Goal: Task Accomplishment & Management: Complete application form

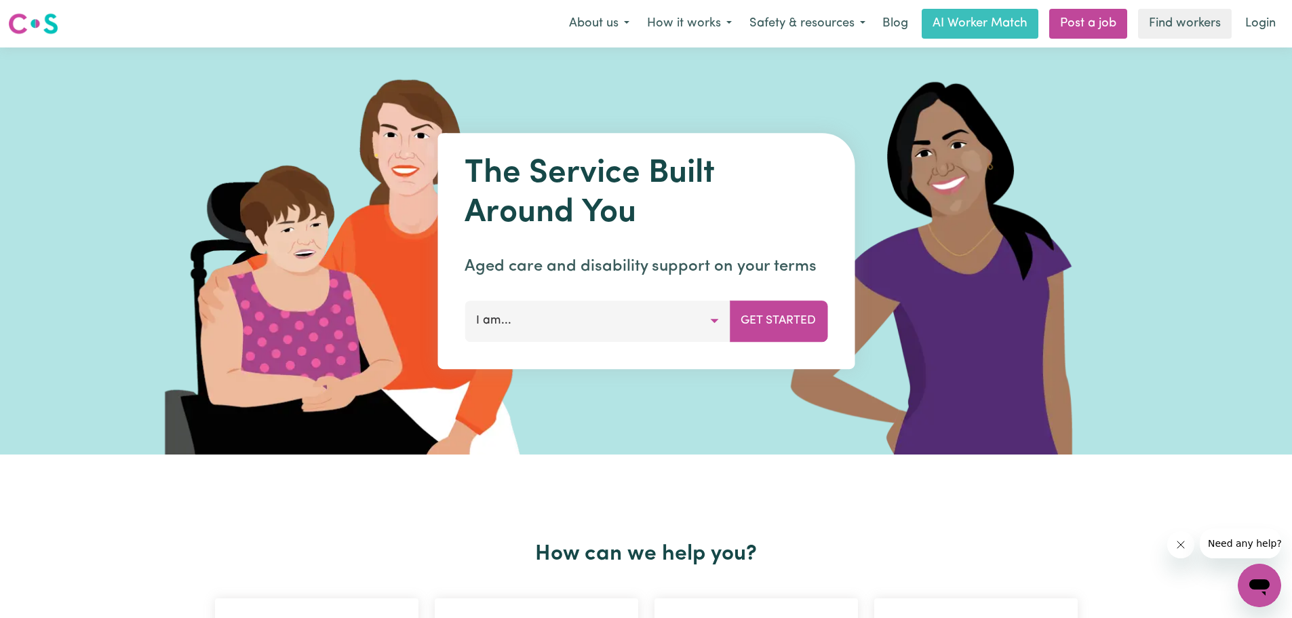
click at [603, 331] on button "I am..." at bounding box center [597, 320] width 265 height 41
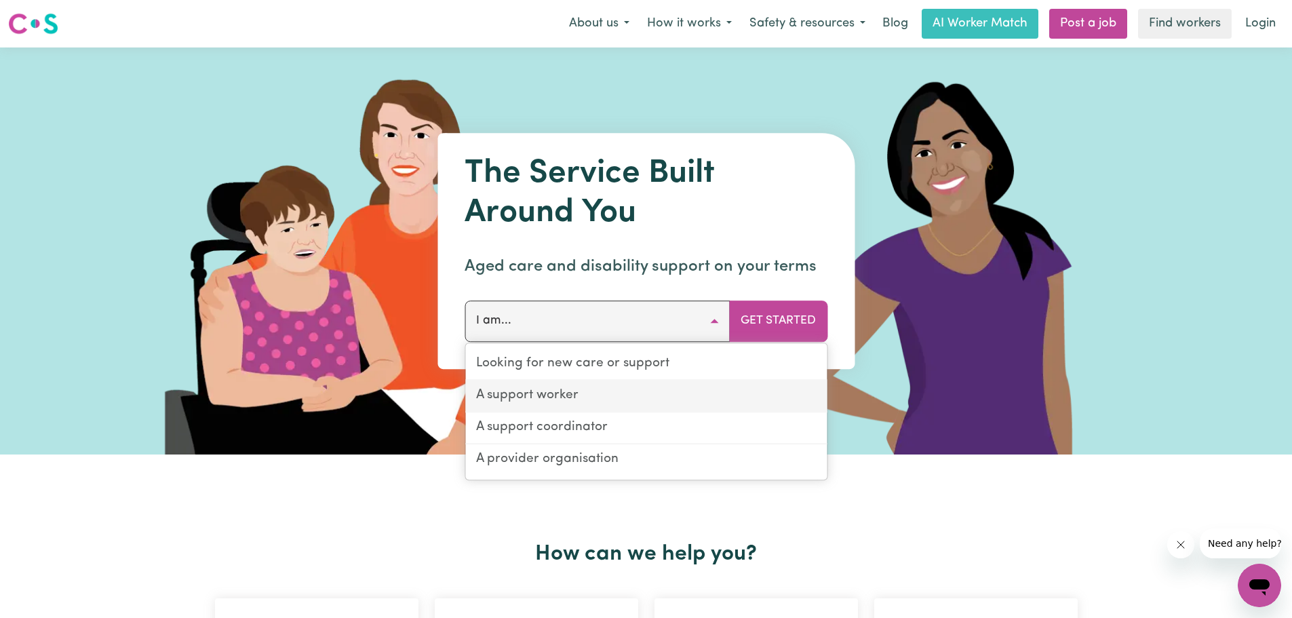
click at [534, 392] on link "A support worker" at bounding box center [645, 396] width 361 height 32
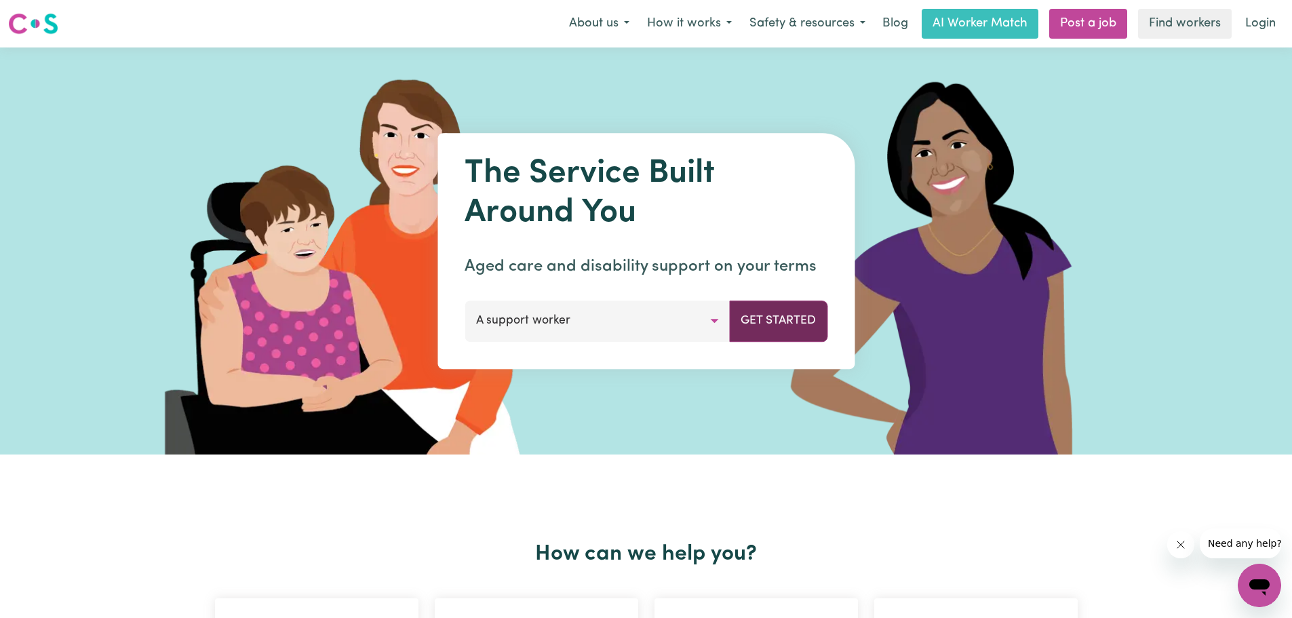
click at [791, 326] on button "Get Started" at bounding box center [778, 320] width 98 height 41
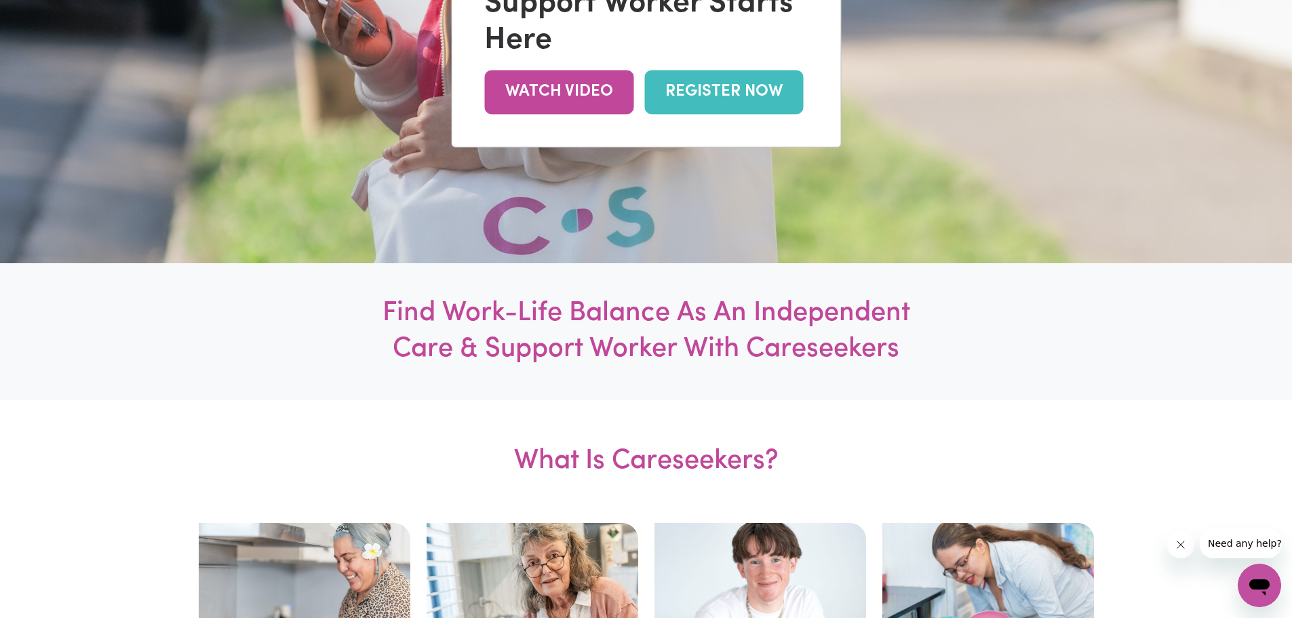
scroll to position [271, 0]
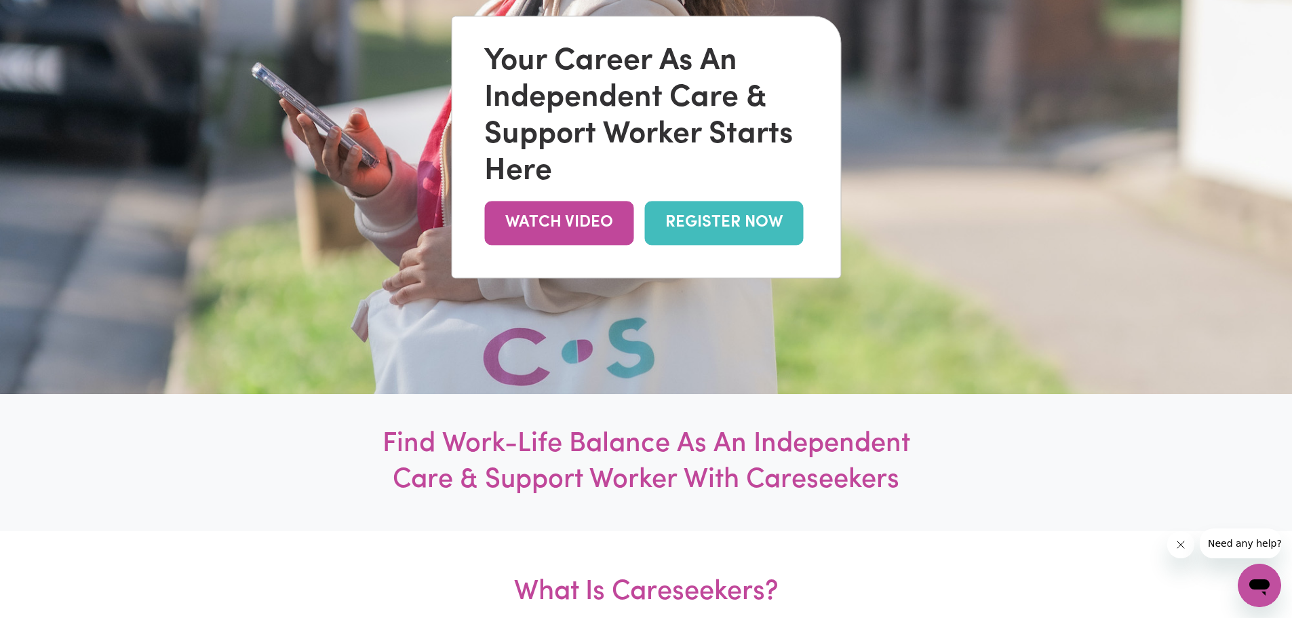
click at [726, 214] on link "REGISTER NOW" at bounding box center [723, 223] width 159 height 44
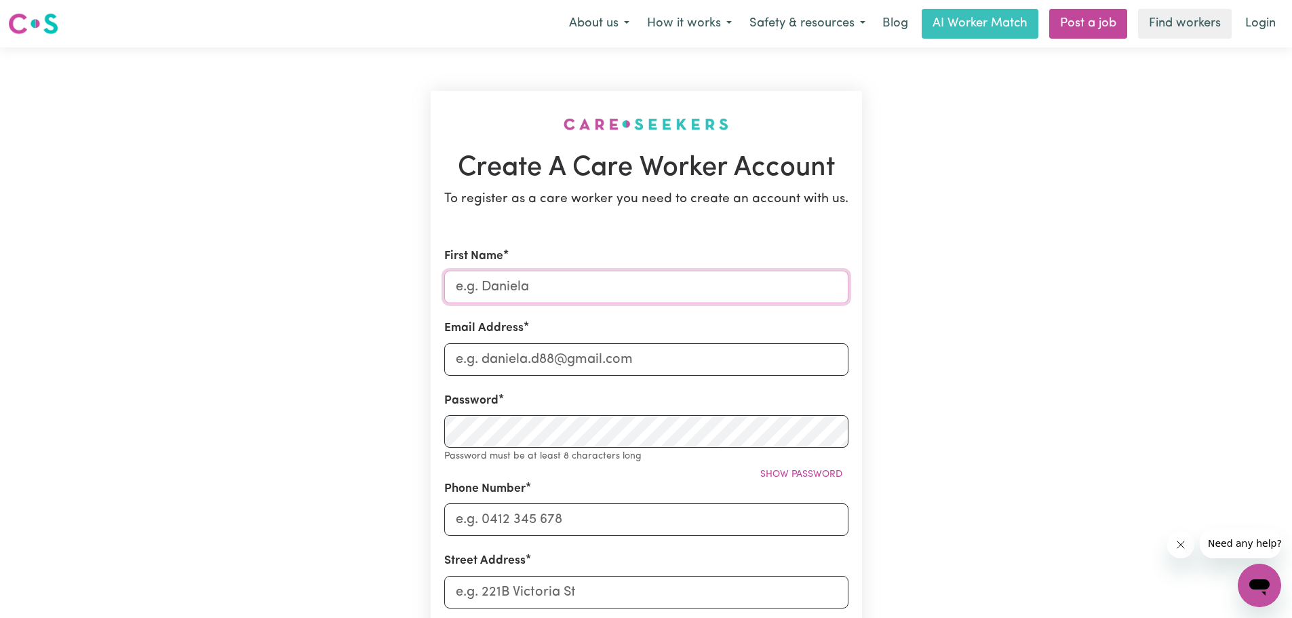
click at [528, 273] on input "First Name" at bounding box center [646, 287] width 404 height 33
type input "Giovanna"
type input "giovanna.boghi@gmail.com"
type input "0420494092"
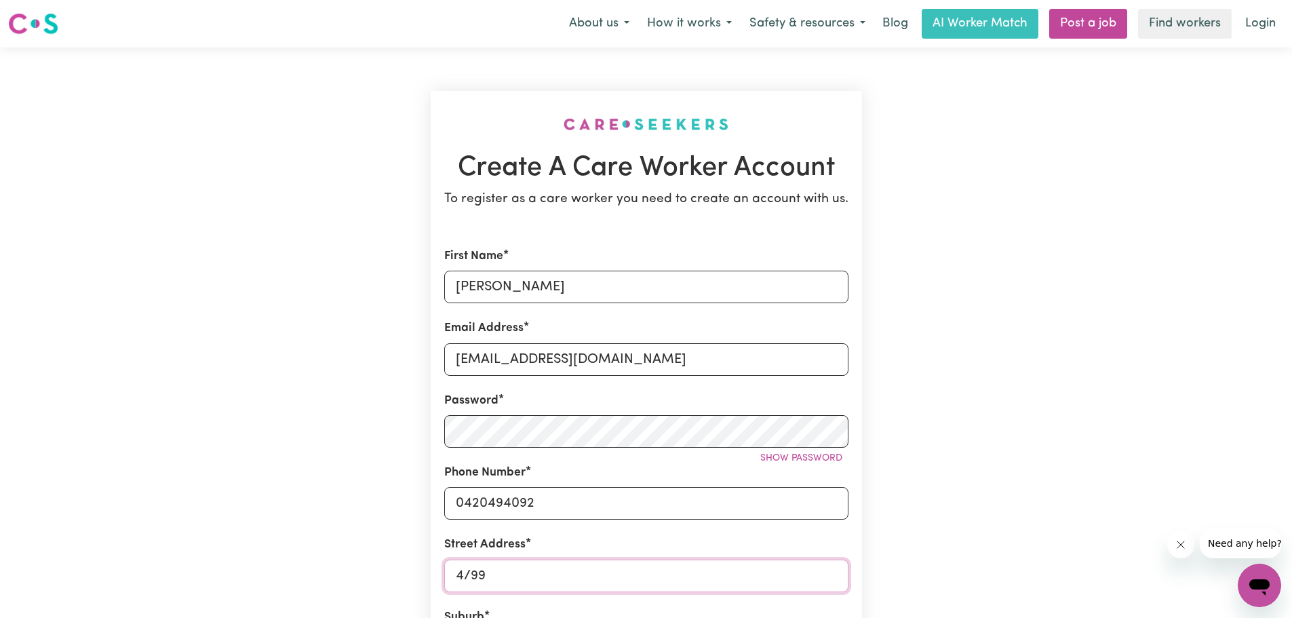
type input "4/99 Corrimal St"
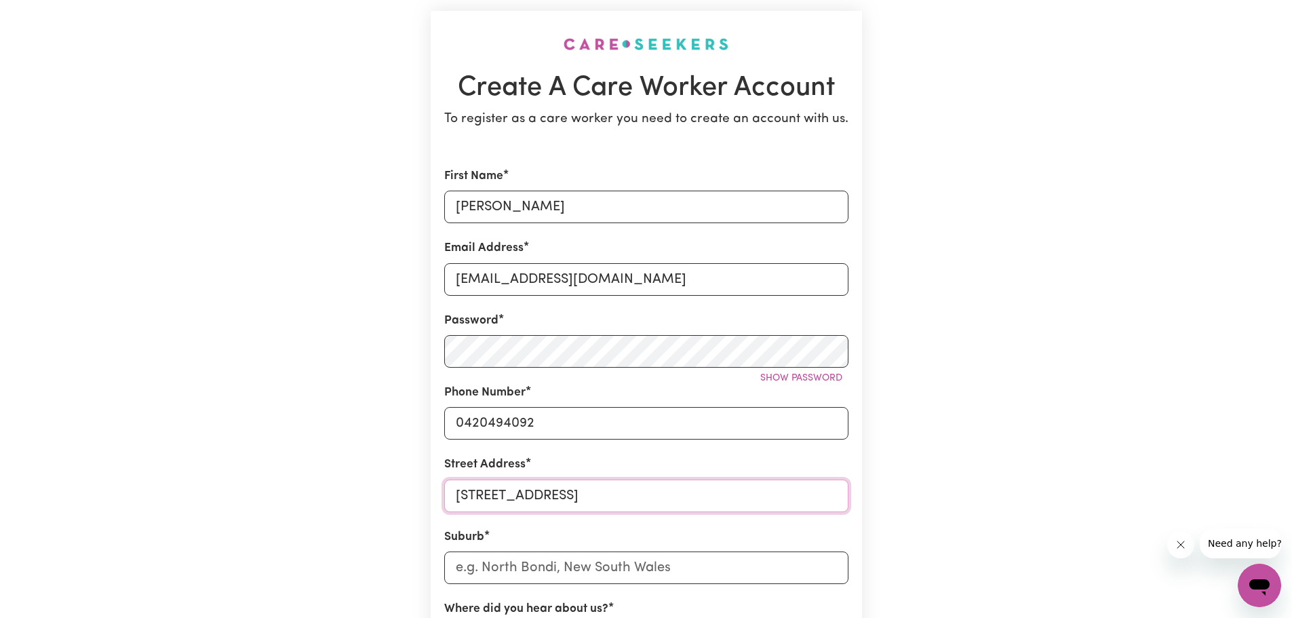
scroll to position [203, 0]
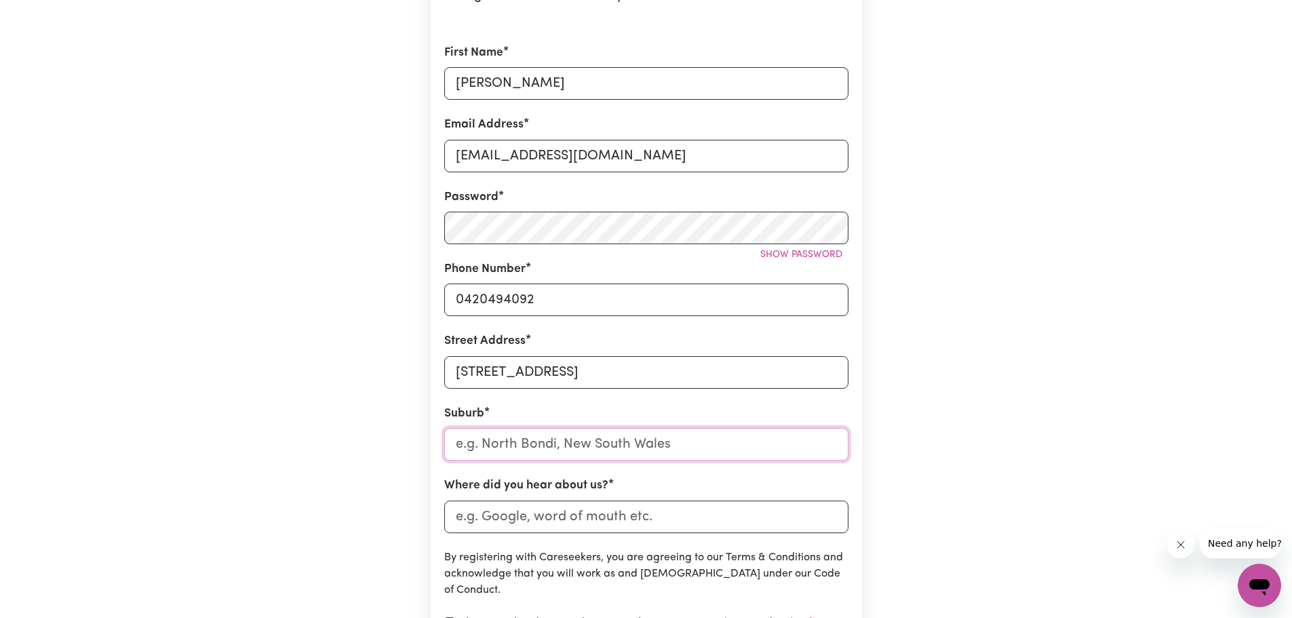
click at [563, 435] on input "text" at bounding box center [646, 444] width 404 height 33
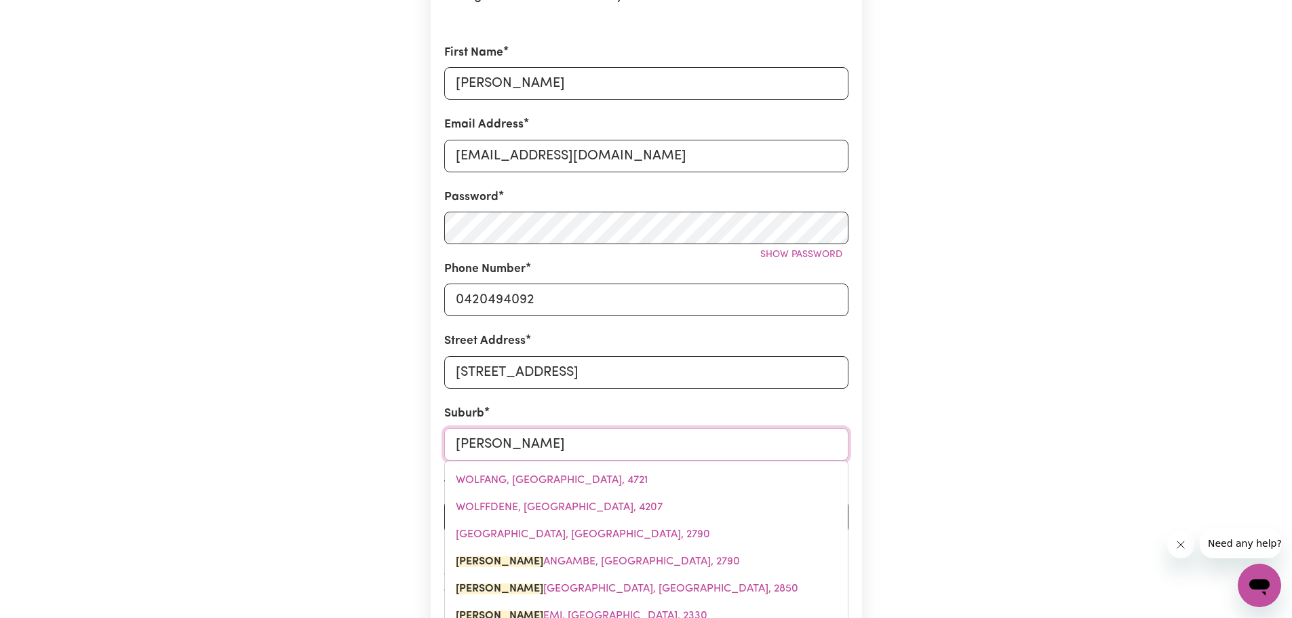
type input "Wollo"
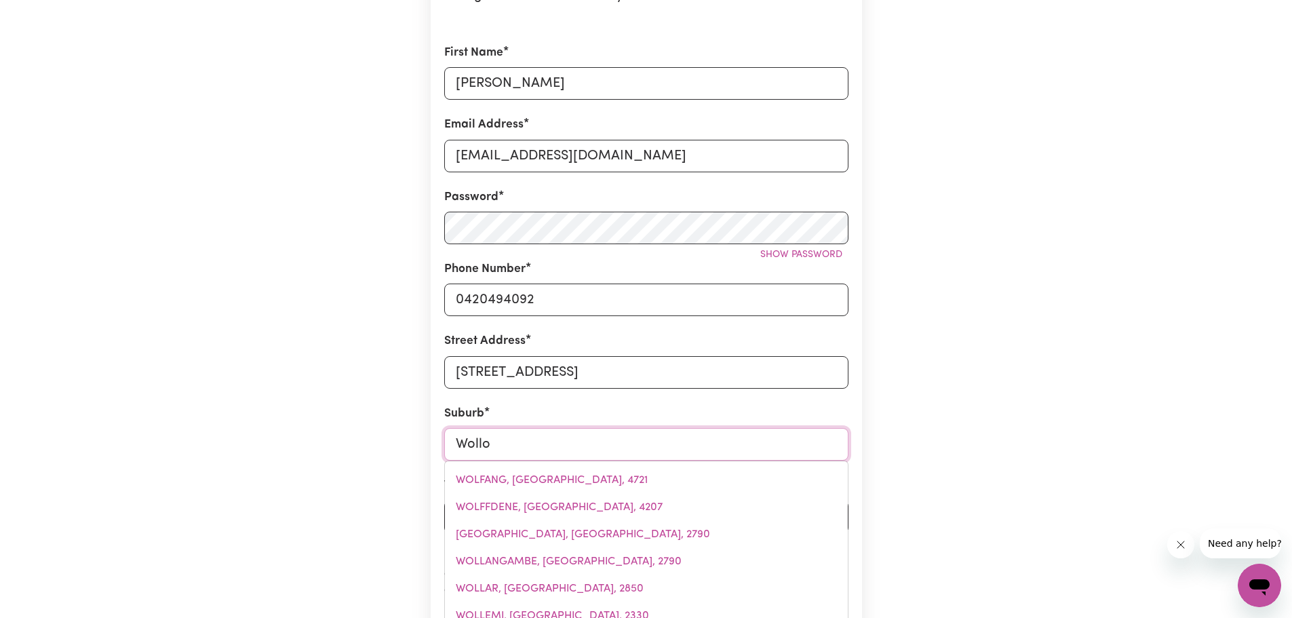
type input "WolloGORANG, New South Wales, 2581"
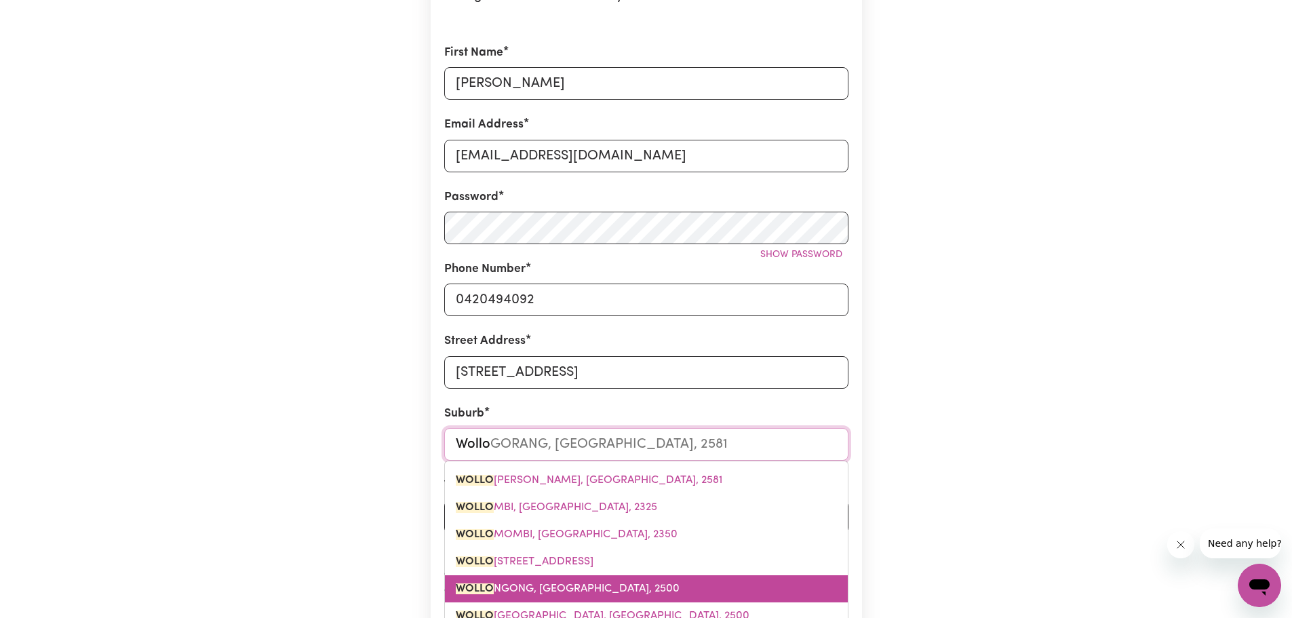
click at [606, 589] on span "WOLLO NGONG, New South Wales, 2500" at bounding box center [568, 588] width 224 height 11
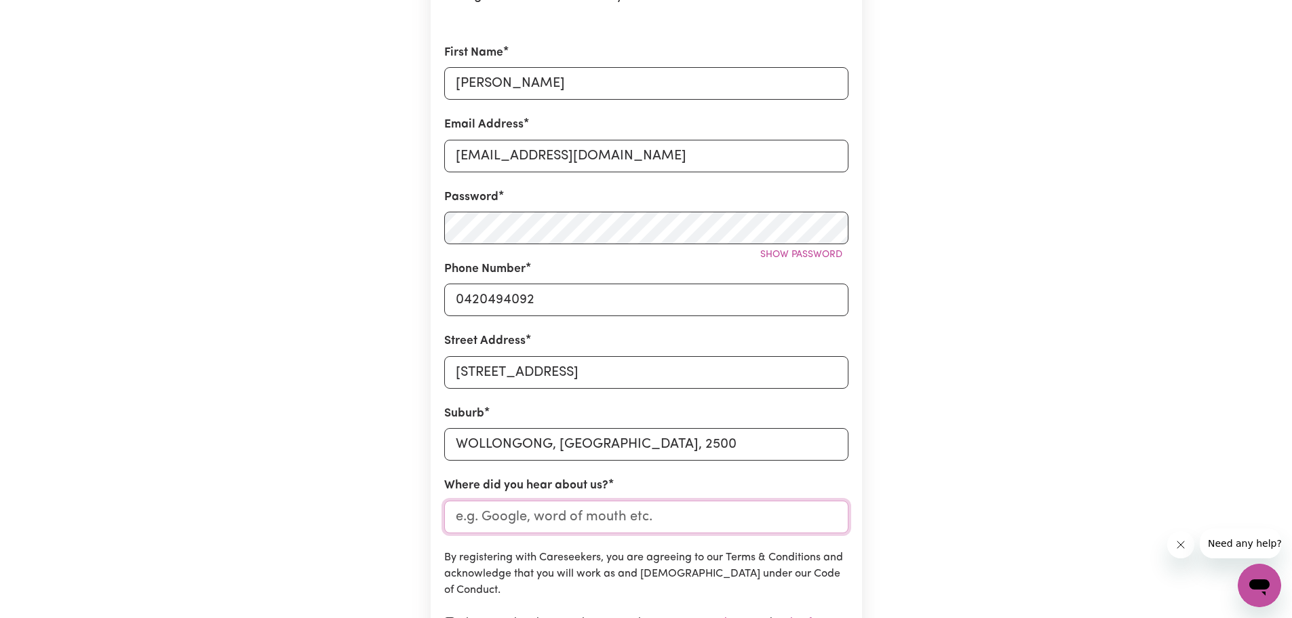
click at [589, 511] on input "Where did you hear about us?" at bounding box center [646, 516] width 404 height 33
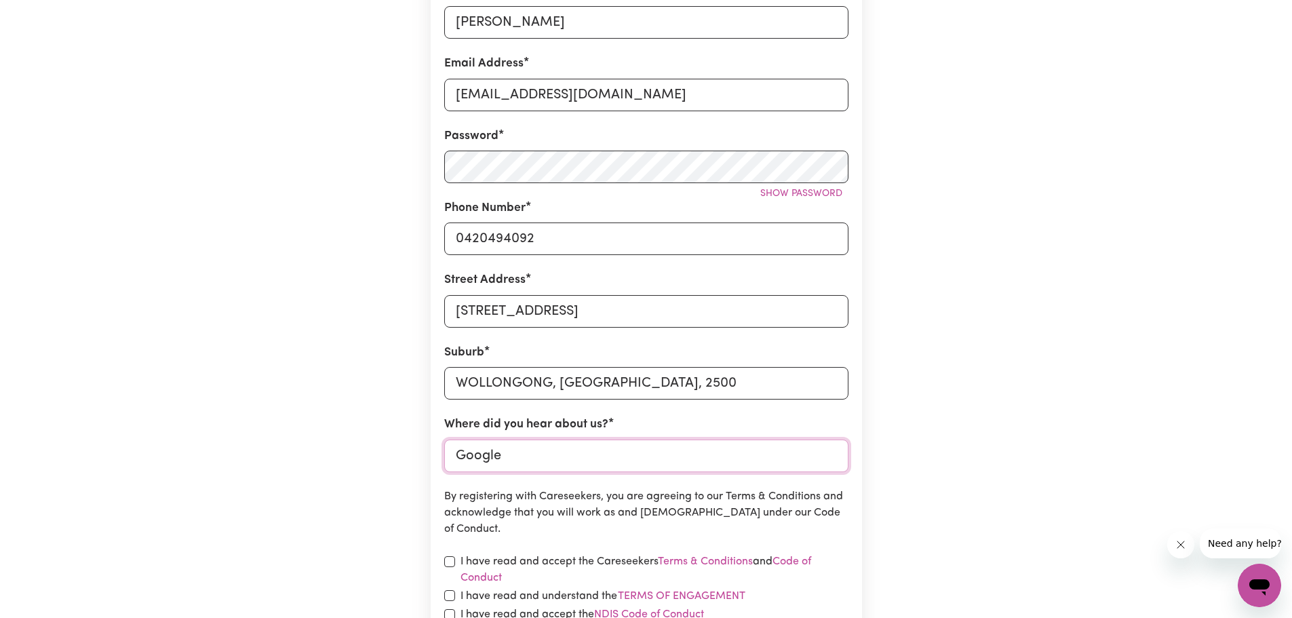
scroll to position [407, 0]
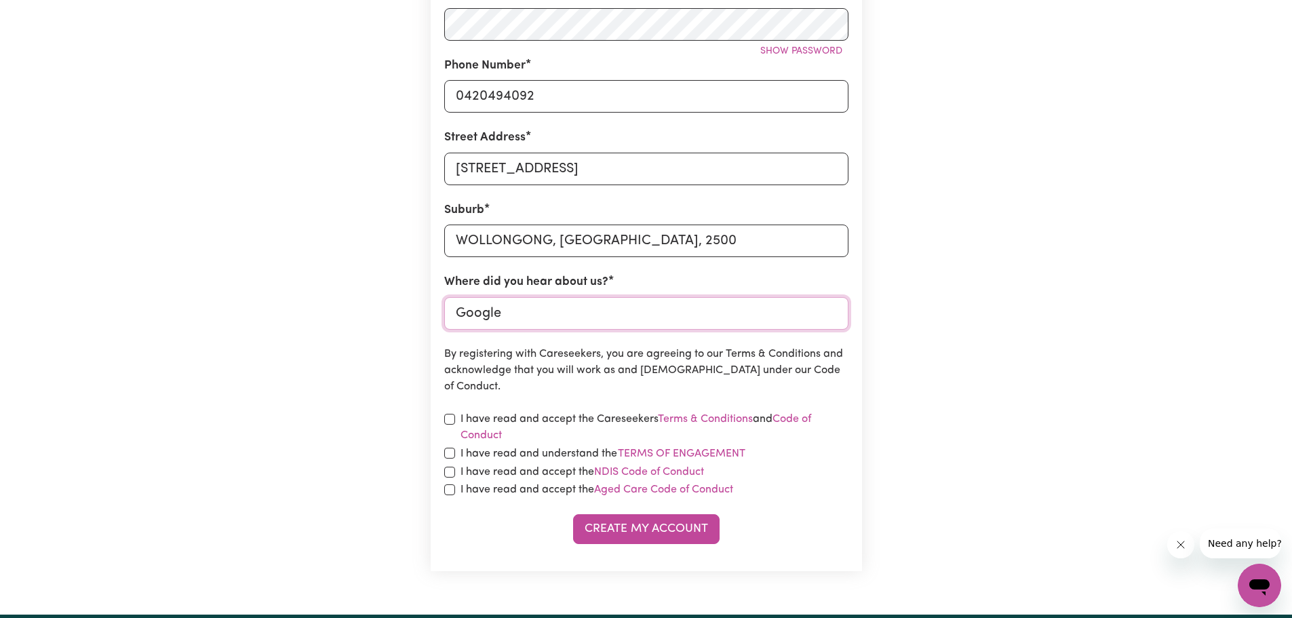
type input "Google"
click at [448, 418] on input "checkbox" at bounding box center [449, 419] width 11 height 11
checkbox input "true"
click at [447, 448] on input "checkbox" at bounding box center [449, 453] width 11 height 11
checkbox input "true"
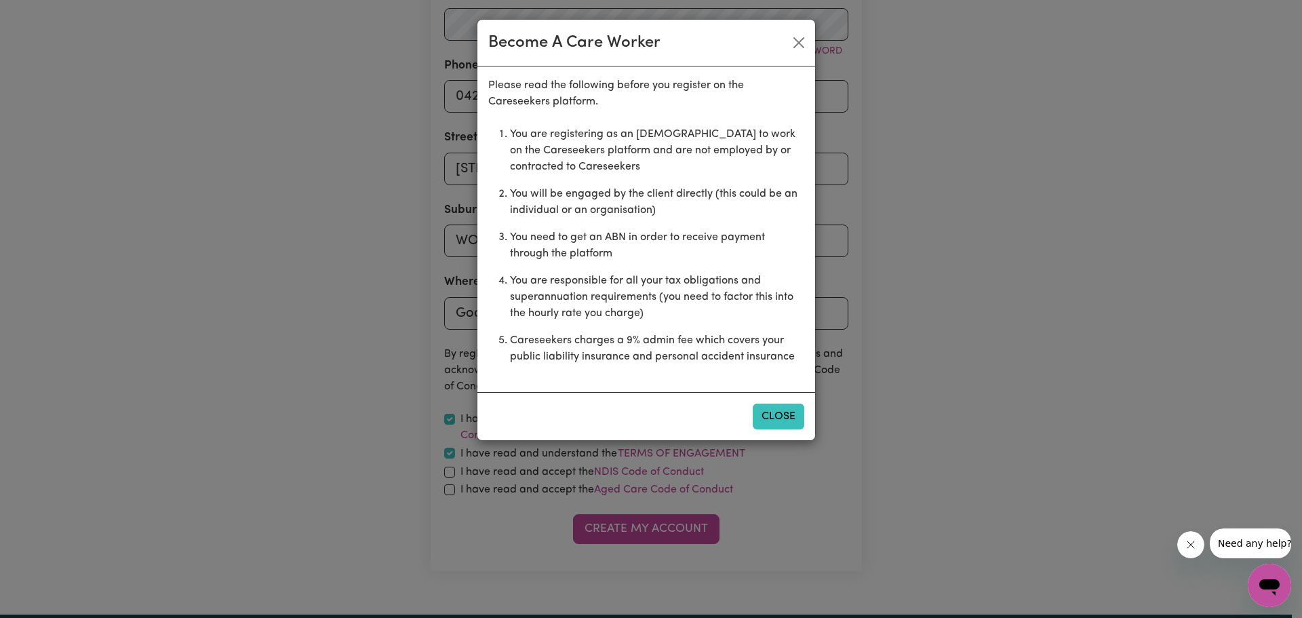
click at [792, 420] on button "Close" at bounding box center [779, 416] width 52 height 26
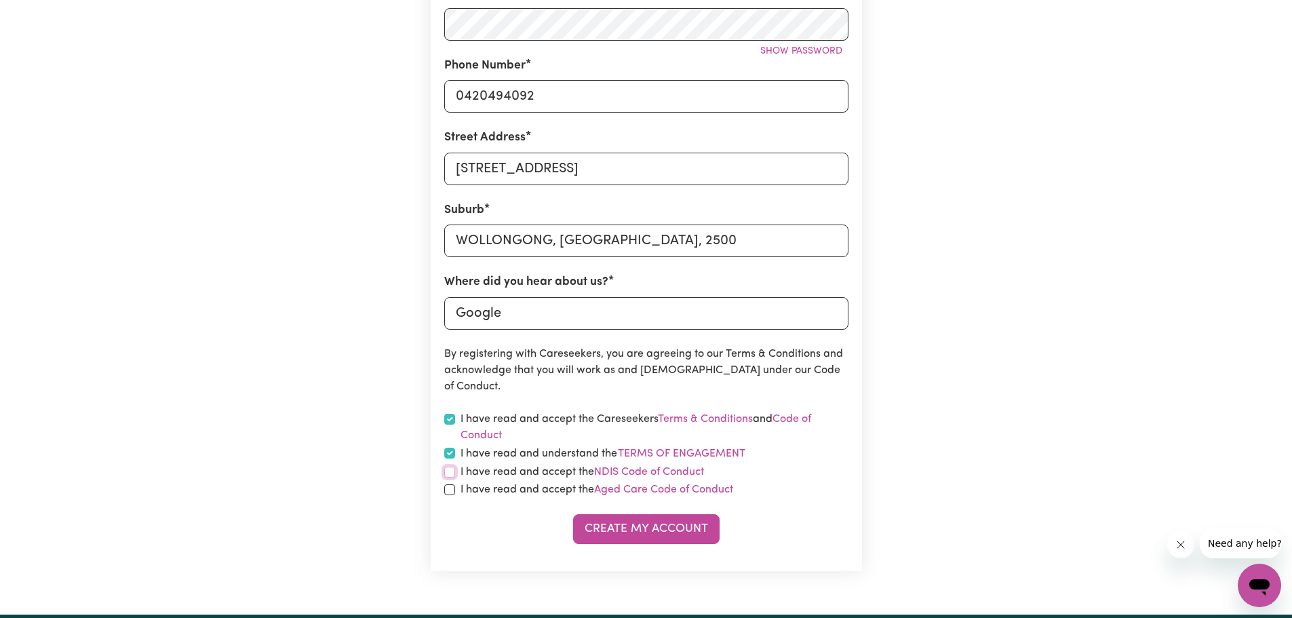
click at [449, 471] on input "checkbox" at bounding box center [449, 472] width 11 height 11
checkbox input "true"
click at [452, 493] on input "checkbox" at bounding box center [449, 489] width 11 height 11
checkbox input "true"
click at [630, 528] on button "Create My Account" at bounding box center [646, 529] width 146 height 30
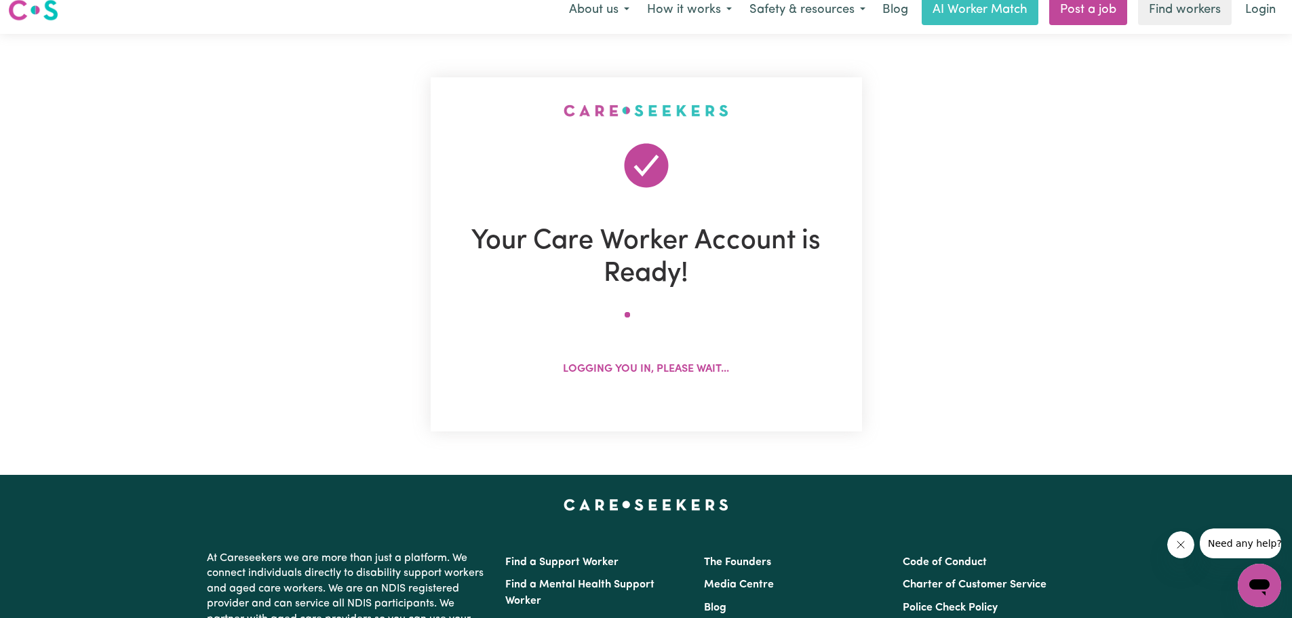
scroll to position [0, 0]
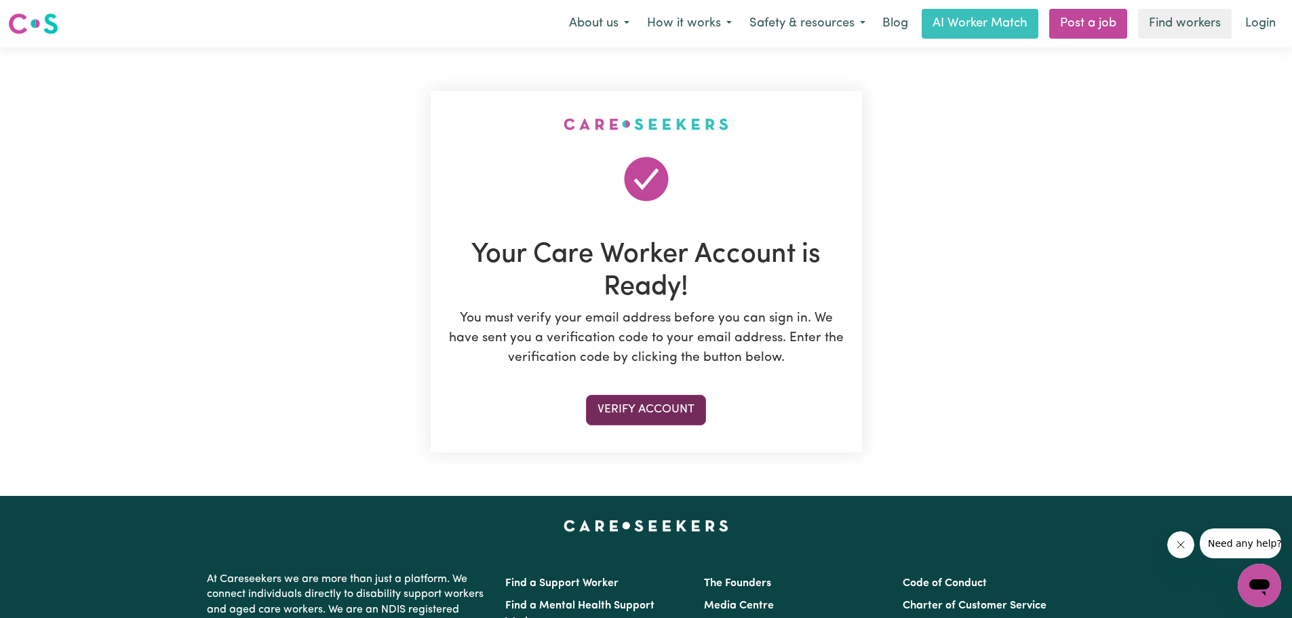
click at [677, 404] on button "Verify Account" at bounding box center [646, 410] width 120 height 30
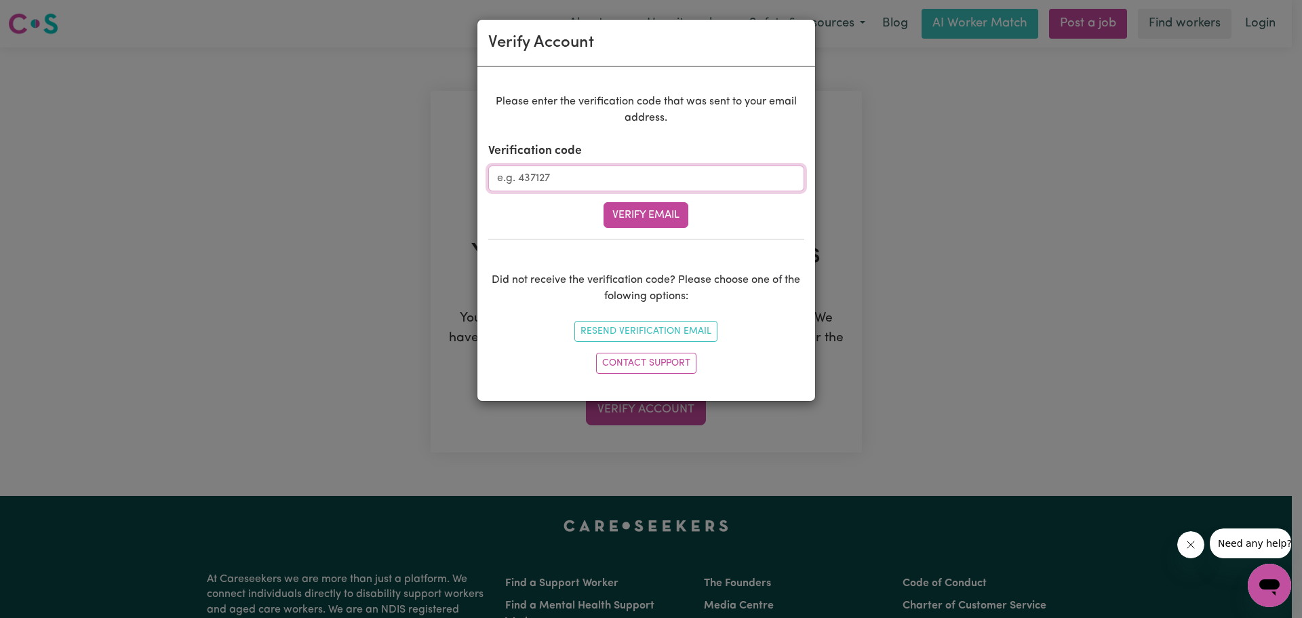
click at [574, 177] on input "Verification code" at bounding box center [646, 178] width 316 height 26
paste input "645910"
type input "645910"
click at [625, 220] on button "Verify Email" at bounding box center [646, 215] width 85 height 26
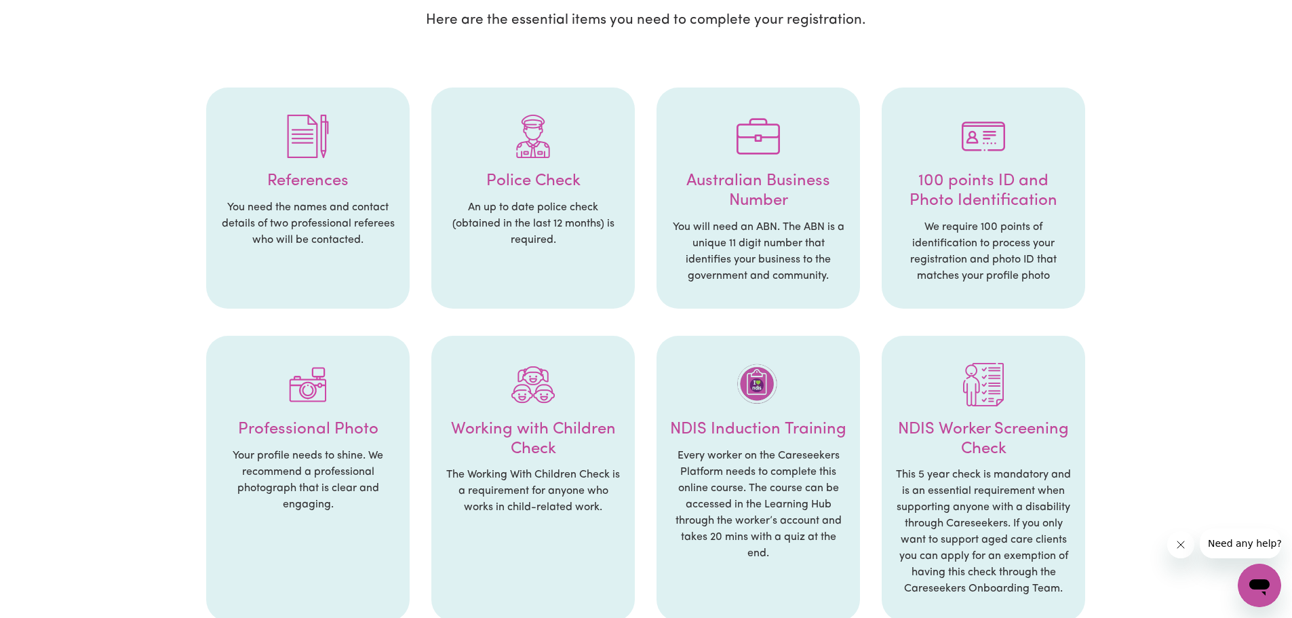
scroll to position [203, 0]
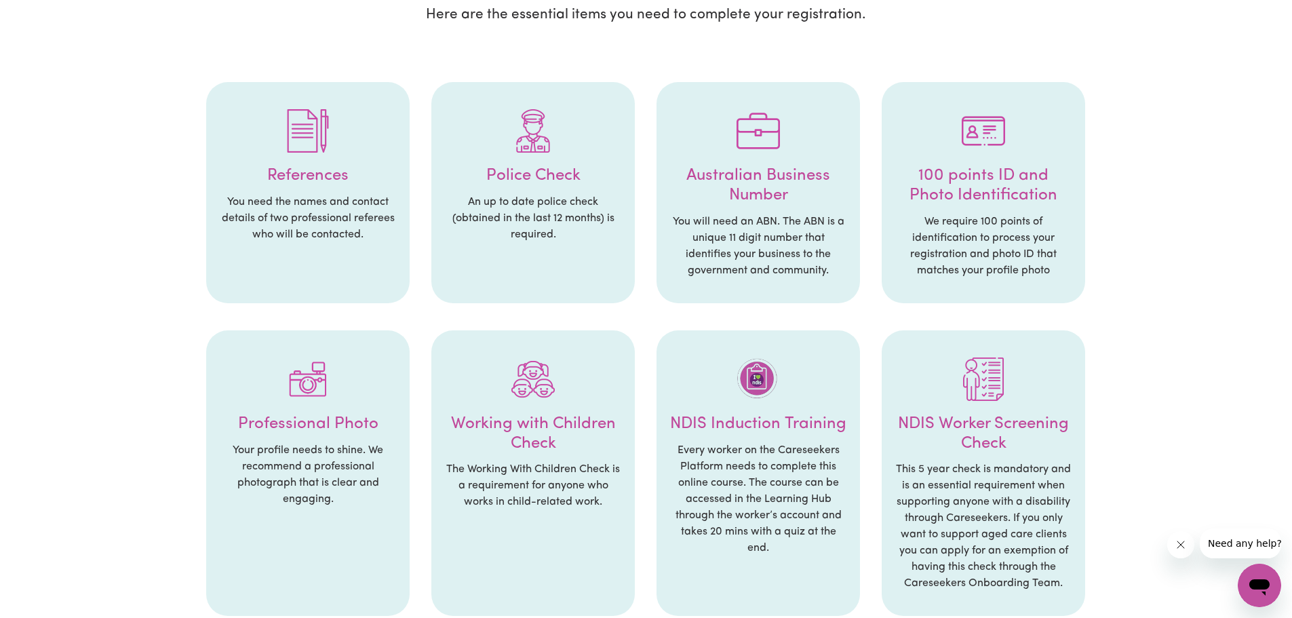
click at [526, 140] on img at bounding box center [532, 130] width 43 height 43
click at [538, 207] on p "An up to date police check (obtained in the last 12 months) is required." at bounding box center [533, 218] width 176 height 49
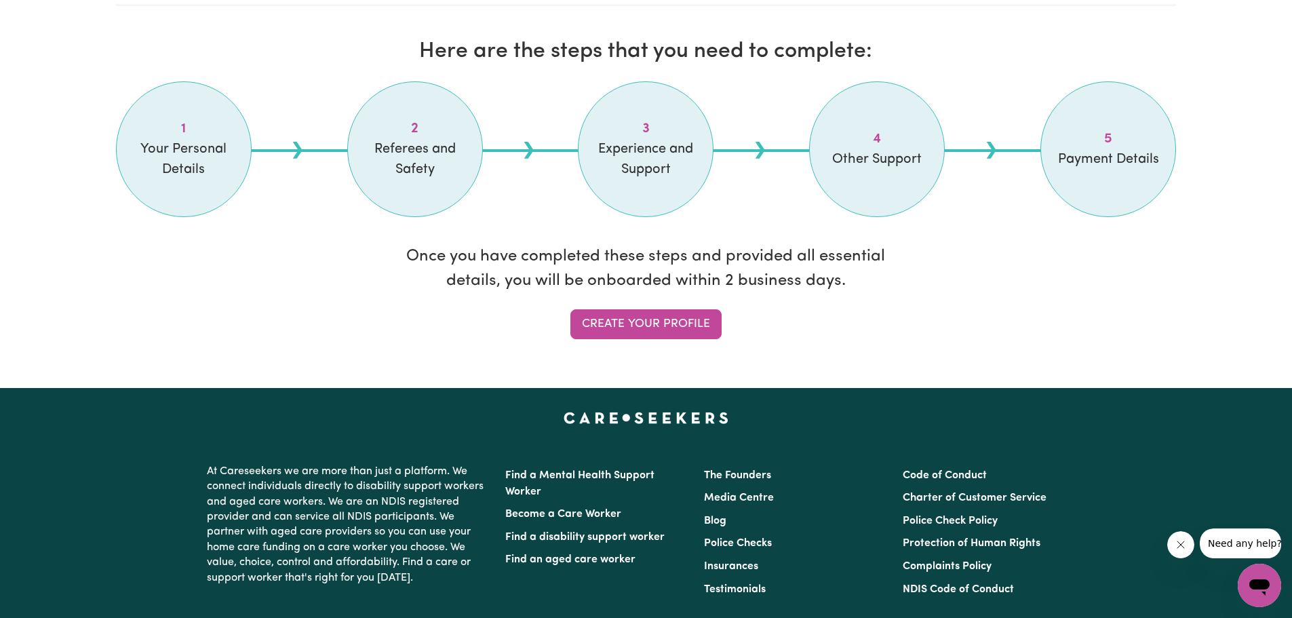
scroll to position [1085, 0]
click at [663, 327] on link "Create your profile" at bounding box center [645, 324] width 151 height 30
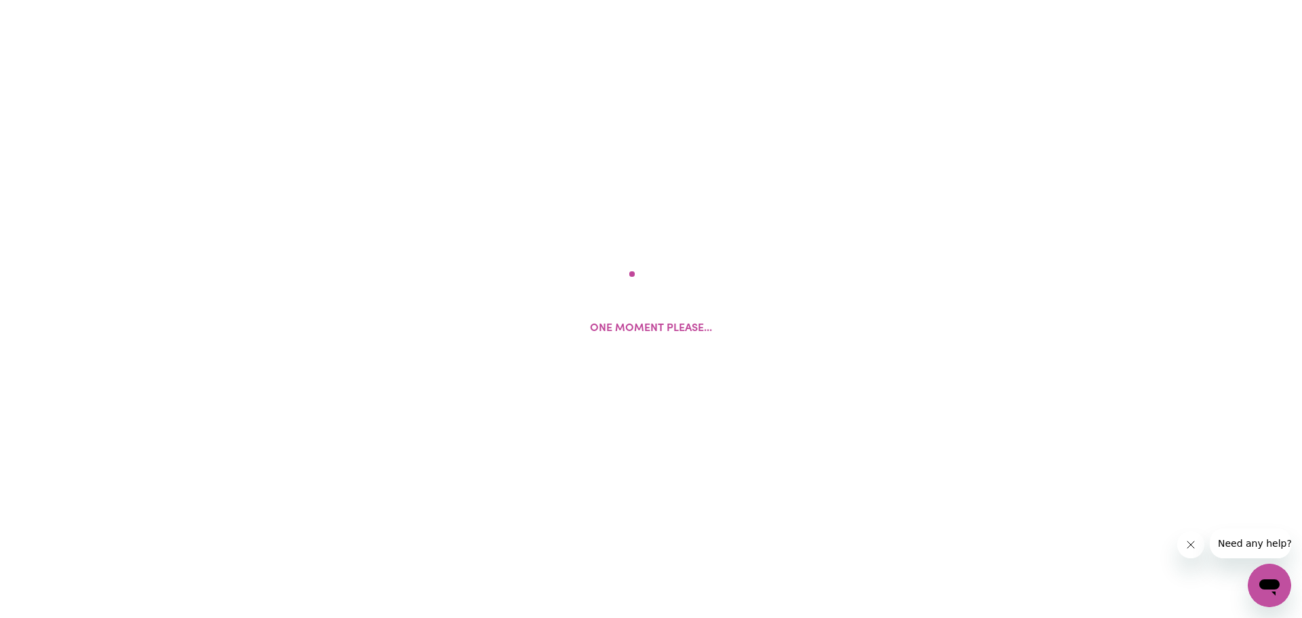
select select "Studying a healthcare related degree or qualification"
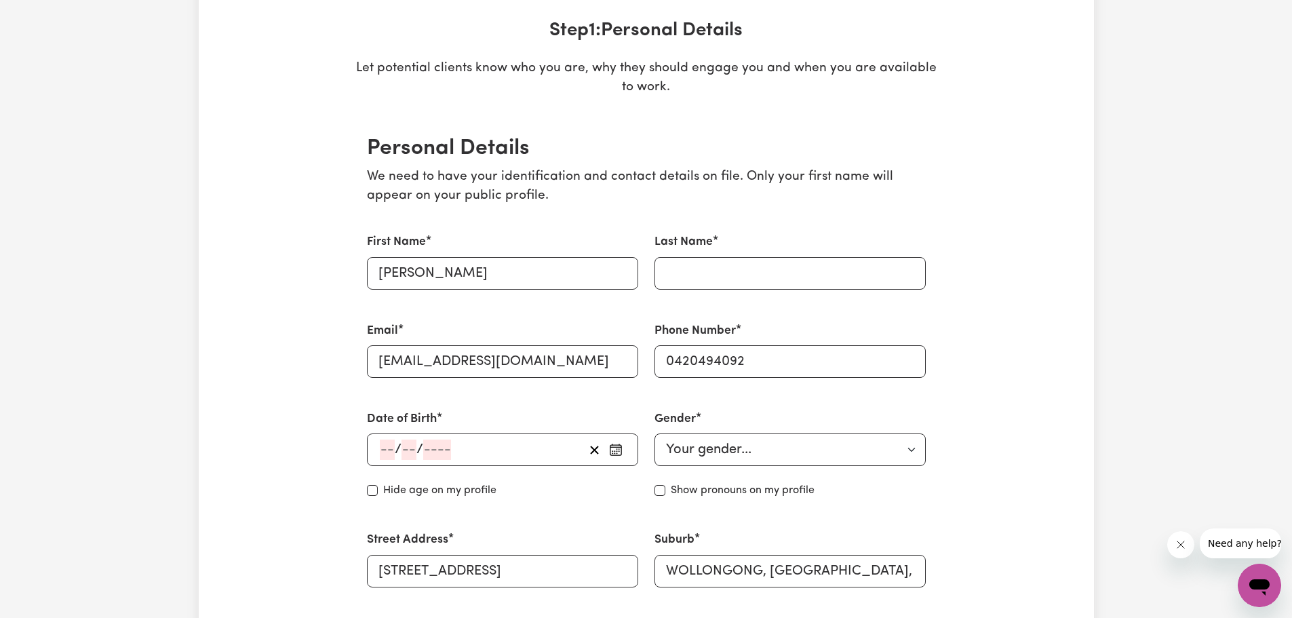
scroll to position [203, 0]
click at [703, 277] on input "Last Name" at bounding box center [789, 271] width 271 height 33
type input "Boghi"
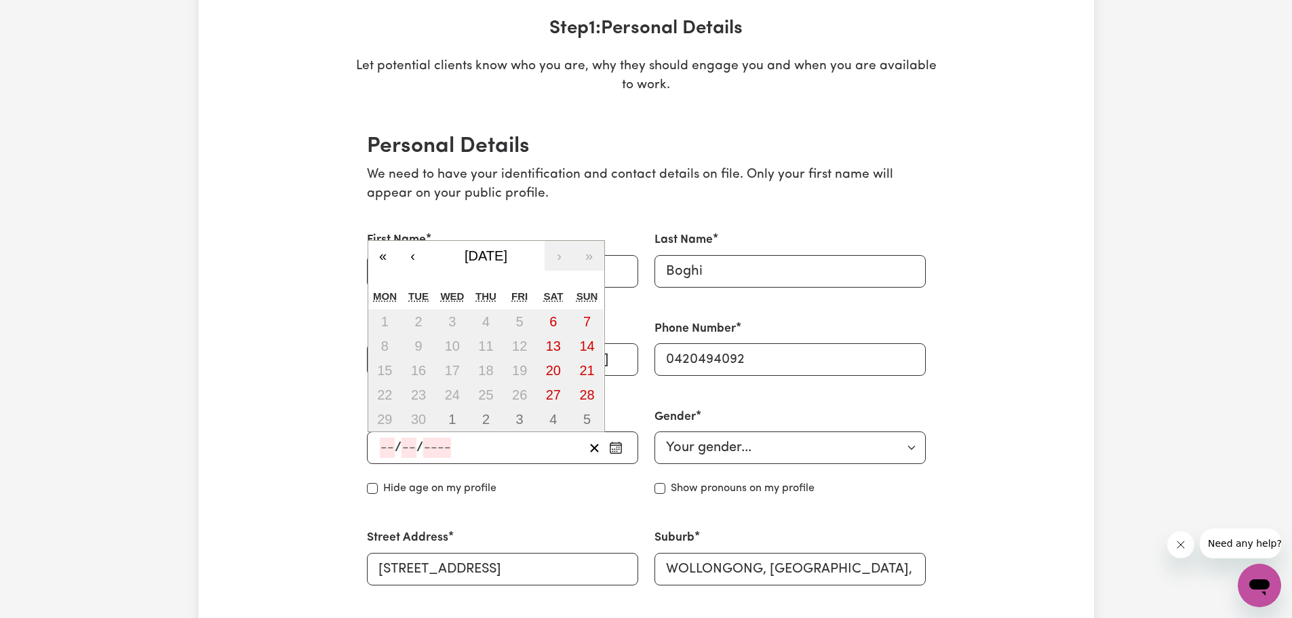
click at [384, 441] on input "number" at bounding box center [387, 447] width 15 height 20
type input "08"
type input "02"
type input "198"
type input "1989-02-08"
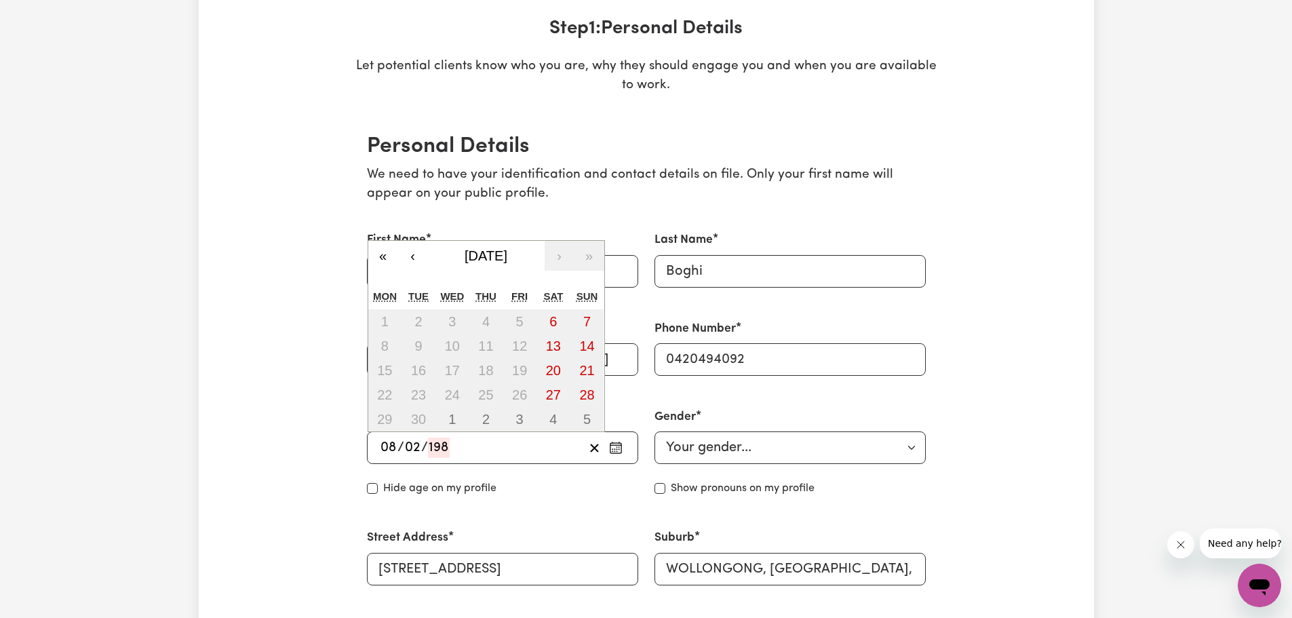
type input "8"
type input "2"
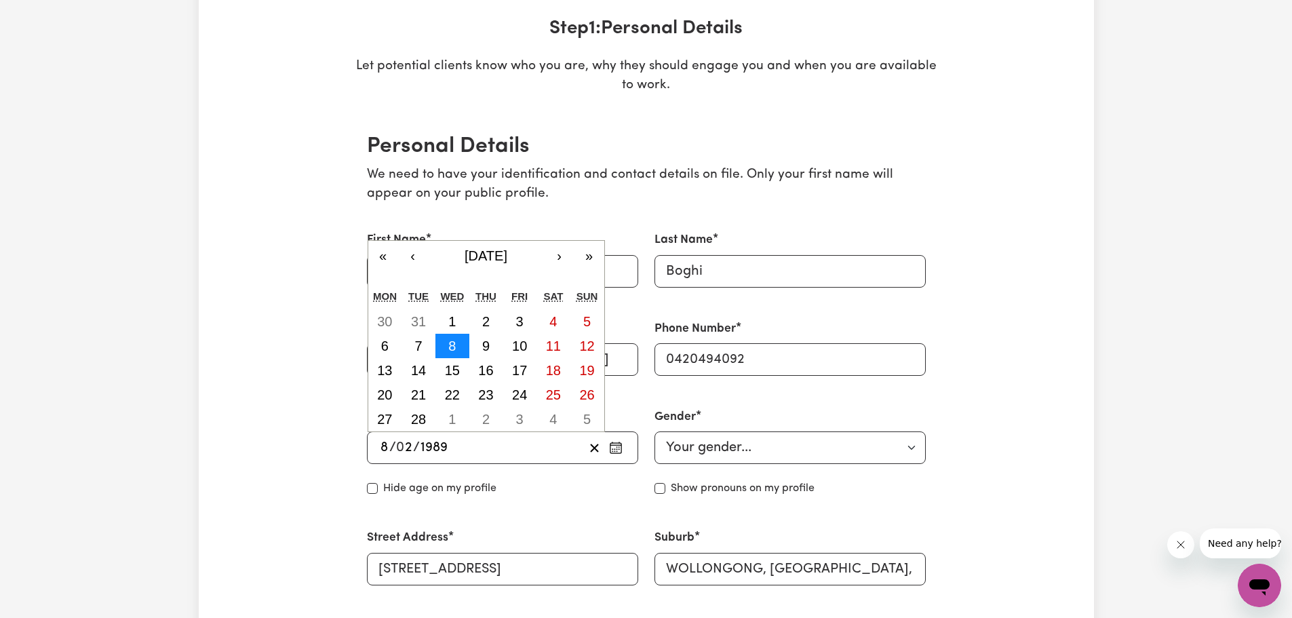
type input "1989"
click at [458, 346] on button "8" at bounding box center [452, 346] width 34 height 24
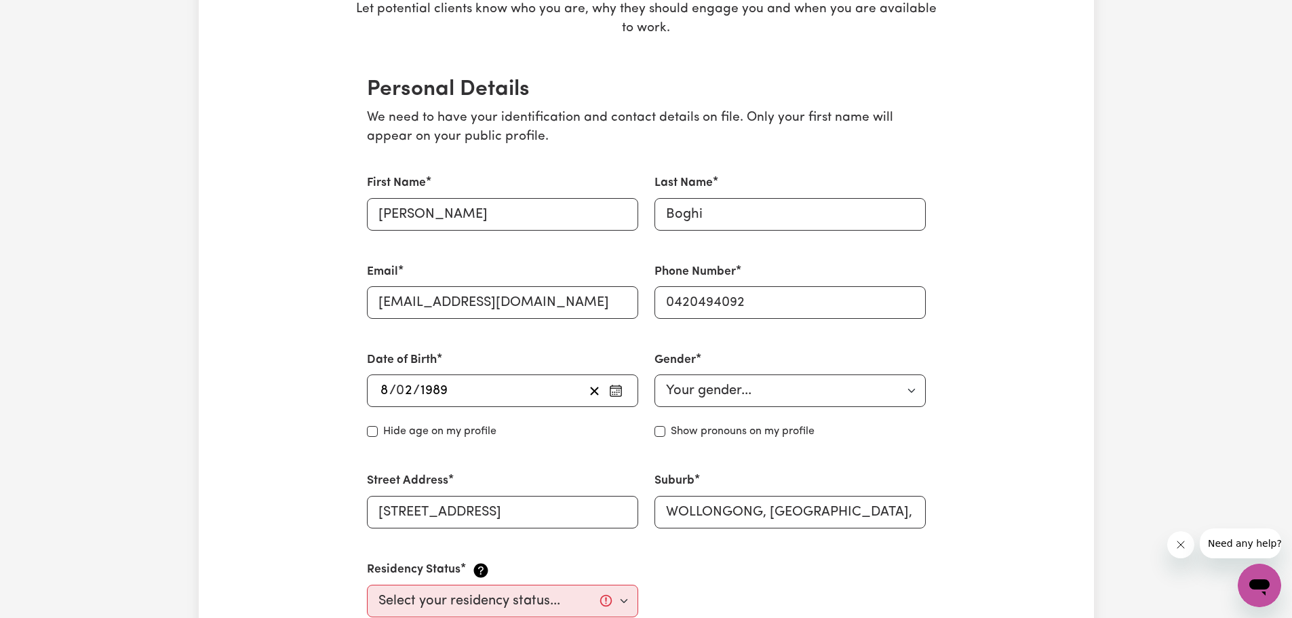
scroll to position [339, 0]
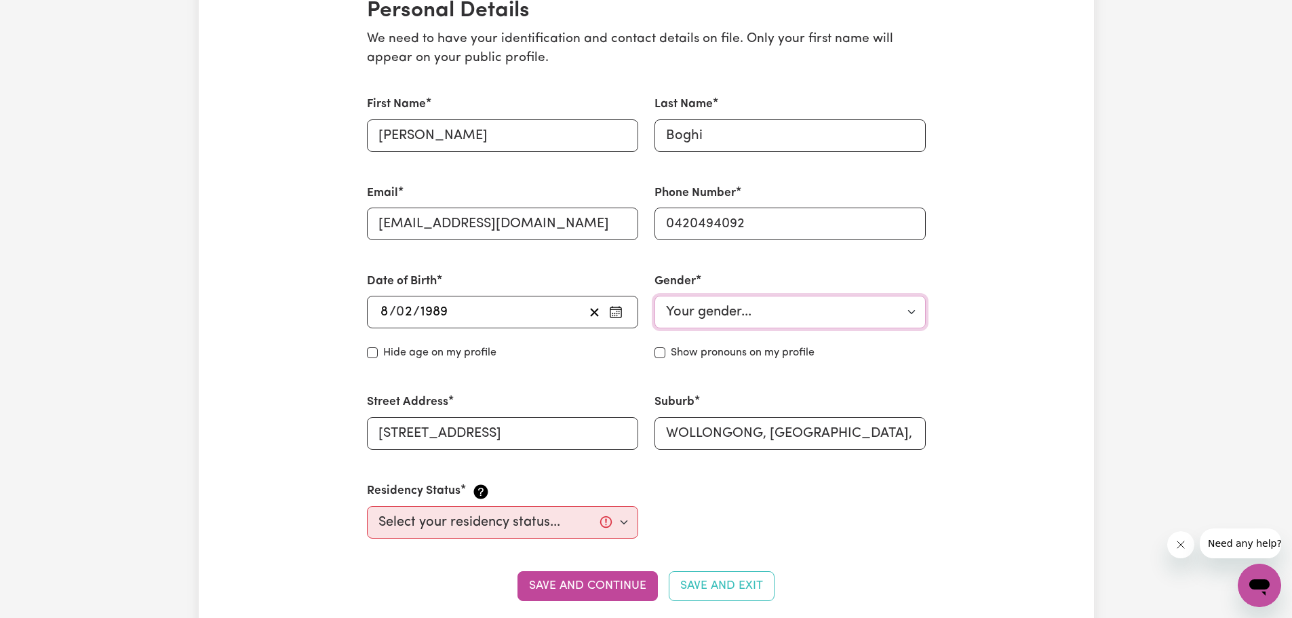
click at [828, 313] on select "Your gender... Female Male Non-binary Other Prefer not to say" at bounding box center [789, 312] width 271 height 33
select select "female"
click at [654, 296] on select "Your gender... Female Male Non-binary Other Prefer not to say" at bounding box center [789, 312] width 271 height 33
click at [661, 353] on input "Show pronouns on my profile" at bounding box center [659, 352] width 11 height 11
checkbox input "true"
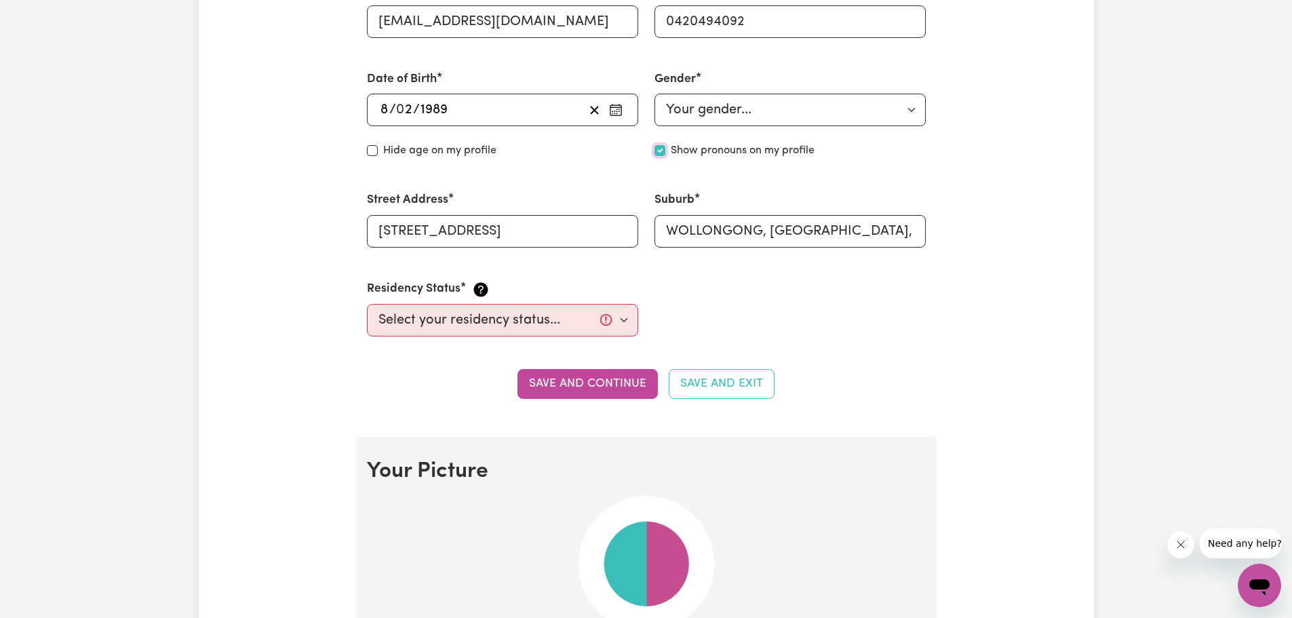
scroll to position [543, 0]
click at [427, 318] on select "Select your residency status... Australian citizen Australian PR Temporary Work…" at bounding box center [502, 318] width 271 height 33
click at [367, 302] on select "Select your residency status... Australian citizen Australian PR Temporary Work…" at bounding box center [502, 318] width 271 height 33
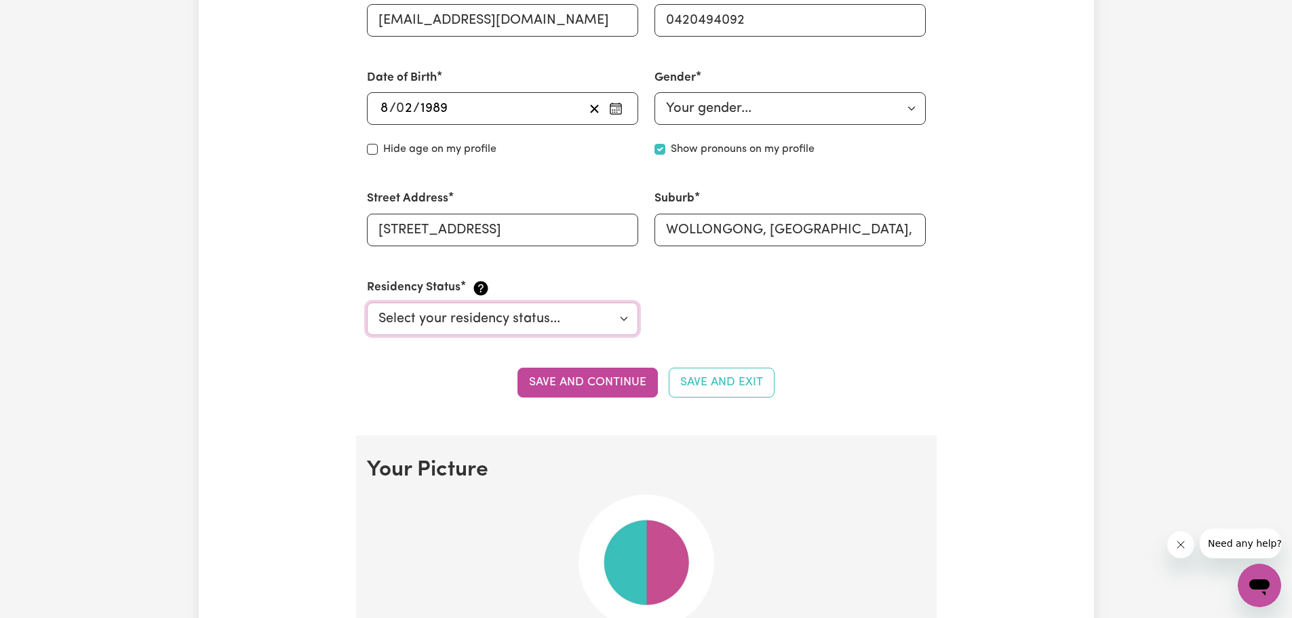
click at [532, 323] on select "Select your residency status... Australian citizen Australian PR Temporary Work…" at bounding box center [502, 318] width 271 height 33
select select "Australian PR"
click at [367, 302] on select "Select your residency status... Australian citizen Australian PR Temporary Work…" at bounding box center [502, 318] width 271 height 33
click at [560, 385] on button "Save and continue" at bounding box center [587, 383] width 140 height 30
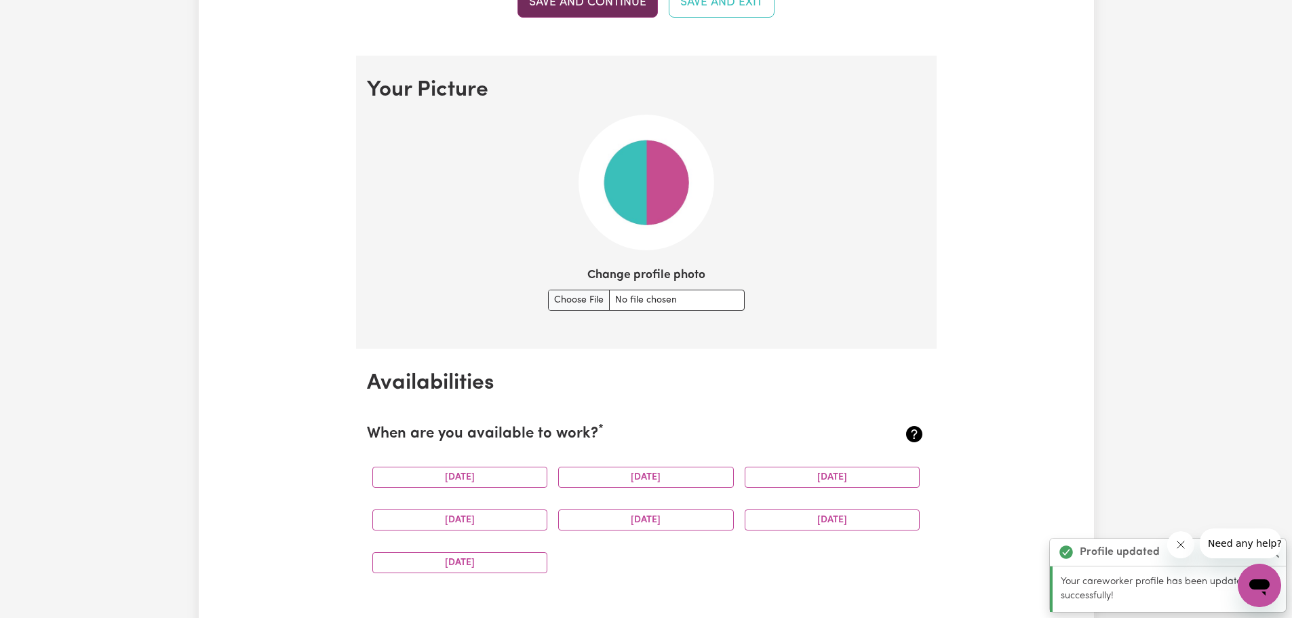
scroll to position [978, 0]
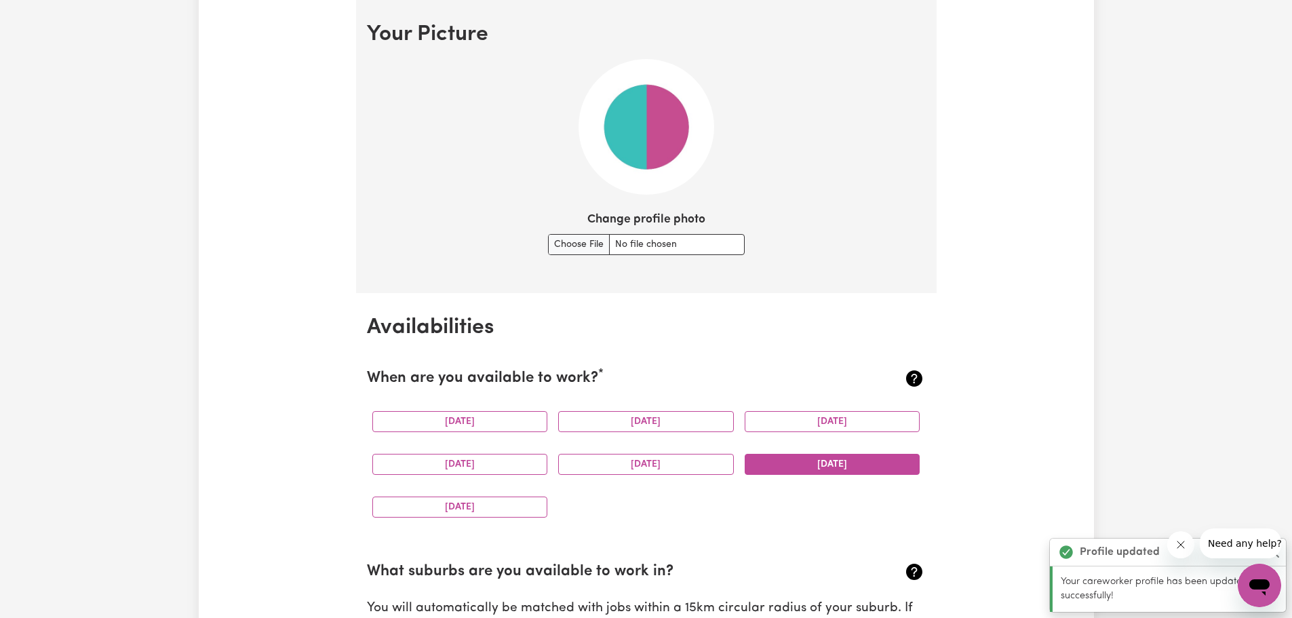
click at [819, 462] on button "Saturday" at bounding box center [833, 464] width 176 height 21
click at [406, 503] on button "Sunday" at bounding box center [460, 506] width 176 height 21
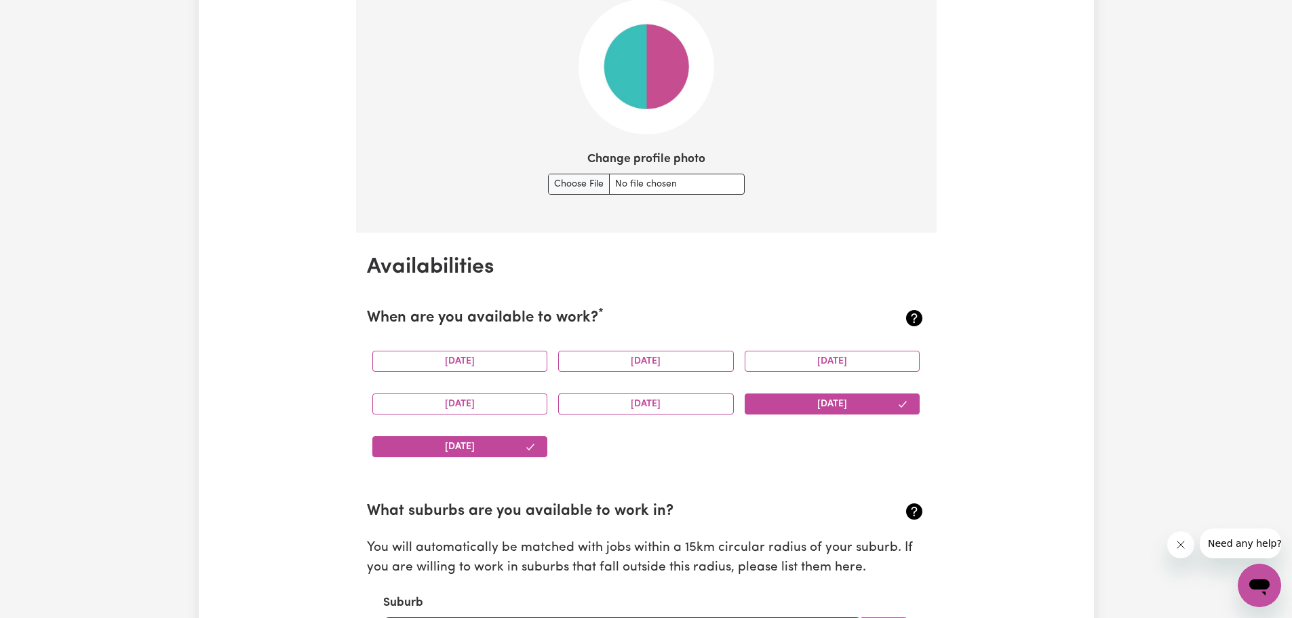
scroll to position [1114, 0]
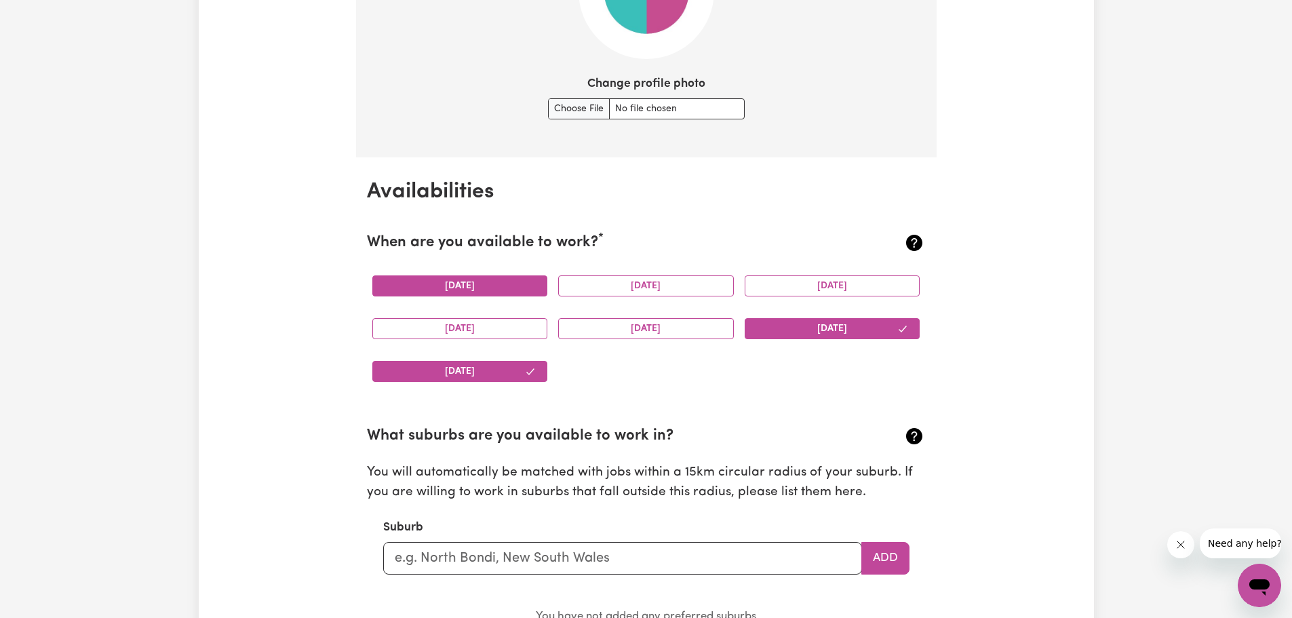
click at [515, 281] on button "Monday" at bounding box center [460, 285] width 176 height 21
click at [606, 288] on button "Tuesday" at bounding box center [646, 285] width 176 height 21
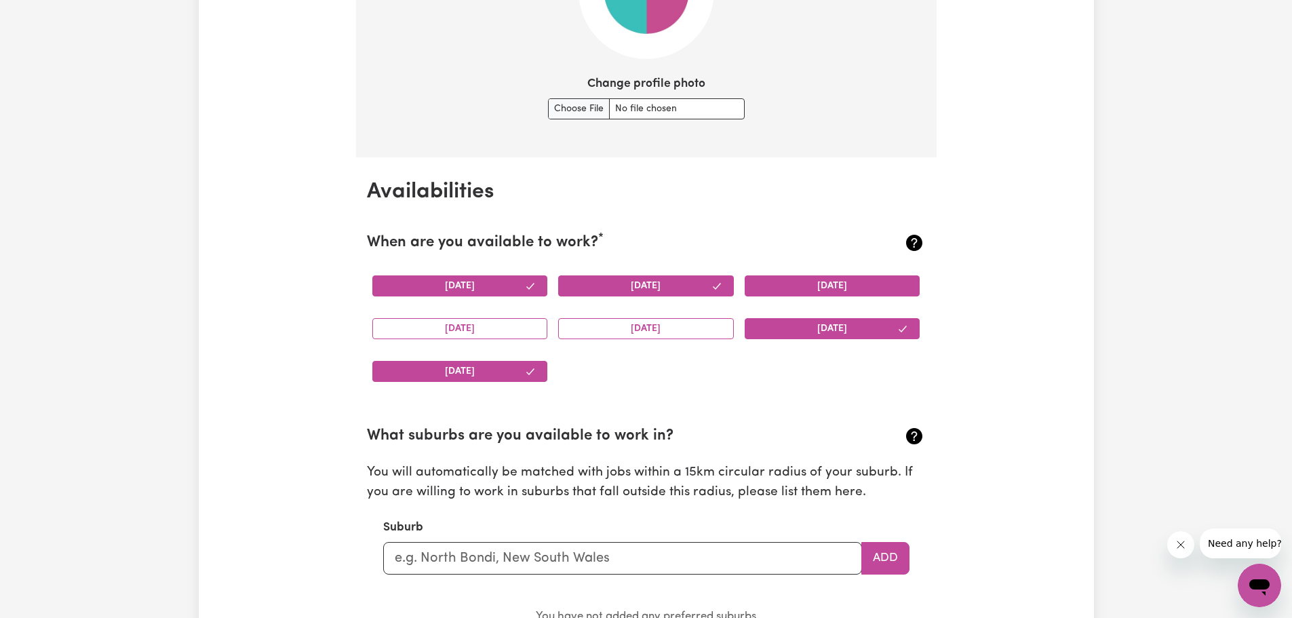
click at [820, 288] on button "Wednesday" at bounding box center [833, 285] width 176 height 21
click at [631, 324] on button "Friday" at bounding box center [646, 328] width 176 height 21
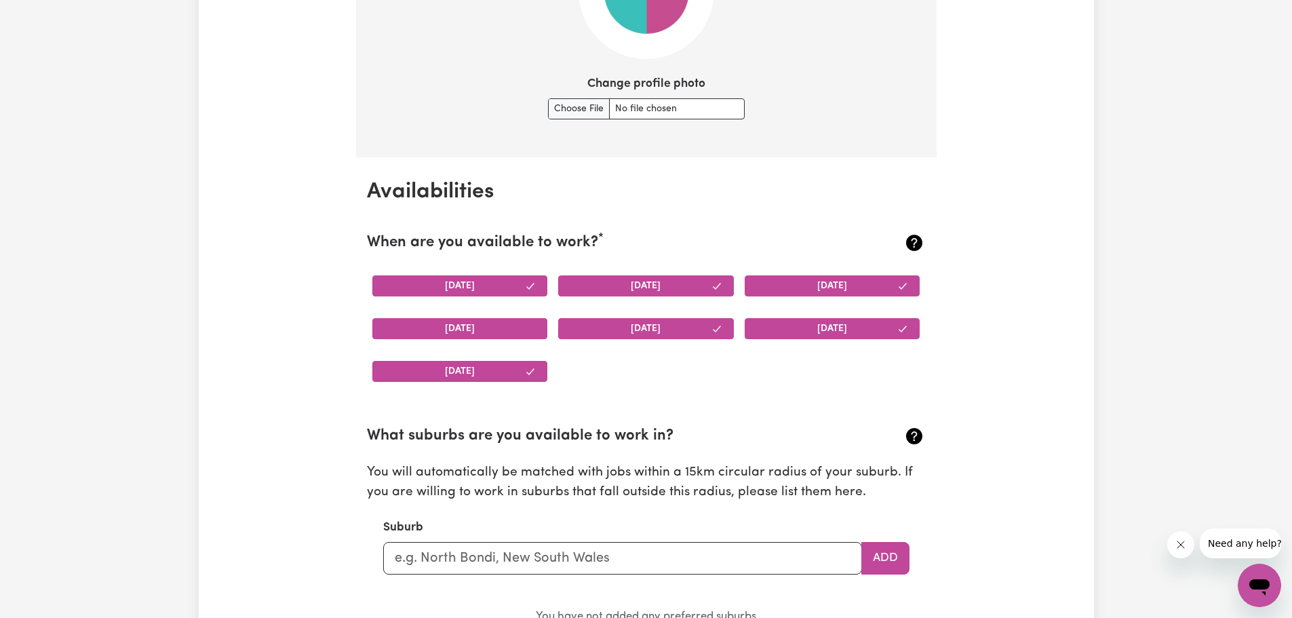
click at [503, 318] on button "Thursday" at bounding box center [460, 328] width 176 height 21
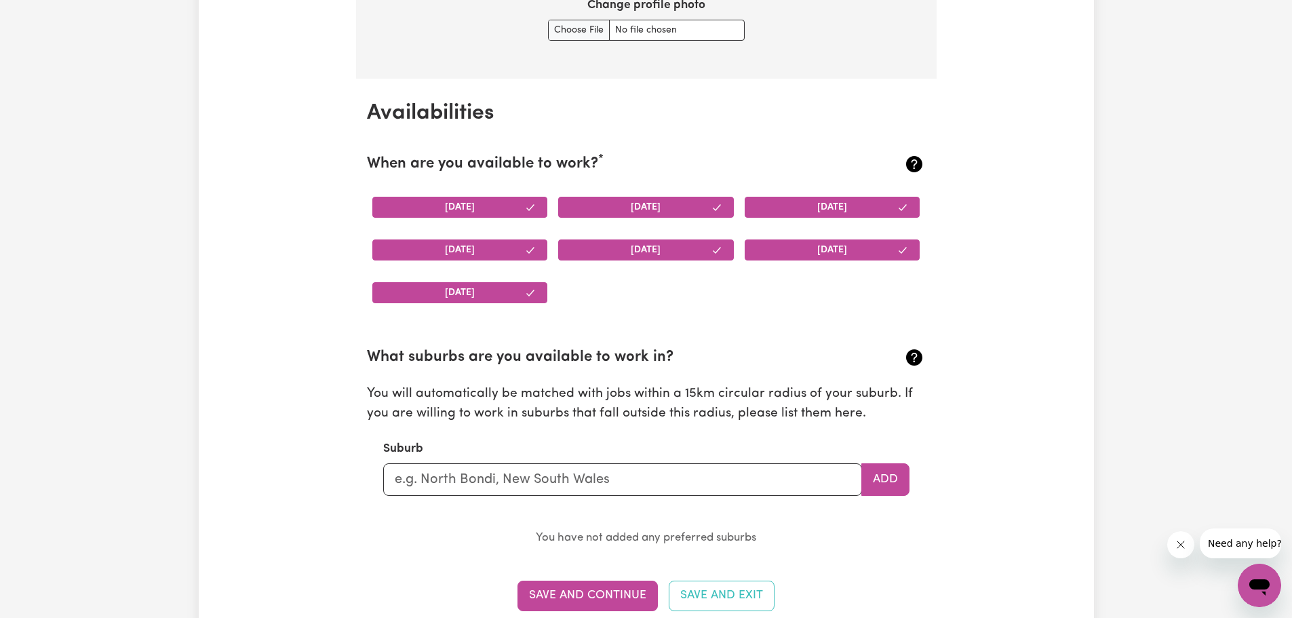
scroll to position [1317, 0]
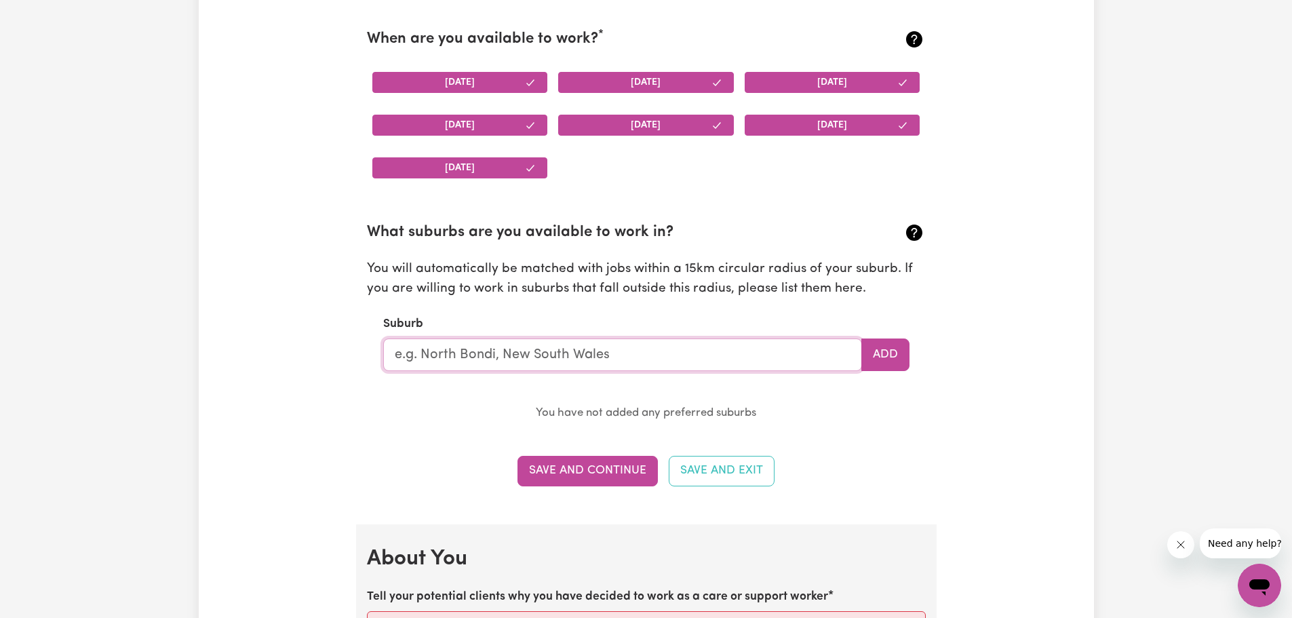
click at [524, 358] on input "text" at bounding box center [622, 354] width 479 height 33
type input "Wollongong"
type input "Wollongong, New South Wales, 2500"
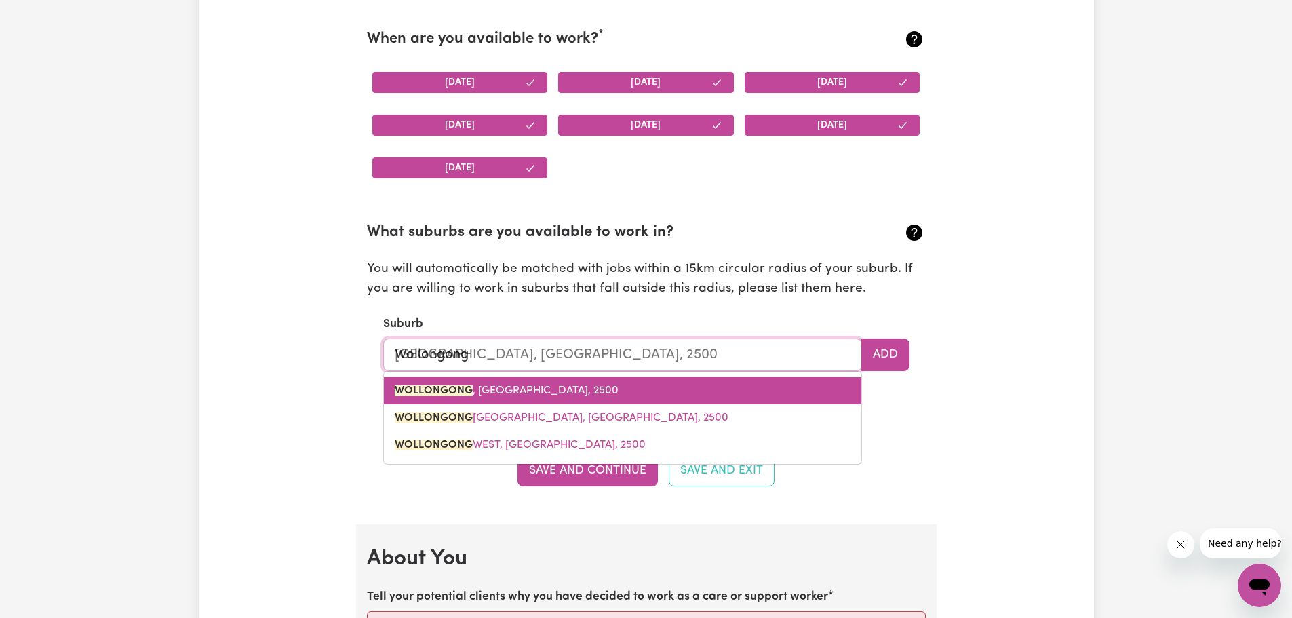
click at [471, 395] on mark "WOLLONGONG" at bounding box center [434, 390] width 78 height 11
type input "WOLLONGONG, New South Wales, 2500"
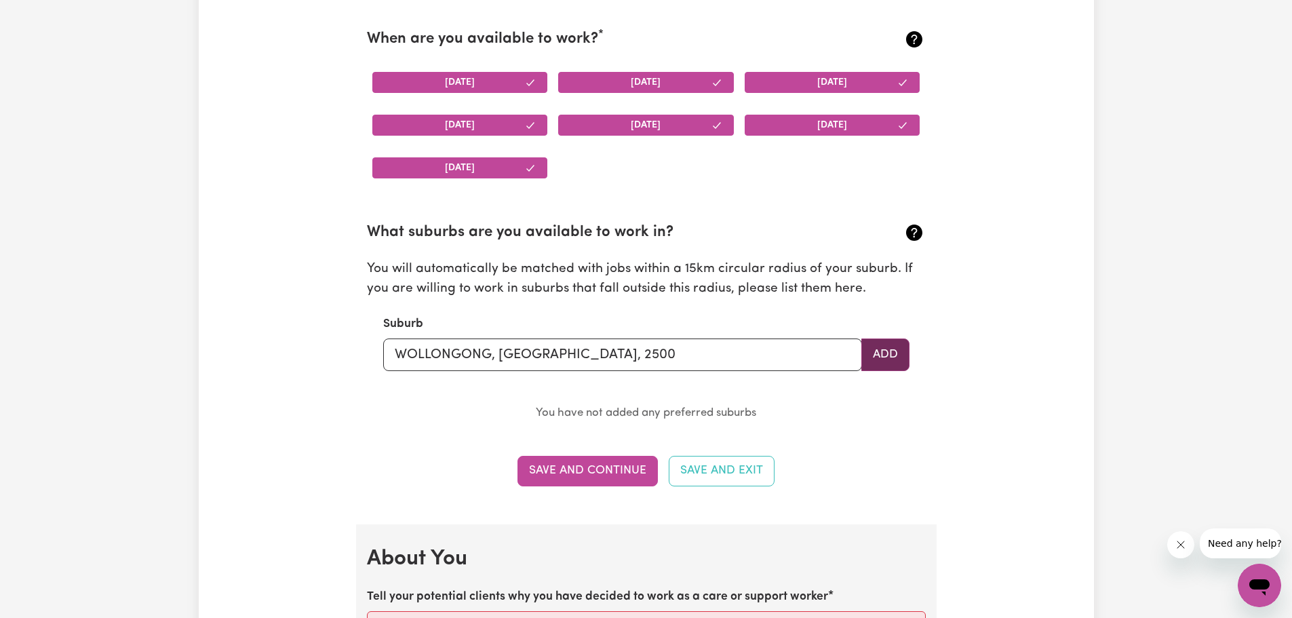
click at [884, 354] on button "Add" at bounding box center [885, 354] width 48 height 33
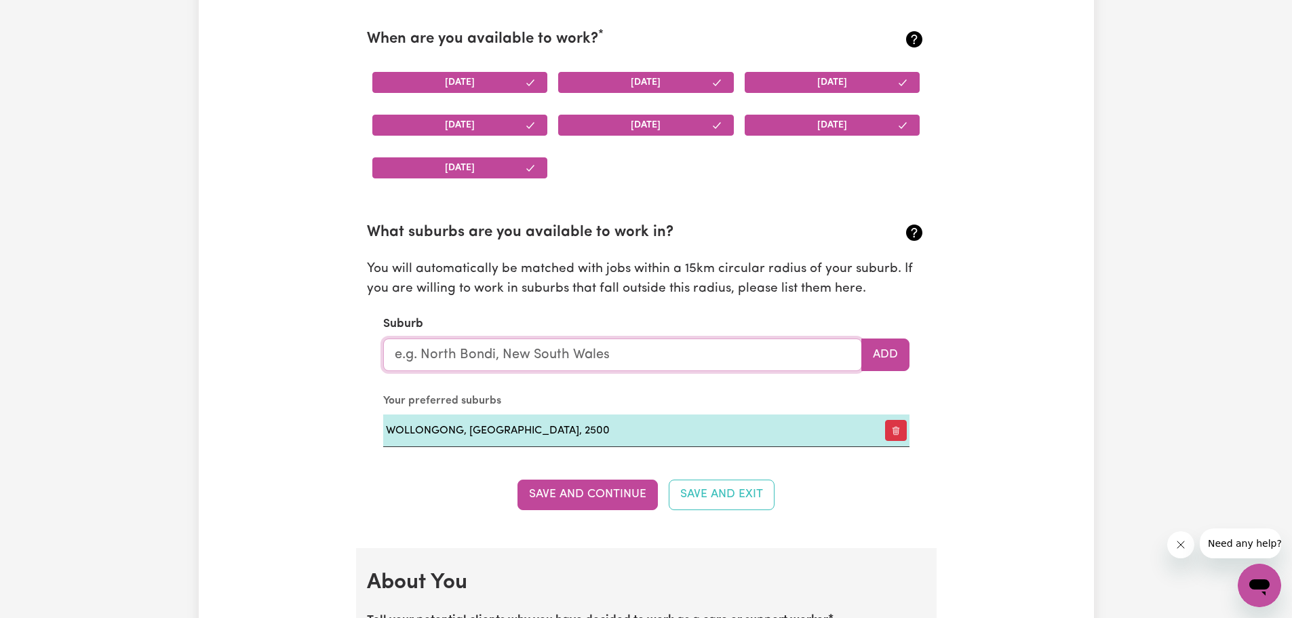
click at [503, 357] on input "text" at bounding box center [622, 354] width 479 height 33
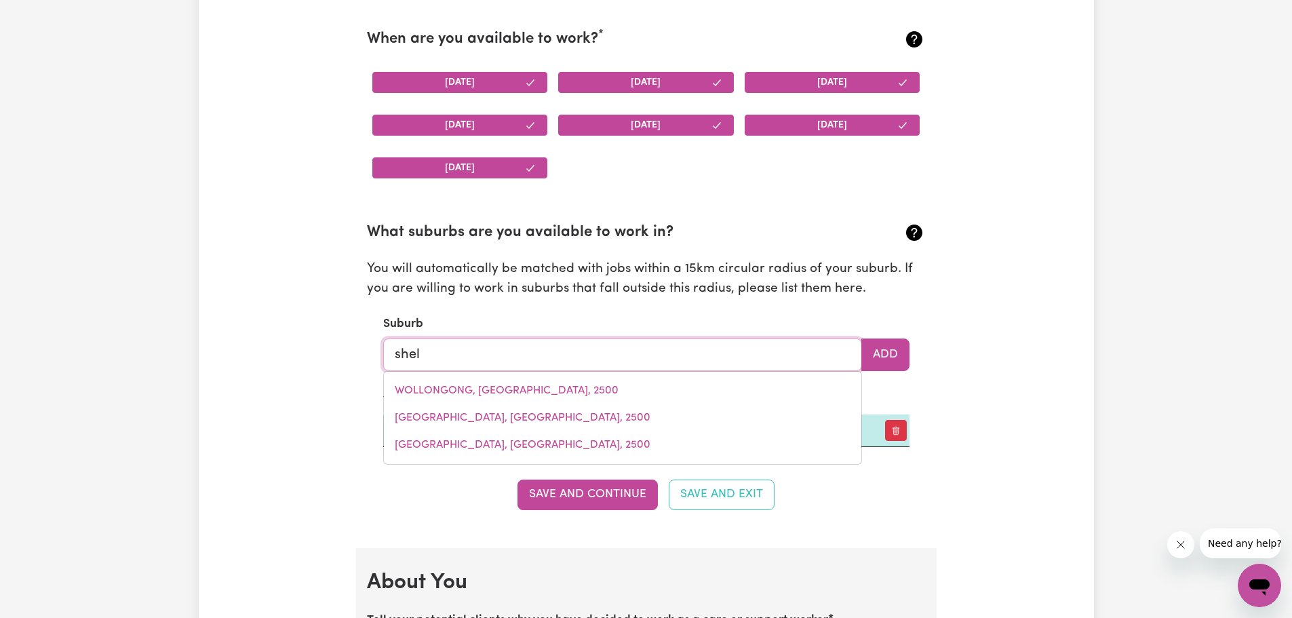
type input "shell"
type input "shell COVE, New South Wales, 2529"
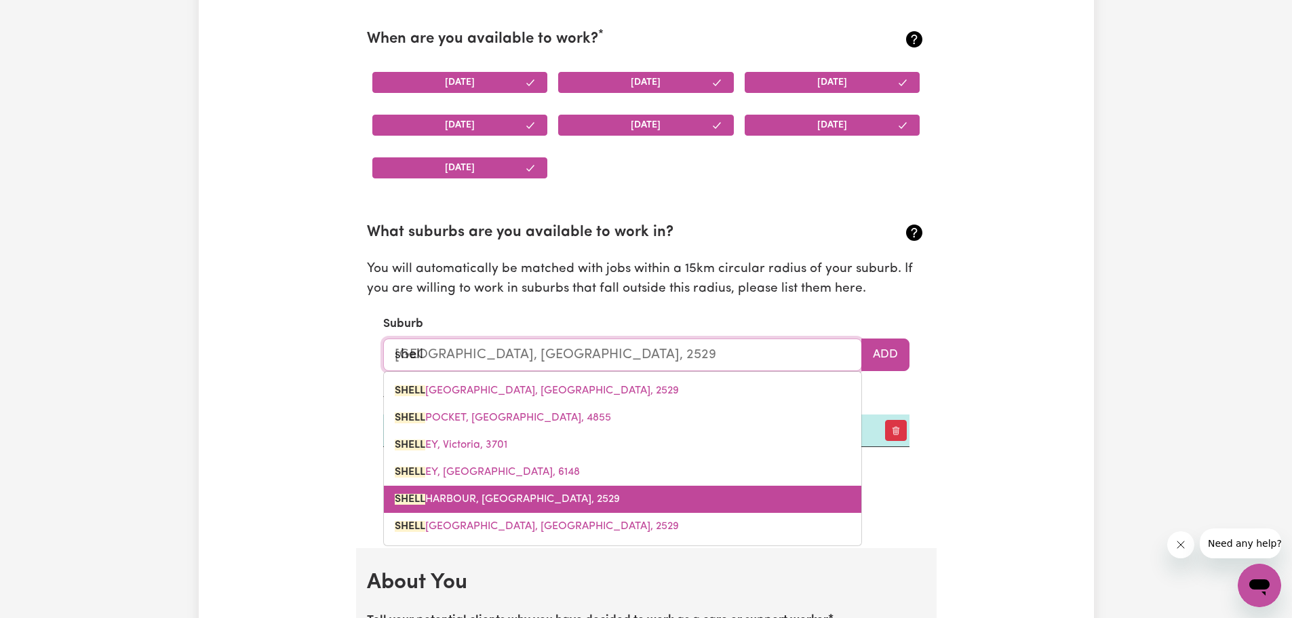
click at [585, 497] on span "SHELL HARBOUR, New South Wales, 2529" at bounding box center [507, 499] width 225 height 11
type input "SHELLHARBOUR, New South Wales, 2529"
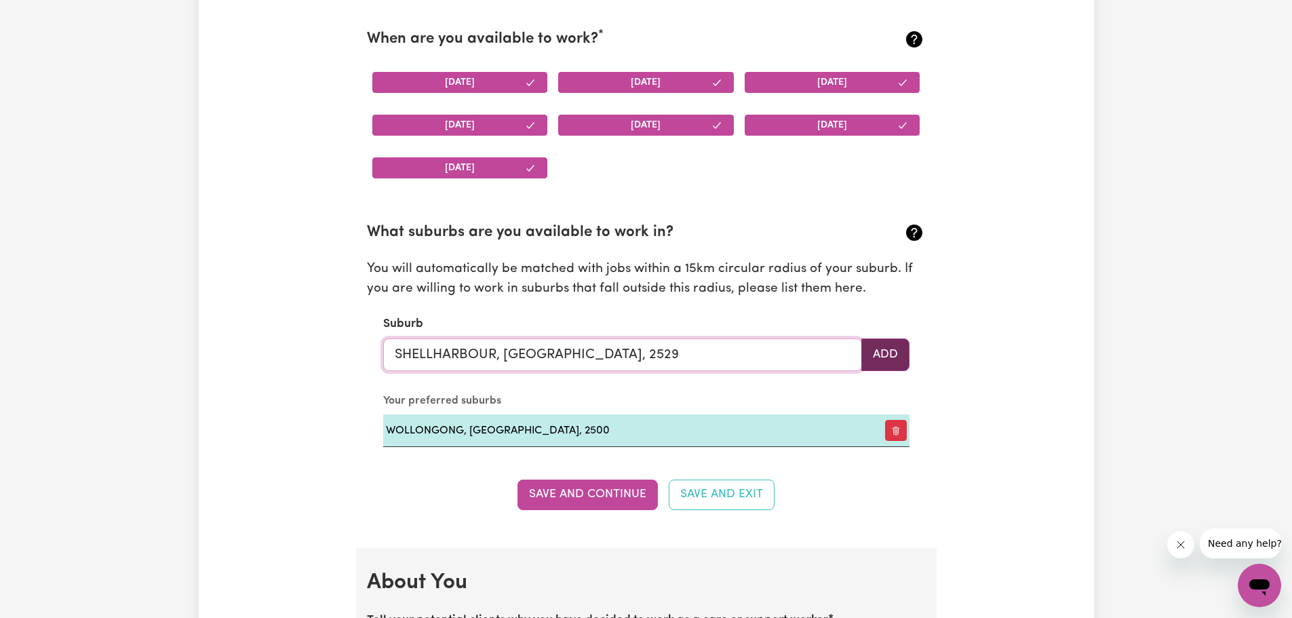
type input "SHELLHARBOUR, New South Wales, 2529"
click at [886, 351] on button "Add" at bounding box center [885, 354] width 48 height 33
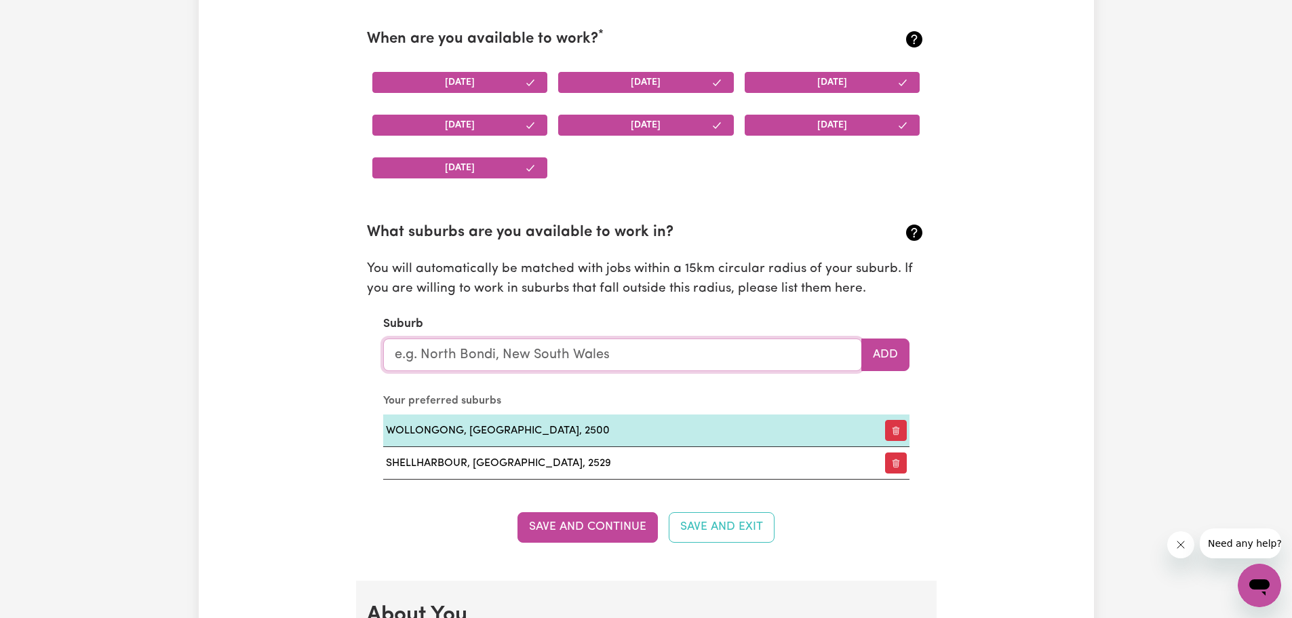
click at [594, 359] on input "text" at bounding box center [622, 354] width 479 height 33
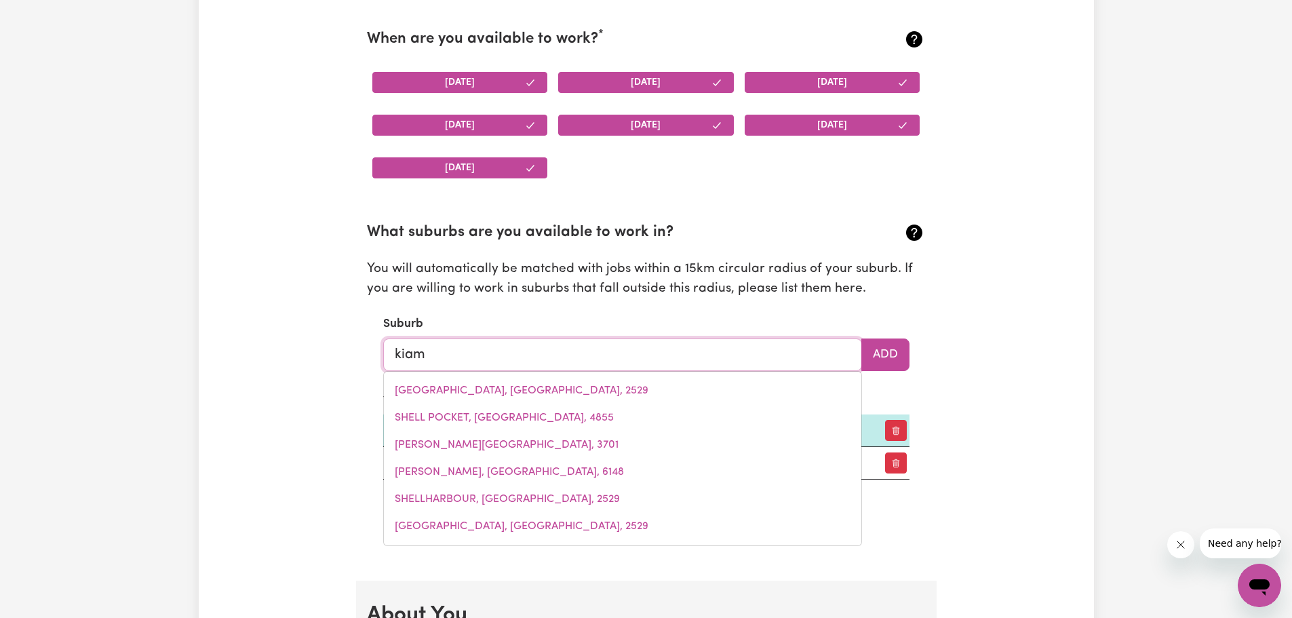
type input "kiama"
type input "kiama, New South Wales, 2533"
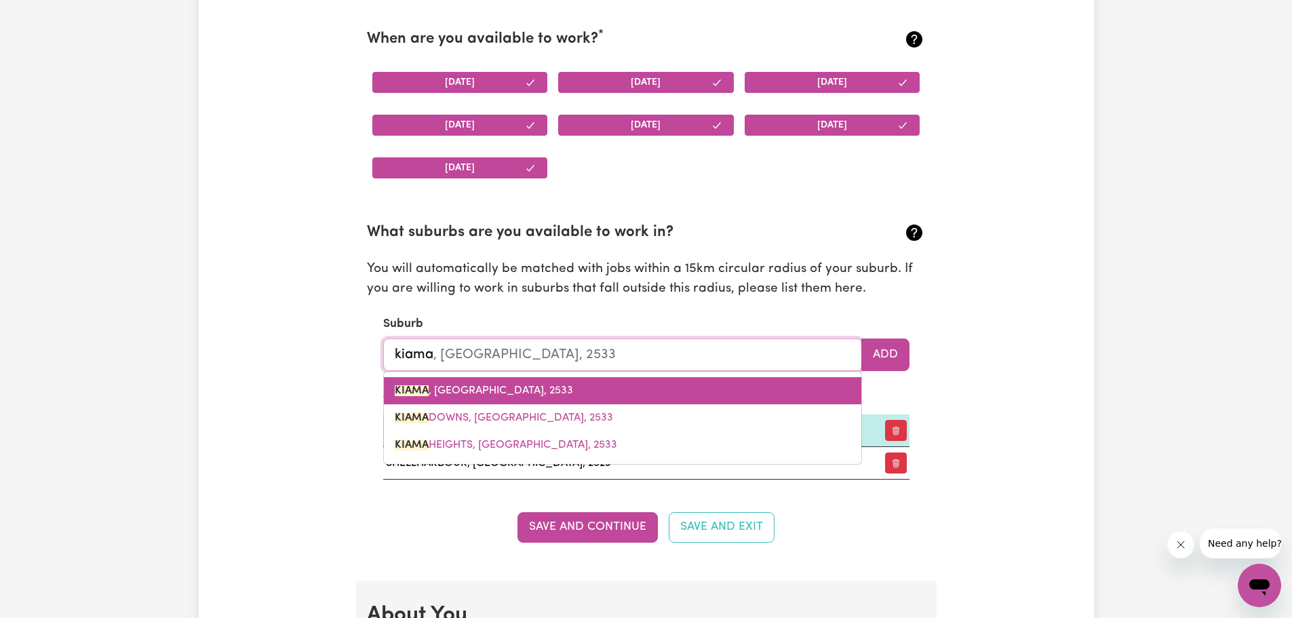
click at [519, 389] on span "KIAMA , New South Wales, 2533" at bounding box center [484, 390] width 178 height 11
type input "KIAMA, New South Wales, 2533"
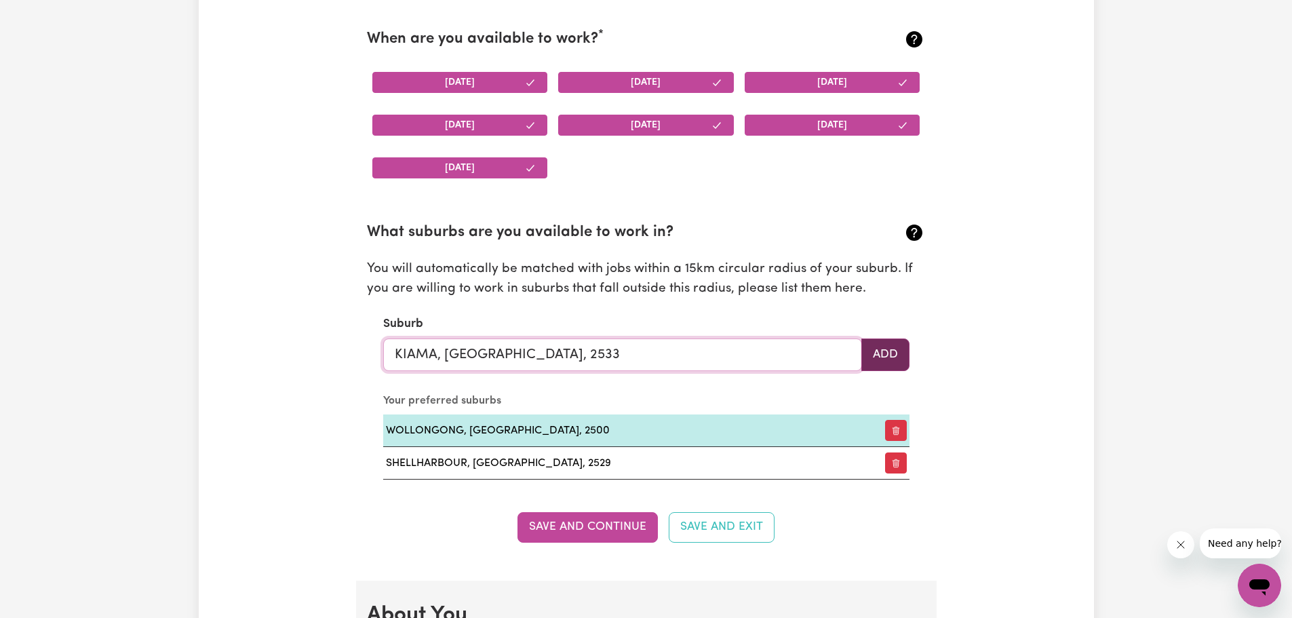
type input "KIAMA, New South Wales, 2533"
click at [882, 356] on button "Add" at bounding box center [885, 354] width 48 height 33
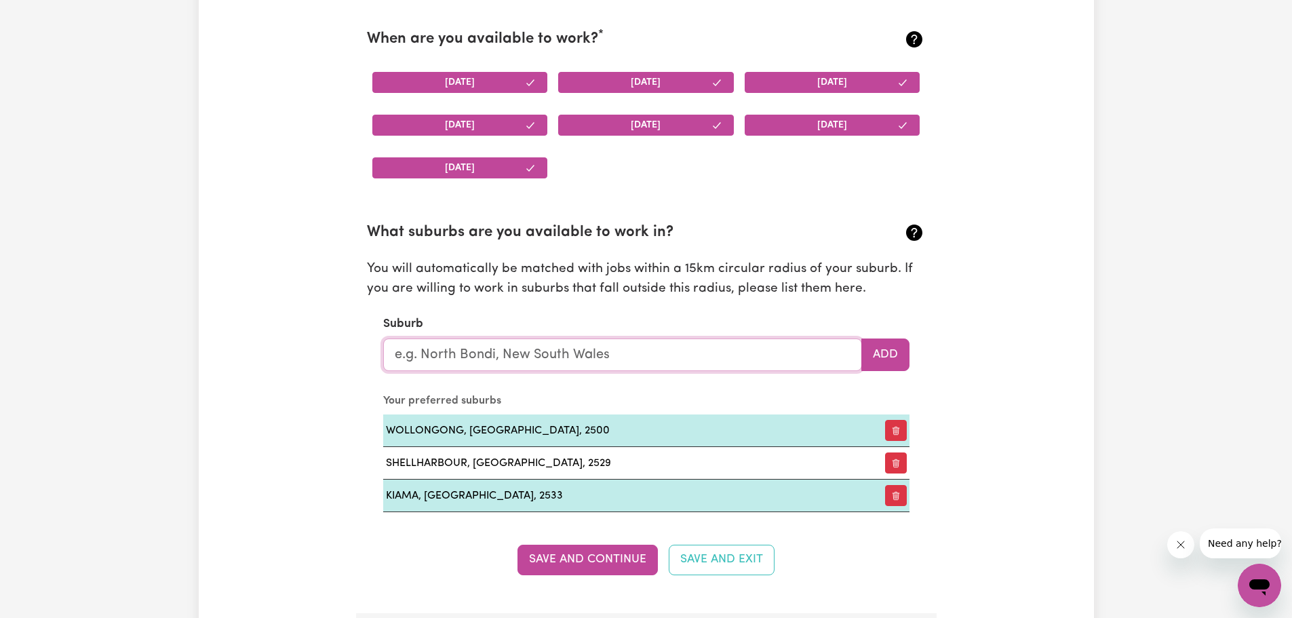
click at [534, 355] on input "text" at bounding box center [622, 354] width 479 height 33
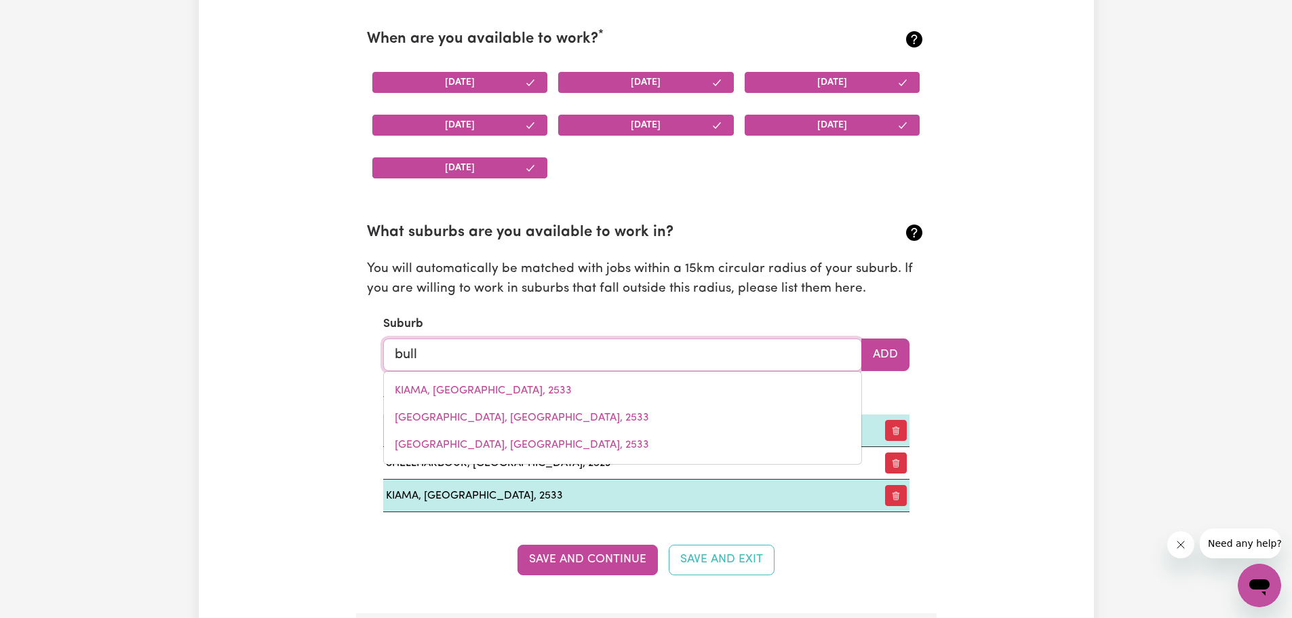
type input "bulli"
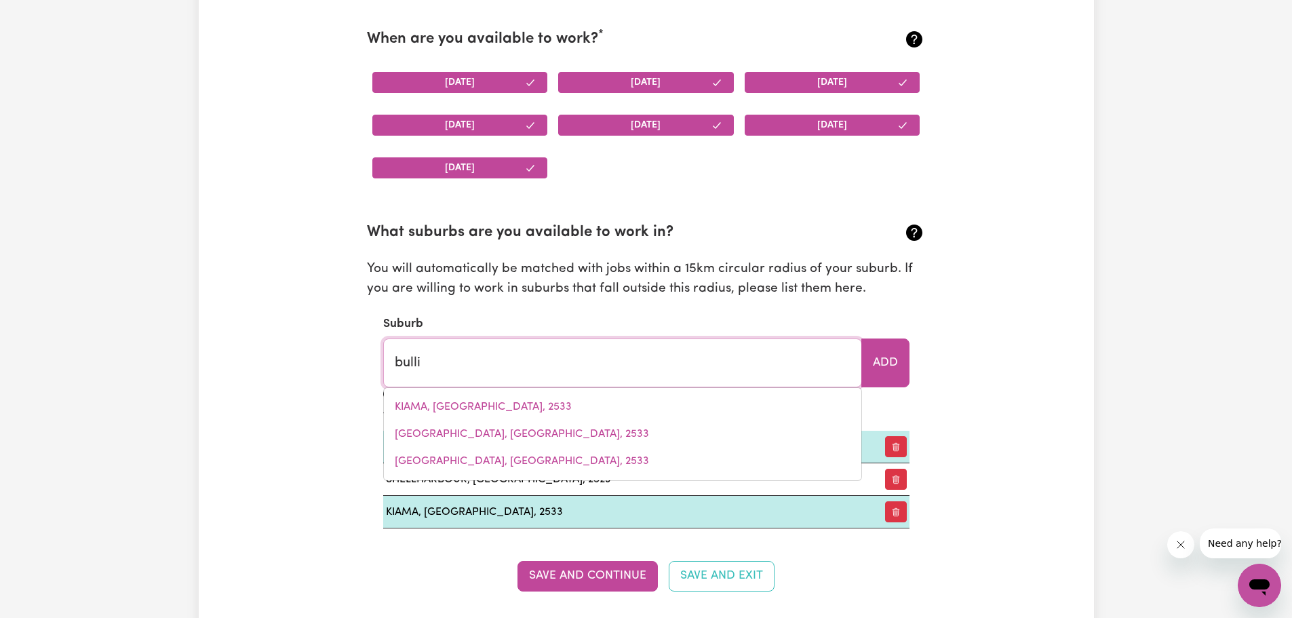
type input "bulli, New South Wales, 2516"
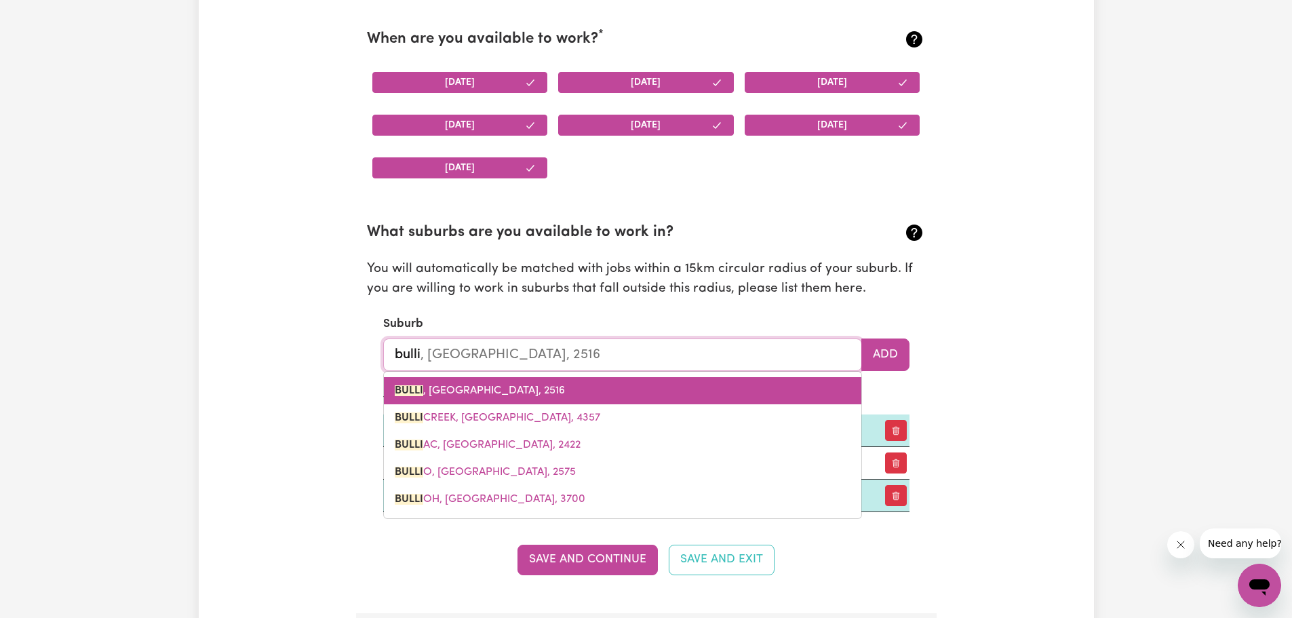
click at [525, 387] on span "BULLI , New South Wales, 2516" at bounding box center [480, 390] width 170 height 11
type input "BULLI, New South Wales, 2516"
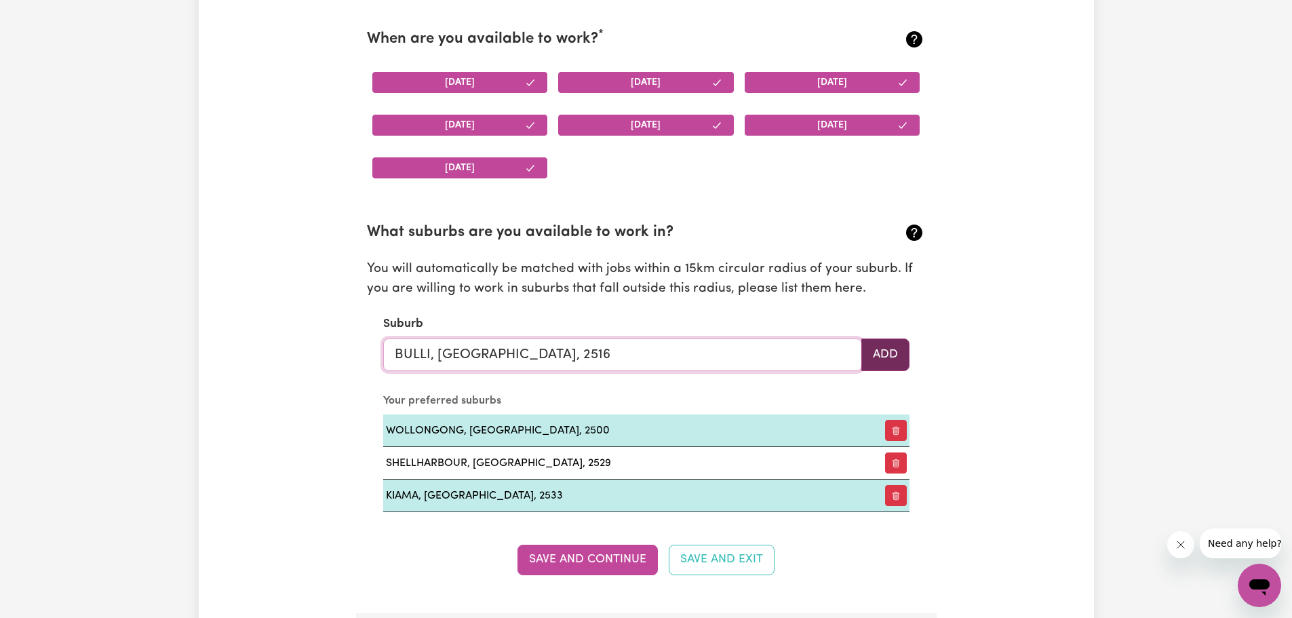
type input "BULLI, New South Wales, 2516"
click at [907, 355] on button "Add" at bounding box center [885, 354] width 48 height 33
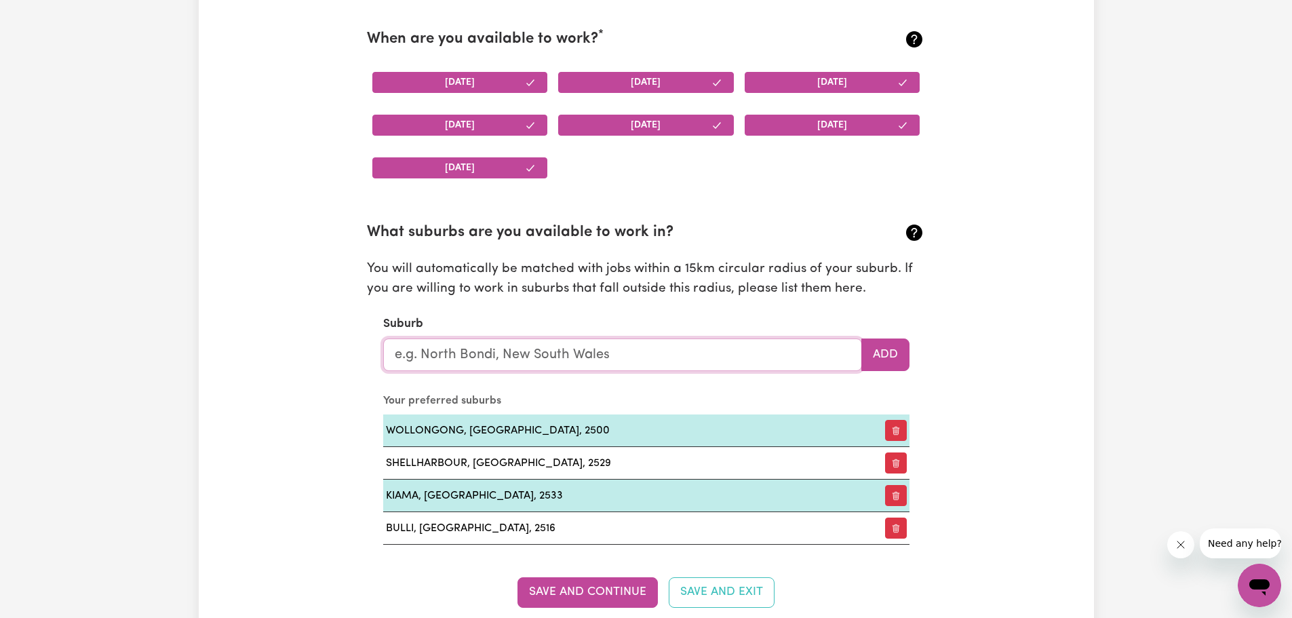
click at [514, 357] on input "text" at bounding box center [622, 354] width 479 height 33
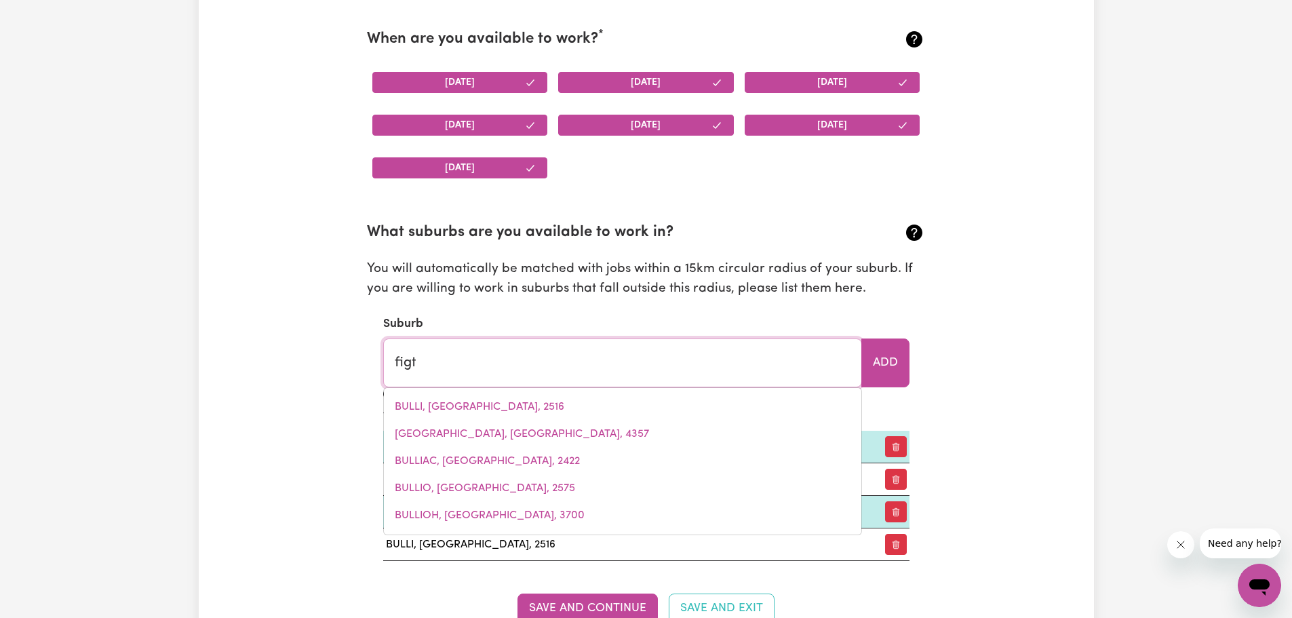
type input "figtr"
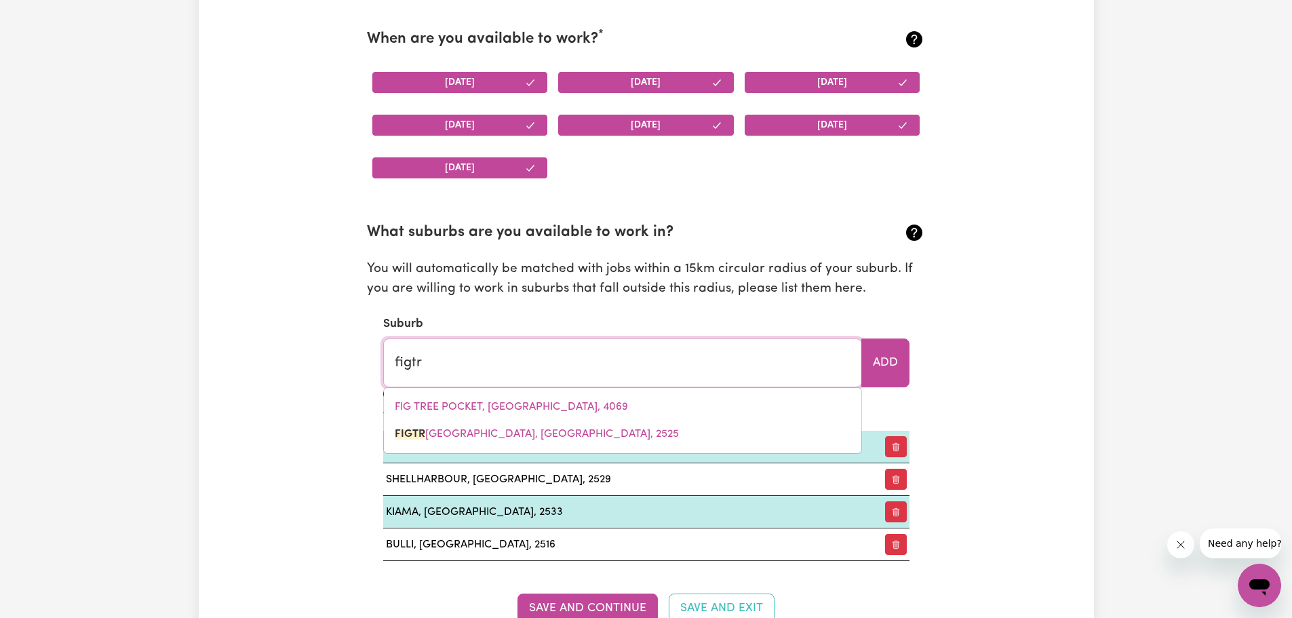
type input "figtrEE, New South Wales, 2525"
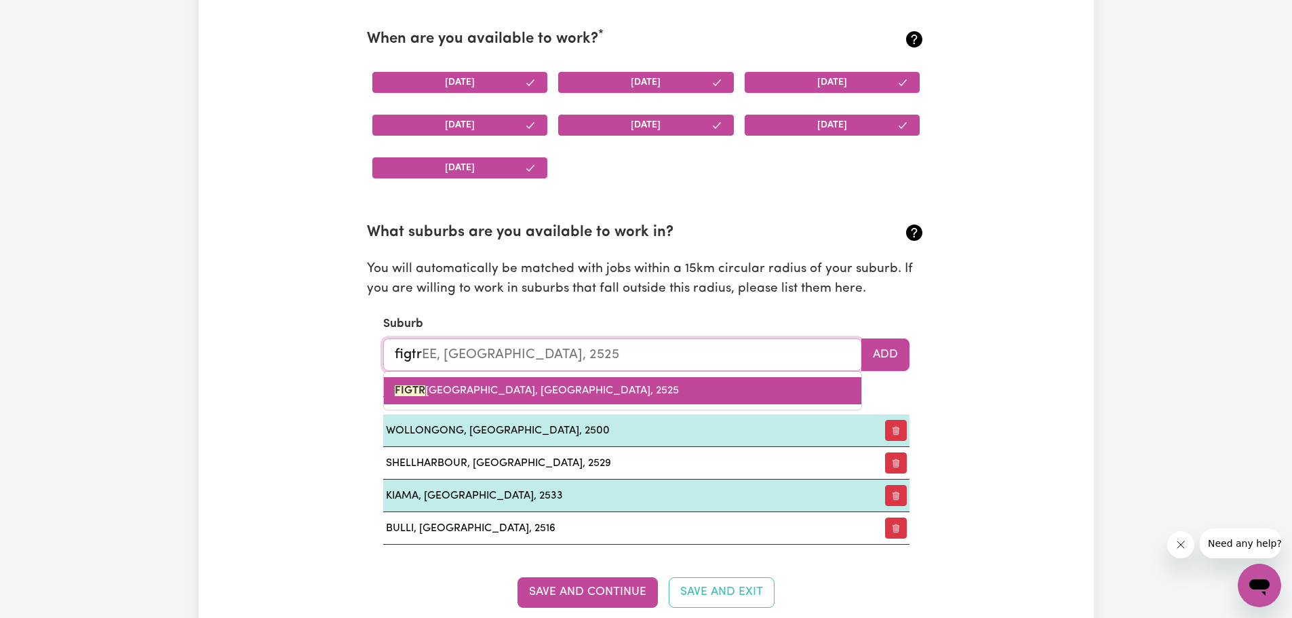
click at [518, 386] on span "FIGTR EE, New South Wales, 2525" at bounding box center [537, 390] width 284 height 11
type input "FIGTREE, New South Wales, 2525"
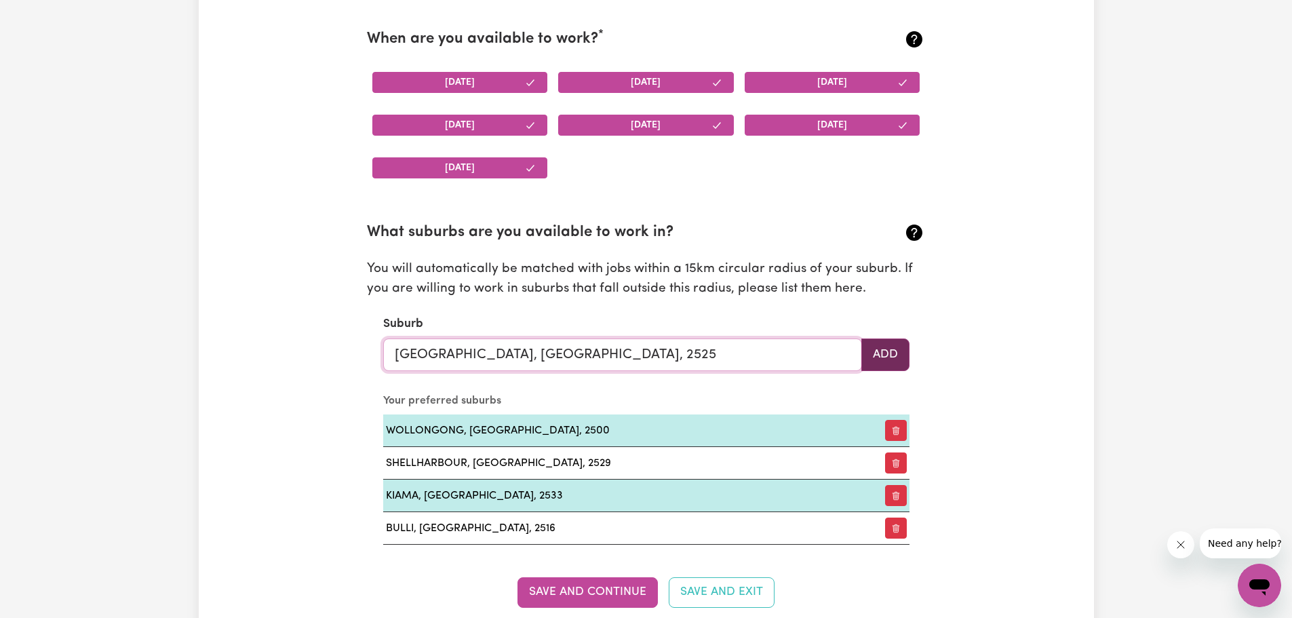
type input "FIGTREE, New South Wales, 2525"
click at [874, 359] on button "Add" at bounding box center [885, 354] width 48 height 33
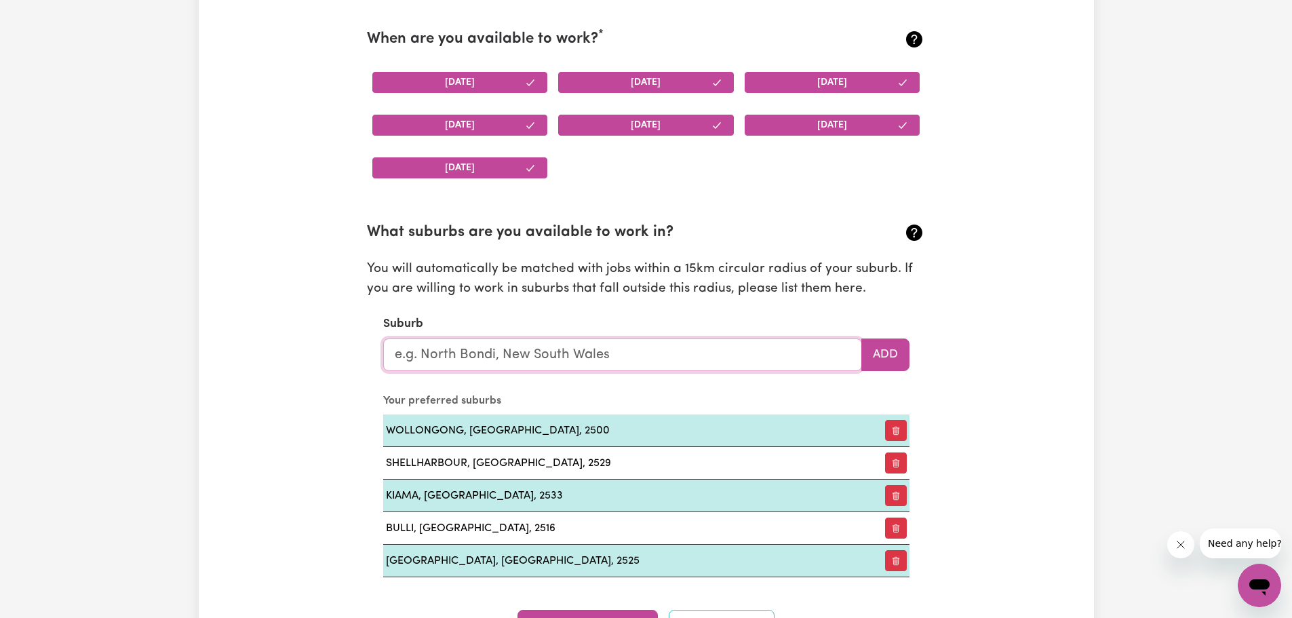
click at [534, 356] on input "text" at bounding box center [622, 354] width 479 height 33
type input "warill"
type input "warillA, New South Wales, 2528"
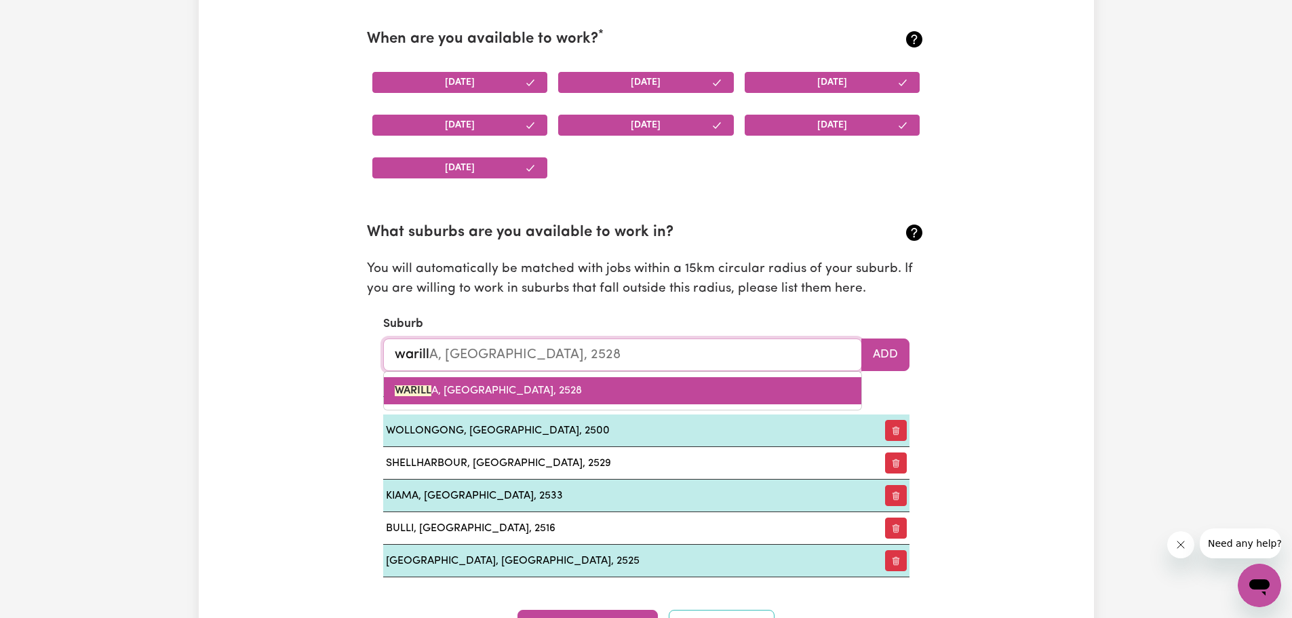
click at [535, 382] on link "WARILL A, New South Wales, 2528" at bounding box center [622, 390] width 477 height 27
type input "WARILLA, New South Wales, 2528"
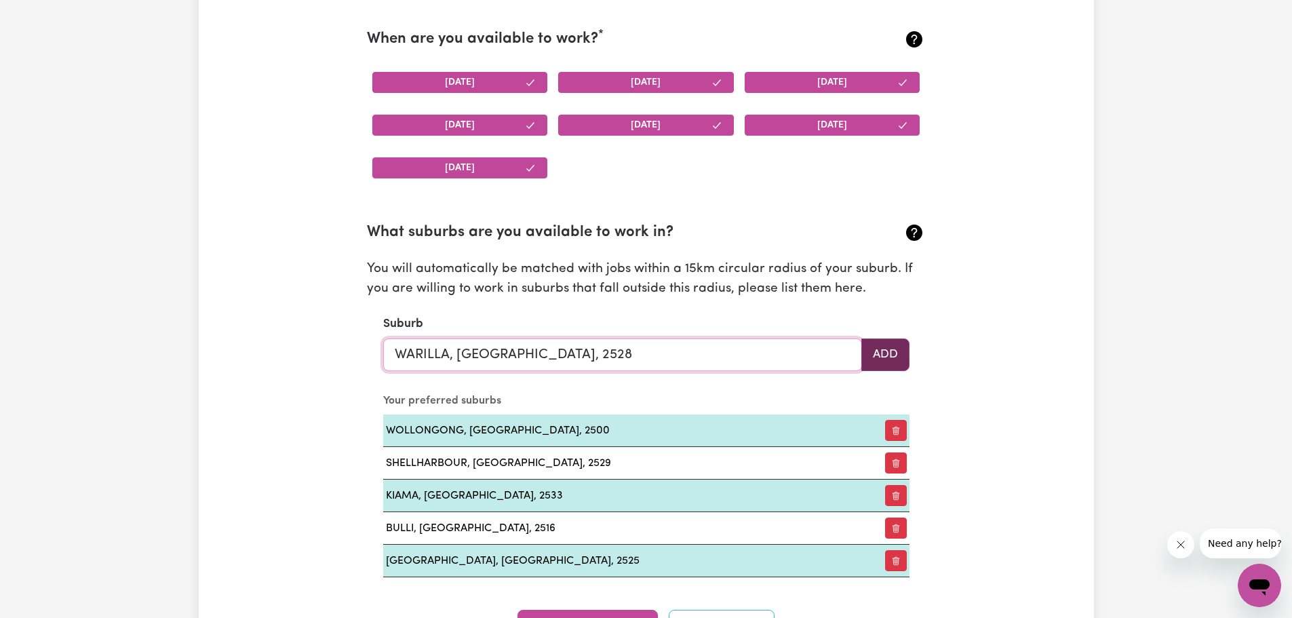
type input "WARILLA, New South Wales, 2528"
click at [878, 357] on button "Add" at bounding box center [885, 354] width 48 height 33
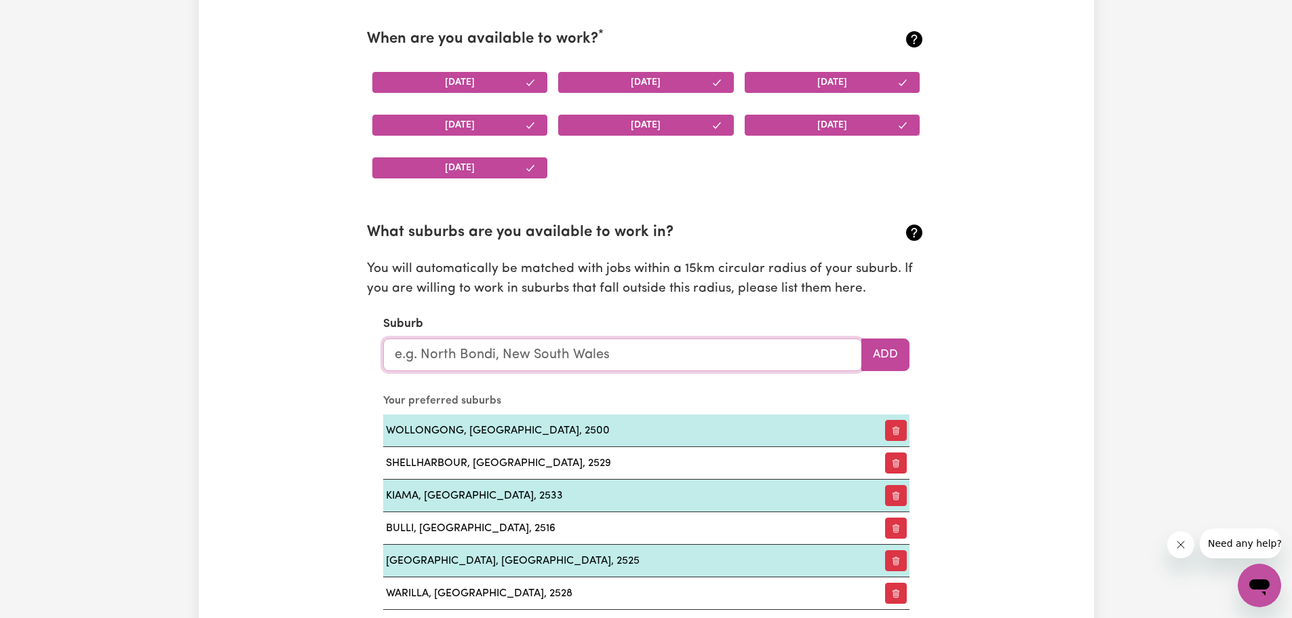
click at [506, 350] on input "text" at bounding box center [622, 354] width 479 height 33
type input "albion par"
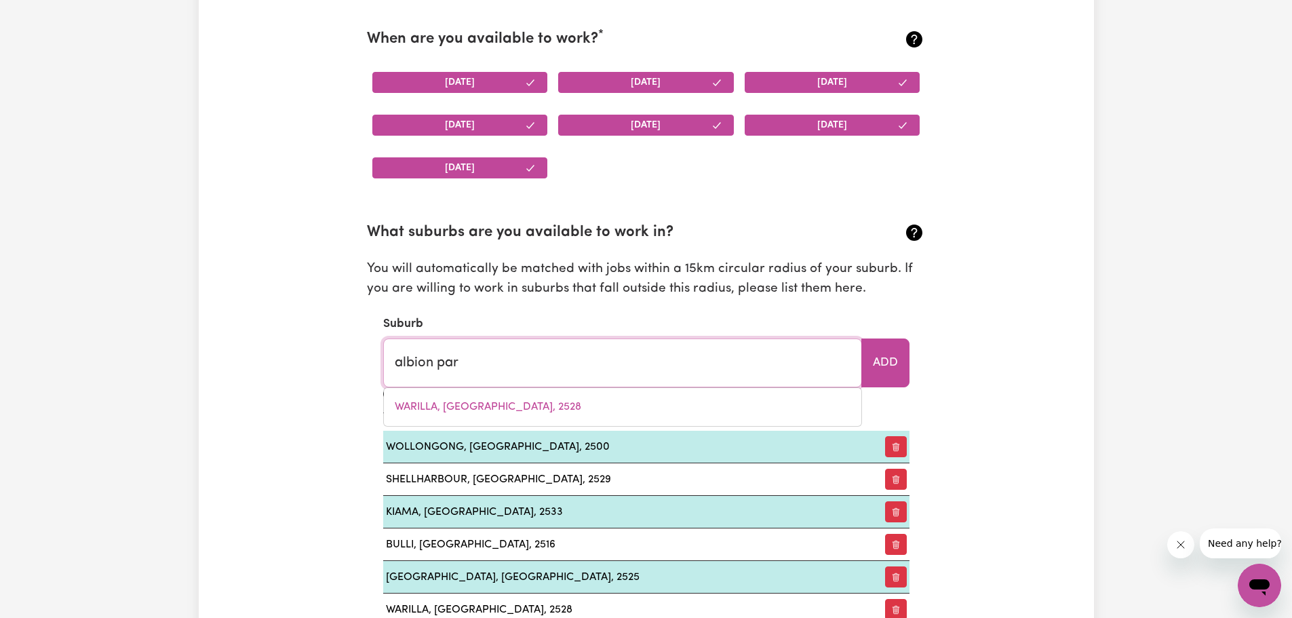
type input "albion parK, New South Wales, 2527"
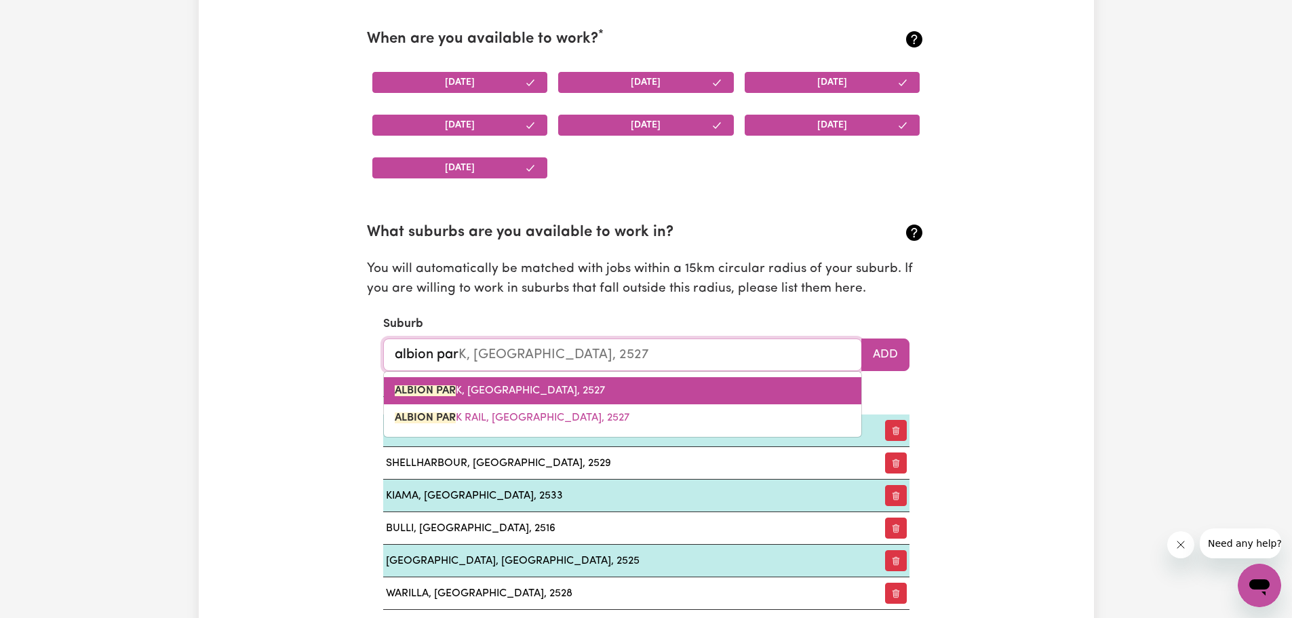
click at [527, 388] on span "ALBION PAR K, New South Wales, 2527" at bounding box center [500, 390] width 210 height 11
type input "ALBION PARK, New South Wales, 2527"
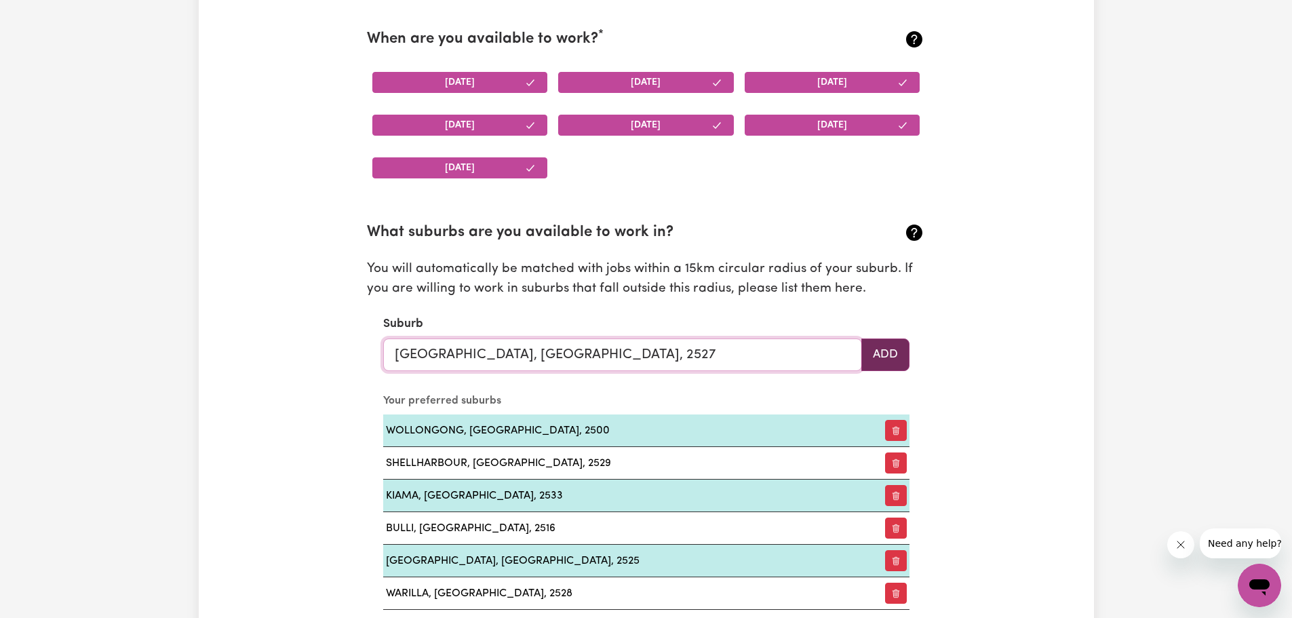
type input "ALBION PARK, New South Wales, 2527"
click at [890, 360] on button "Add" at bounding box center [885, 354] width 48 height 33
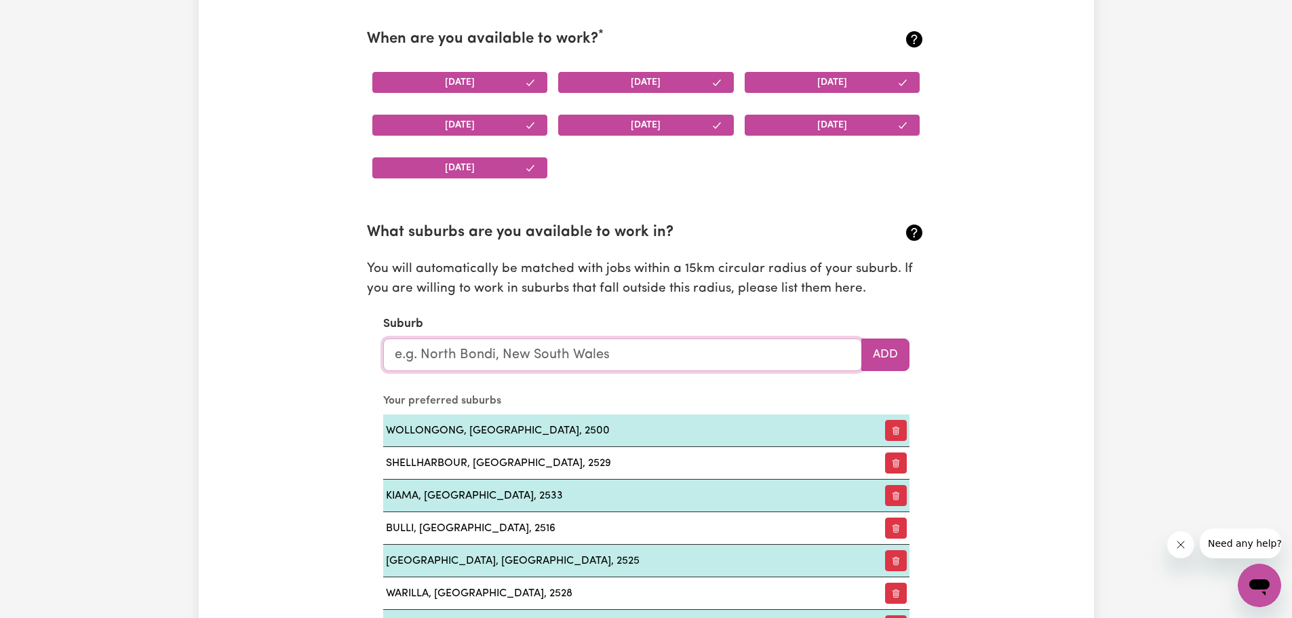
click at [526, 352] on input "text" at bounding box center [622, 354] width 479 height 33
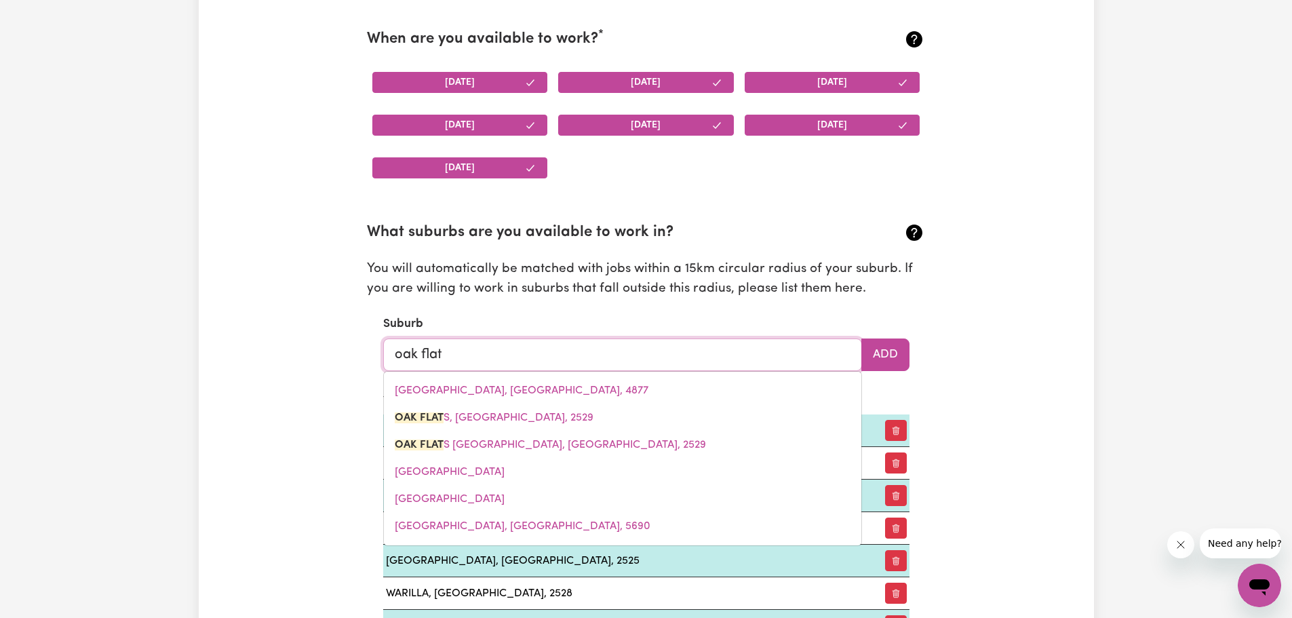
type input "oak flats"
type input "oak flats, New South Wales, 2529"
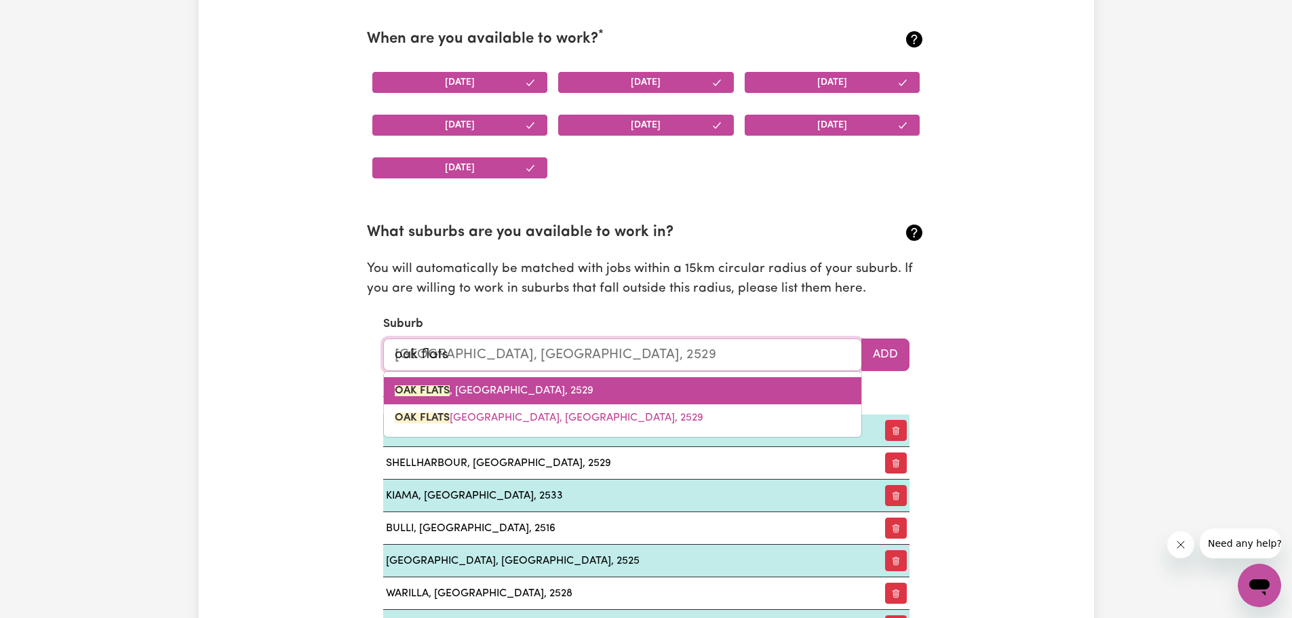
click at [531, 390] on span "OAK FLATS , New South Wales, 2529" at bounding box center [494, 390] width 199 height 11
type input "OAK FLATS, New South Wales, 2529"
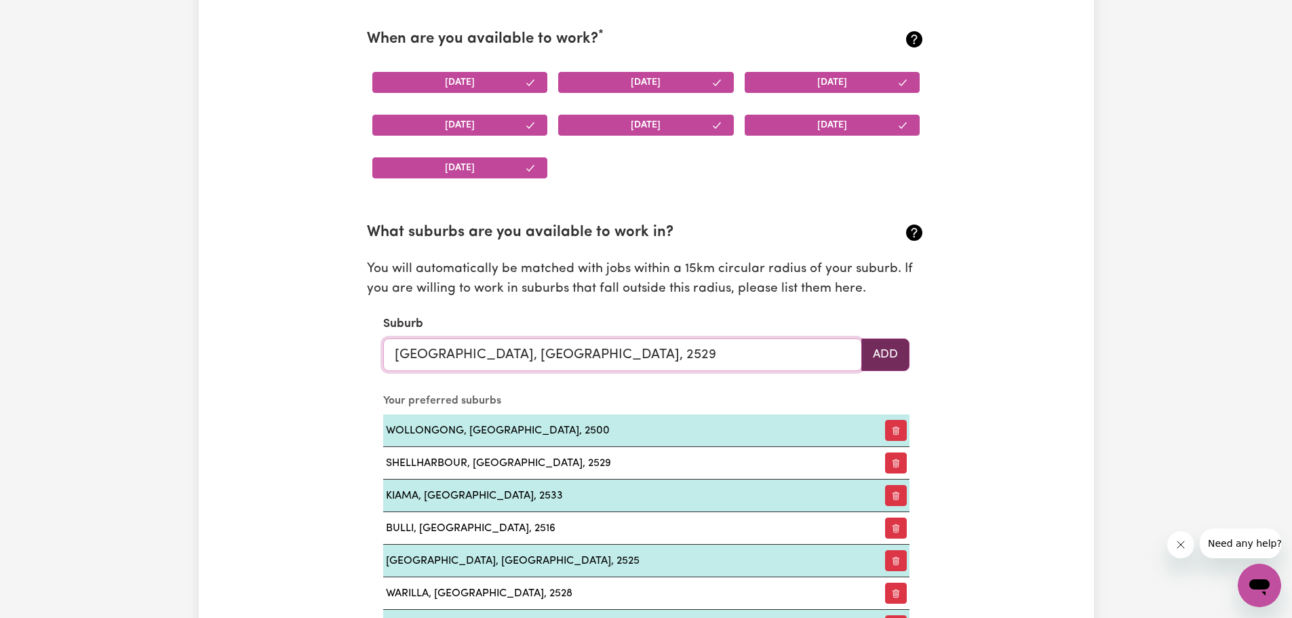
type input "OAK FLATS, New South Wales, 2529"
click at [895, 361] on button "Add" at bounding box center [885, 354] width 48 height 33
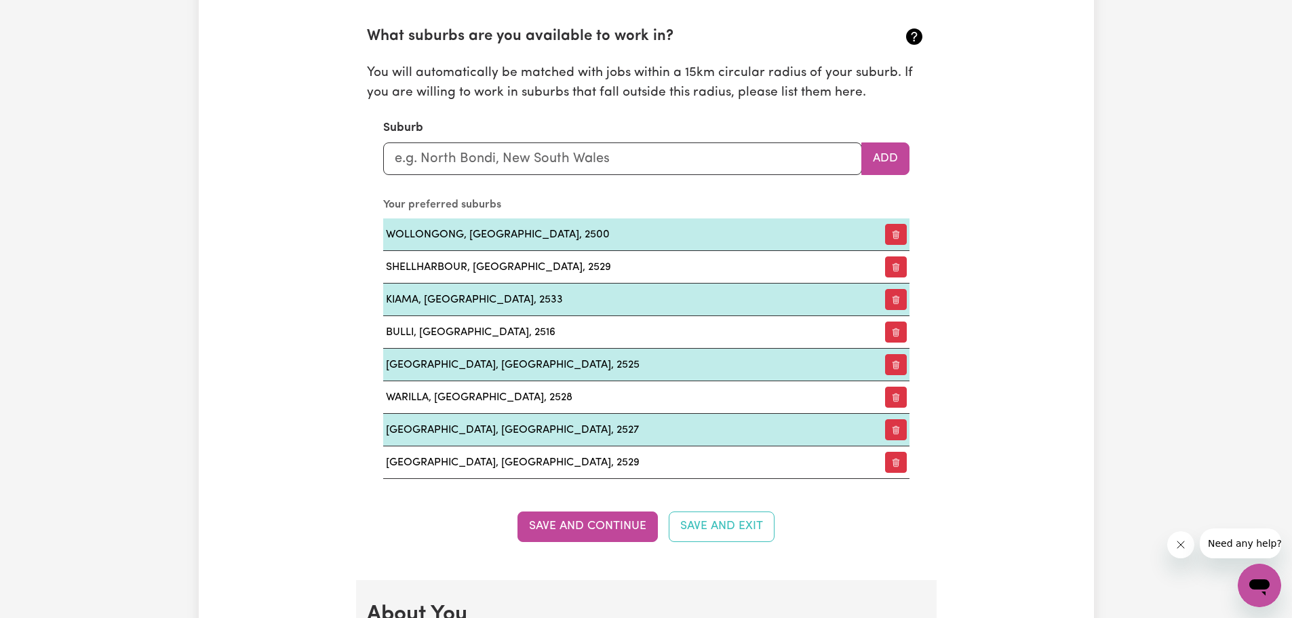
scroll to position [1520, 0]
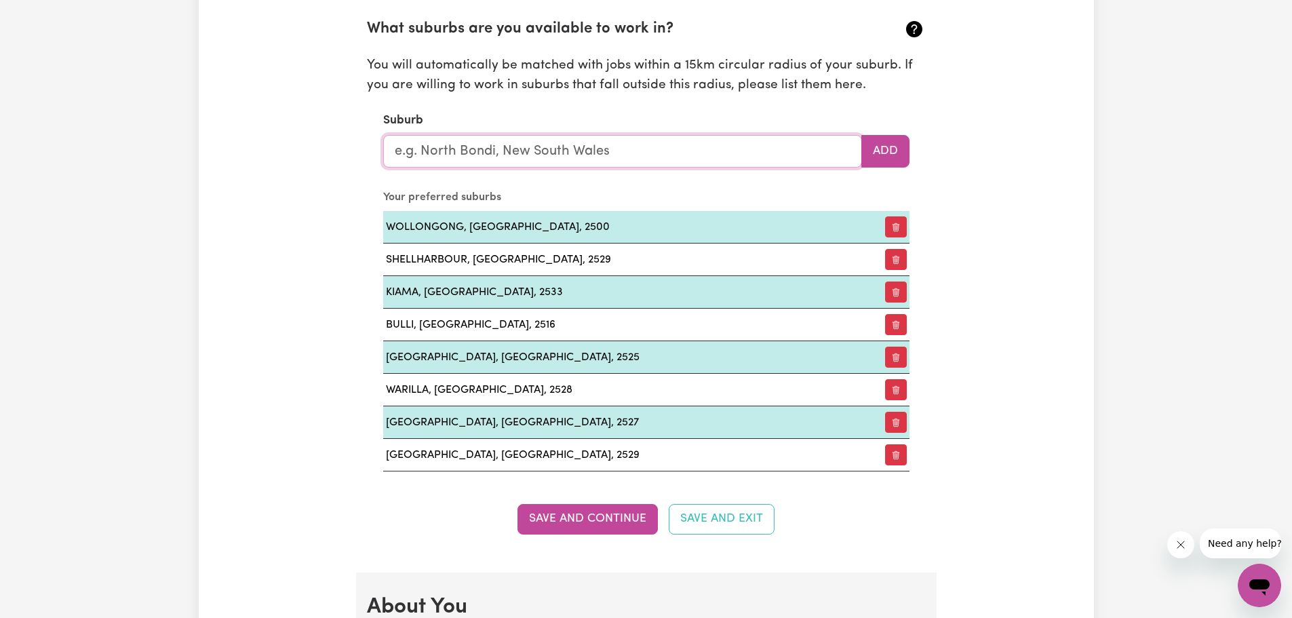
click at [441, 153] on input "text" at bounding box center [622, 151] width 479 height 33
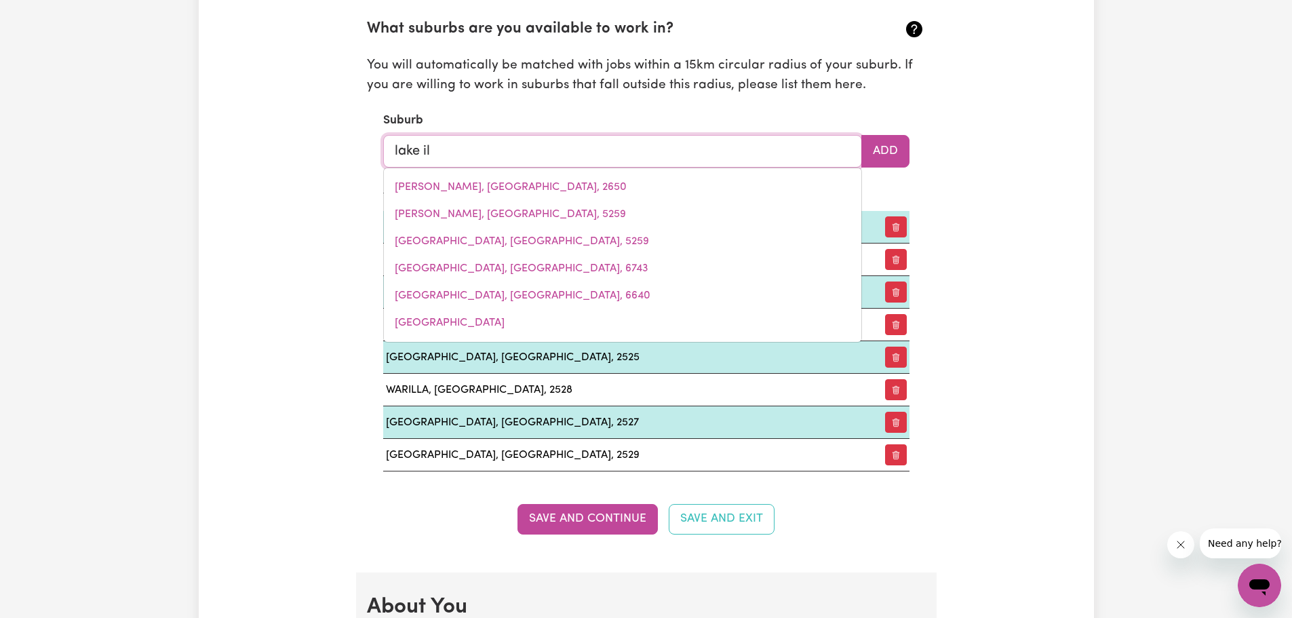
type input "lake ill"
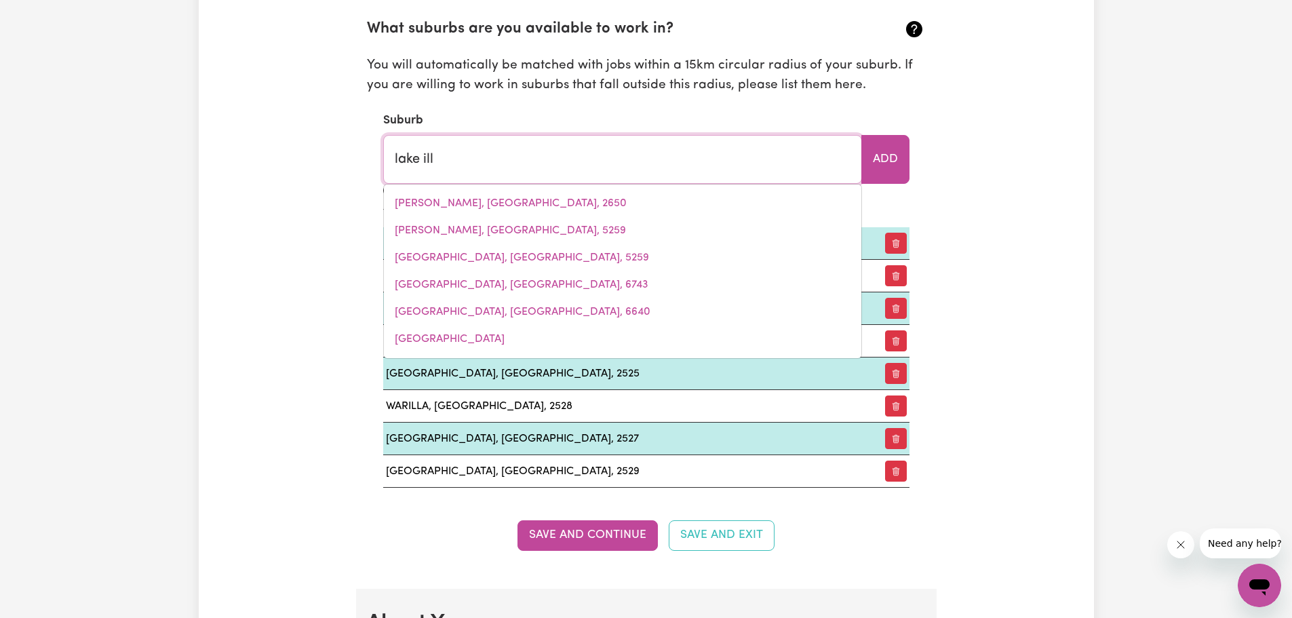
type input "lake illAWARRA, New South Wales, 2528"
type input "lake il"
type input "lake ilLAWARRA, New South Wales, 2528"
type input "lake i"
type input "lake iLLAWARRA, New South Wales, 2528"
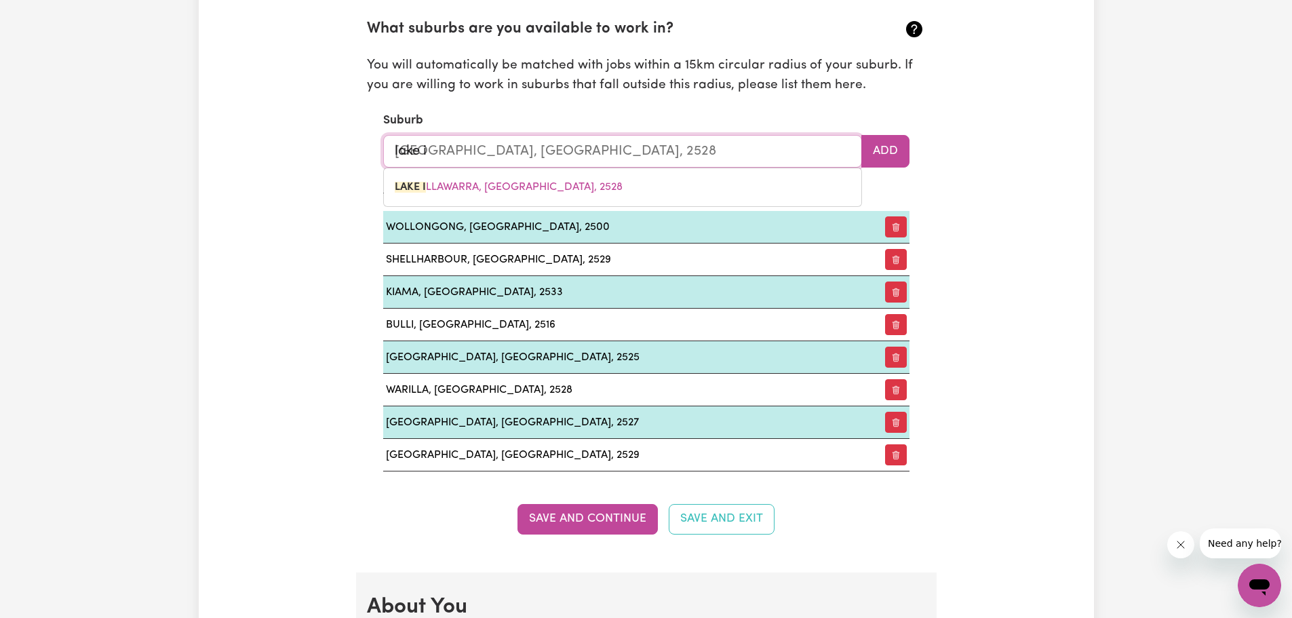
type input "lake"
type input "lake ILLAWARRA, New South Wales, 2528"
type input "lak"
type input "lakE ILLAWARRA, New South Wales, 2528"
type input "la"
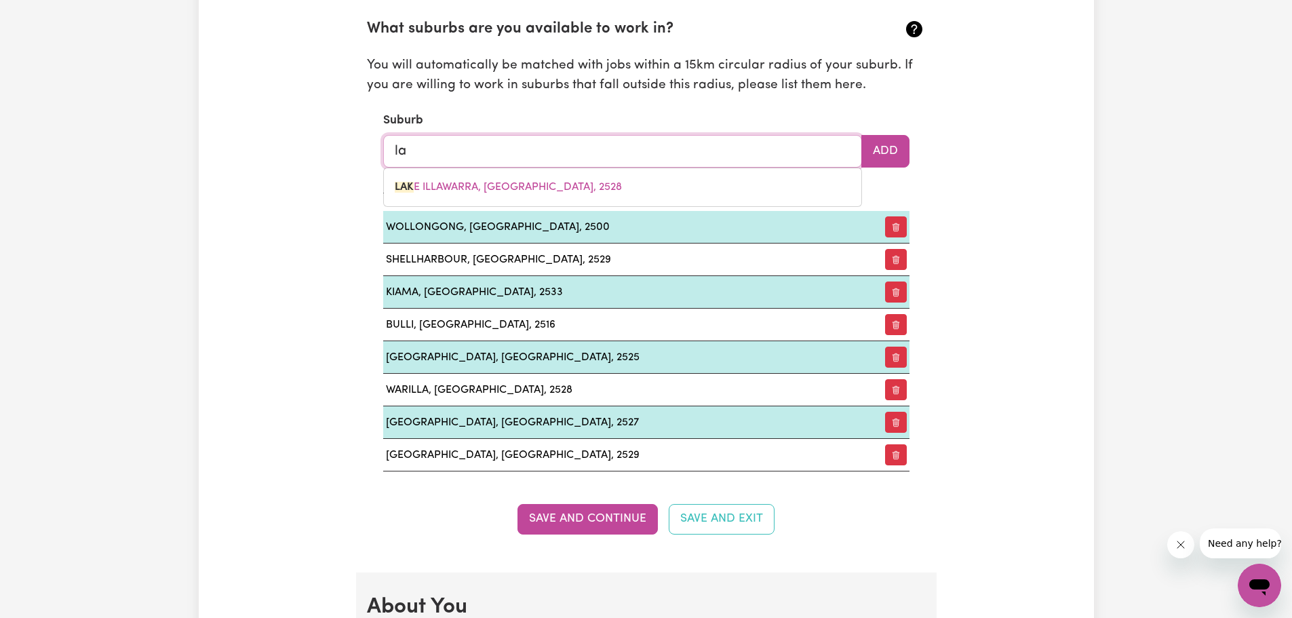
type input "l"
type input "port"
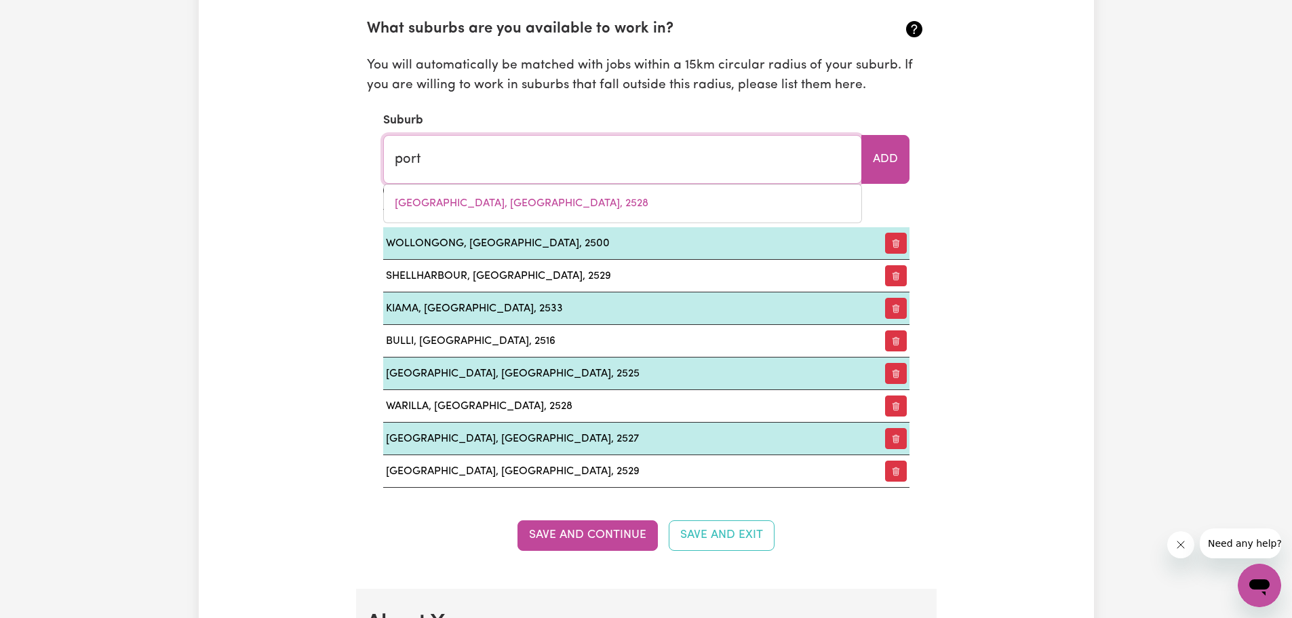
type input "port ADELAIDE, South Australia, 5015"
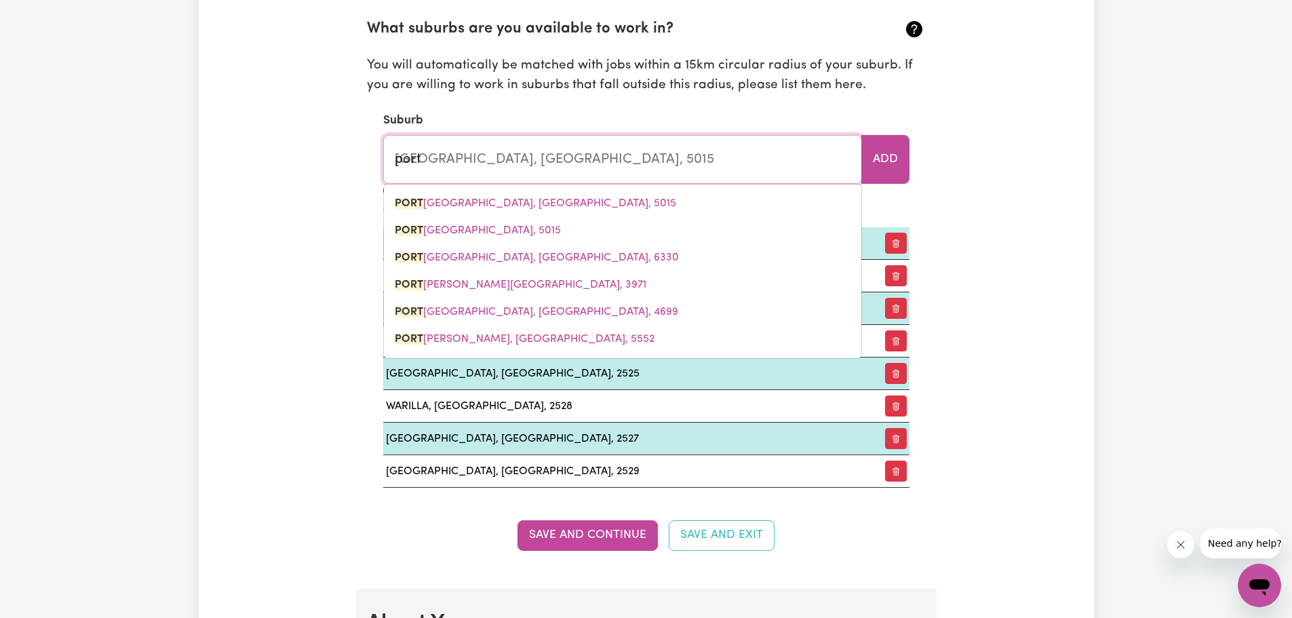
type input "port k"
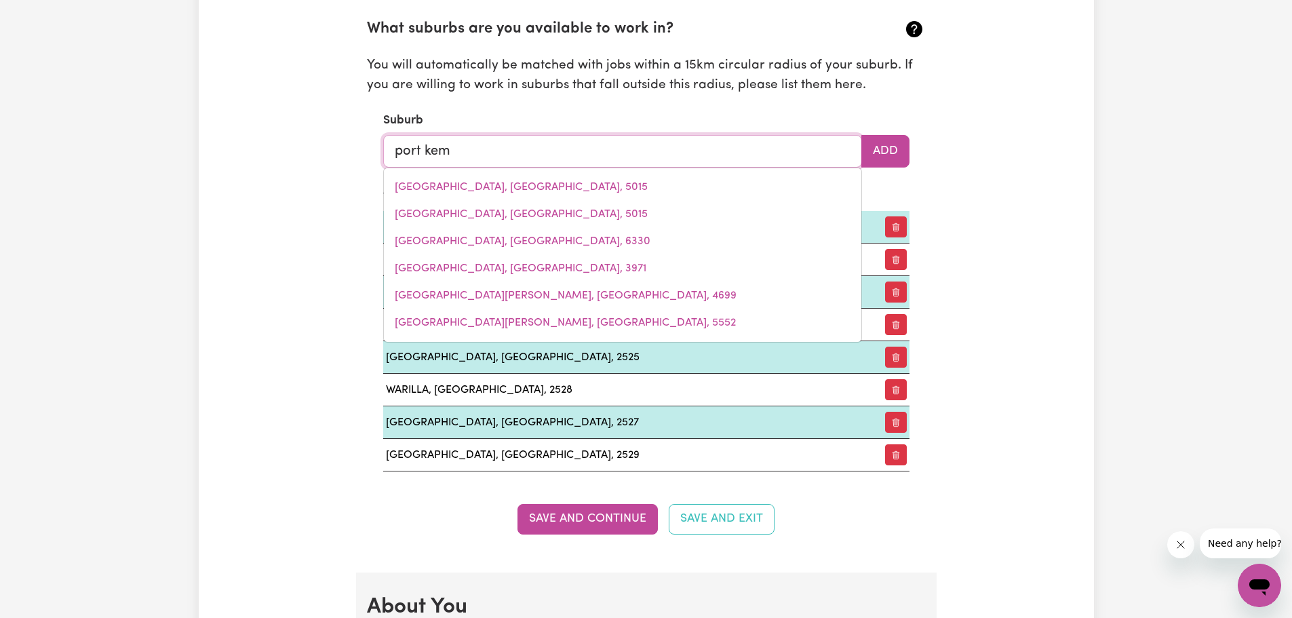
type input "port kemb"
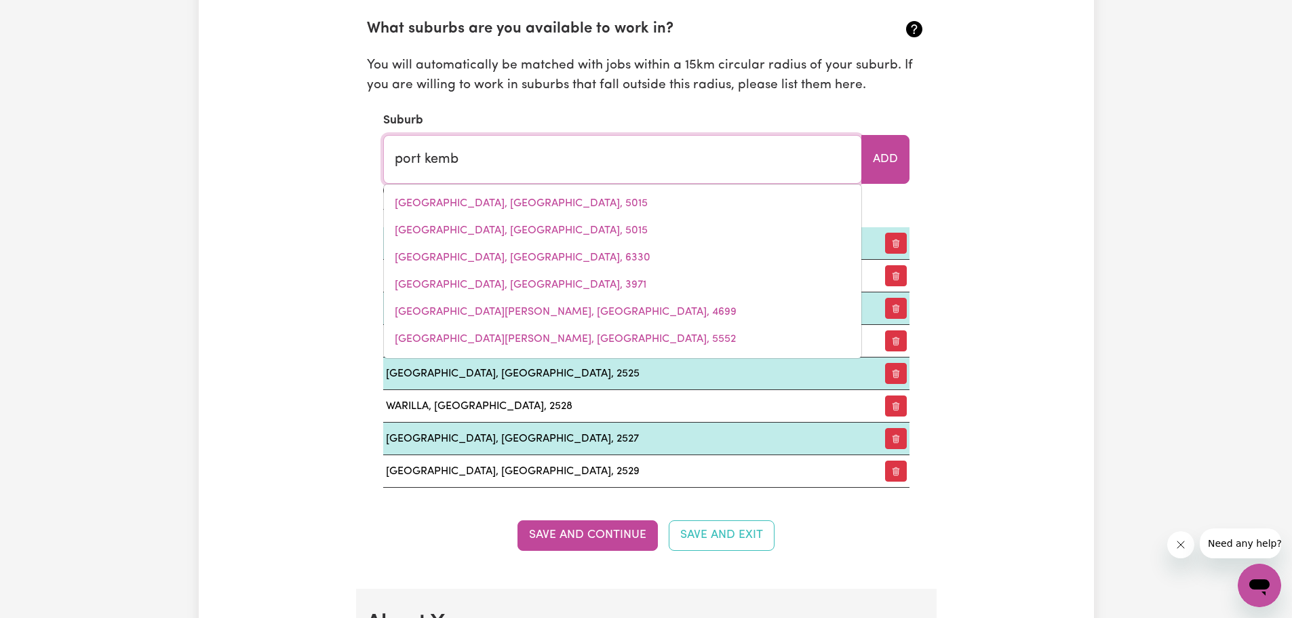
type input "port kembLA, New South Wales, 2505"
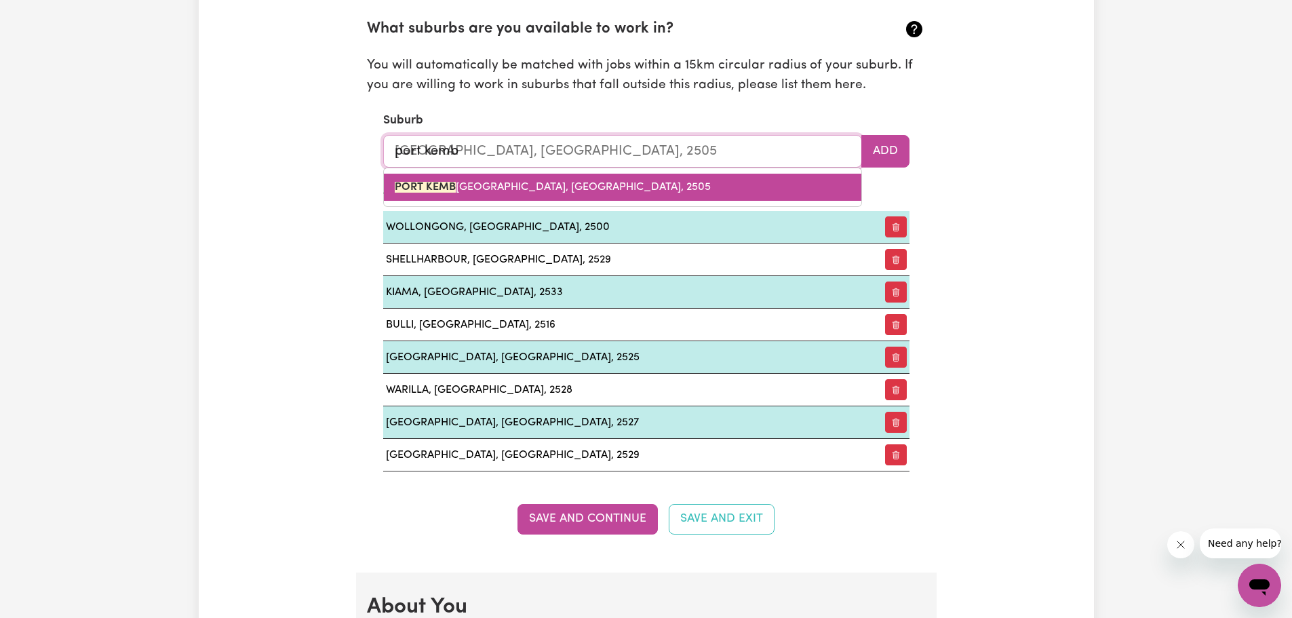
click at [517, 188] on span "PORT KEMB LA, New South Wales, 2505" at bounding box center [553, 187] width 316 height 11
type input "PORT KEMBLA, New South Wales, 2505"
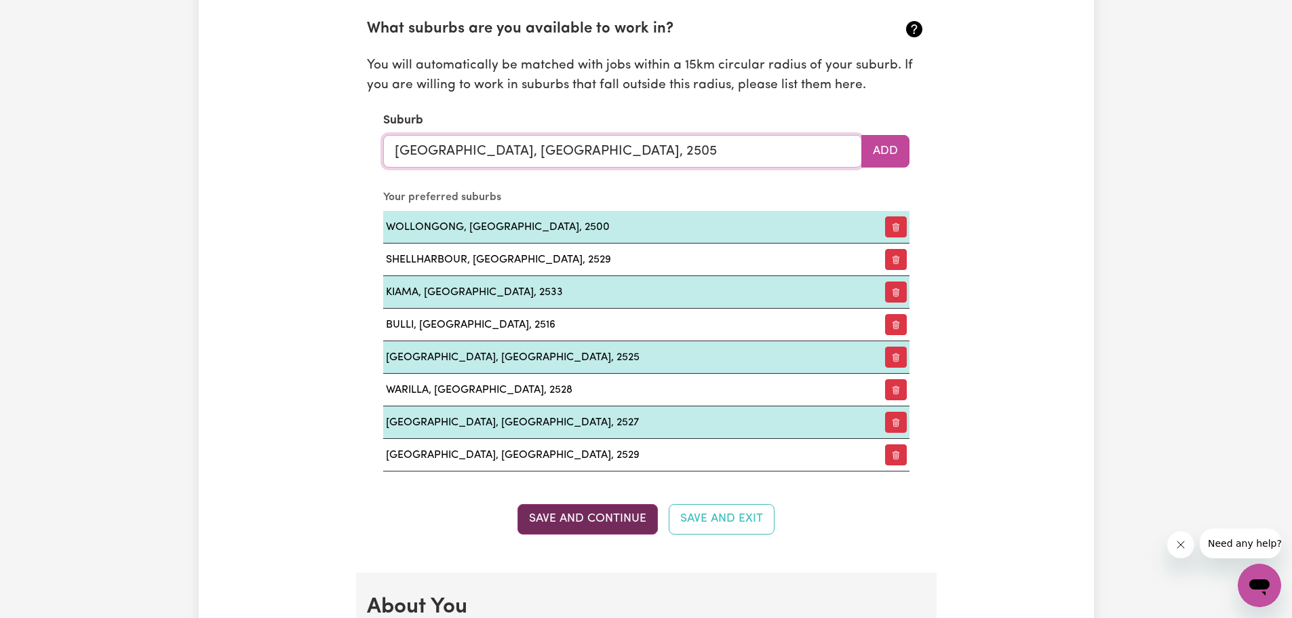
type input "PORT KEMBLA, New South Wales, 2505"
click at [604, 524] on button "Save and Continue" at bounding box center [587, 519] width 140 height 30
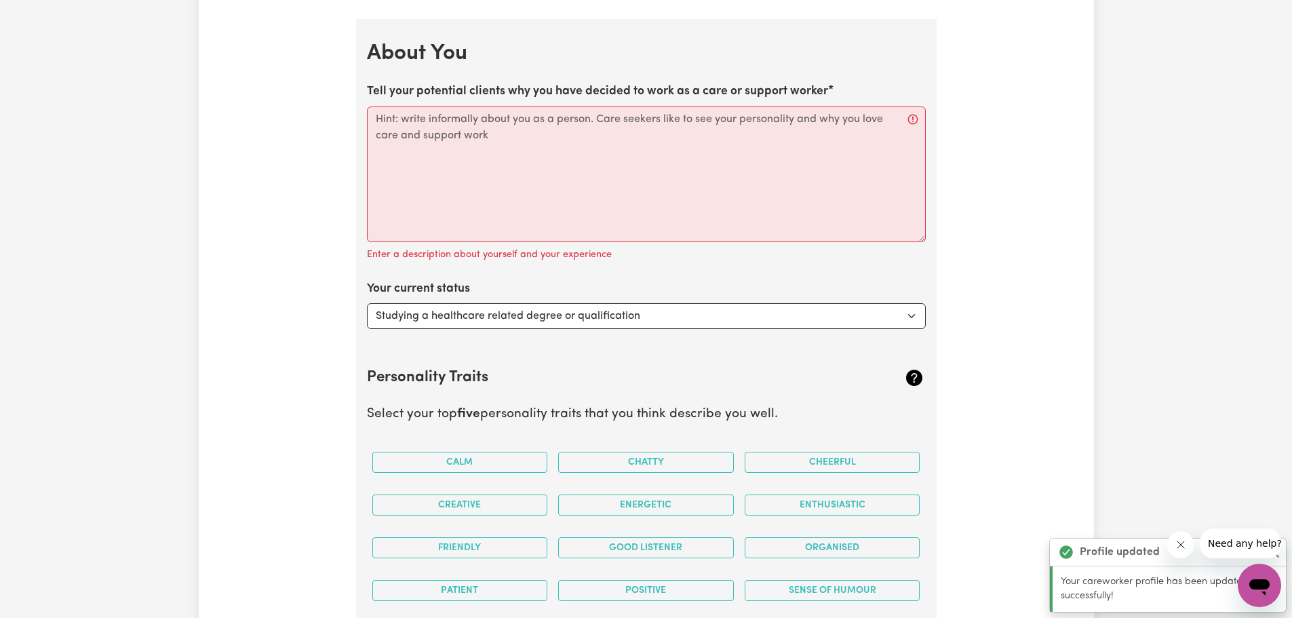
scroll to position [2092, 0]
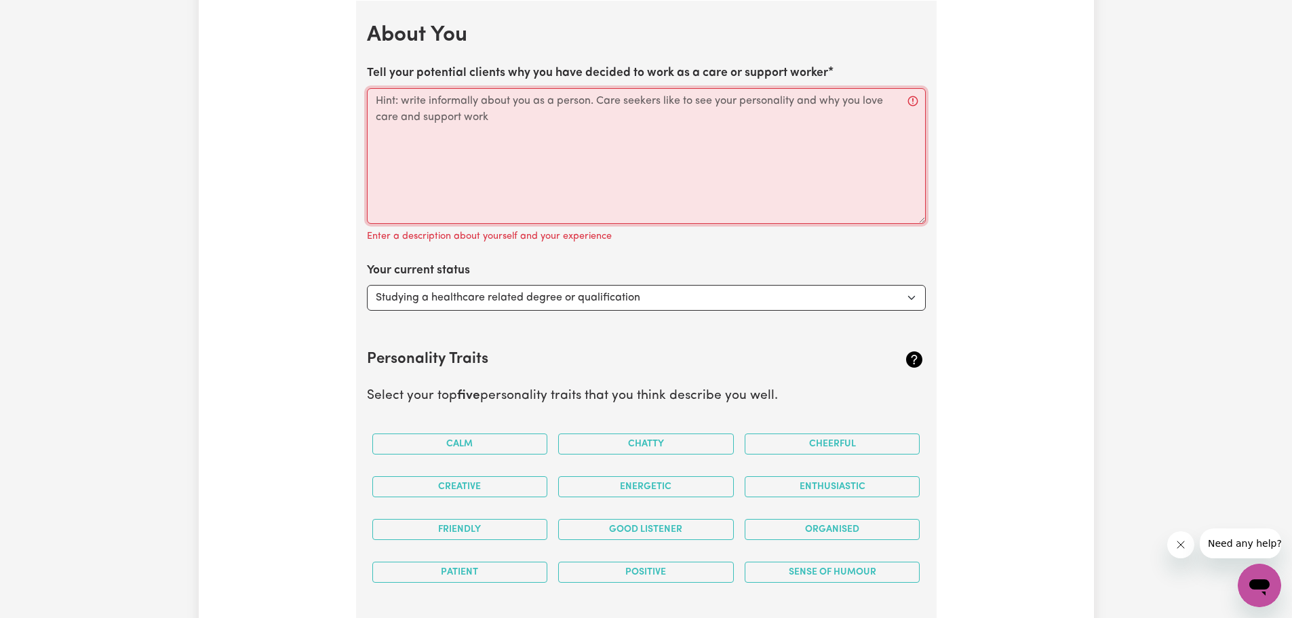
click at [394, 136] on textarea "Tell your potential clients why you have decided to work as a care or support w…" at bounding box center [646, 156] width 559 height 136
paste textarea "Hi there! I’m Giovanna, 36 years old — a very active, open-minded, patient, and…"
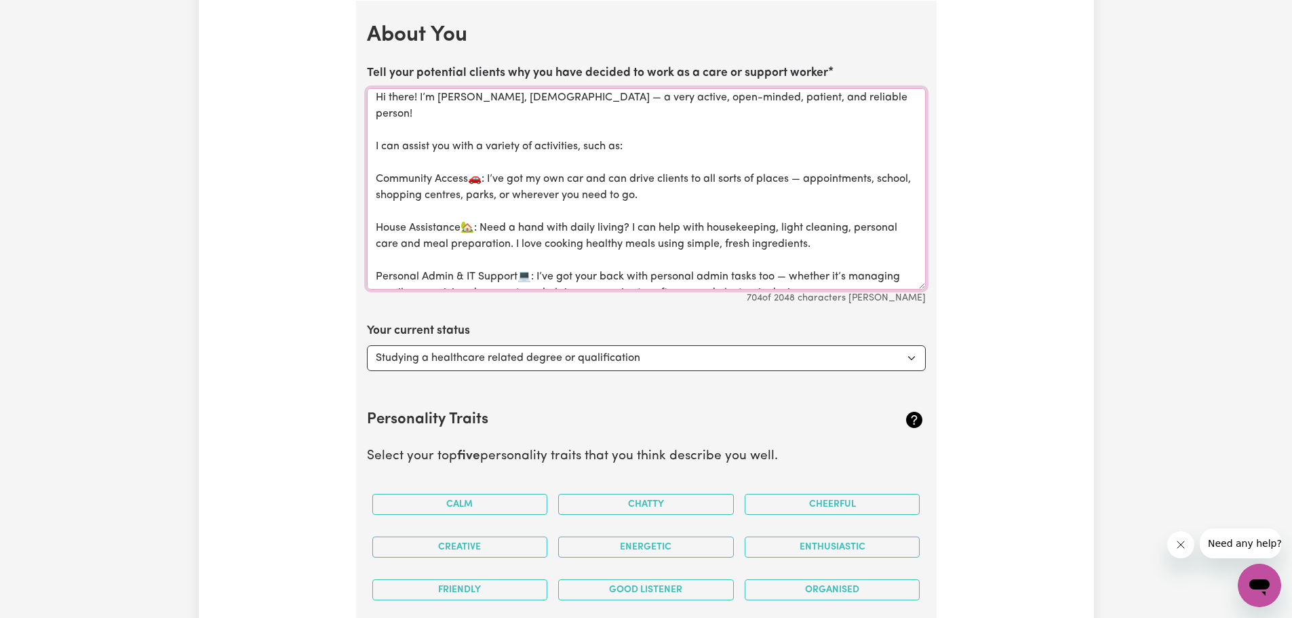
scroll to position [0, 0]
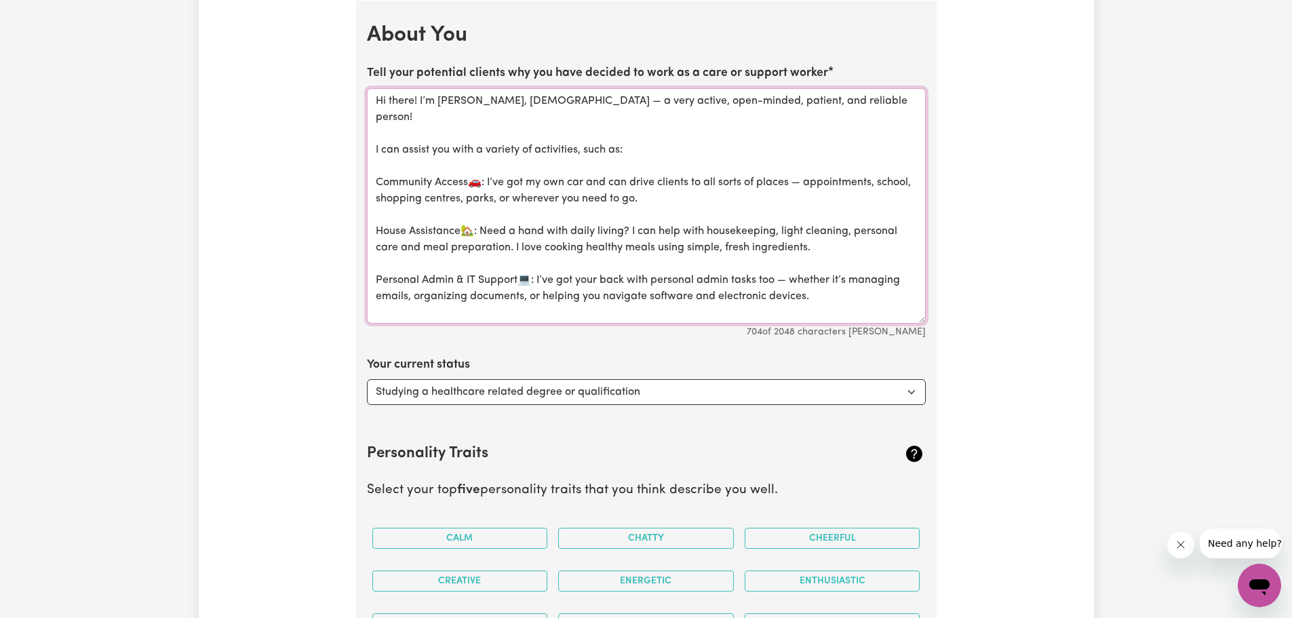
drag, startPoint x: 918, startPoint y: 218, endPoint x: 934, endPoint y: 317, distance: 100.9
click at [517, 258] on textarea "Hi there! I’m Giovanna, 36 years old — a very active, open-minded, patient, and…" at bounding box center [646, 205] width 559 height 235
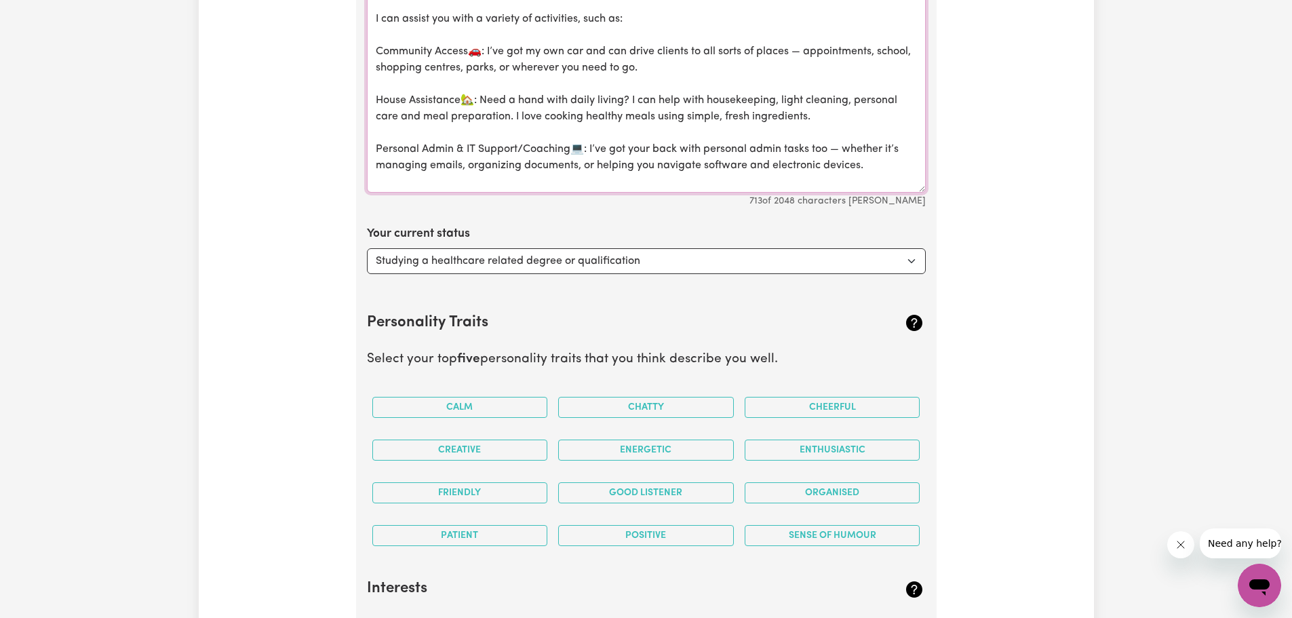
scroll to position [2228, 0]
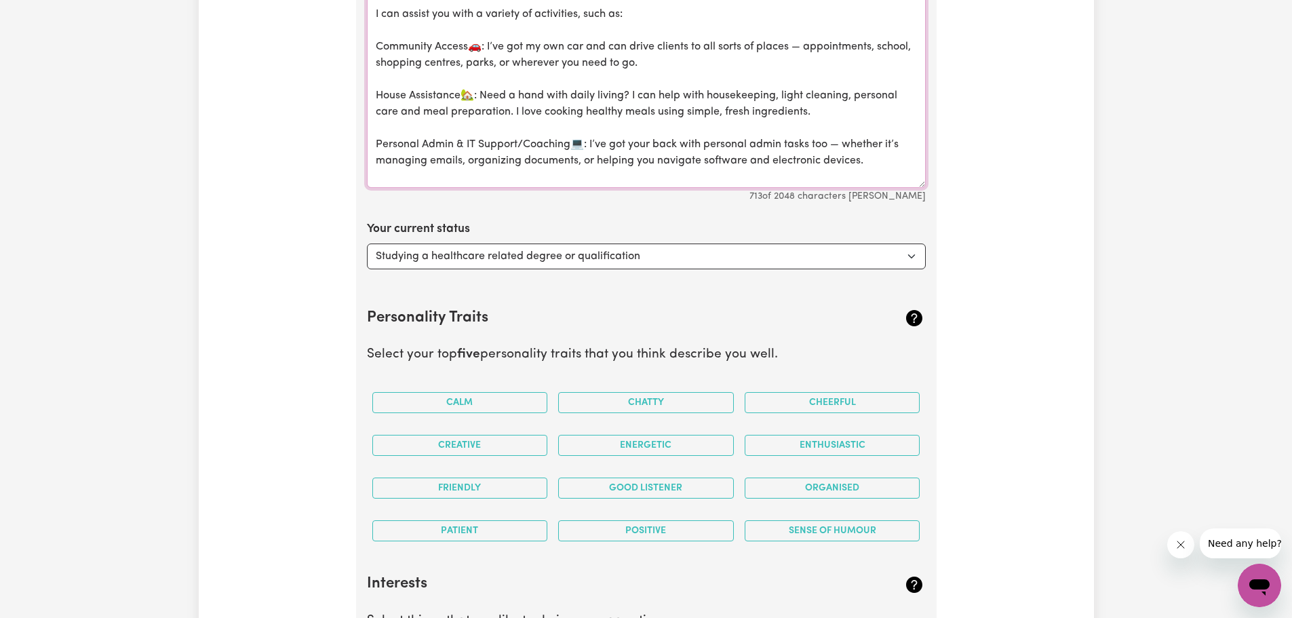
type textarea "Hi there! I’m Giovanna, 36 years old — a very active, open-minded, patient, and…"
click at [551, 257] on select "Select... Studying a healthcare related degree or qualification Studying a non-…" at bounding box center [646, 256] width 559 height 26
select select "Looking for extra work to fill my week and/or weekends"
click at [367, 243] on select "Select... Studying a healthcare related degree or qualification Studying a non-…" at bounding box center [646, 256] width 559 height 26
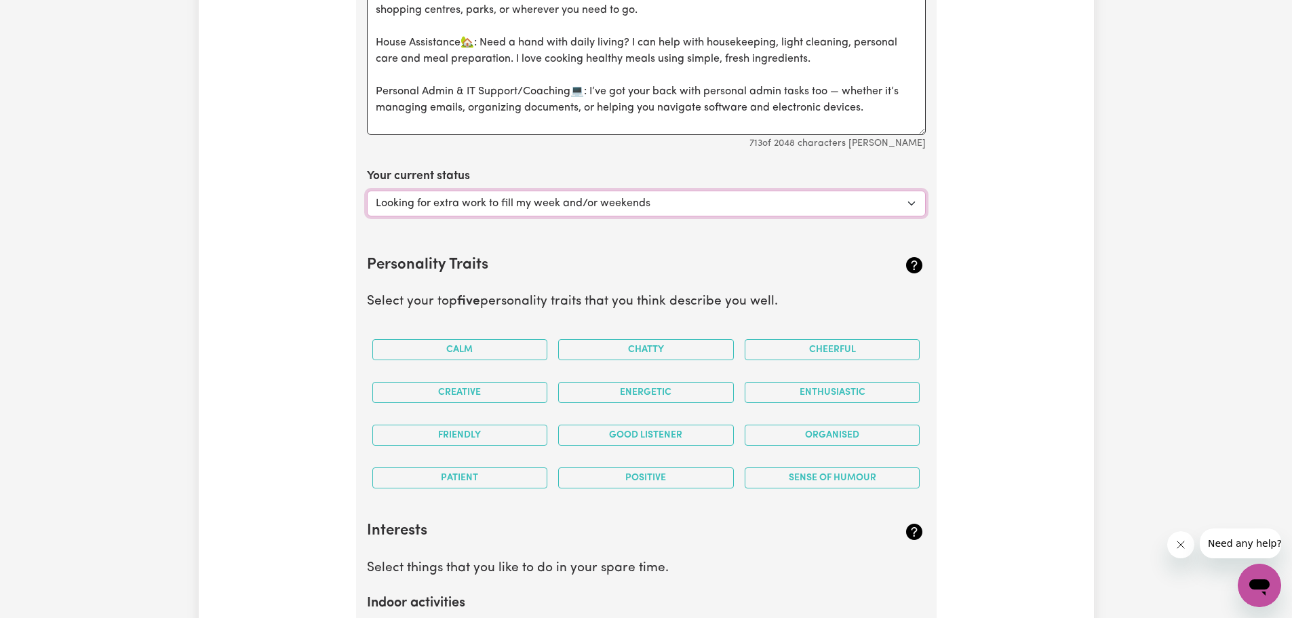
scroll to position [2363, 0]
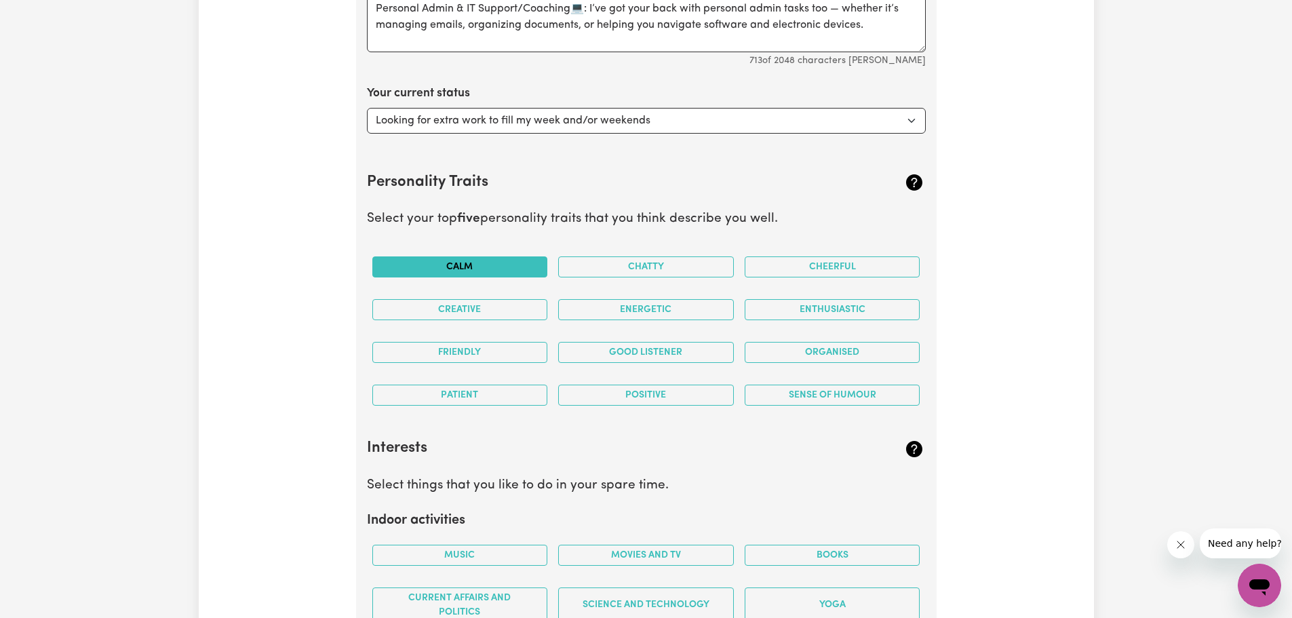
click at [469, 264] on button "Calm" at bounding box center [460, 266] width 176 height 21
click at [673, 268] on button "Chatty" at bounding box center [646, 266] width 176 height 21
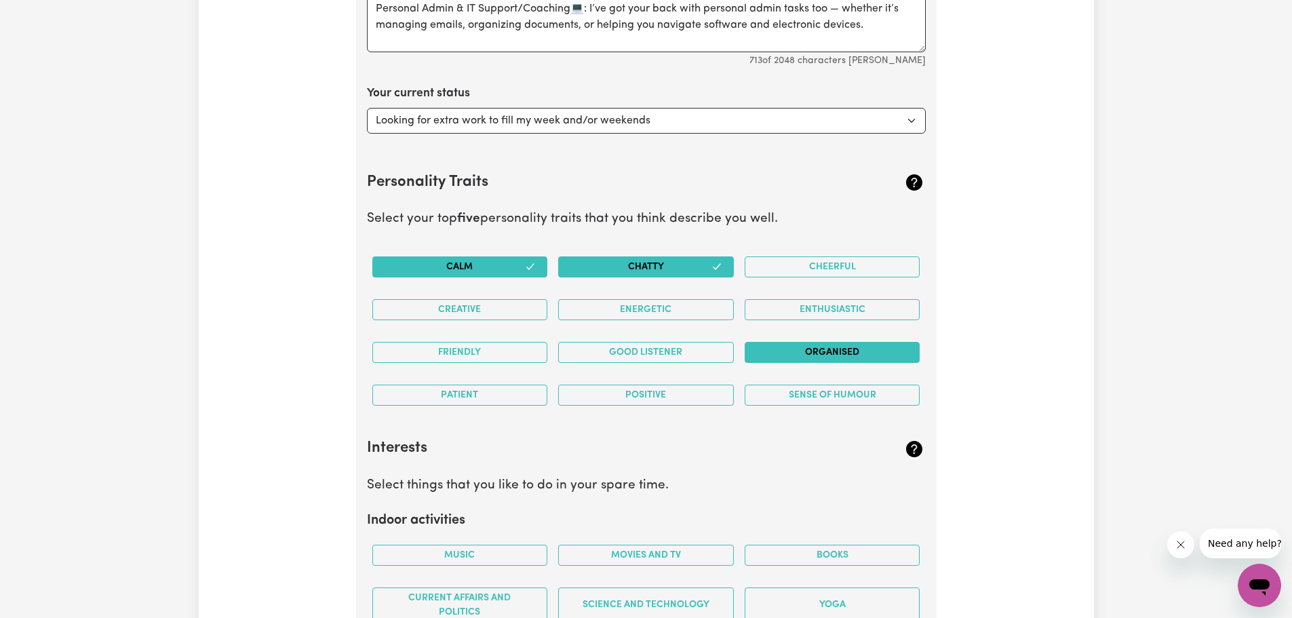
click at [816, 351] on button "Organised" at bounding box center [833, 352] width 176 height 21
click at [654, 338] on div "Good Listener" at bounding box center [646, 352] width 186 height 43
click at [657, 356] on button "Good Listener" at bounding box center [646, 352] width 176 height 21
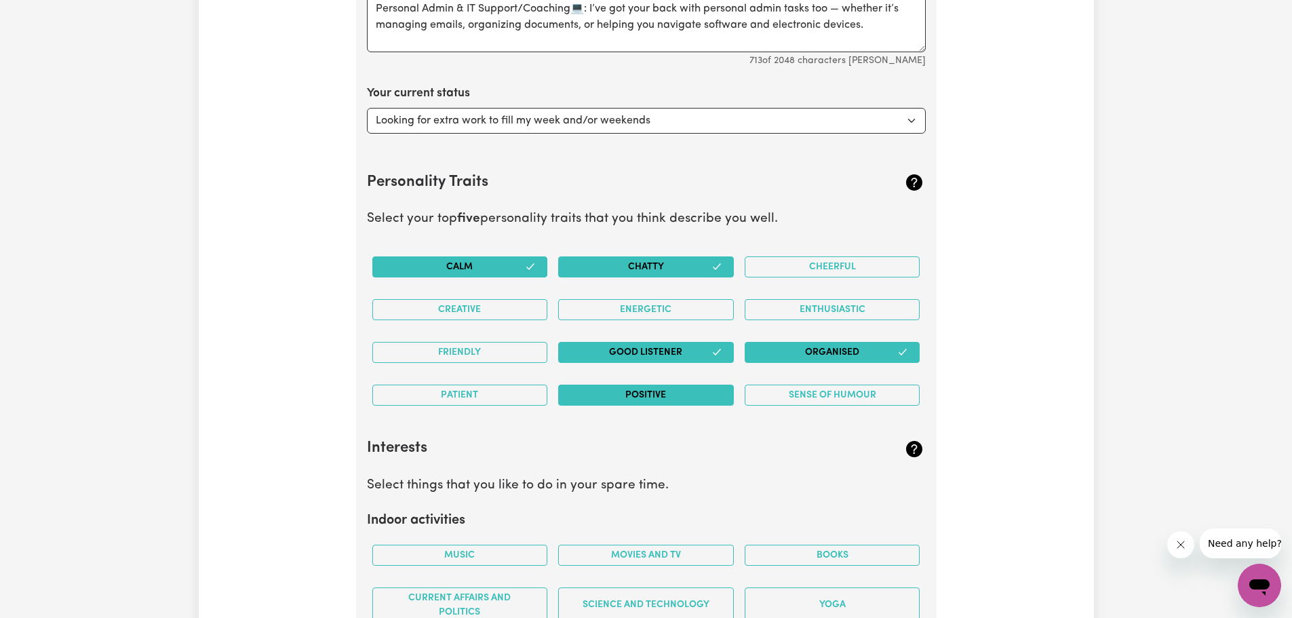
click at [658, 385] on div "Positive" at bounding box center [646, 395] width 186 height 43
click at [658, 392] on button "Positive" at bounding box center [646, 395] width 176 height 21
click at [486, 385] on button "Patient" at bounding box center [460, 395] width 176 height 21
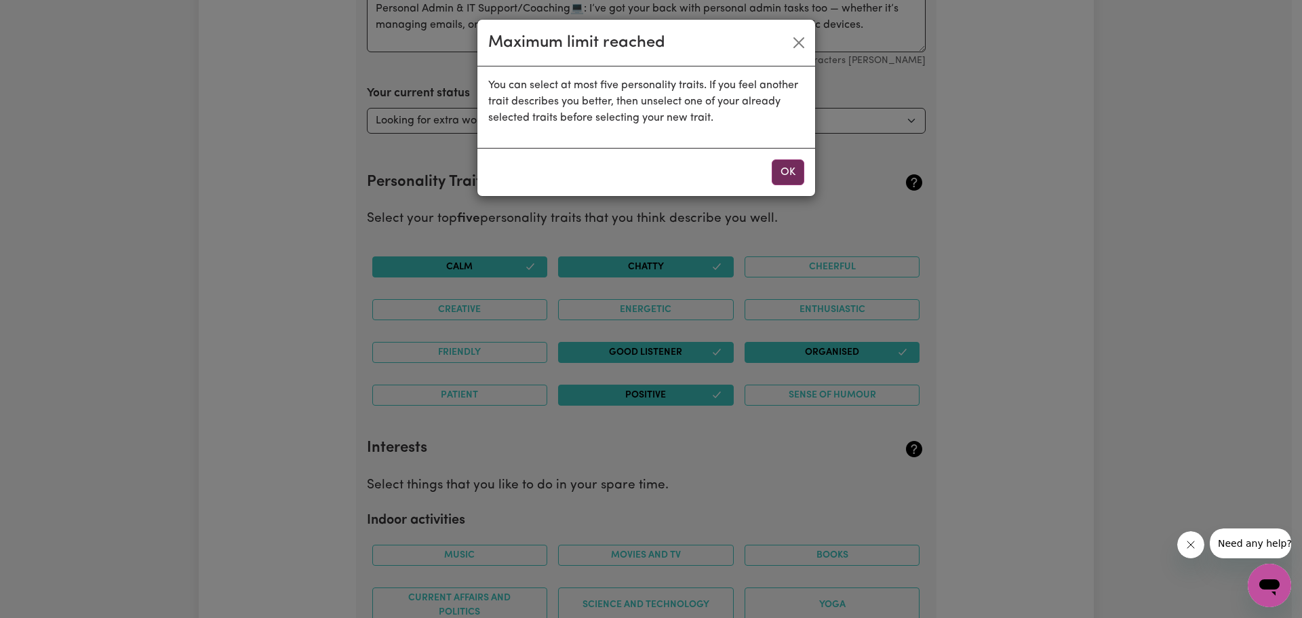
click at [779, 174] on button "OK" at bounding box center [788, 172] width 33 height 26
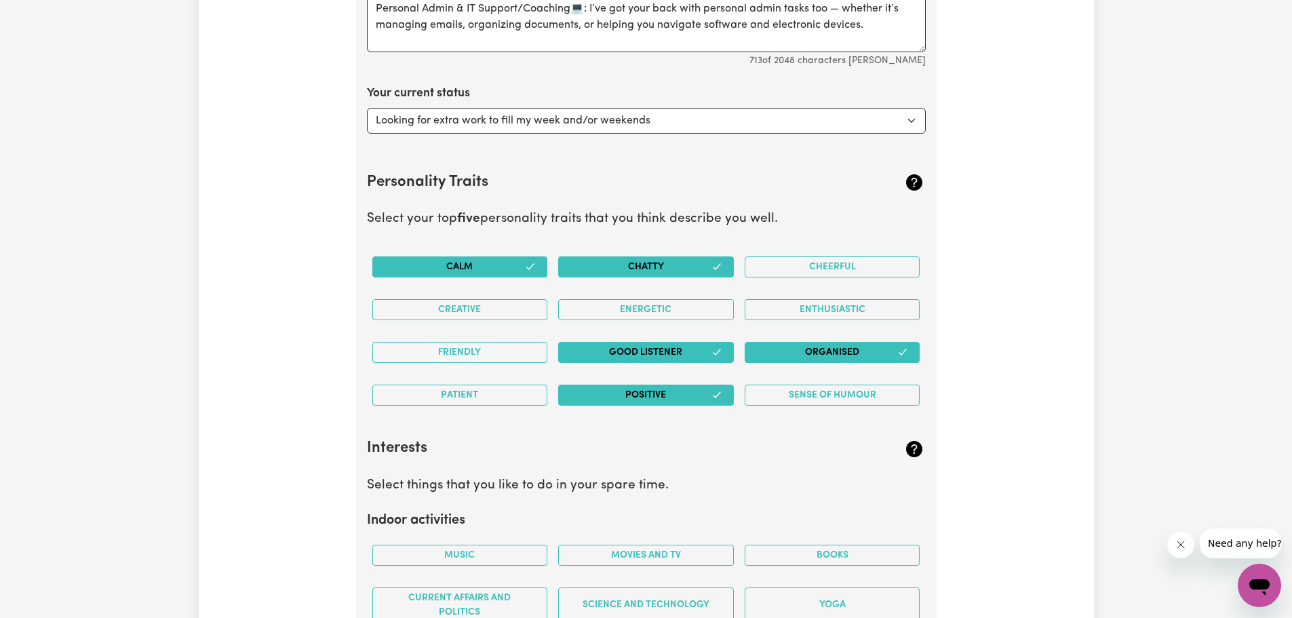
click at [709, 264] on button "Chatty" at bounding box center [646, 266] width 176 height 21
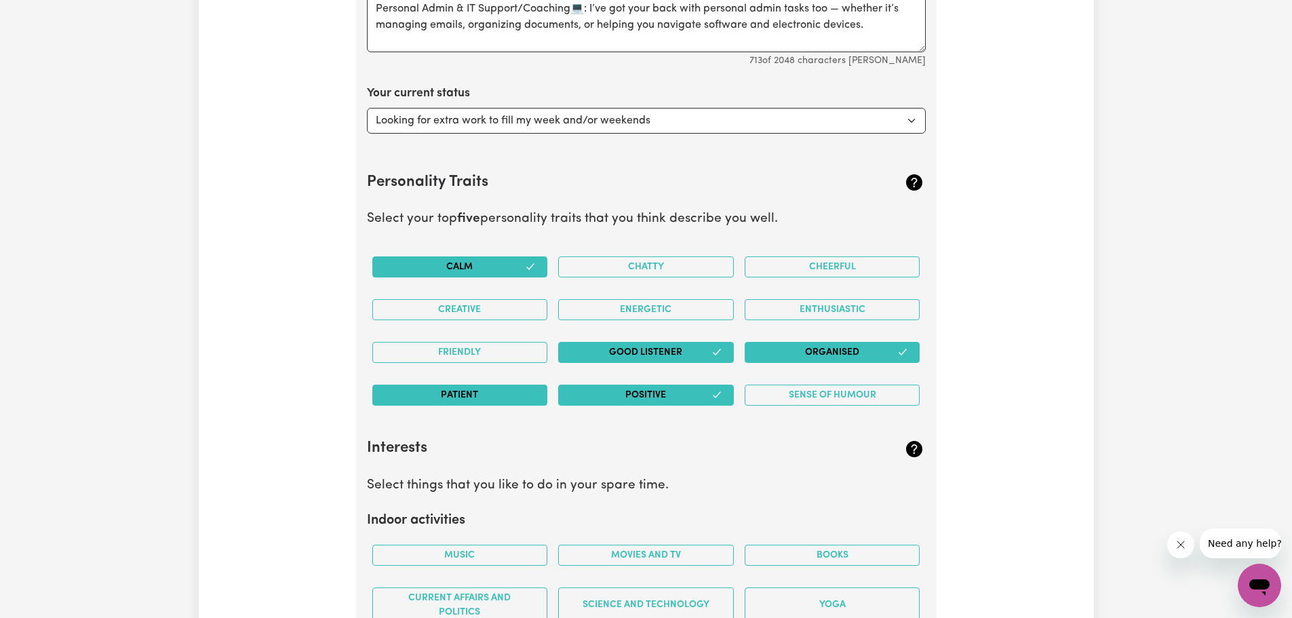
click at [497, 393] on button "Patient" at bounding box center [460, 395] width 176 height 21
click at [820, 397] on button "Sense of Humour" at bounding box center [833, 395] width 176 height 21
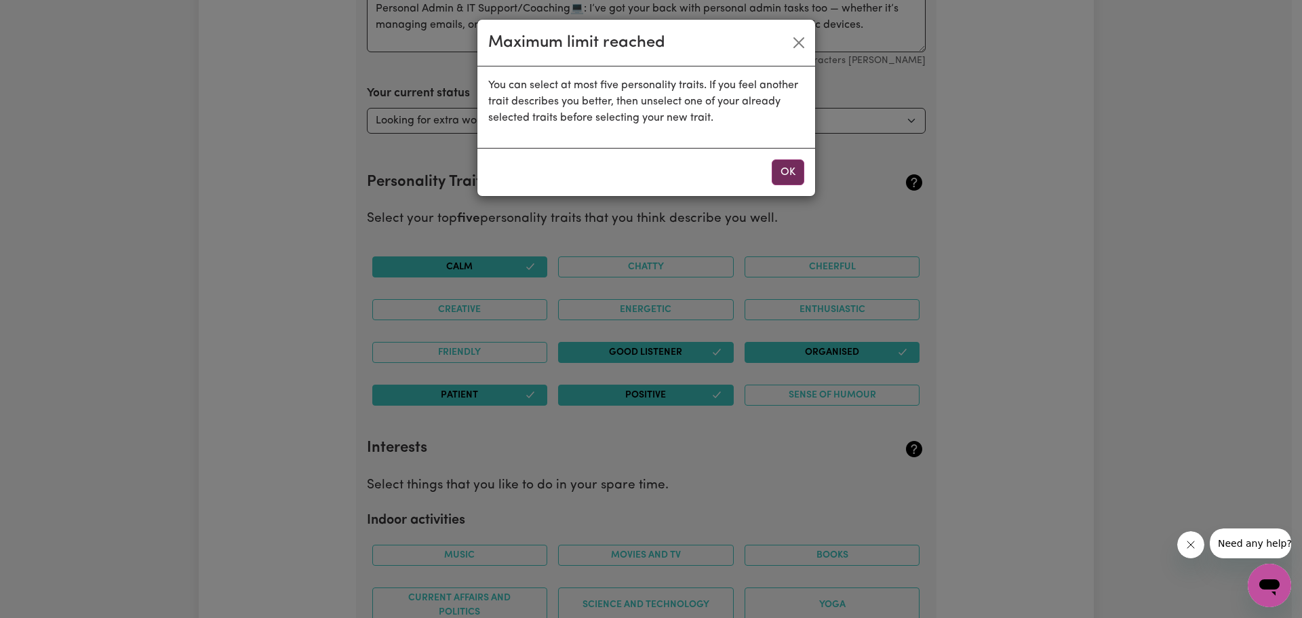
click at [797, 169] on button "OK" at bounding box center [788, 172] width 33 height 26
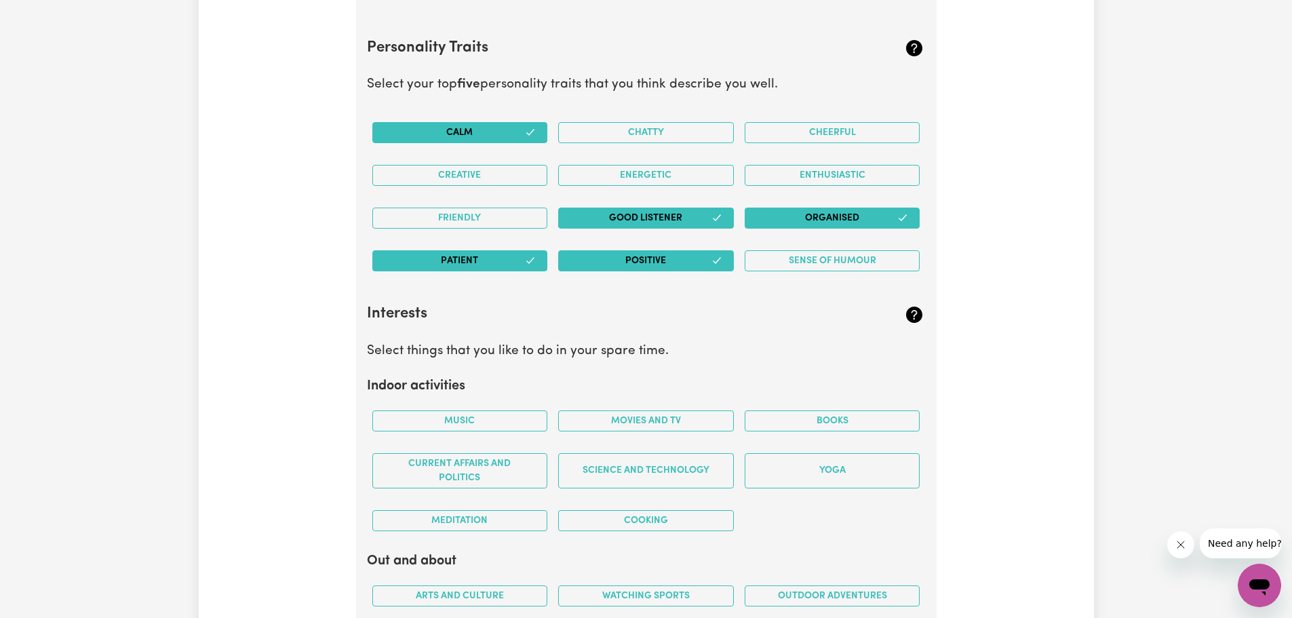
scroll to position [2499, 0]
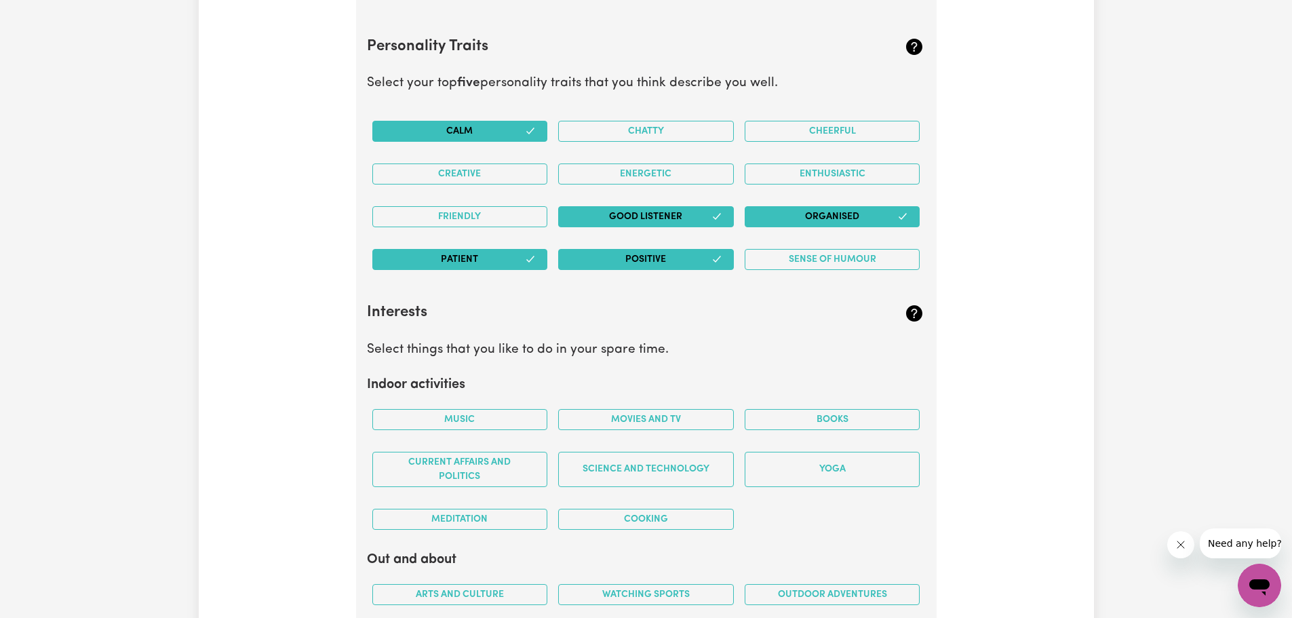
click at [532, 127] on icon "button" at bounding box center [530, 130] width 11 height 11
click at [468, 211] on button "Friendly" at bounding box center [460, 216] width 176 height 21
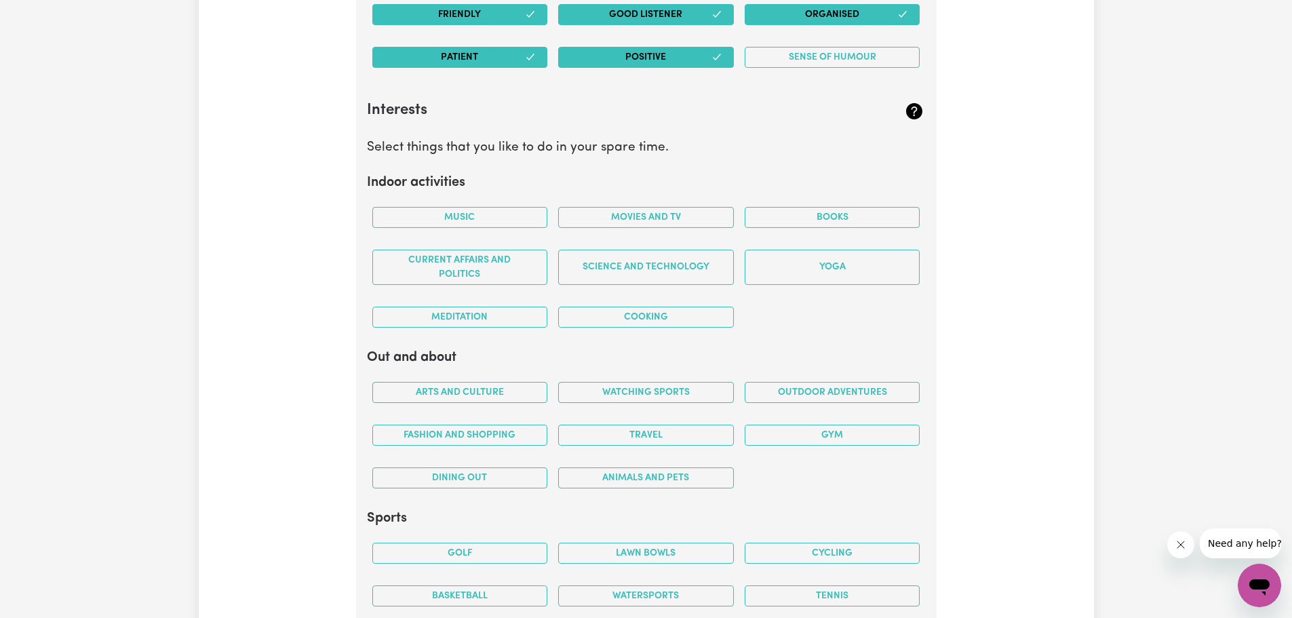
scroll to position [2702, 0]
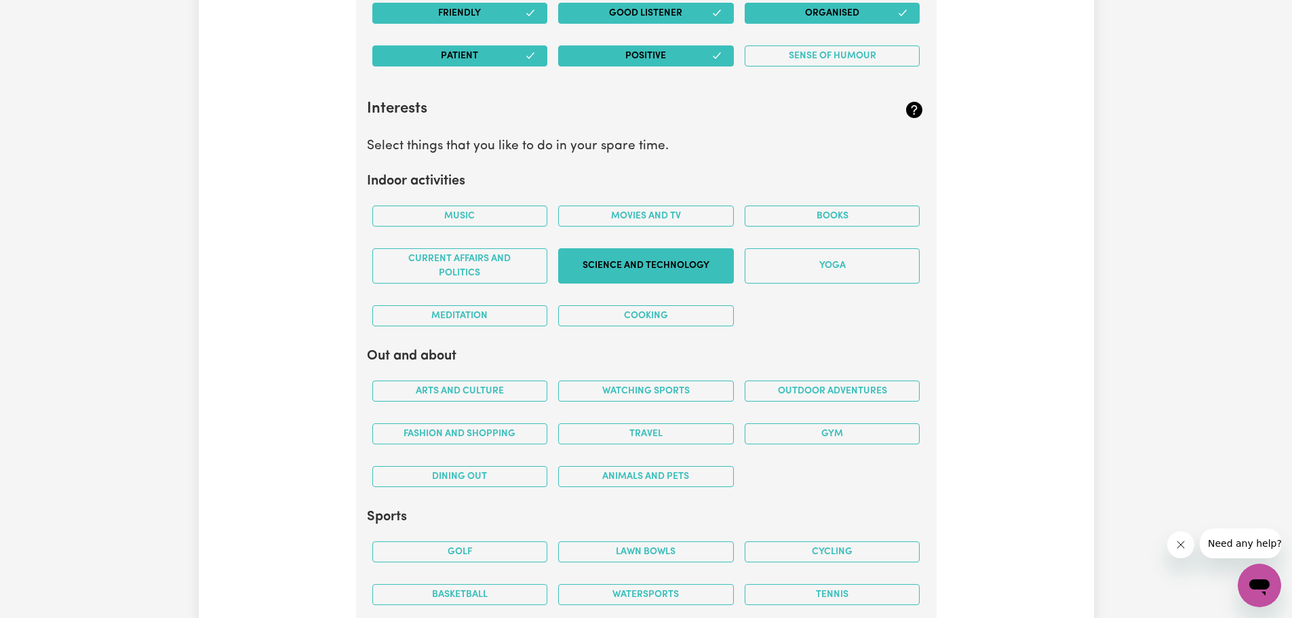
click at [663, 256] on button "Science and Technology" at bounding box center [646, 265] width 176 height 35
click at [662, 315] on button "Cooking" at bounding box center [646, 315] width 176 height 21
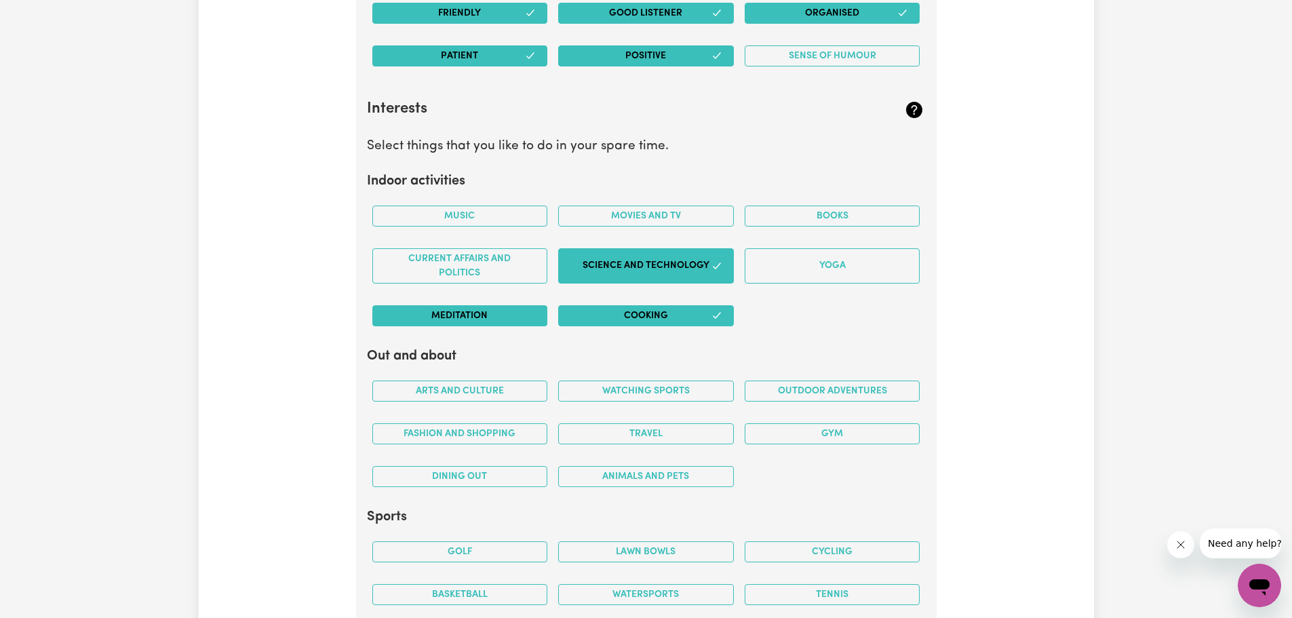
click at [503, 315] on button "Meditation" at bounding box center [460, 315] width 176 height 21
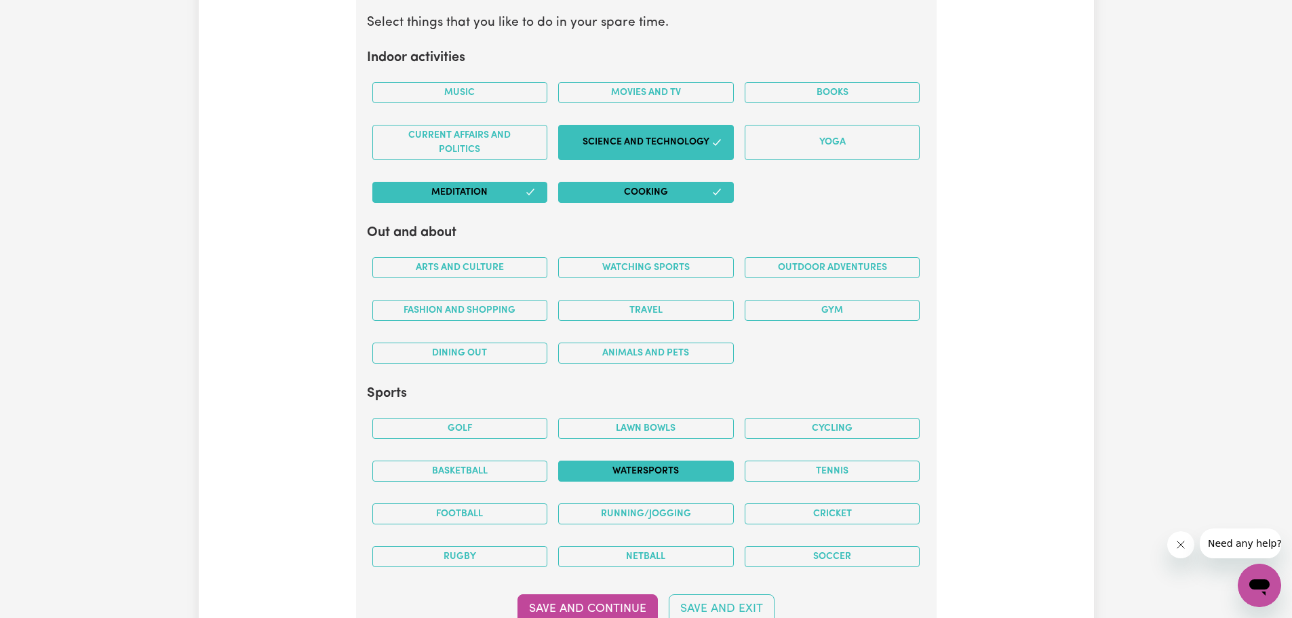
scroll to position [2838, 0]
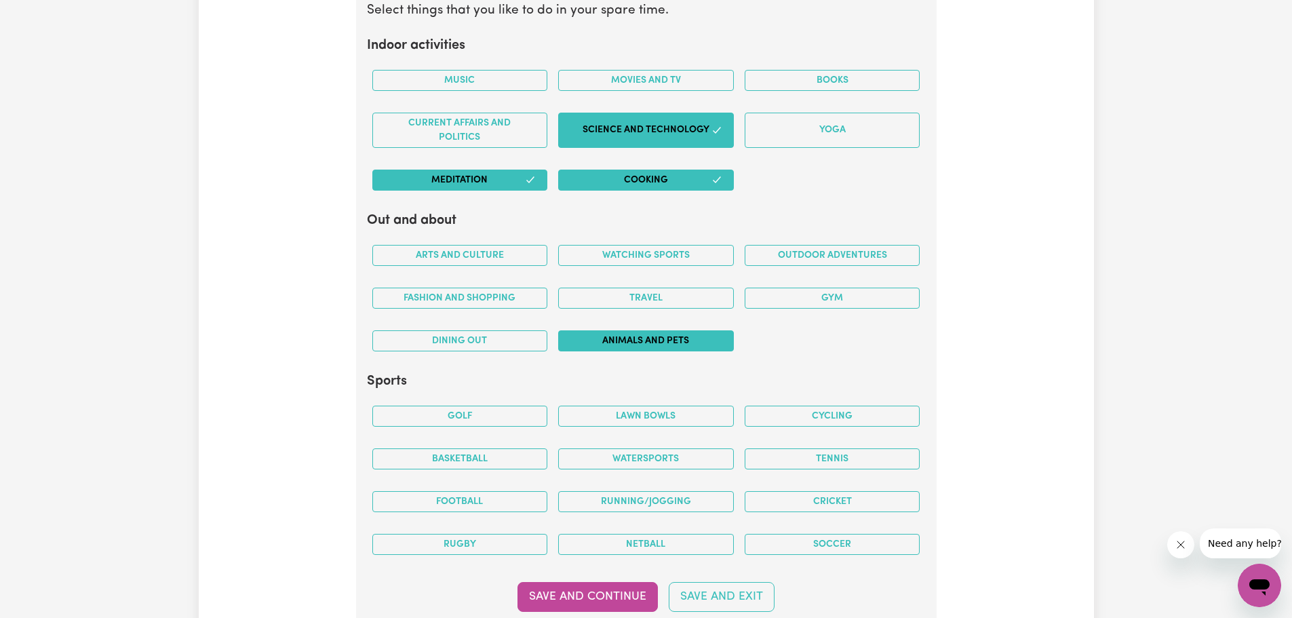
click at [658, 340] on button "Animals and pets" at bounding box center [646, 340] width 176 height 21
click at [843, 256] on button "Outdoor adventures" at bounding box center [833, 255] width 176 height 21
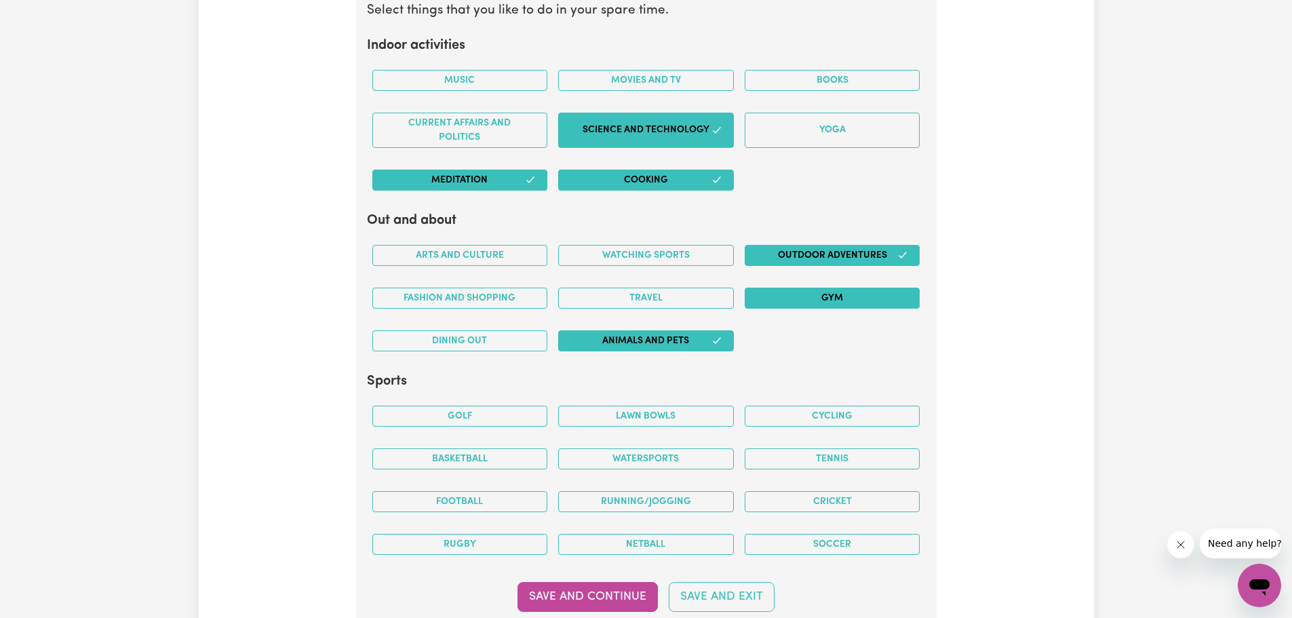
click at [842, 294] on button "Gym" at bounding box center [833, 298] width 176 height 21
click at [676, 252] on button "Watching sports" at bounding box center [646, 255] width 176 height 21
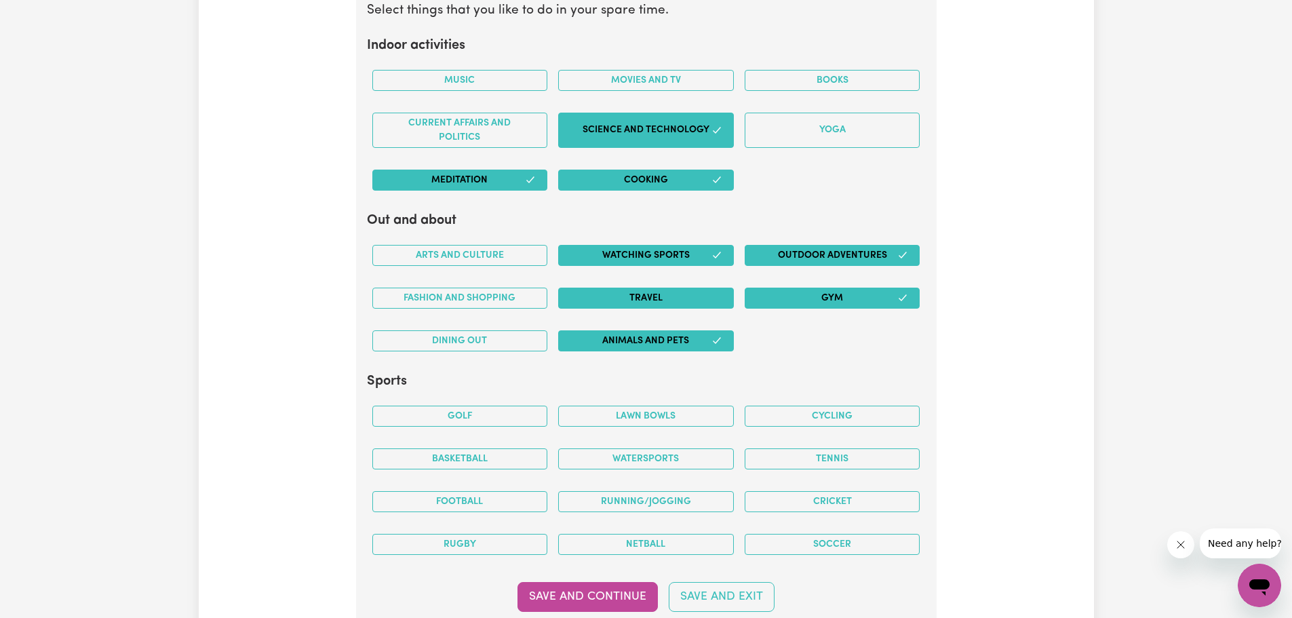
click at [620, 294] on button "Travel" at bounding box center [646, 298] width 176 height 21
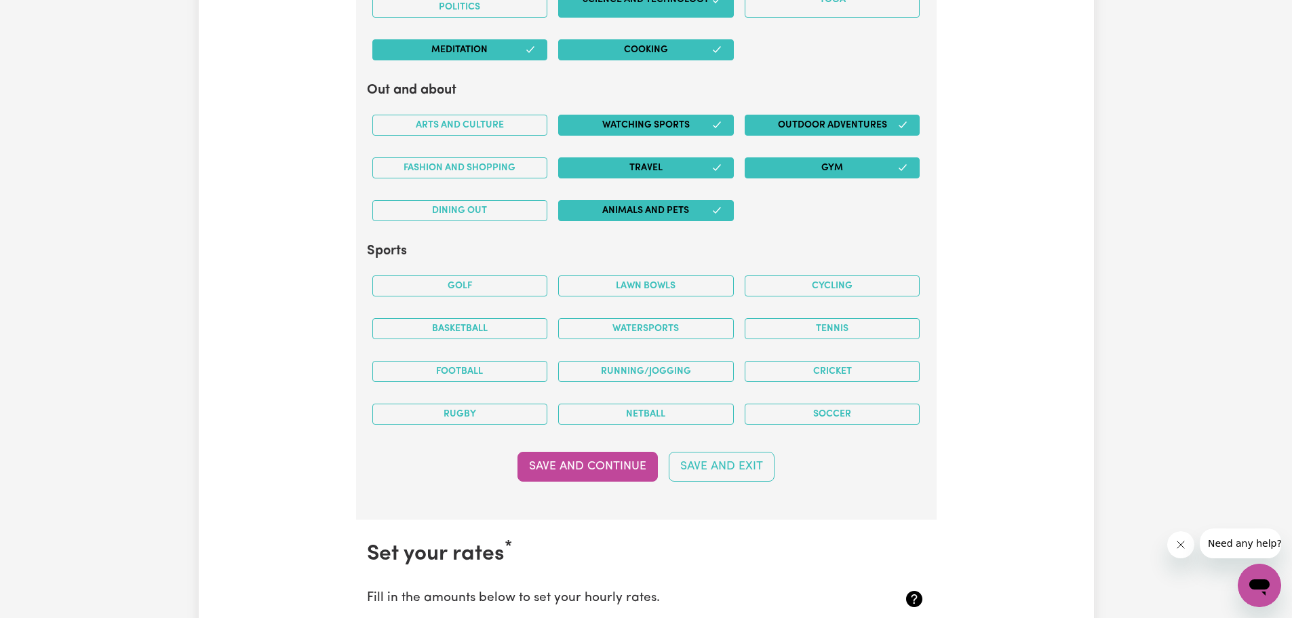
scroll to position [2974, 0]
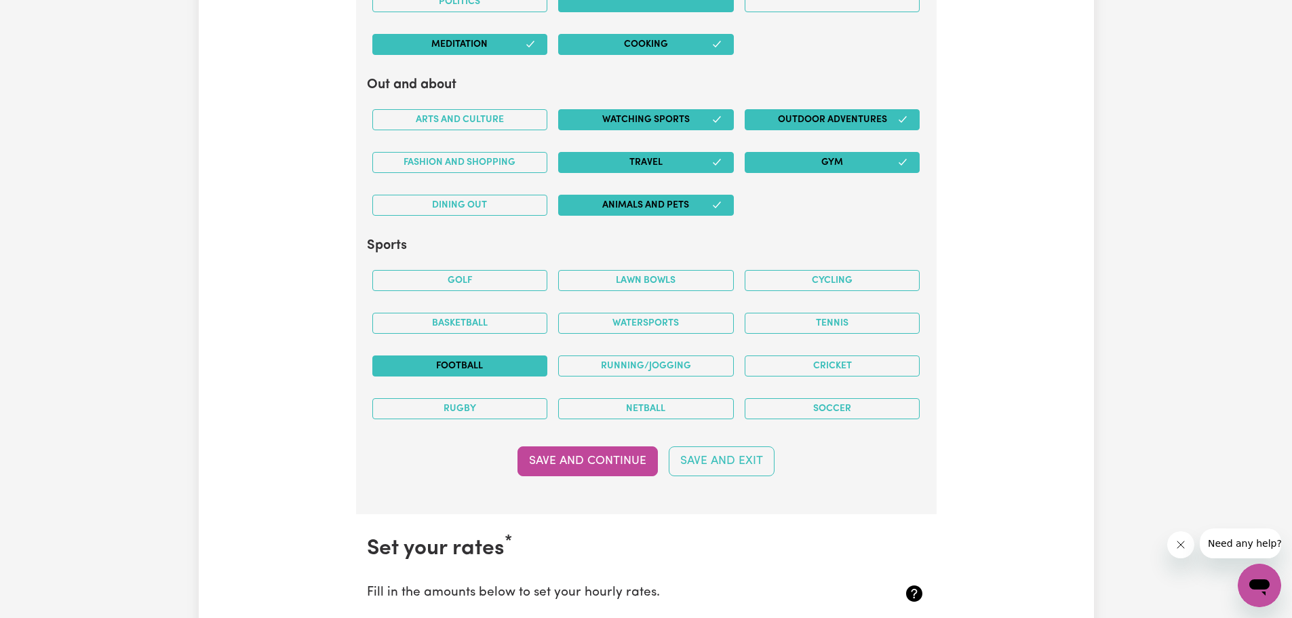
click at [465, 361] on button "Football" at bounding box center [460, 365] width 176 height 21
click at [834, 317] on button "Tennis" at bounding box center [833, 323] width 176 height 21
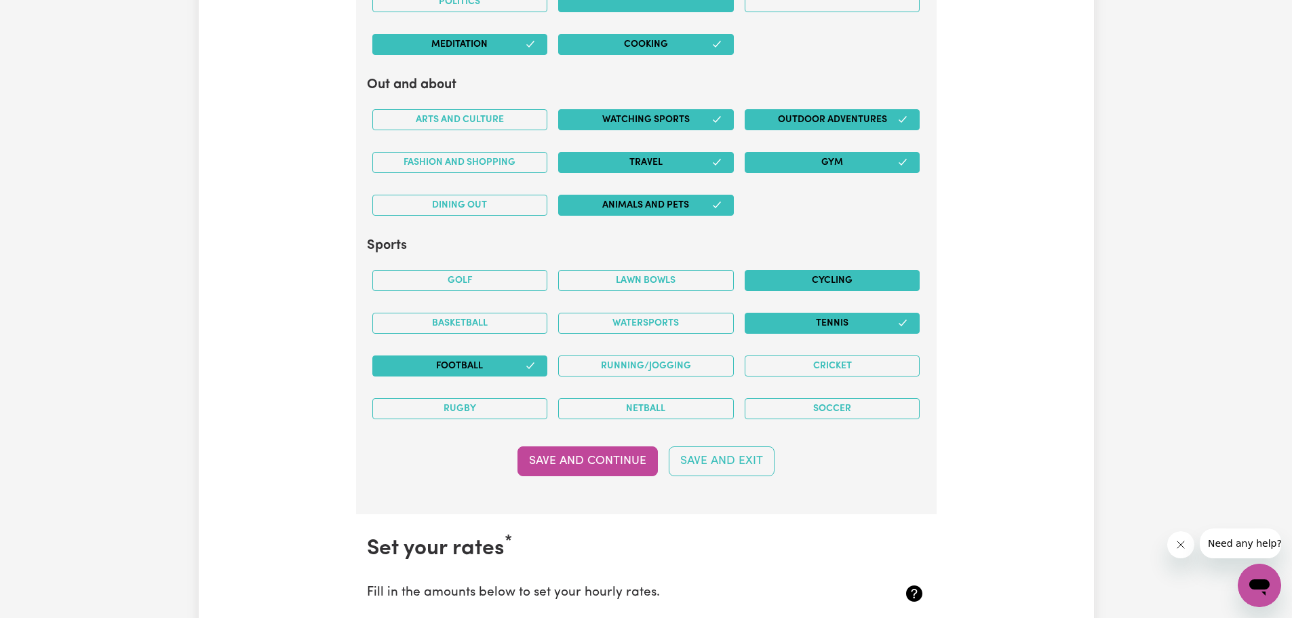
click at [838, 279] on button "Cycling" at bounding box center [833, 280] width 176 height 21
click at [837, 406] on button "Soccer" at bounding box center [833, 408] width 176 height 21
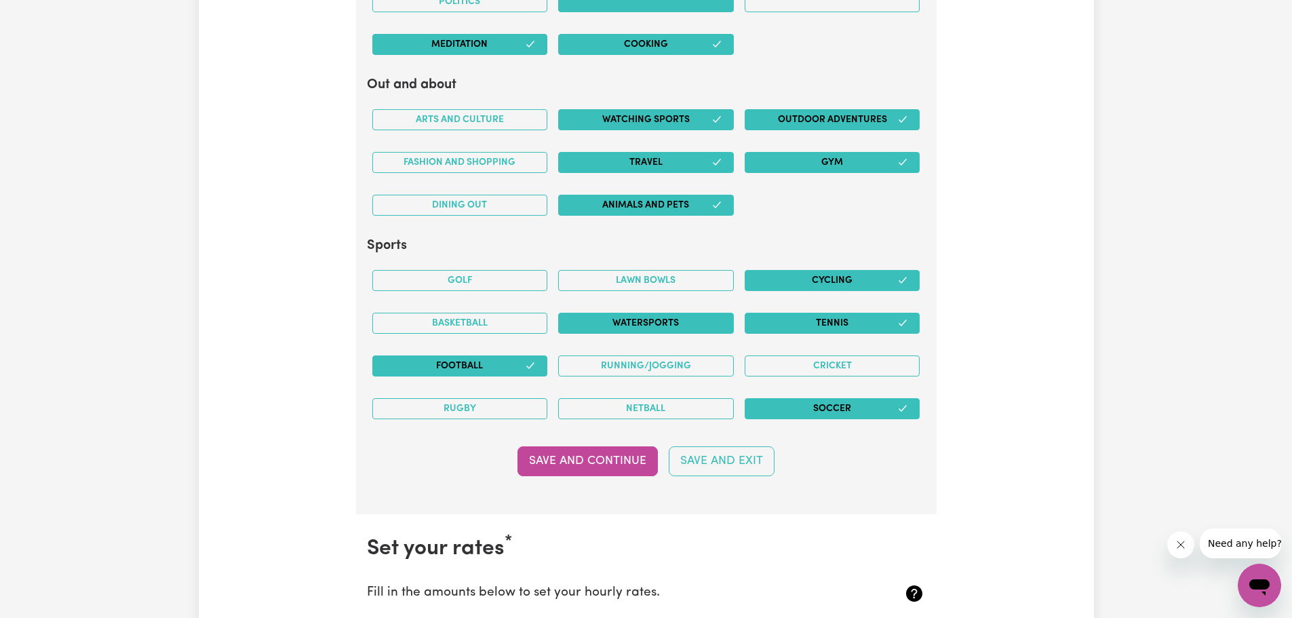
click at [653, 326] on button "Watersports" at bounding box center [646, 323] width 176 height 21
click at [653, 359] on button "Running/Jogging" at bounding box center [646, 365] width 176 height 21
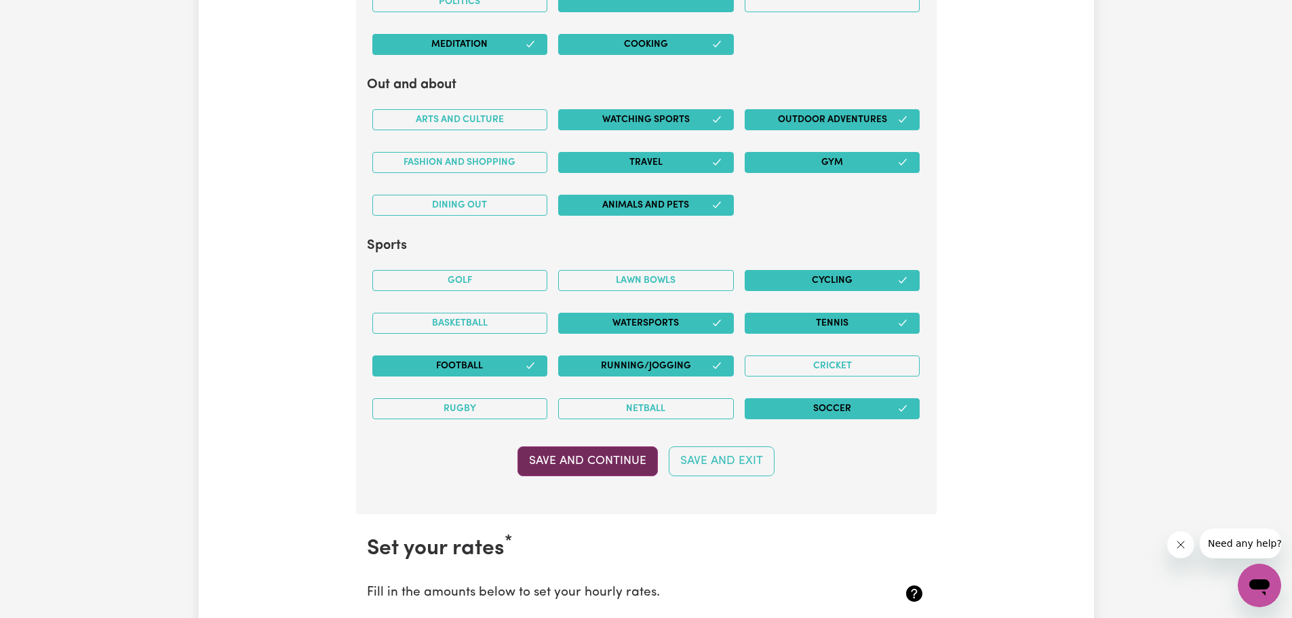
click at [611, 469] on button "Save and Continue" at bounding box center [587, 461] width 140 height 30
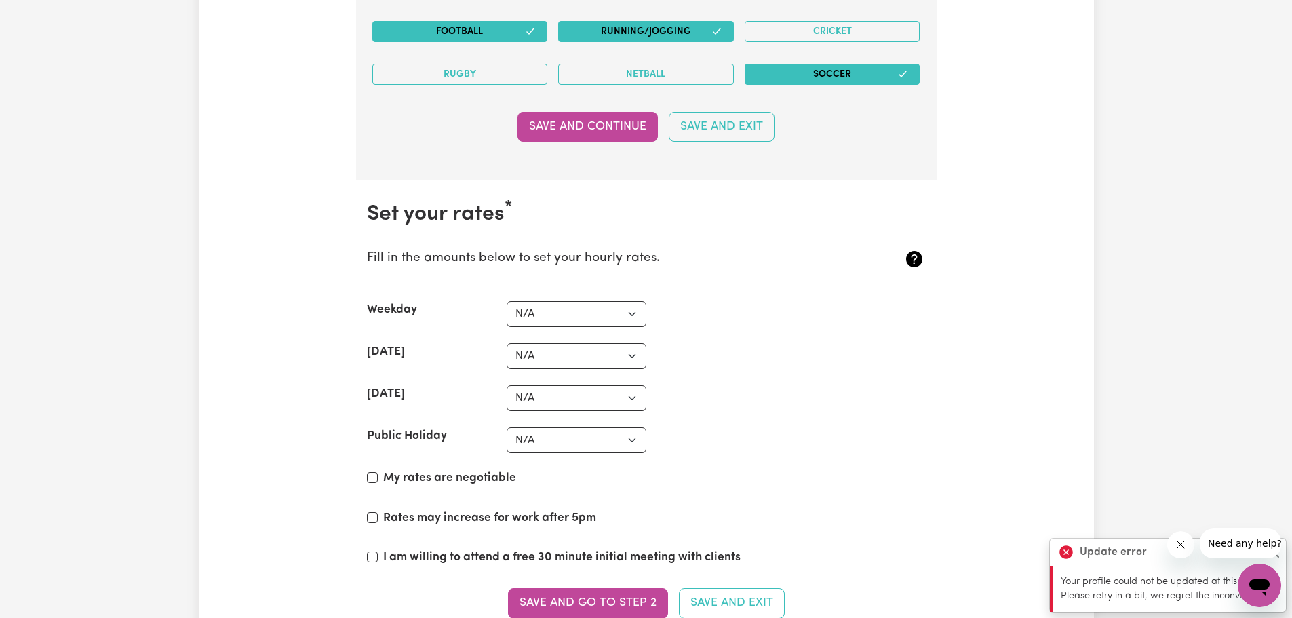
scroll to position [3313, 0]
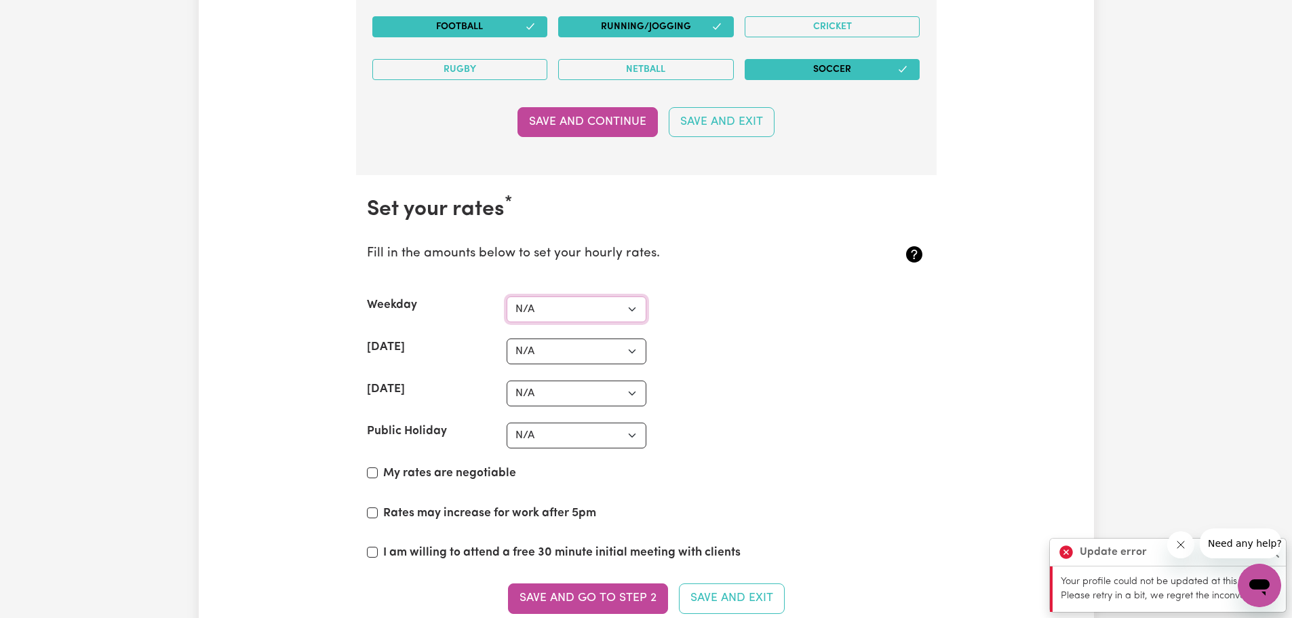
click at [564, 311] on select "N/A $37 $38 $39 $40 $41 $42 $43 $44 $45 $46 $47 $48 $49 $50 $51 $52 $53 $54 $55…" at bounding box center [577, 309] width 140 height 26
select select "65"
click at [507, 296] on select "N/A $37 $38 $39 $40 $41 $42 $43 $44 $45 $46 $47 $48 $49 $50 $51 $52 $53 $54 $55…" at bounding box center [577, 309] width 140 height 26
click at [530, 350] on select "N/A $37 $38 $39 $40 $41 $42 $43 $44 $45 $46 $47 $48 $49 $50 $51 $52 $53 $54 $55…" at bounding box center [577, 351] width 140 height 26
select select "80"
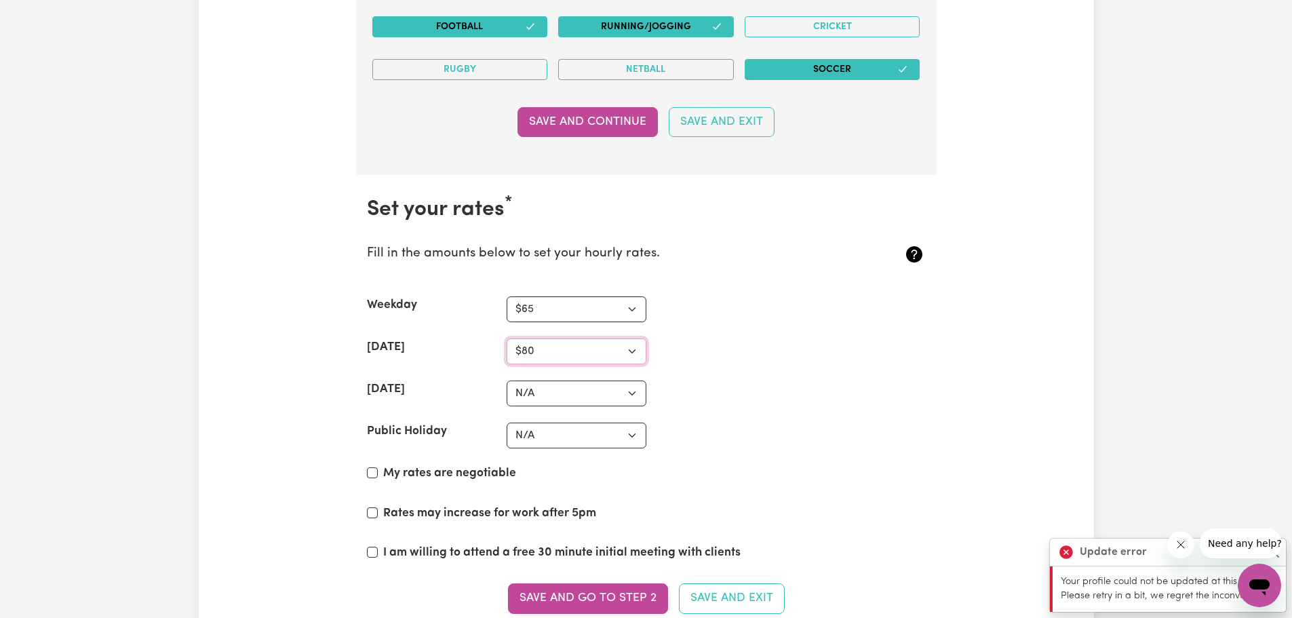
click at [507, 338] on select "N/A $37 $38 $39 $40 $41 $42 $43 $44 $45 $46 $47 $48 $49 $50 $51 $52 $53 $54 $55…" at bounding box center [577, 351] width 140 height 26
click at [552, 393] on select "N/A $37 $38 $39 $40 $41 $42 $43 $44 $45 $46 $47 $48 $49 $50 $51 $52 $53 $54 $55…" at bounding box center [577, 393] width 140 height 26
select select "100"
click at [507, 380] on select "N/A $37 $38 $39 $40 $41 $42 $43 $44 $45 $46 $47 $48 $49 $50 $51 $52 $53 $54 $55…" at bounding box center [577, 393] width 140 height 26
click at [551, 433] on select "N/A $37 $38 $39 $40 $41 $42 $43 $44 $45 $46 $47 $48 $49 $50 $51 $52 $53 $54 $55…" at bounding box center [577, 435] width 140 height 26
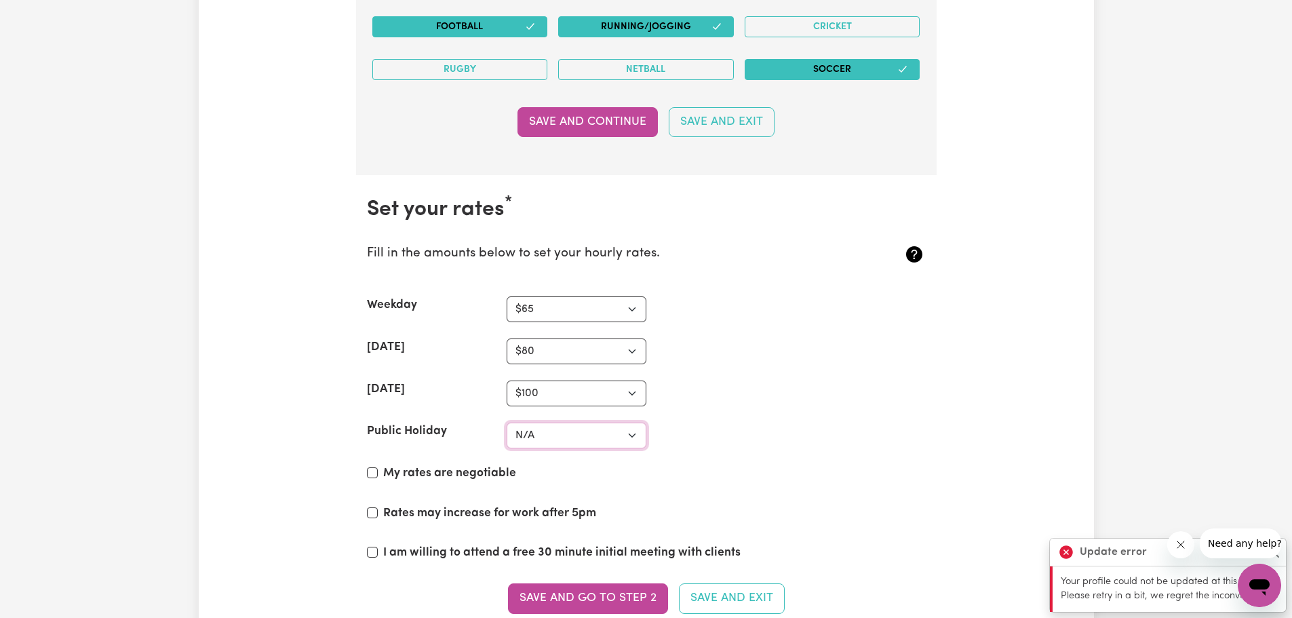
select select "120"
click at [507, 422] on select "N/A $37 $38 $39 $40 $41 $42 $43 $44 $45 $46 $47 $48 $49 $50 $51 $52 $53 $54 $55…" at bounding box center [577, 435] width 140 height 26
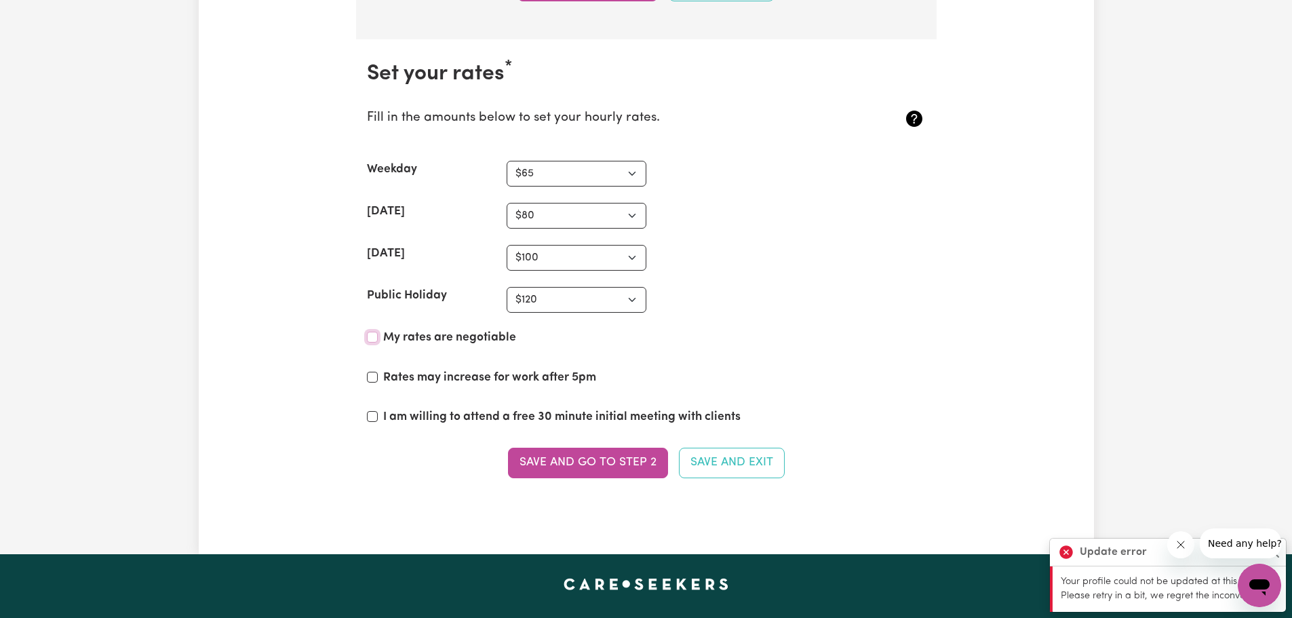
click at [371, 338] on input "My rates are negotiable" at bounding box center [372, 337] width 11 height 11
checkbox input "true"
click at [374, 378] on input "Rates may increase for work after 5pm" at bounding box center [372, 377] width 11 height 11
checkbox input "true"
click at [375, 420] on input "I am willing to attend a free 30 minute initial meeting with clients" at bounding box center [372, 416] width 11 height 11
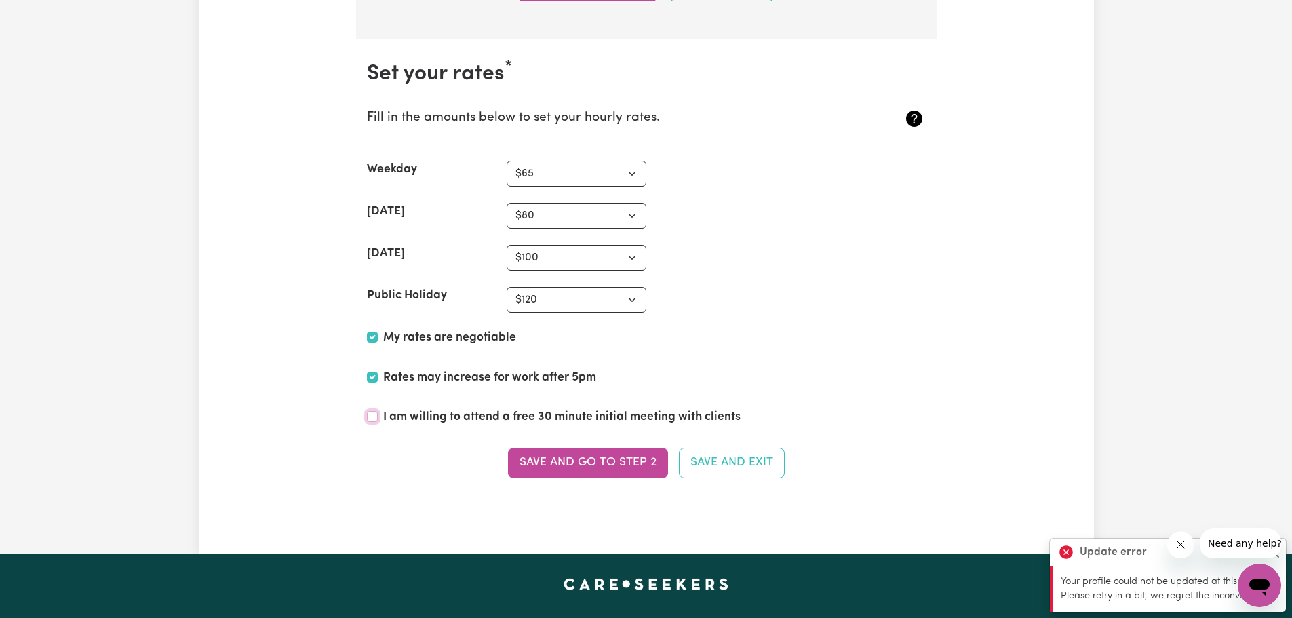
checkbox input "true"
click at [372, 377] on input "Rates may increase for work after 5pm" at bounding box center [372, 377] width 11 height 11
checkbox input "false"
click at [608, 215] on select "N/A $37 $38 $39 $40 $41 $42 $43 $44 $45 $46 $47 $48 $49 $50 $51 $52 $53 $54 $55…" at bounding box center [577, 216] width 140 height 26
select select "85"
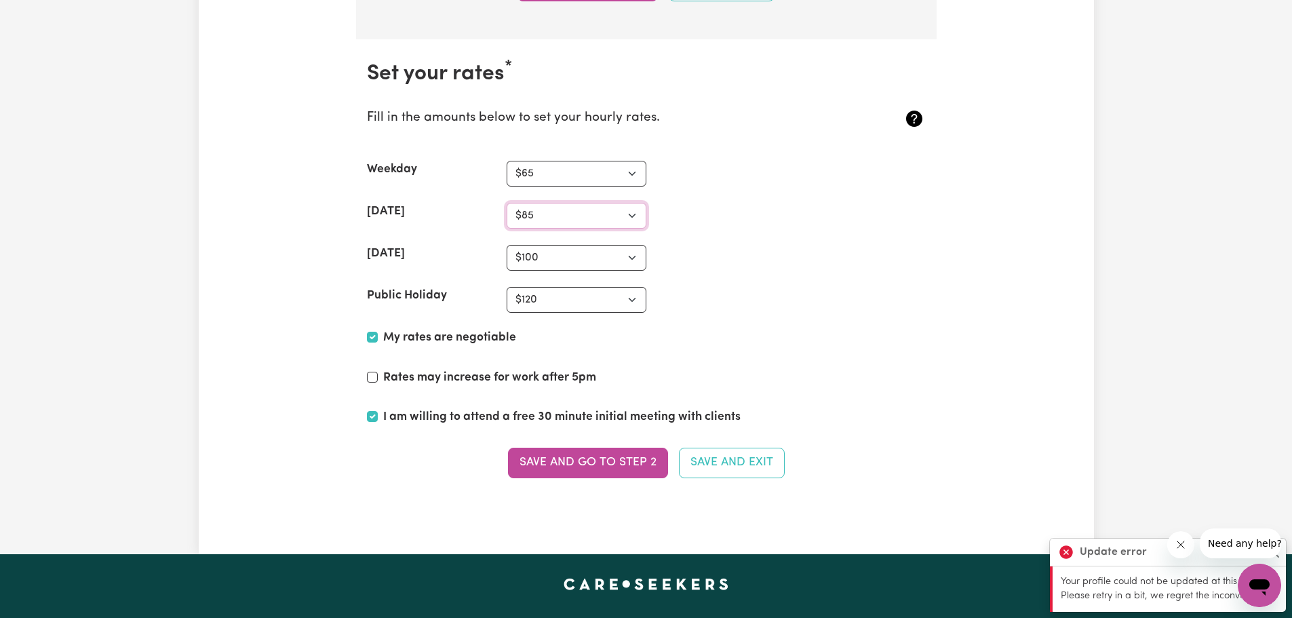
click at [507, 203] on select "N/A $37 $38 $39 $40 $41 $42 $43 $44 $45 $46 $47 $48 $49 $50 $51 $52 $53 $54 $55…" at bounding box center [577, 216] width 140 height 26
click at [625, 460] on button "Save and go to Step 2" at bounding box center [588, 463] width 160 height 30
click at [1178, 545] on icon "Close message from company" at bounding box center [1180, 544] width 11 height 11
click at [1280, 541] on div "Update error" at bounding box center [1168, 552] width 236 height 28
click at [1274, 547] on button "Close" at bounding box center [1273, 552] width 16 height 16
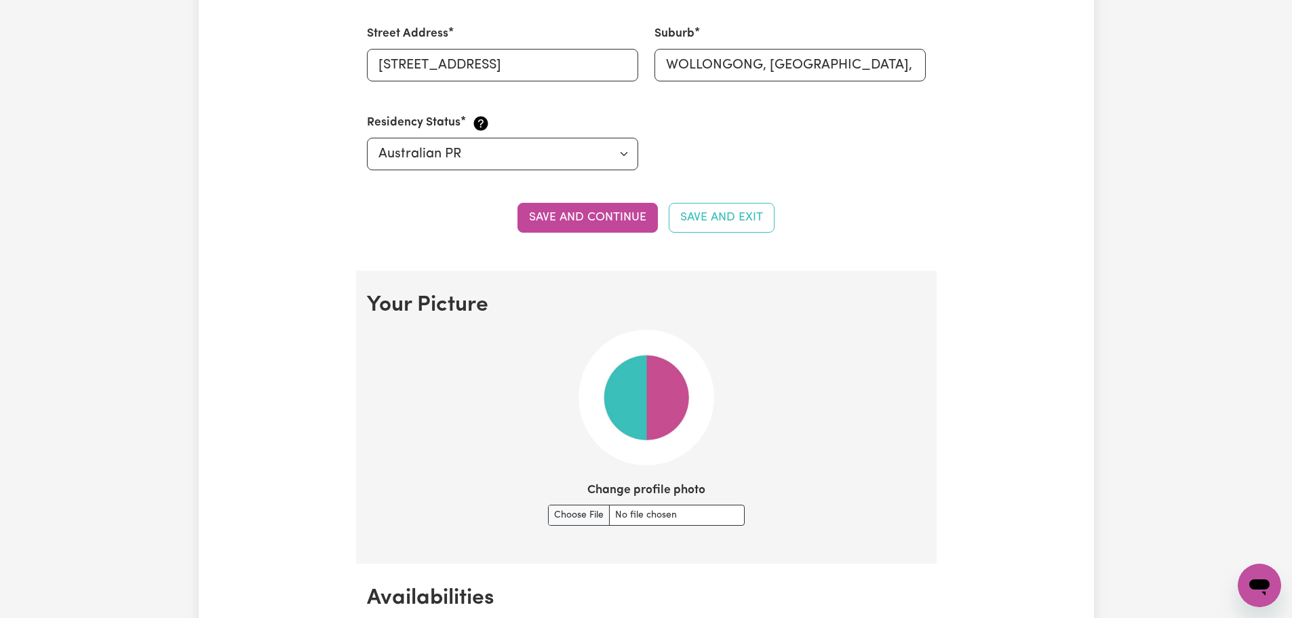
scroll to position [871, 0]
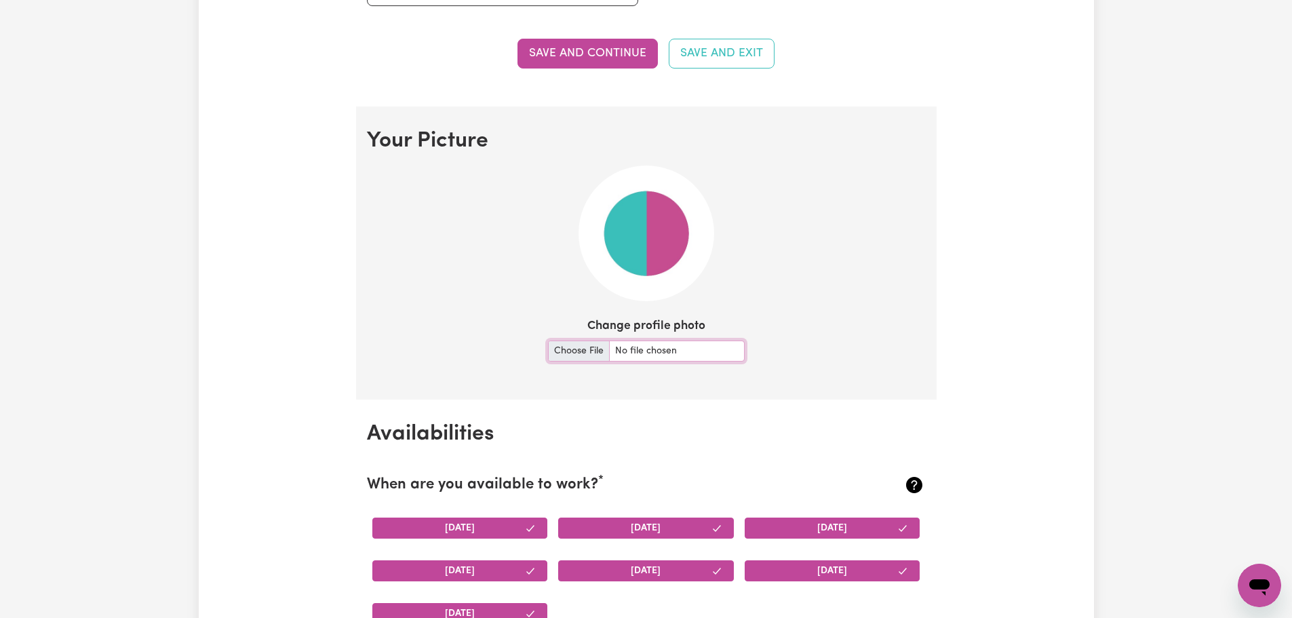
click at [566, 347] on input "Change profile photo" at bounding box center [646, 350] width 197 height 21
type input "C:\fakepath\Gio.jpeg"
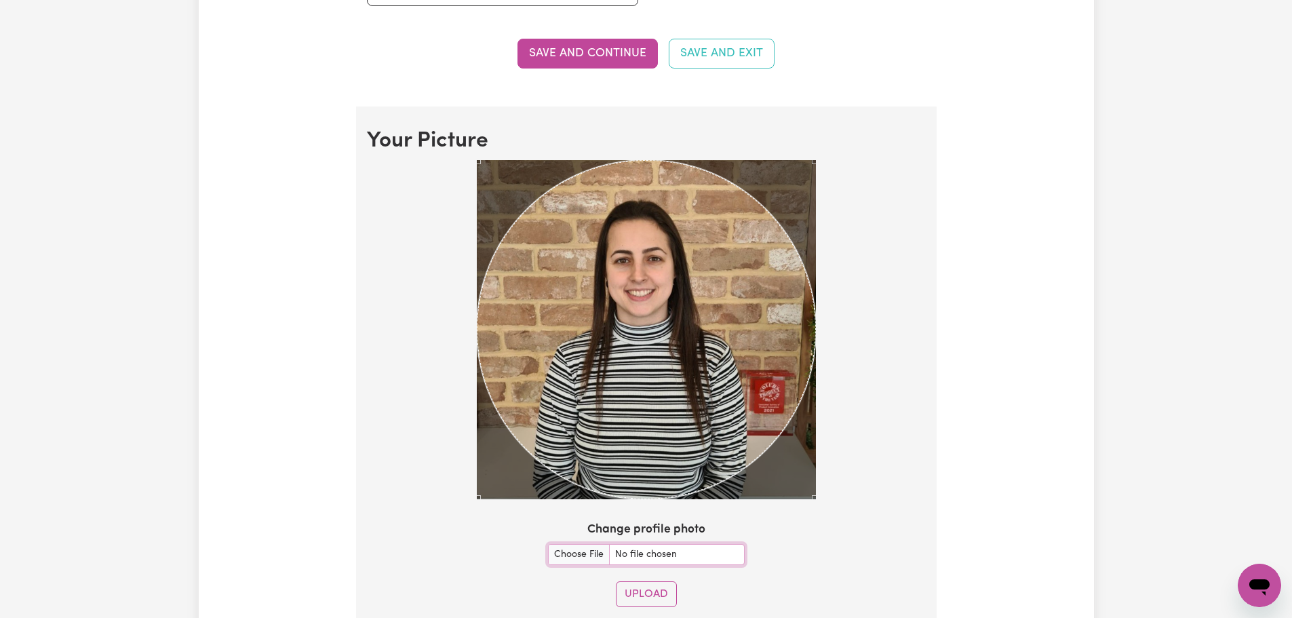
click at [842, 545] on section "Your Picture Change profile photo Upload" at bounding box center [646, 372] width 580 height 533
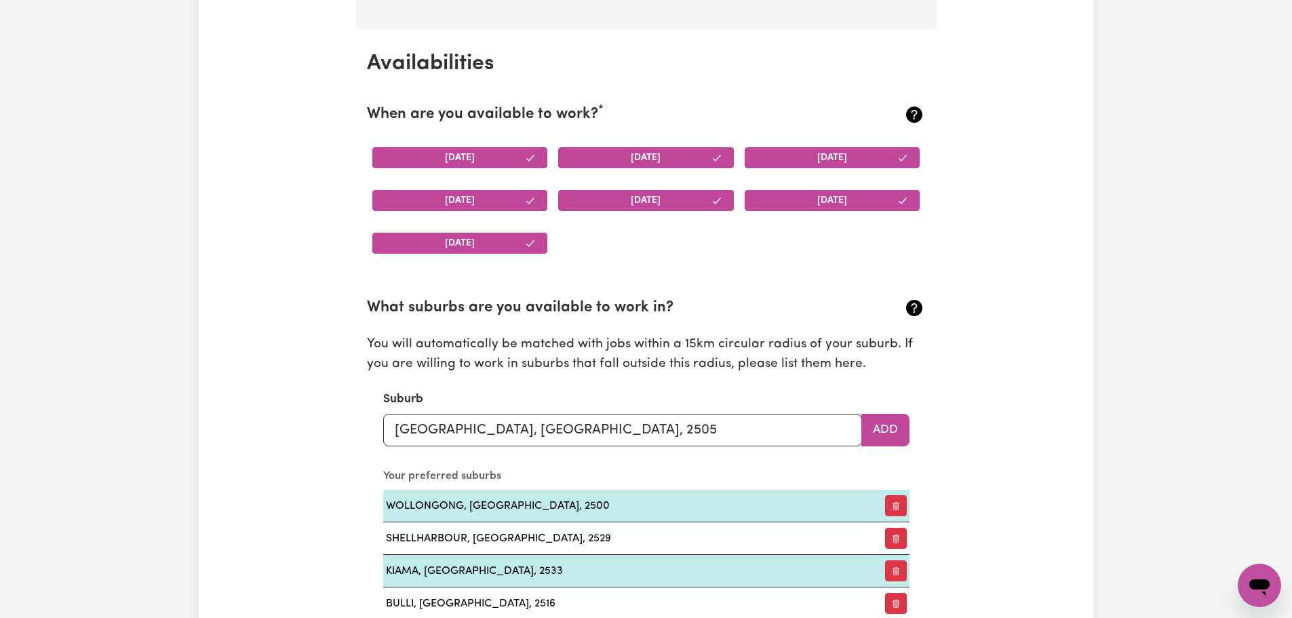
scroll to position [1075, 0]
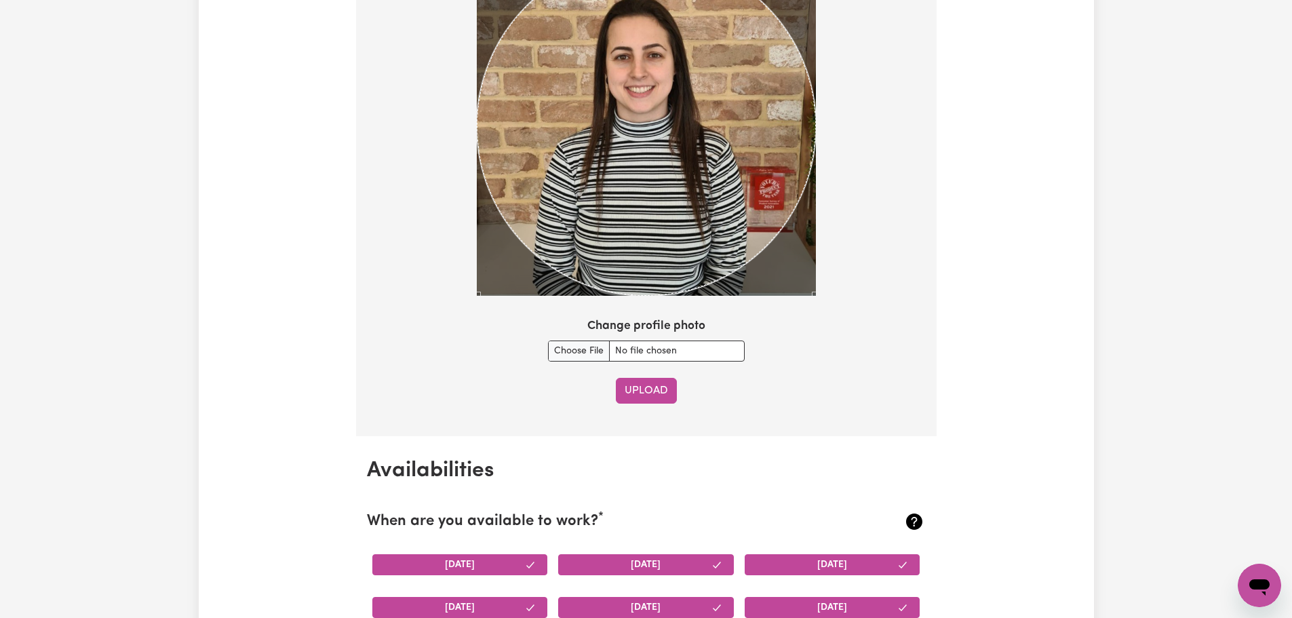
click at [651, 391] on button "Upload" at bounding box center [646, 391] width 61 height 26
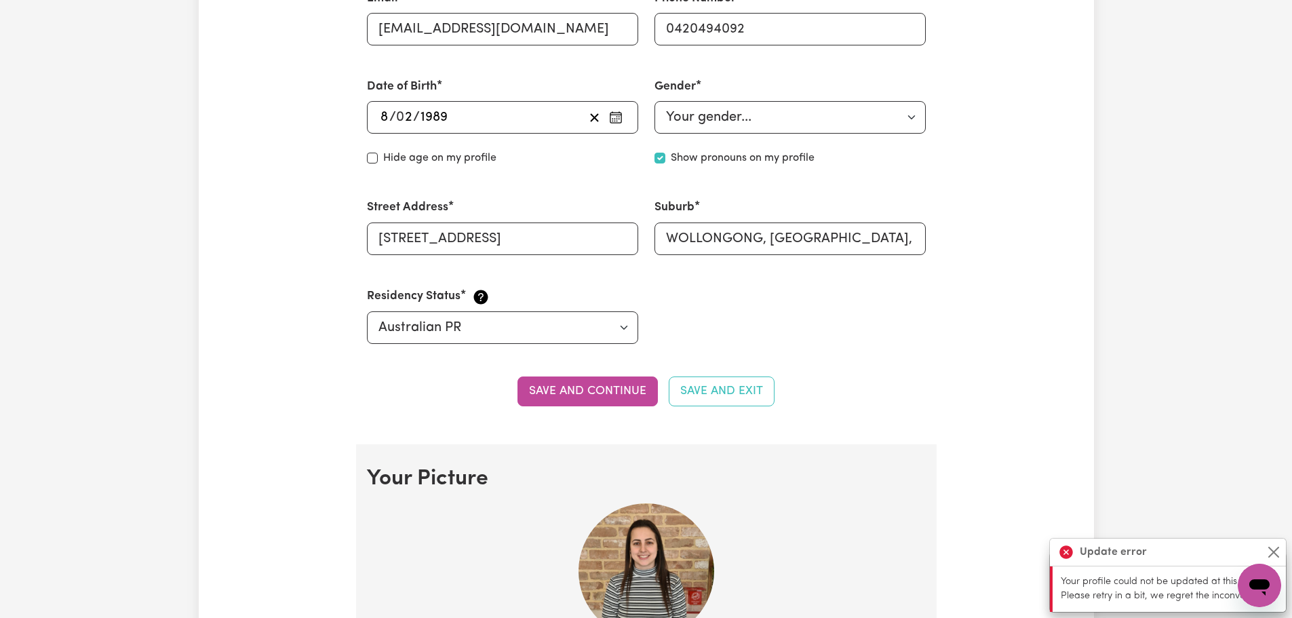
scroll to position [873, 0]
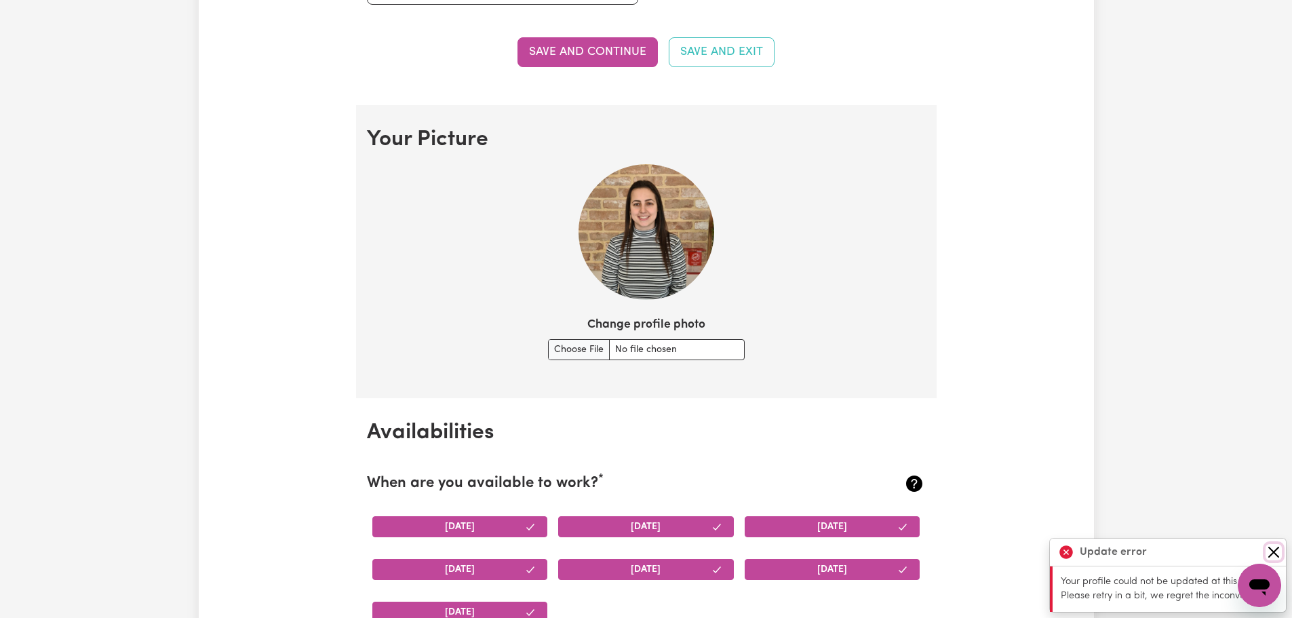
click at [1267, 550] on button "Close" at bounding box center [1273, 552] width 16 height 16
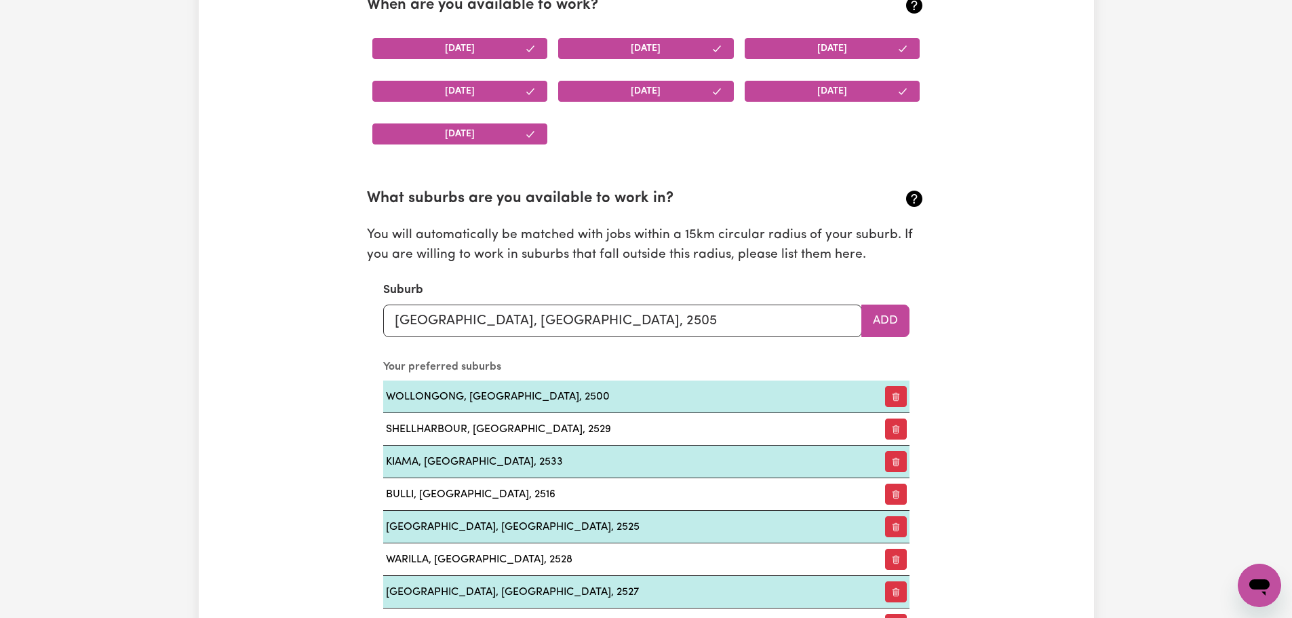
scroll to position [1424, 0]
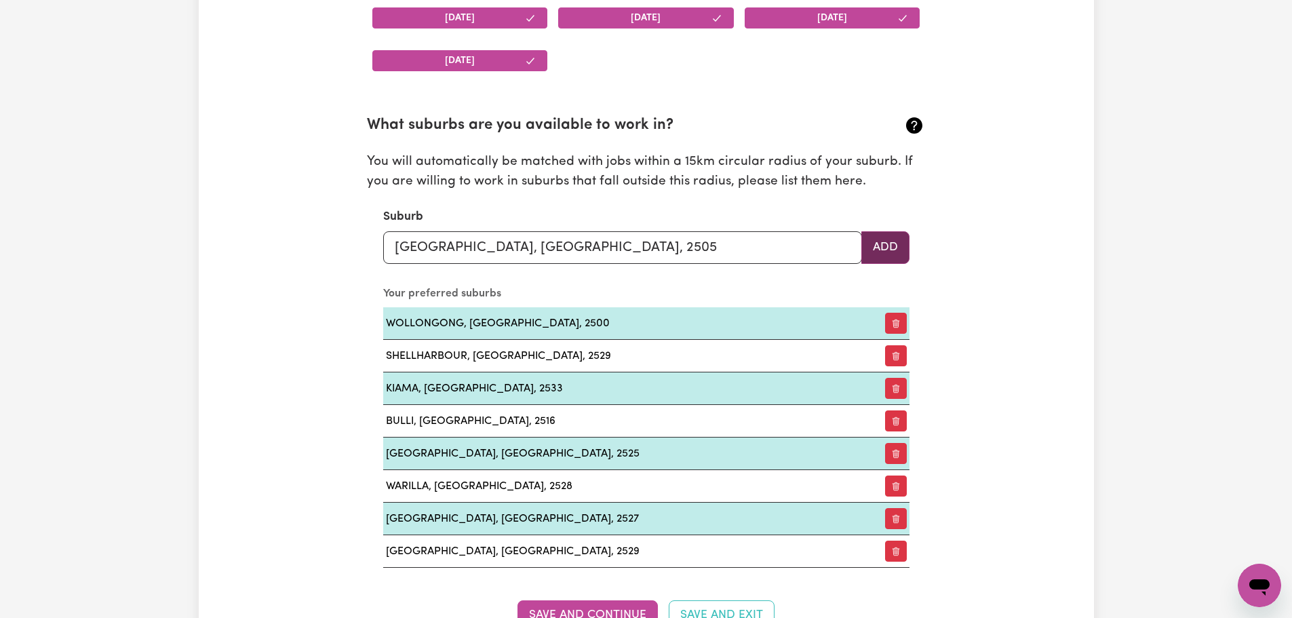
click at [888, 248] on button "Add" at bounding box center [885, 247] width 48 height 33
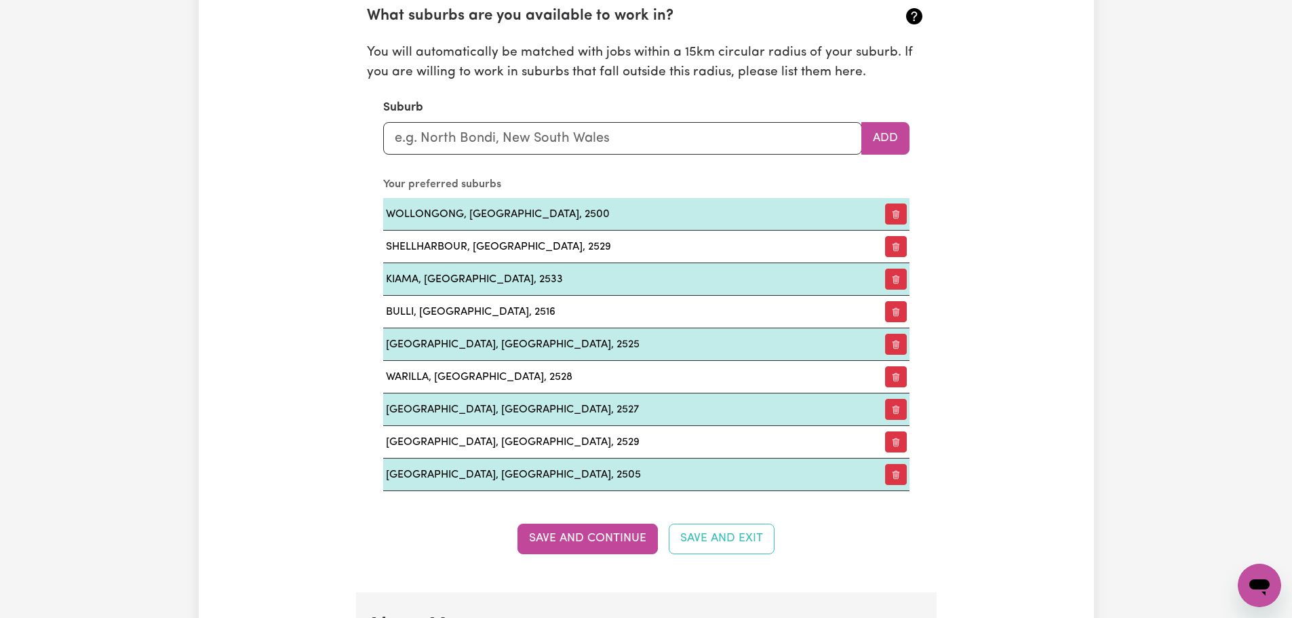
scroll to position [1695, 0]
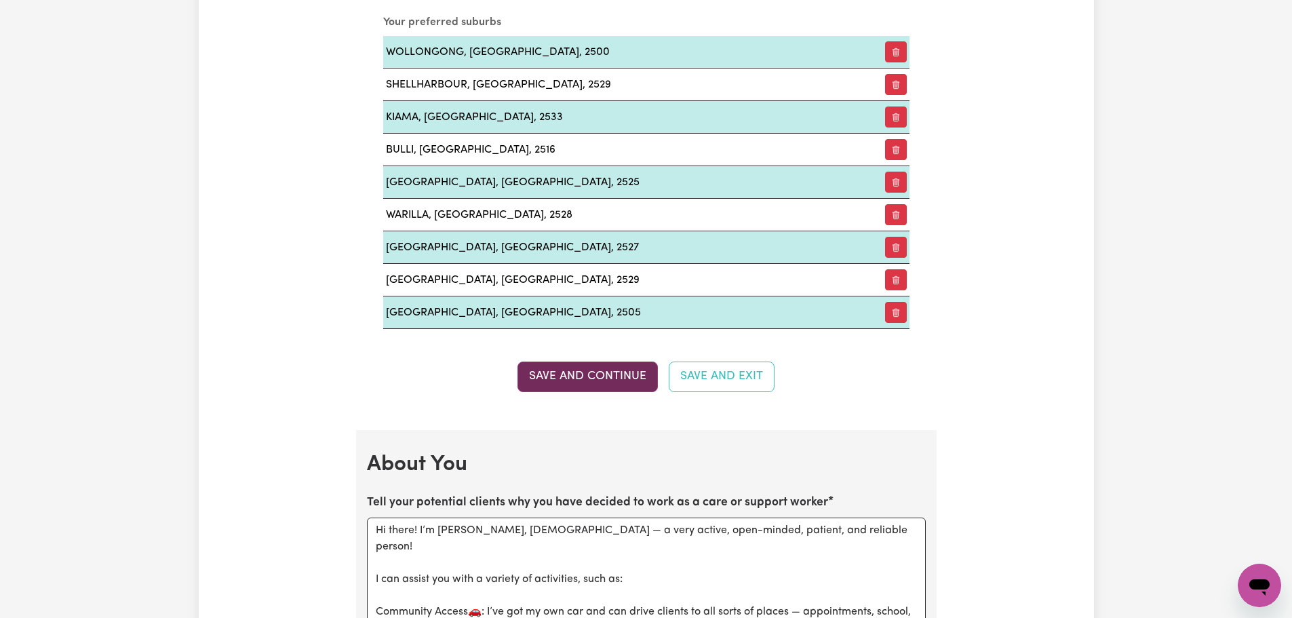
click at [626, 378] on button "Save and Continue" at bounding box center [587, 376] width 140 height 30
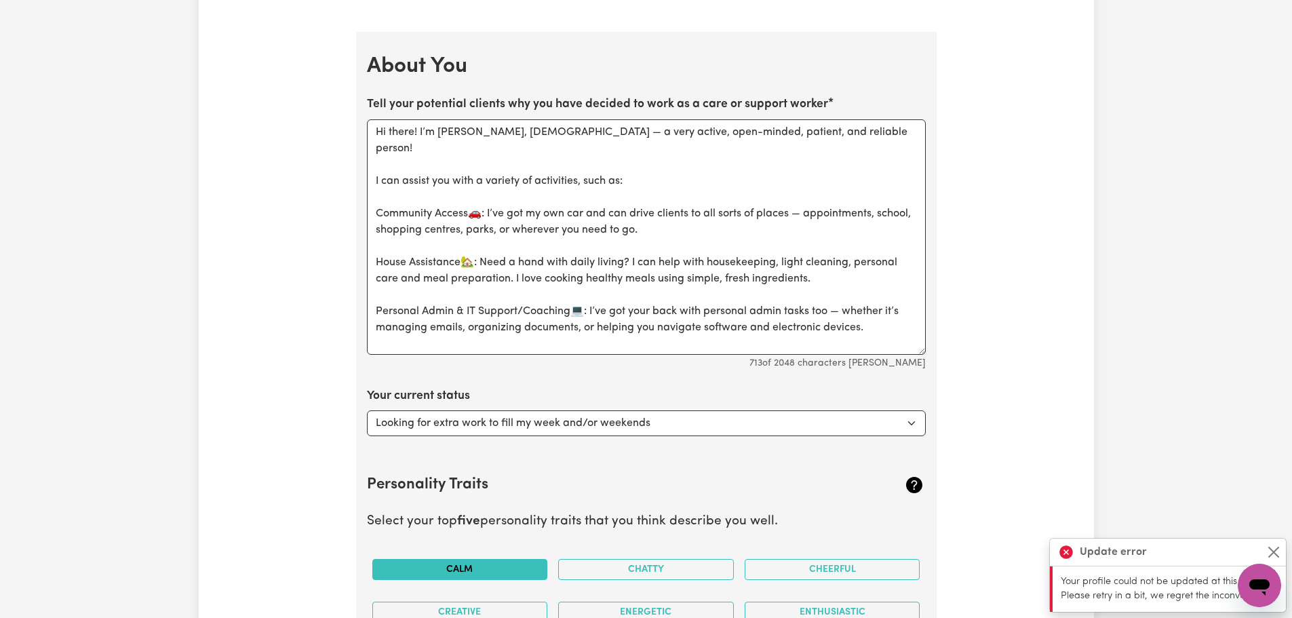
scroll to position [2102, 0]
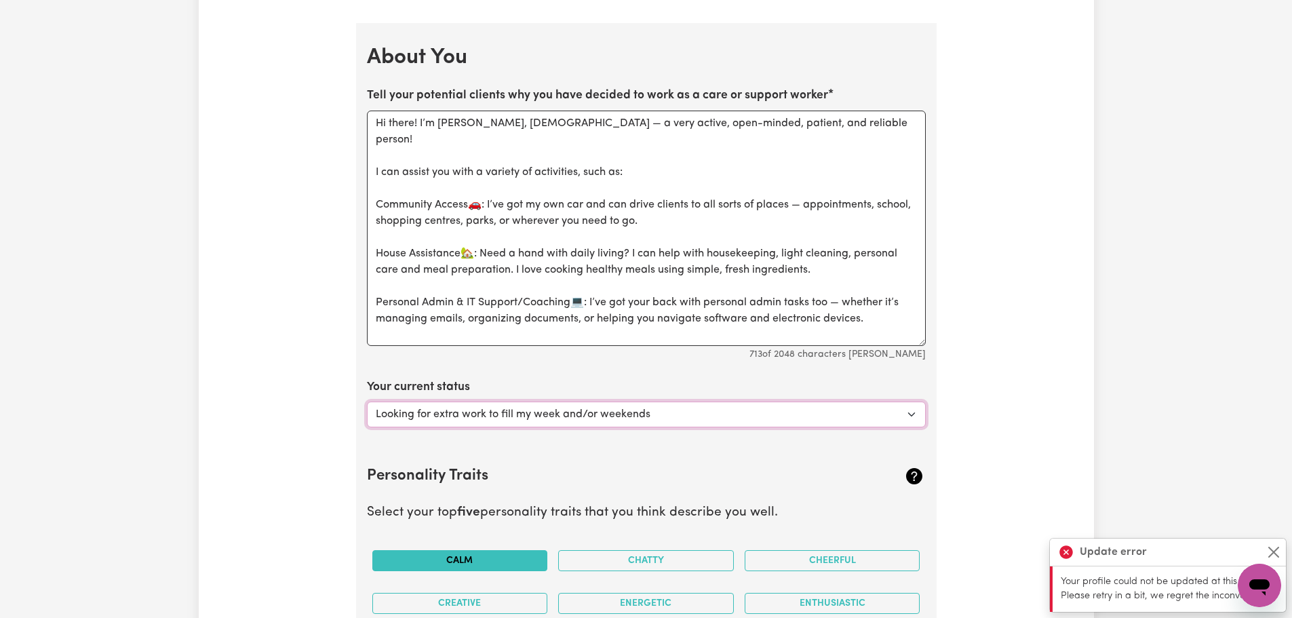
click at [785, 410] on select "Select... Studying a healthcare related degree or qualification Studying a non-…" at bounding box center [646, 414] width 559 height 26
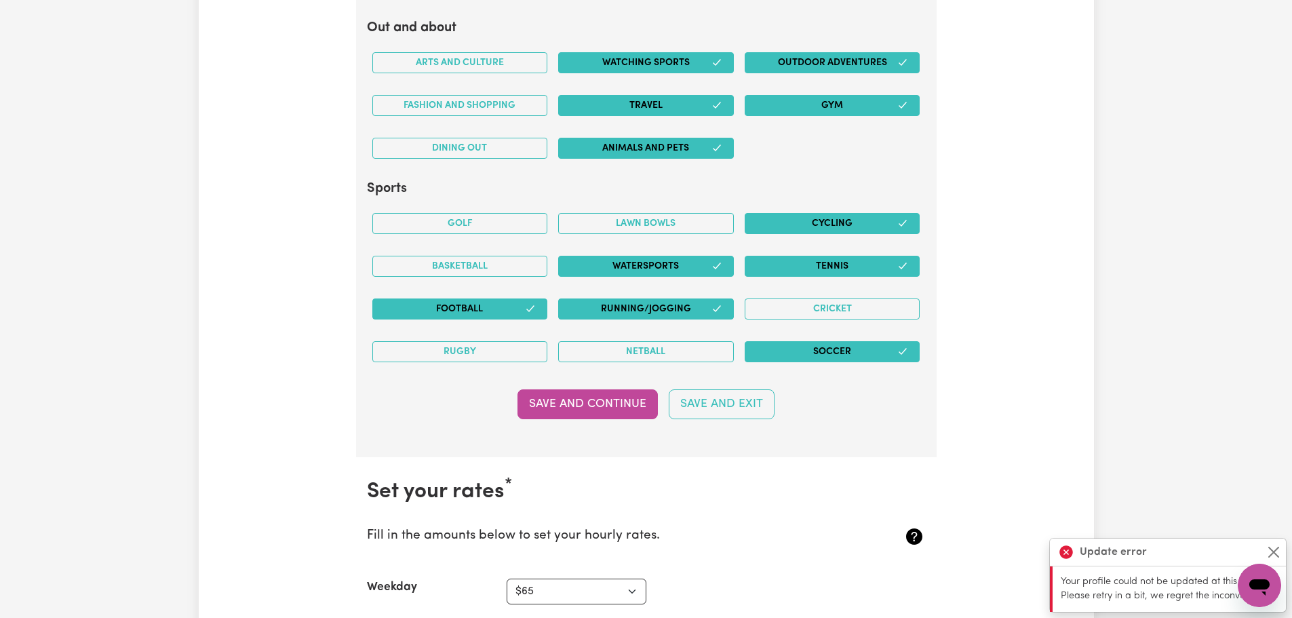
scroll to position [3187, 0]
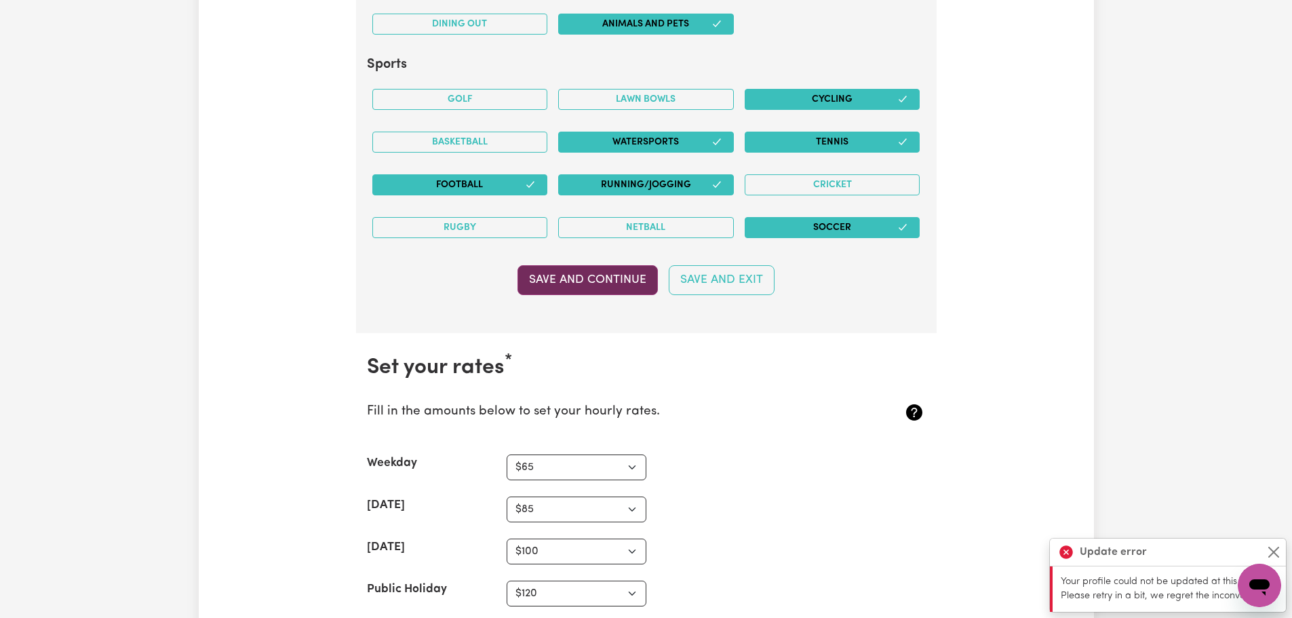
click at [614, 286] on button "Save and Continue" at bounding box center [587, 280] width 140 height 30
click at [1278, 552] on button "Close" at bounding box center [1273, 552] width 16 height 16
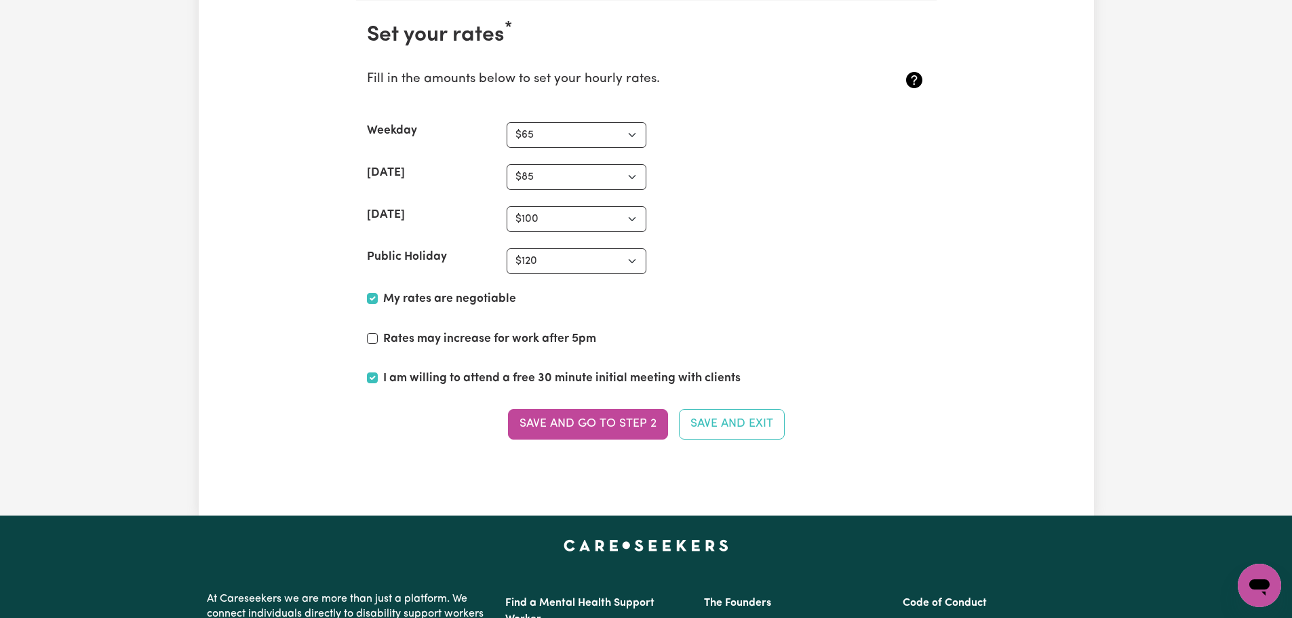
scroll to position [3662, 0]
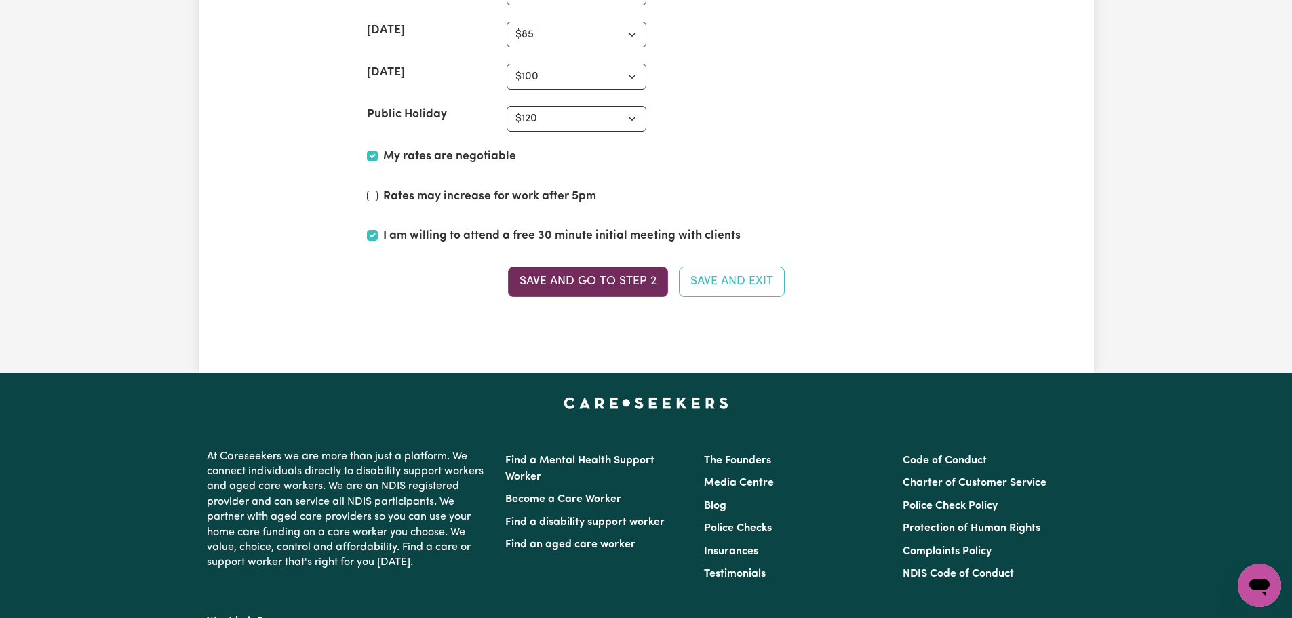
click at [629, 285] on button "Save and go to Step 2" at bounding box center [588, 282] width 160 height 30
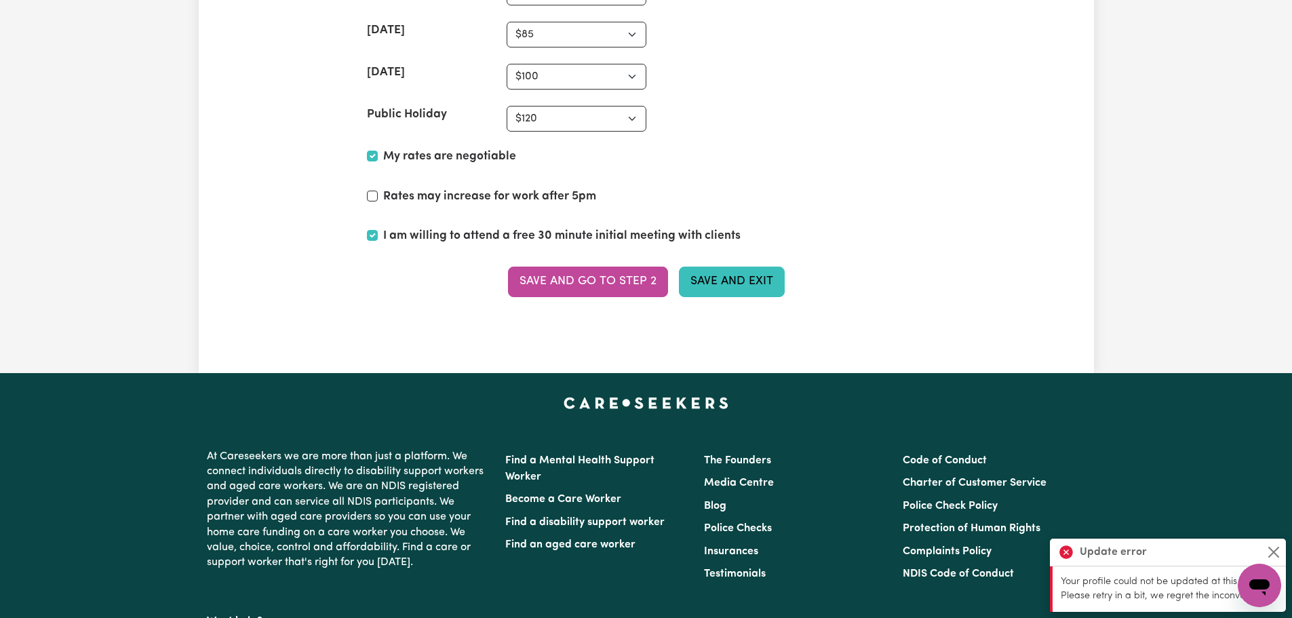
click at [705, 290] on button "Save and Exit" at bounding box center [732, 282] width 106 height 30
click at [1253, 589] on icon "Open messaging window" at bounding box center [1259, 585] width 24 height 24
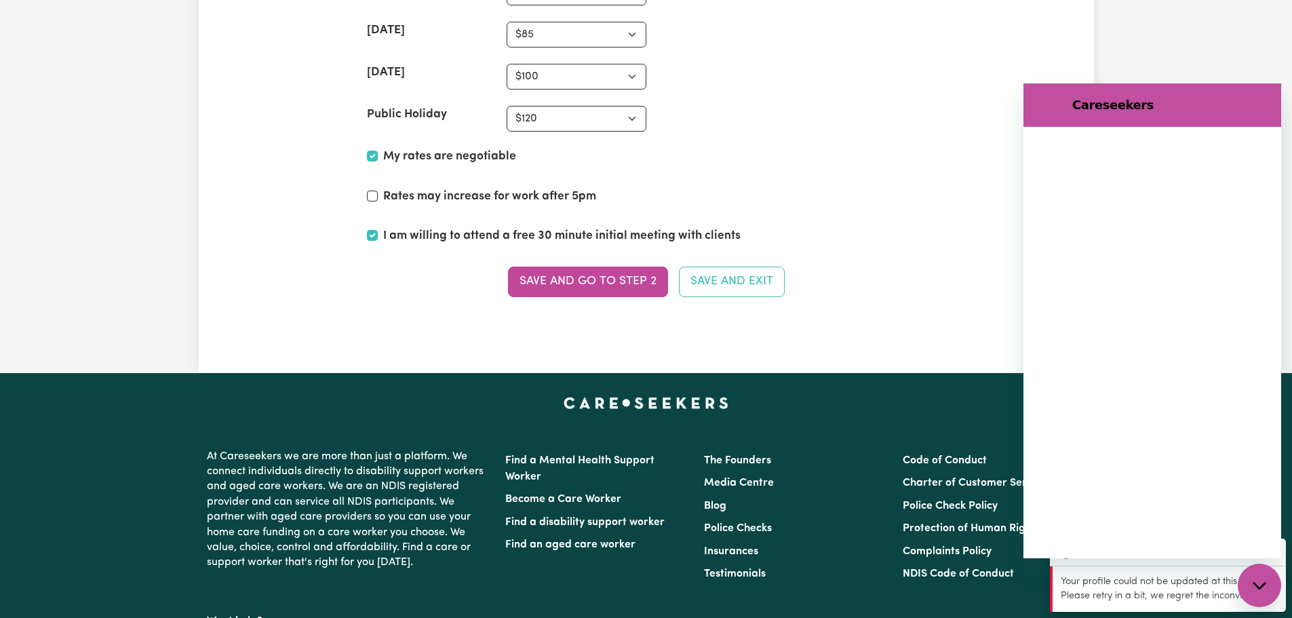
scroll to position [0, 0]
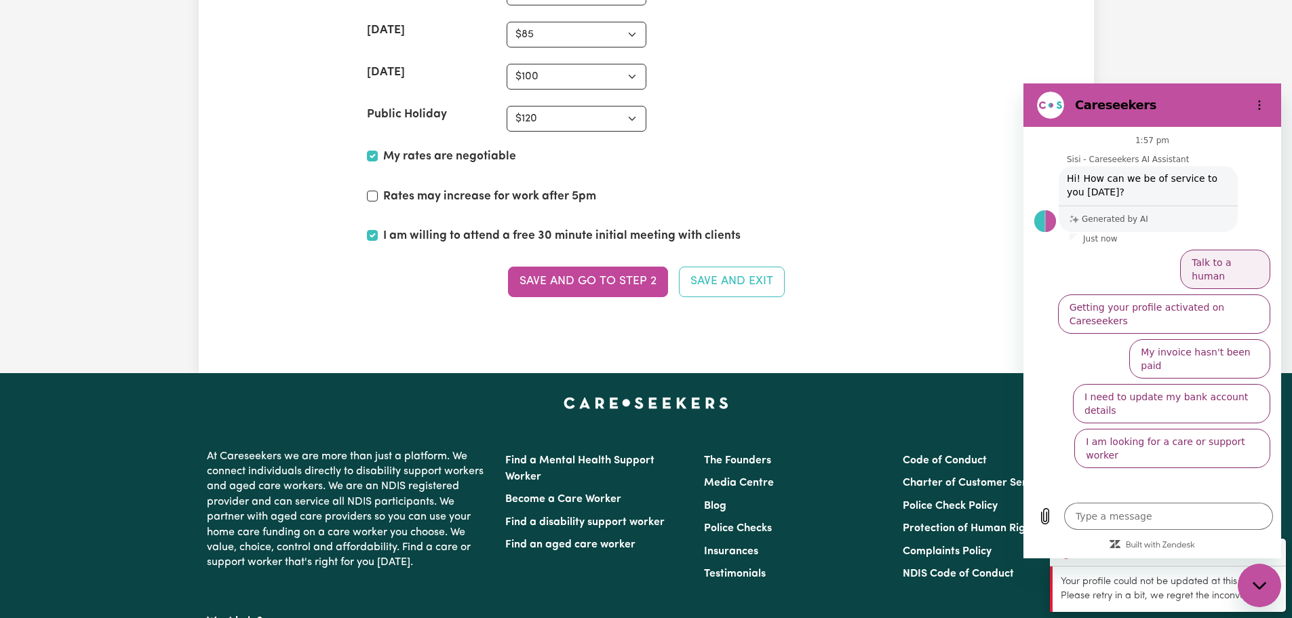
click at [1219, 268] on button "Talk to a human" at bounding box center [1225, 269] width 90 height 39
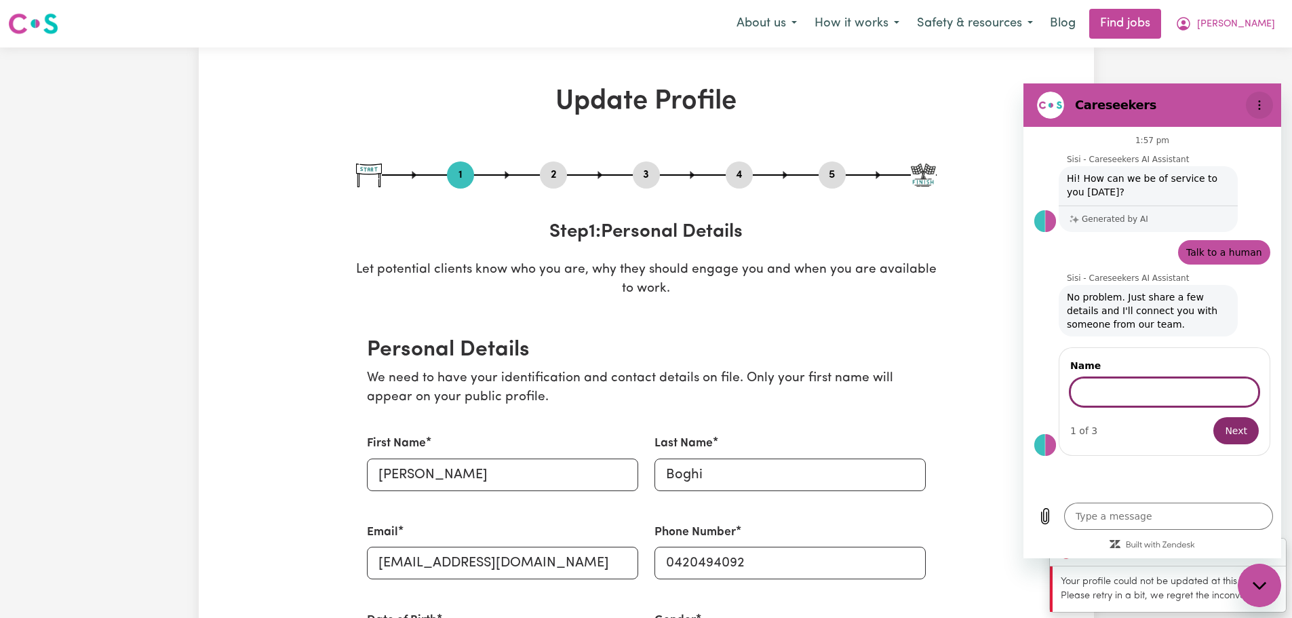
click at [1262, 104] on icon "Options menu" at bounding box center [1259, 105] width 11 height 11
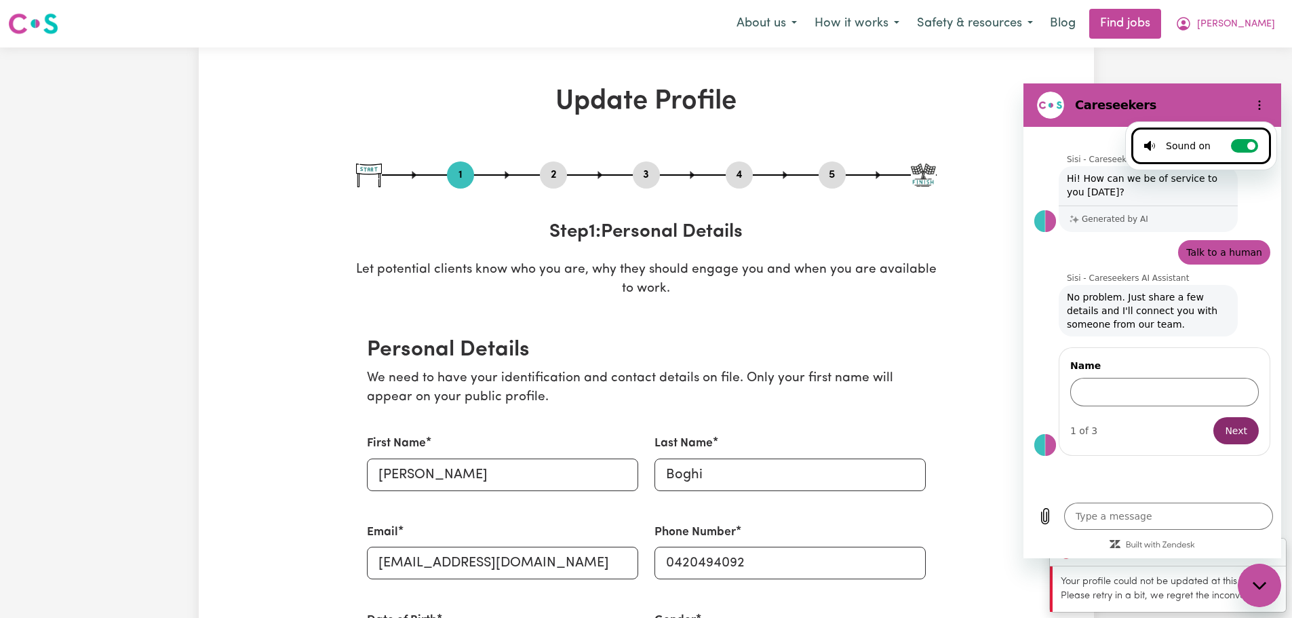
click at [1114, 101] on h2 "Careseekers" at bounding box center [1157, 105] width 165 height 16
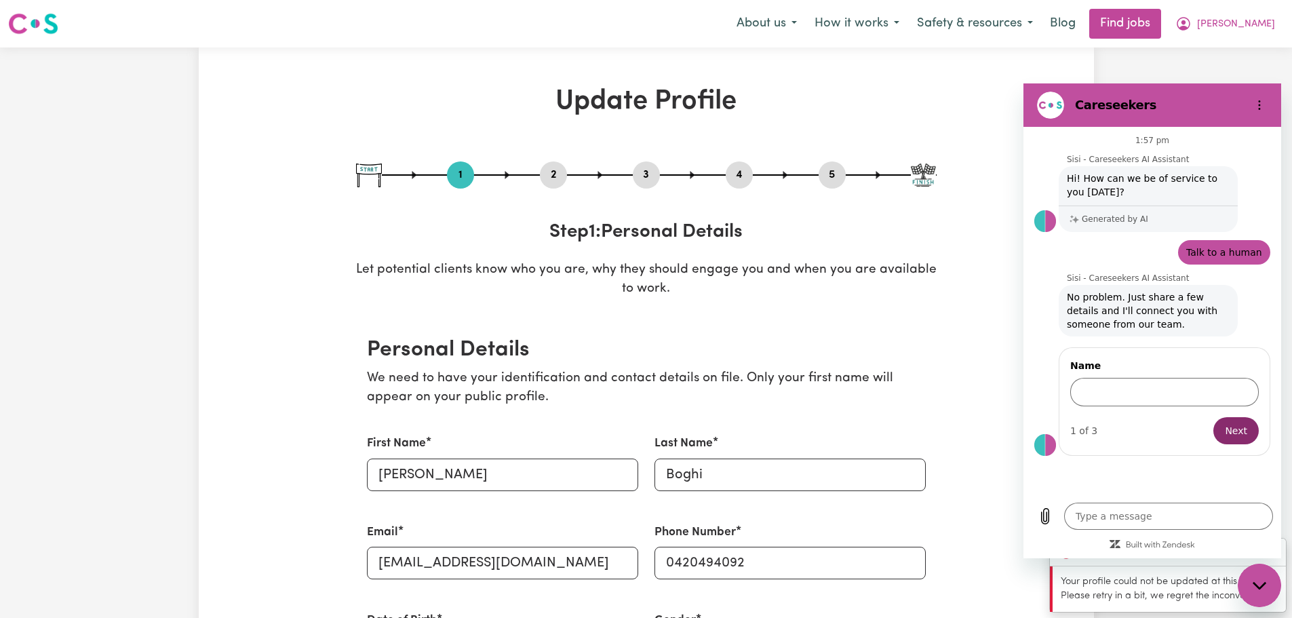
click at [1259, 581] on icon "Close messaging window" at bounding box center [1260, 585] width 14 height 9
type textarea "x"
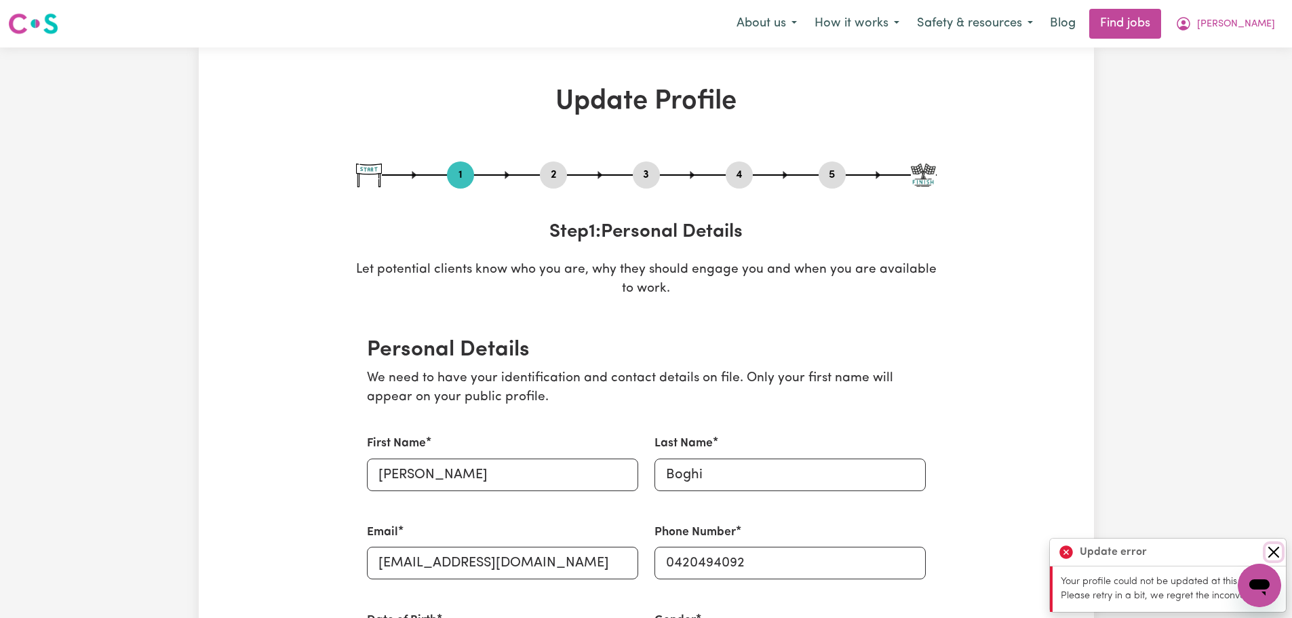
click at [1274, 555] on button "Close" at bounding box center [1273, 552] width 16 height 16
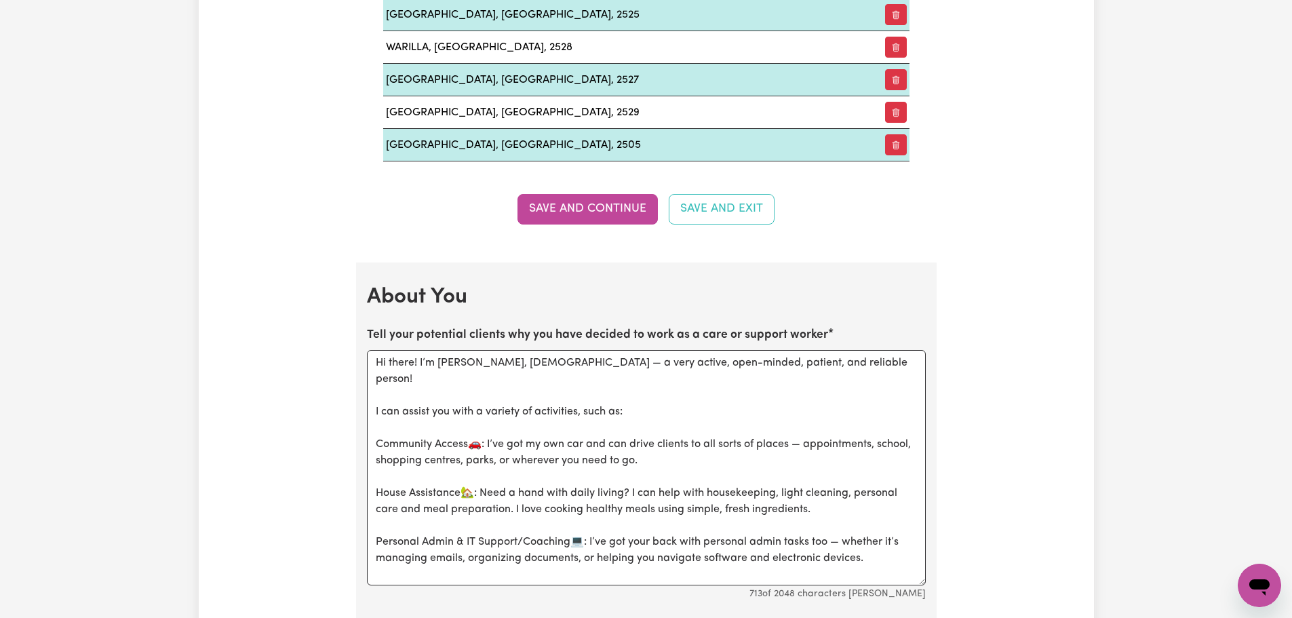
scroll to position [2034, 0]
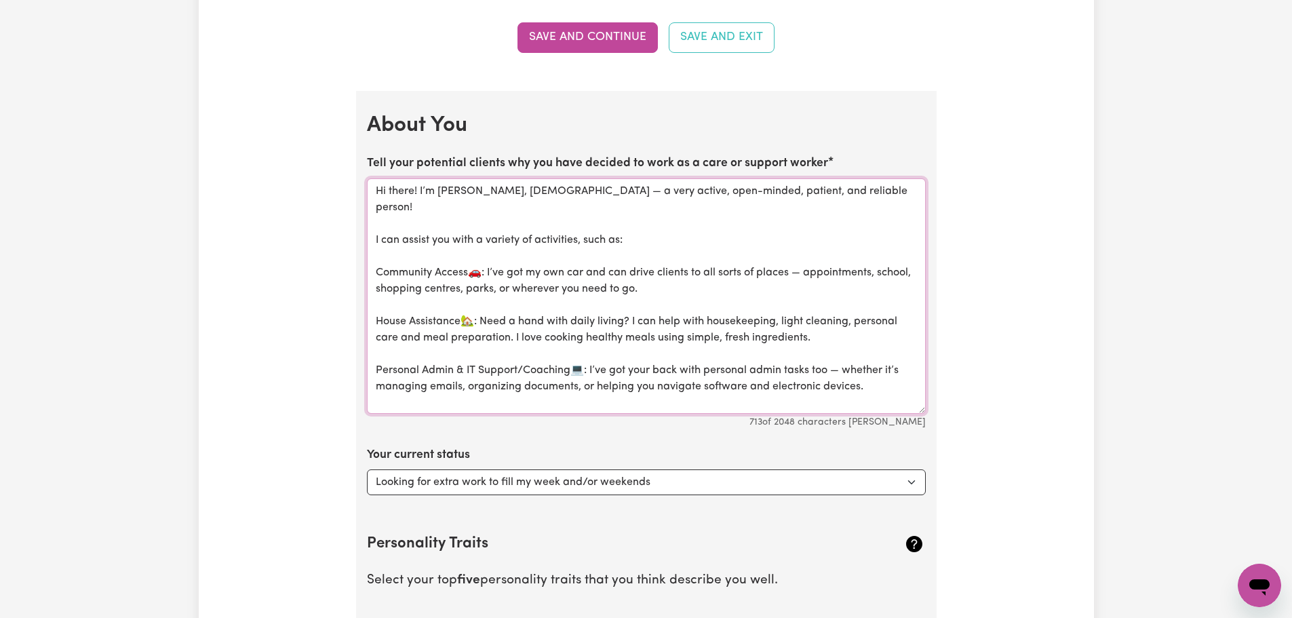
click at [665, 392] on textarea "Hi there! I’m Giovanna, 36 years old — a very active, open-minded, patient, and…" at bounding box center [646, 295] width 559 height 235
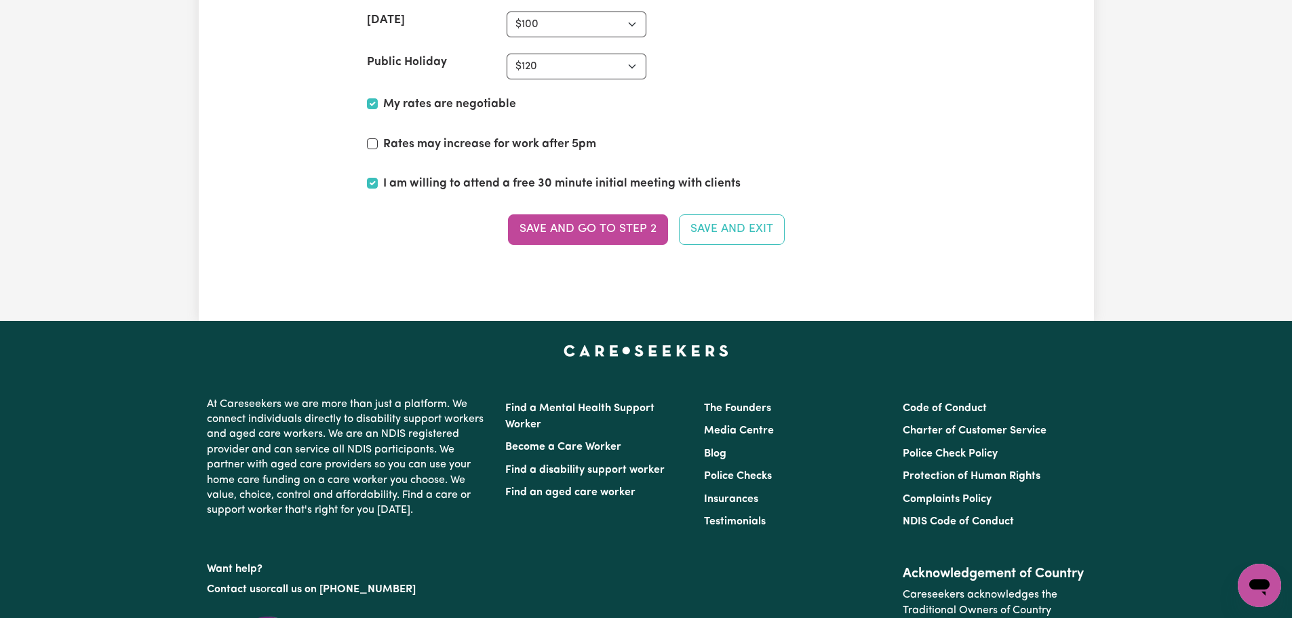
scroll to position [3619, 0]
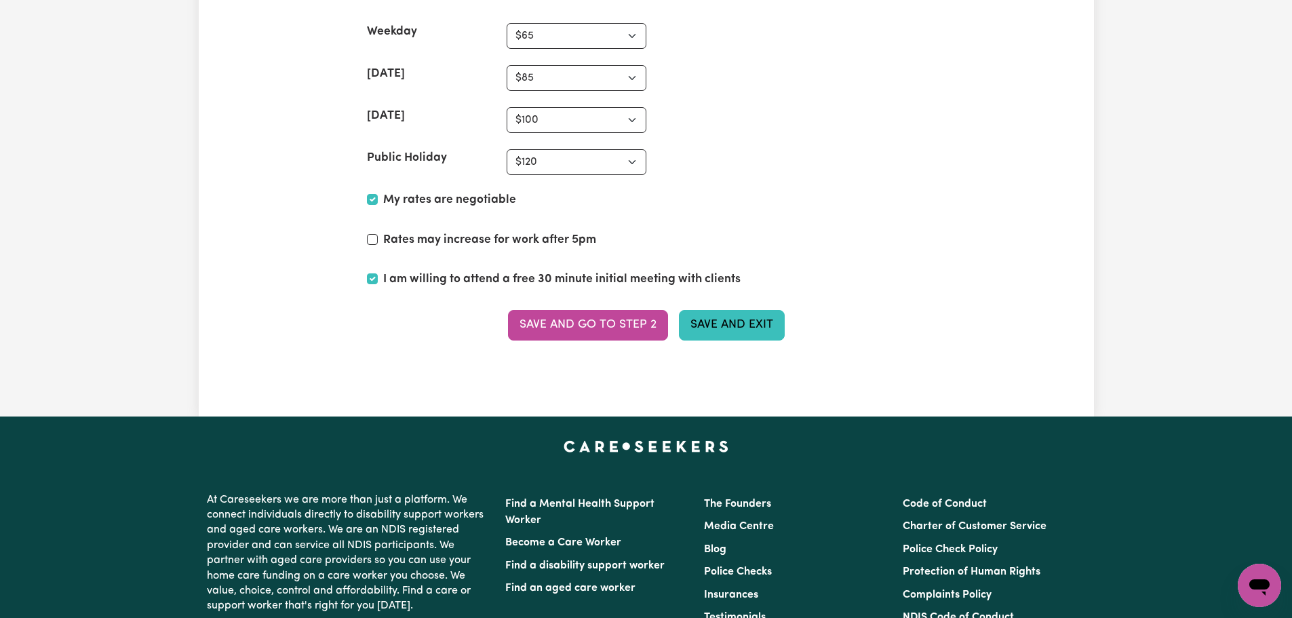
click at [711, 328] on button "Save and Exit" at bounding box center [732, 325] width 106 height 30
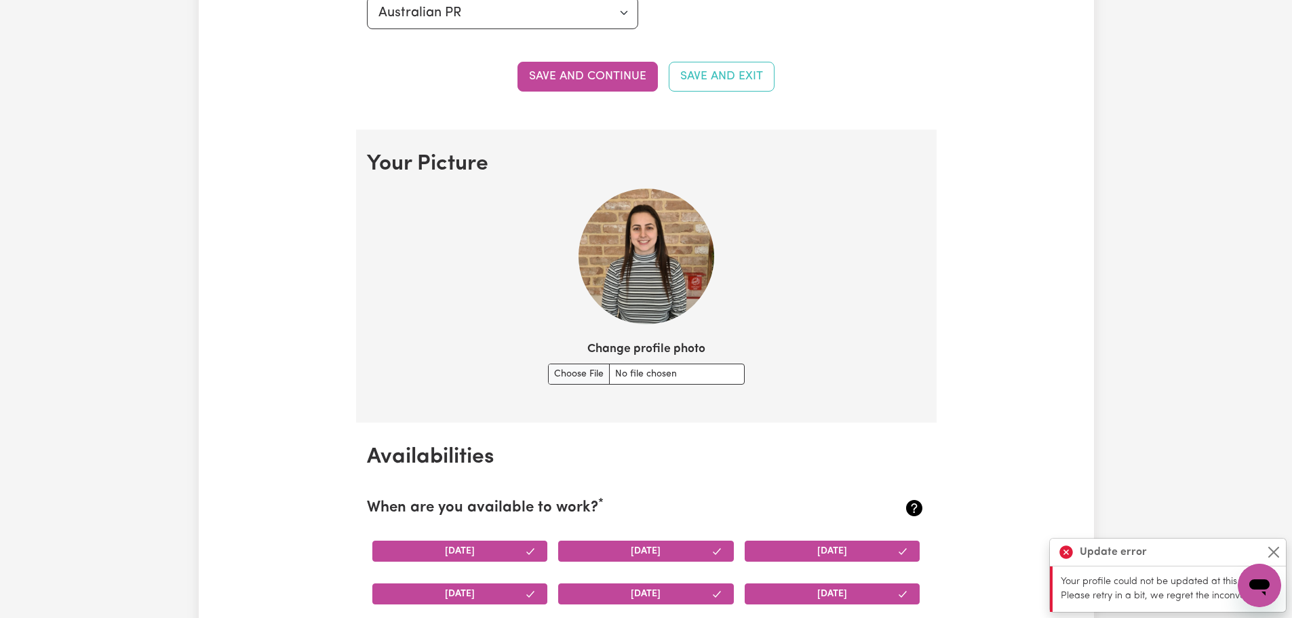
scroll to position [0, 0]
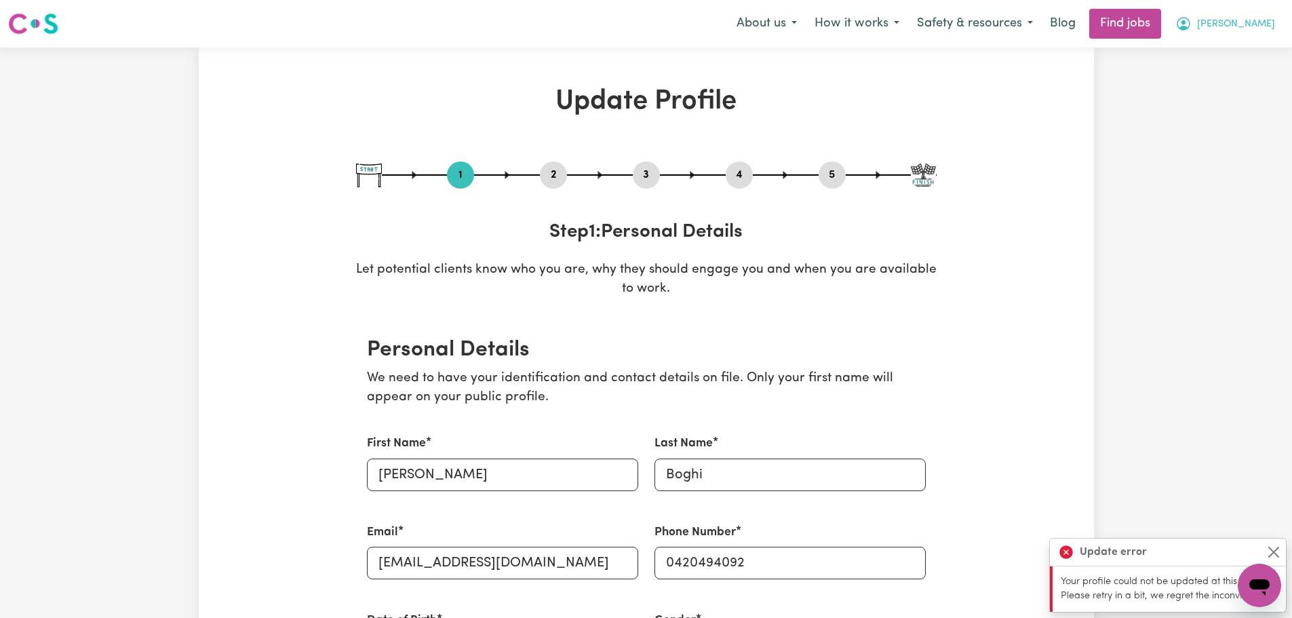
click at [1240, 35] on button "Giovanna" at bounding box center [1224, 23] width 117 height 28
click at [1223, 71] on link "My Dashboard" at bounding box center [1229, 78] width 107 height 26
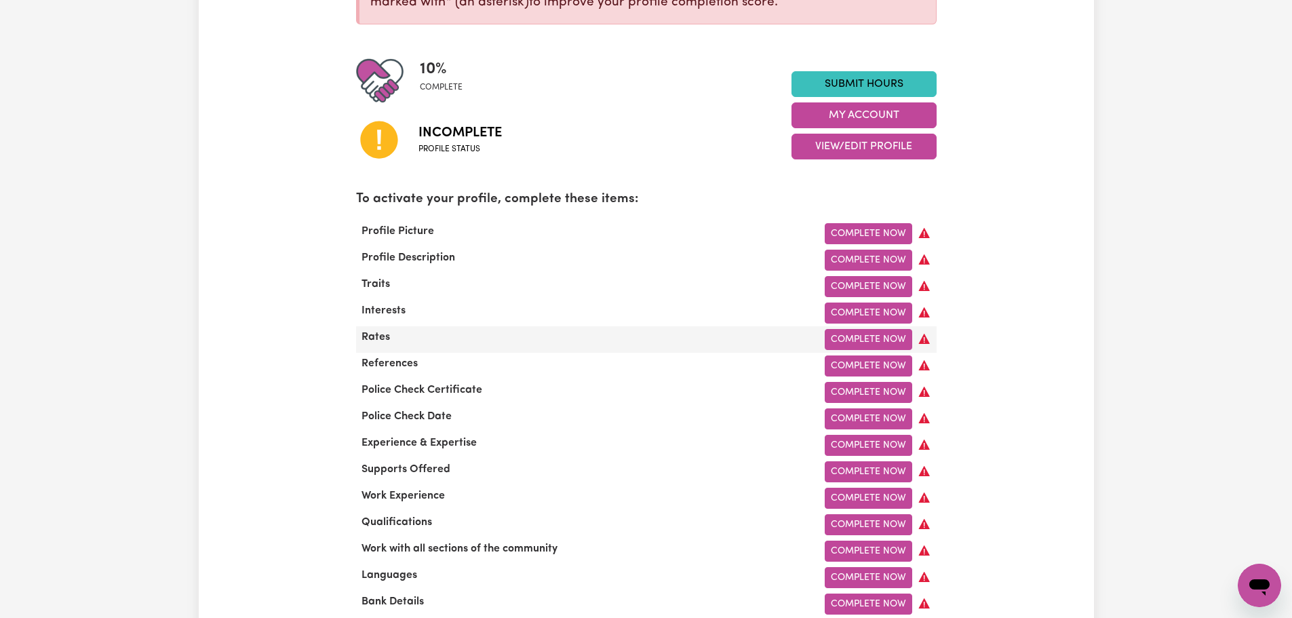
scroll to position [271, 0]
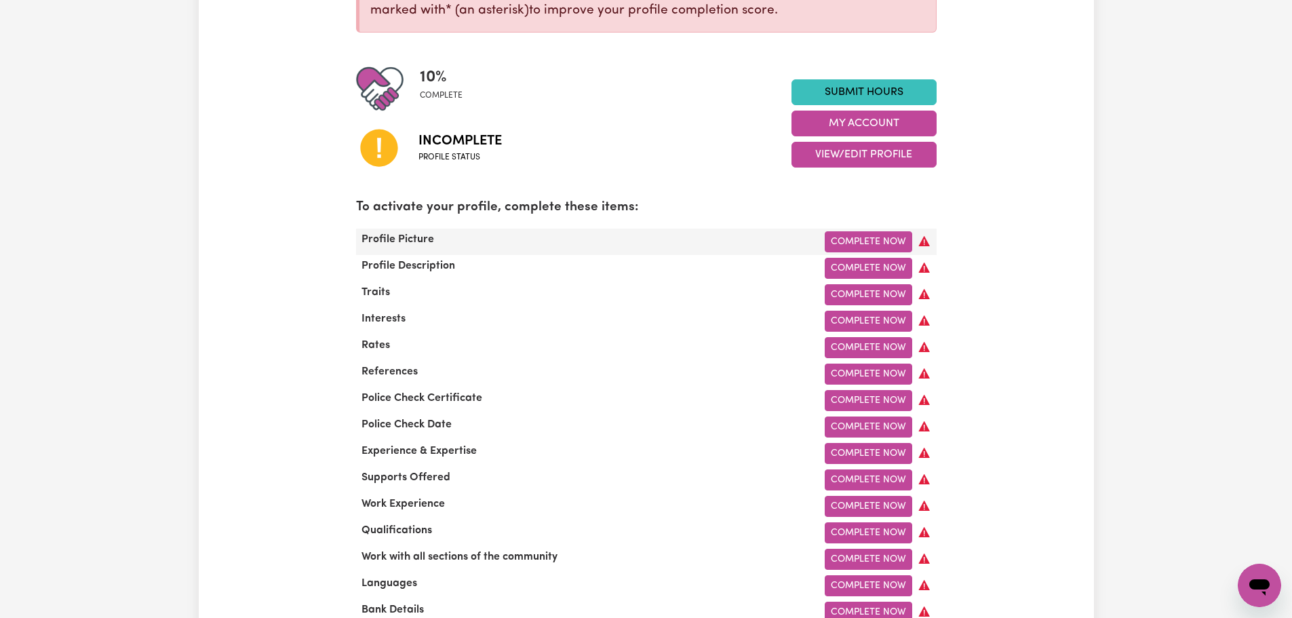
click at [868, 229] on div "Profile Picture Complete Now" at bounding box center [646, 242] width 580 height 26
click at [869, 238] on link "Complete Now" at bounding box center [868, 241] width 87 height 21
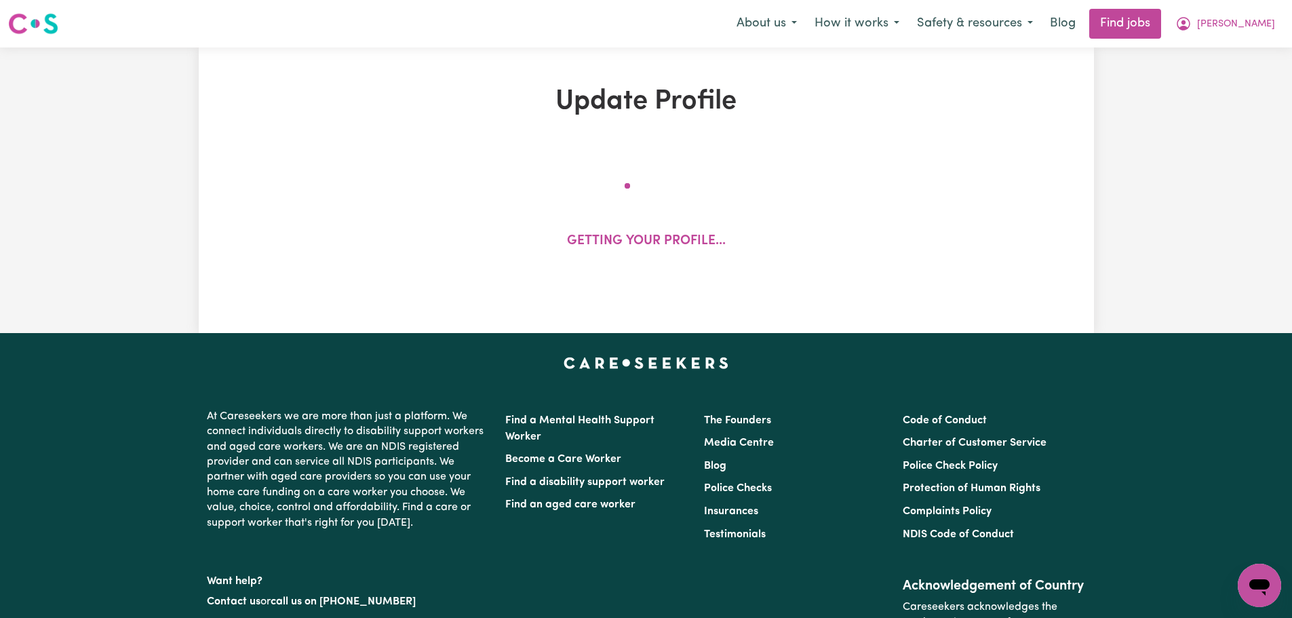
select select "female"
select select "Australian PR"
select select "Studying a healthcare related degree or qualification"
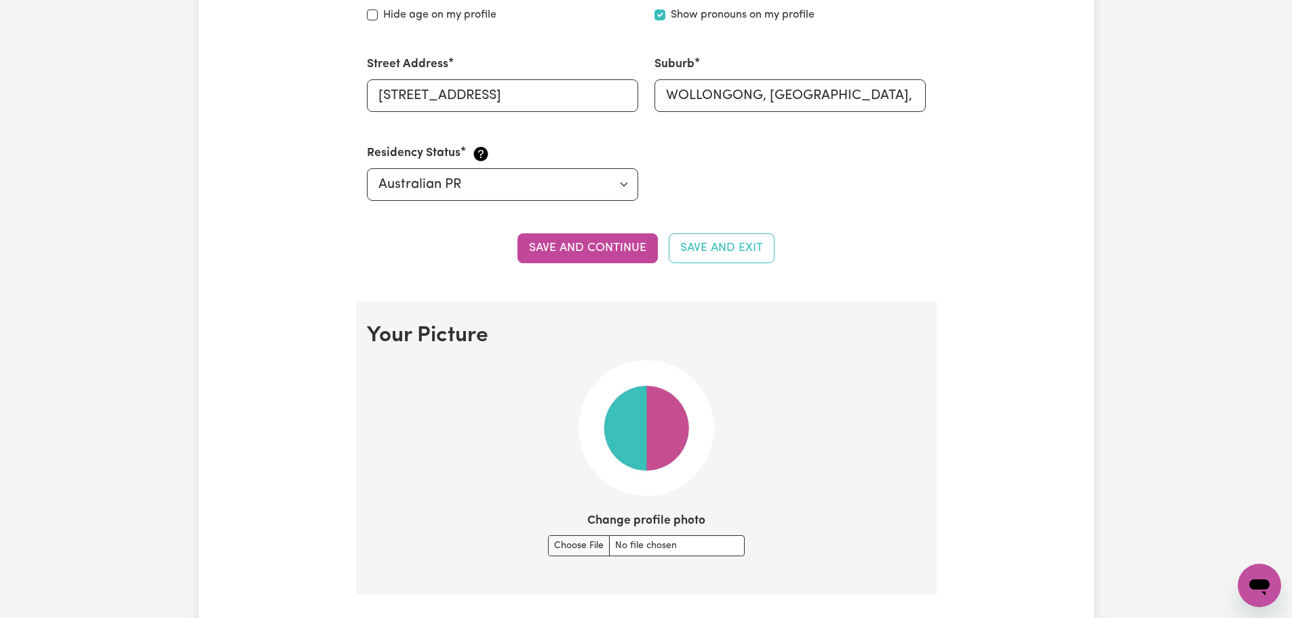
scroll to position [678, 0]
click at [589, 241] on button "Save and continue" at bounding box center [587, 247] width 140 height 30
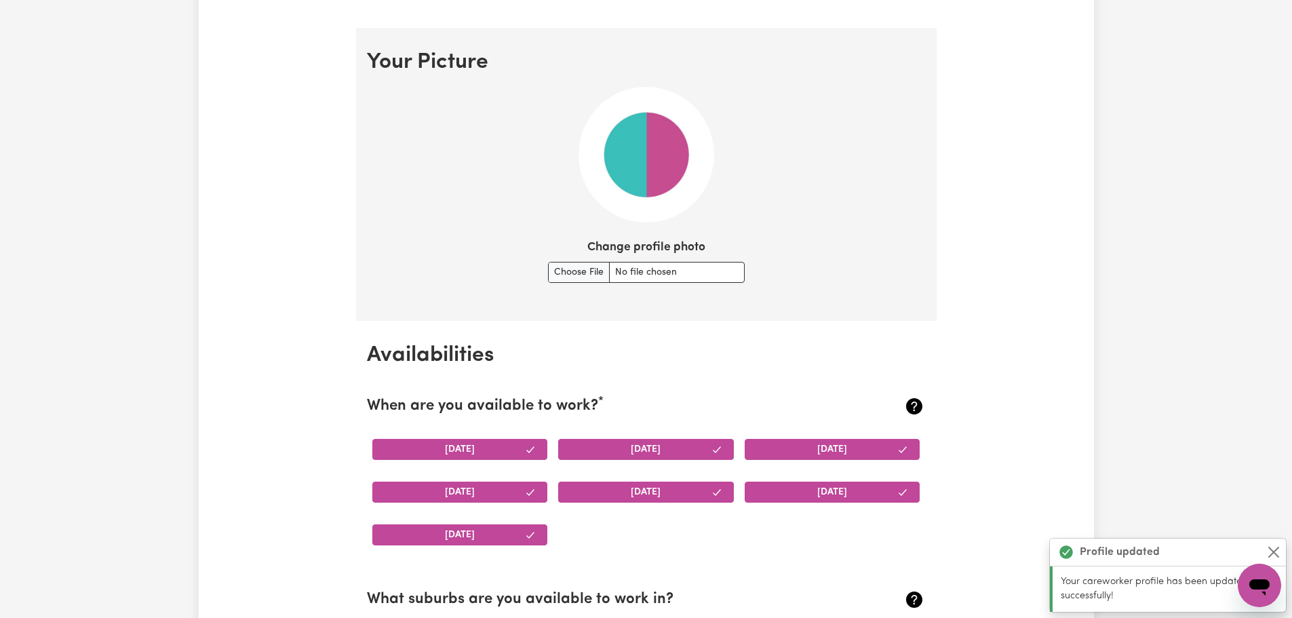
scroll to position [978, 0]
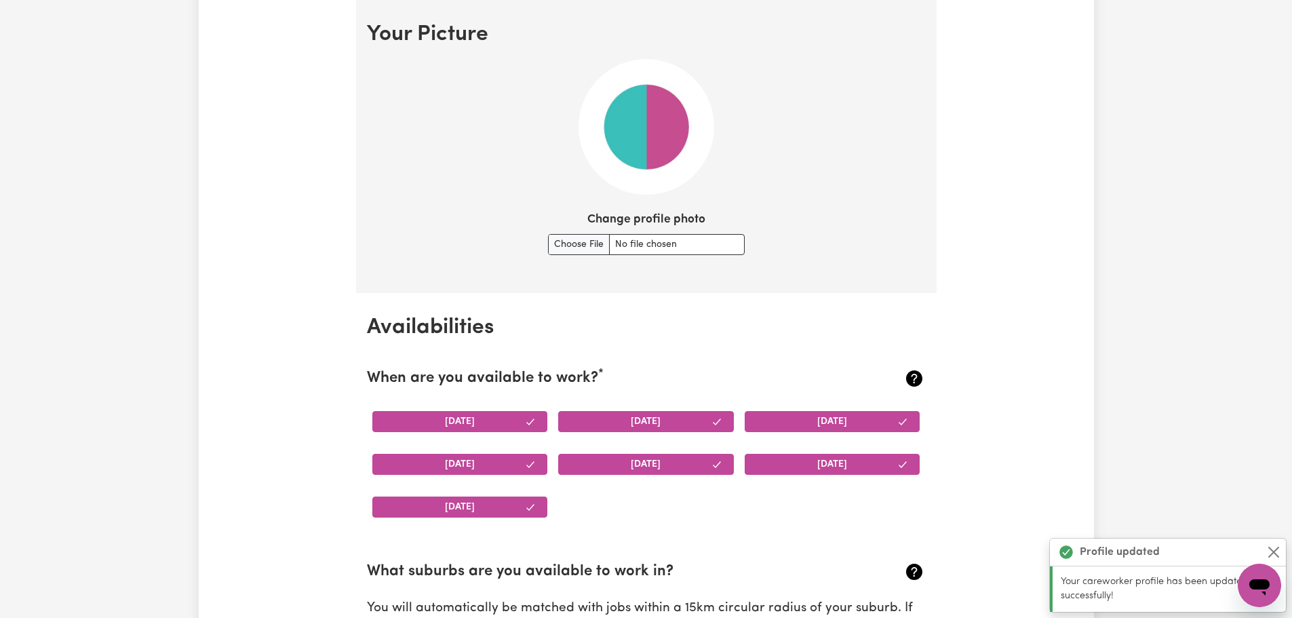
click at [594, 271] on section "Your Picture Change profile photo" at bounding box center [646, 146] width 580 height 293
click at [595, 250] on input "Change profile photo" at bounding box center [646, 244] width 197 height 21
type input "C:\fakepath\Gio.jpeg"
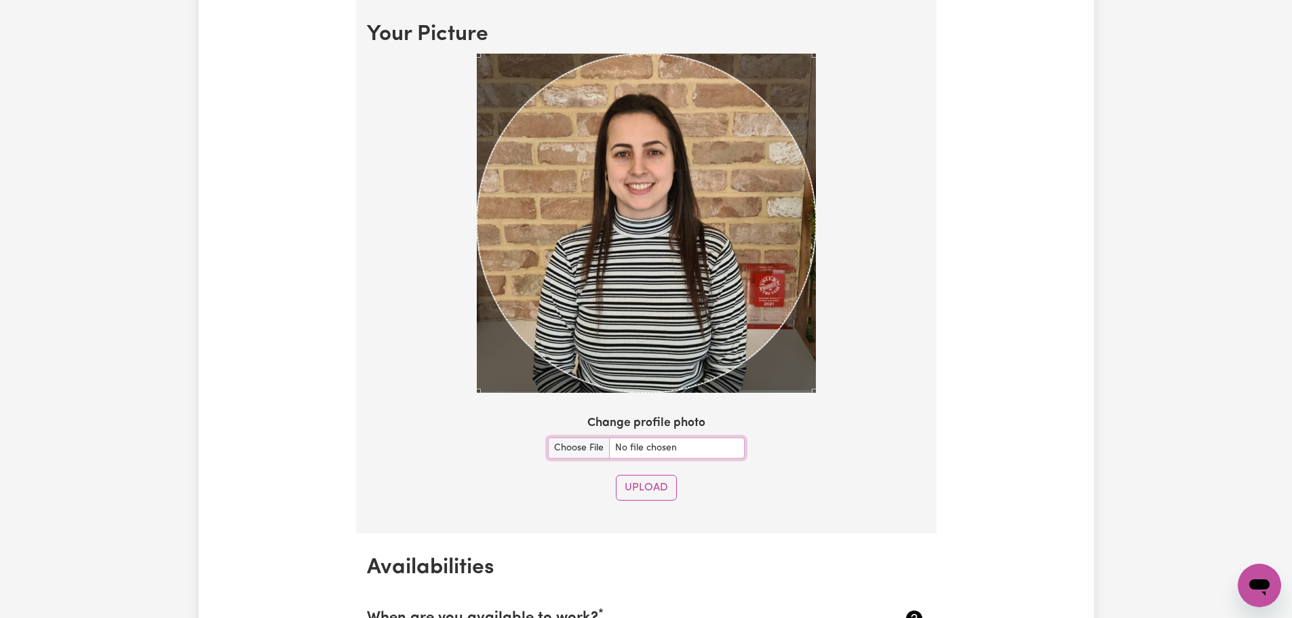
click at [849, 421] on section "Your Picture Change profile photo Upload" at bounding box center [646, 266] width 580 height 533
click at [648, 486] on button "Upload" at bounding box center [646, 488] width 61 height 26
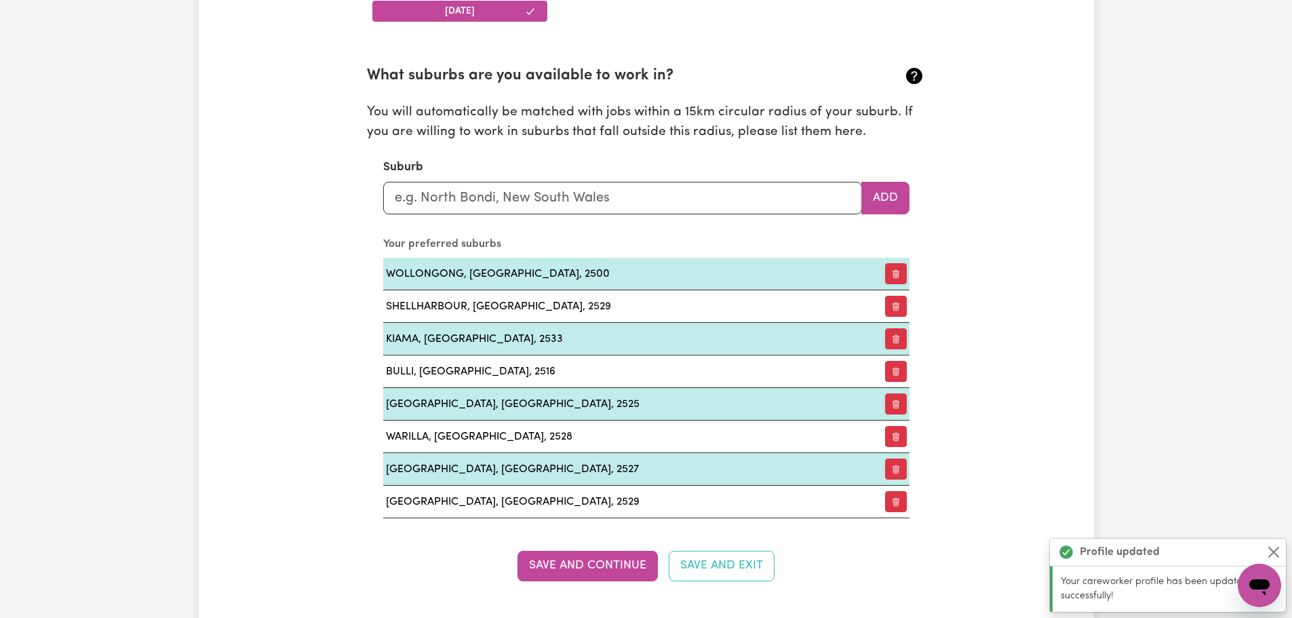
scroll to position [1609, 0]
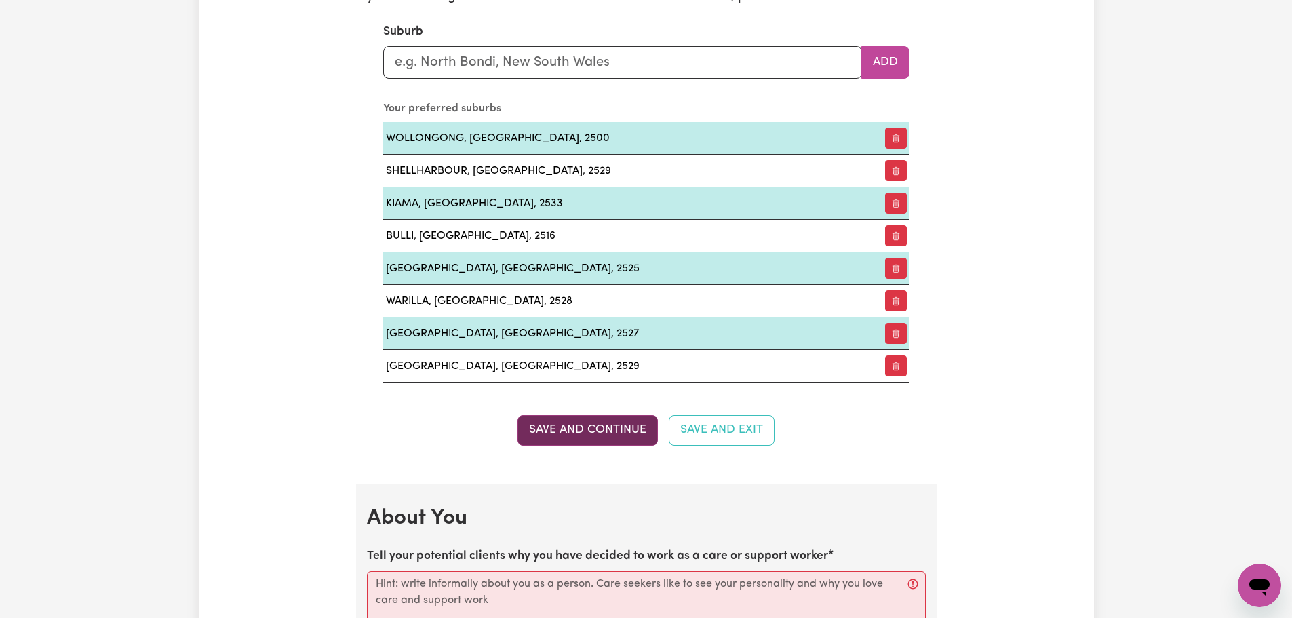
click at [604, 435] on button "Save and Continue" at bounding box center [587, 430] width 140 height 30
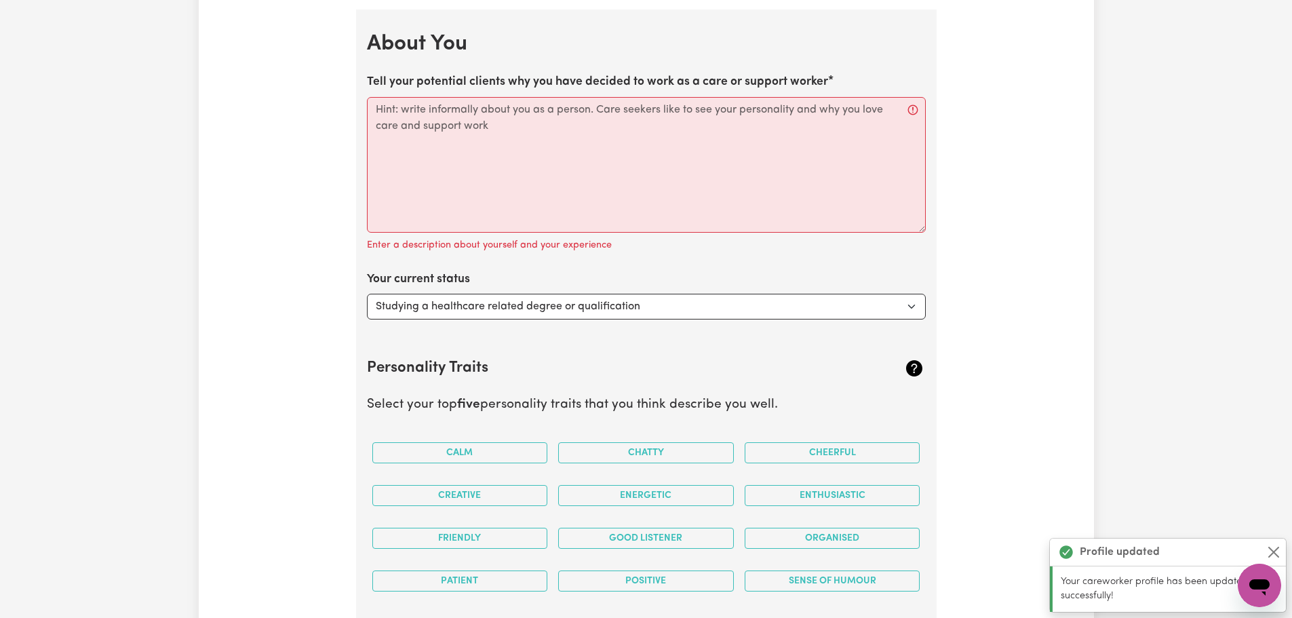
scroll to position [2092, 0]
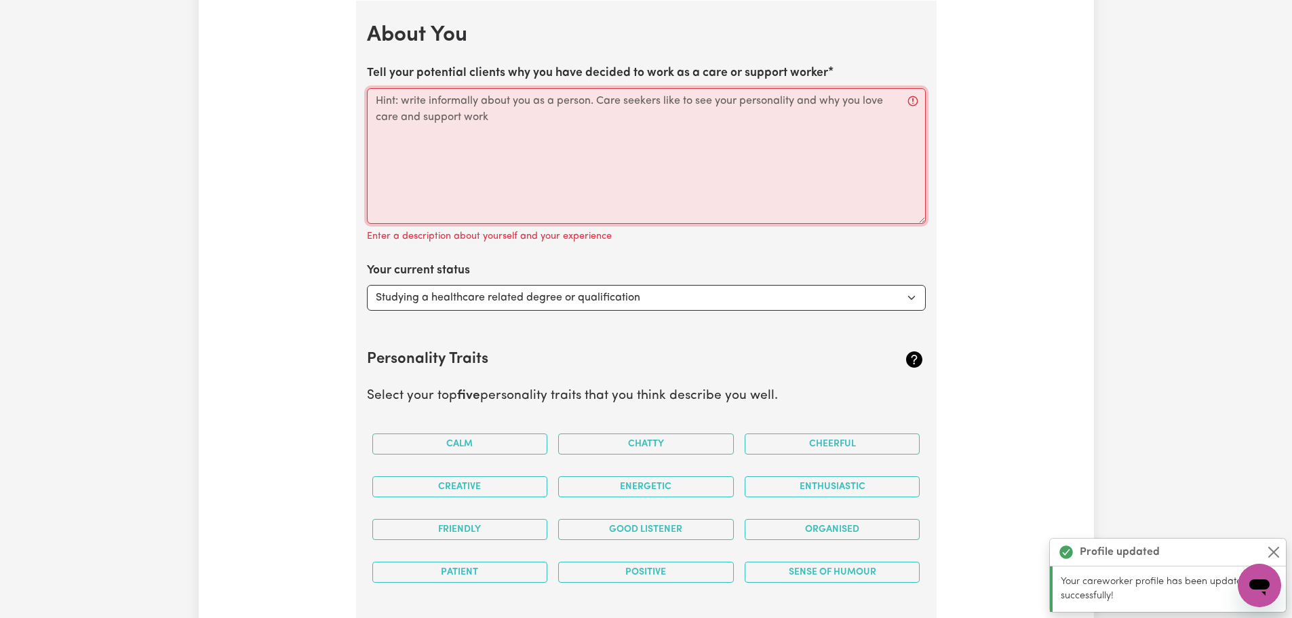
click at [522, 156] on textarea "Tell your potential clients why you have decided to work as a care or support w…" at bounding box center [646, 156] width 559 height 136
paste textarea "Hi there! I’m Giovanna, 36 years old — a very active, open-minded, patient, and…"
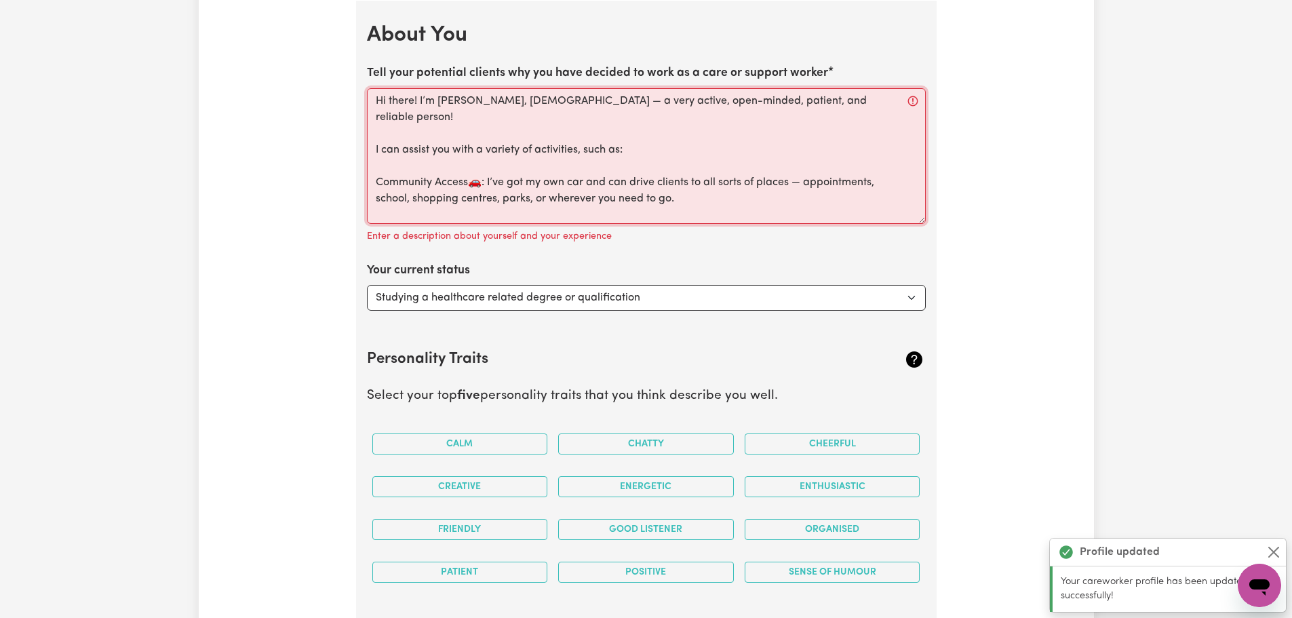
scroll to position [64, 0]
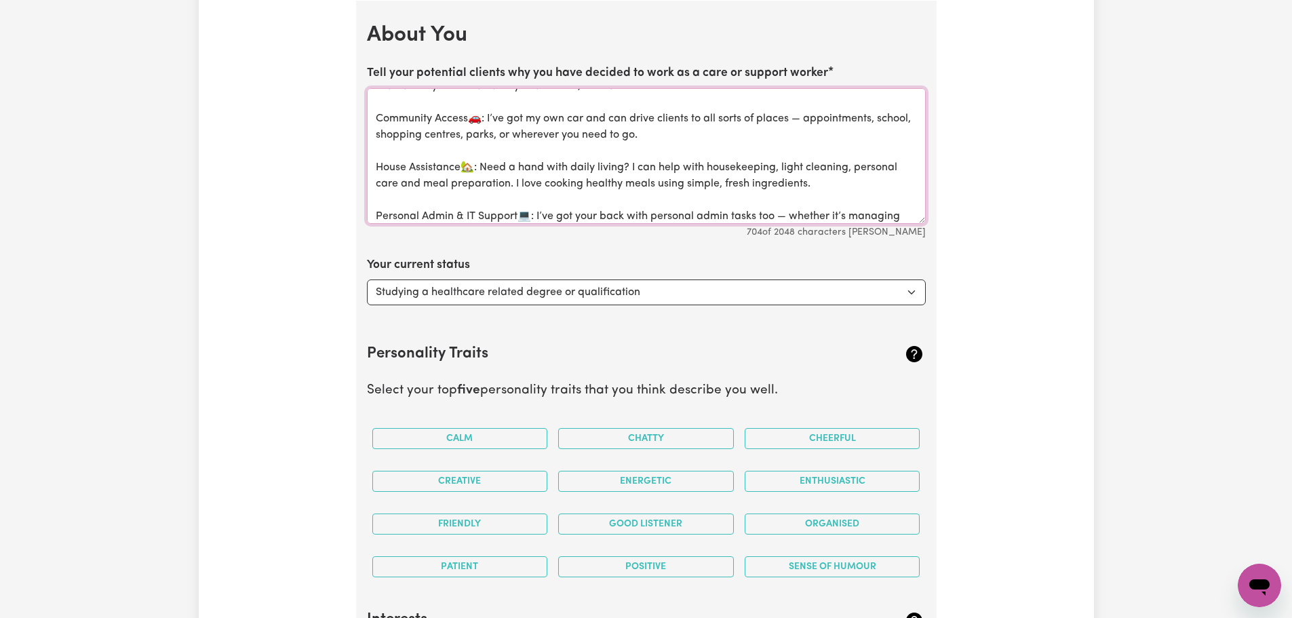
click at [516, 197] on textarea "Hi there! I’m Giovanna, 36 years old — a very active, open-minded, patient, and…" at bounding box center [646, 156] width 559 height 136
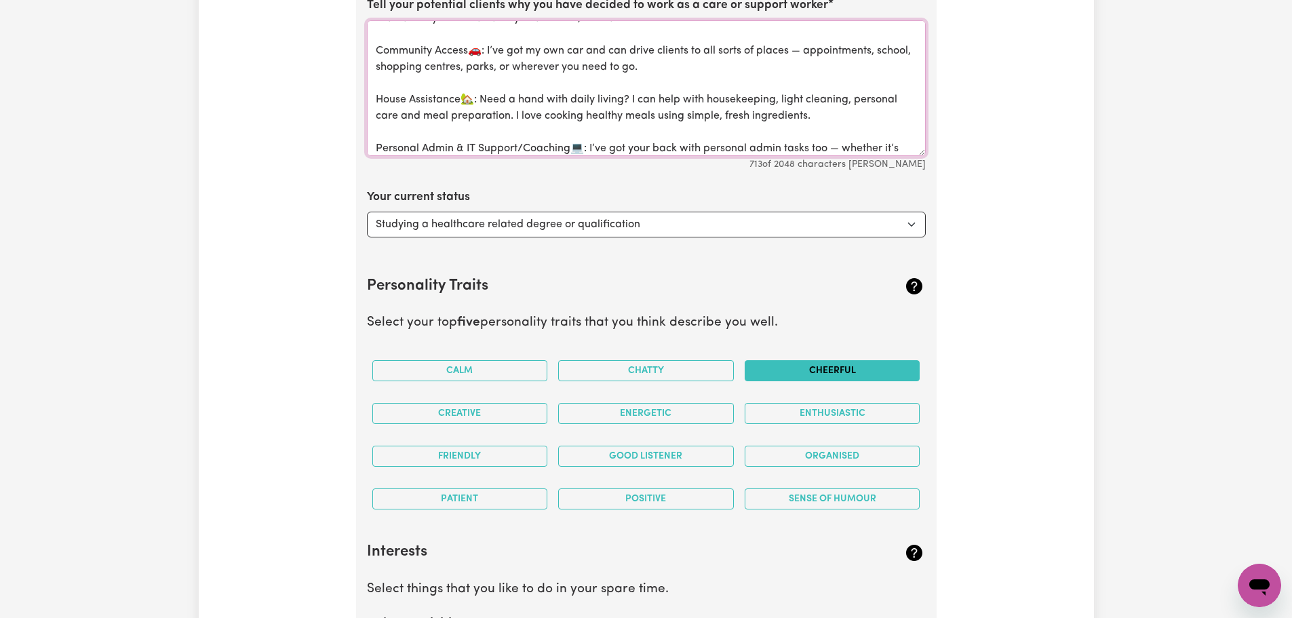
scroll to position [2296, 0]
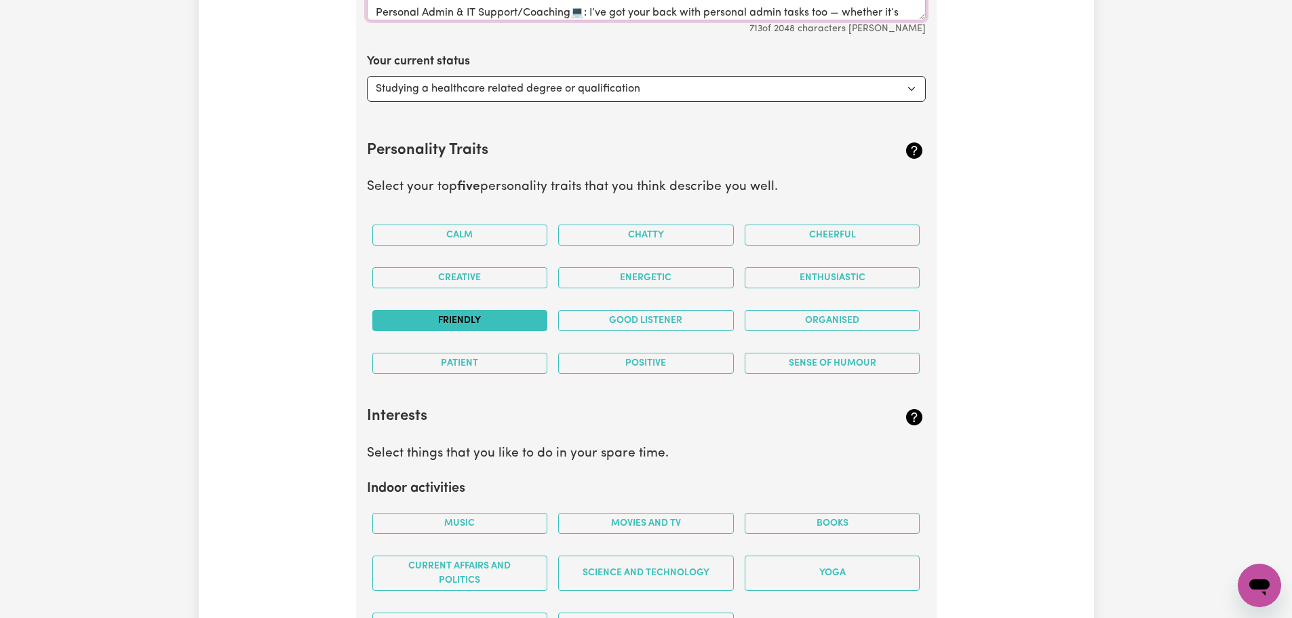
type textarea "Hi there! I’m Giovanna, 36 years old — a very active, open-minded, patient, and…"
click at [508, 315] on button "Friendly" at bounding box center [460, 320] width 176 height 21
click at [611, 319] on button "Good Listener" at bounding box center [646, 320] width 176 height 21
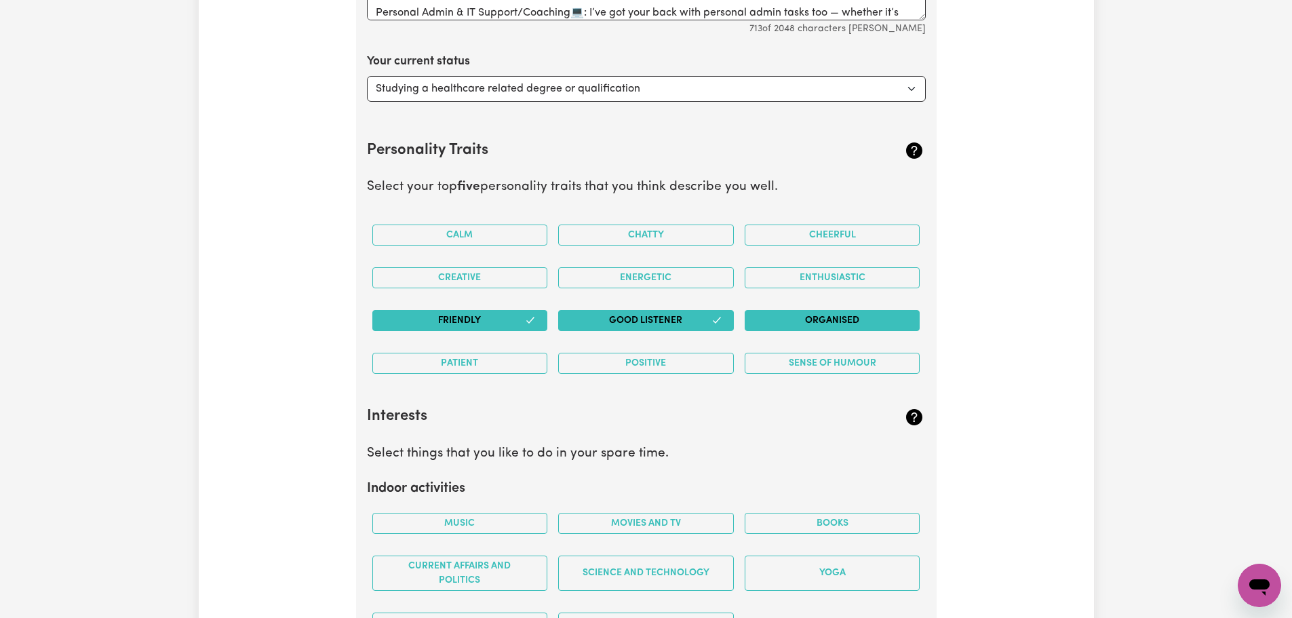
click at [812, 323] on button "Organised" at bounding box center [833, 320] width 176 height 21
click at [685, 357] on button "Positive" at bounding box center [646, 363] width 176 height 21
click at [503, 354] on button "Patient" at bounding box center [460, 363] width 176 height 21
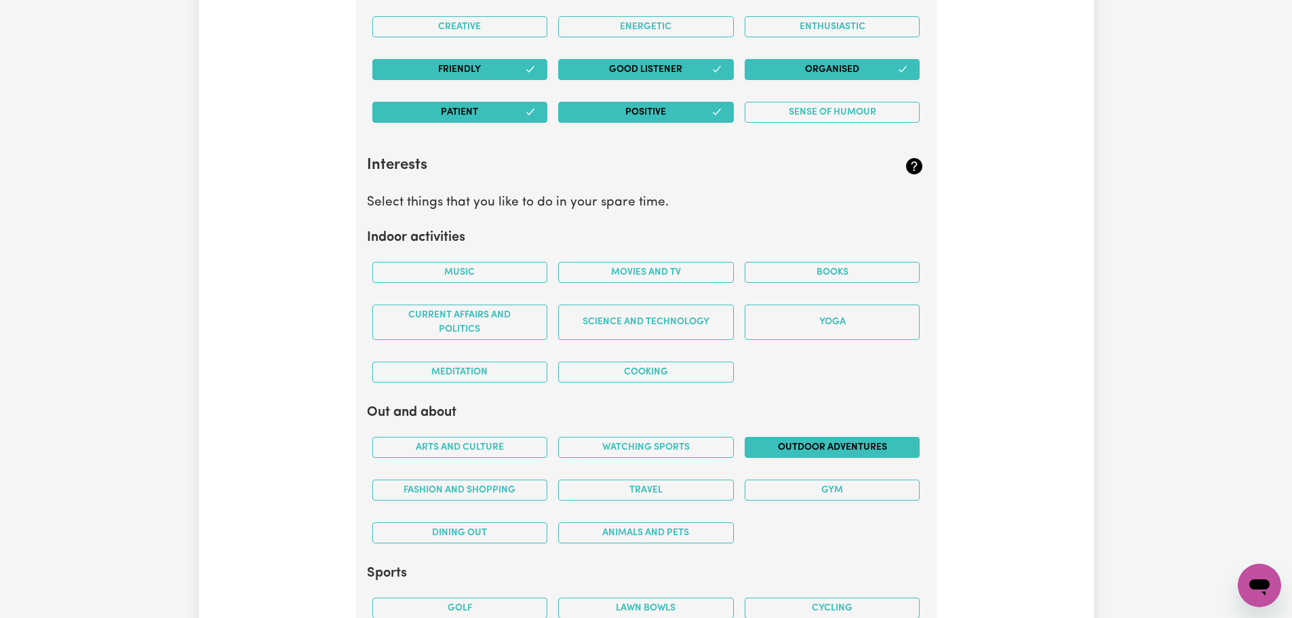
scroll to position [2567, 0]
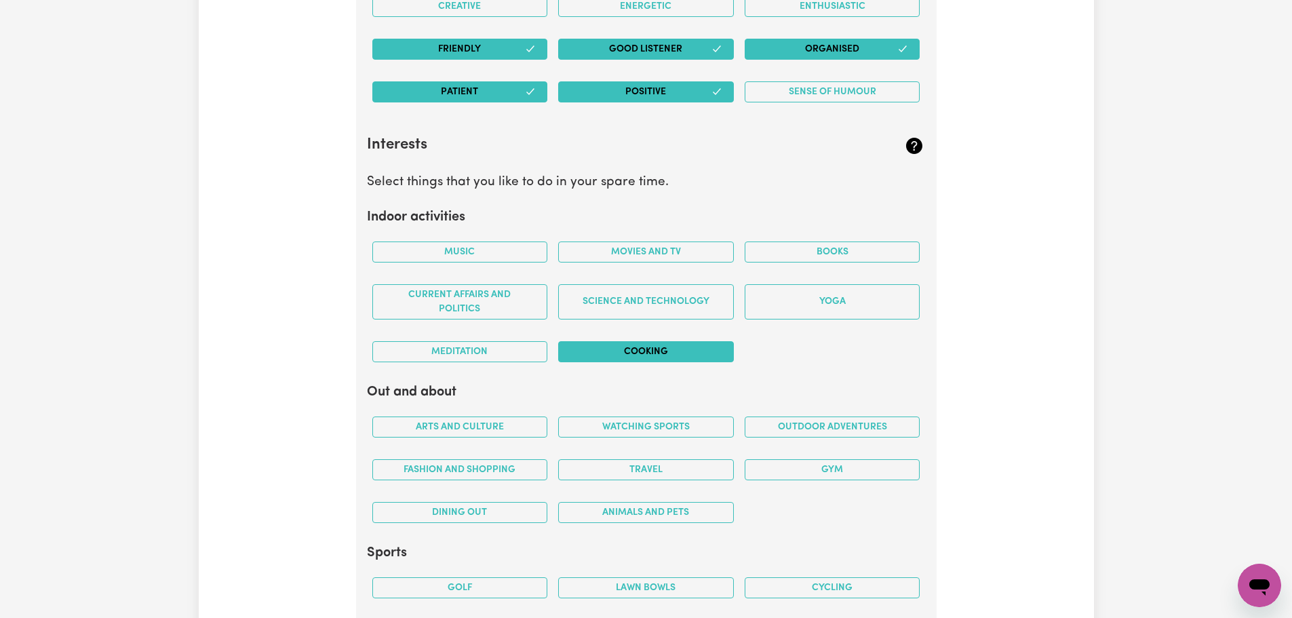
click at [653, 349] on button "Cooking" at bounding box center [646, 351] width 176 height 21
click at [488, 346] on button "Meditation" at bounding box center [460, 351] width 176 height 21
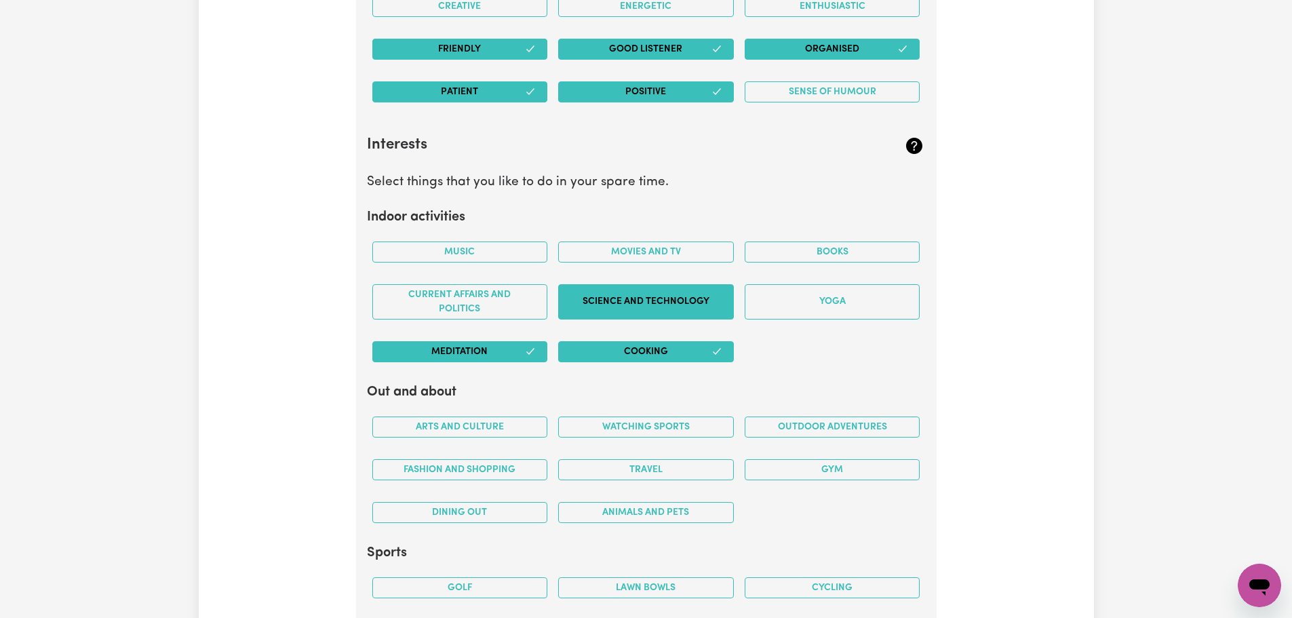
click at [668, 300] on button "Science and Technology" at bounding box center [646, 301] width 176 height 35
click at [656, 253] on button "Movies and TV" at bounding box center [646, 251] width 176 height 21
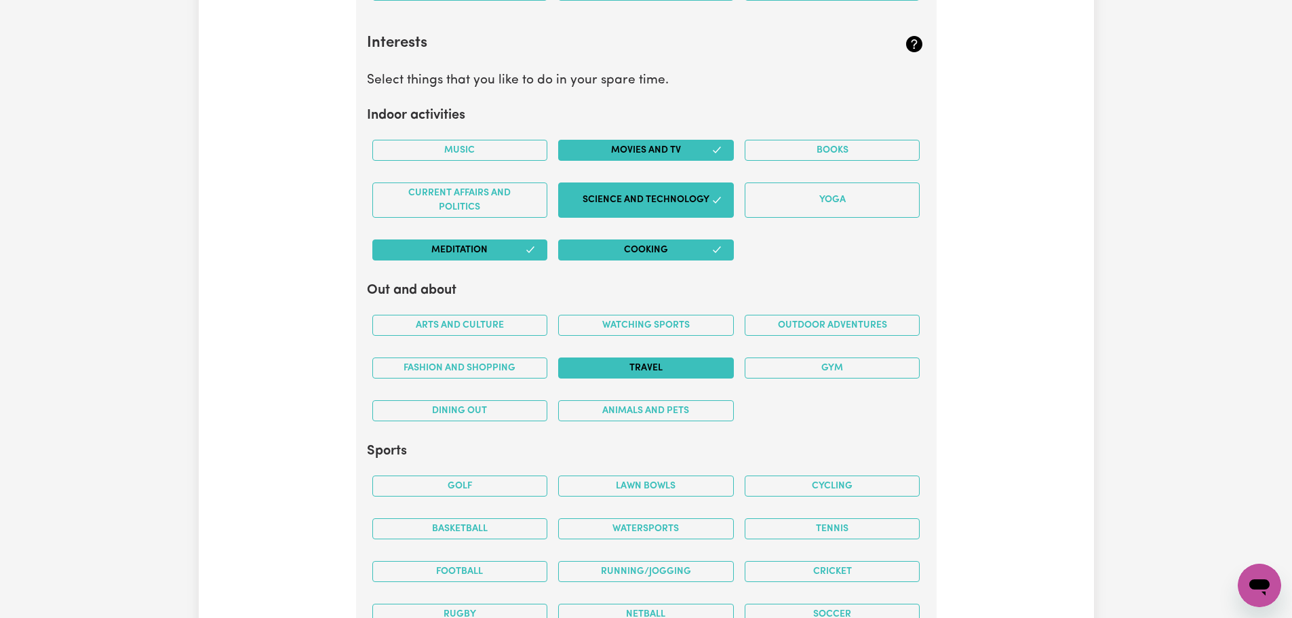
scroll to position [2702, 0]
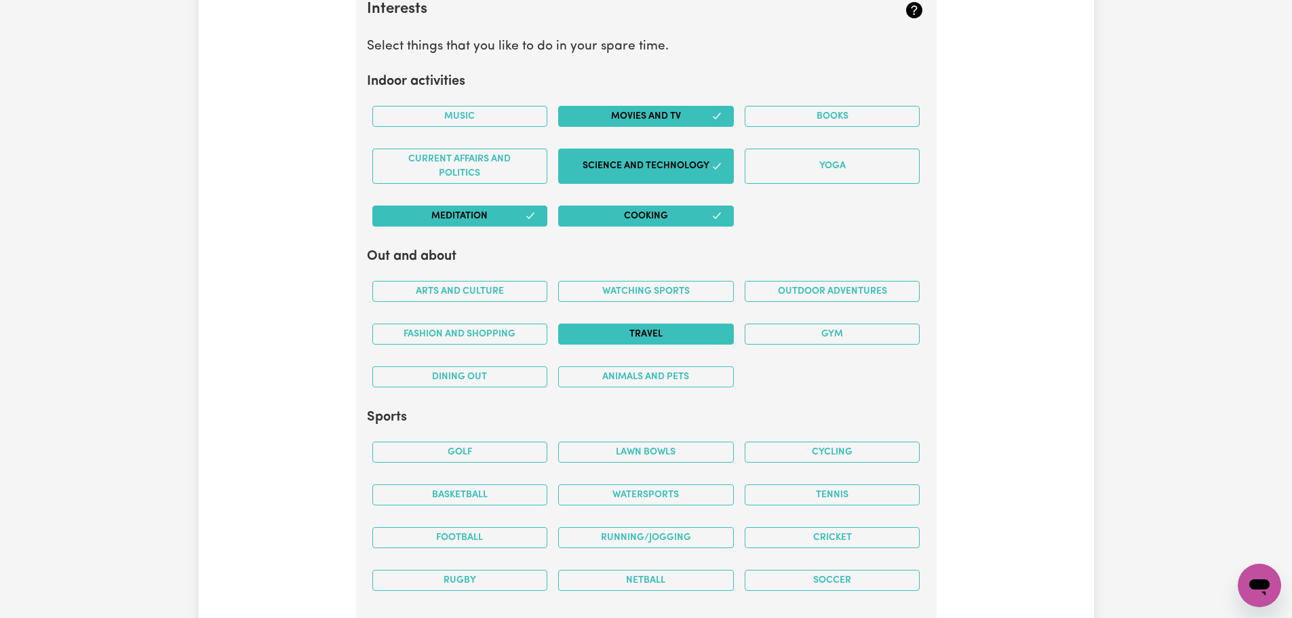
click at [647, 334] on button "Travel" at bounding box center [646, 333] width 176 height 21
click at [791, 292] on button "Outdoor adventures" at bounding box center [833, 291] width 176 height 21
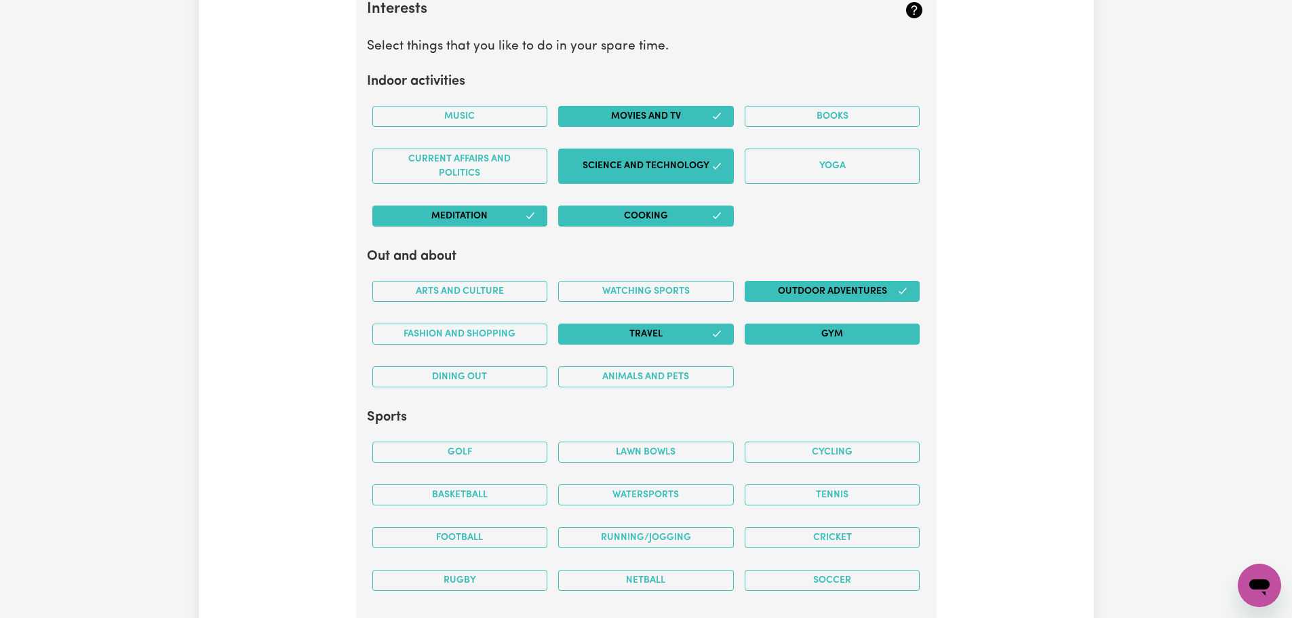
click at [791, 330] on button "Gym" at bounding box center [833, 333] width 176 height 21
click at [638, 378] on button "Animals and pets" at bounding box center [646, 376] width 176 height 21
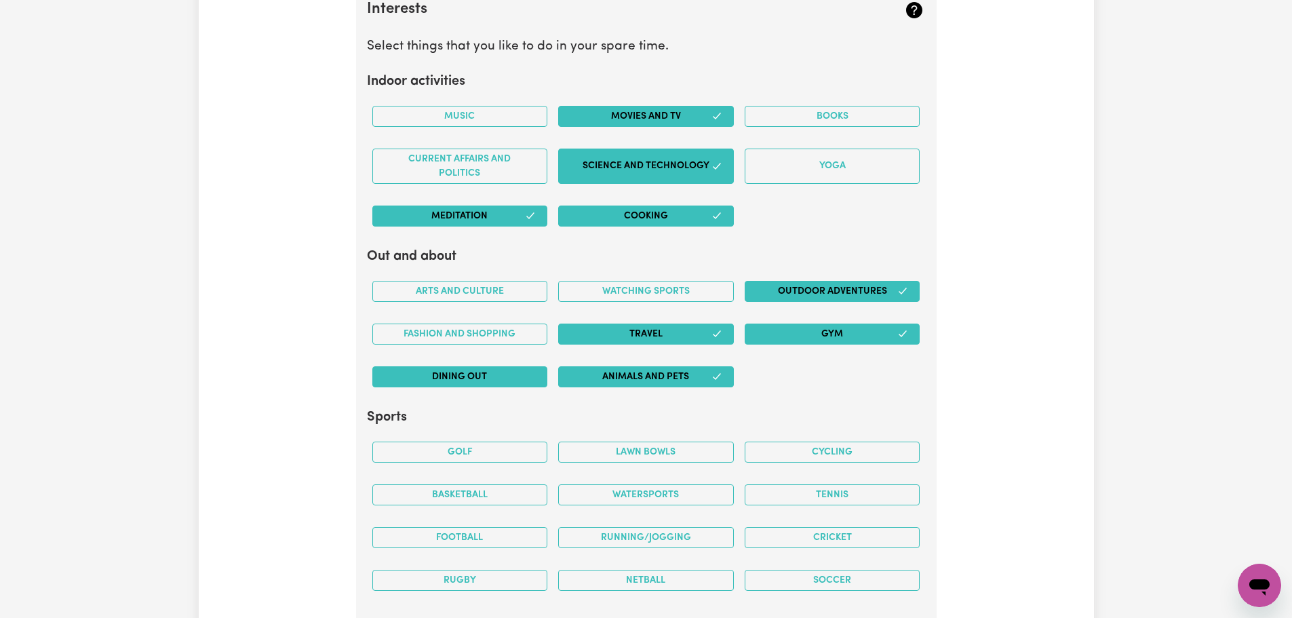
click at [508, 372] on button "Dining out" at bounding box center [460, 376] width 176 height 21
click at [612, 289] on button "Watching sports" at bounding box center [646, 291] width 176 height 21
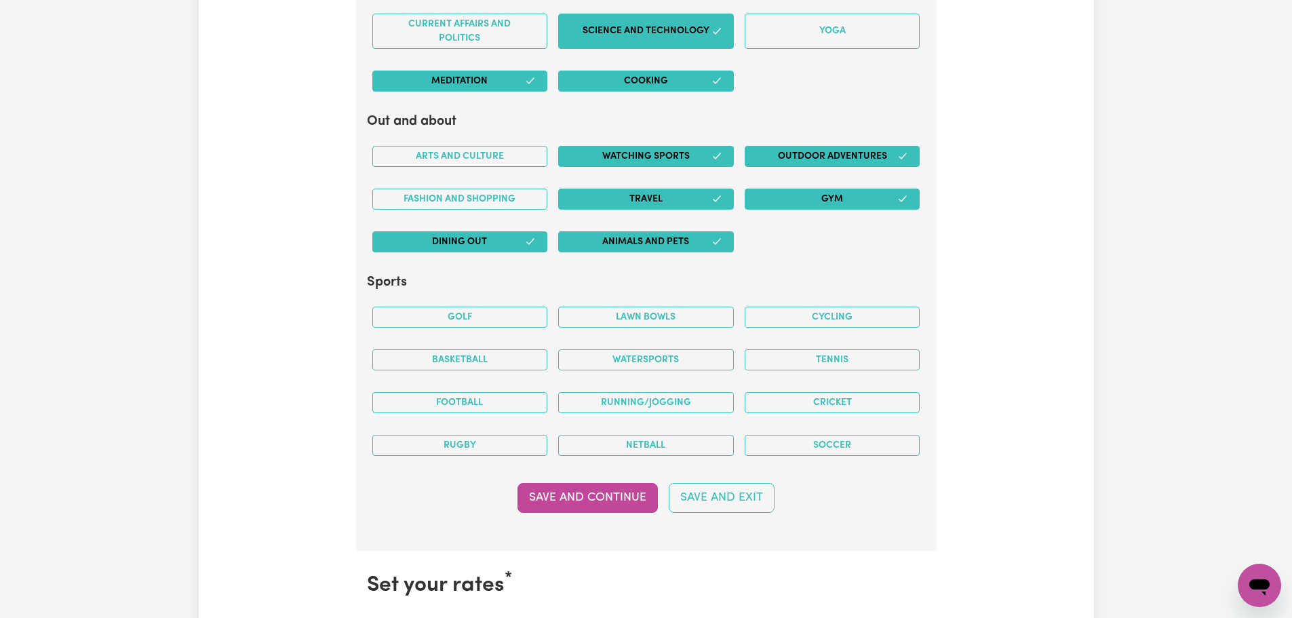
scroll to position [2838, 0]
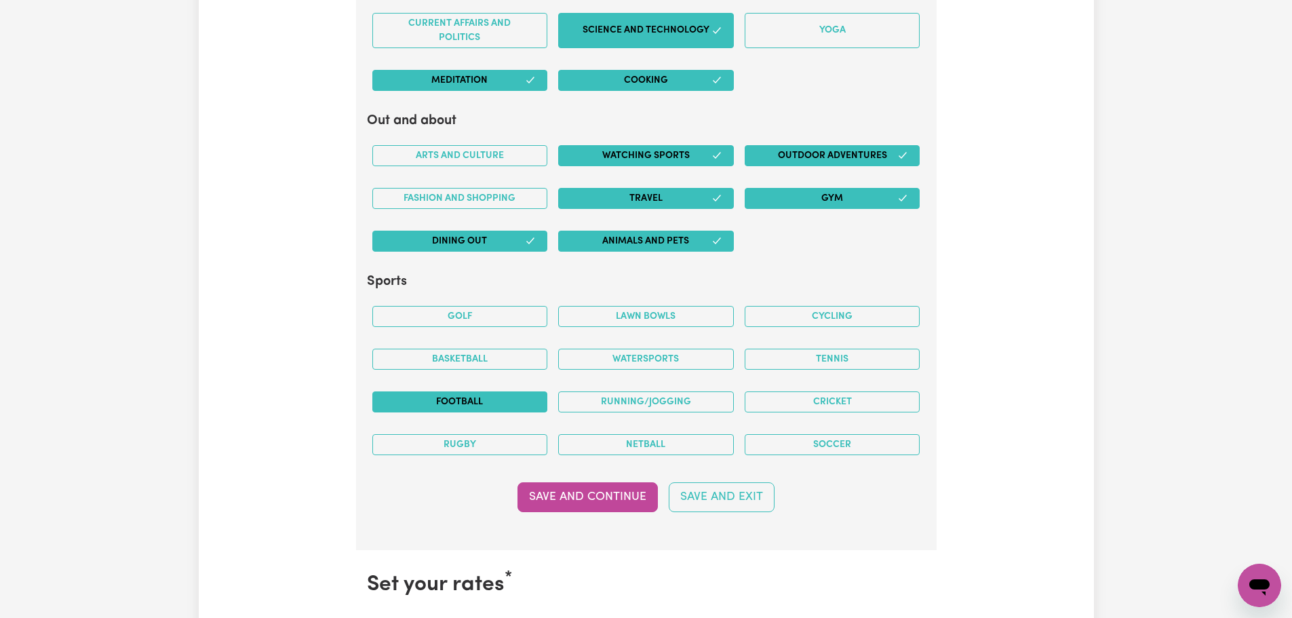
click at [496, 399] on button "Football" at bounding box center [460, 401] width 176 height 21
click at [626, 361] on button "Watersports" at bounding box center [646, 359] width 176 height 21
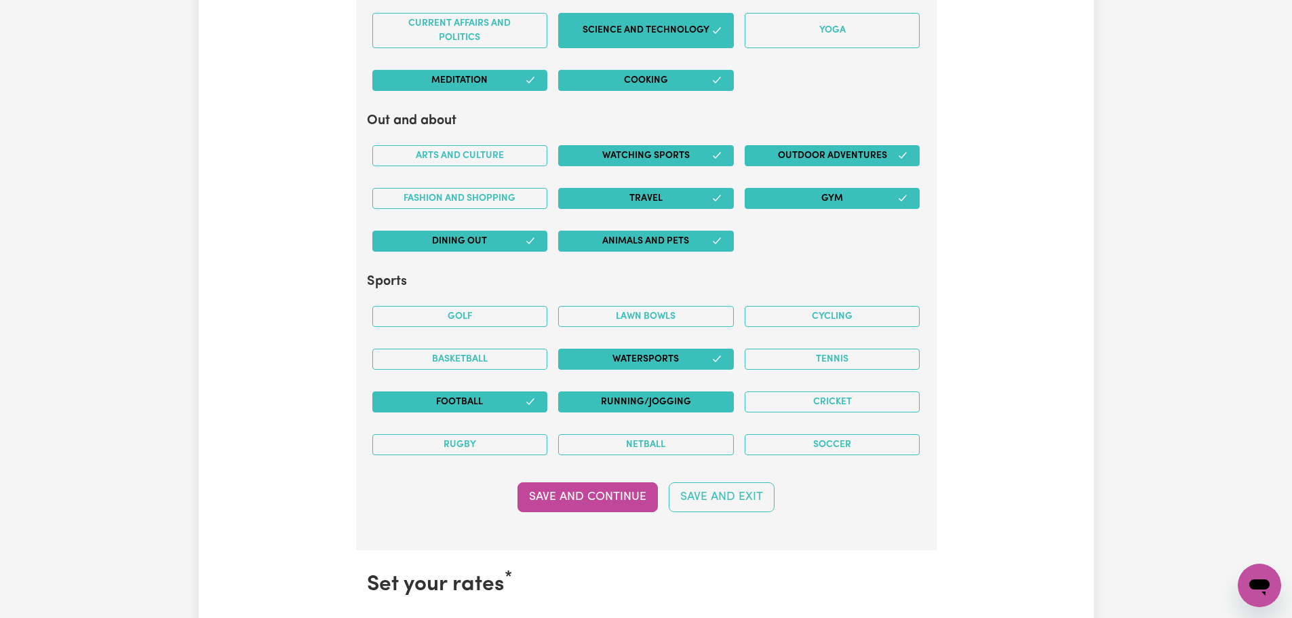
click at [630, 405] on button "Running/Jogging" at bounding box center [646, 401] width 176 height 21
click at [867, 356] on button "Tennis" at bounding box center [833, 359] width 176 height 21
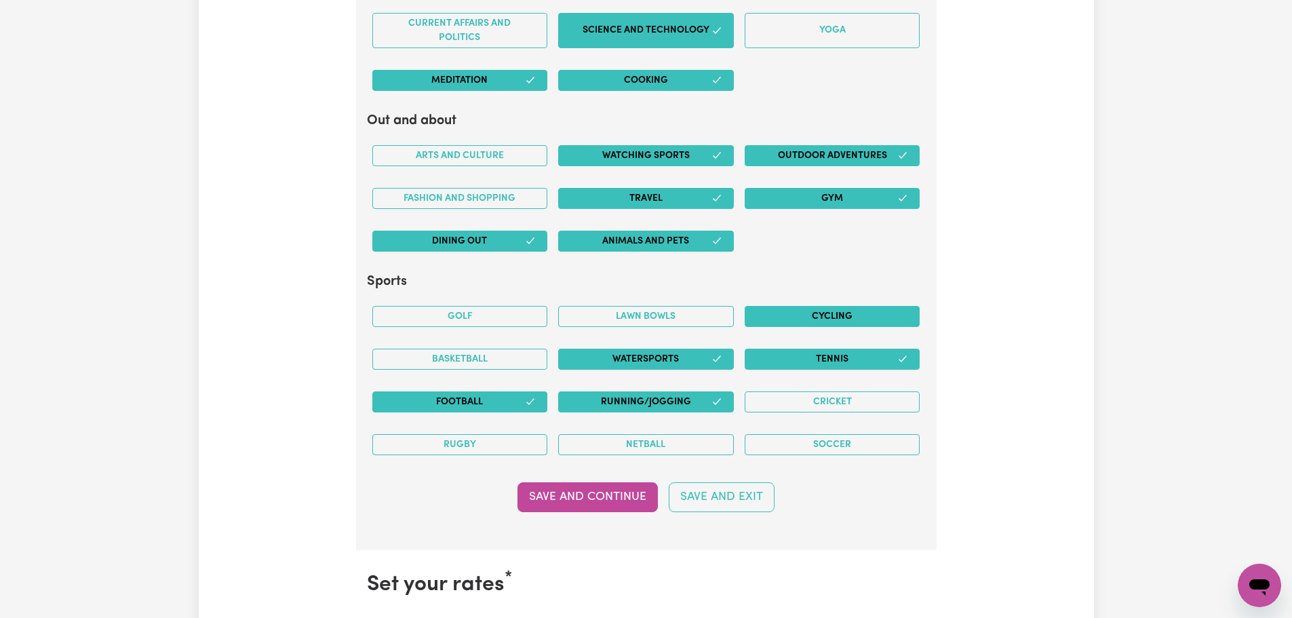
click at [865, 319] on button "Cycling" at bounding box center [833, 316] width 176 height 21
click at [858, 437] on button "Soccer" at bounding box center [833, 444] width 176 height 21
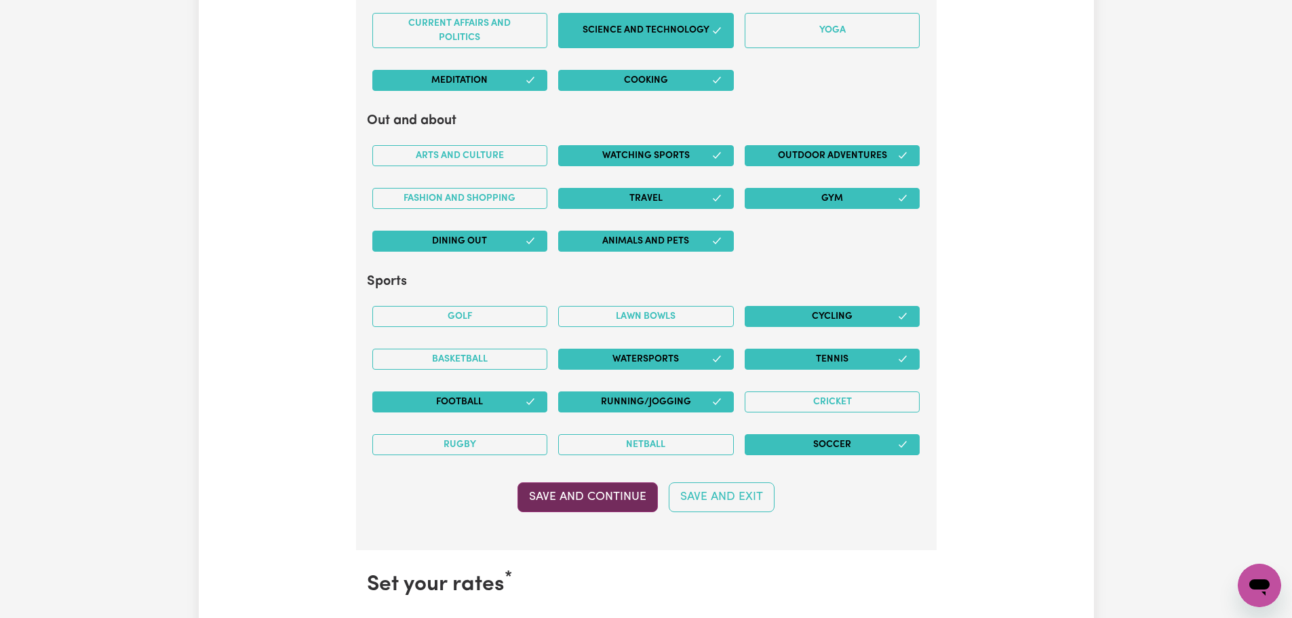
click at [605, 486] on button "Save and Continue" at bounding box center [587, 497] width 140 height 30
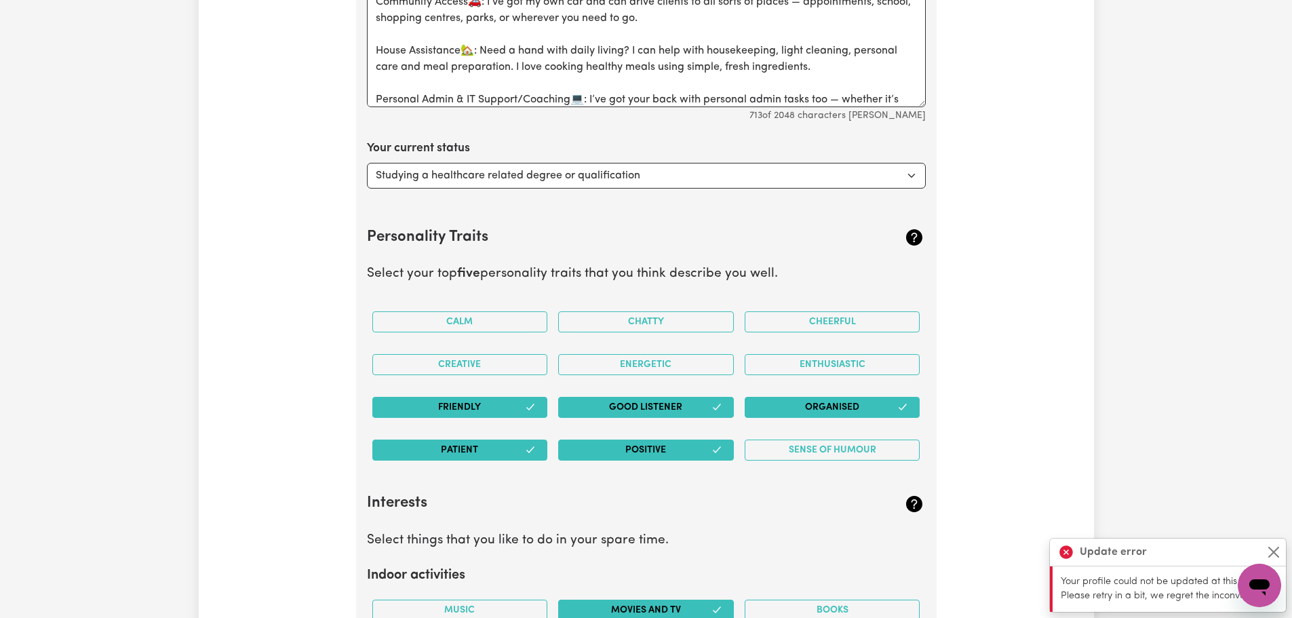
scroll to position [2092, 0]
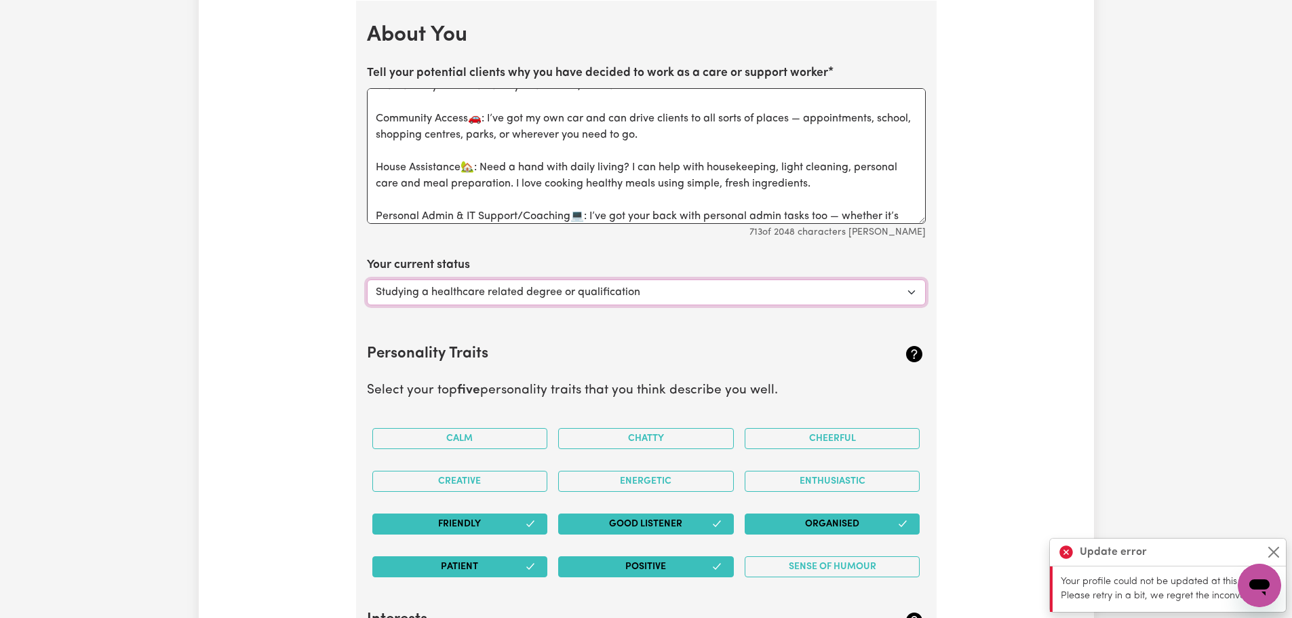
click at [481, 298] on select "Select... Studying a healthcare related degree or qualification Studying a non-…" at bounding box center [646, 292] width 559 height 26
select select "Looking for extra work to fill my week and/or weekends"
click at [367, 279] on select "Select... Studying a healthcare related degree or qualification Studying a non-…" at bounding box center [646, 292] width 559 height 26
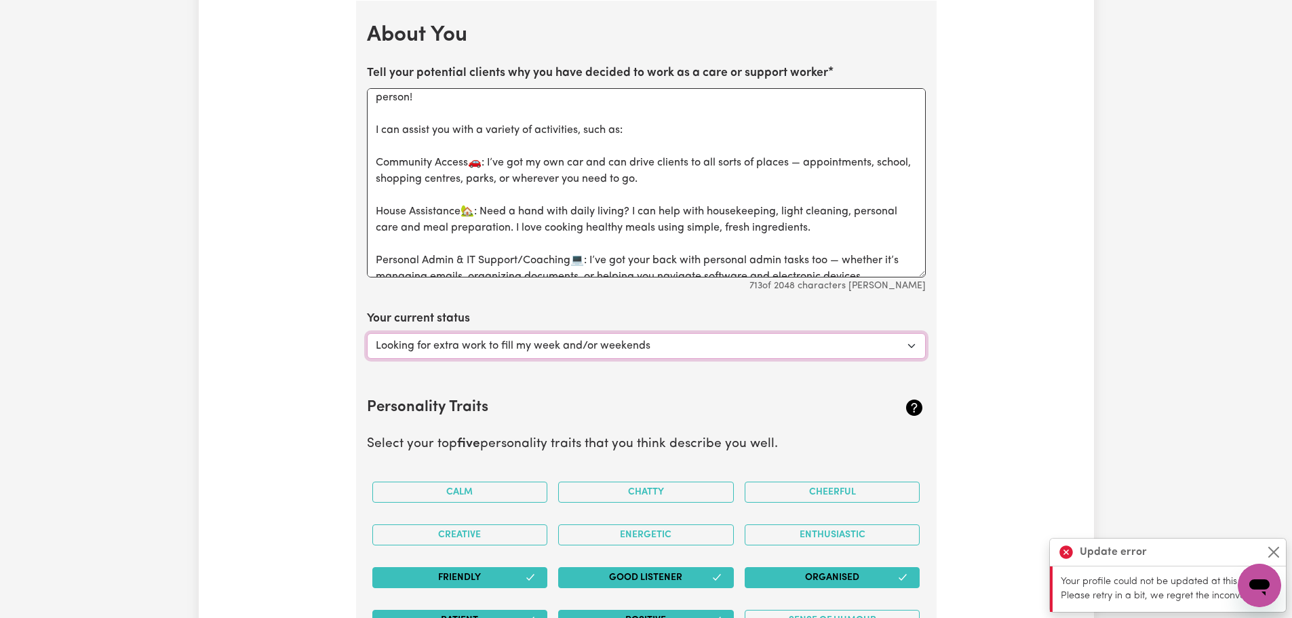
scroll to position [0, 0]
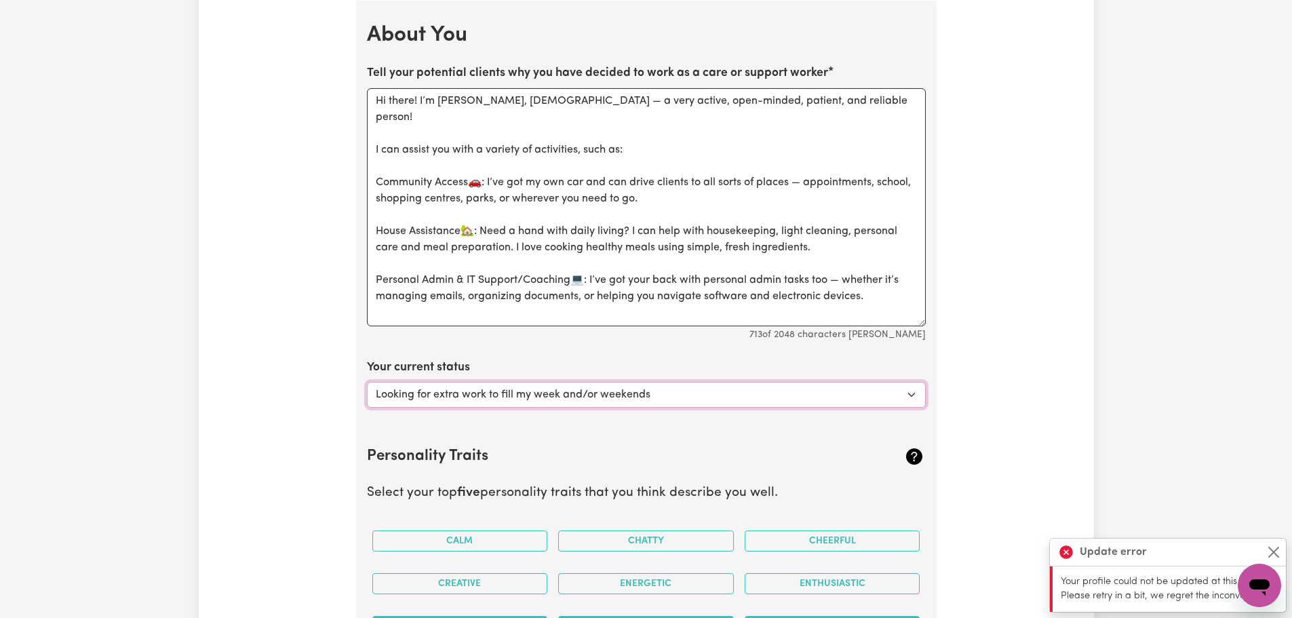
drag, startPoint x: 919, startPoint y: 222, endPoint x: 928, endPoint y: 324, distance: 102.8
click at [480, 165] on textarea "Hi there! I’m Giovanna, 36 years old — a very active, open-minded, patient, and…" at bounding box center [646, 207] width 559 height 238
click at [473, 212] on textarea "Hi there! I’m Giovanna, 36 years old — a very active, open-minded, patient, and…" at bounding box center [646, 207] width 559 height 238
click at [586, 264] on textarea "Hi there! I’m Giovanna, 36 years old — a very active, open-minded, patient, and…" at bounding box center [646, 207] width 559 height 238
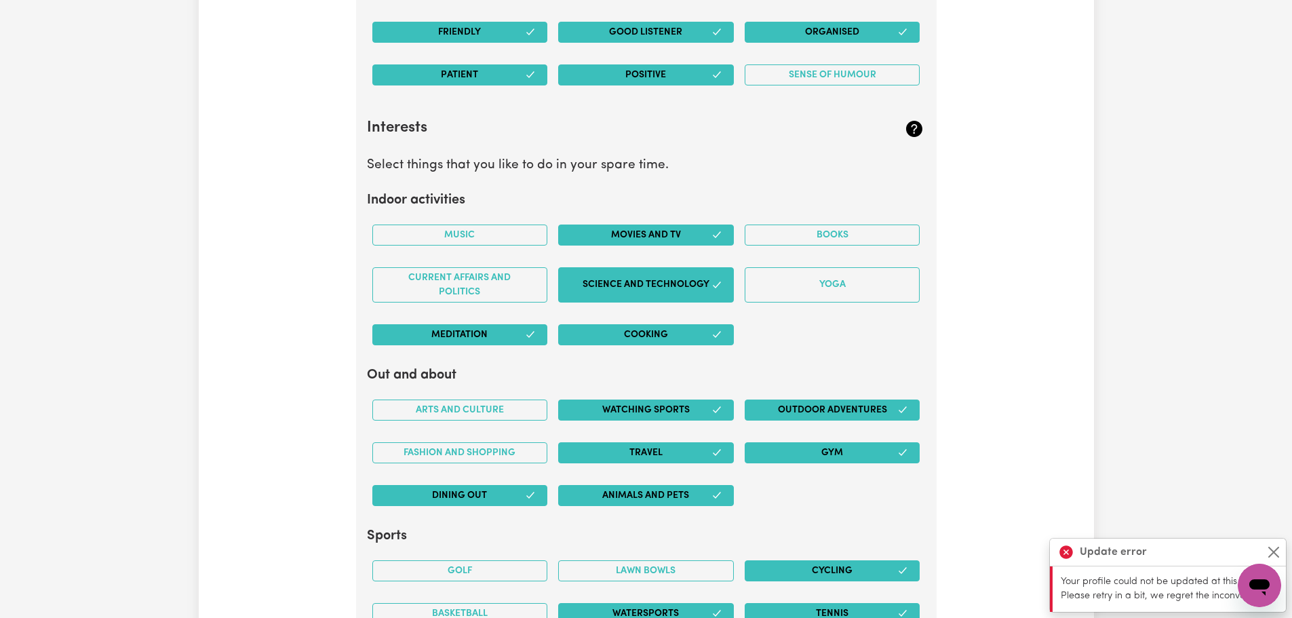
scroll to position [2838, 0]
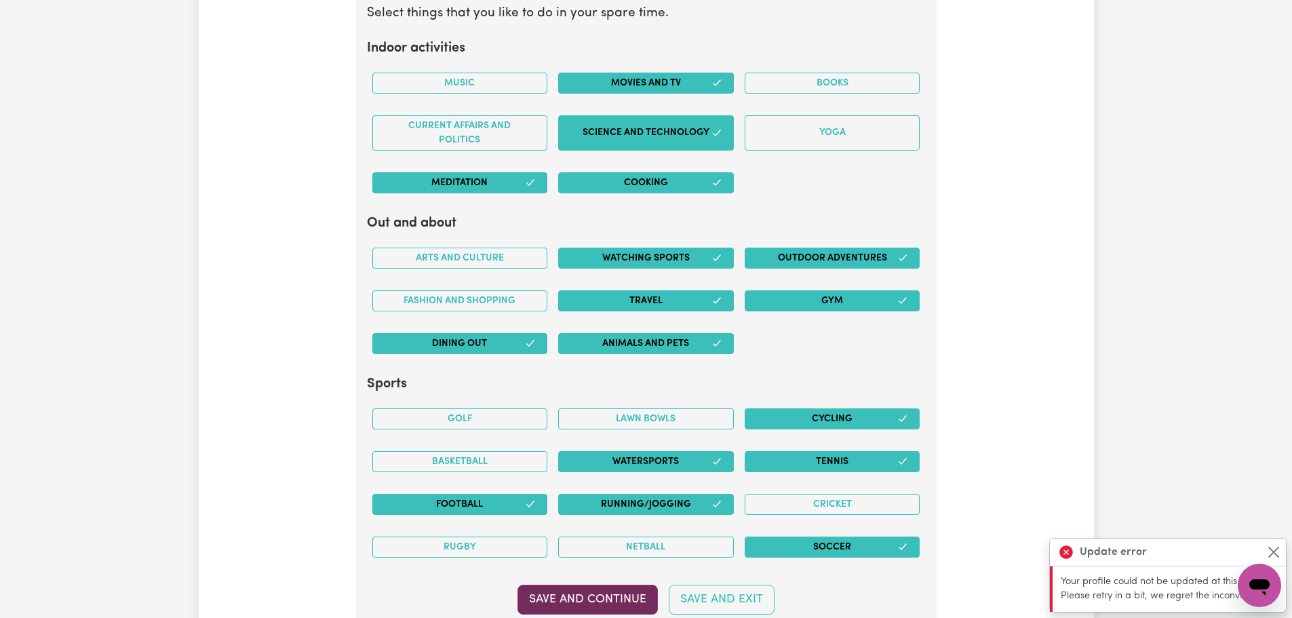
type textarea "Hi there! I’m Giovanna, 36 years old — a very active, open-minded, patient, and…"
click at [568, 600] on button "Save and Continue" at bounding box center [587, 600] width 140 height 30
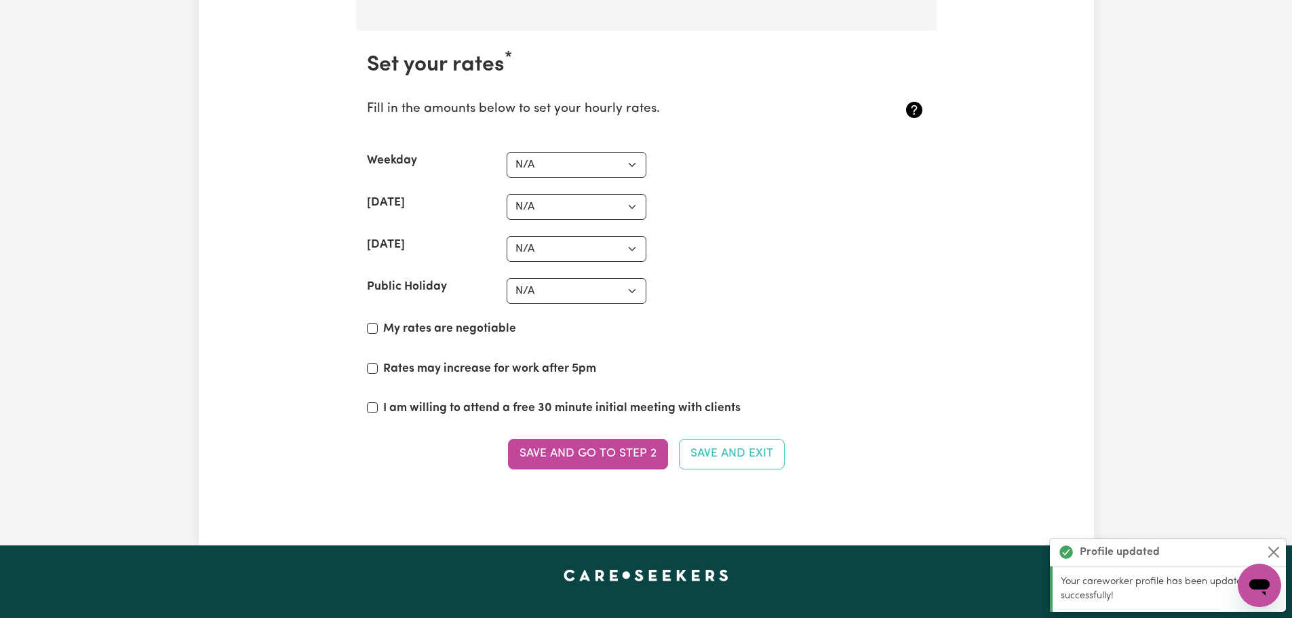
scroll to position [3490, 0]
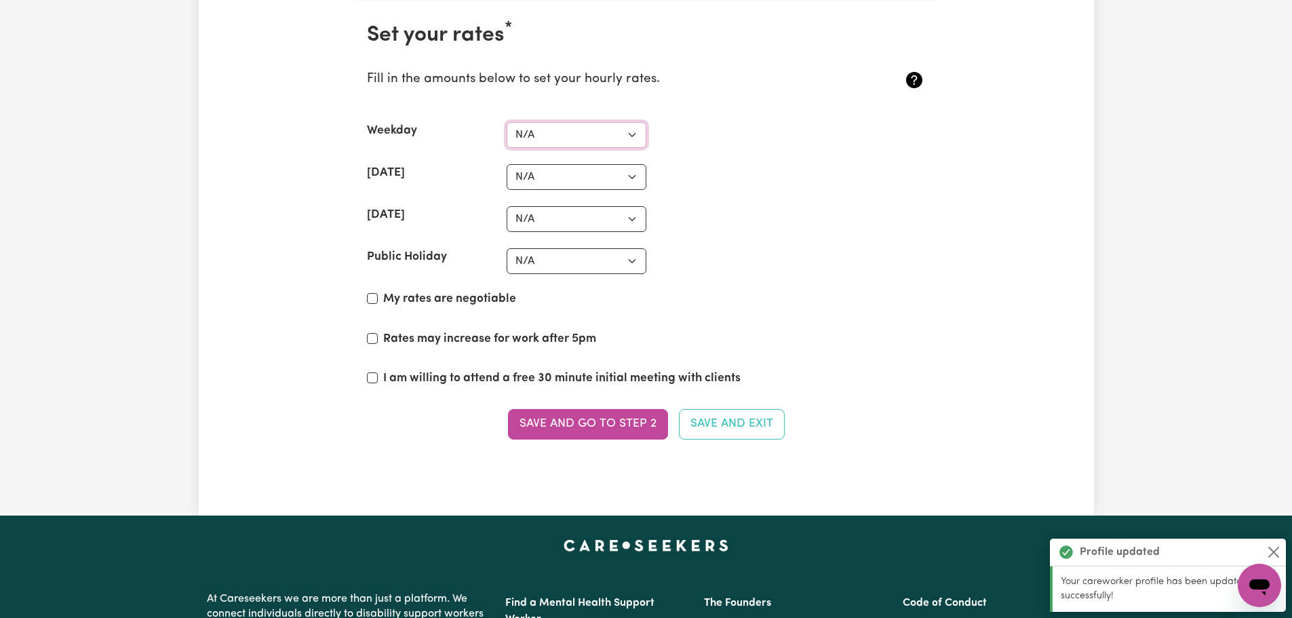
click at [576, 130] on select "N/A $37 $38 $39 $40 $41 $42 $43 $44 $45 $46 $47 $48 $49 $50 $51 $52 $53 $54 $55…" at bounding box center [577, 135] width 140 height 26
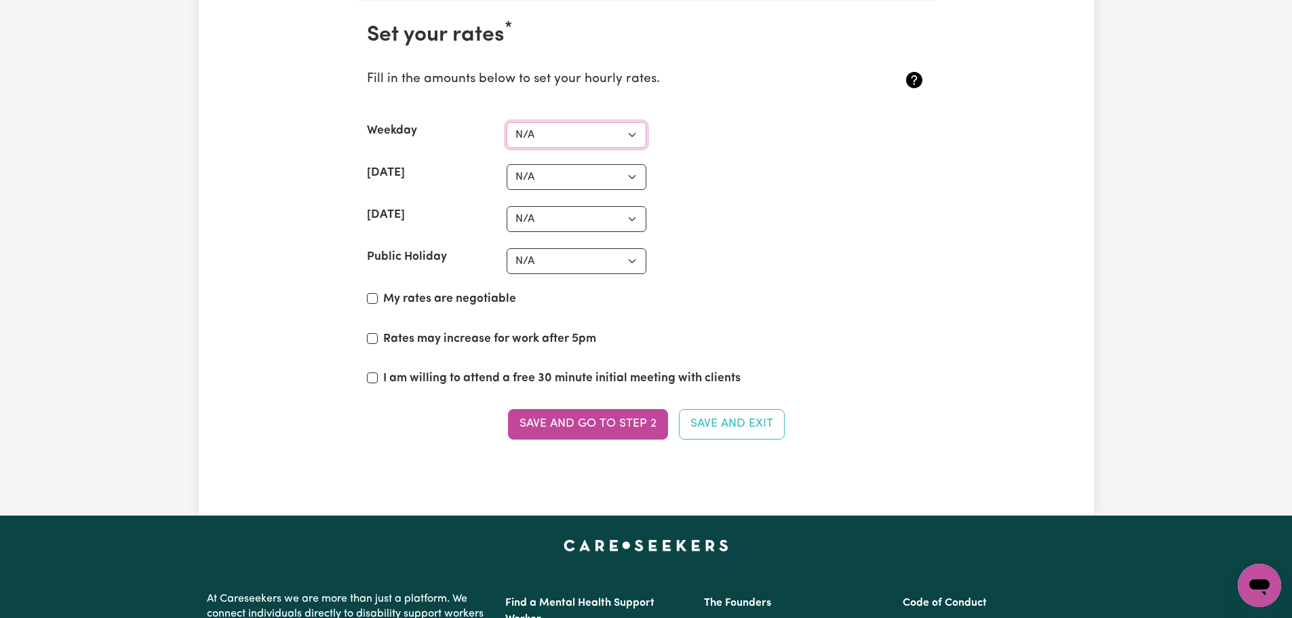
select select "65"
click at [507, 122] on select "N/A $37 $38 $39 $40 $41 $42 $43 $44 $45 $46 $47 $48 $49 $50 $51 $52 $53 $54 $55…" at bounding box center [577, 135] width 140 height 26
click at [569, 180] on select "N/A $37 $38 $39 $40 $41 $42 $43 $44 $45 $46 $47 $48 $49 $50 $51 $52 $53 $54 $55…" at bounding box center [577, 177] width 140 height 26
select select "85"
click at [507, 164] on select "N/A $37 $38 $39 $40 $41 $42 $43 $44 $45 $46 $47 $48 $49 $50 $51 $52 $53 $54 $55…" at bounding box center [577, 177] width 140 height 26
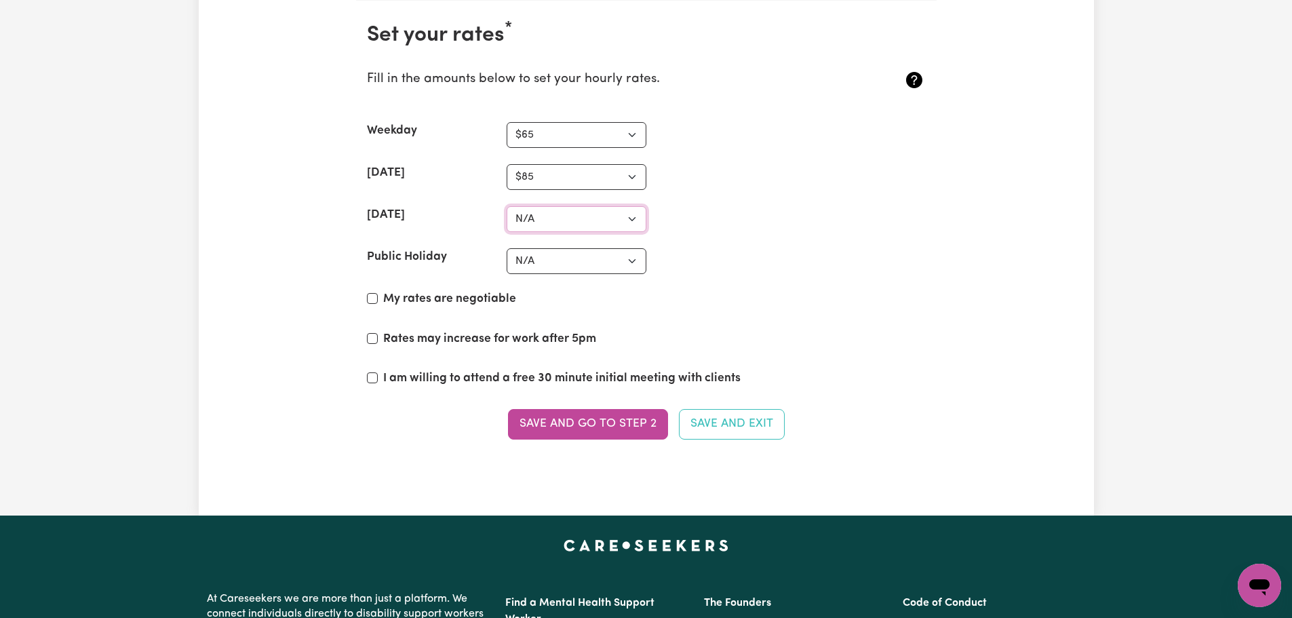
click at [548, 213] on select "N/A $37 $38 $39 $40 $41 $42 $43 $44 $45 $46 $47 $48 $49 $50 $51 $52 $53 $54 $55…" at bounding box center [577, 219] width 140 height 26
select select "100"
click at [507, 206] on select "N/A $37 $38 $39 $40 $41 $42 $43 $44 $45 $46 $47 $48 $49 $50 $51 $52 $53 $54 $55…" at bounding box center [577, 219] width 140 height 26
click at [544, 262] on select "N/A $37 $38 $39 $40 $41 $42 $43 $44 $45 $46 $47 $48 $49 $50 $51 $52 $53 $54 $55…" at bounding box center [577, 261] width 140 height 26
select select "120"
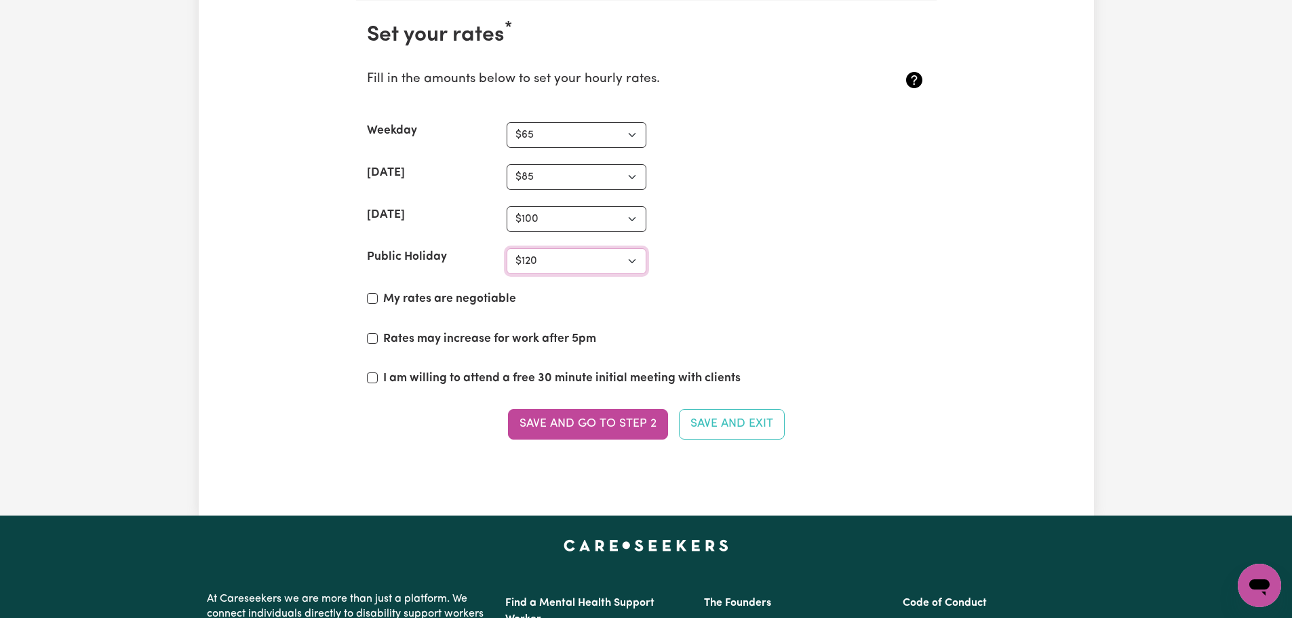
click at [507, 248] on select "N/A $37 $38 $39 $40 $41 $42 $43 $44 $45 $46 $47 $48 $49 $50 $51 $52 $53 $54 $55…" at bounding box center [577, 261] width 140 height 26
click at [373, 297] on input "My rates are negotiable" at bounding box center [372, 298] width 11 height 11
checkbox input "true"
click at [376, 375] on input "I am willing to attend a free 30 minute initial meeting with clients" at bounding box center [372, 377] width 11 height 11
checkbox input "true"
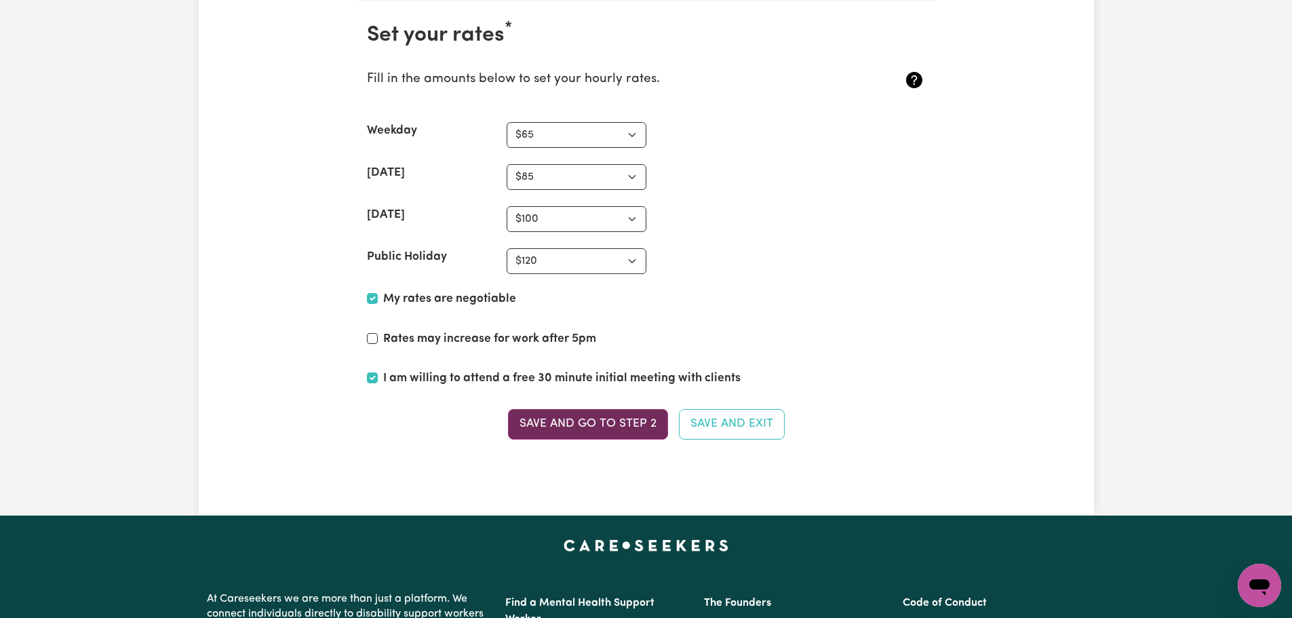
click at [629, 433] on button "Save and go to Step 2" at bounding box center [588, 424] width 160 height 30
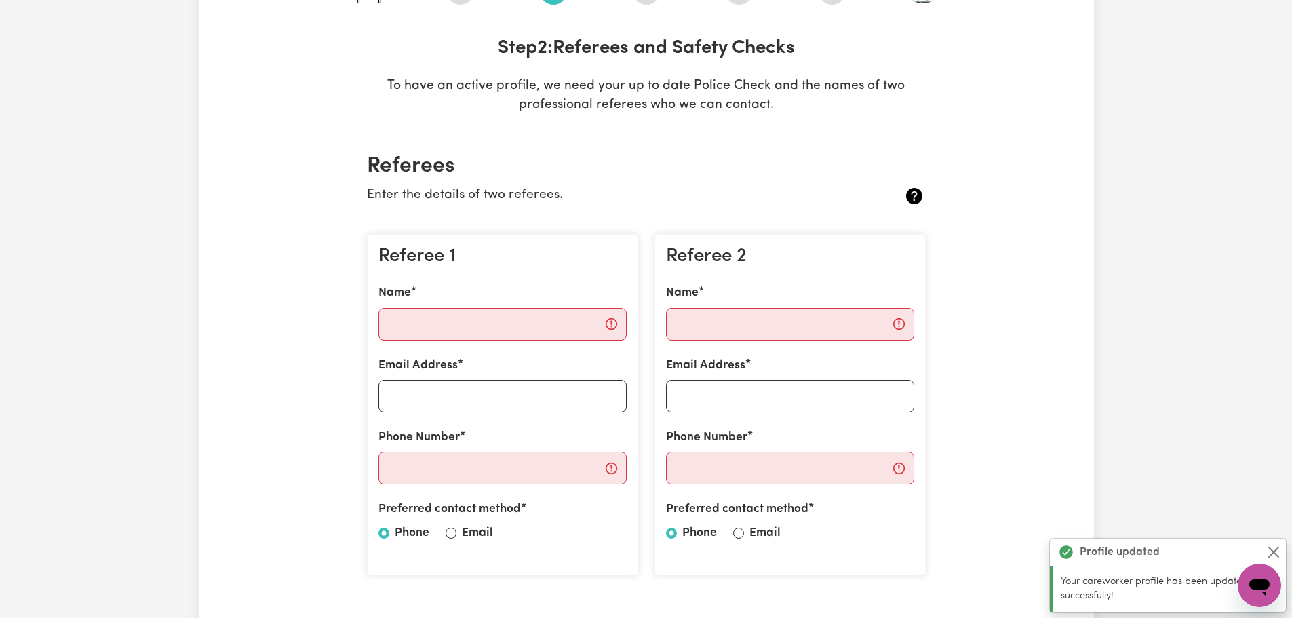
scroll to position [203, 0]
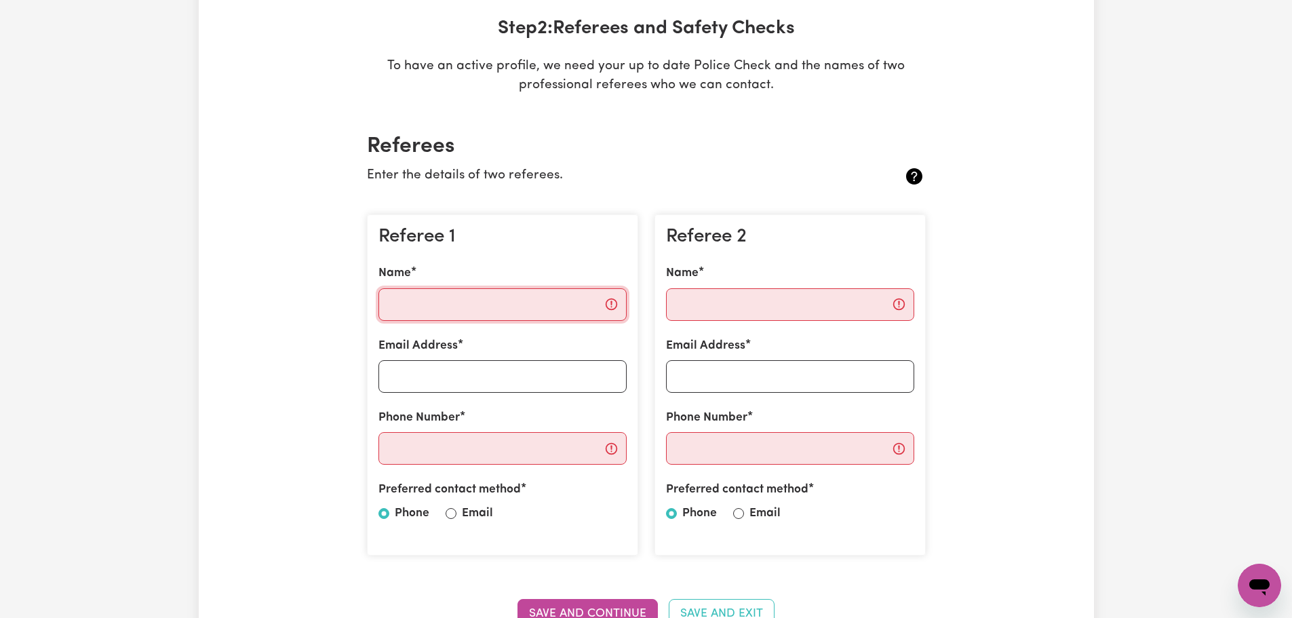
click at [458, 311] on input "Name" at bounding box center [502, 304] width 248 height 33
type input "Roopa"
type textarea "x"
paste input "ux.roopa@gmail.com"
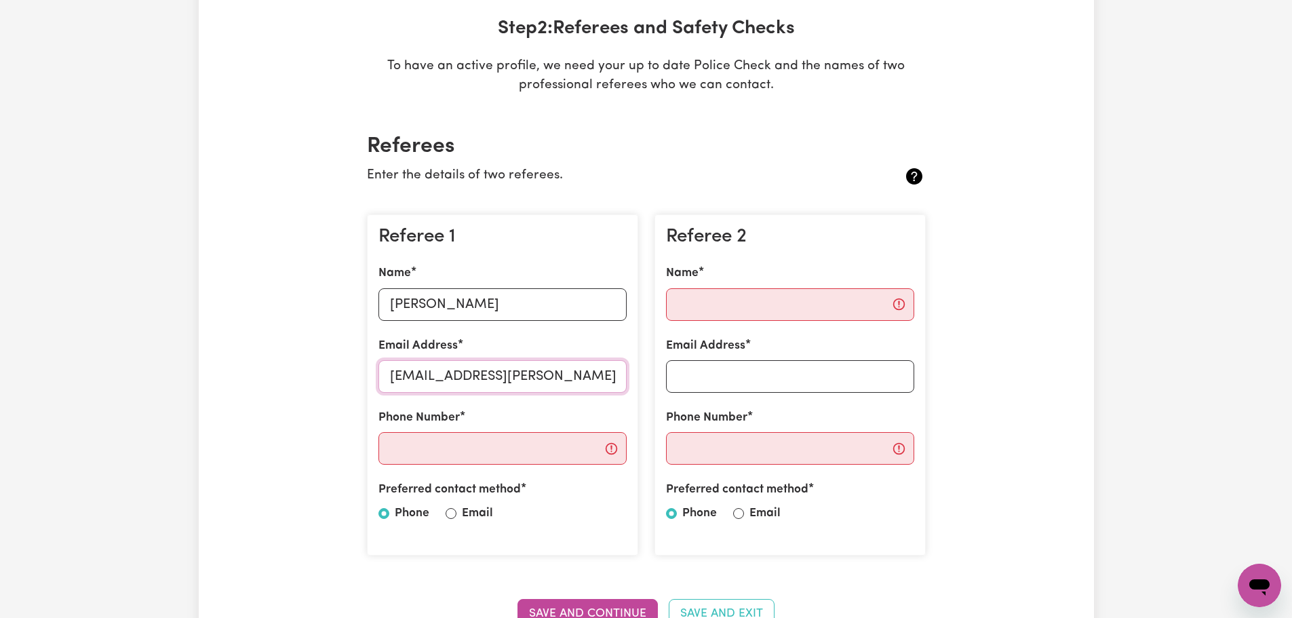
type input "ux.roopa@gmail.com"
click at [478, 452] on input "Phone Number" at bounding box center [502, 448] width 248 height 33
drag, startPoint x: 437, startPoint y: 591, endPoint x: 445, endPoint y: 581, distance: 13.0
click at [437, 589] on section "Referees Enter the details of two referees. Referee 1 Name Roopa Email Address …" at bounding box center [646, 389] width 580 height 555
click at [452, 517] on input "Email" at bounding box center [451, 513] width 11 height 11
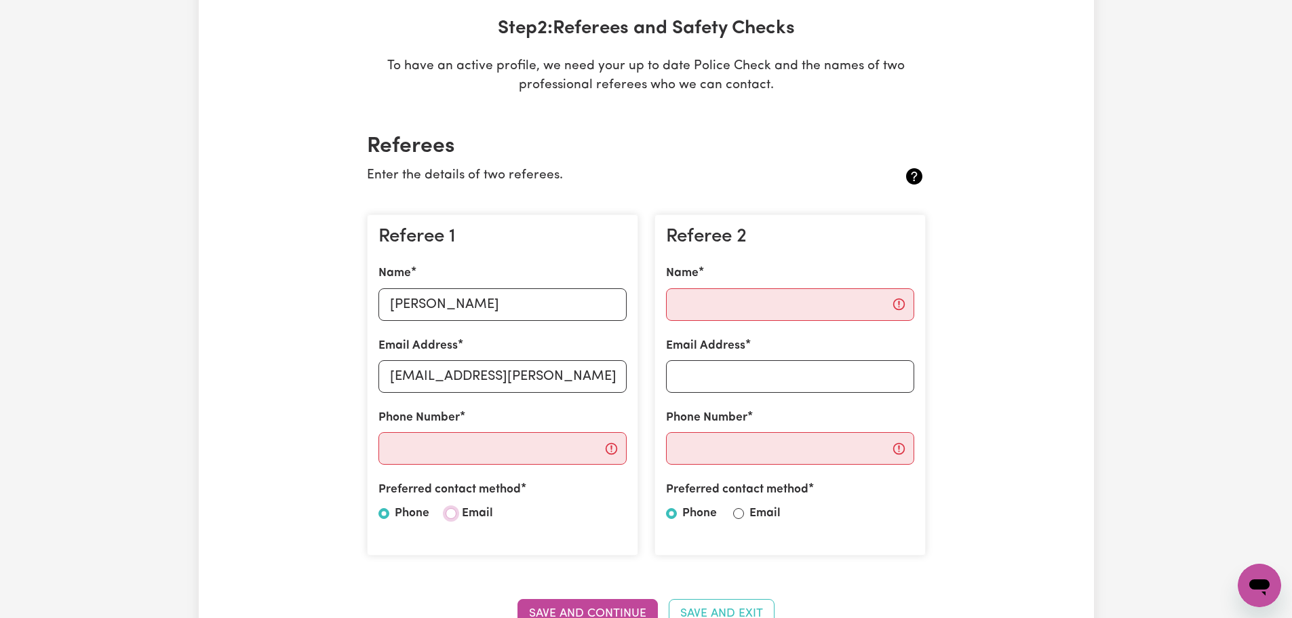
radio input "true"
click at [451, 448] on input "Phone Number" at bounding box center [502, 448] width 248 height 33
type input "0420494092"
click at [766, 313] on input "Name" at bounding box center [790, 304] width 248 height 33
type input "A"
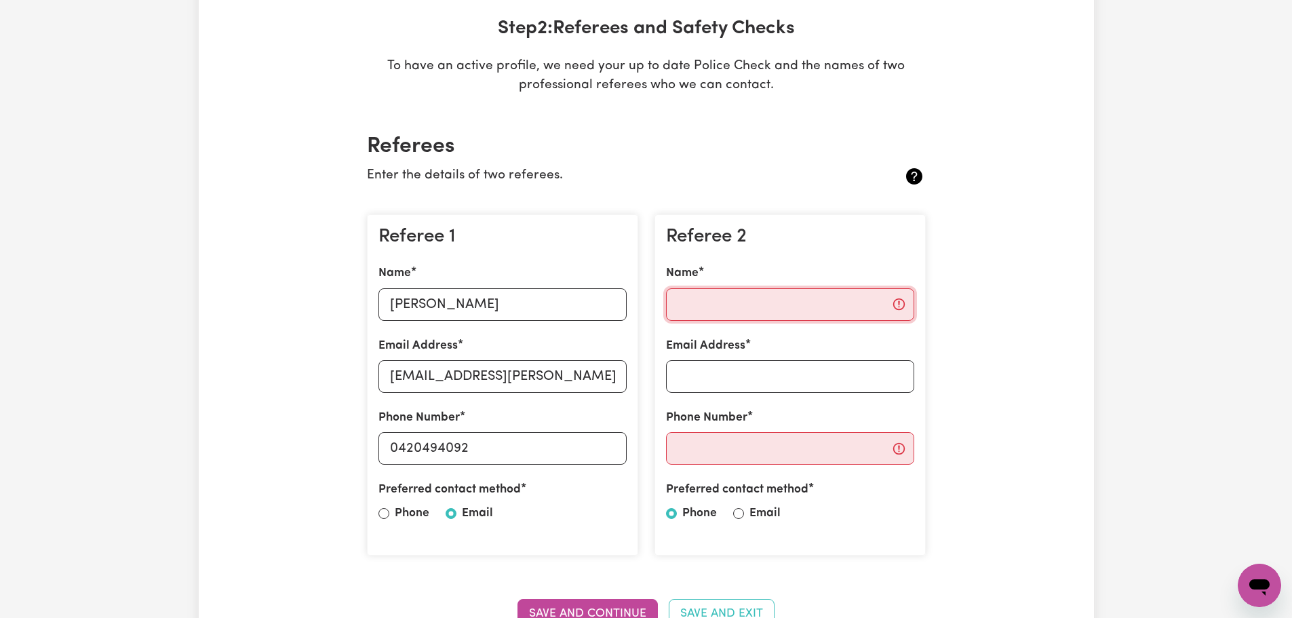
type textarea "x"
type input "Alexandra"
type textarea "x"
paste input "alex@apeximaging.com.au"
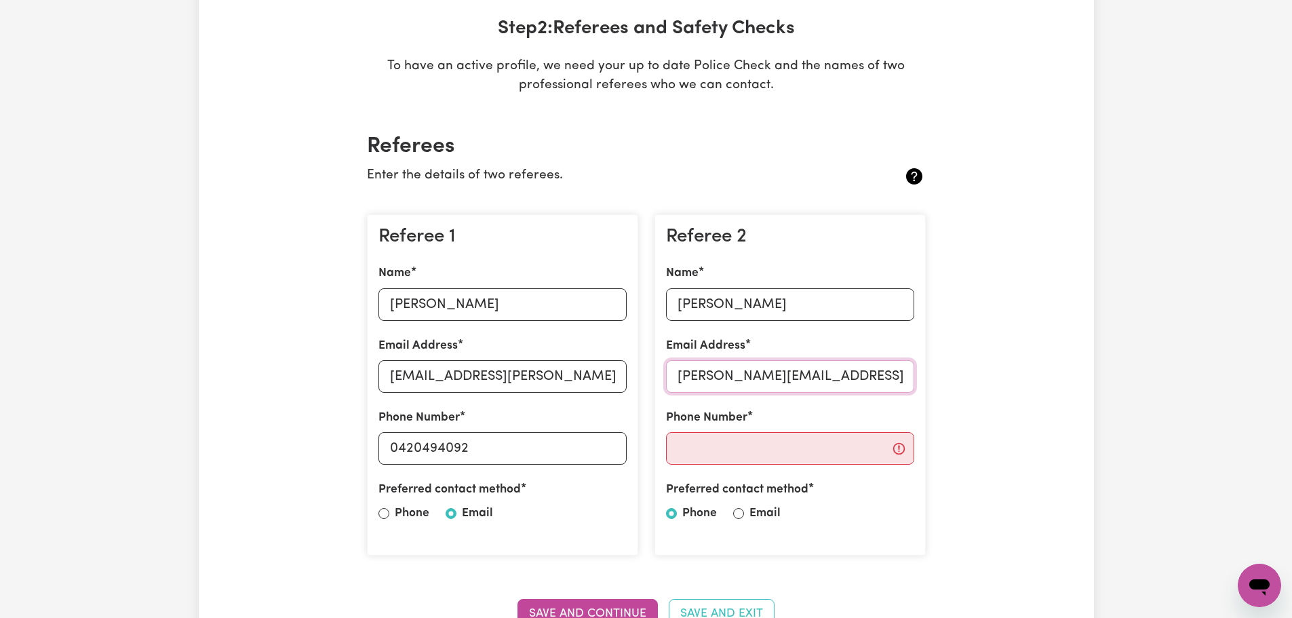
type input "alex@apeximaging.com.au"
click at [741, 514] on input "Email" at bounding box center [738, 513] width 11 height 11
radio input "true"
click at [741, 451] on input "Phone Number" at bounding box center [790, 448] width 248 height 33
type input "0420494092"
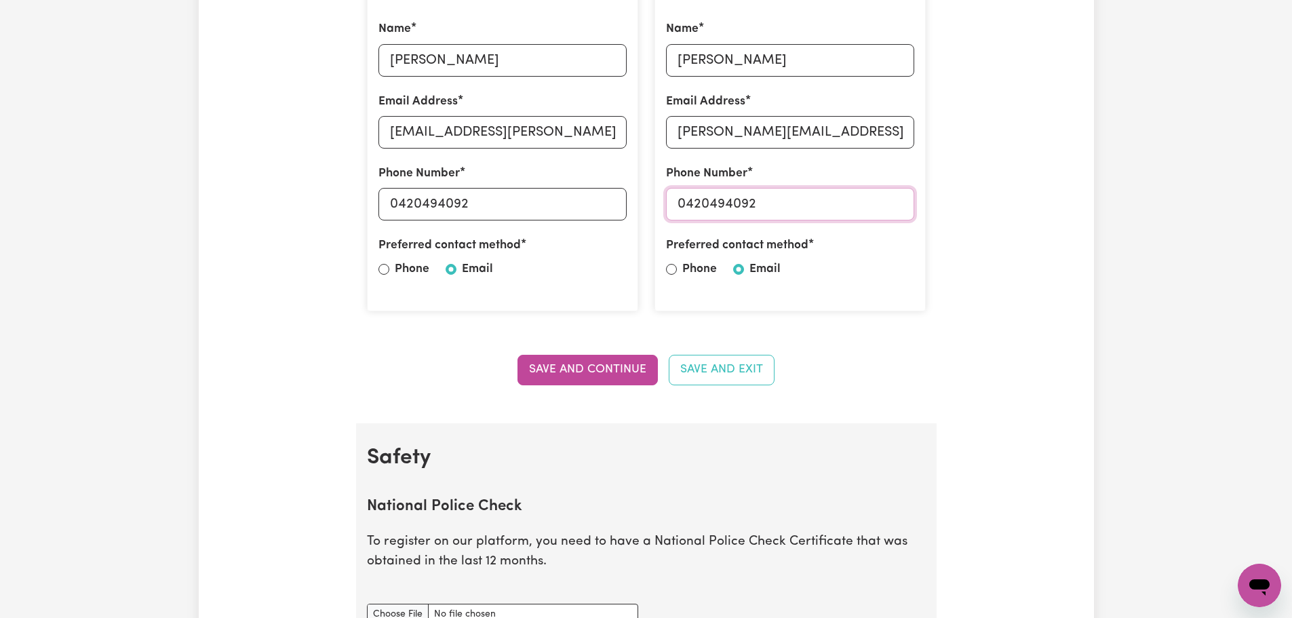
scroll to position [475, 0]
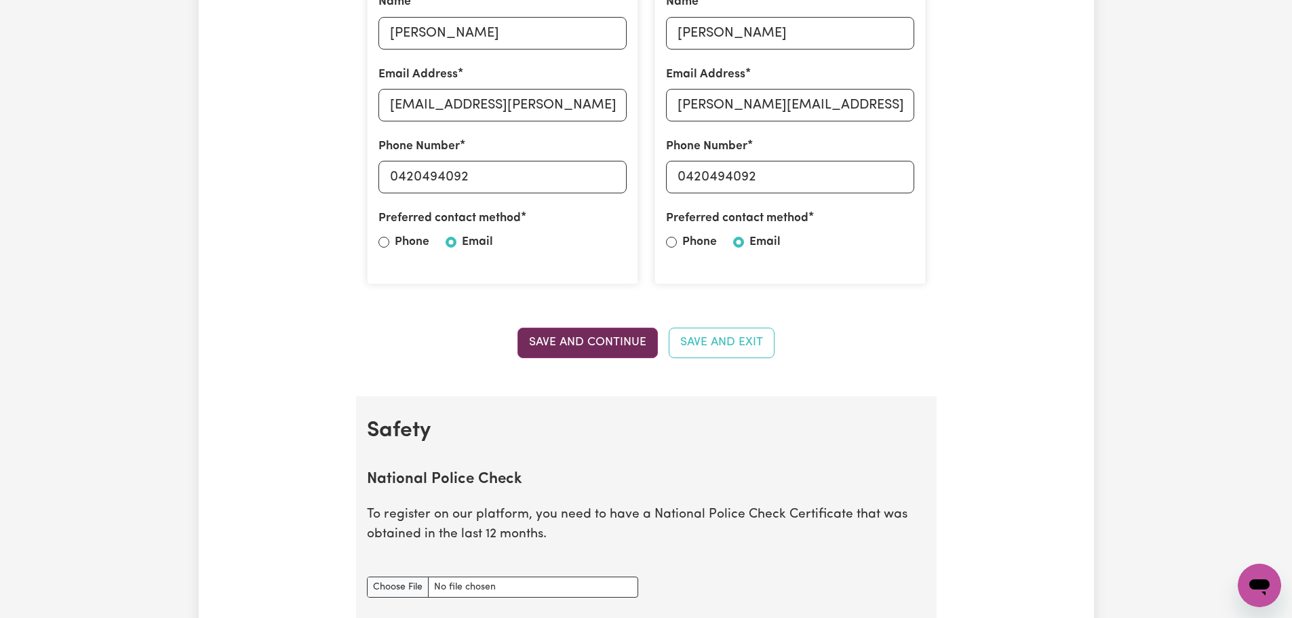
click at [593, 348] on button "Save and Continue" at bounding box center [587, 343] width 140 height 30
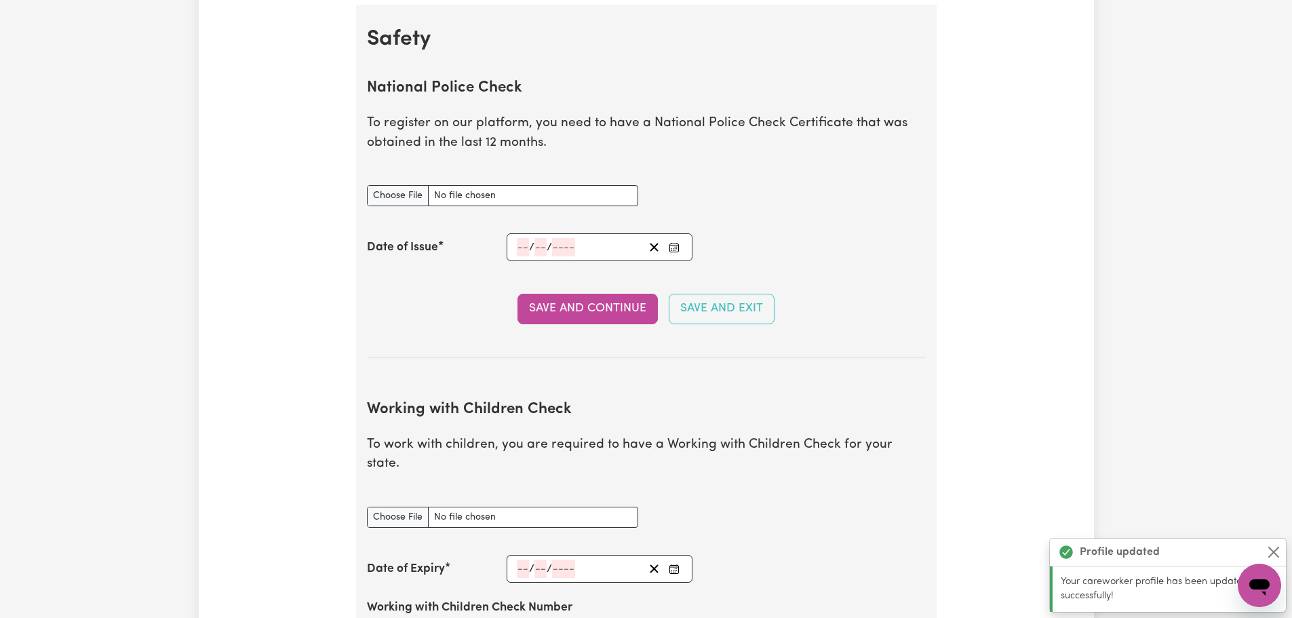
scroll to position [871, 0]
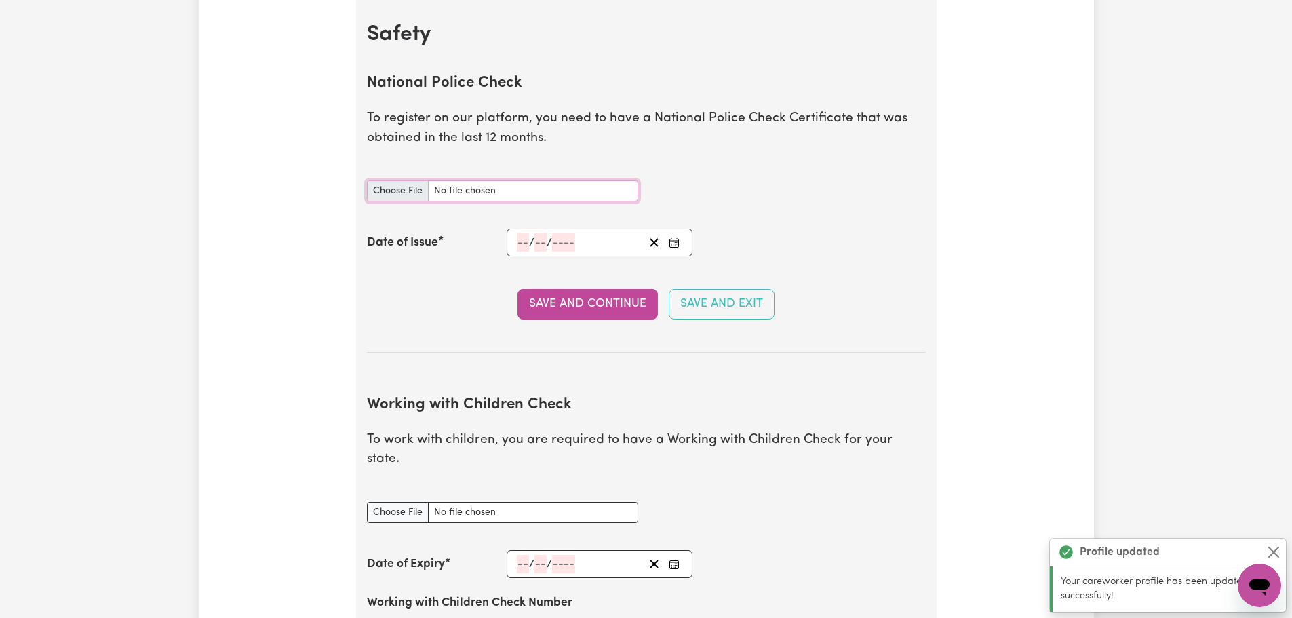
click at [393, 186] on input "National Police Check document" at bounding box center [502, 190] width 271 height 21
type input "C:\fakepath\Digital National Police Check.pdf"
type textarea "x"
click at [517, 248] on input "number" at bounding box center [523, 242] width 12 height 18
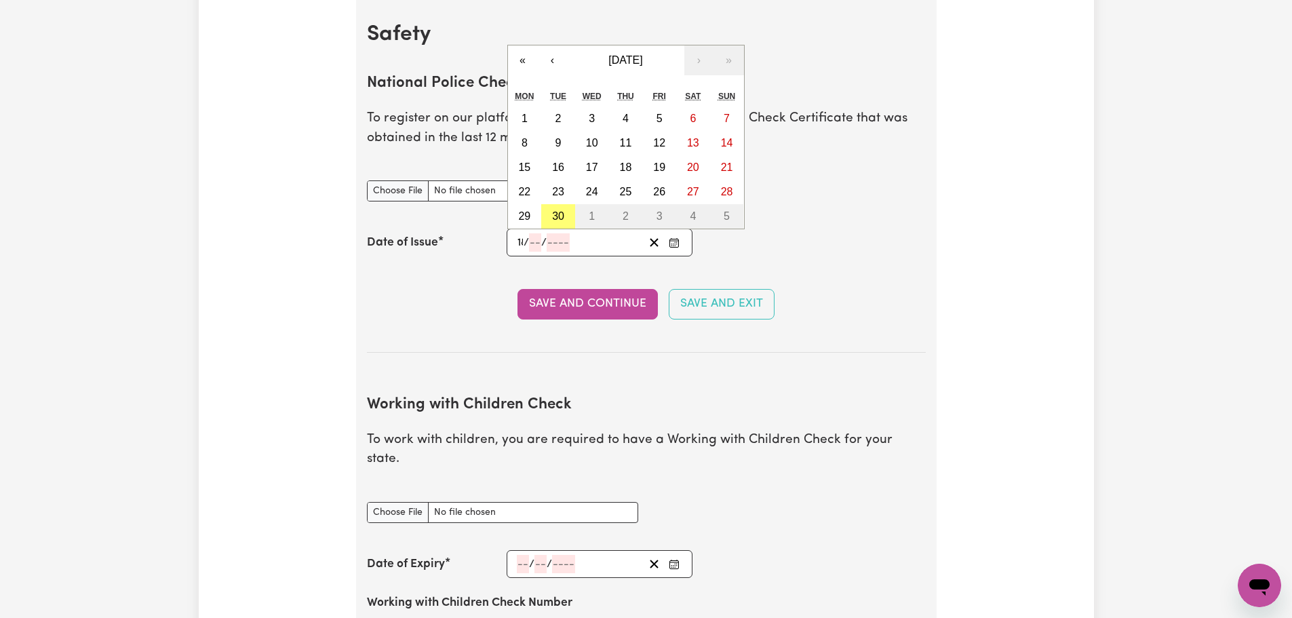
type input "18"
type input "06"
type input "0002-06-18"
type input "6"
type input "2"
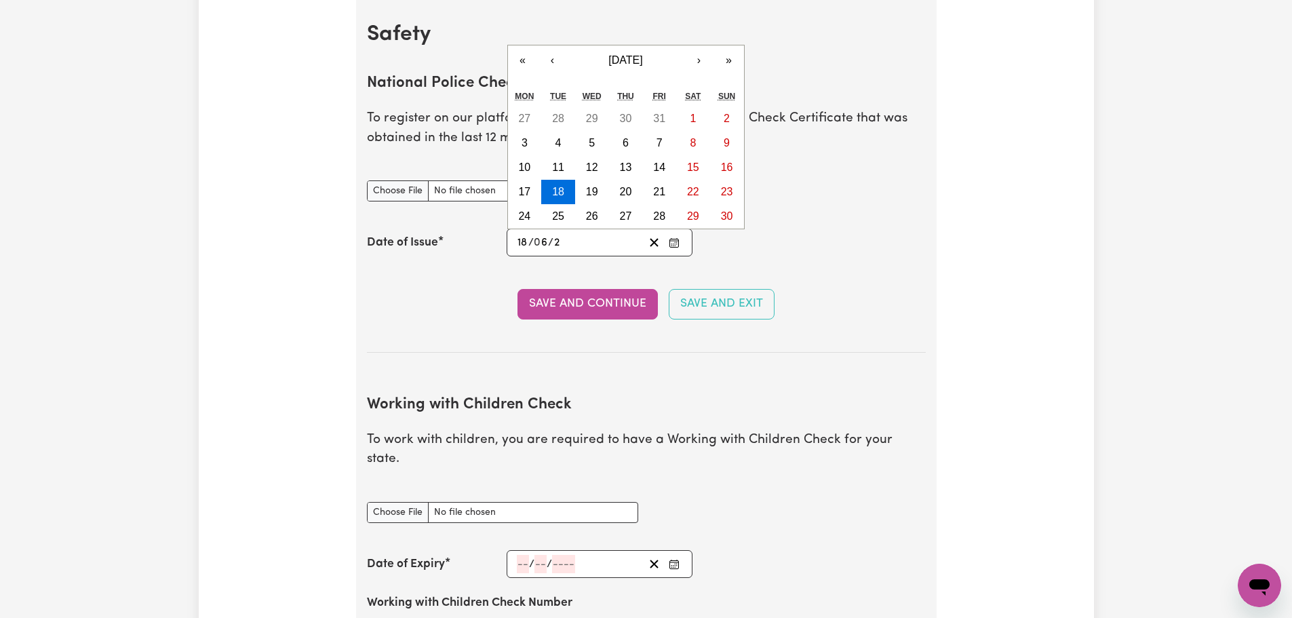
type input "0020-06-18"
type input "20"
type input "0202-06-18"
type input "202"
type input "2025-06-18"
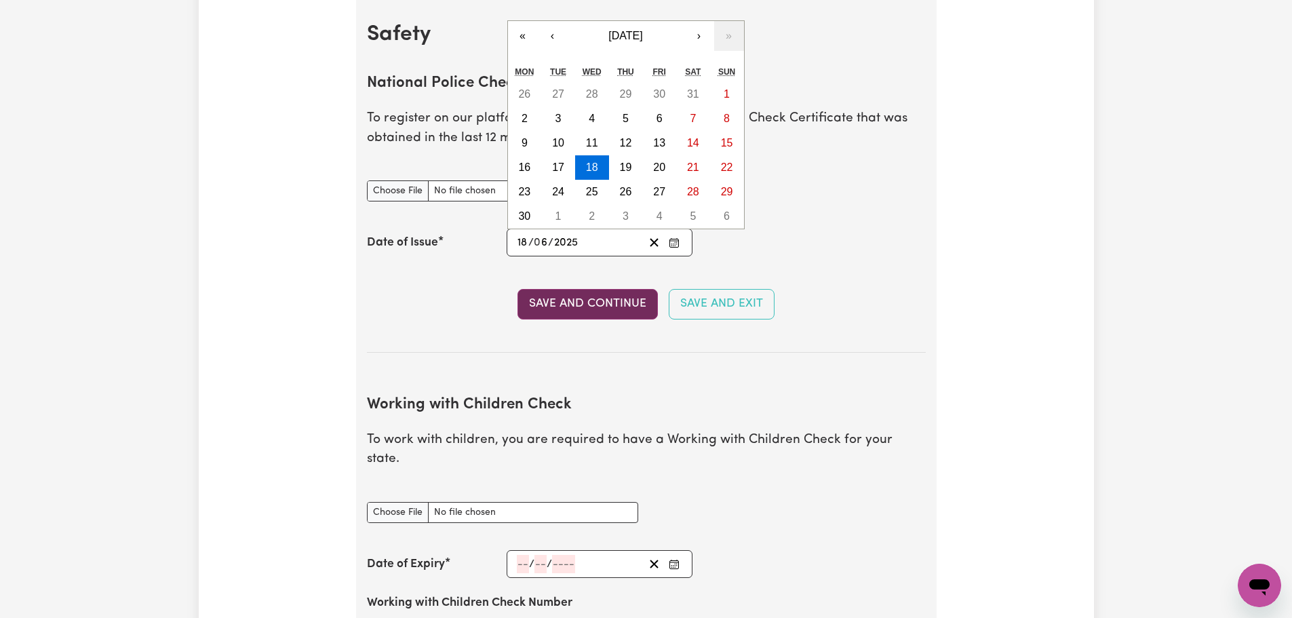
type input "2025"
click at [559, 309] on button "Save and Continue" at bounding box center [587, 304] width 140 height 30
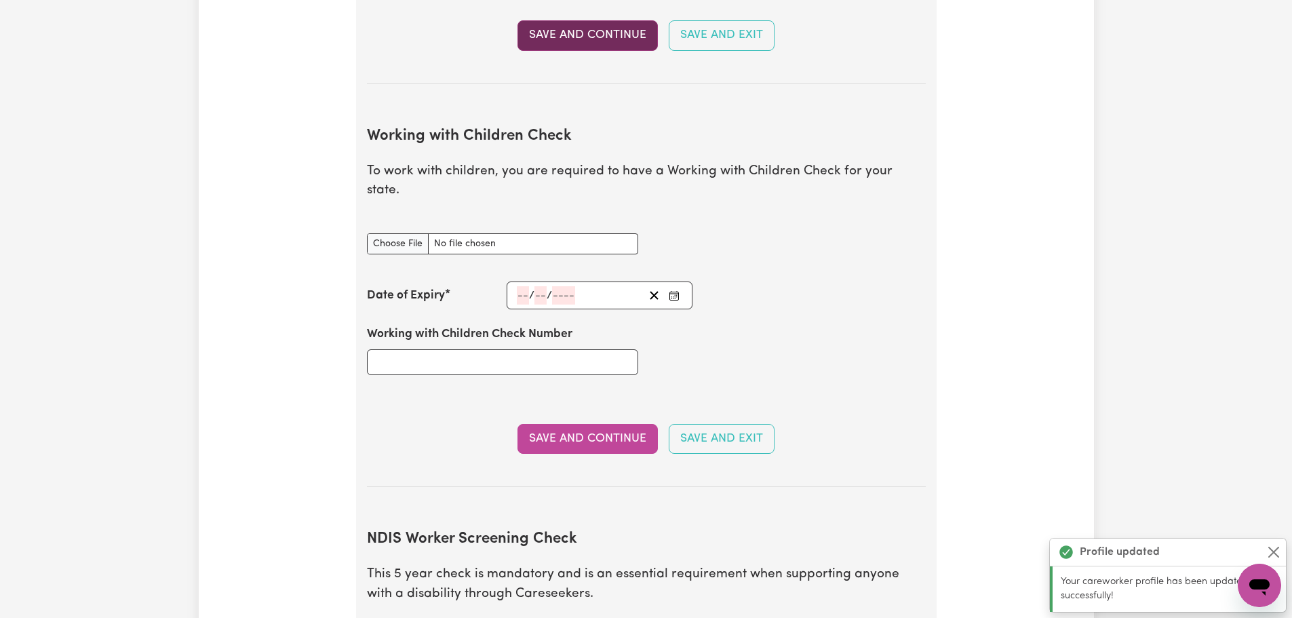
scroll to position [1245, 0]
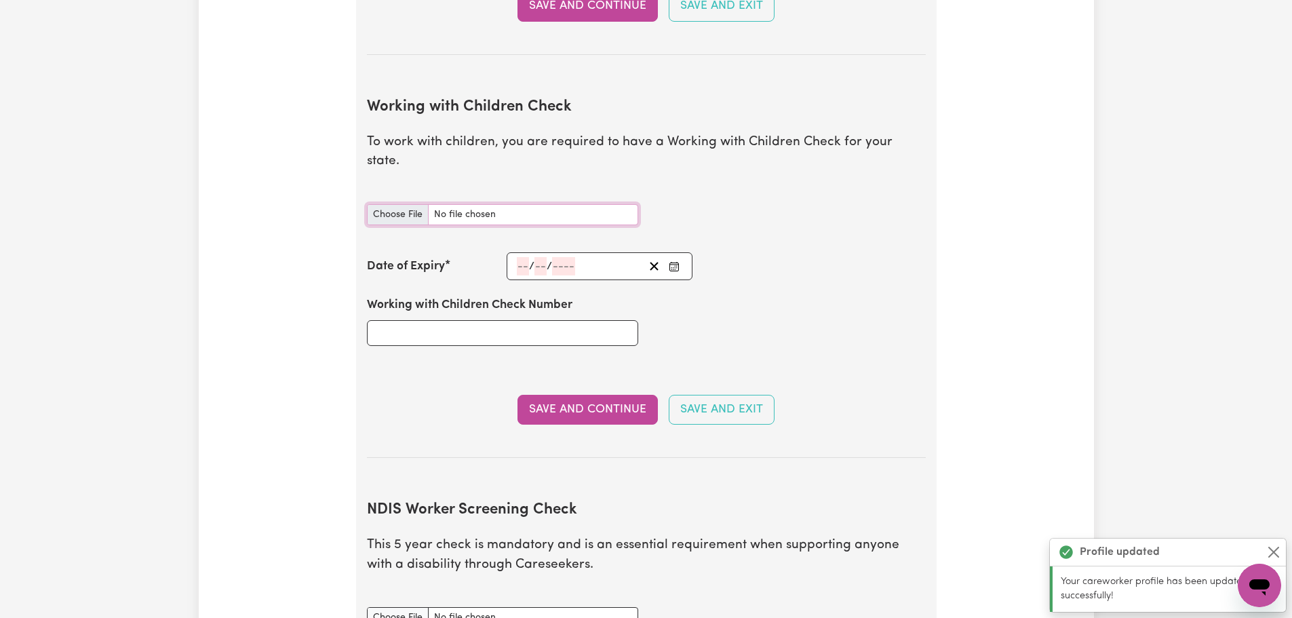
click at [407, 204] on input "Working with Children Check document" at bounding box center [502, 214] width 271 height 21
type input "C:\fakepath\WWCC.JPG"
click at [521, 257] on input "number" at bounding box center [523, 266] width 12 height 18
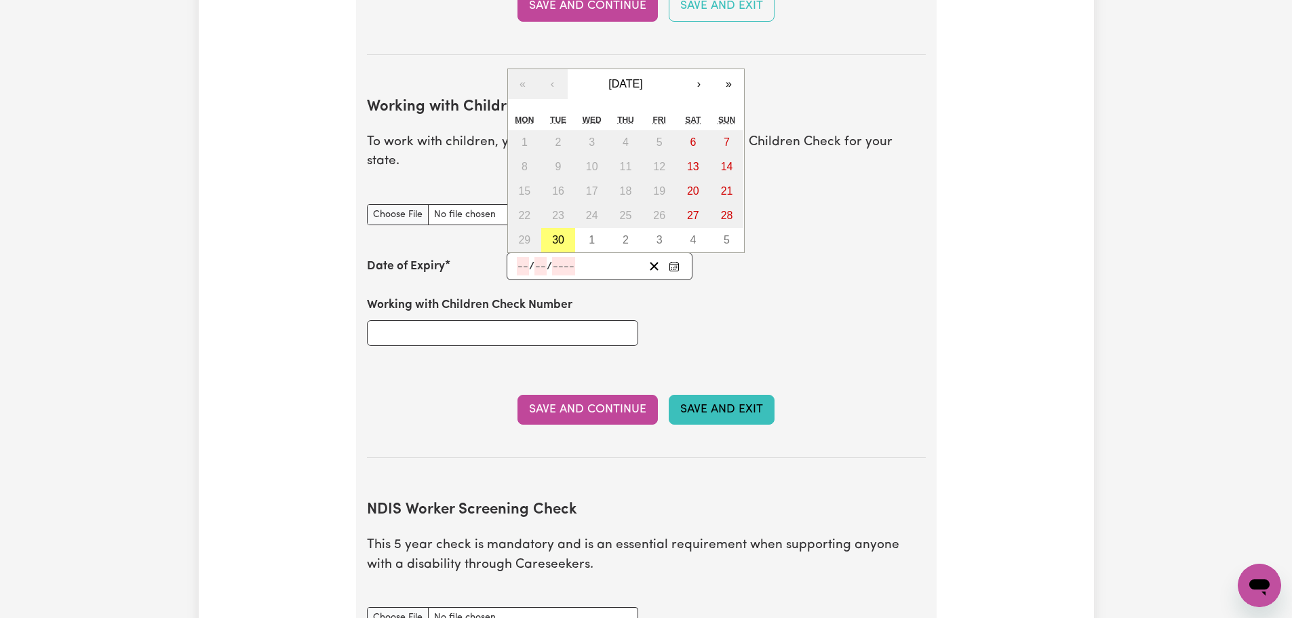
type textarea "x"
type input "21"
type input "10"
type input "202"
type input "2029-10-21"
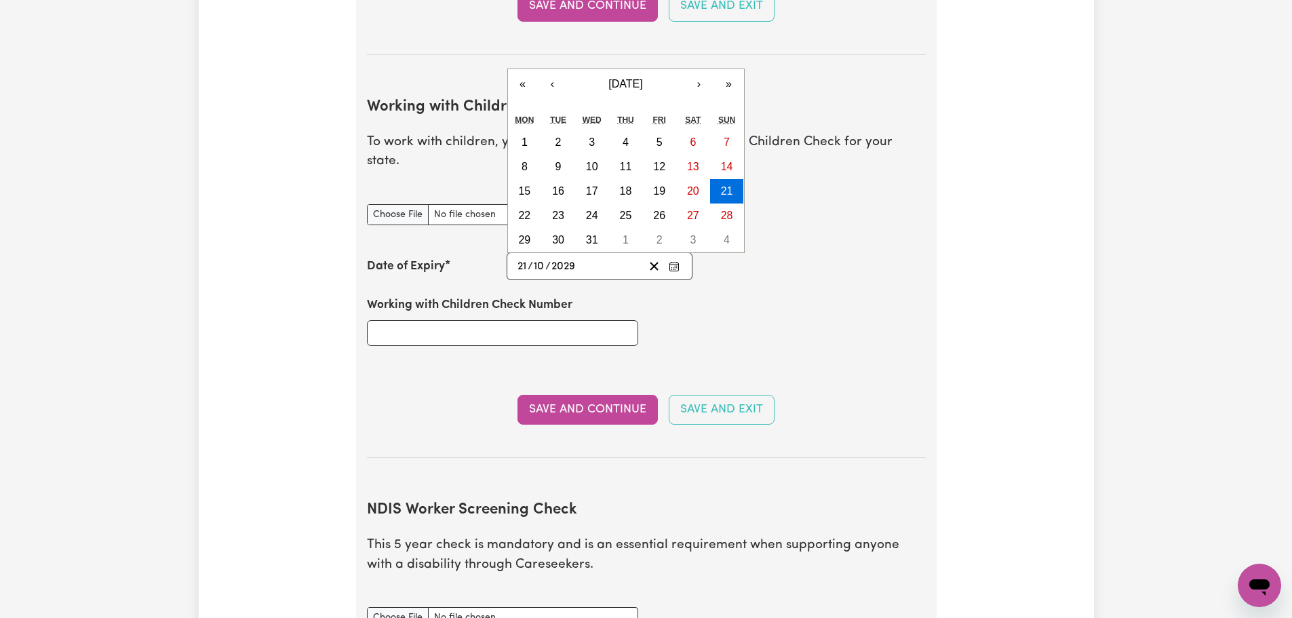
type input "2029"
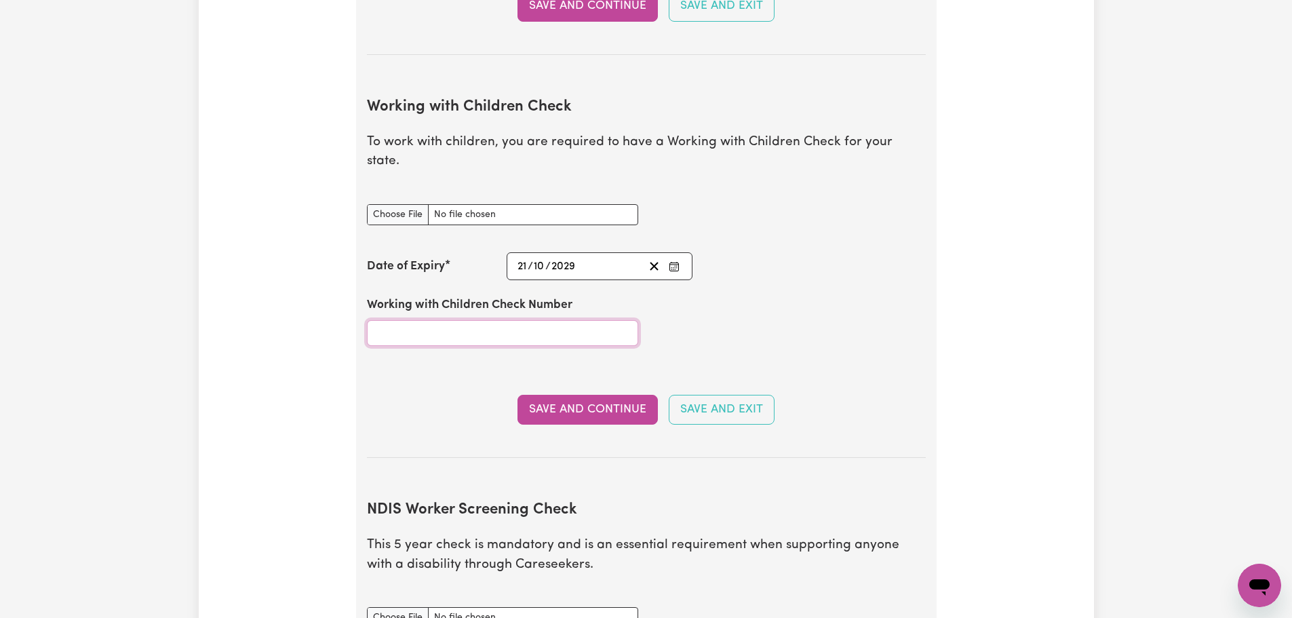
click at [389, 320] on input "Working with Children Check Number" at bounding box center [502, 333] width 271 height 26
type input "WWC2025418E"
click at [589, 397] on button "Save and Continue" at bounding box center [587, 410] width 140 height 30
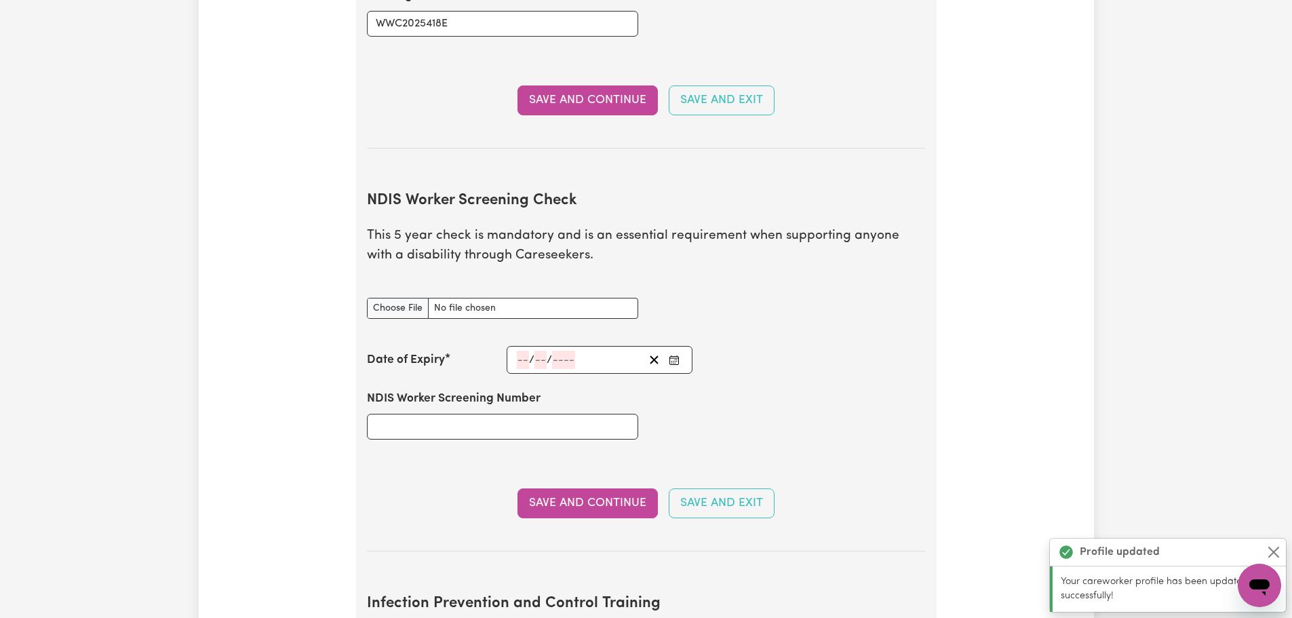
scroll to position [1637, 0]
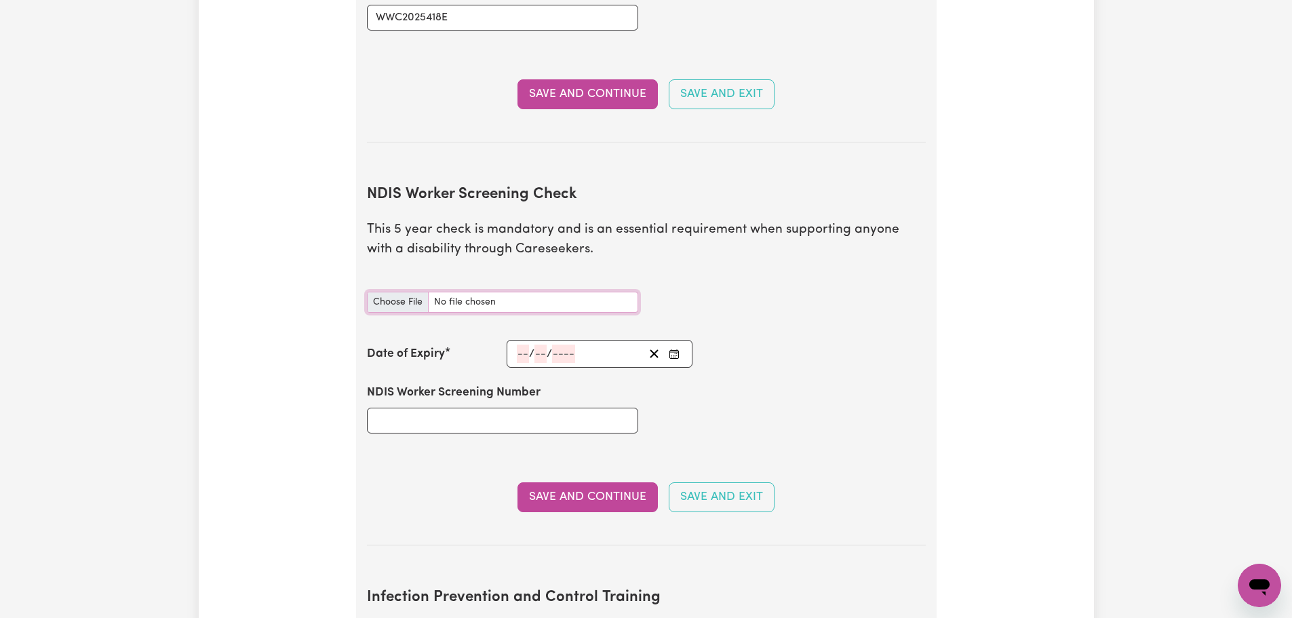
click at [406, 292] on input "NDIS Worker Screening Check document" at bounding box center [502, 302] width 271 height 21
type input "C:\fakepath\NDISWC – clearance.PDF"
type textarea "x"
click at [521, 344] on input "number" at bounding box center [523, 353] width 12 height 18
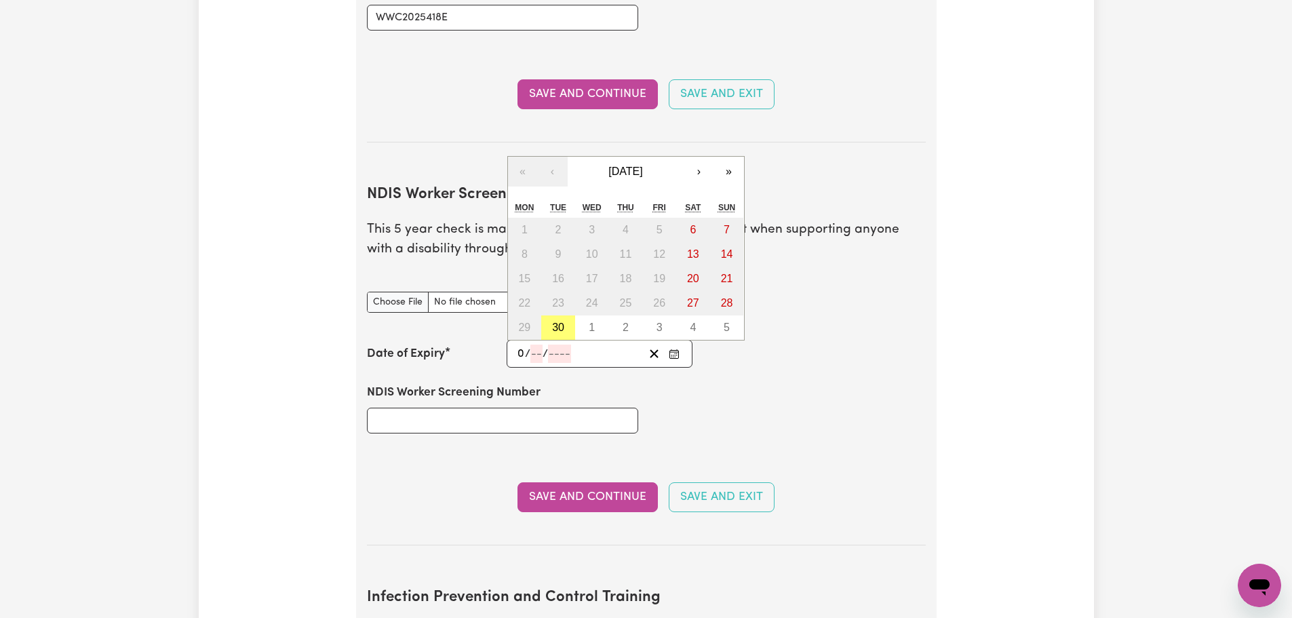
type input "03"
type textarea "x"
type input "2023"
type input "20230-03-03"
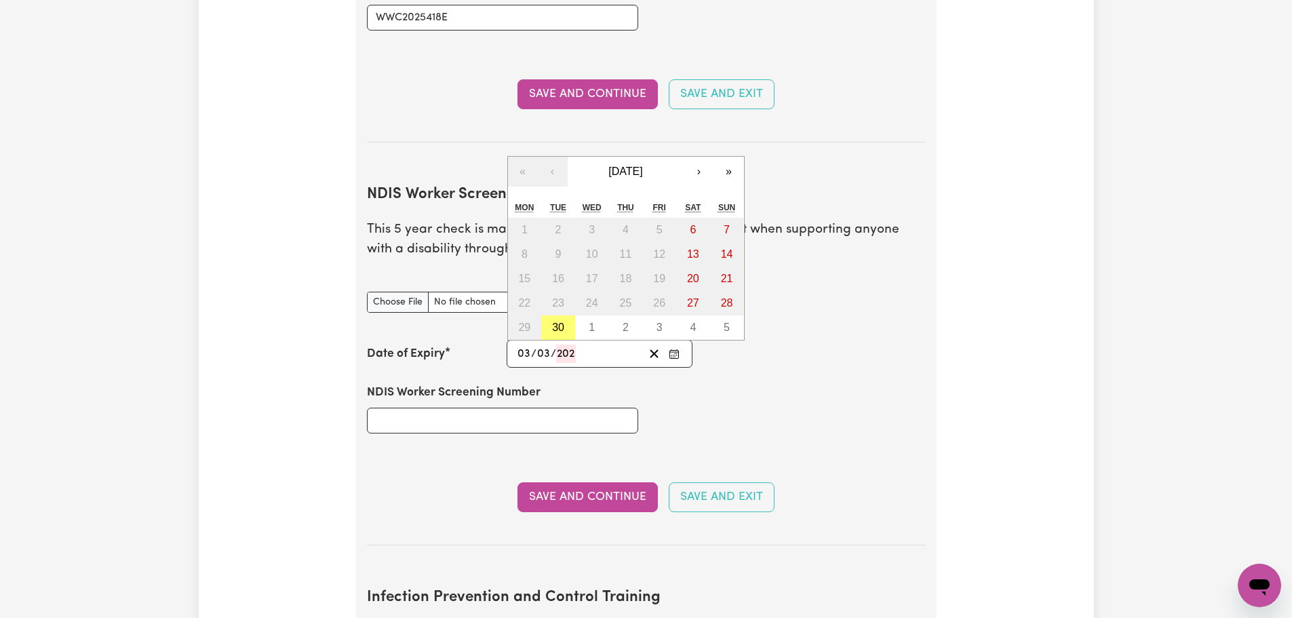
type input "3"
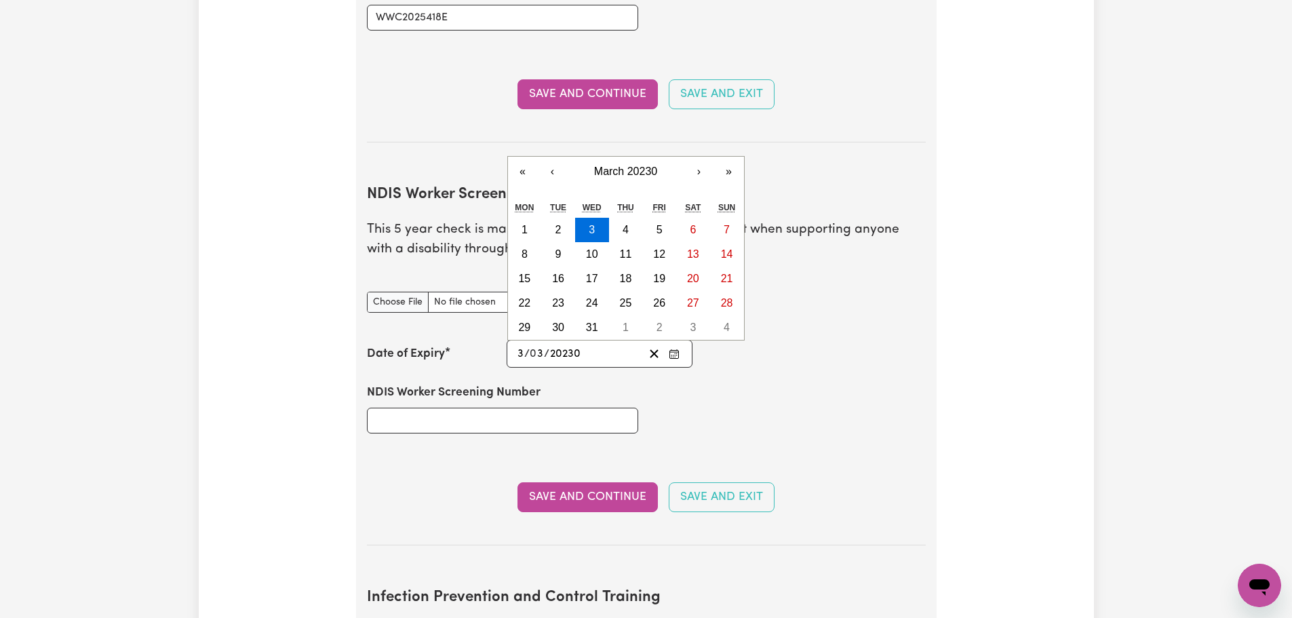
type input "20230"
click at [511, 408] on input "NDIS Worker Screening Number" at bounding box center [502, 421] width 271 height 26
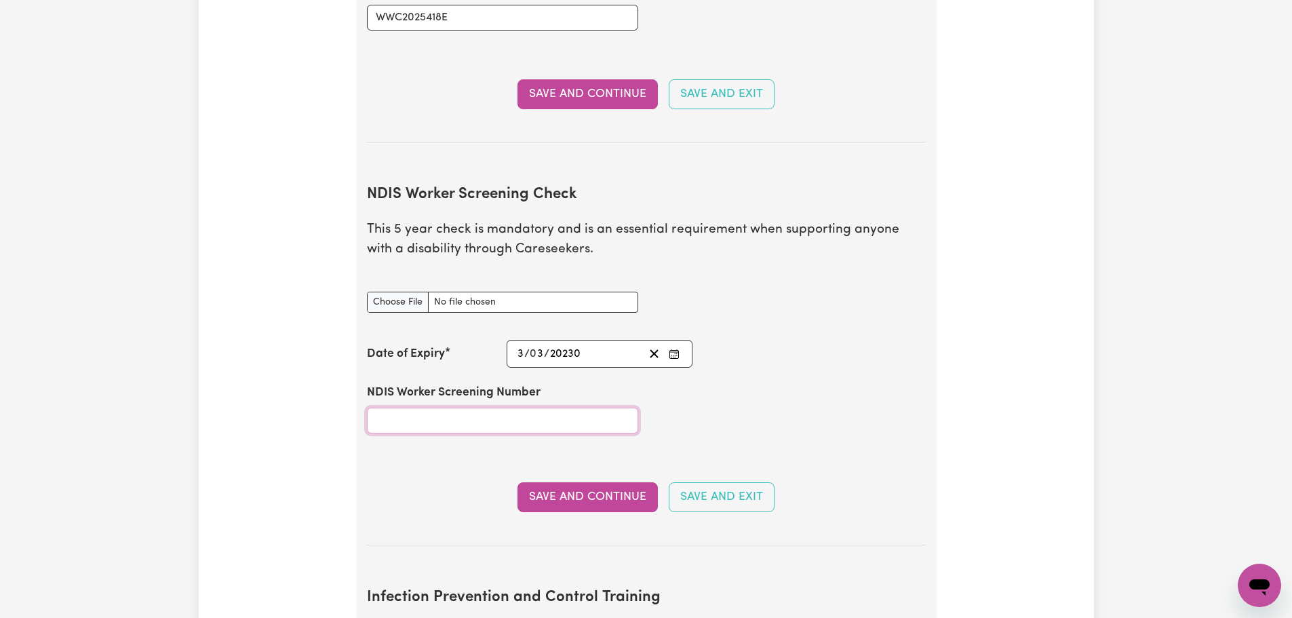
type textarea "x"
type input "36161695"
type textarea "x"
click at [586, 482] on button "Save and Continue" at bounding box center [587, 497] width 140 height 30
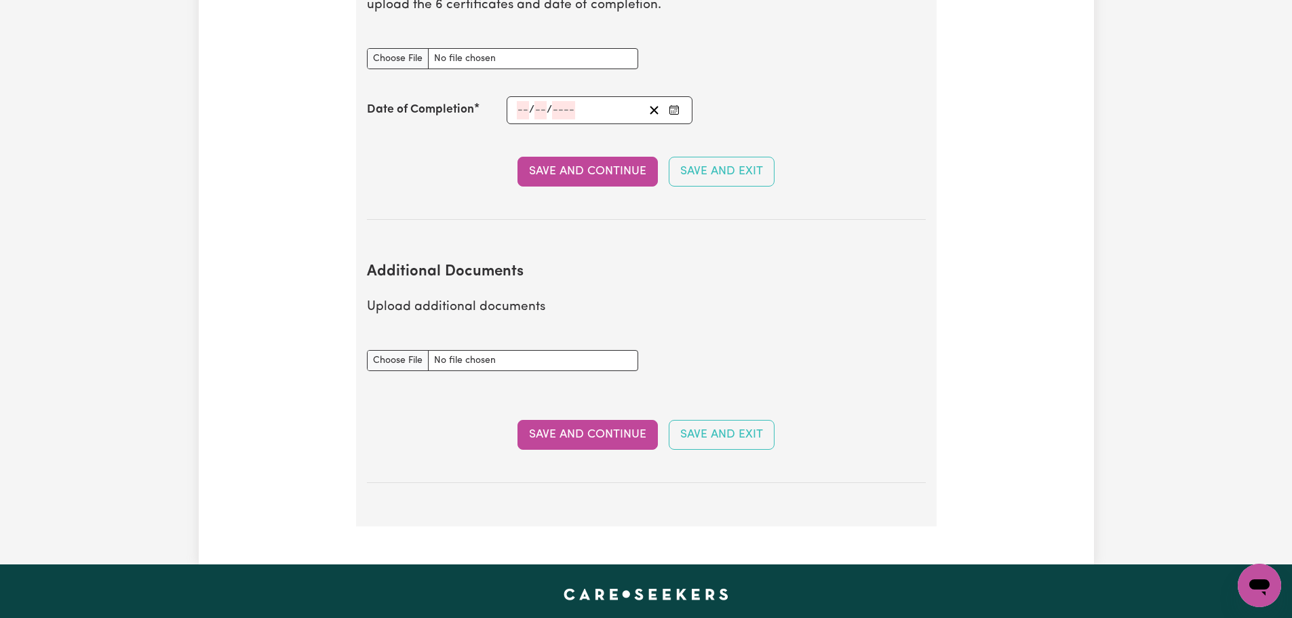
scroll to position [2388, 0]
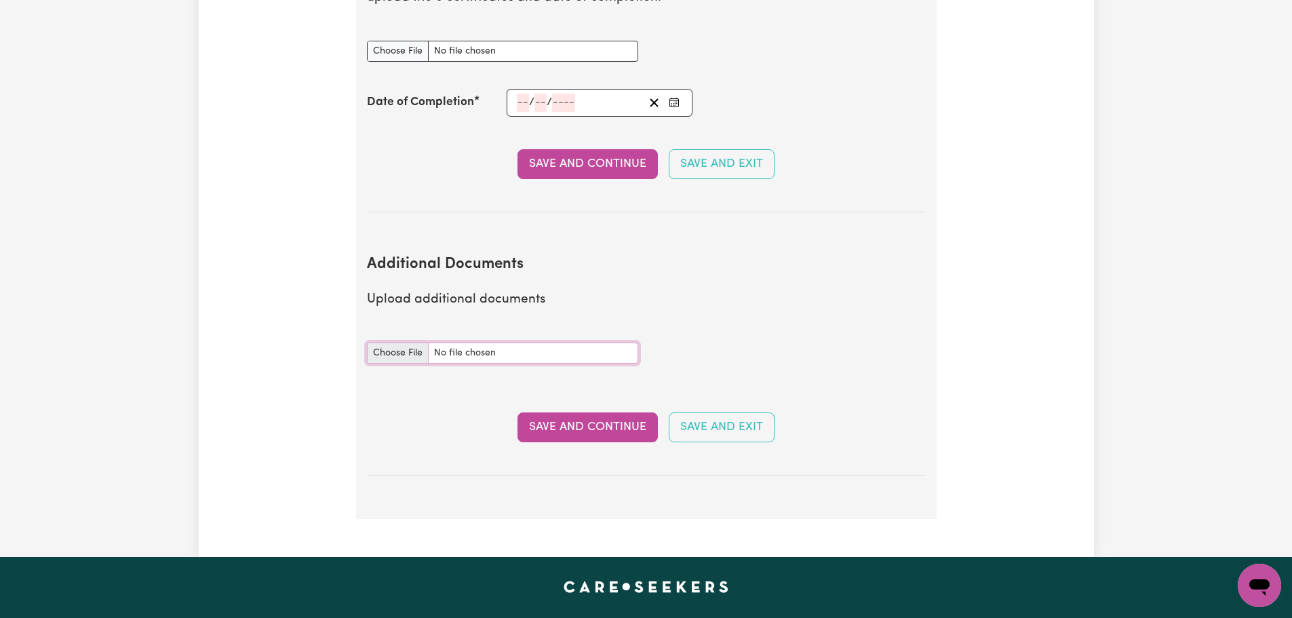
click at [397, 342] on input "Additional Documents document" at bounding box center [502, 352] width 271 height 21
type input "C:\fakepath\FirstAid_CPR_2025.pdf"
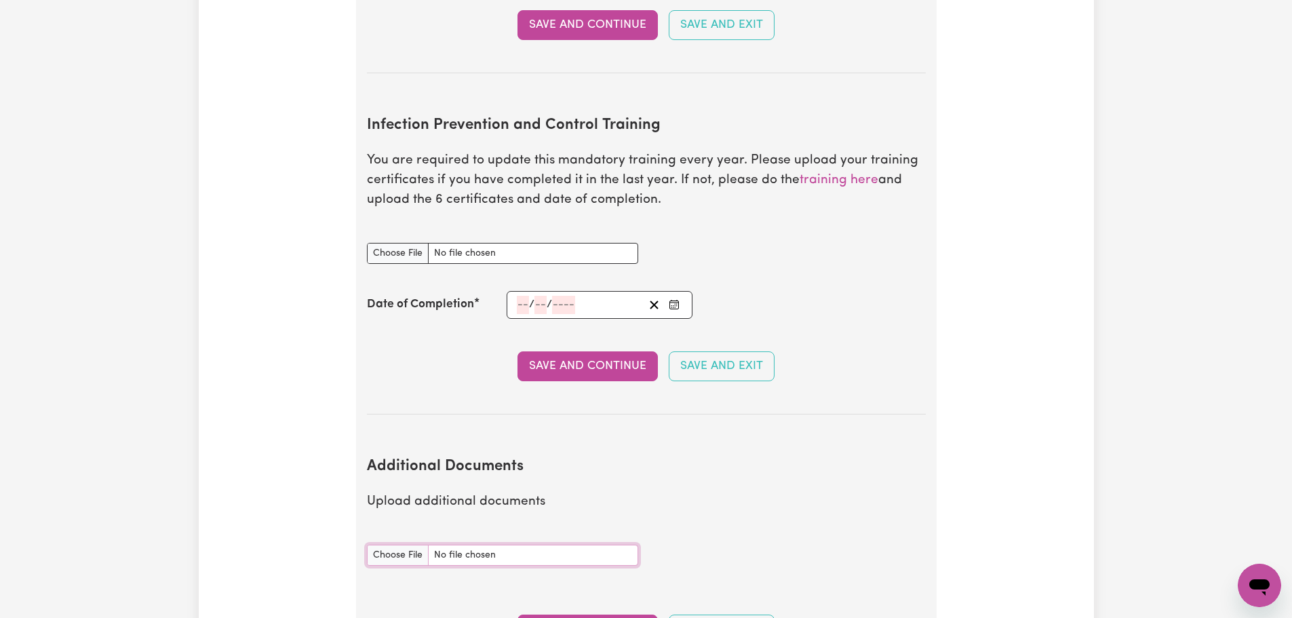
scroll to position [2184, 0]
type textarea "x"
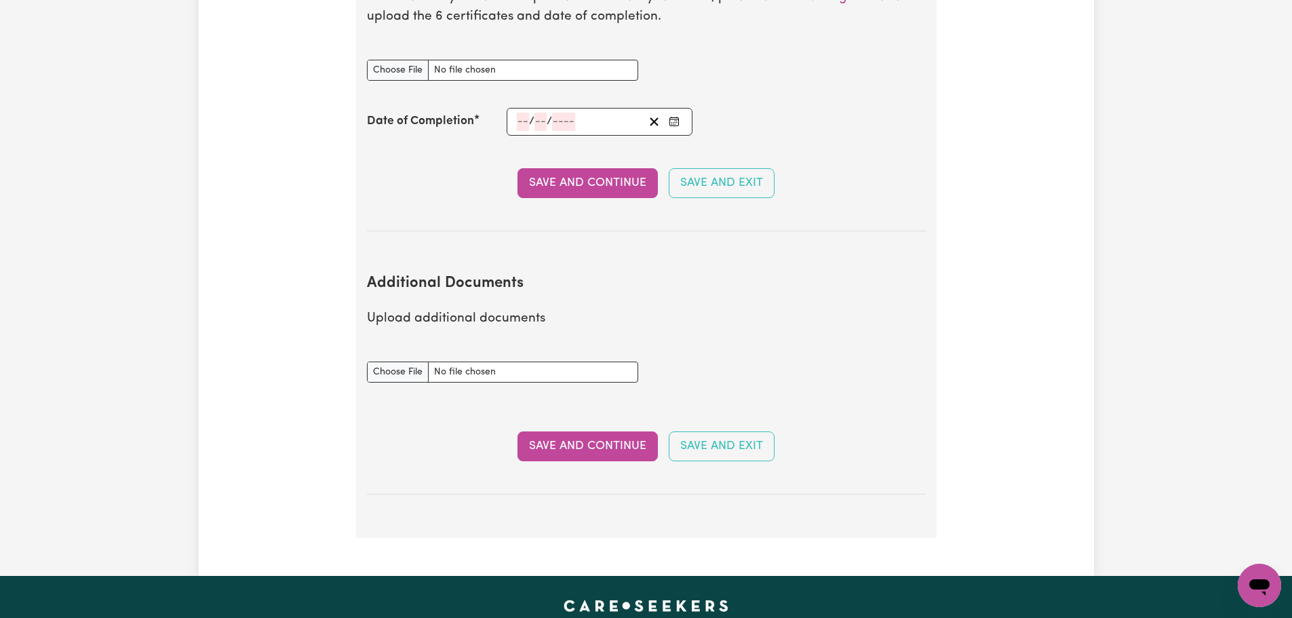
scroll to position [2388, 0]
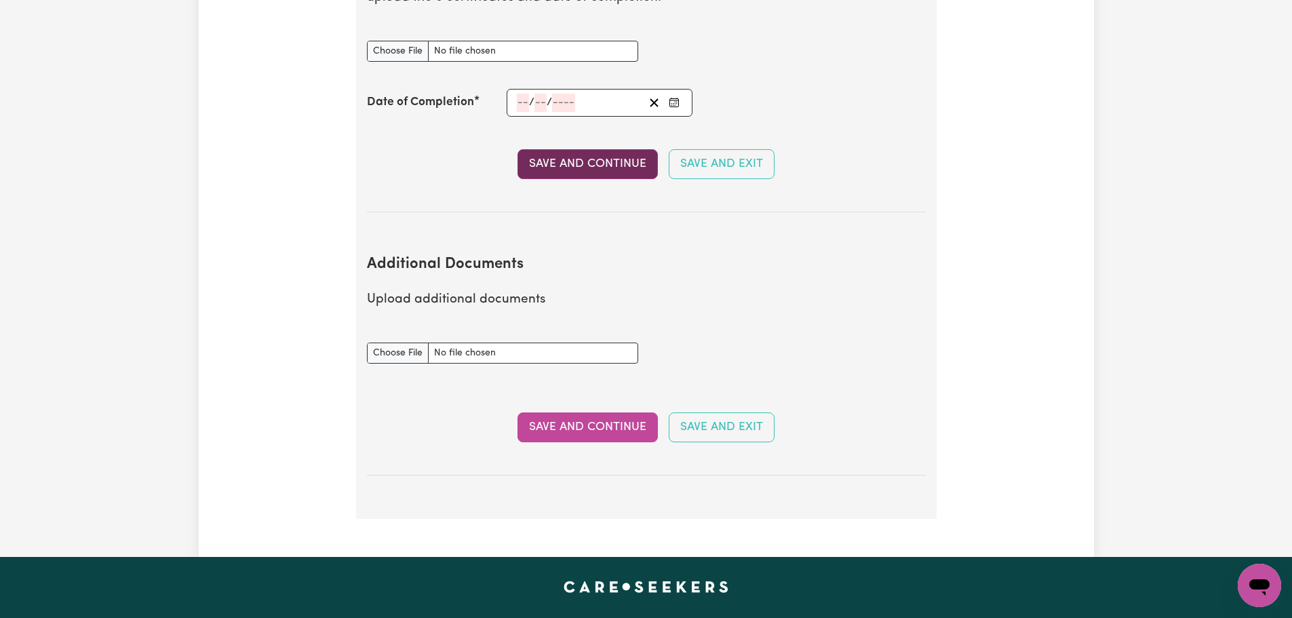
click at [614, 154] on button "Save and Continue" at bounding box center [587, 164] width 140 height 30
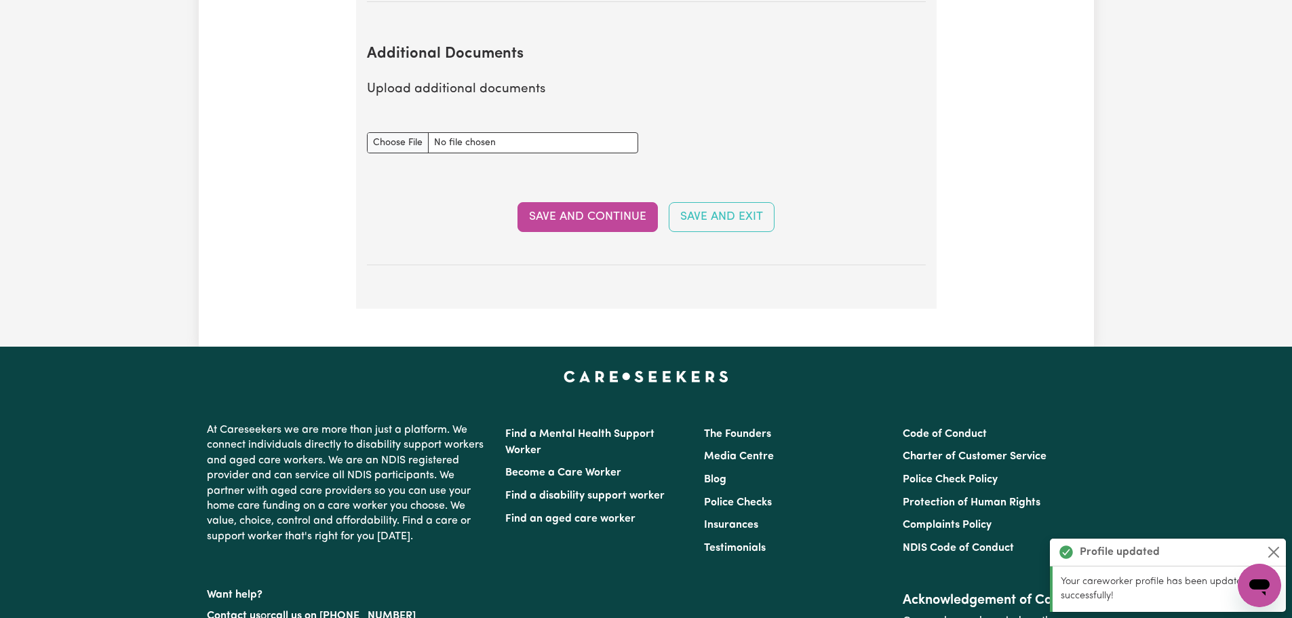
scroll to position [2602, 0]
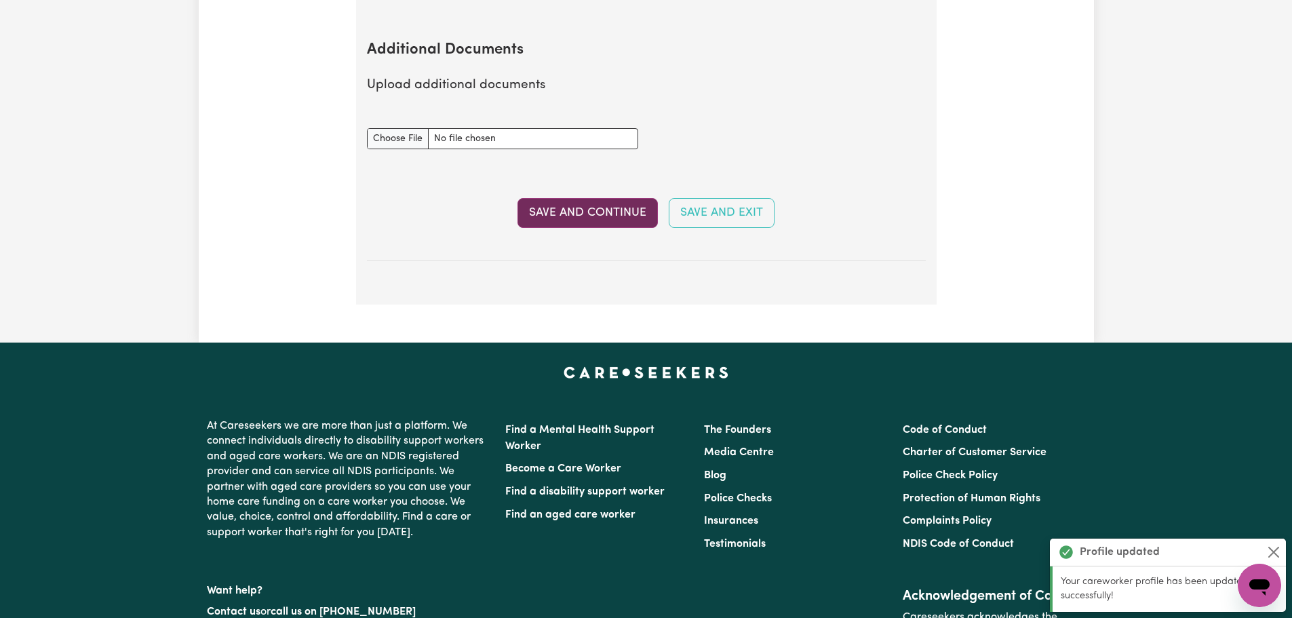
click at [547, 198] on button "Save and Continue" at bounding box center [587, 213] width 140 height 30
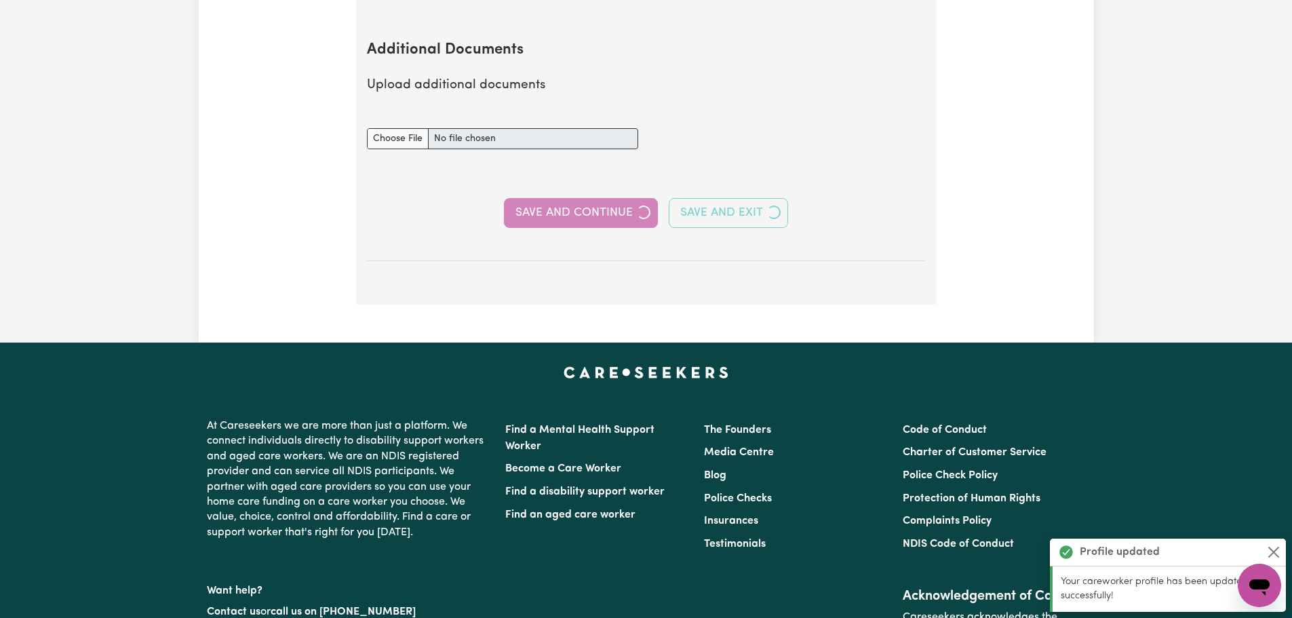
select select "Certificate III (Individual Support)"
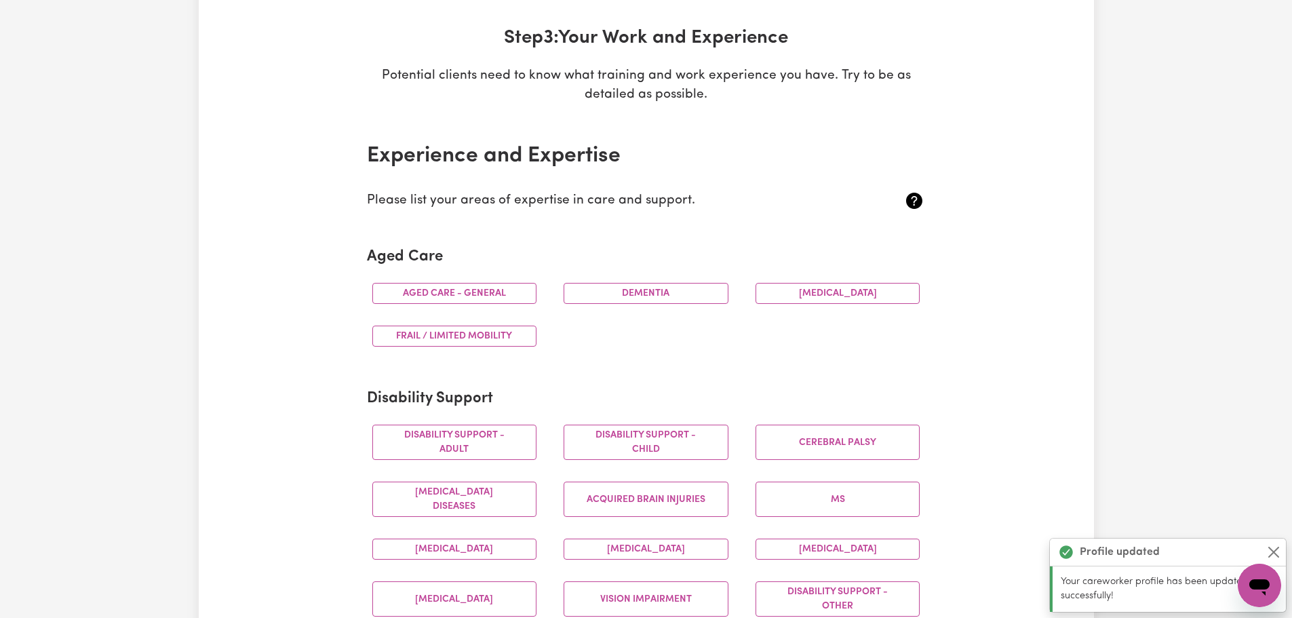
scroll to position [339, 0]
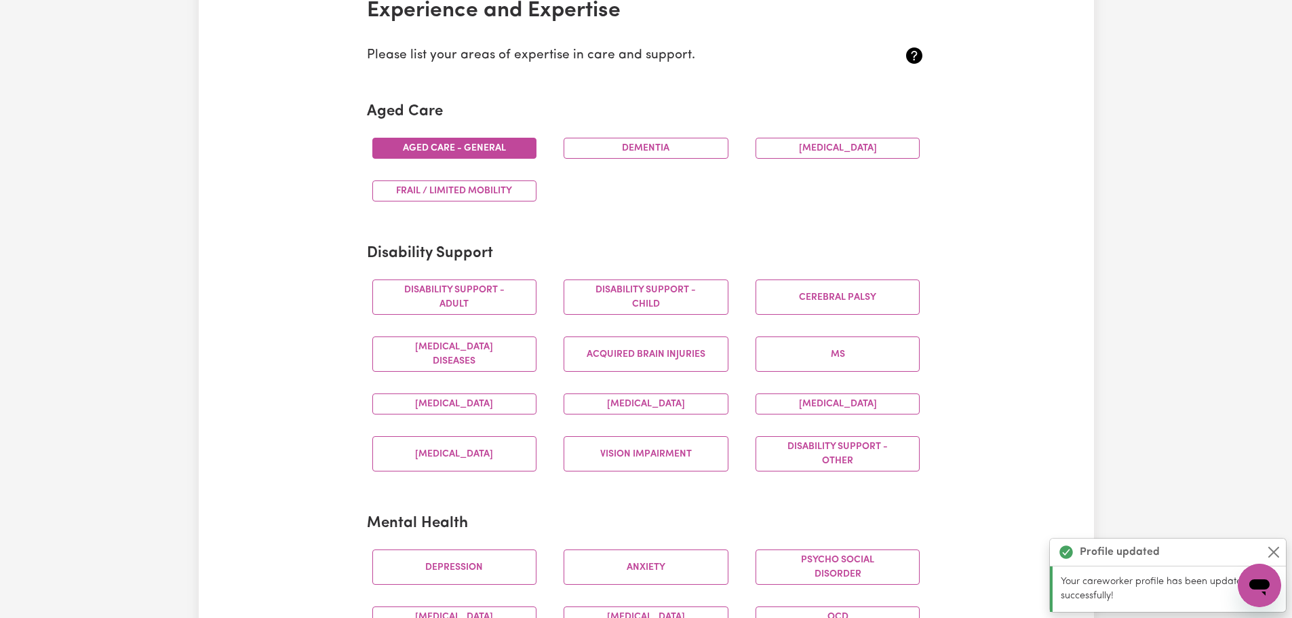
click at [437, 152] on button "Aged care - General" at bounding box center [454, 148] width 165 height 21
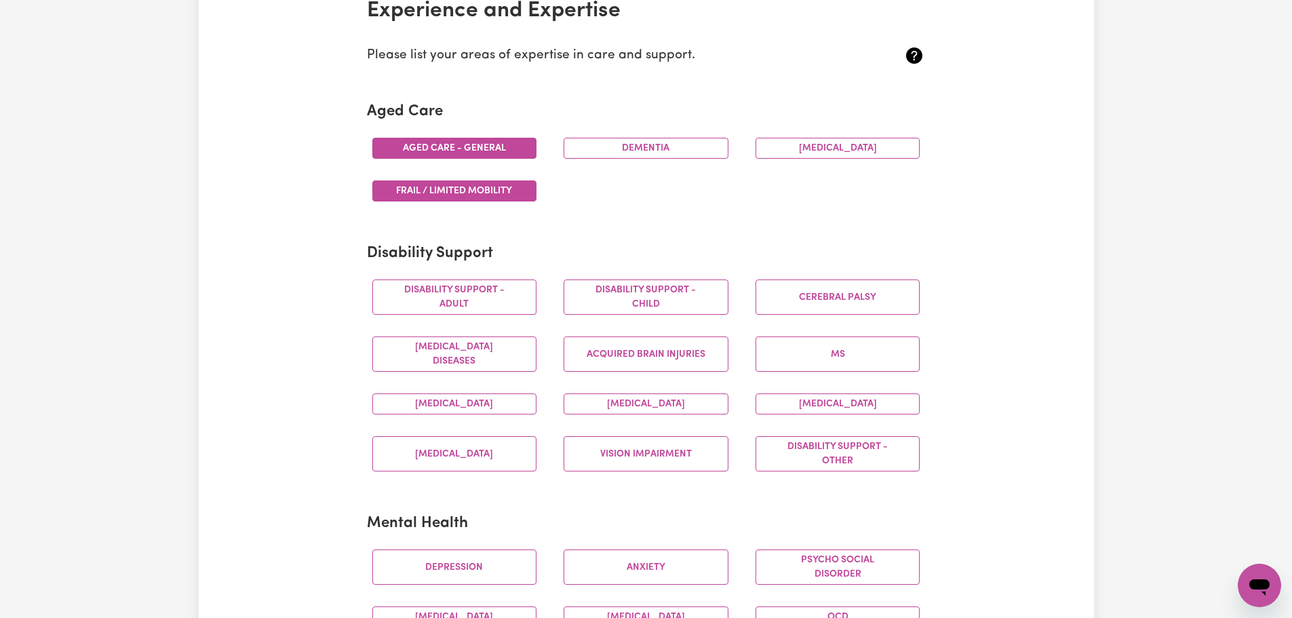
click at [452, 194] on button "Frail / limited mobility" at bounding box center [454, 190] width 165 height 21
click at [477, 295] on button "Disability support - Adult" at bounding box center [454, 296] width 165 height 35
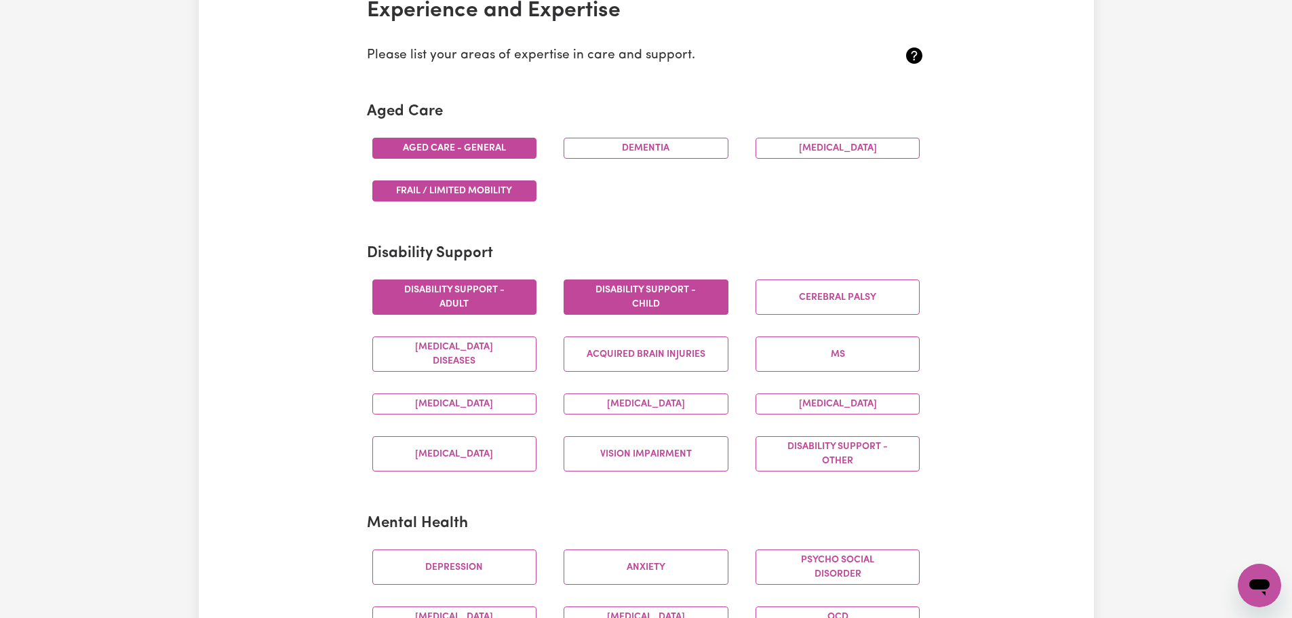
click at [672, 302] on button "Disability support - Child" at bounding box center [646, 296] width 165 height 35
click at [834, 304] on button "Cerebral Palsy" at bounding box center [837, 296] width 165 height 35
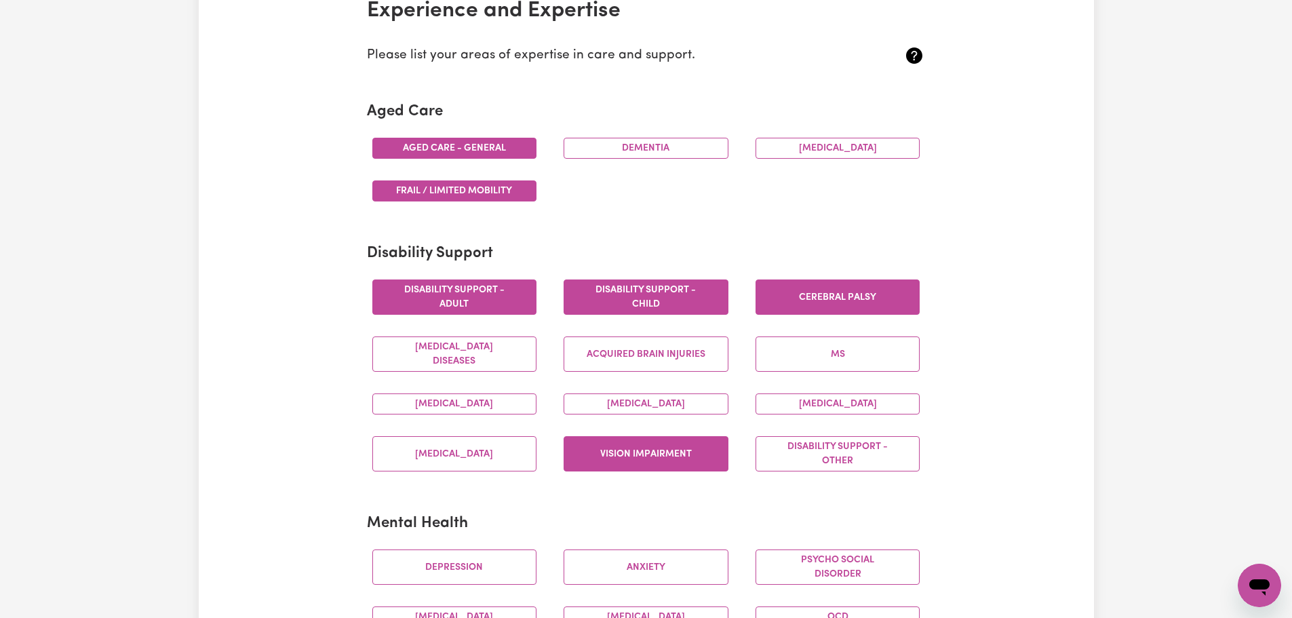
click at [656, 447] on button "Vision impairment" at bounding box center [646, 453] width 165 height 35
click at [880, 453] on button "Disability support - Other" at bounding box center [837, 453] width 165 height 35
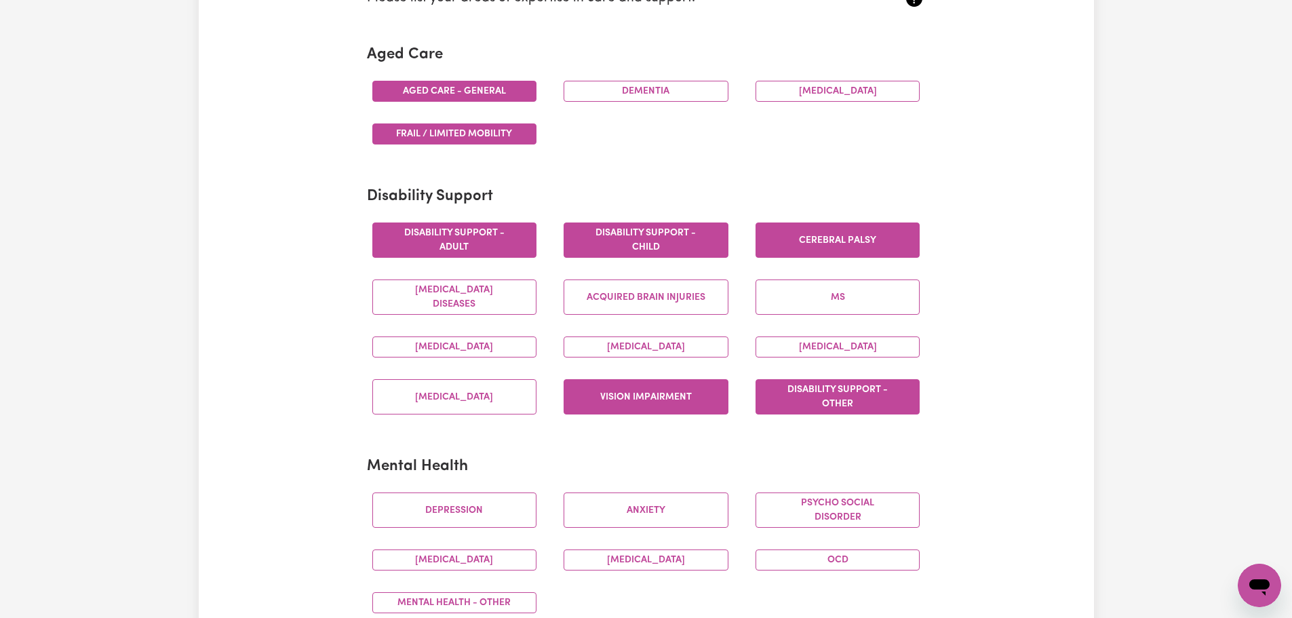
scroll to position [543, 0]
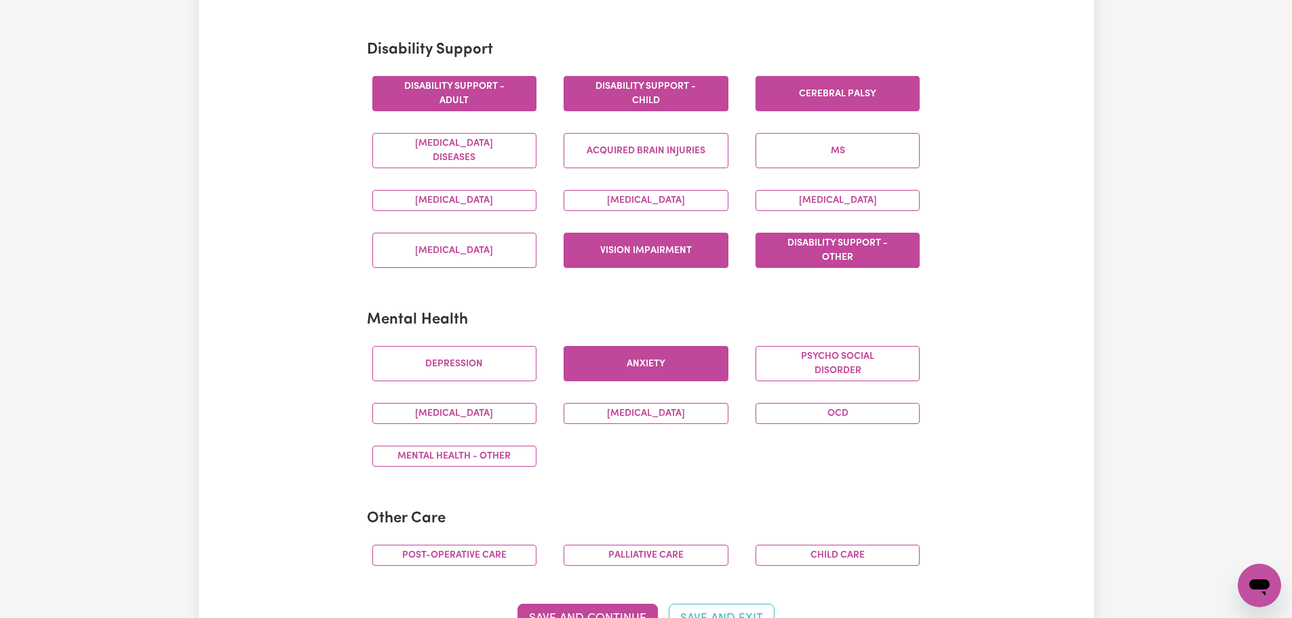
click at [644, 371] on button "Anxiety" at bounding box center [646, 363] width 165 height 35
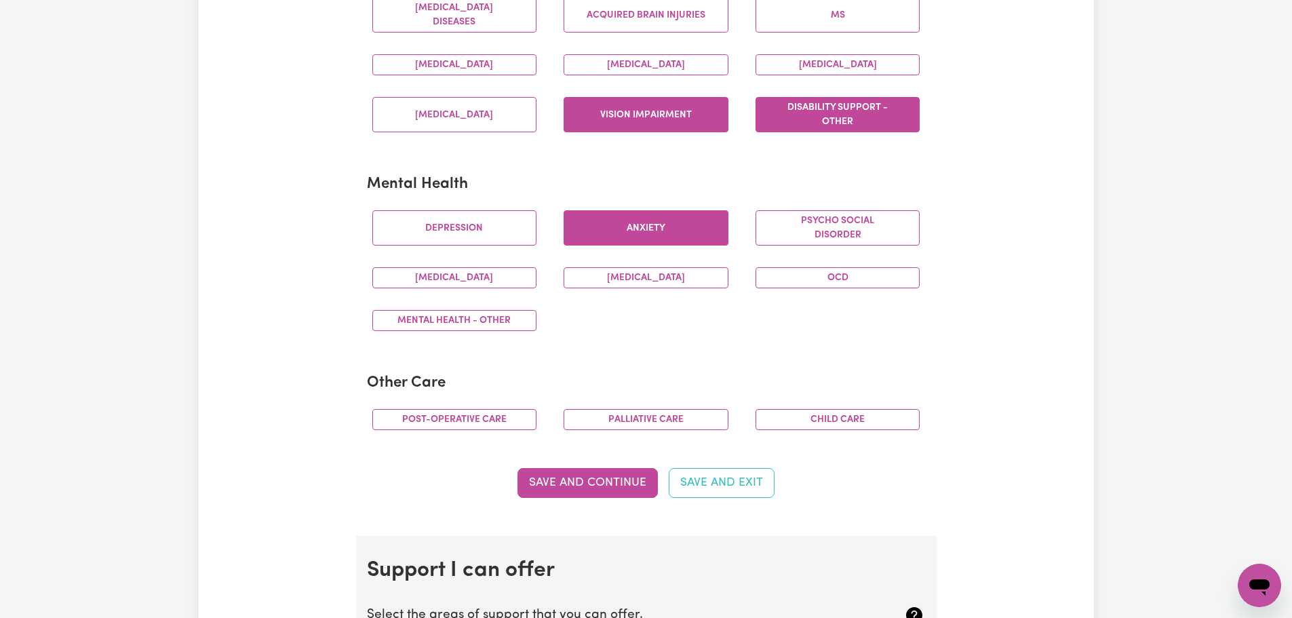
scroll to position [882, 0]
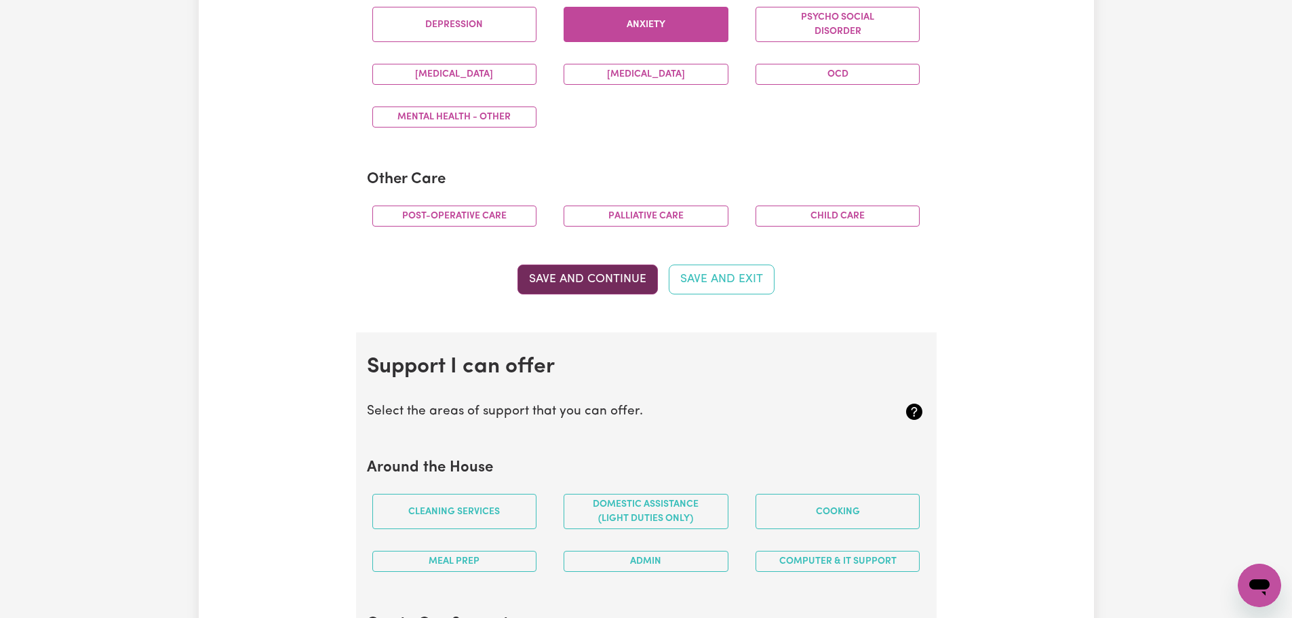
click at [555, 286] on button "Save and Continue" at bounding box center [587, 279] width 140 height 30
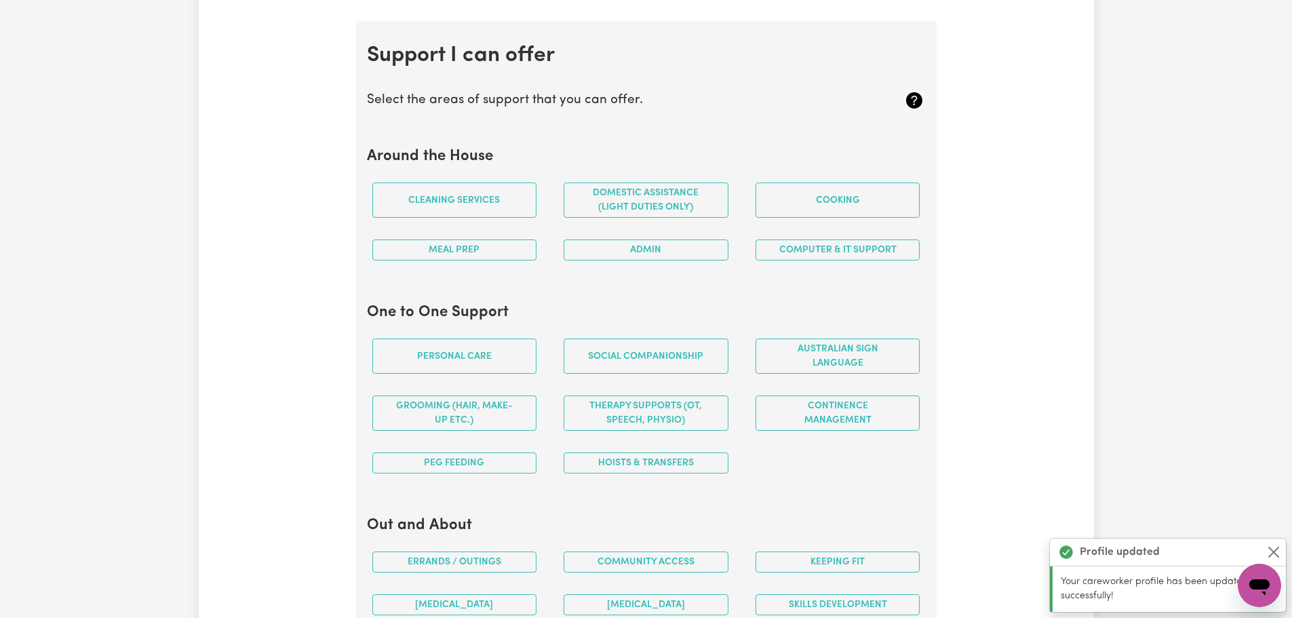
scroll to position [1214, 0]
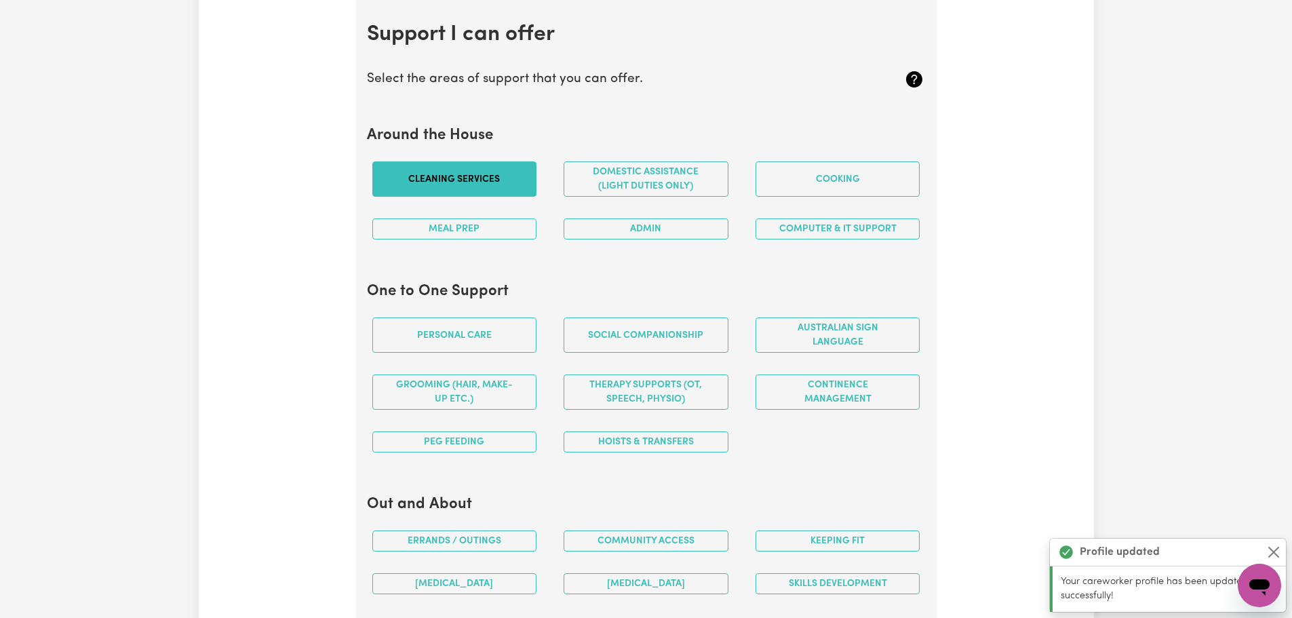
click at [498, 174] on button "Cleaning services" at bounding box center [454, 178] width 165 height 35
click at [507, 232] on button "Meal prep" at bounding box center [454, 228] width 165 height 21
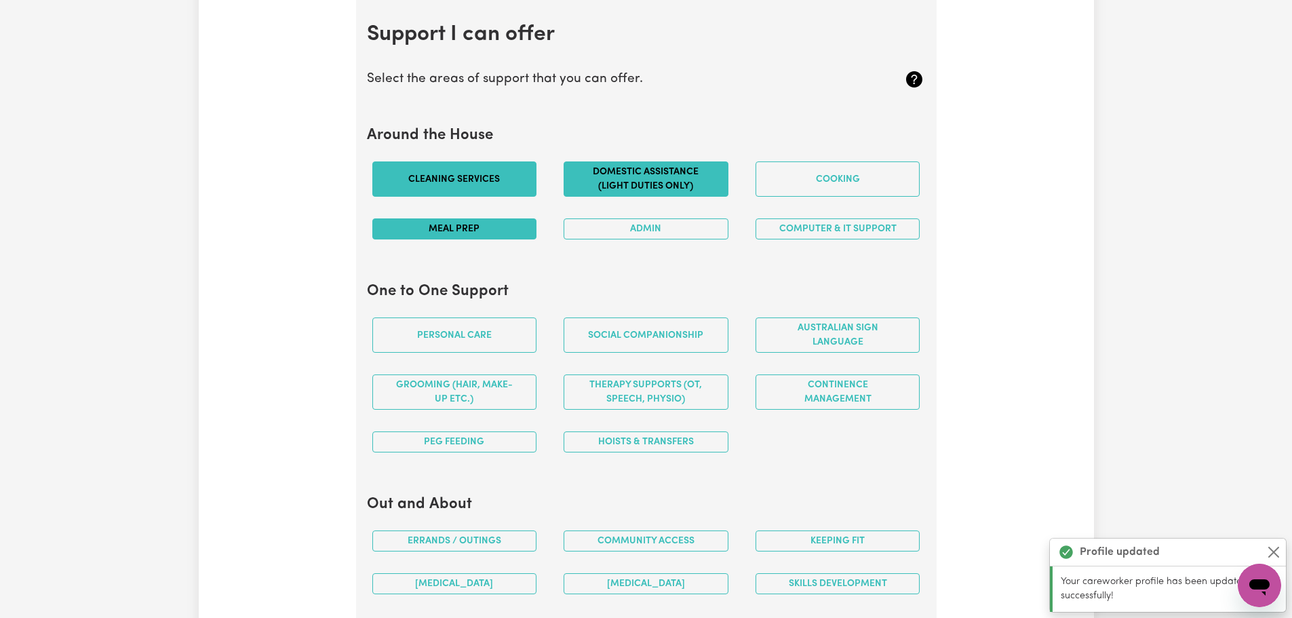
click at [718, 183] on button "Domestic assistance (light duties only)" at bounding box center [646, 178] width 165 height 35
click at [711, 222] on button "Admin" at bounding box center [646, 228] width 165 height 21
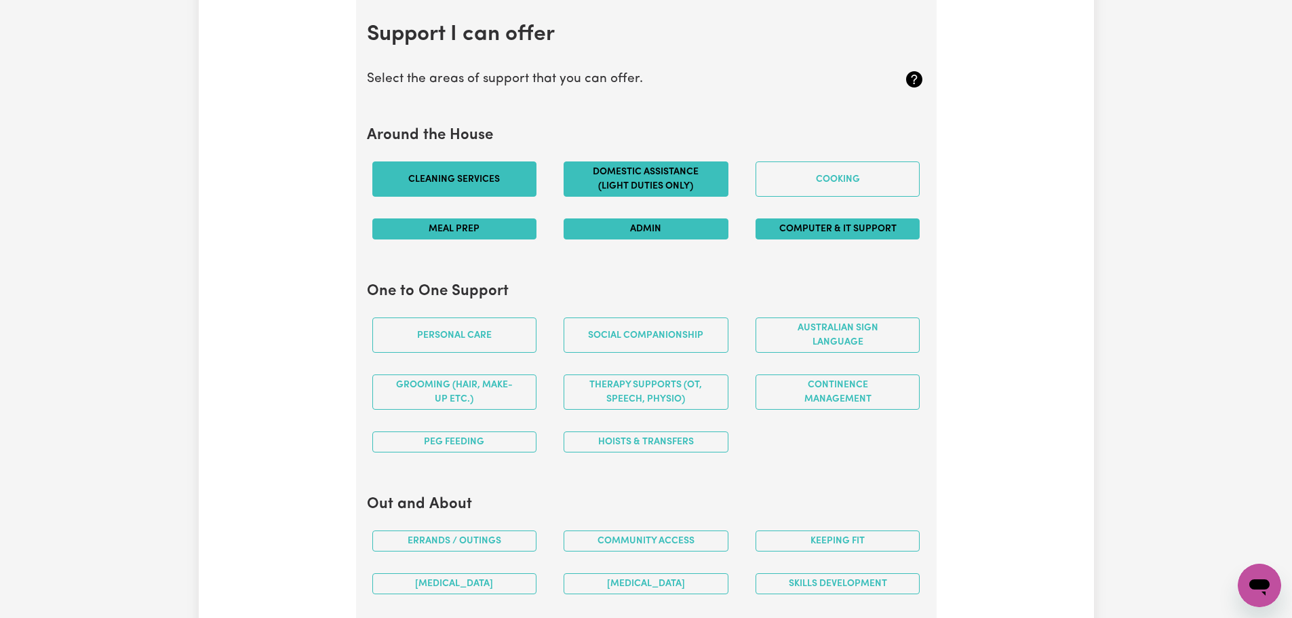
click at [802, 229] on button "Computer & IT Support" at bounding box center [837, 228] width 165 height 21
click at [826, 176] on button "Cooking" at bounding box center [837, 178] width 165 height 35
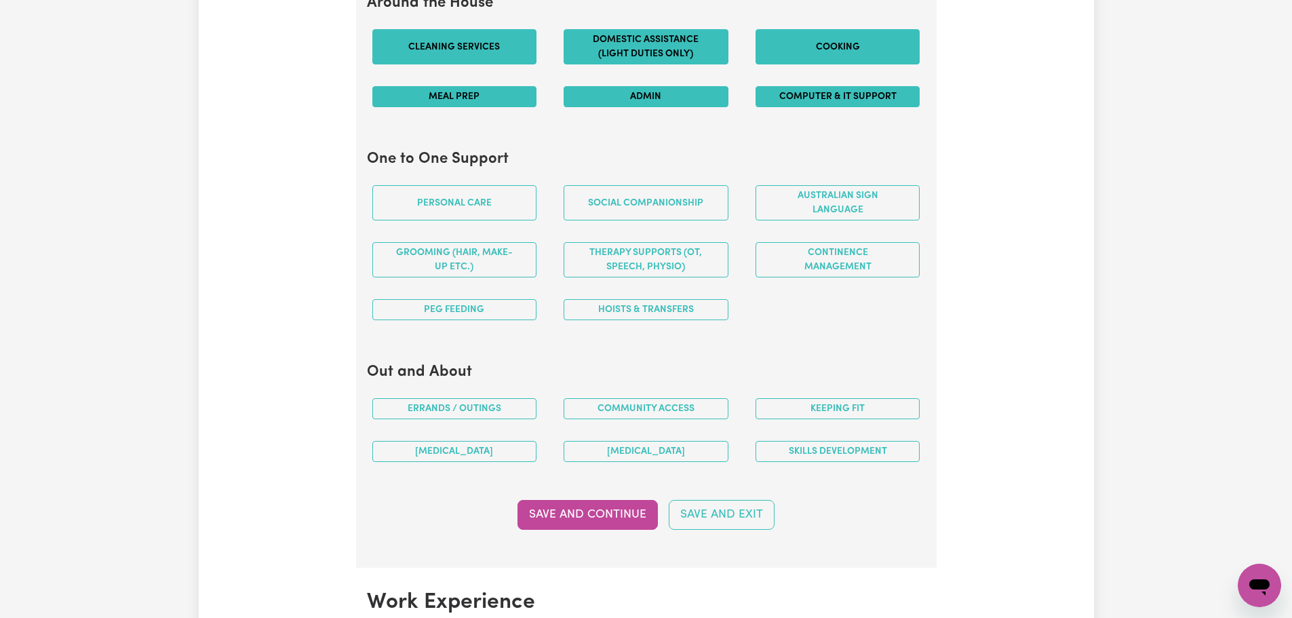
scroll to position [1350, 0]
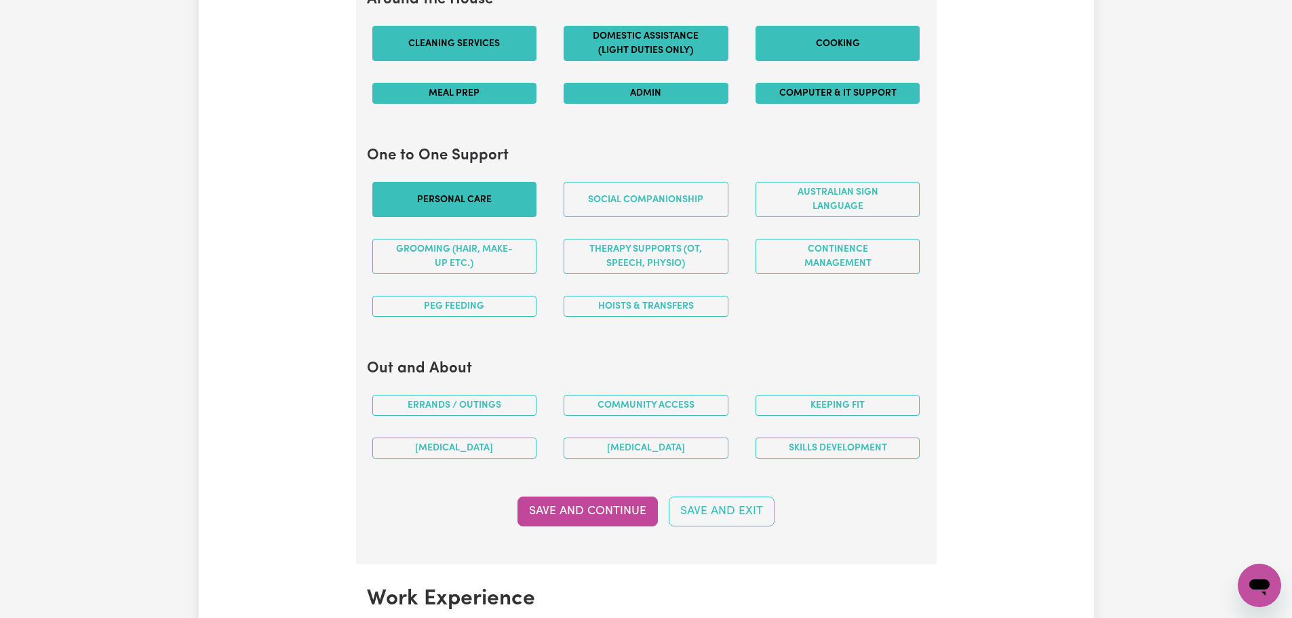
click at [487, 197] on button "Personal care" at bounding box center [454, 199] width 165 height 35
click at [694, 202] on button "Social companionship" at bounding box center [646, 199] width 165 height 35
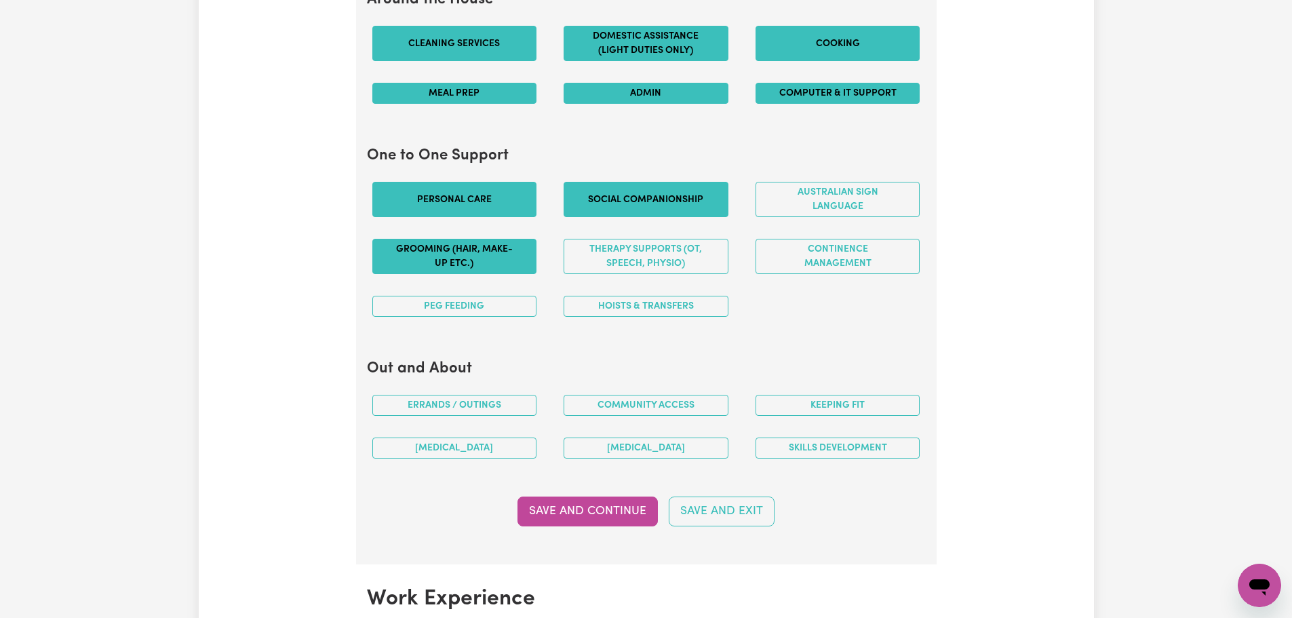
click at [449, 258] on button "Grooming (hair, make-up etc.)" at bounding box center [454, 256] width 165 height 35
click at [484, 311] on button "PEG feeding" at bounding box center [454, 306] width 165 height 21
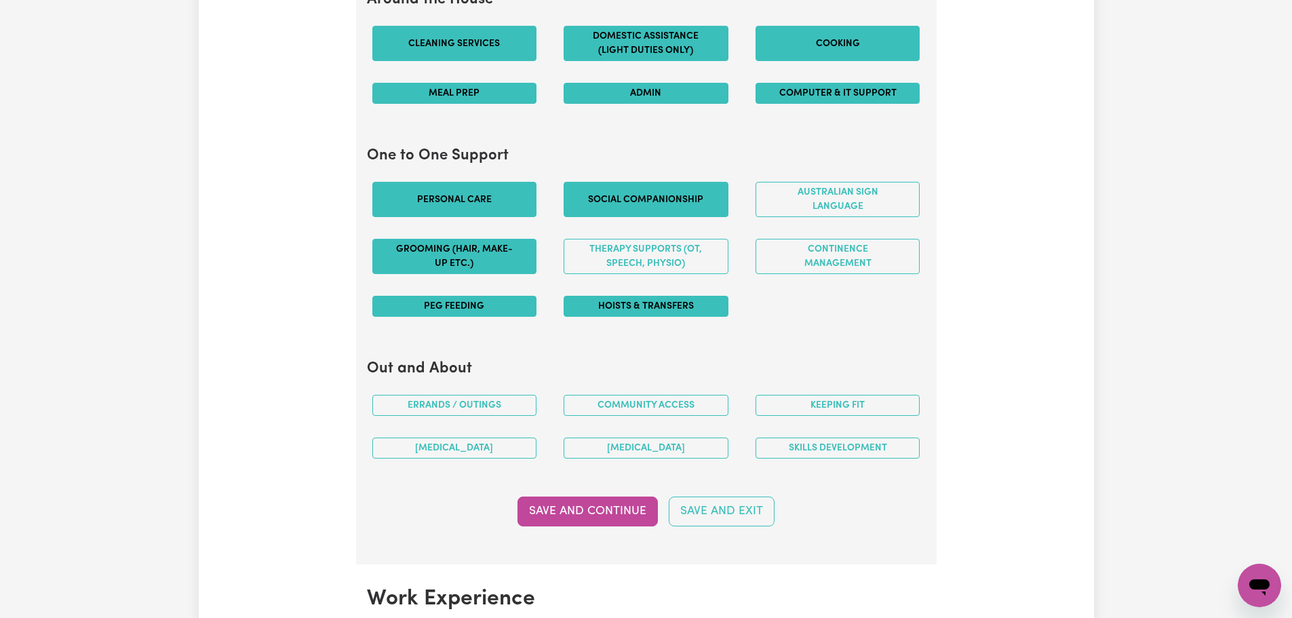
click at [667, 307] on button "Hoists & transfers" at bounding box center [646, 306] width 165 height 21
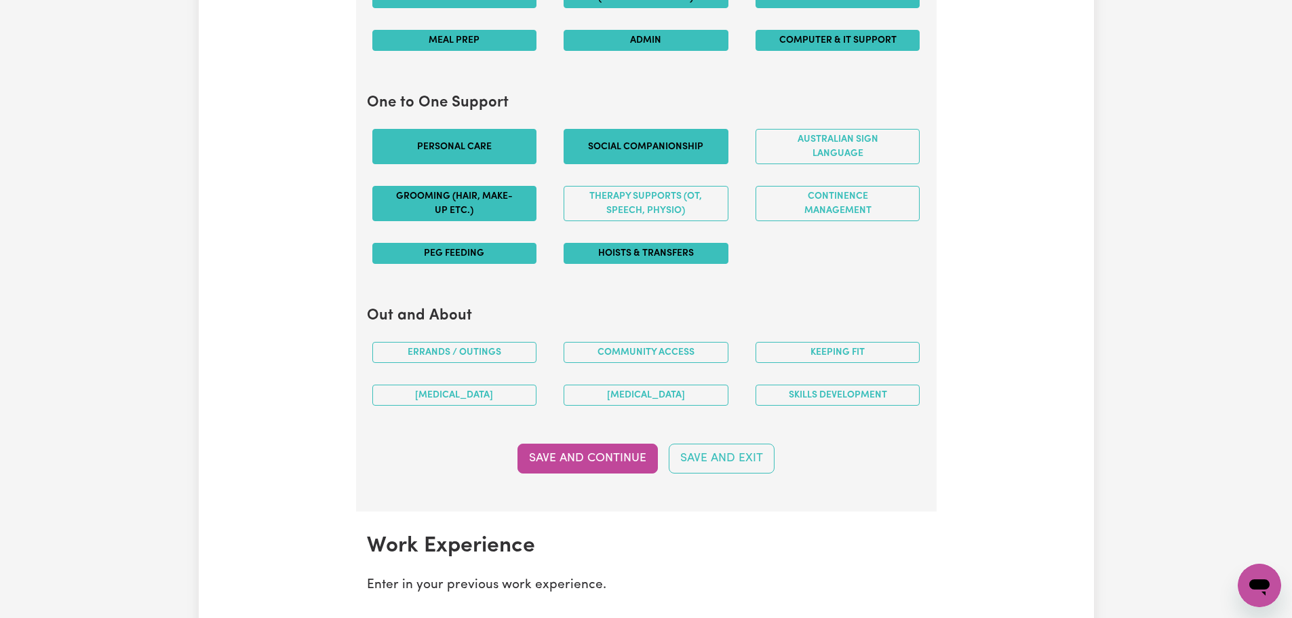
scroll to position [1485, 0]
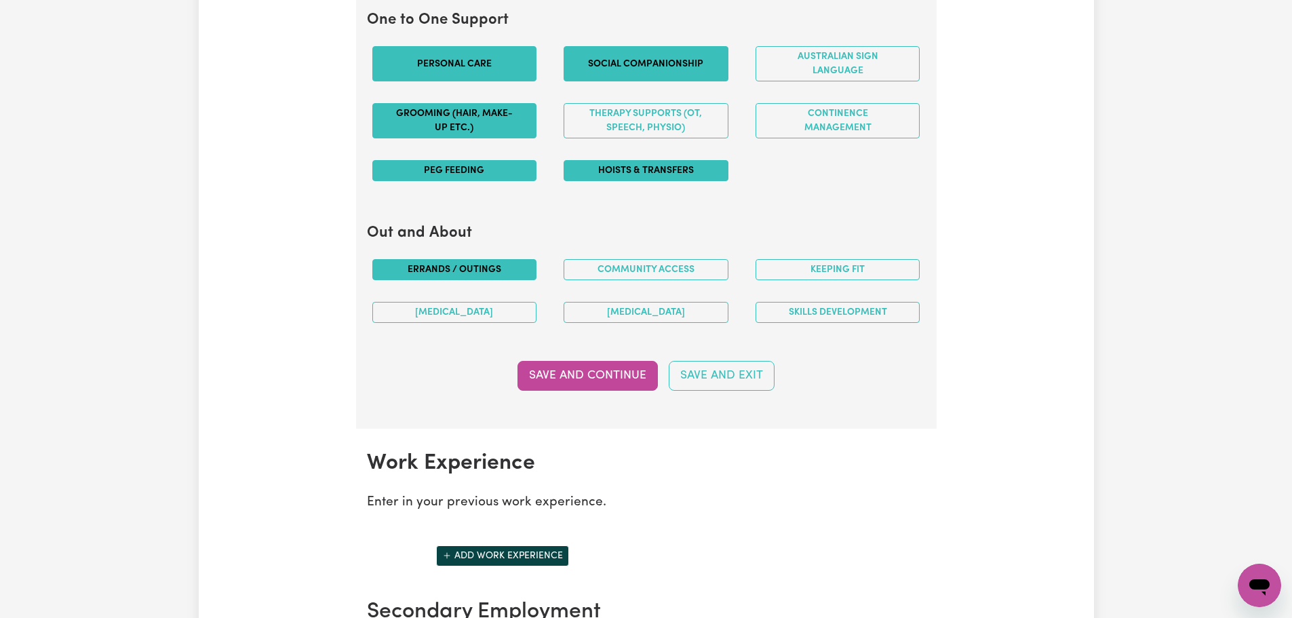
click at [492, 273] on button "Errands / Outings" at bounding box center [454, 269] width 165 height 21
click at [612, 265] on button "Community access" at bounding box center [646, 269] width 165 height 21
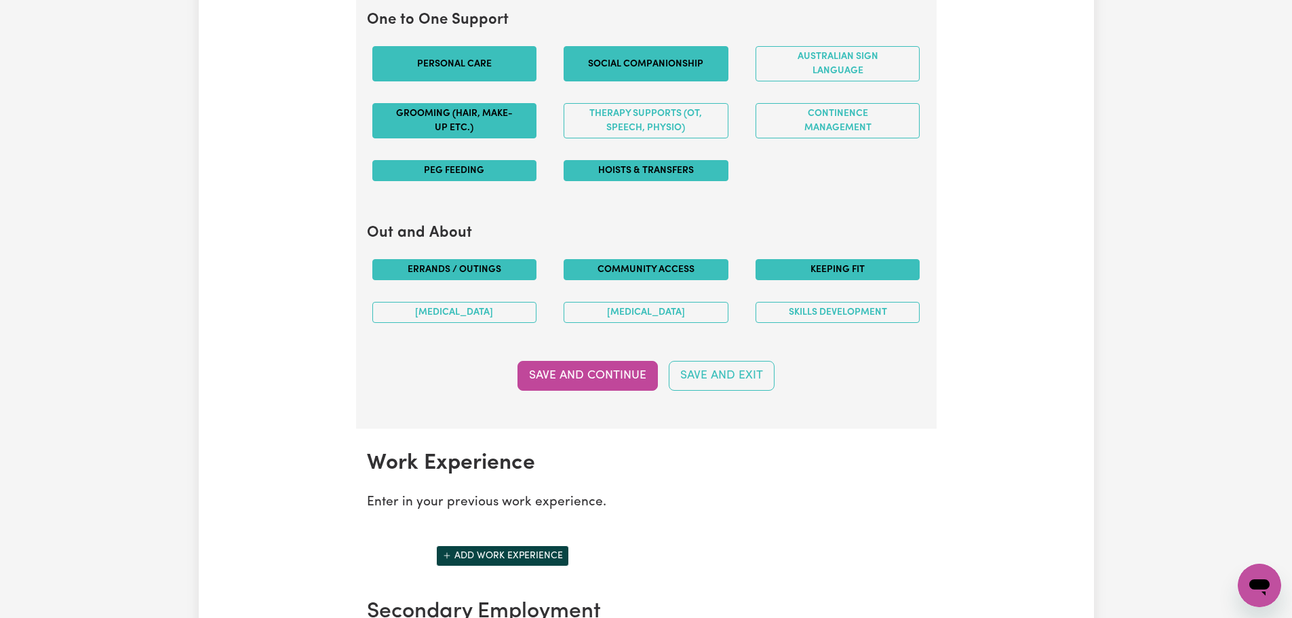
click at [890, 268] on button "Keeping fit" at bounding box center [837, 269] width 165 height 21
click at [576, 383] on button "Save and Continue" at bounding box center [587, 376] width 140 height 30
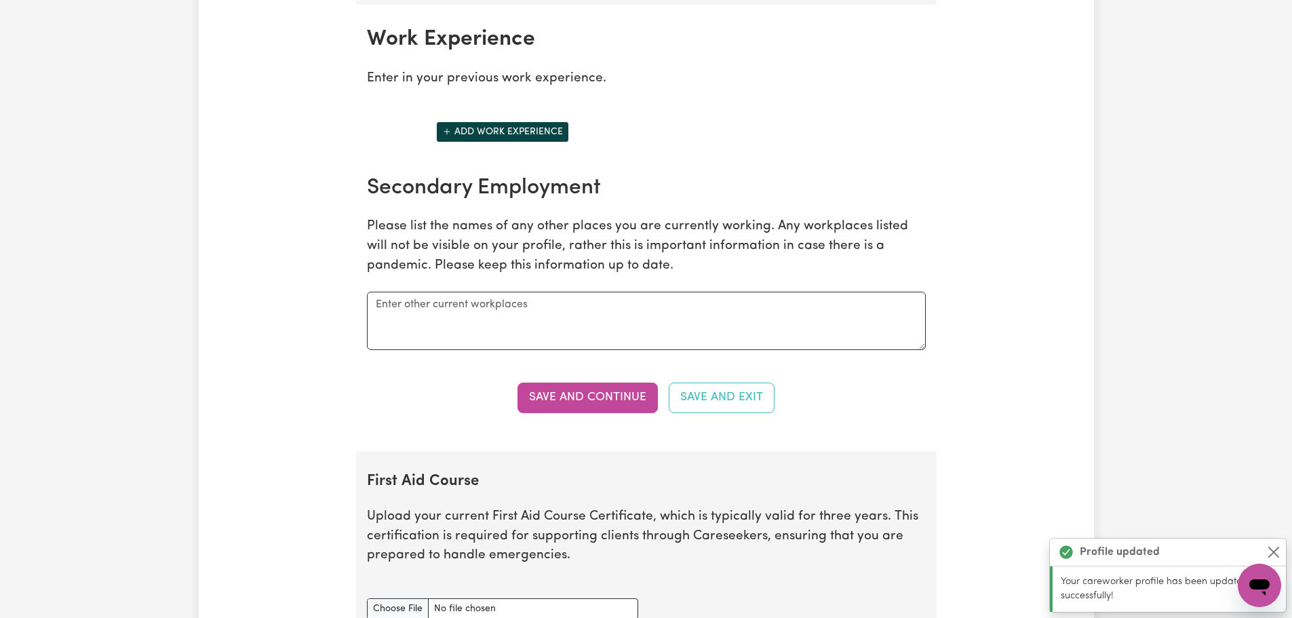
scroll to position [1914, 0]
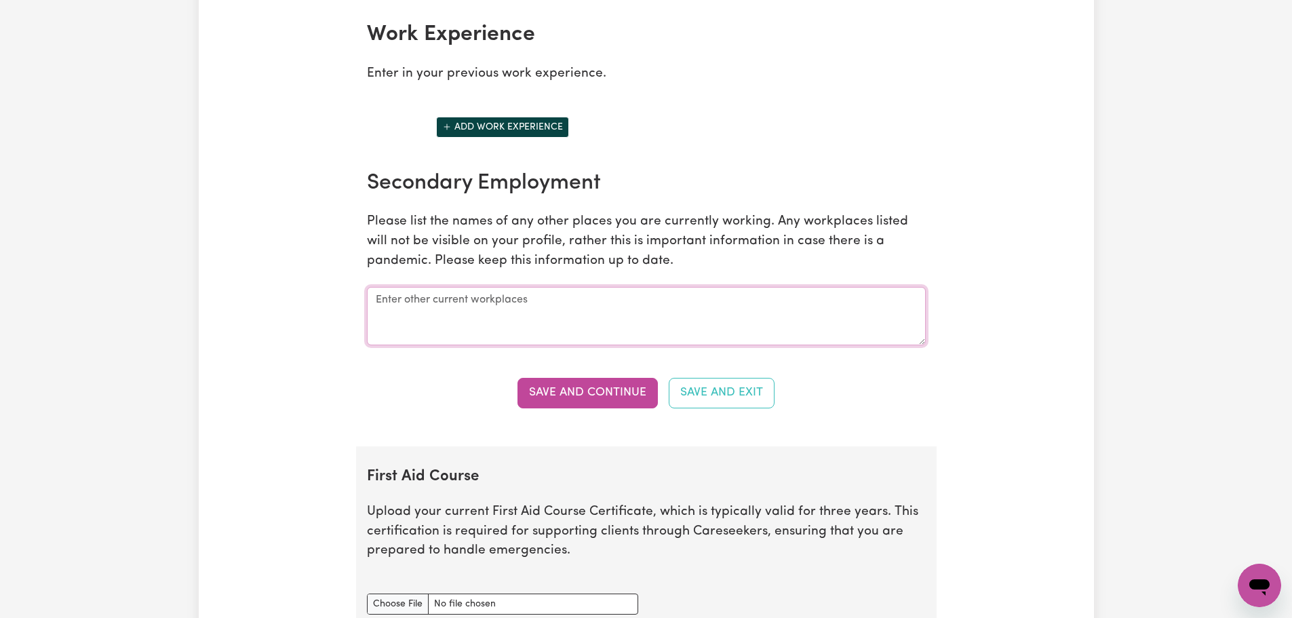
type textarea "x"
click at [498, 307] on textarea at bounding box center [646, 316] width 559 height 58
paste textarea "• Provide reliable and safe driving services to NDIS participants (kids and adu…"
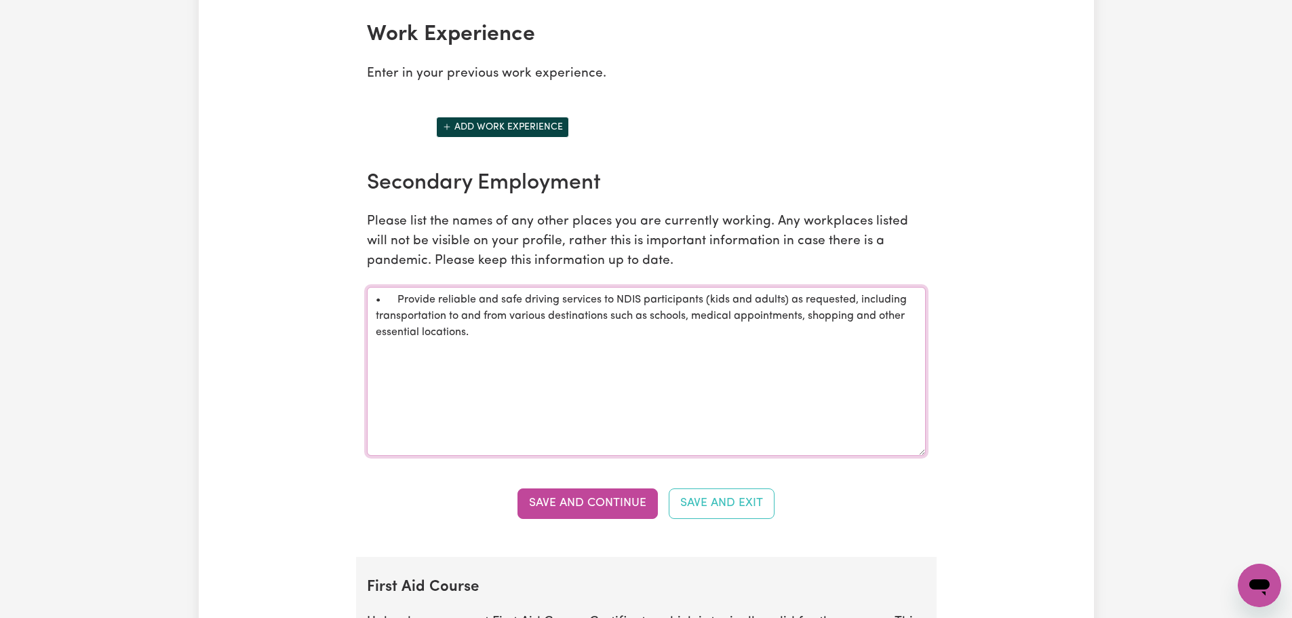
drag, startPoint x: 923, startPoint y: 342, endPoint x: 935, endPoint y: 454, distance: 112.6
click at [935, 454] on section "Work Experience Enter in your previous work experience. Add work experience Sec…" at bounding box center [646, 278] width 580 height 556
click at [398, 296] on textarea "• Provide reliable and safe driving services to NDIS participants (kids and adu…" at bounding box center [646, 372] width 559 height 170
type textarea "Provide reliable and safe driving services to NDIS participants (kids and adult…"
click at [495, 129] on button "Add work experience" at bounding box center [502, 127] width 133 height 21
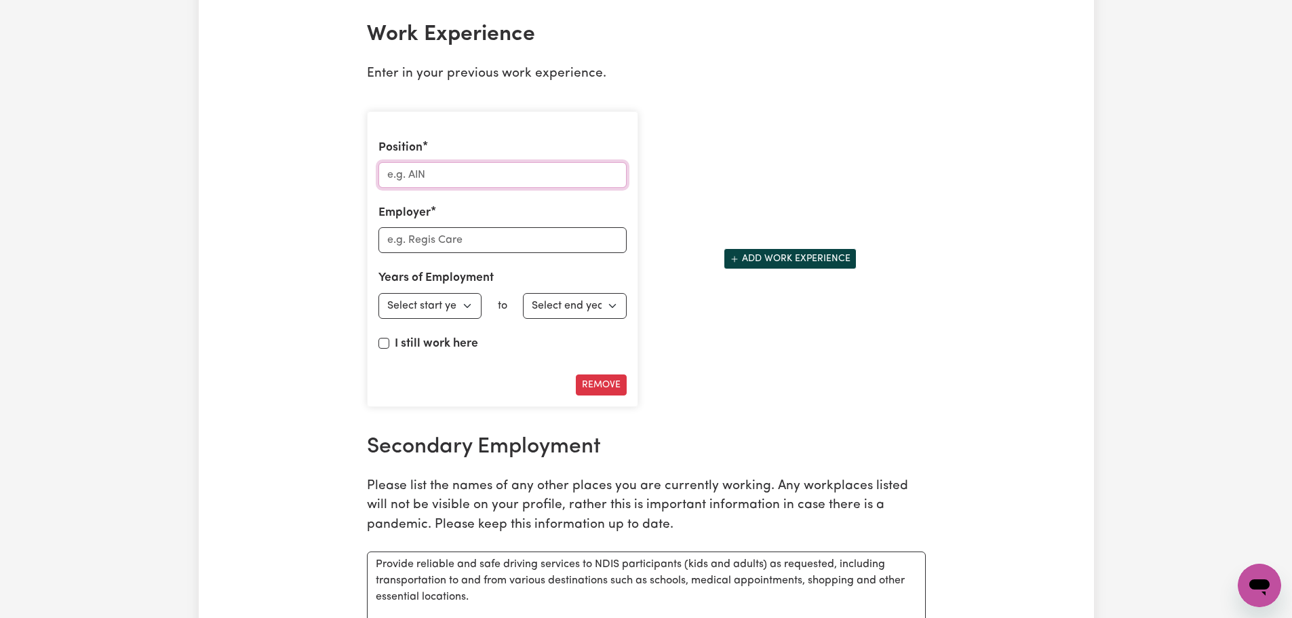
click at [502, 170] on input "Position" at bounding box center [502, 175] width 248 height 26
type input "Support Worker"
type input "G"
type input "GIO In Home & Outings"
click at [430, 307] on select "Select start year 1951 1952 1953 1954 1955 1956 1957 1958 1959 1960 1961 1962 1…" at bounding box center [430, 306] width 104 height 26
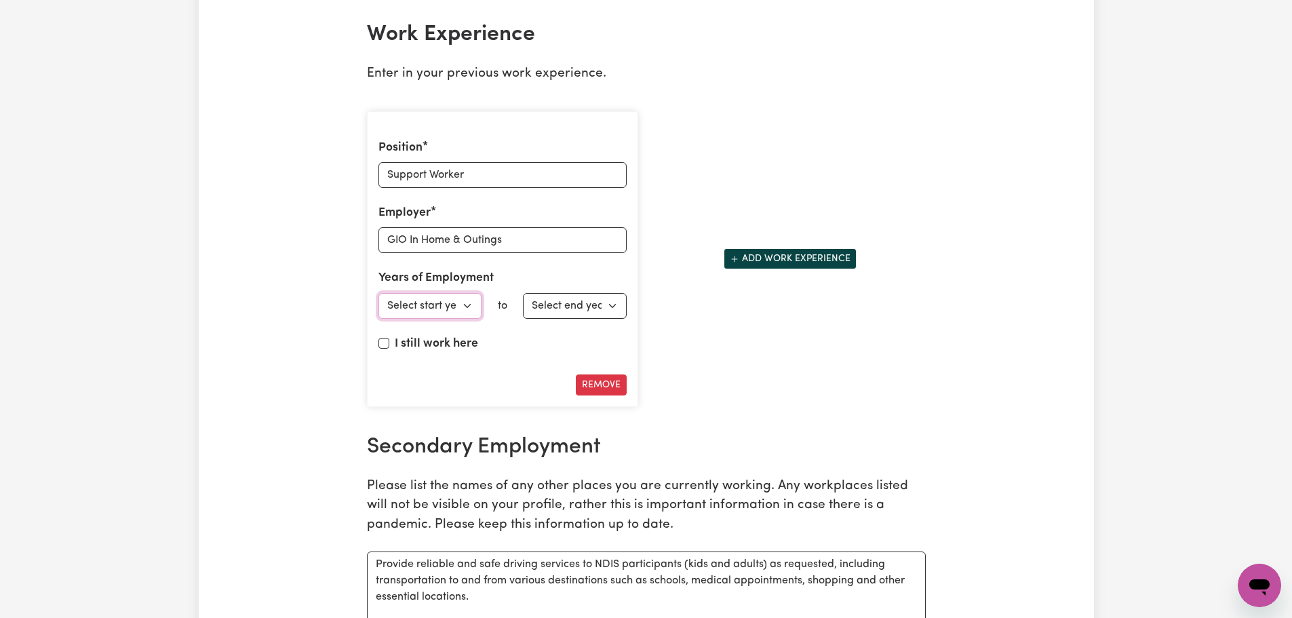
select select "2020"
click at [378, 293] on select "Select start year 1951 1952 1953 1954 1955 1956 1957 1958 1959 1960 1961 1962 1…" at bounding box center [430, 306] width 104 height 26
click at [608, 311] on select "Select end year 1951 1952 1953 1954 1955 1956 1957 1958 1959 1960 1961 1962 196…" at bounding box center [575, 306] width 104 height 26
drag, startPoint x: 530, startPoint y: 248, endPoint x: 291, endPoint y: 205, distance: 243.2
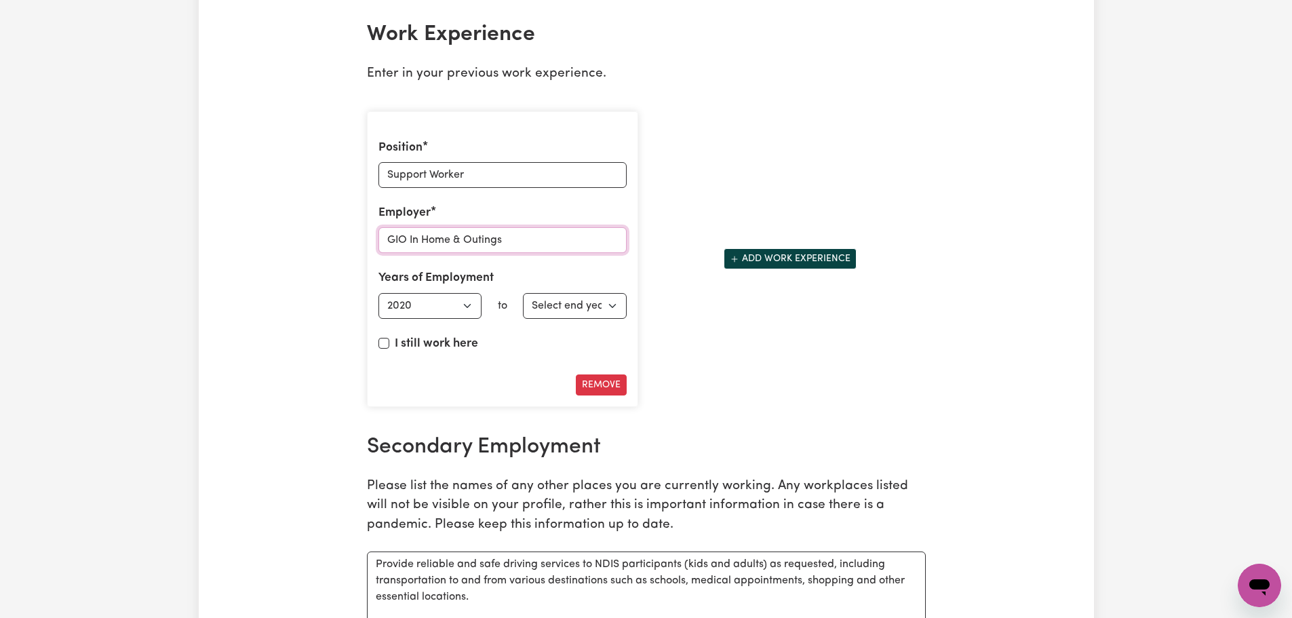
type input "HireUp"
click at [387, 342] on input "I still work here" at bounding box center [383, 343] width 11 height 11
checkbox input "true"
click at [802, 265] on button "Add work experience" at bounding box center [790, 258] width 133 height 21
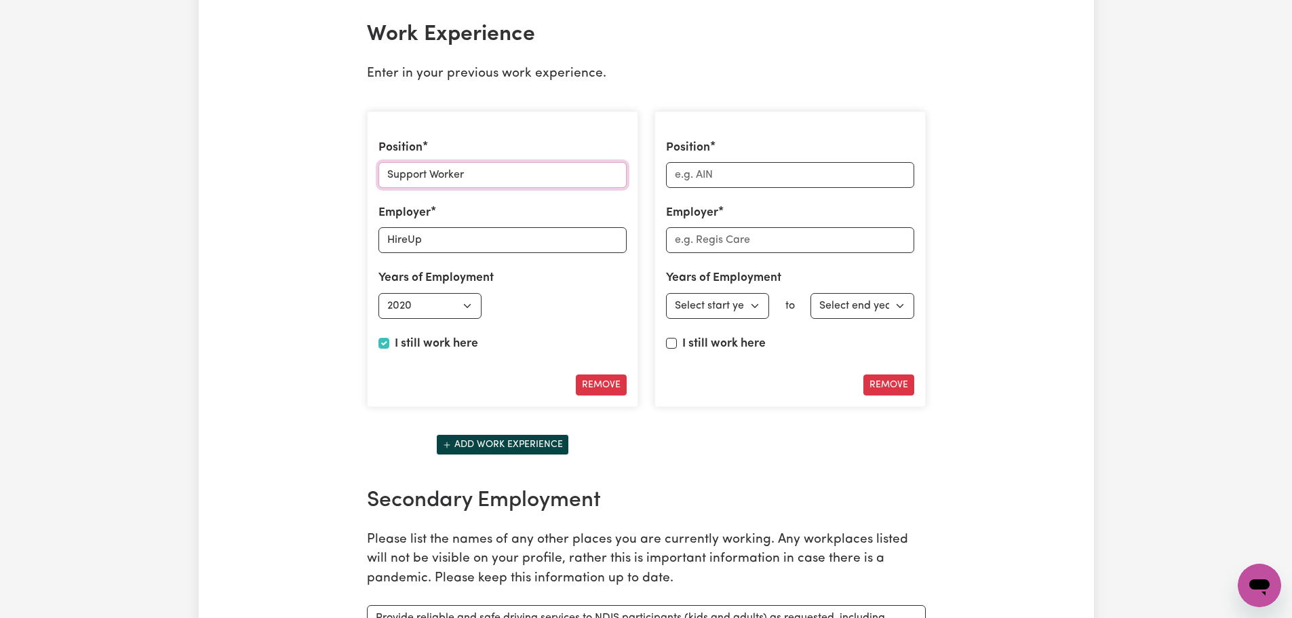
drag, startPoint x: 527, startPoint y: 174, endPoint x: 314, endPoint y: 142, distance: 215.3
click at [314, 142] on div "Update Profile 1 2 3 4 5 Step 3 : Your Work and Experience Potential clients ne…" at bounding box center [646, 4] width 895 height 3665
click at [696, 177] on input "Position" at bounding box center [790, 175] width 248 height 26
paste input "Support Worker"
type input "Support Worker"
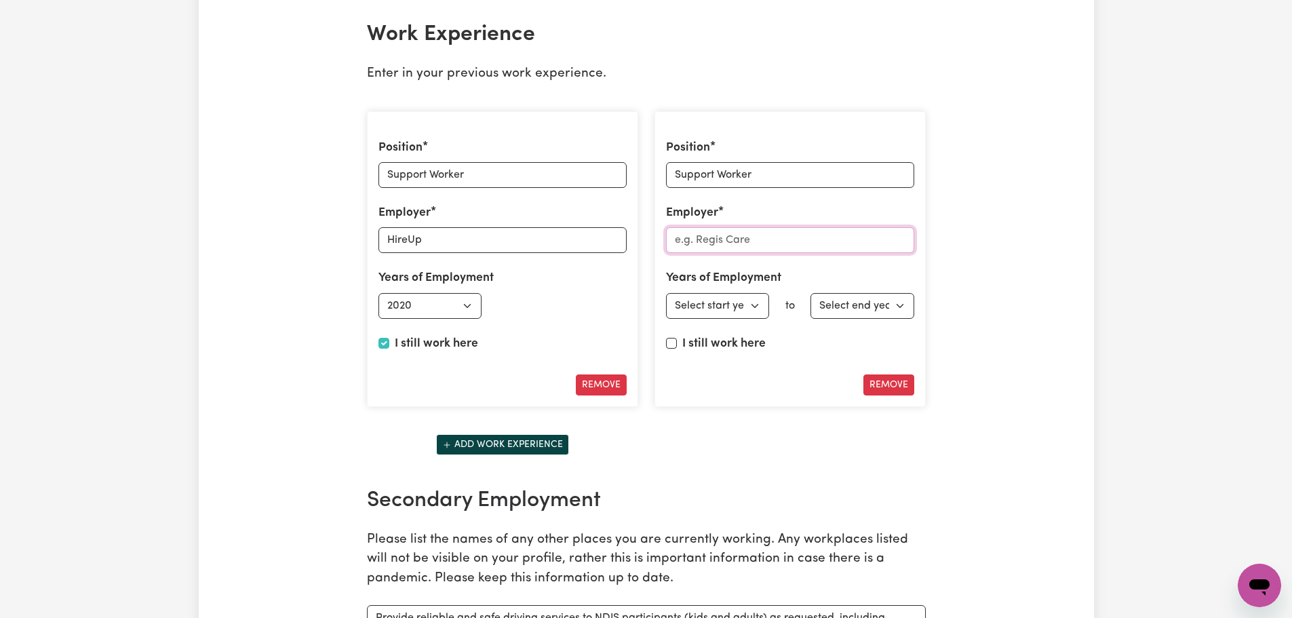
click at [703, 246] on input "Employer" at bounding box center [790, 240] width 248 height 26
type input "Mable"
click at [723, 309] on select "Select start year 1951 1952 1953 1954 1955 1956 1957 1958 1959 1960 1961 1962 1…" at bounding box center [718, 306] width 104 height 26
select select "2020"
click at [666, 293] on select "Select start year 1951 1952 1953 1954 1955 1956 1957 1958 1959 1960 1961 1962 1…" at bounding box center [718, 306] width 104 height 26
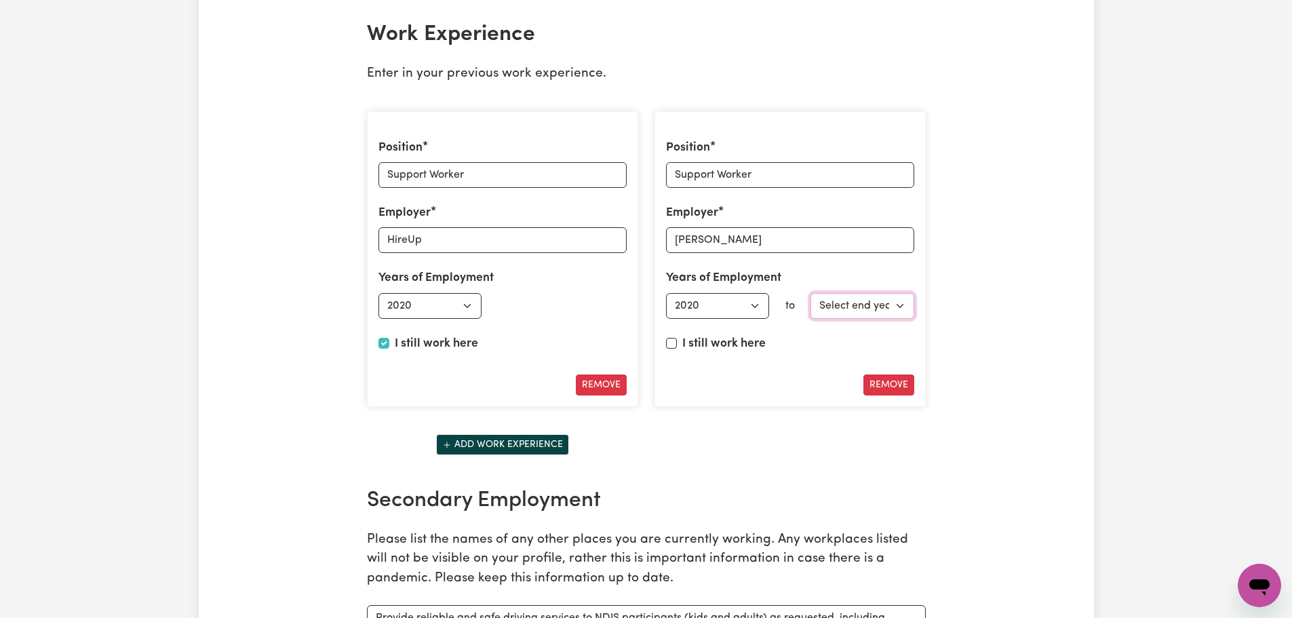
click at [861, 311] on select "Select end year 1951 1952 1953 1954 1955 1956 1957 1958 1959 1960 1961 1962 196…" at bounding box center [862, 306] width 104 height 26
click at [674, 338] on input "I still work here" at bounding box center [671, 343] width 11 height 11
checkbox input "true"
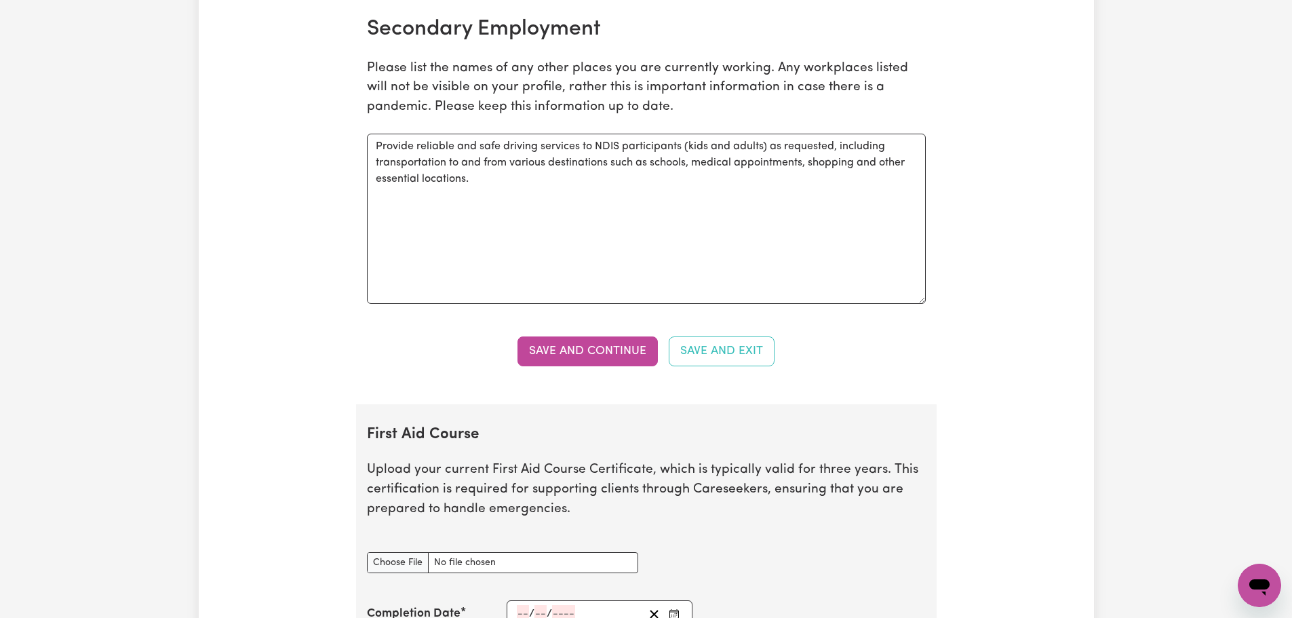
scroll to position [2388, 0]
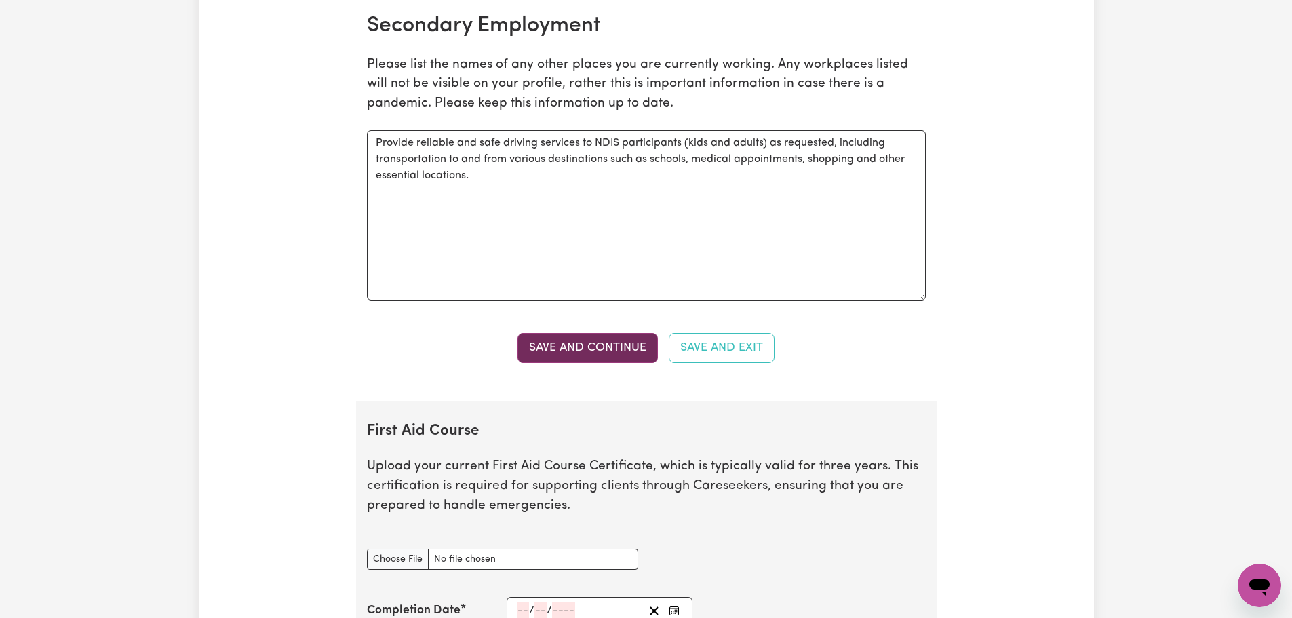
click at [621, 353] on button "Save and Continue" at bounding box center [587, 348] width 140 height 30
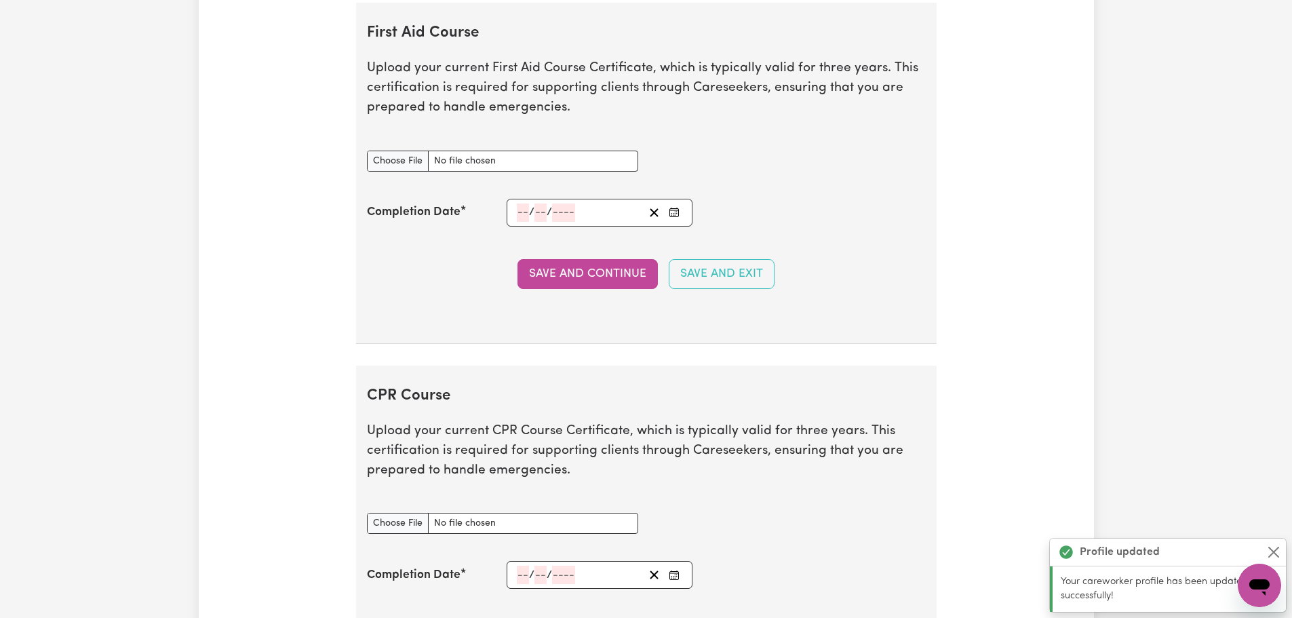
scroll to position [2789, 0]
click at [399, 162] on input "First Aid Course document" at bounding box center [502, 158] width 271 height 21
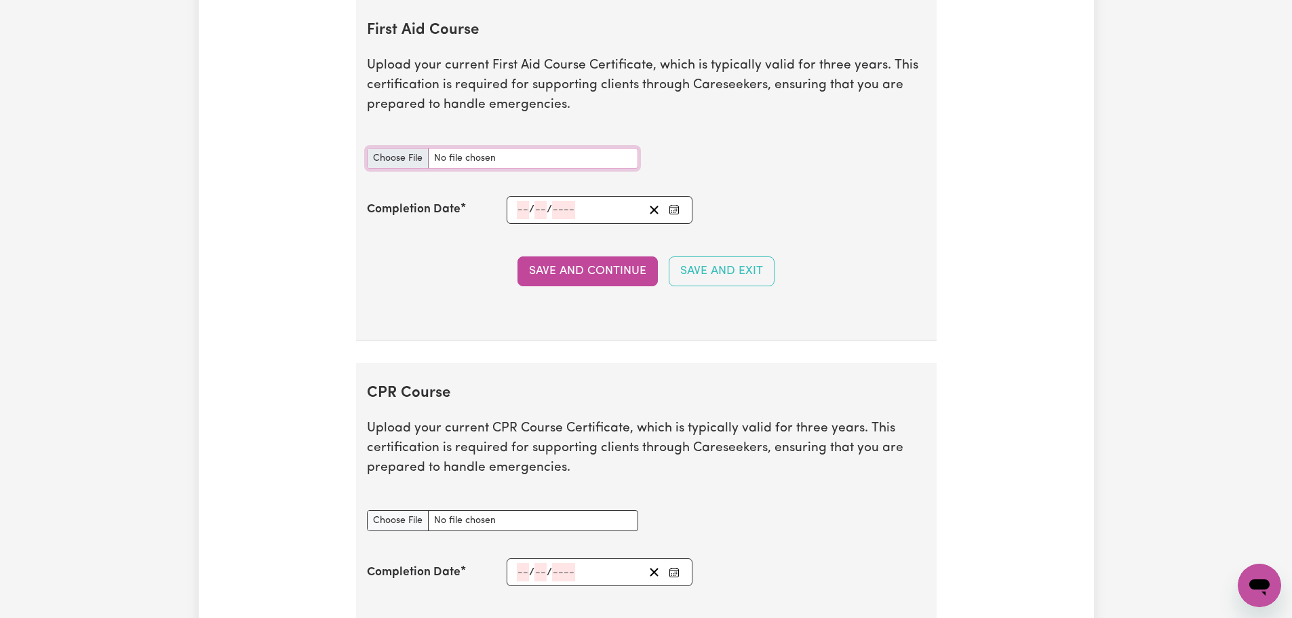
type input "C:\fakepath\FirstAid_CPR_2025.pdf"
type textarea "x"
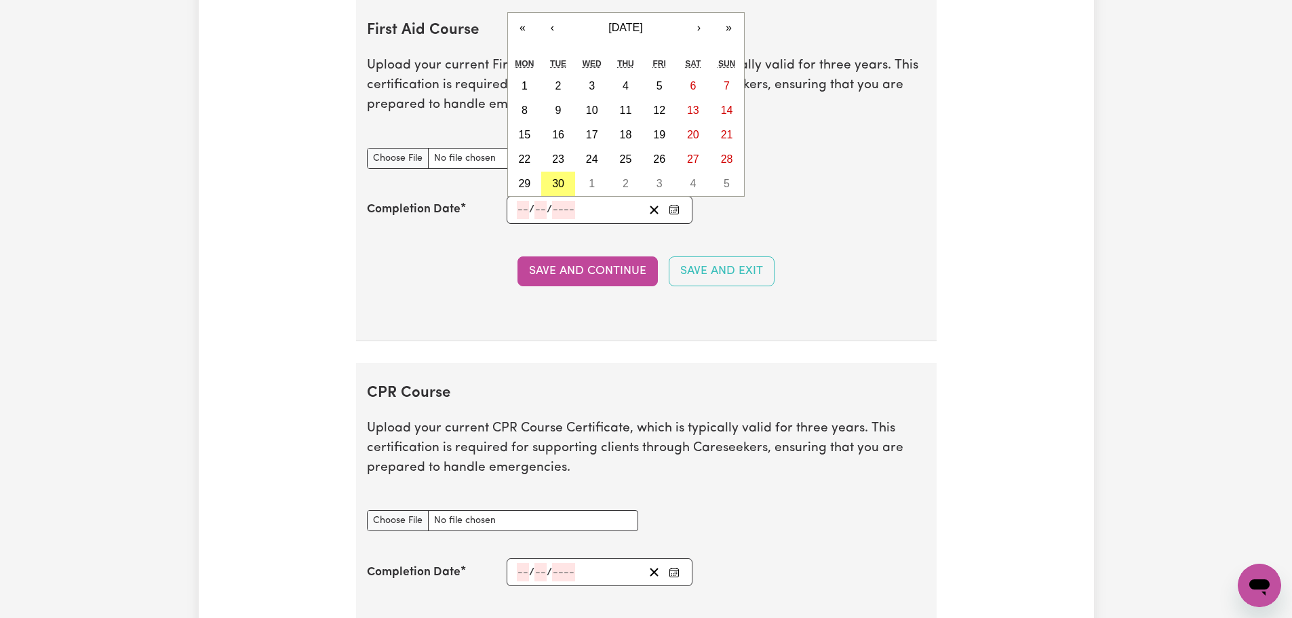
click at [520, 208] on input "number" at bounding box center [523, 210] width 12 height 18
type input "27"
type input "03"
type input "202"
type input "2025-03-27"
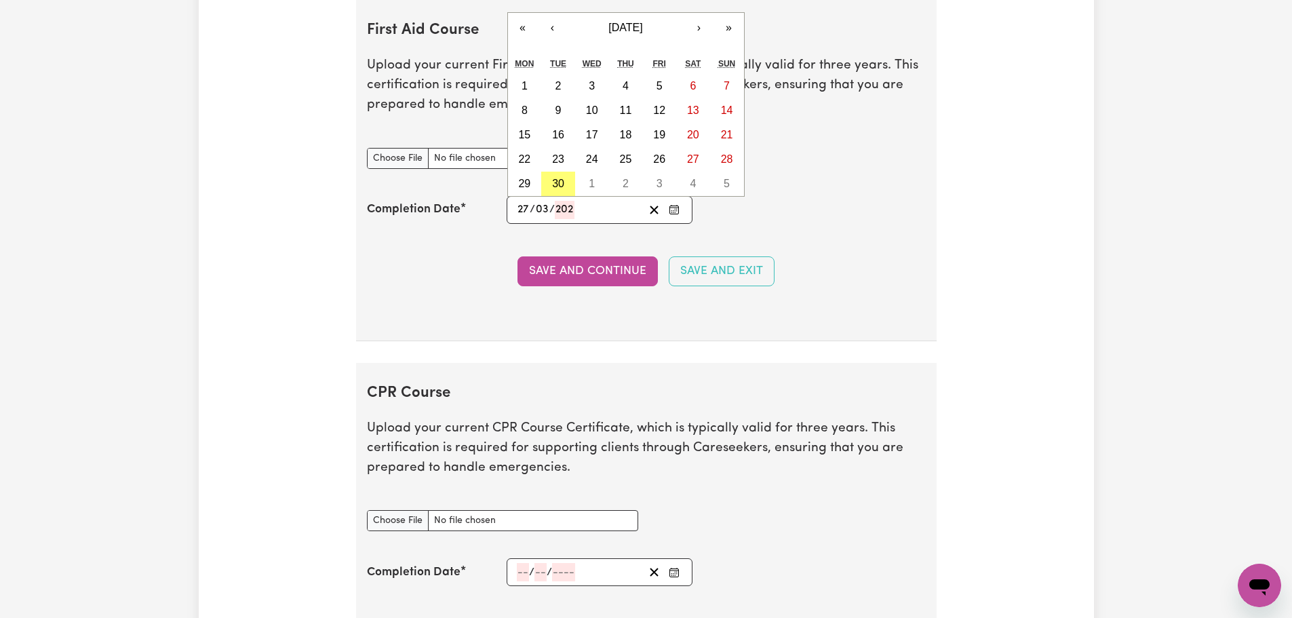
type input "3"
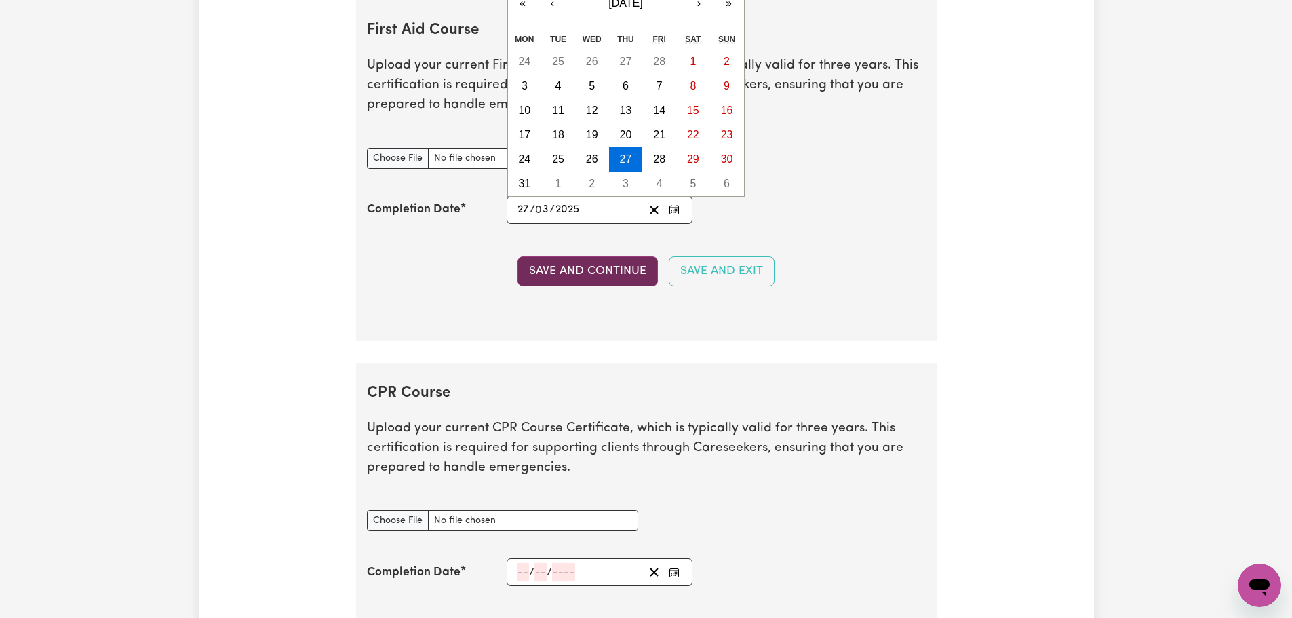
type input "2025"
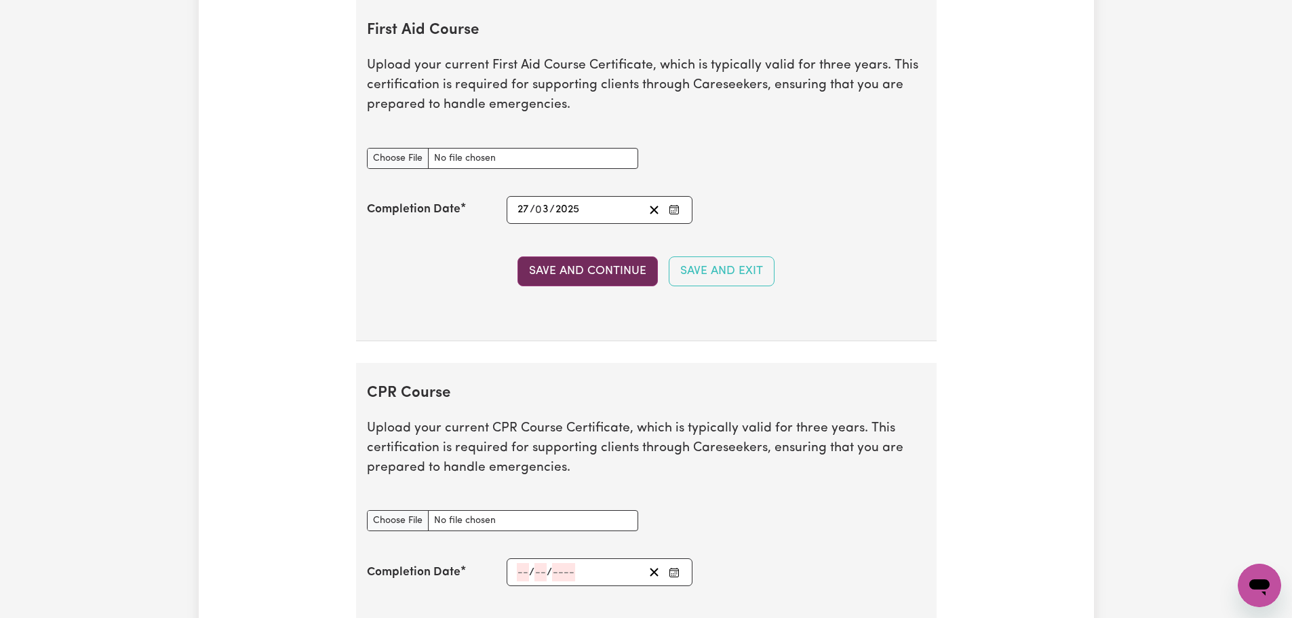
click at [557, 264] on button "Save and Continue" at bounding box center [587, 271] width 140 height 30
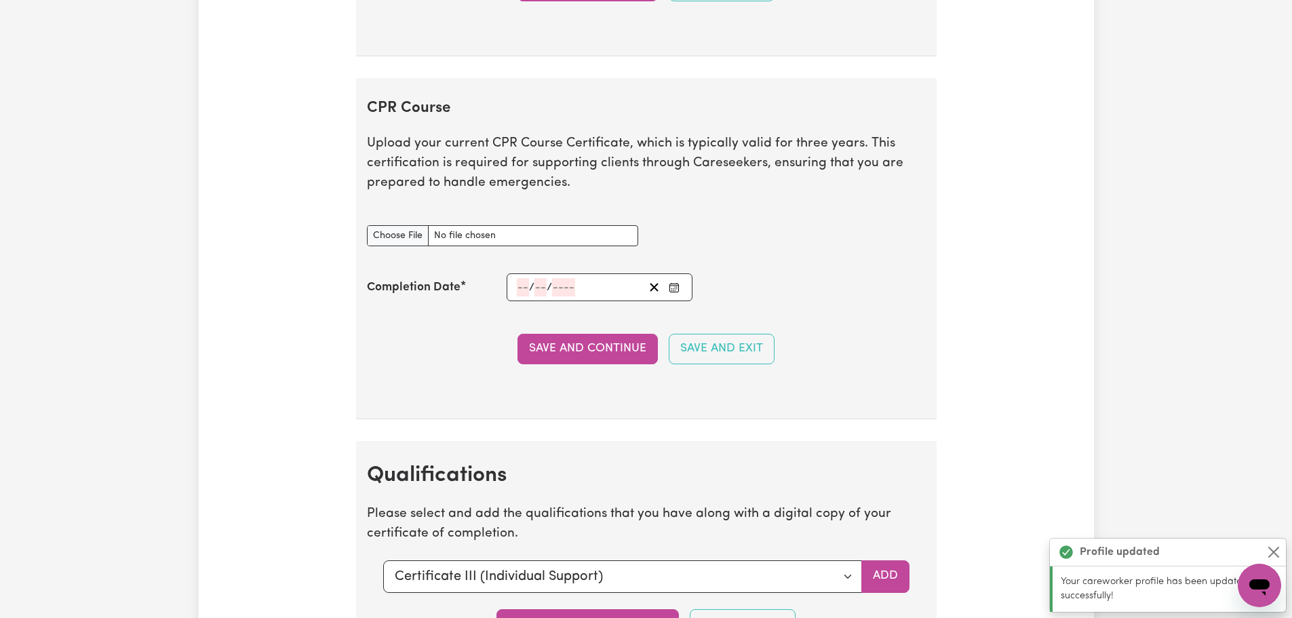
scroll to position [3152, 0]
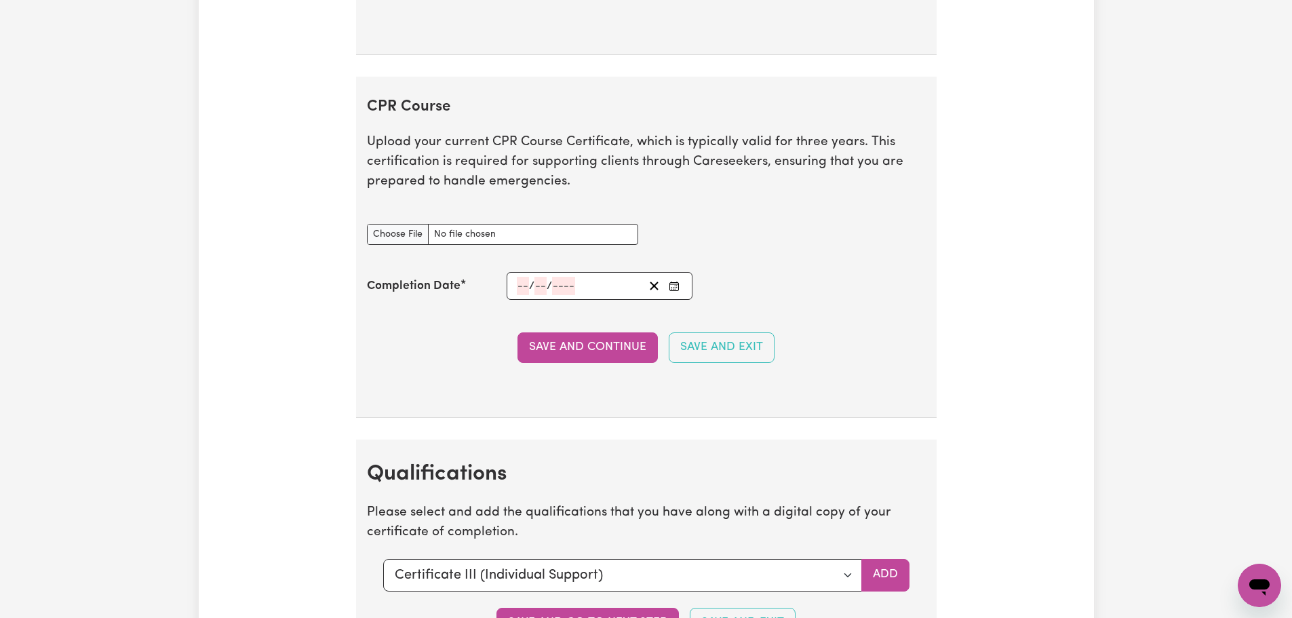
type textarea "x"
click at [410, 235] on input "CPR Course document" at bounding box center [502, 234] width 271 height 21
type input "C:\fakepath\FirstAid_CPR_2025.pdf"
click at [515, 280] on div "/ /" at bounding box center [579, 286] width 129 height 18
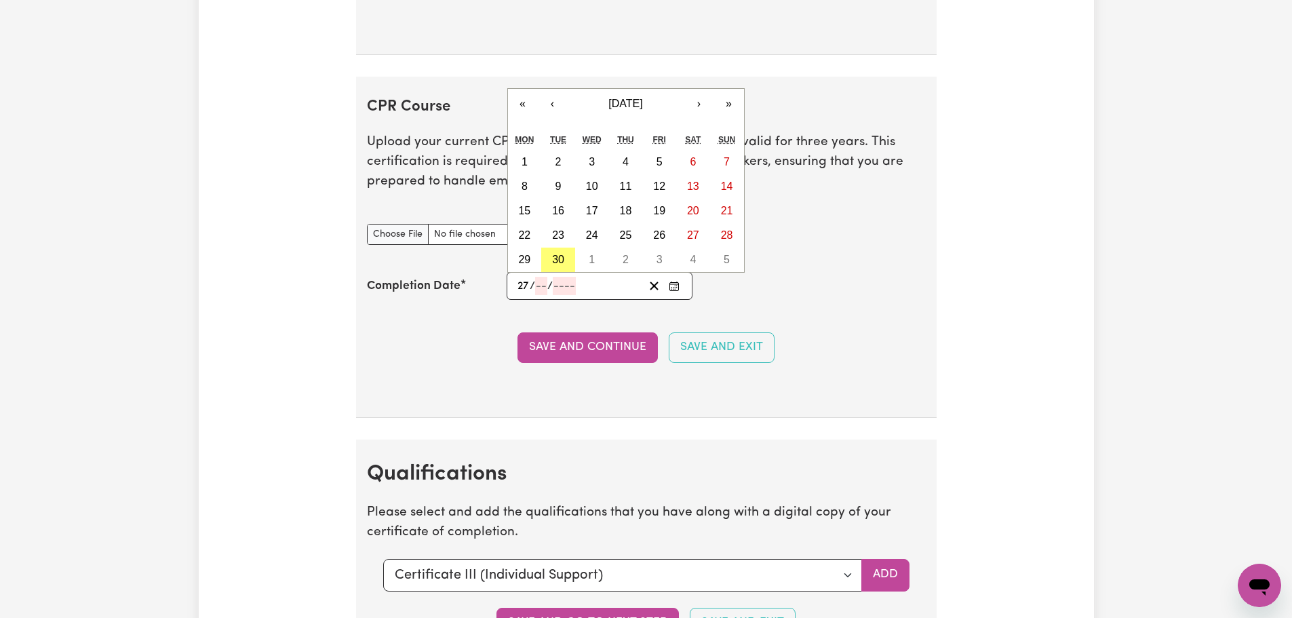
type input "27"
type input "03"
type input "202"
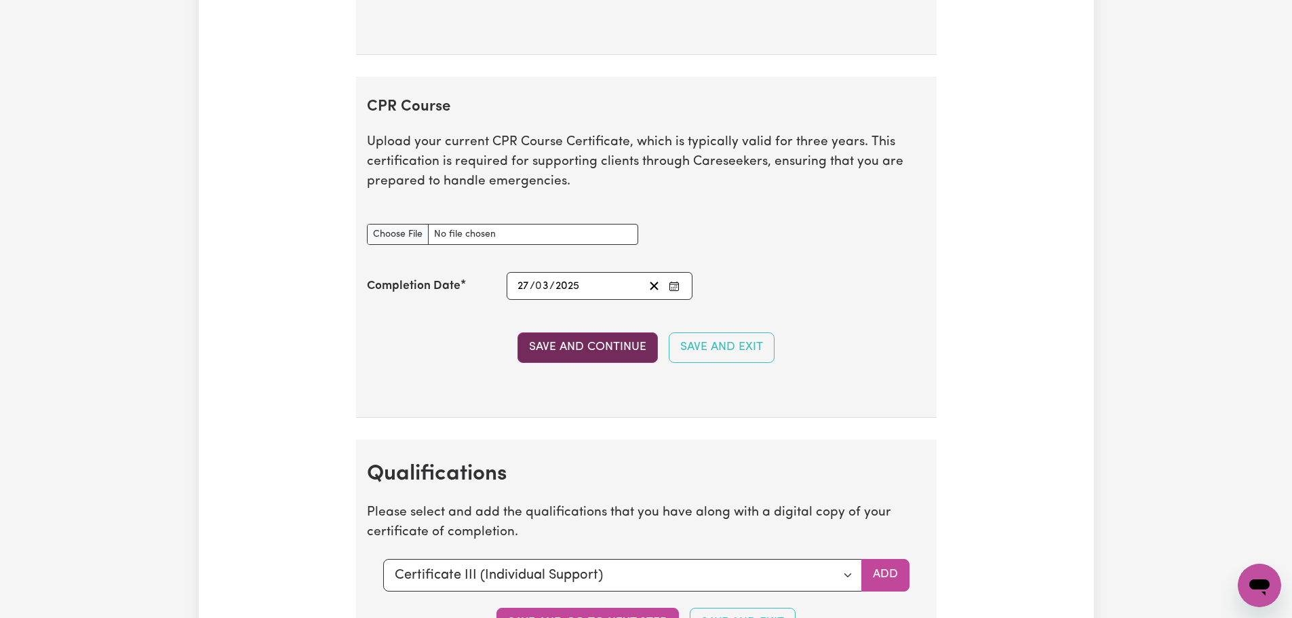
click at [613, 357] on button "Save and Continue" at bounding box center [587, 347] width 140 height 30
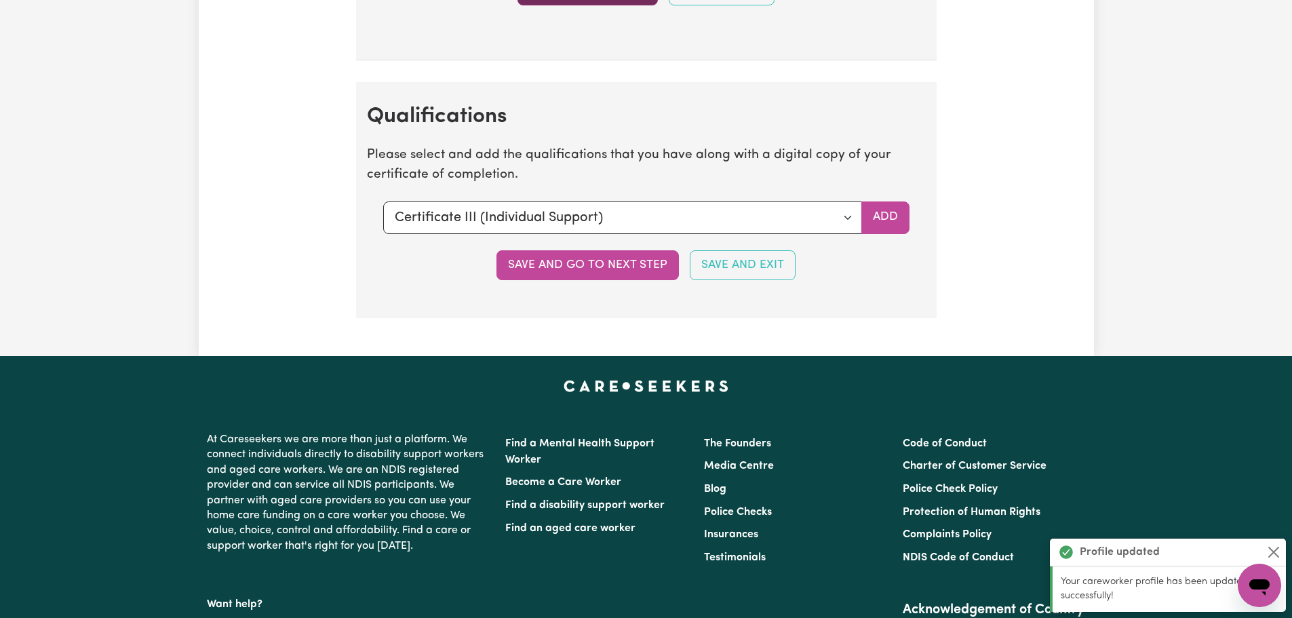
scroll to position [3591, 0]
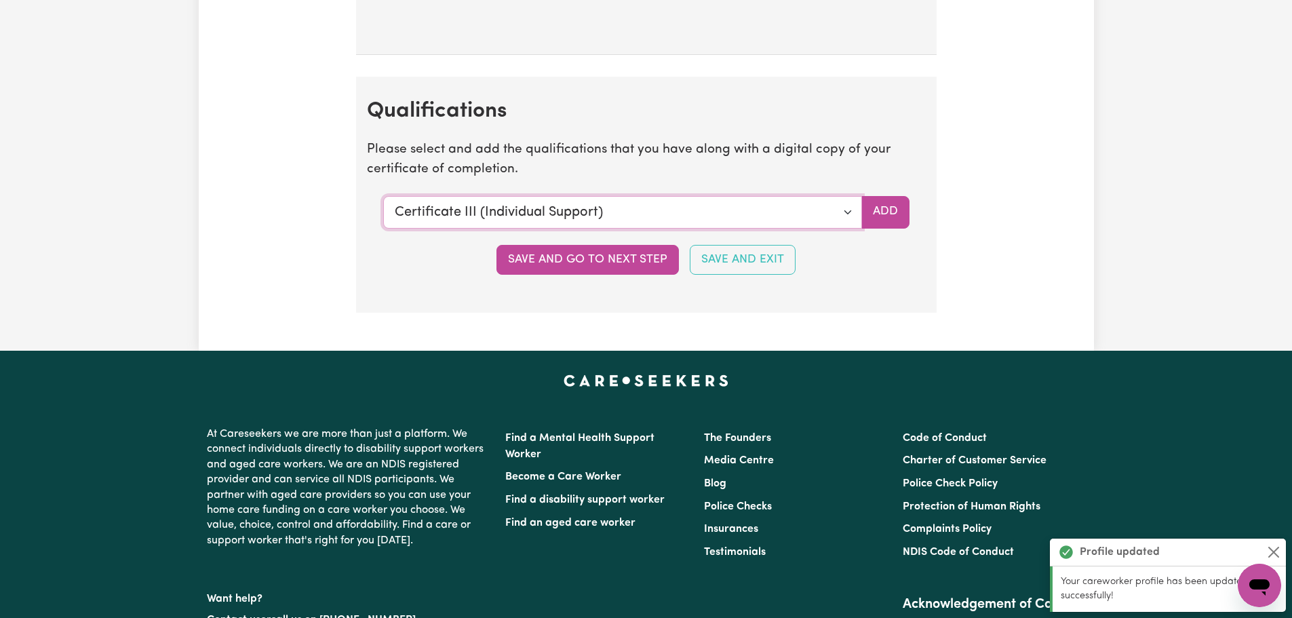
click at [676, 212] on select "Select a qualification to add... Certificate III (Individual Support) Certifica…" at bounding box center [622, 212] width 479 height 33
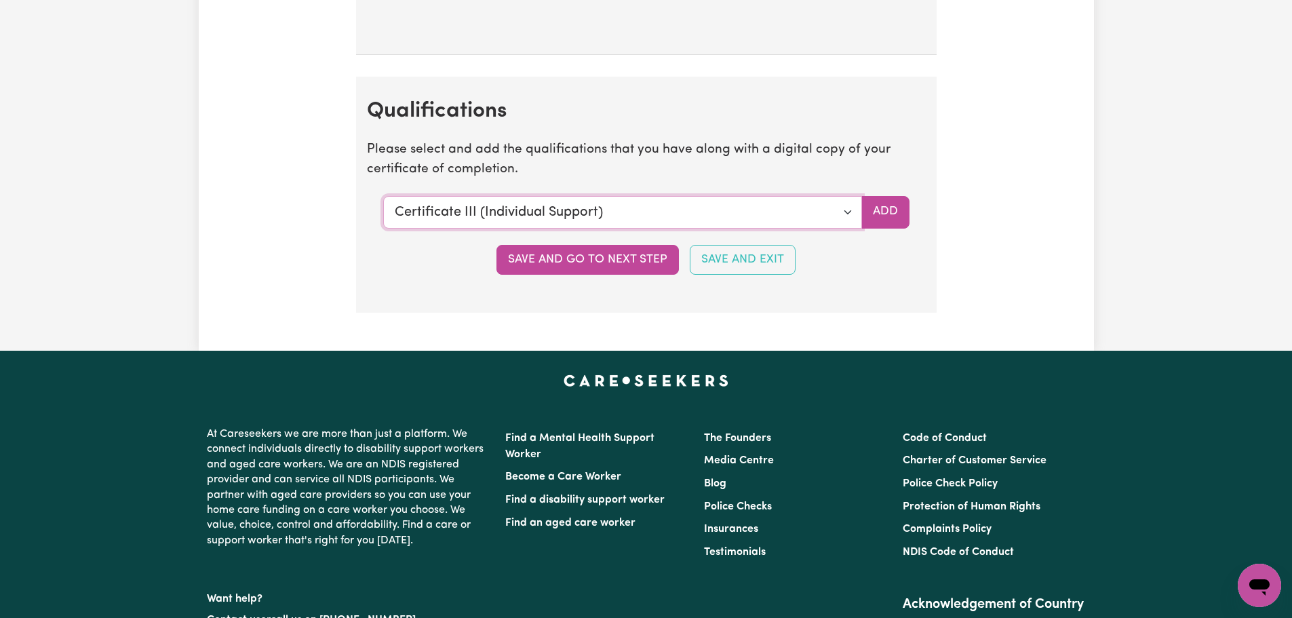
click at [383, 196] on select "Select a qualification to add... Certificate III (Individual Support) Certifica…" at bounding box center [622, 212] width 479 height 33
click at [873, 211] on button "Add" at bounding box center [885, 212] width 48 height 33
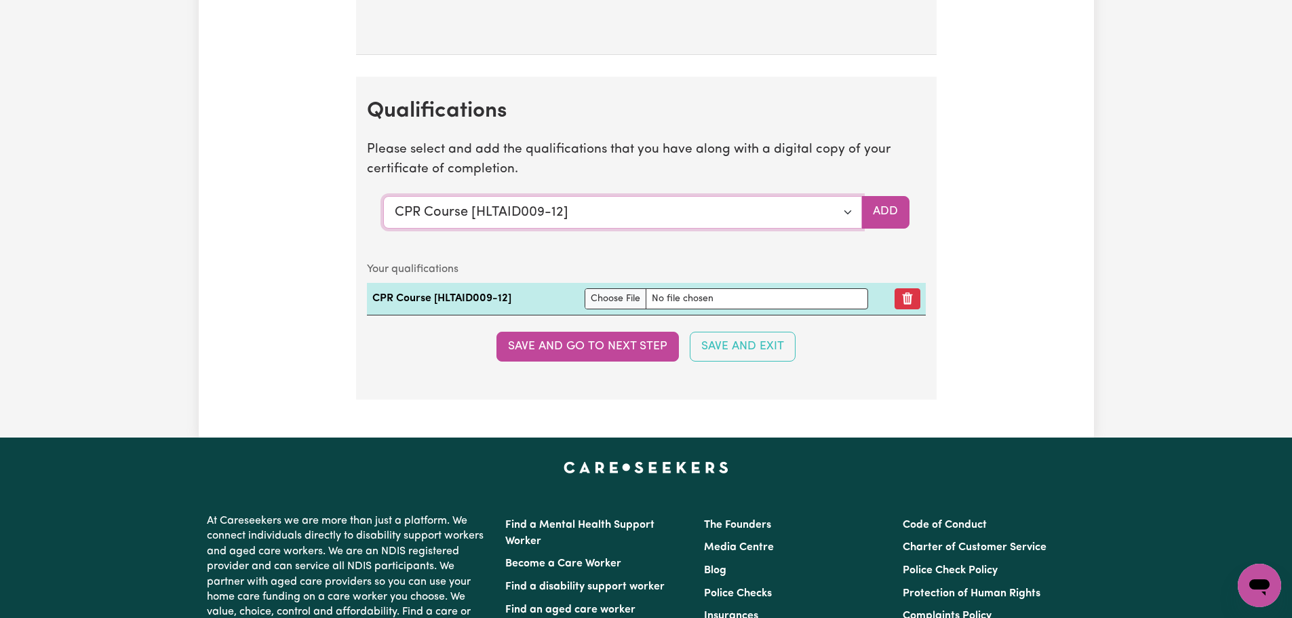
click at [704, 208] on select "Select a qualification to add... Certificate III (Individual Support) Certifica…" at bounding box center [622, 212] width 479 height 33
click at [616, 134] on section "Qualifications Please select and add the qualifications that you have along wit…" at bounding box center [646, 238] width 580 height 323
click at [635, 347] on button "Save and go to next step" at bounding box center [587, 347] width 182 height 30
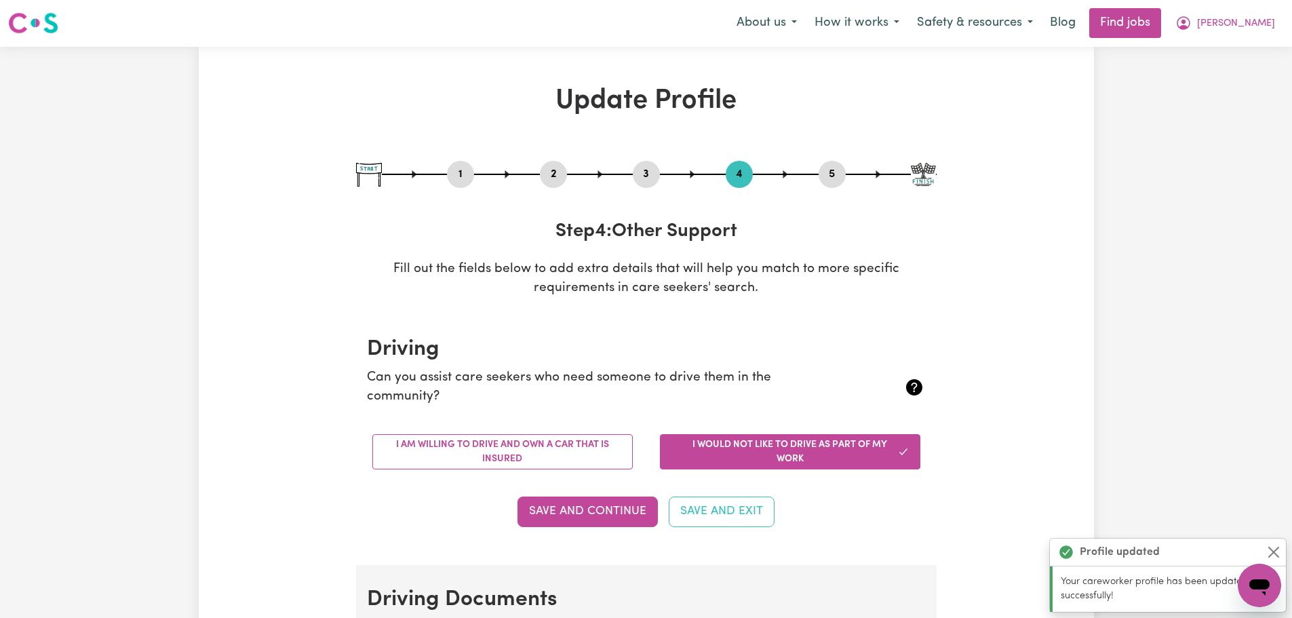
scroll to position [0, 0]
click at [1272, 547] on button "Close" at bounding box center [1273, 552] width 16 height 16
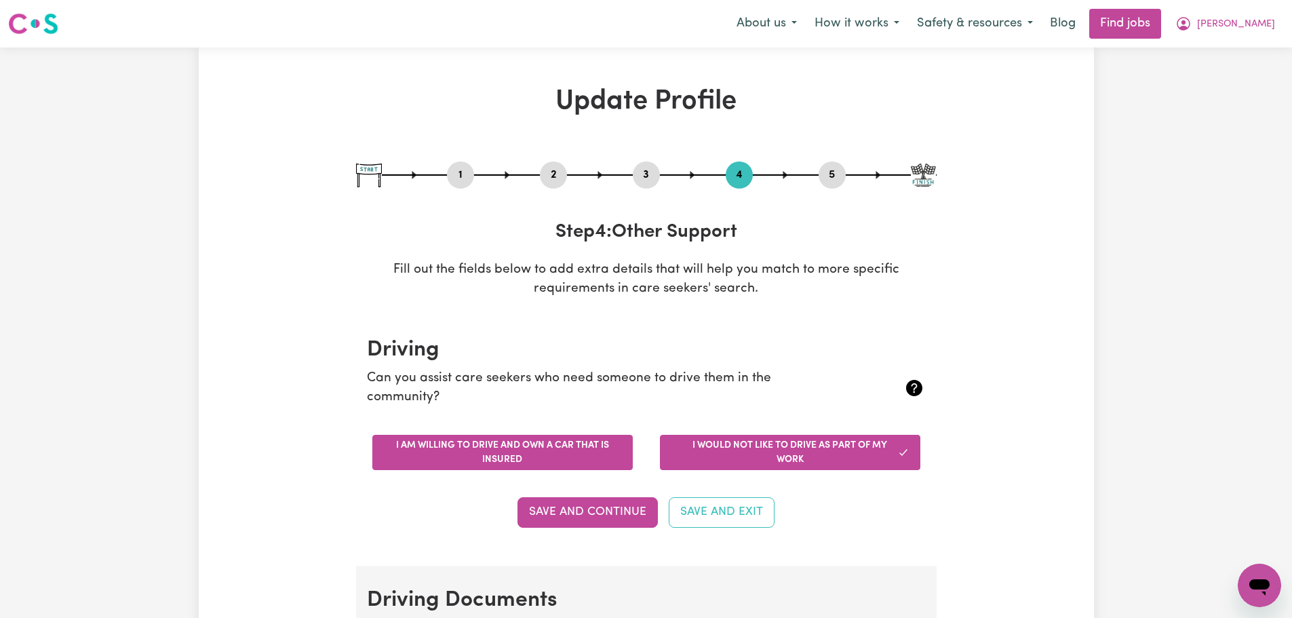
click at [587, 460] on button "I am willing to drive and own a car that is insured" at bounding box center [502, 452] width 260 height 35
click at [852, 455] on button "I would not like to drive as part of my work" at bounding box center [790, 452] width 260 height 35
click at [518, 439] on button "I am willing to drive and own a car that is insured" at bounding box center [502, 452] width 260 height 35
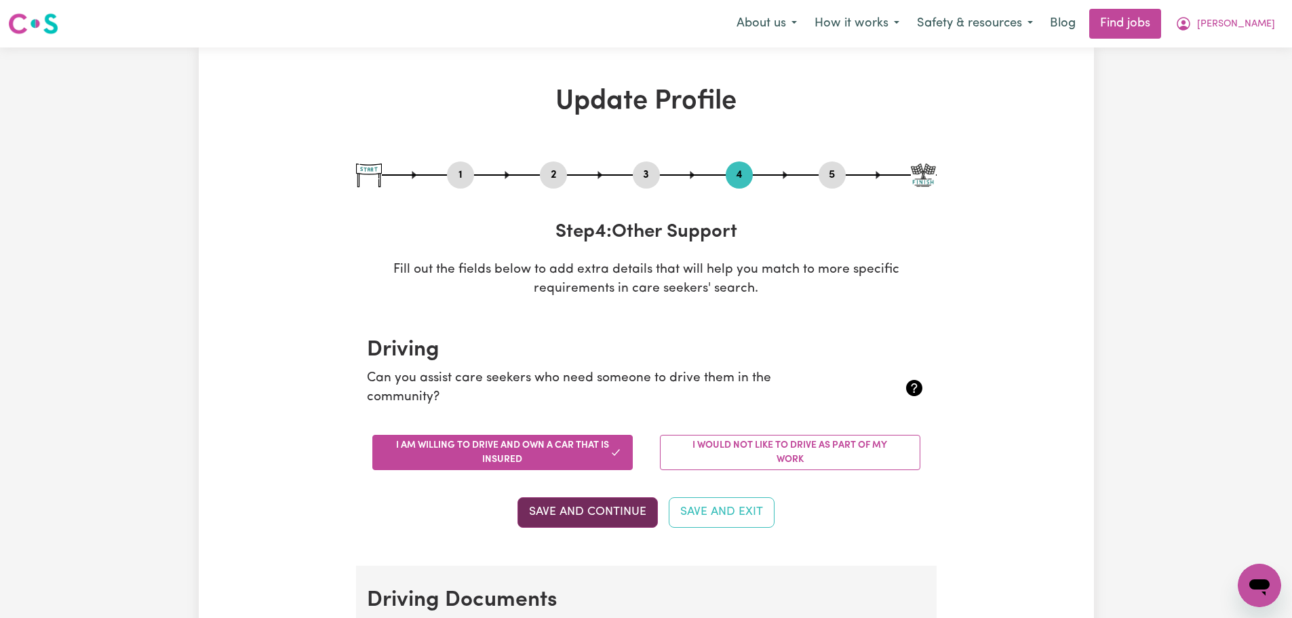
click at [561, 511] on button "Save and Continue" at bounding box center [587, 512] width 140 height 30
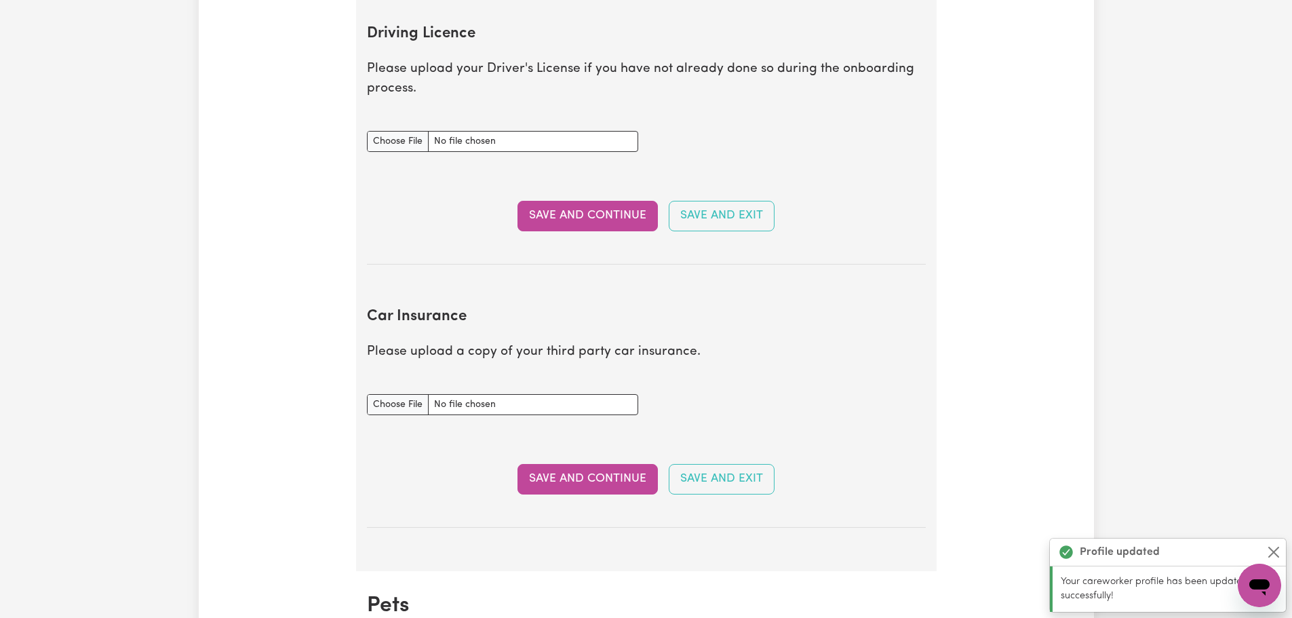
scroll to position [618, 0]
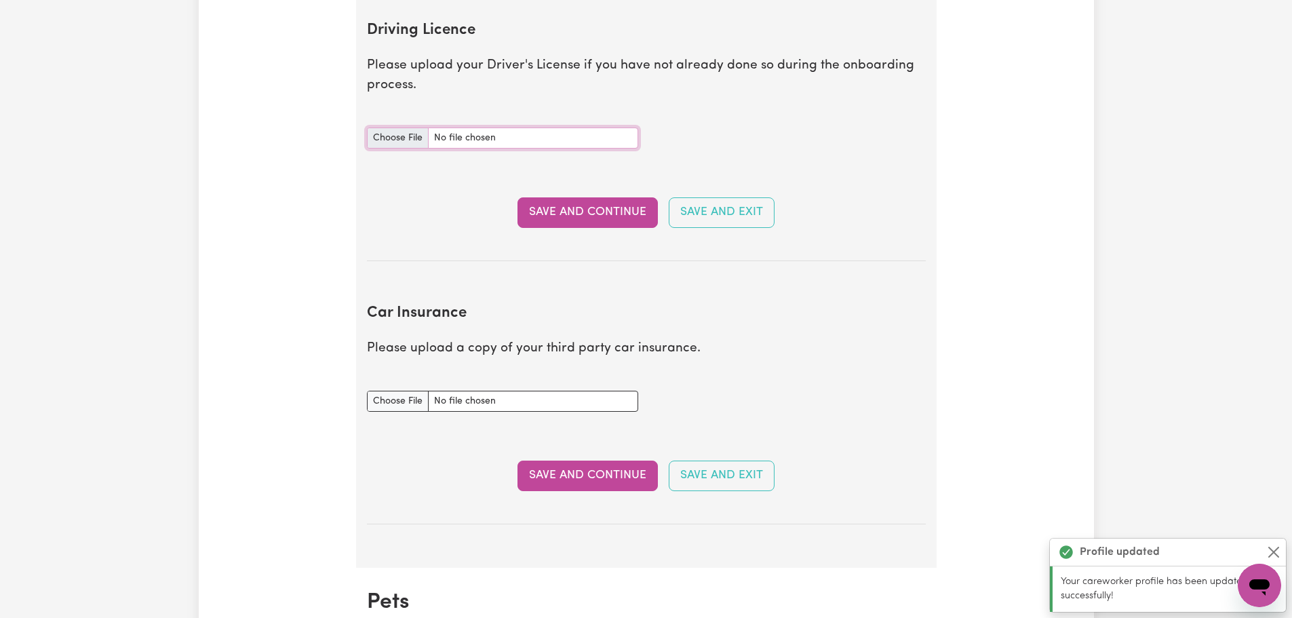
click at [411, 138] on input "Driving Licence document" at bounding box center [502, 137] width 271 height 21
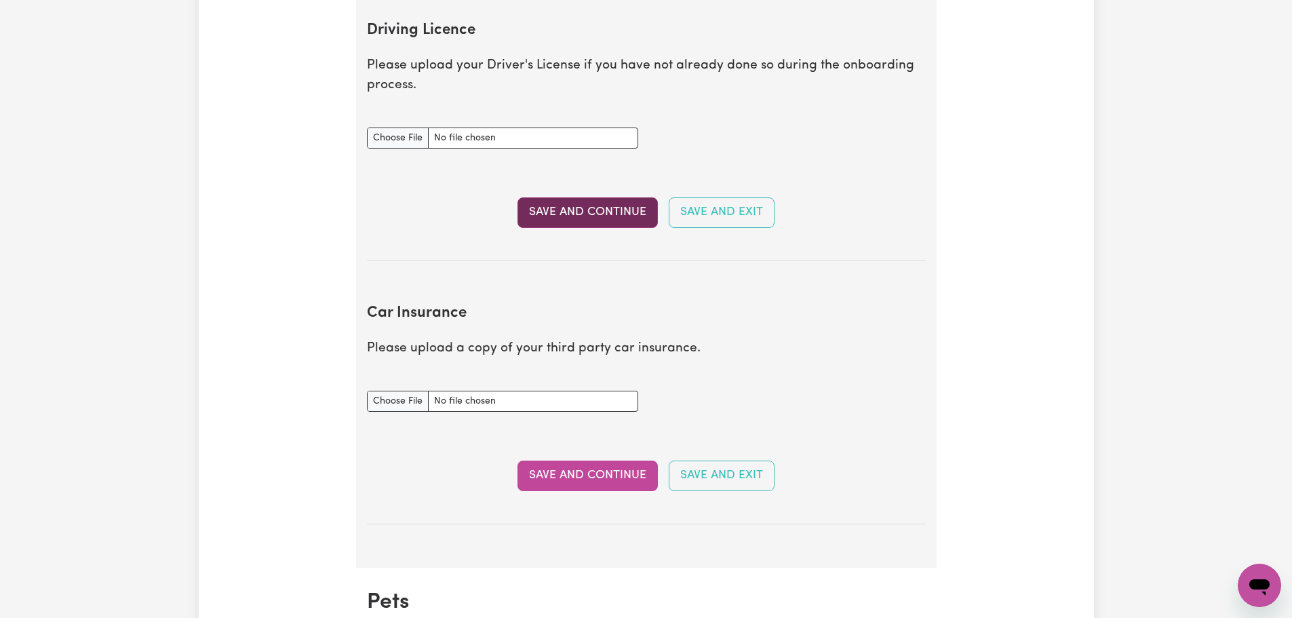
click at [621, 218] on button "Save and Continue" at bounding box center [587, 212] width 140 height 30
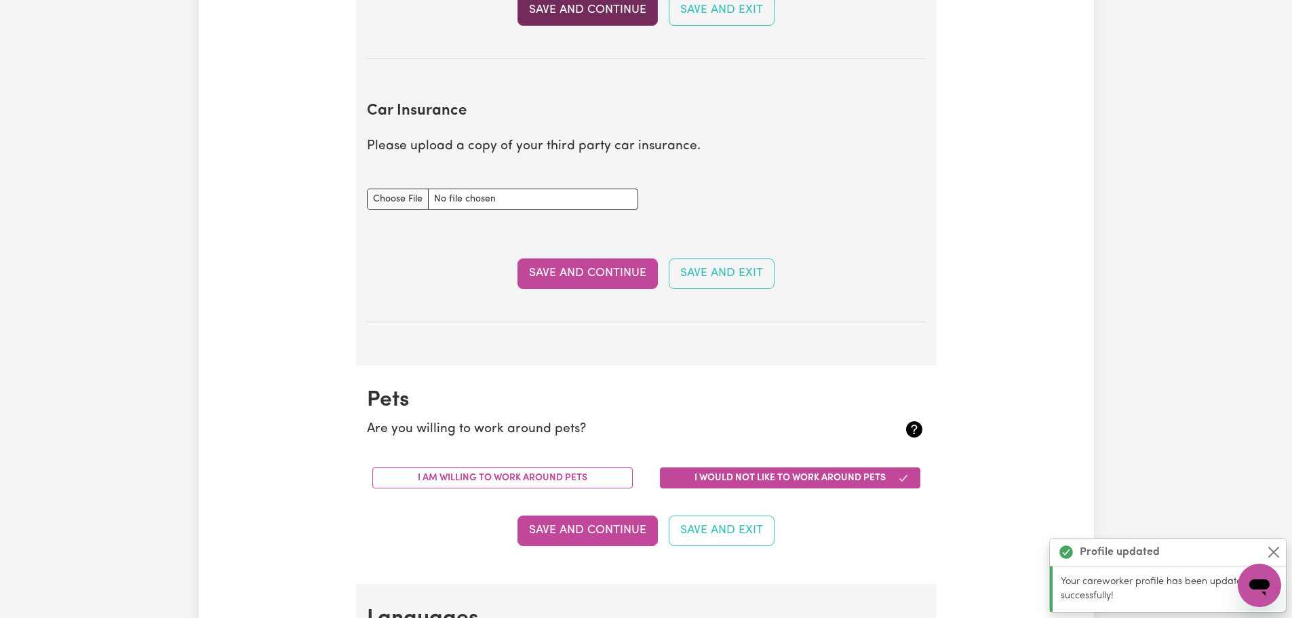
scroll to position [901, 0]
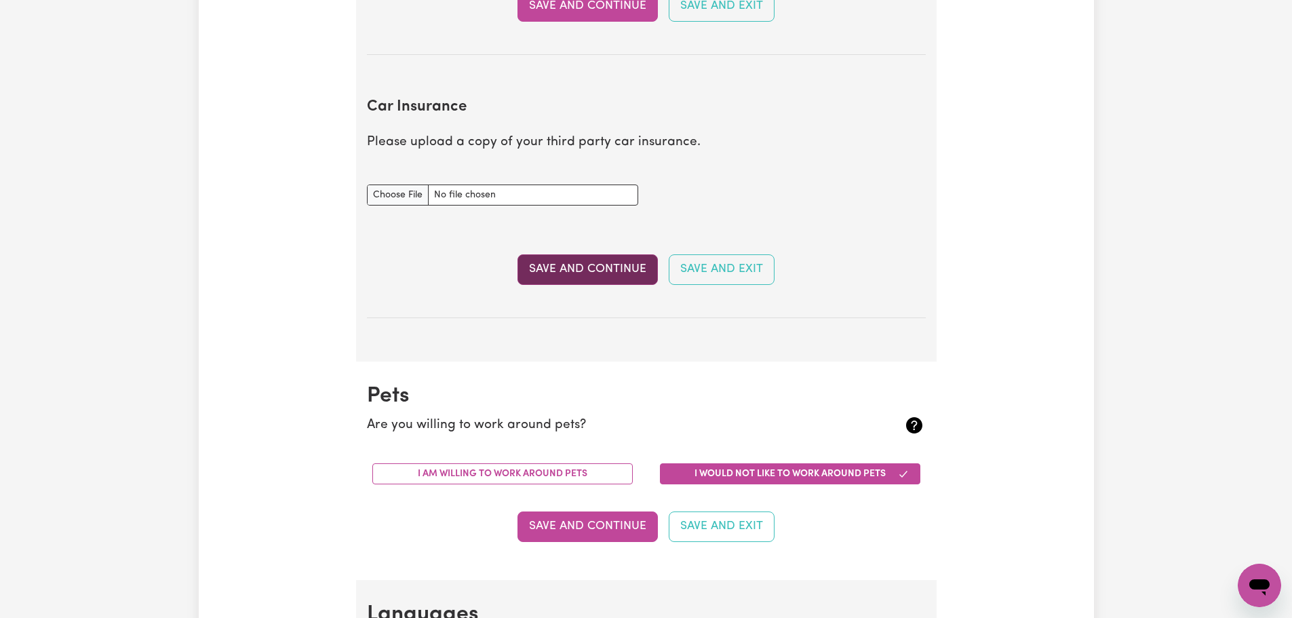
click at [631, 274] on button "Save and Continue" at bounding box center [587, 269] width 140 height 30
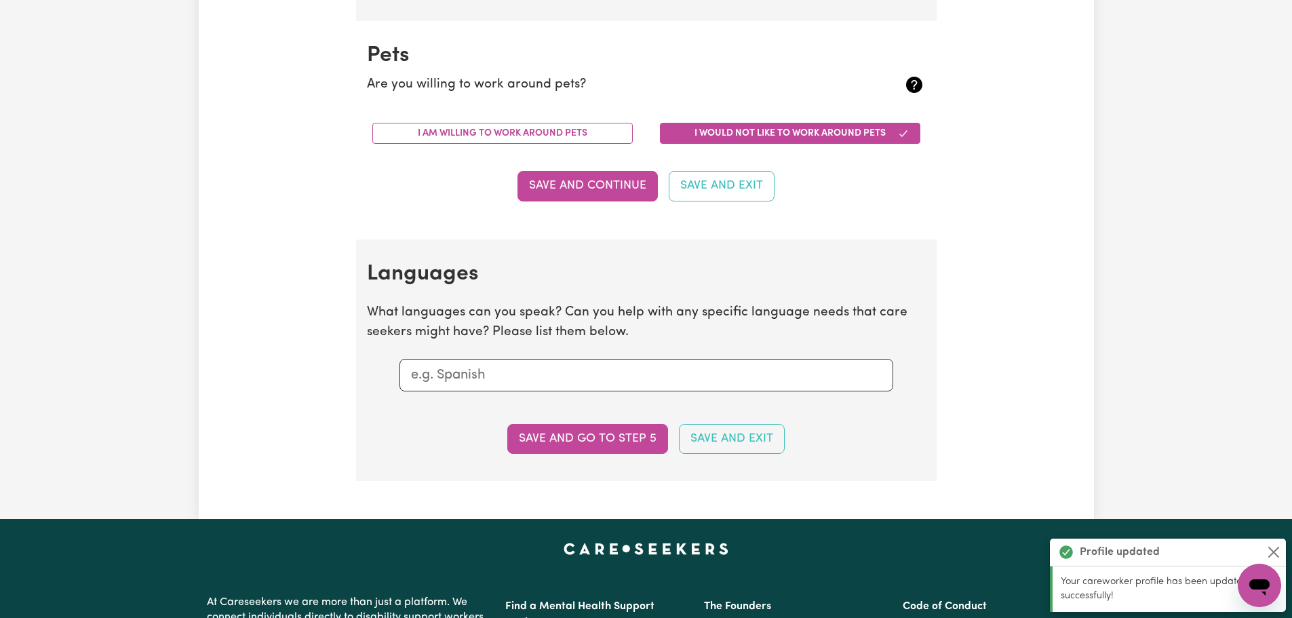
scroll to position [1263, 0]
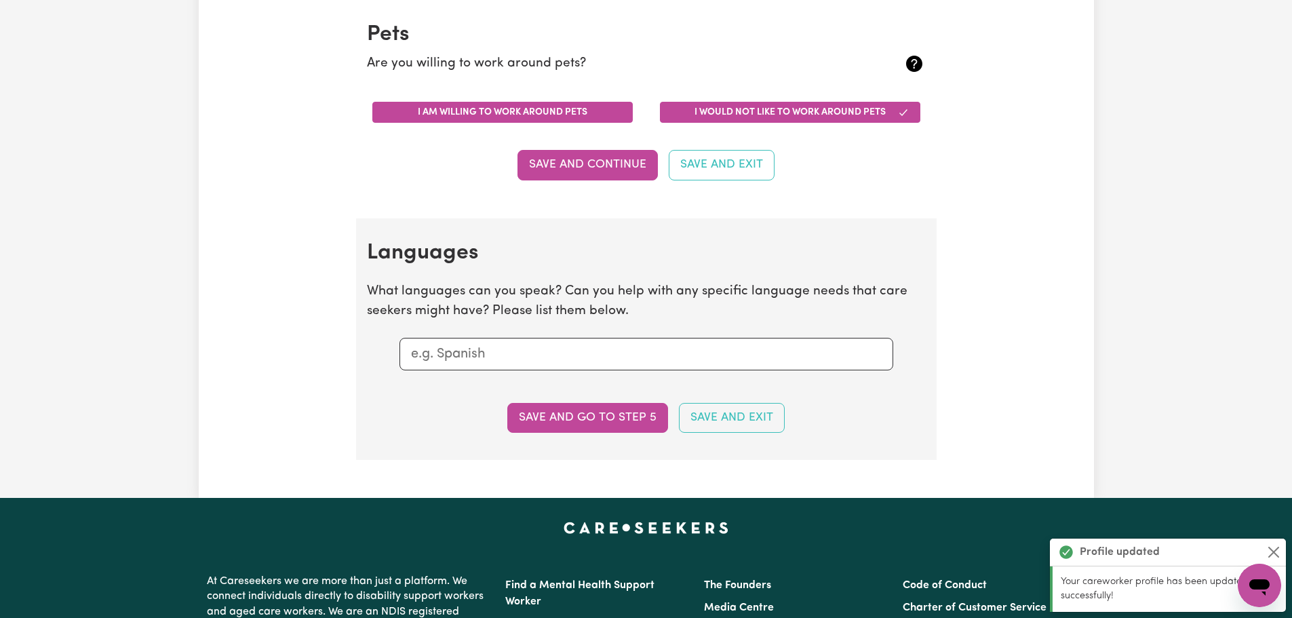
click at [620, 114] on button "I am willing to work around pets" at bounding box center [502, 112] width 260 height 21
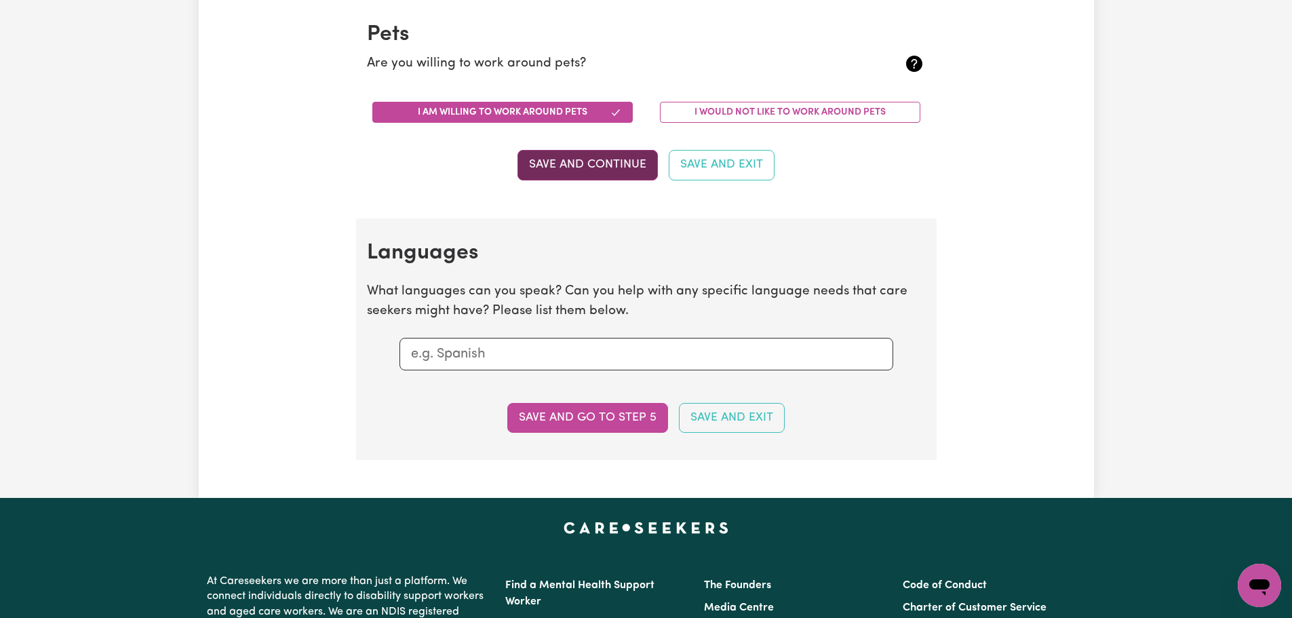
click at [619, 155] on button "Save and Continue" at bounding box center [587, 165] width 140 height 30
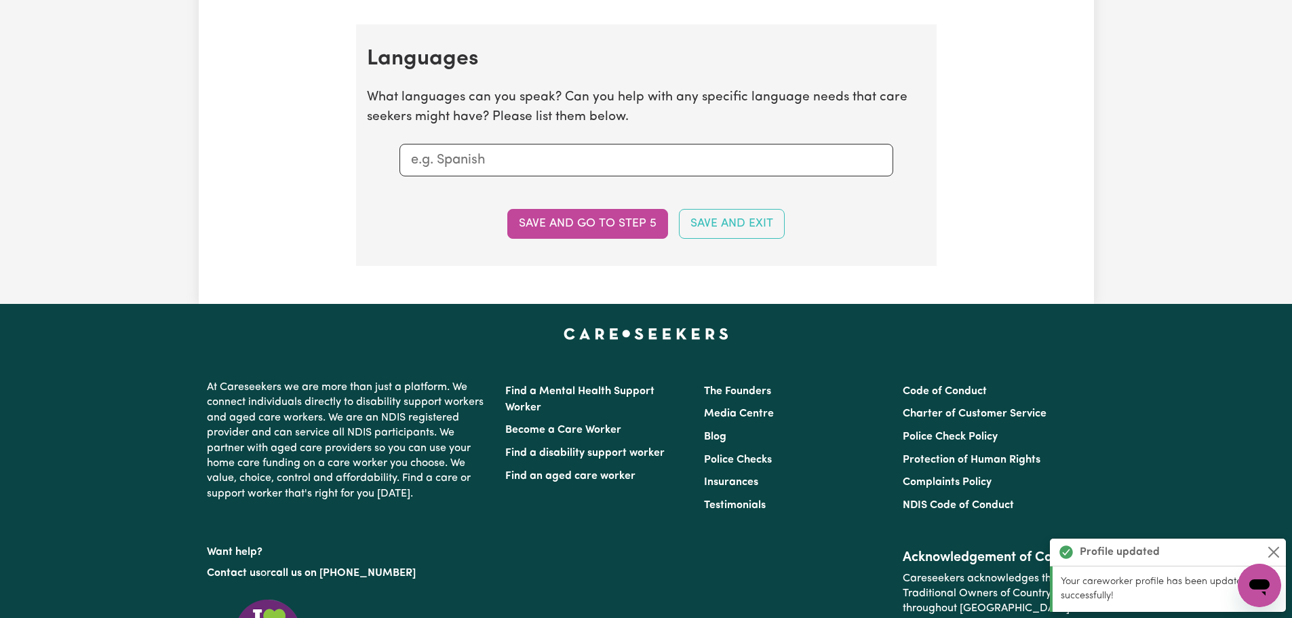
scroll to position [1481, 0]
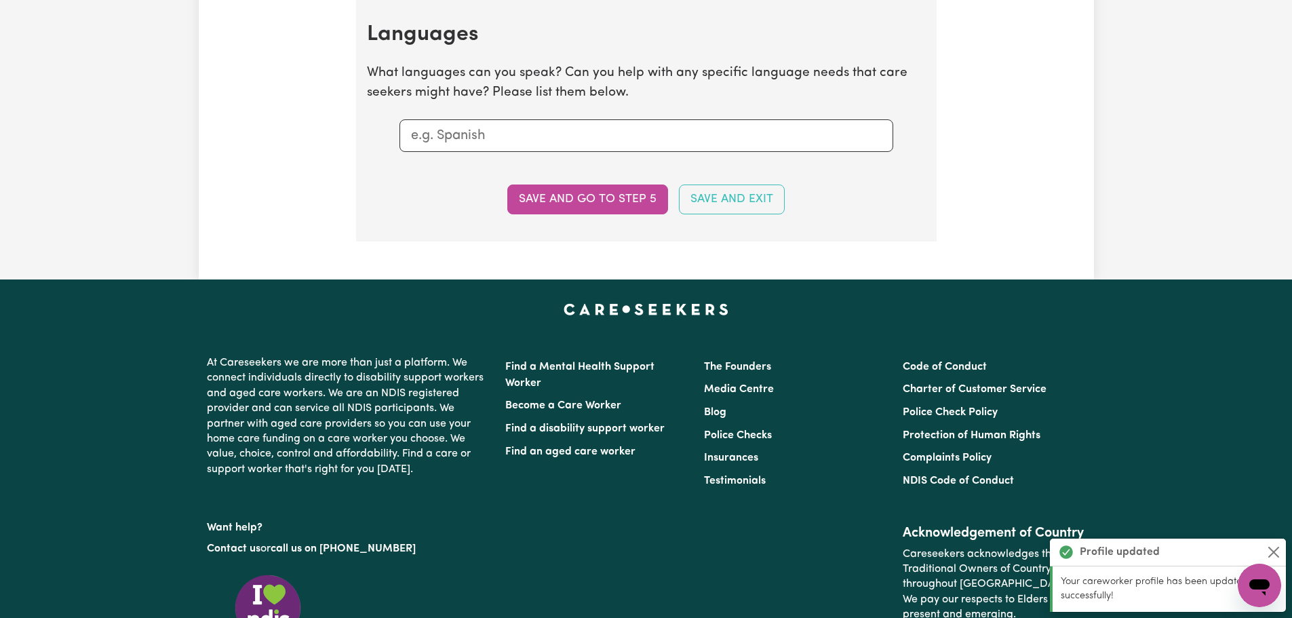
click at [525, 135] on input "text" at bounding box center [646, 135] width 471 height 20
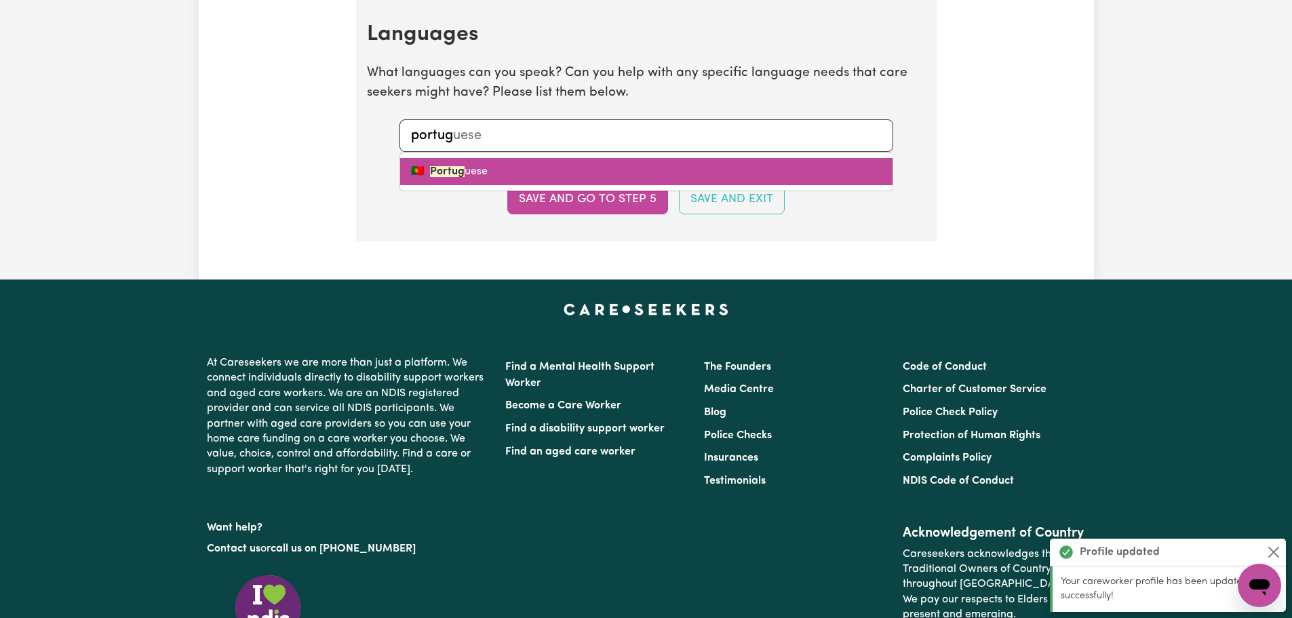
click at [507, 170] on link "🇵🇹 Portug uese" at bounding box center [646, 171] width 492 height 27
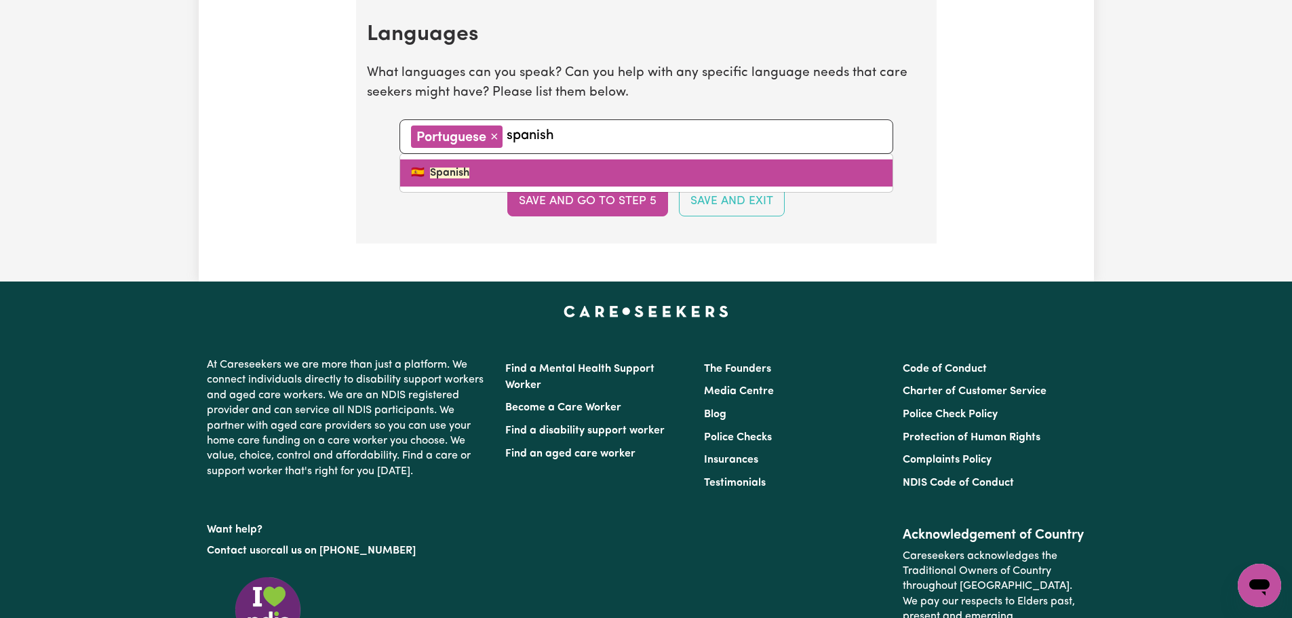
click at [529, 169] on link "🇪🇸 Spanish" at bounding box center [646, 172] width 492 height 27
click at [453, 173] on link "🇬🇧 Engl ish" at bounding box center [646, 172] width 492 height 27
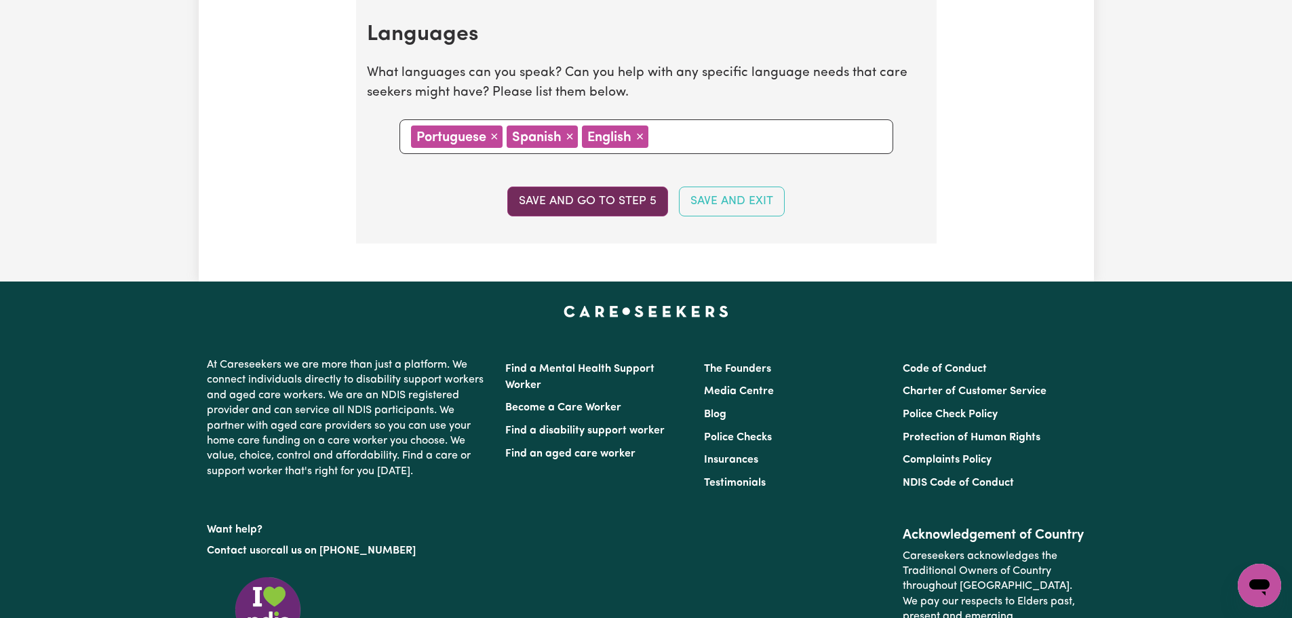
click at [596, 200] on button "Save and go to step 5" at bounding box center [587, 201] width 161 height 30
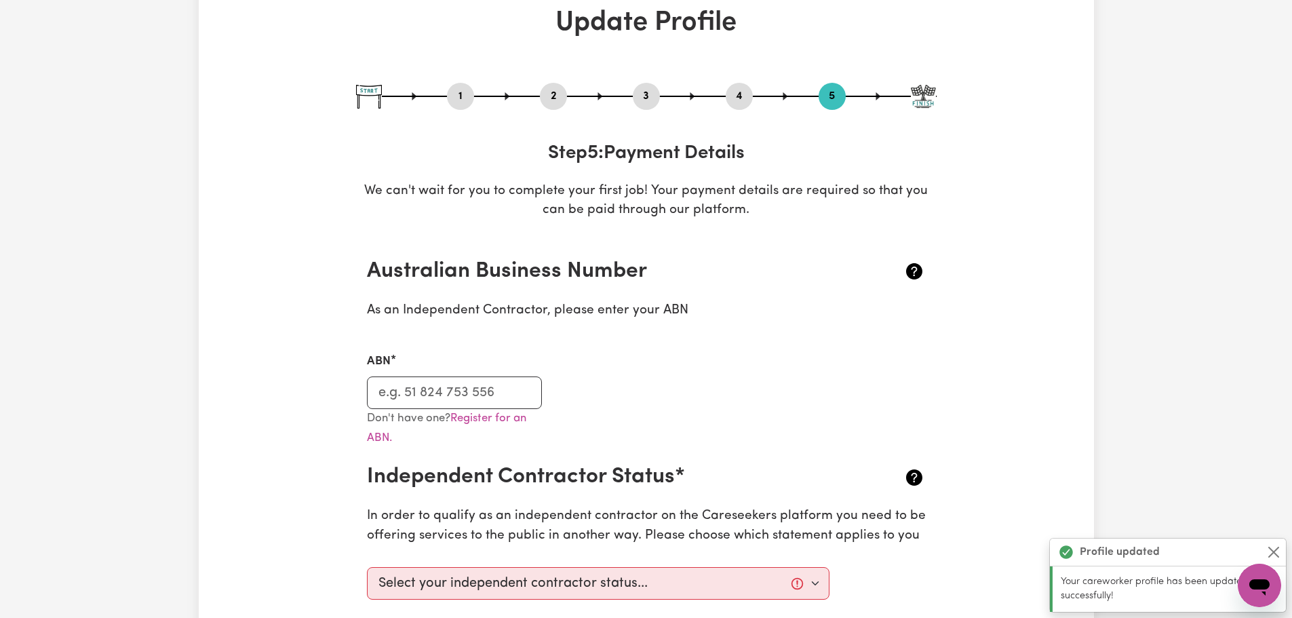
scroll to position [203, 0]
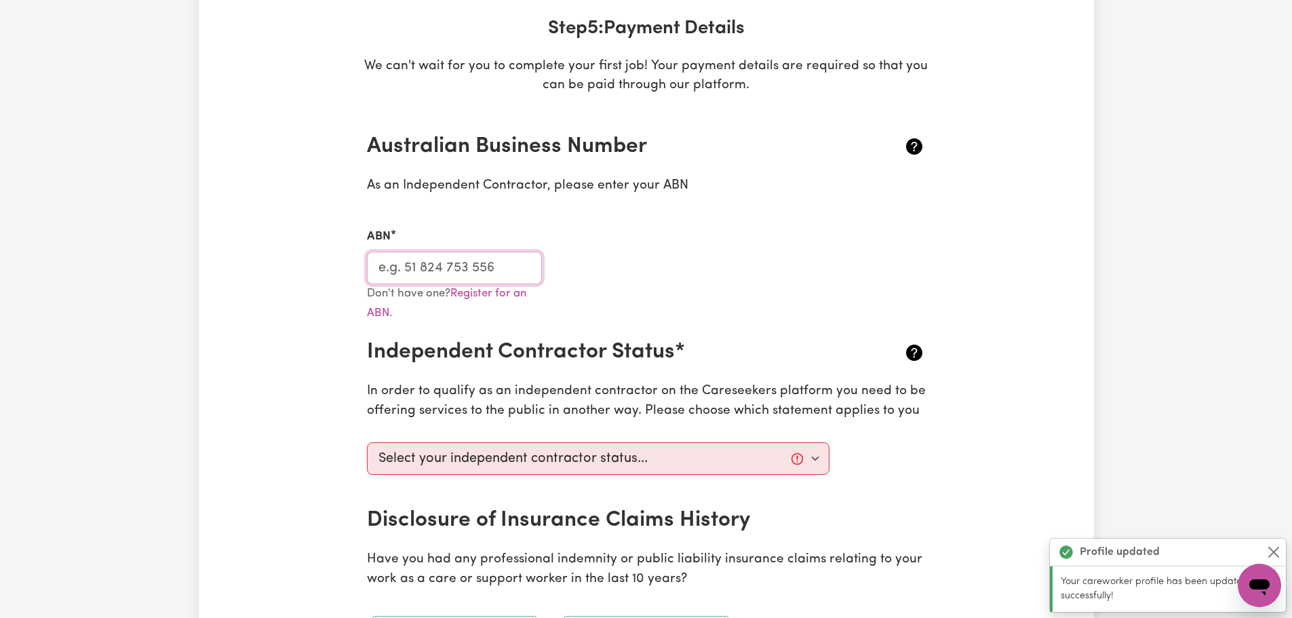
click at [413, 269] on input "ABN" at bounding box center [455, 268] width 176 height 33
click at [439, 264] on input "ABN" at bounding box center [455, 268] width 176 height 33
paste input "17844671007"
click at [753, 286] on div "Don't have one? Register for an ABN." at bounding box center [646, 312] width 575 height 56
click at [641, 465] on select "Select your independent contractor status... I am providing services through an…" at bounding box center [598, 458] width 463 height 33
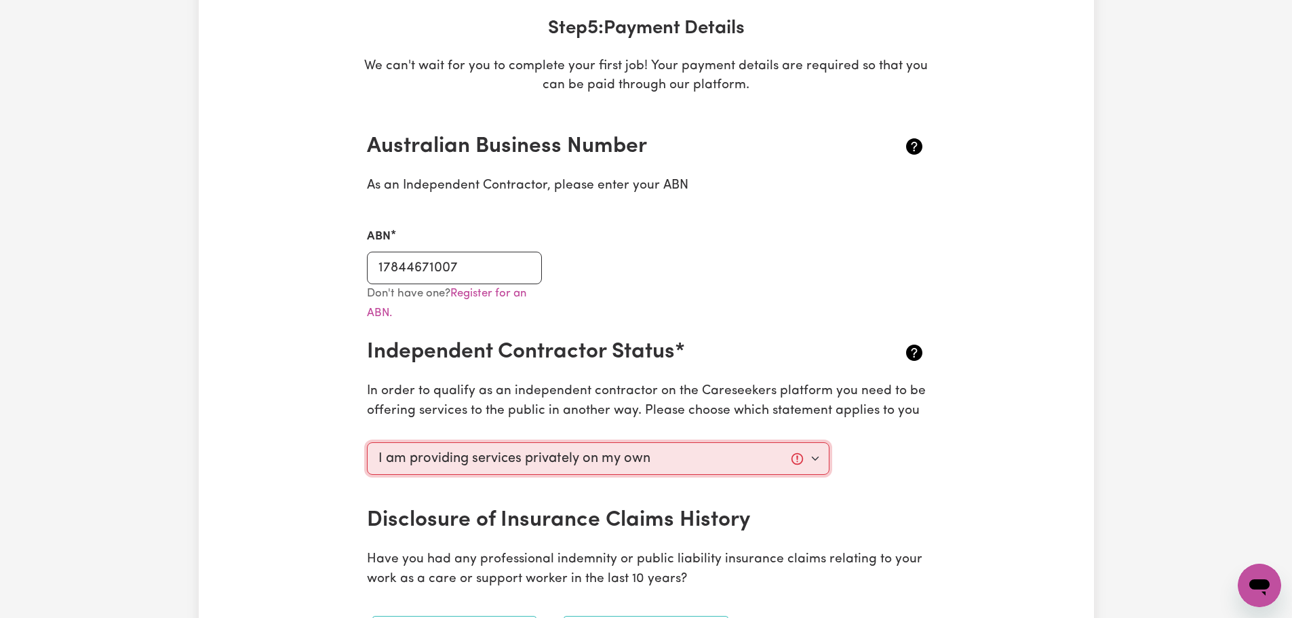
click at [367, 442] on select "Select your independent contractor status... I am providing services through an…" at bounding box center [598, 458] width 463 height 33
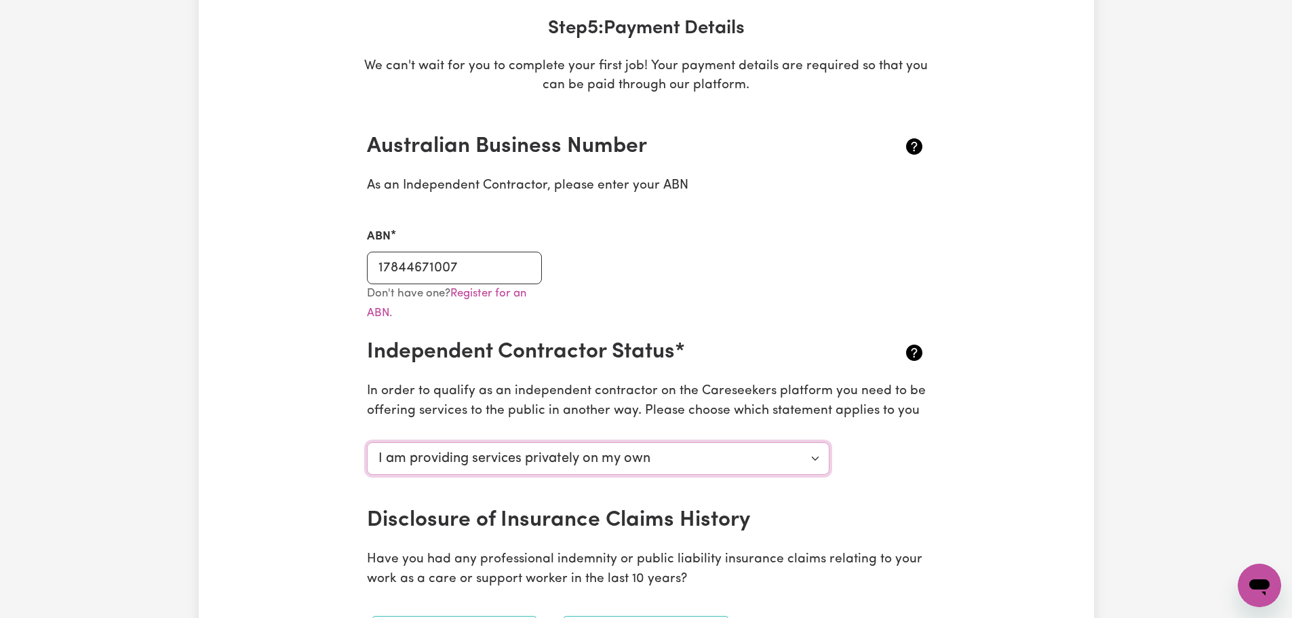
scroll to position [339, 0]
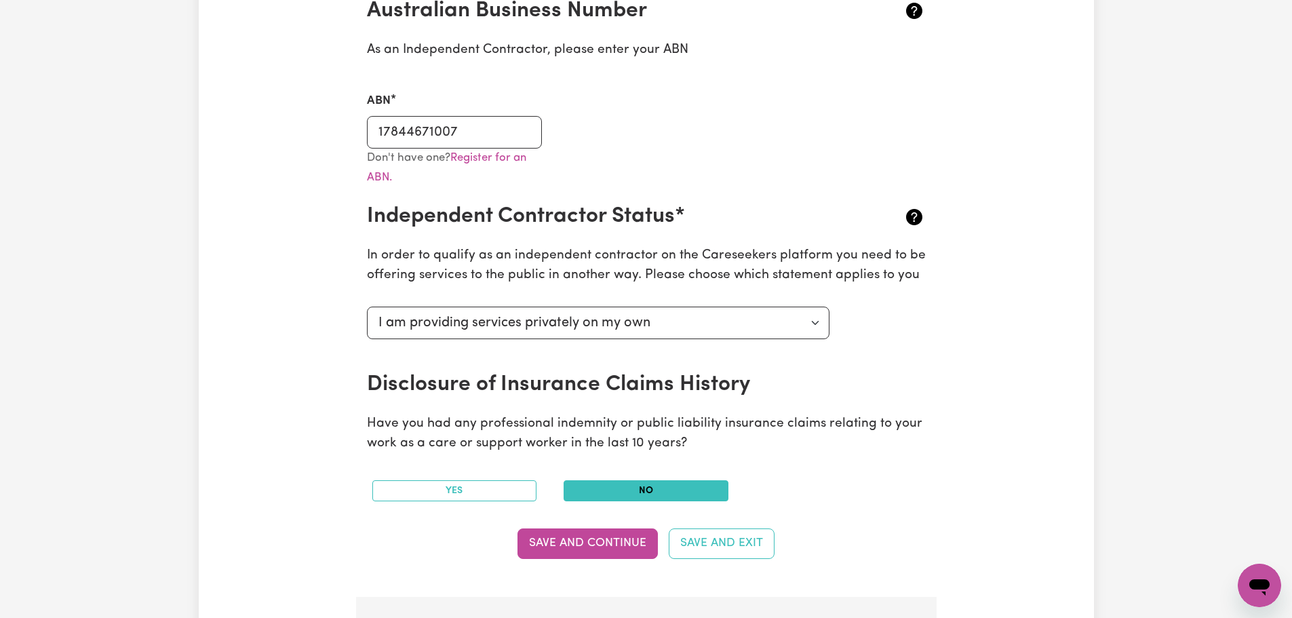
click at [652, 489] on button "No" at bounding box center [646, 490] width 165 height 21
click at [612, 545] on button "Save and Continue" at bounding box center [587, 543] width 140 height 30
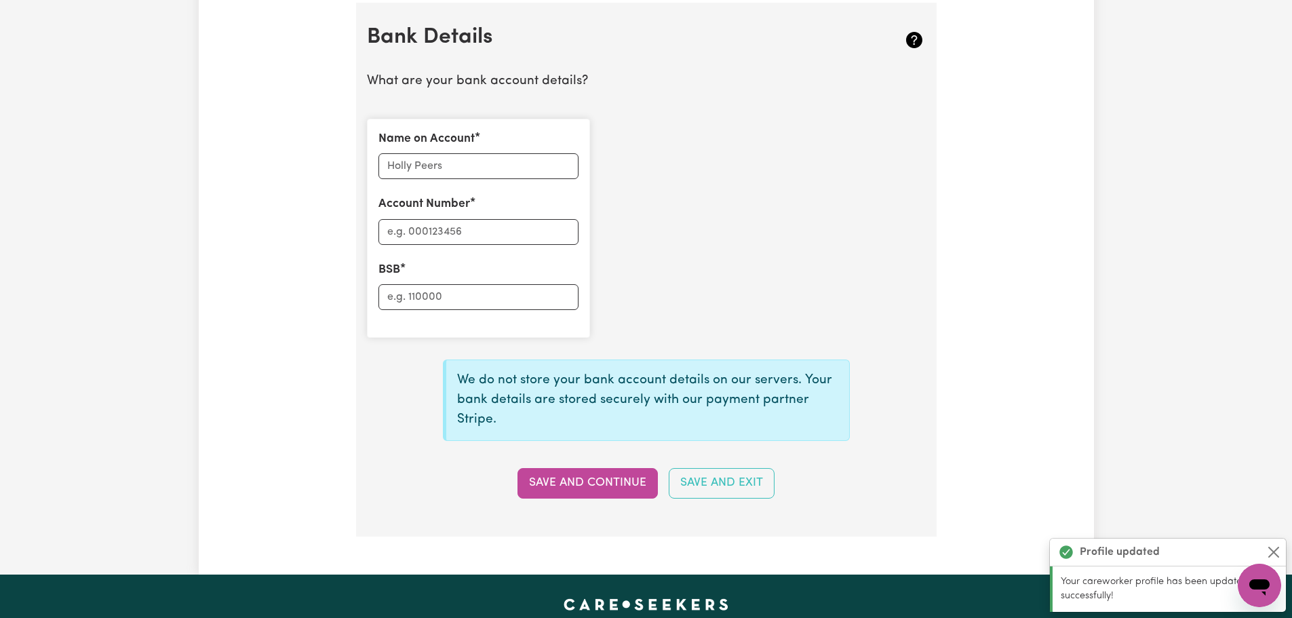
scroll to position [936, 0]
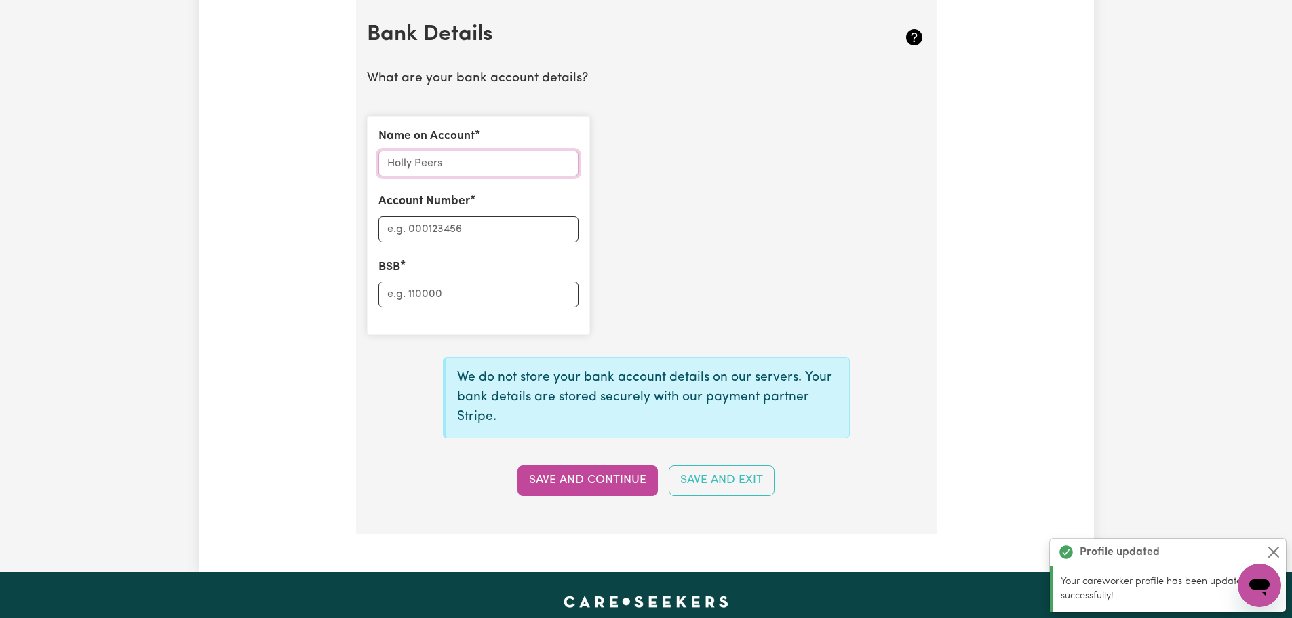
click at [491, 161] on input "Name on Account" at bounding box center [478, 164] width 200 height 26
click at [477, 231] on input "Account Number" at bounding box center [478, 229] width 200 height 26
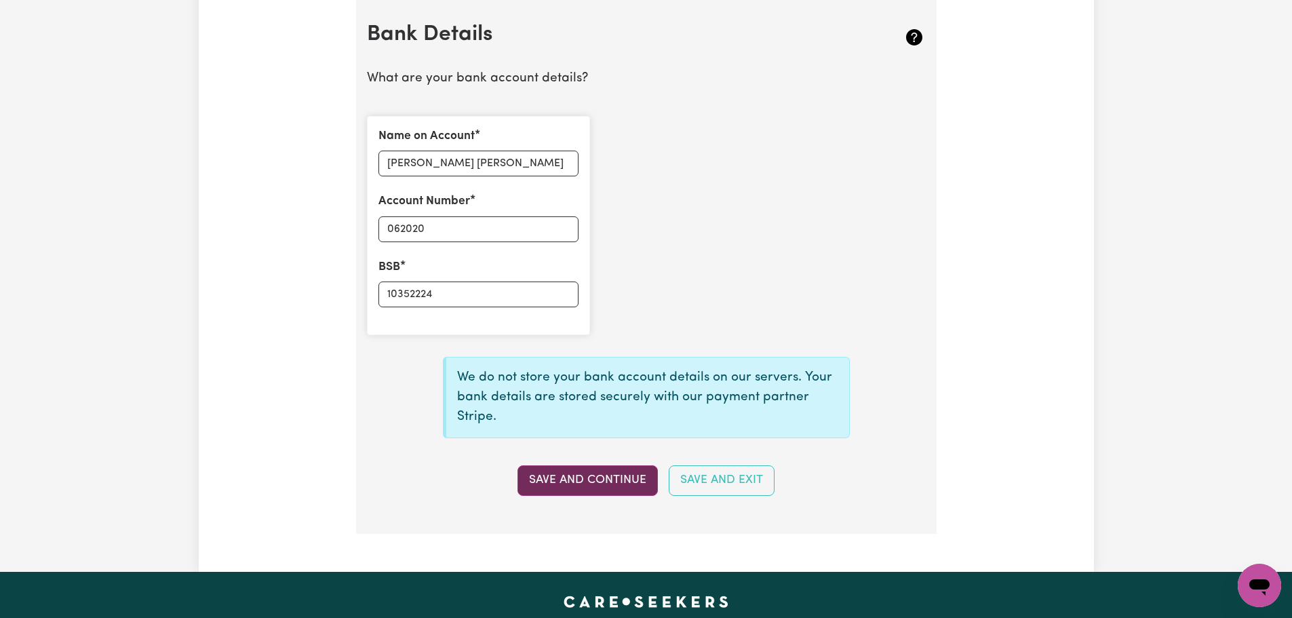
click at [617, 477] on button "Save and Continue" at bounding box center [587, 480] width 140 height 30
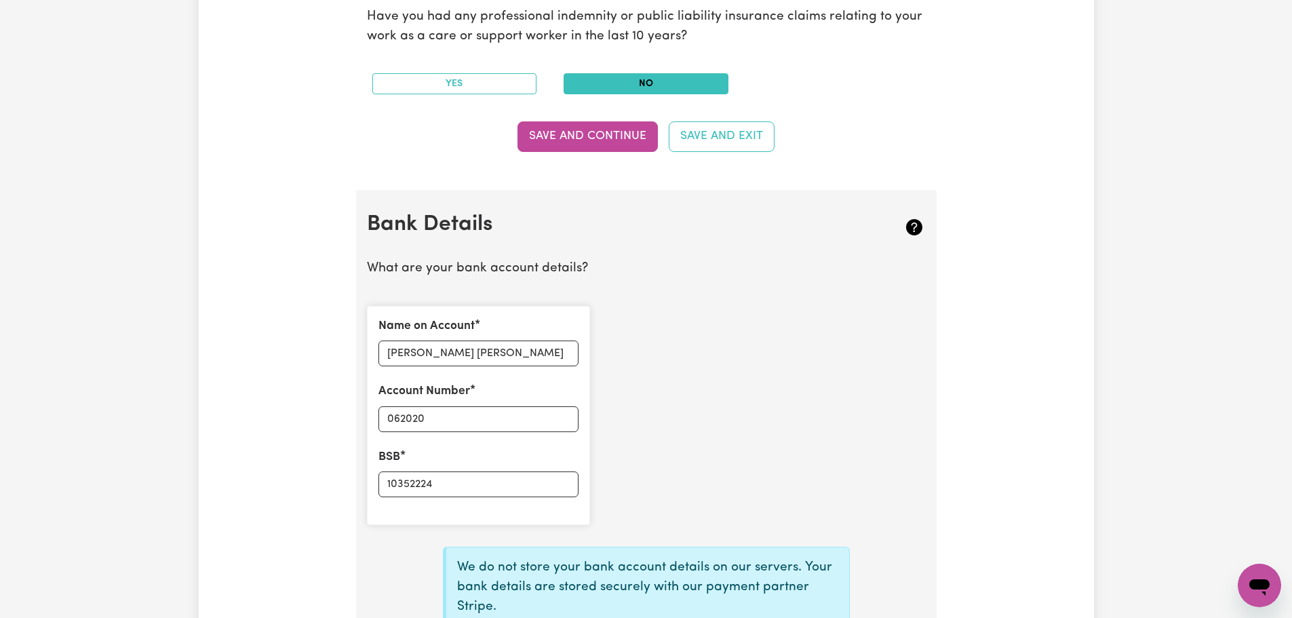
scroll to position [1085, 0]
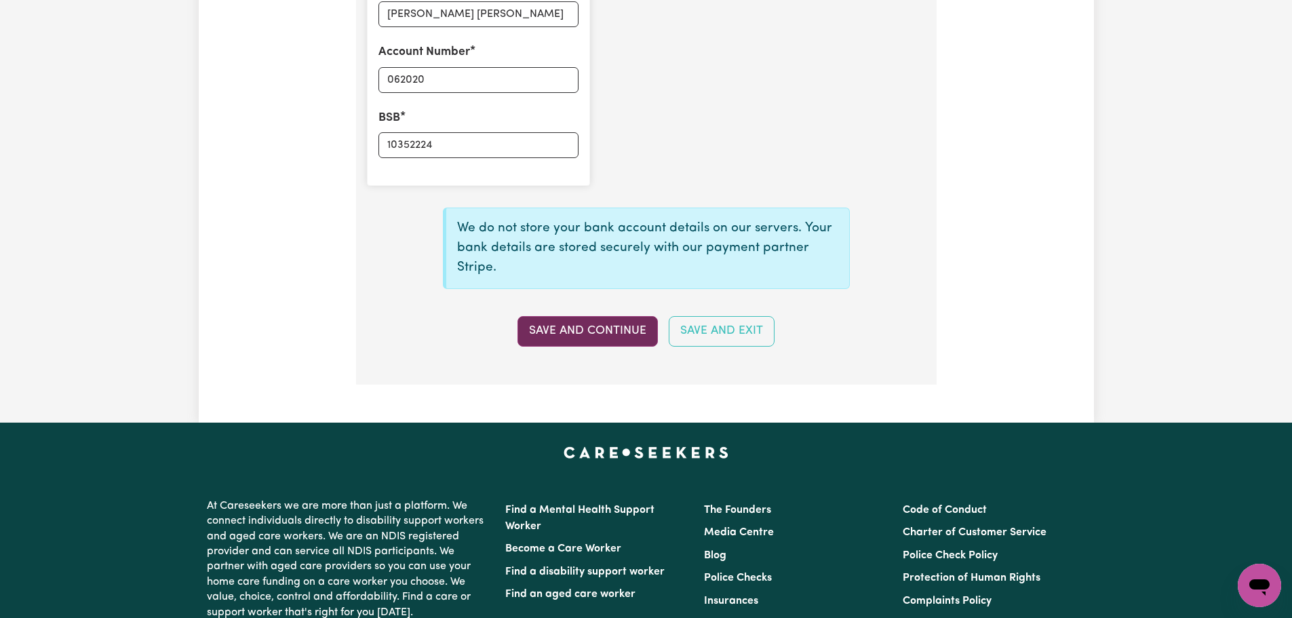
click at [612, 331] on button "Save and Continue" at bounding box center [587, 331] width 140 height 30
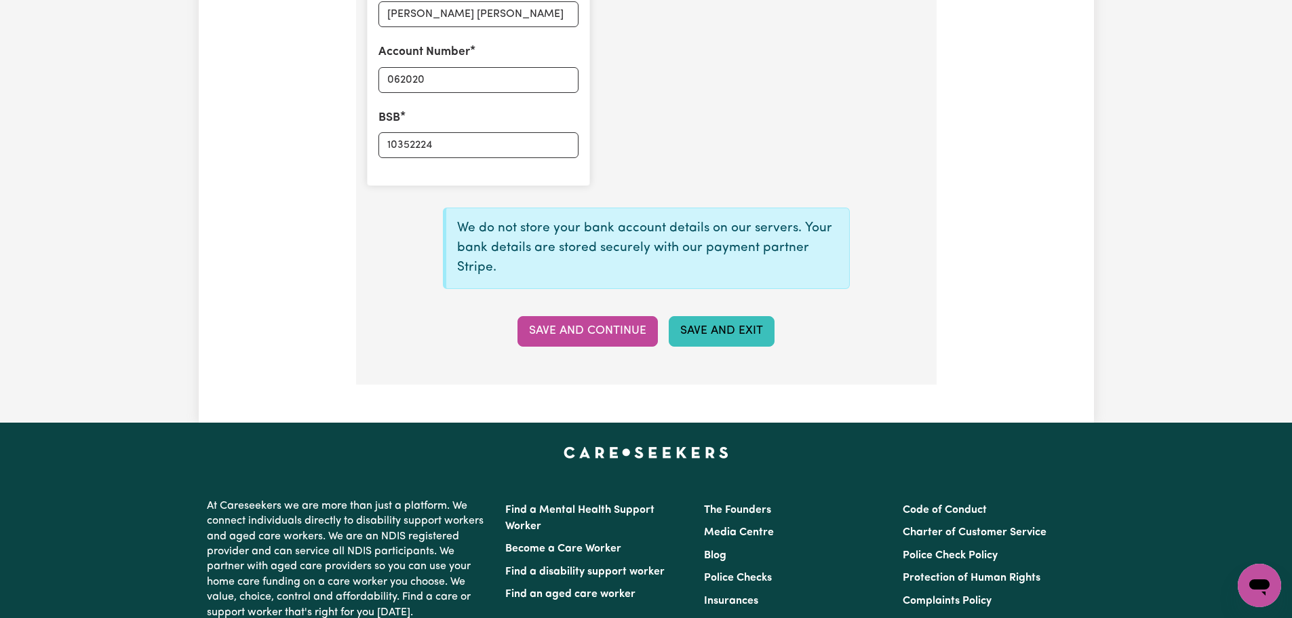
click at [697, 337] on button "Save and Exit" at bounding box center [722, 331] width 106 height 30
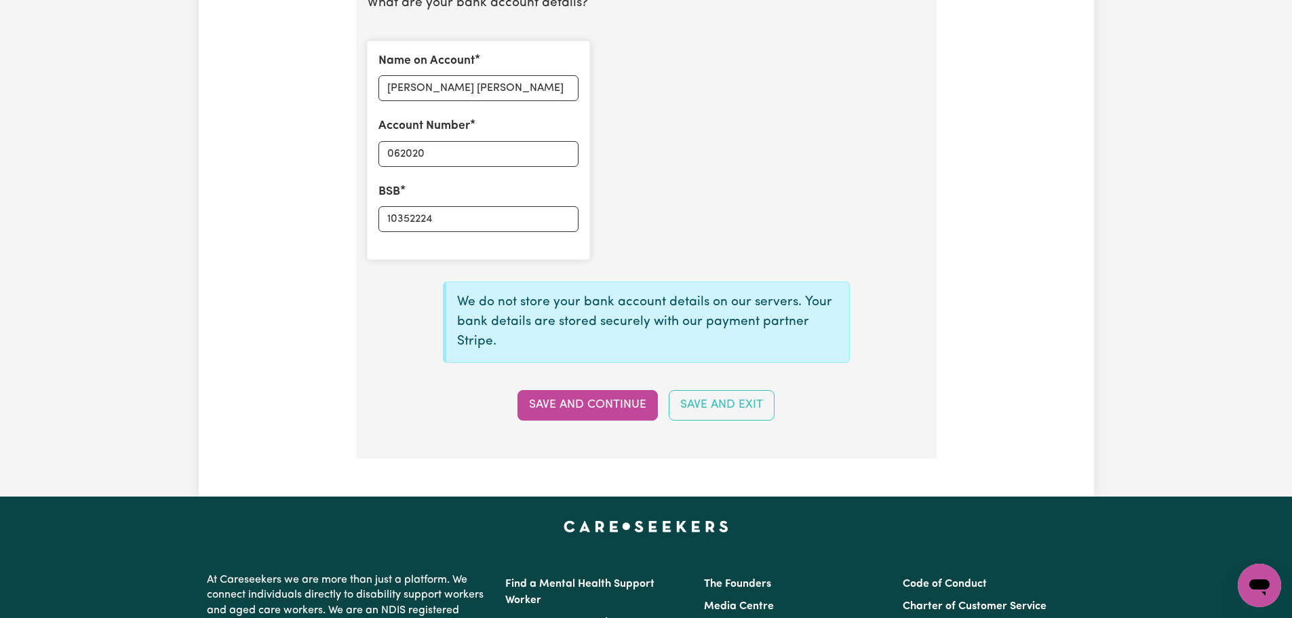
scroll to position [1153, 0]
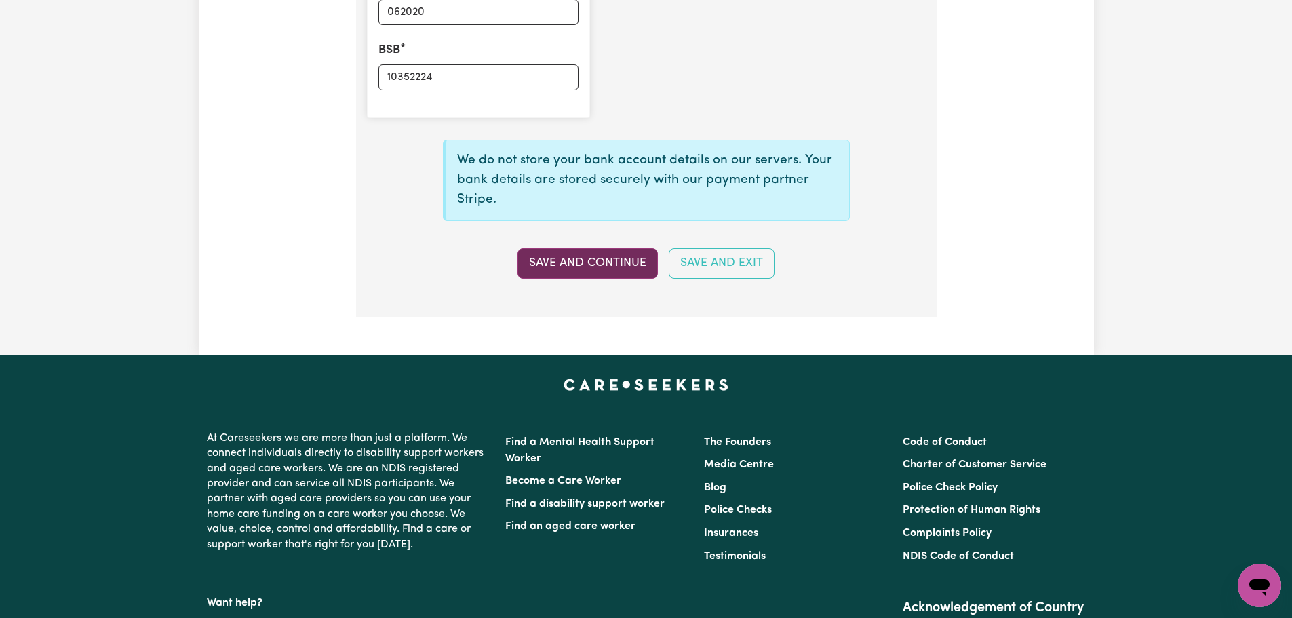
click at [602, 269] on button "Save and Continue" at bounding box center [587, 263] width 140 height 30
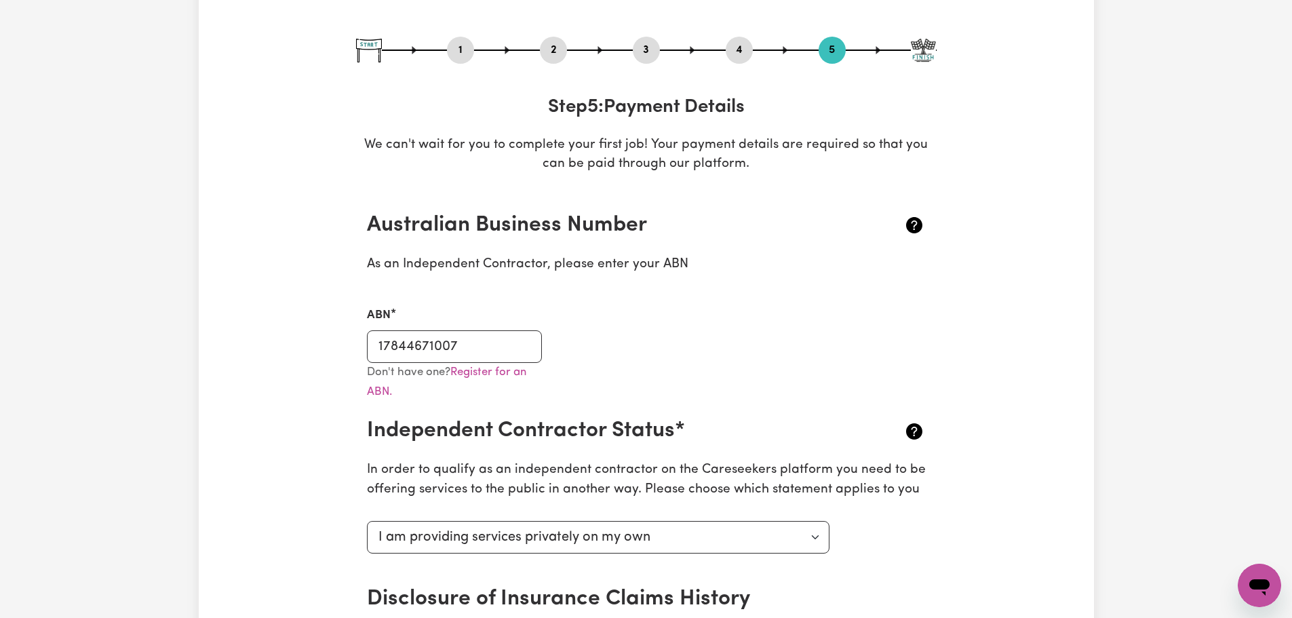
scroll to position [0, 0]
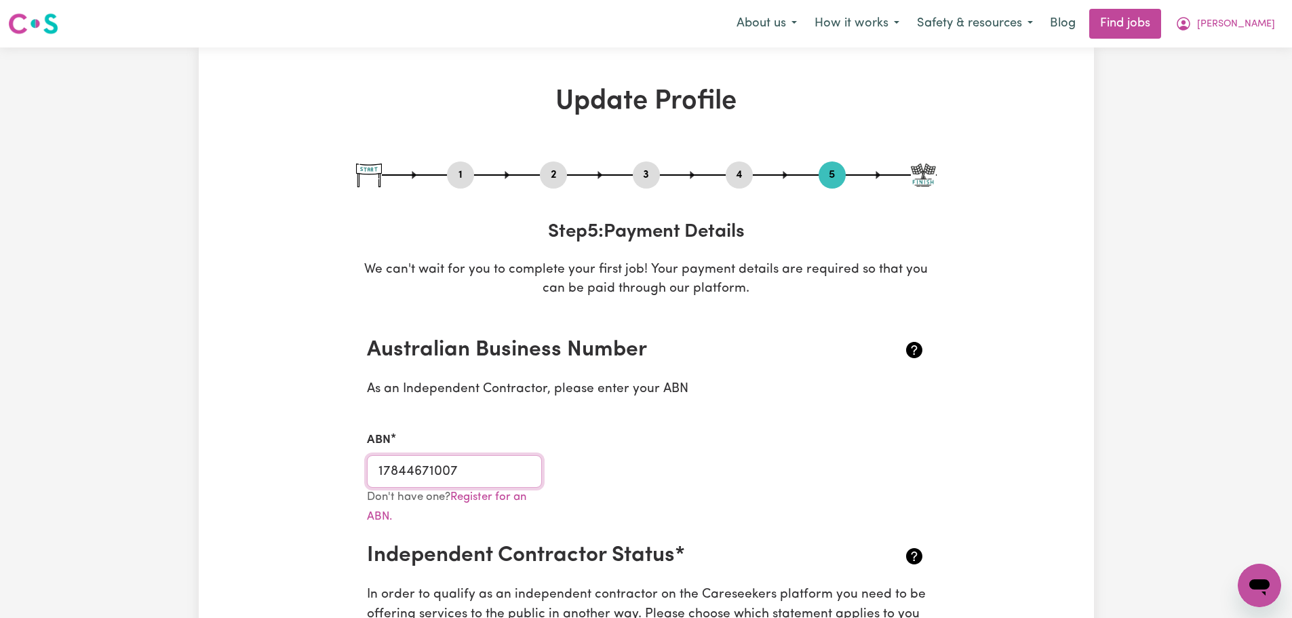
click at [485, 471] on input "17844671007" at bounding box center [455, 471] width 176 height 33
click at [493, 470] on input "17844671007" at bounding box center [455, 471] width 176 height 33
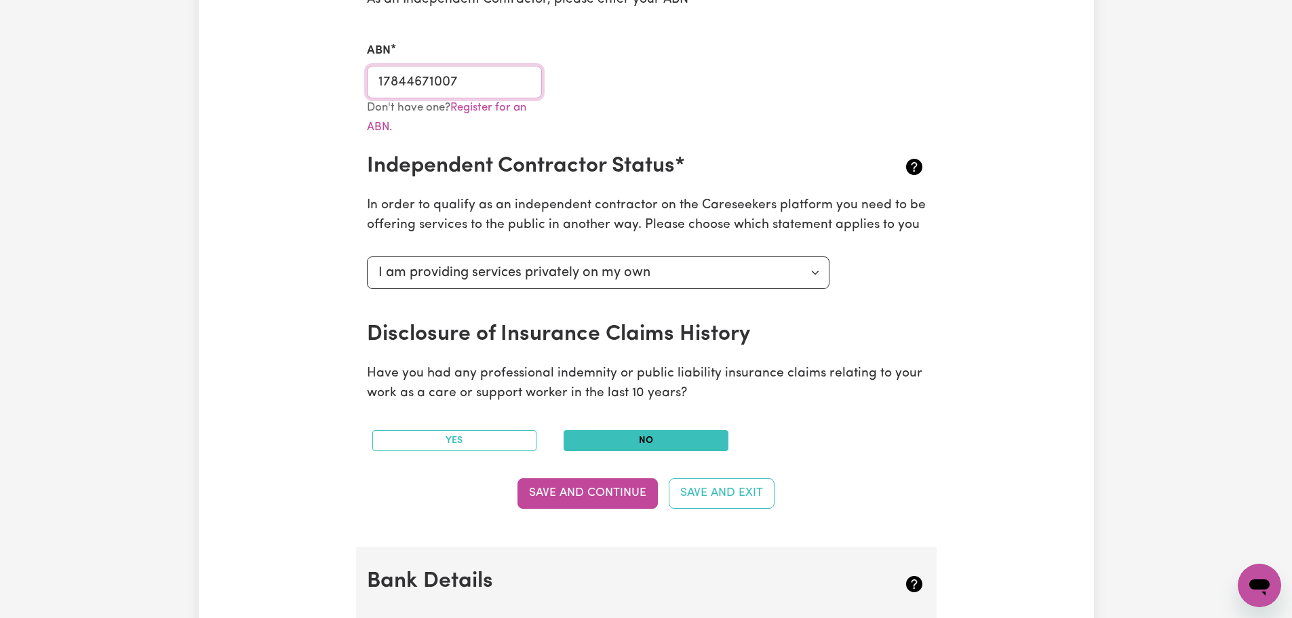
scroll to position [407, 0]
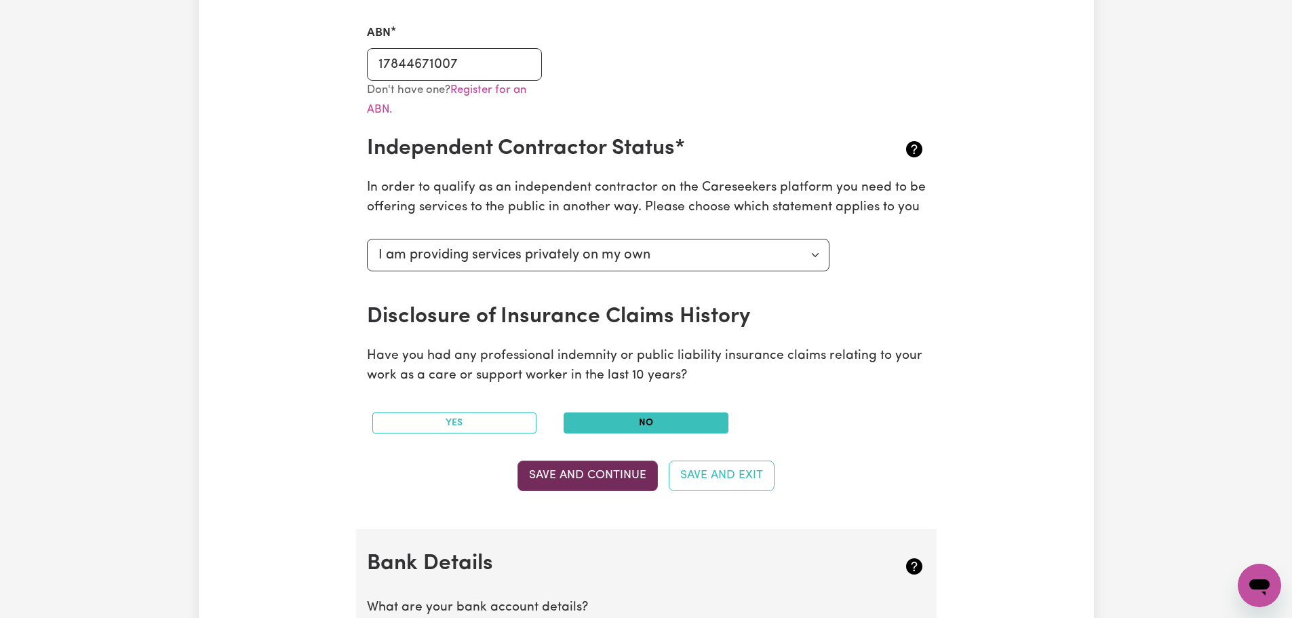
click at [654, 484] on button "Save and Continue" at bounding box center [587, 475] width 140 height 30
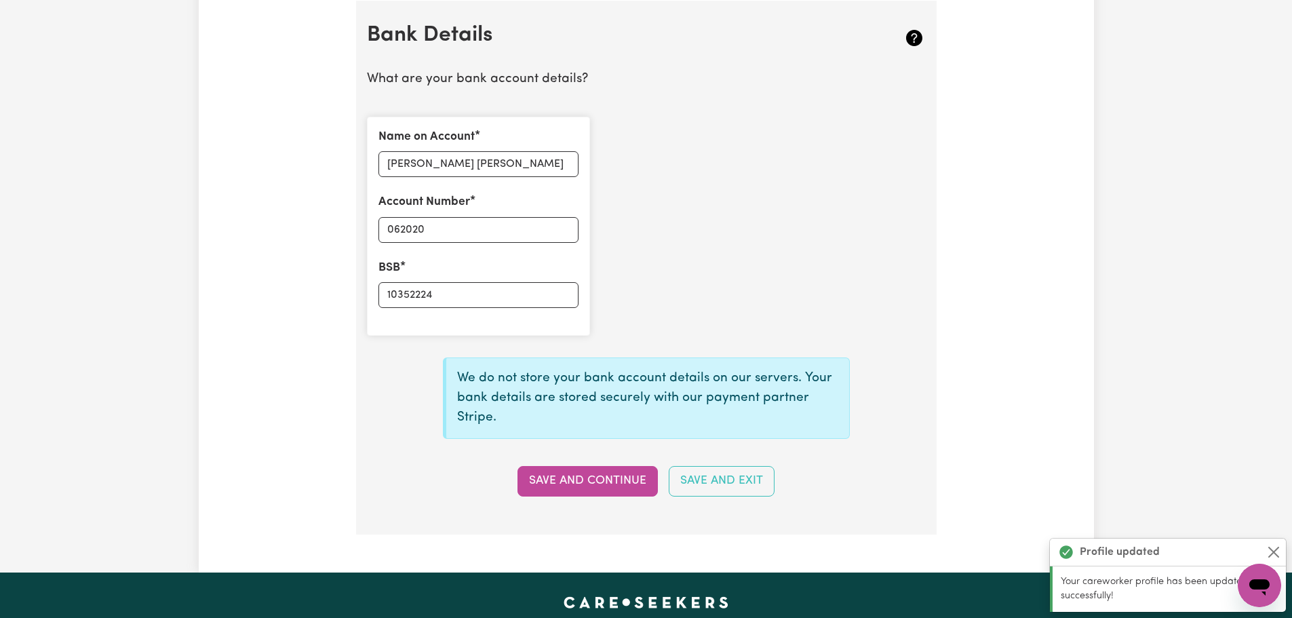
scroll to position [936, 0]
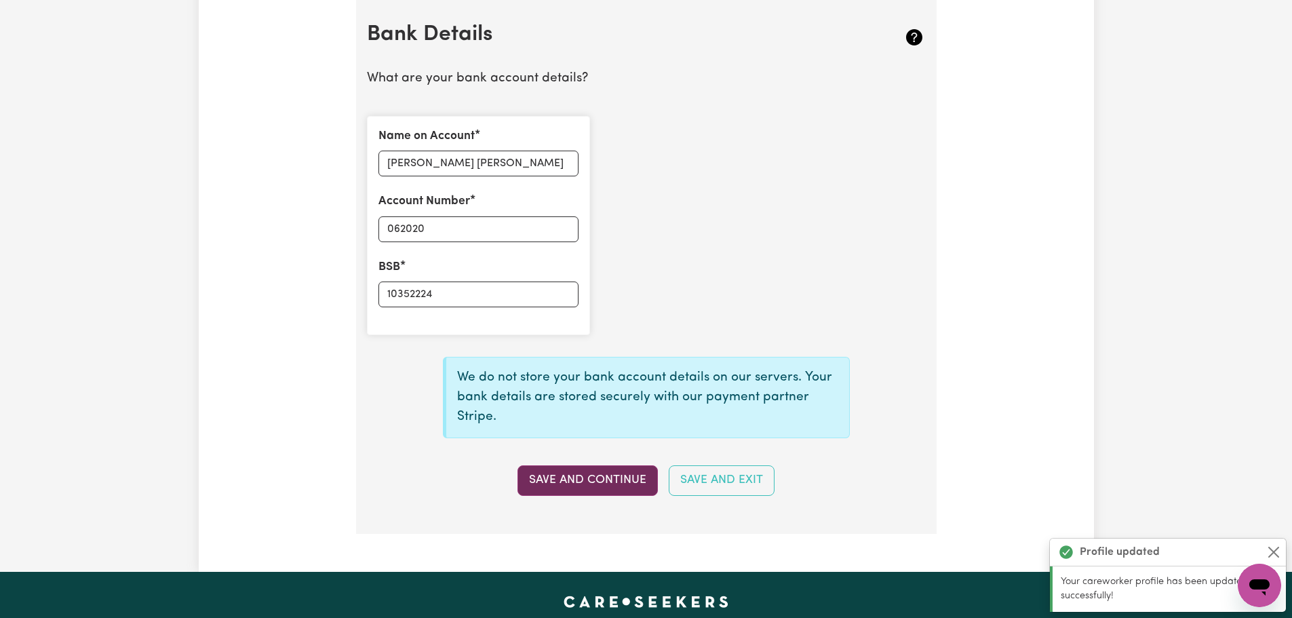
click at [617, 484] on button "Save and Continue" at bounding box center [587, 480] width 140 height 30
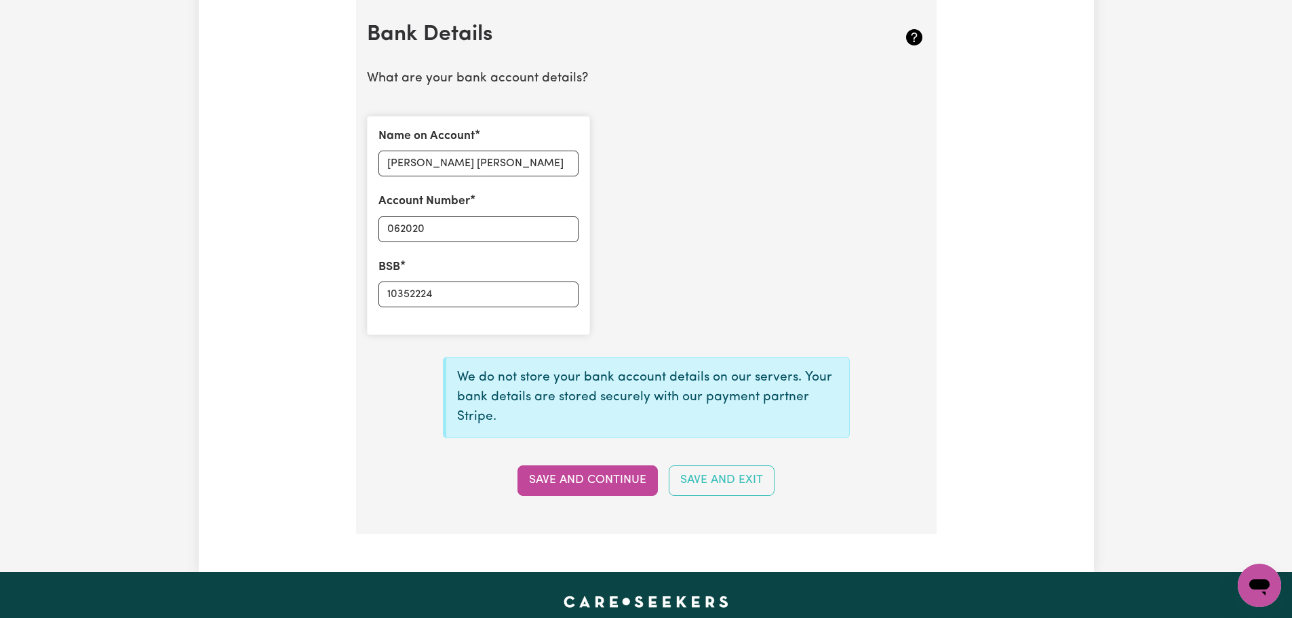
click at [703, 490] on button "Save and Exit" at bounding box center [722, 480] width 106 height 30
click at [518, 166] on input "Giovanna Genaro Boghi" at bounding box center [478, 164] width 200 height 26
click at [691, 490] on button "Save and Exit" at bounding box center [722, 480] width 106 height 30
click at [595, 486] on button "Save and Continue" at bounding box center [587, 480] width 140 height 30
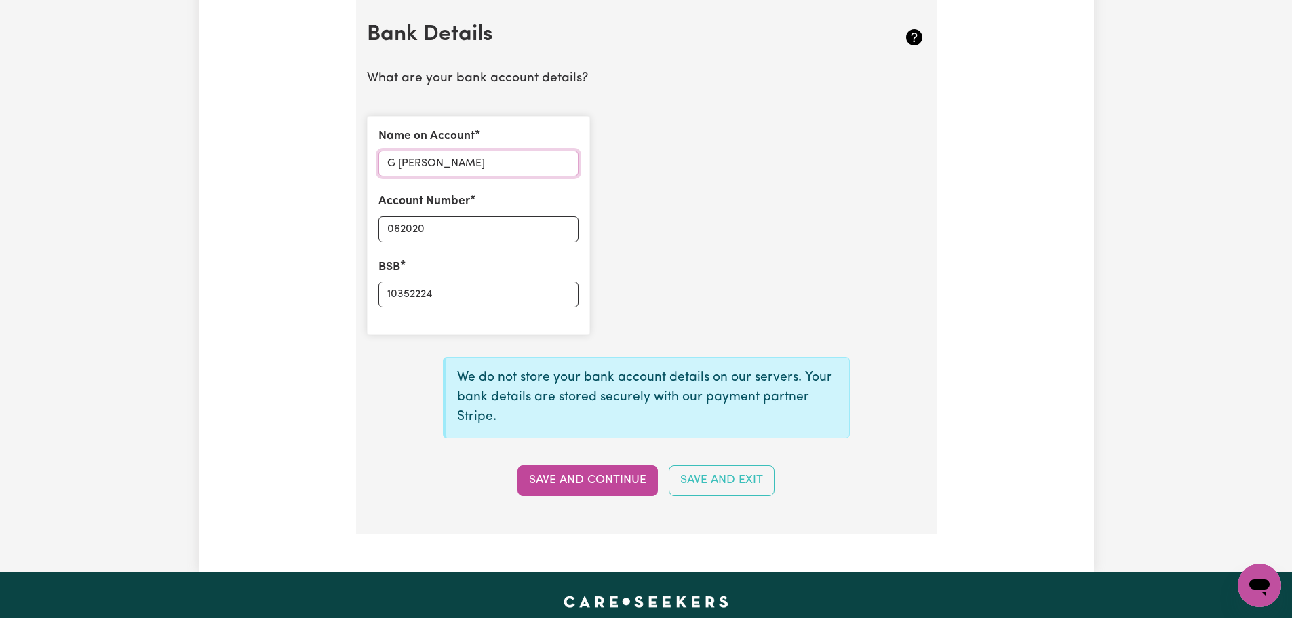
click at [479, 153] on input "G Genaro Boghi" at bounding box center [478, 164] width 200 height 26
click at [615, 481] on button "Save and Continue" at bounding box center [587, 480] width 140 height 30
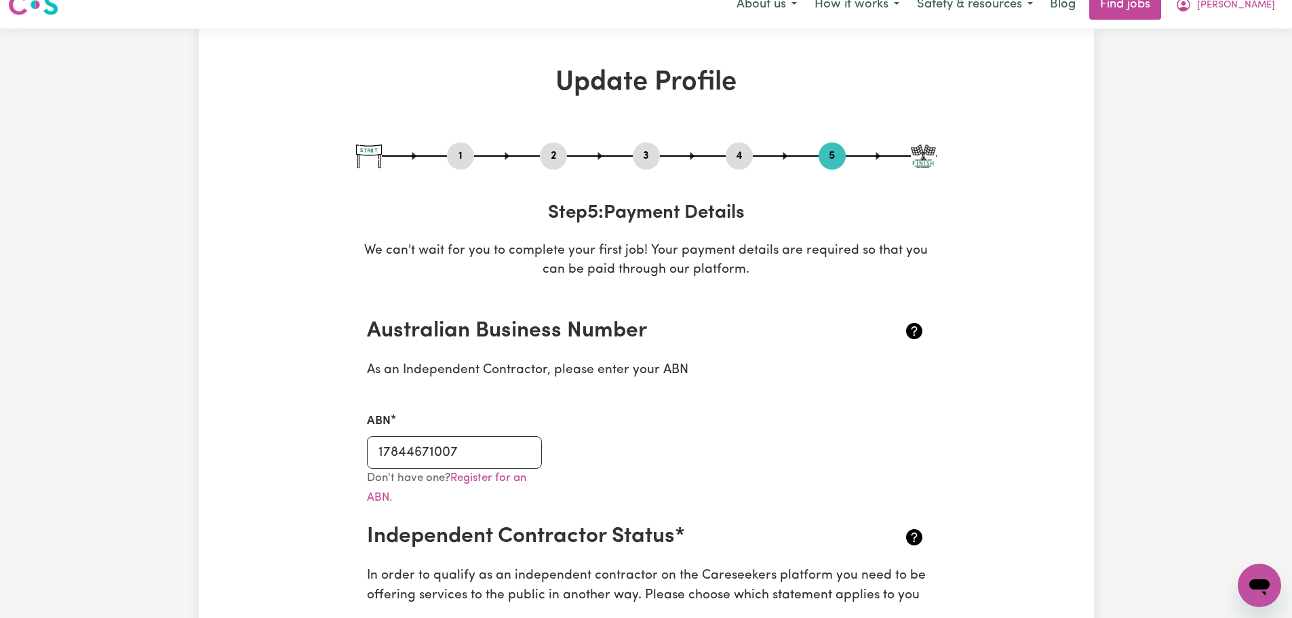
scroll to position [0, 0]
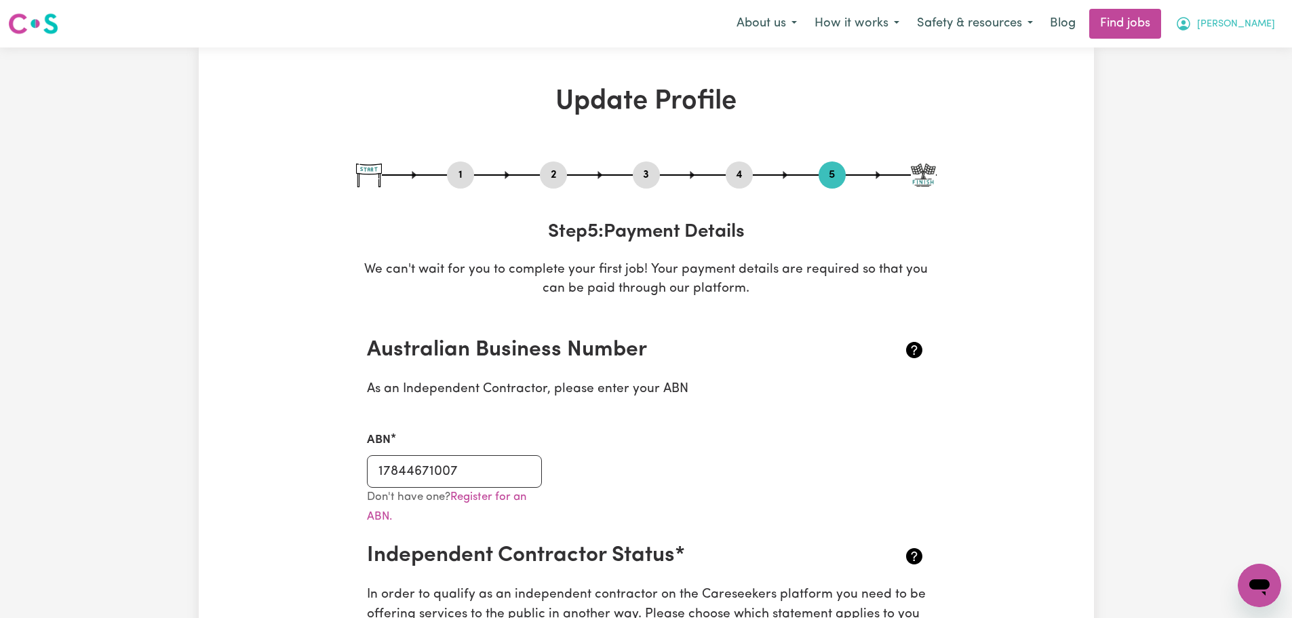
click at [1232, 28] on span "Giovanna" at bounding box center [1236, 24] width 78 height 15
click at [1234, 79] on link "My Dashboard" at bounding box center [1229, 78] width 107 height 26
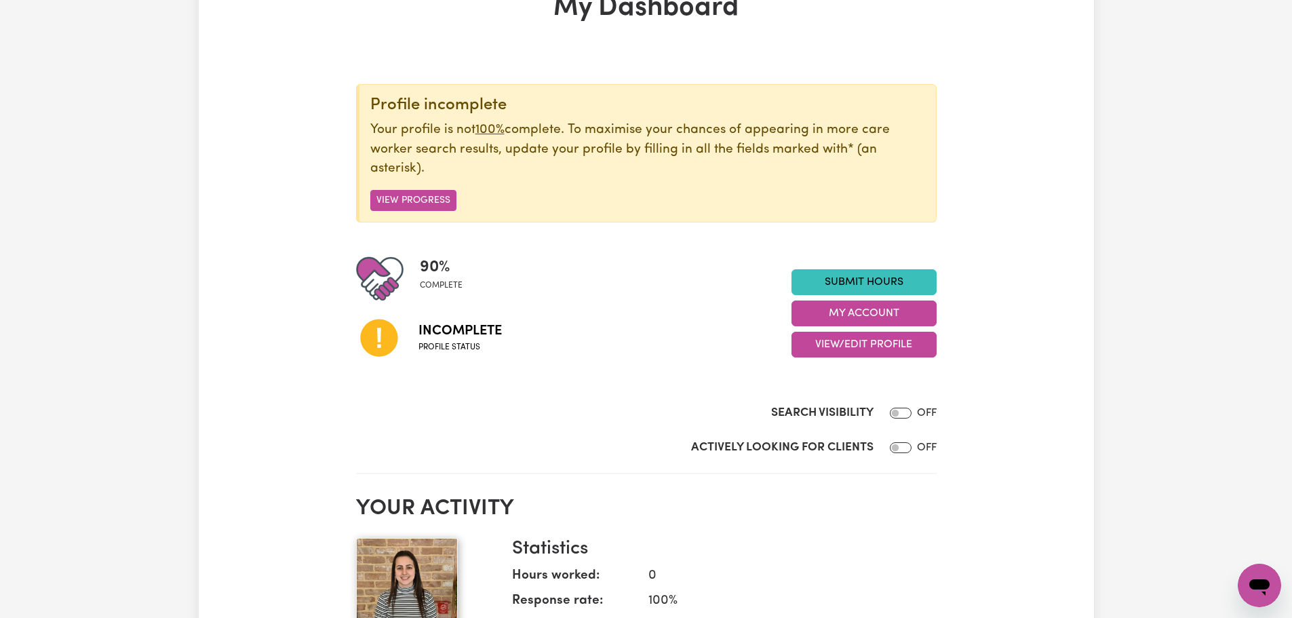
scroll to position [68, 0]
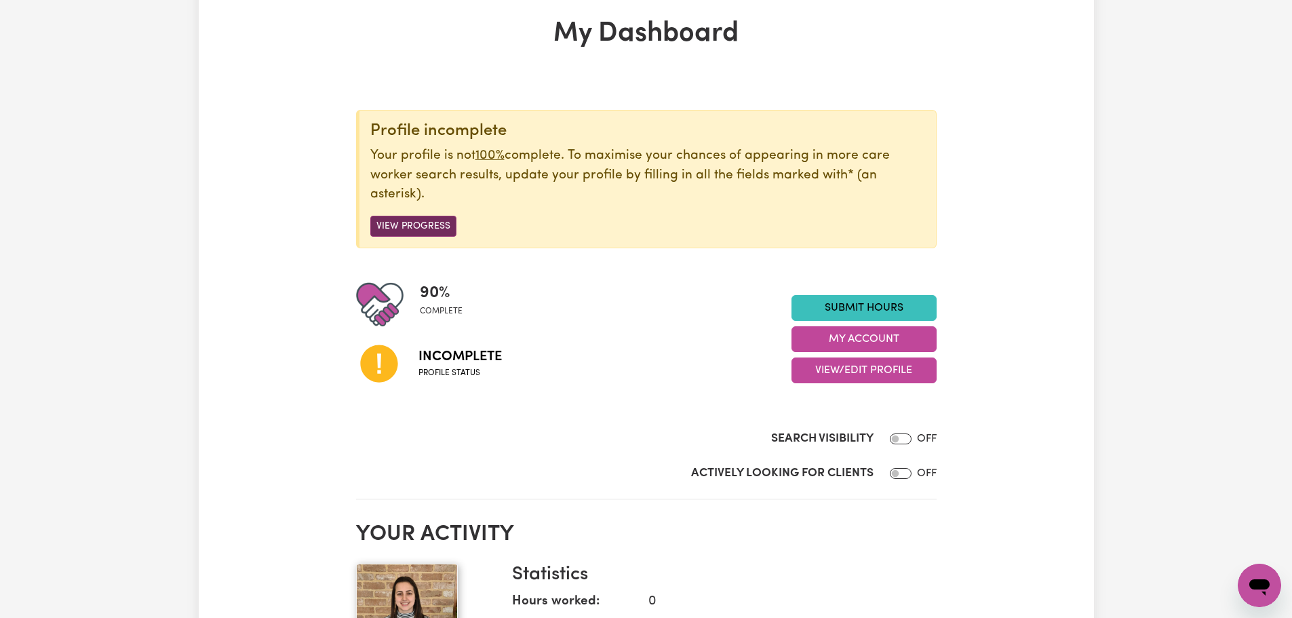
click at [431, 227] on button "View Progress" at bounding box center [413, 226] width 86 height 21
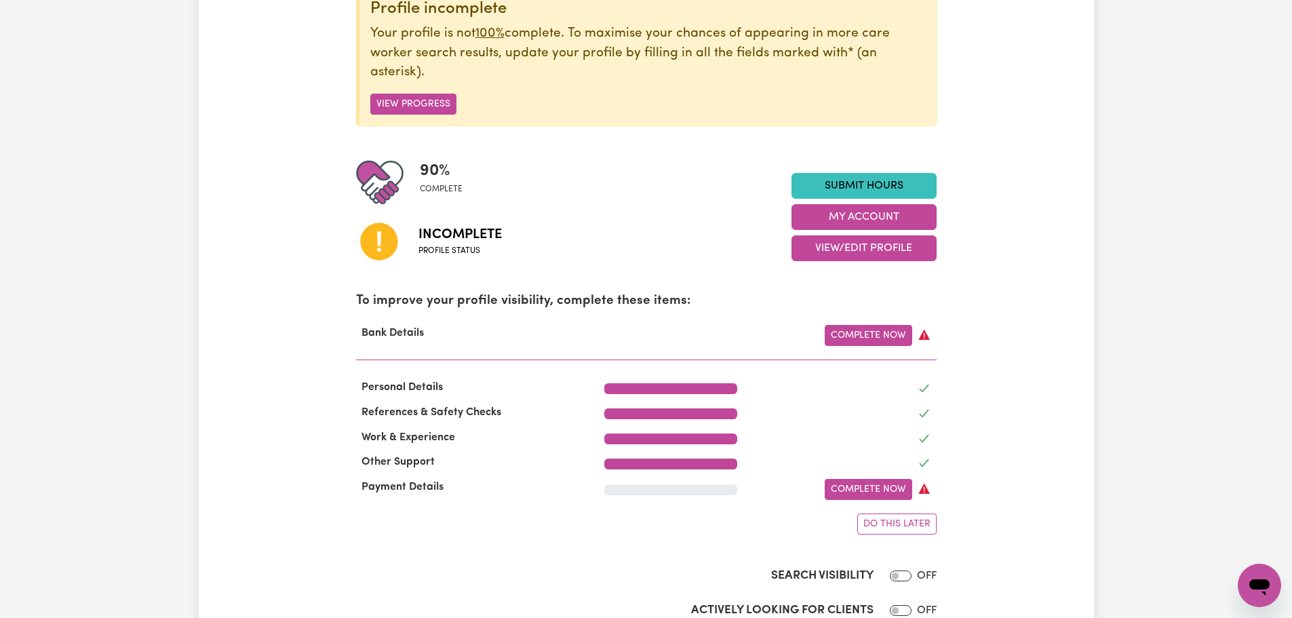
scroll to position [339, 0]
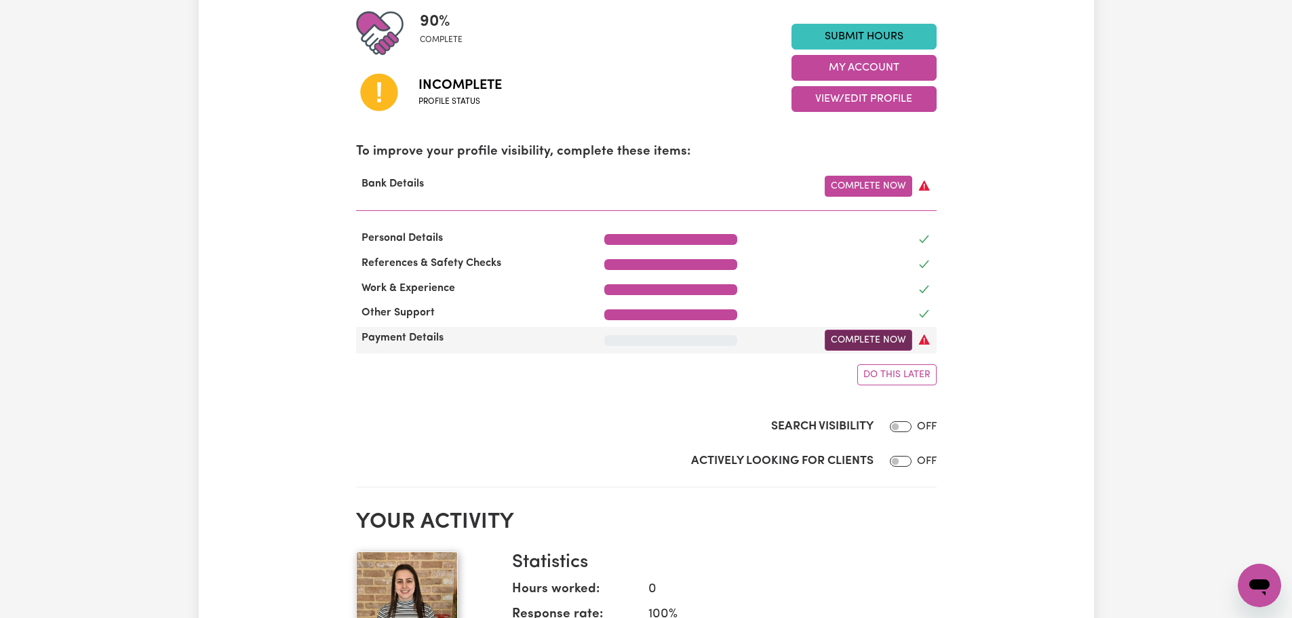
click at [874, 344] on link "Complete Now" at bounding box center [868, 340] width 87 height 21
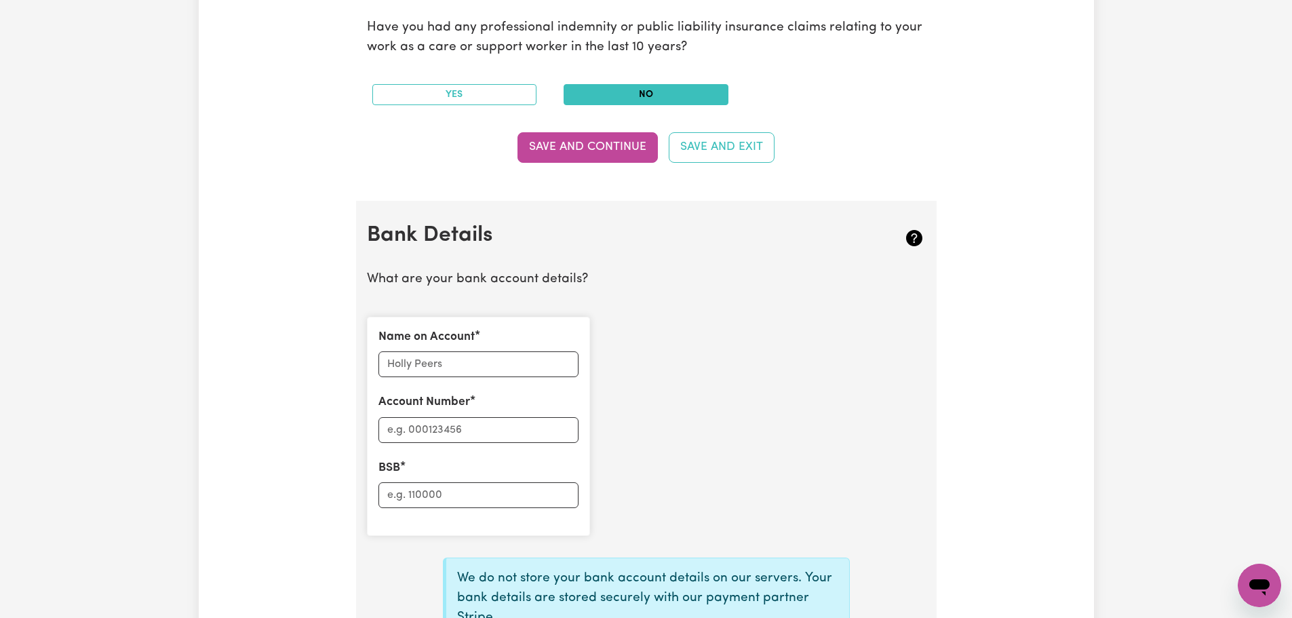
scroll to position [746, 0]
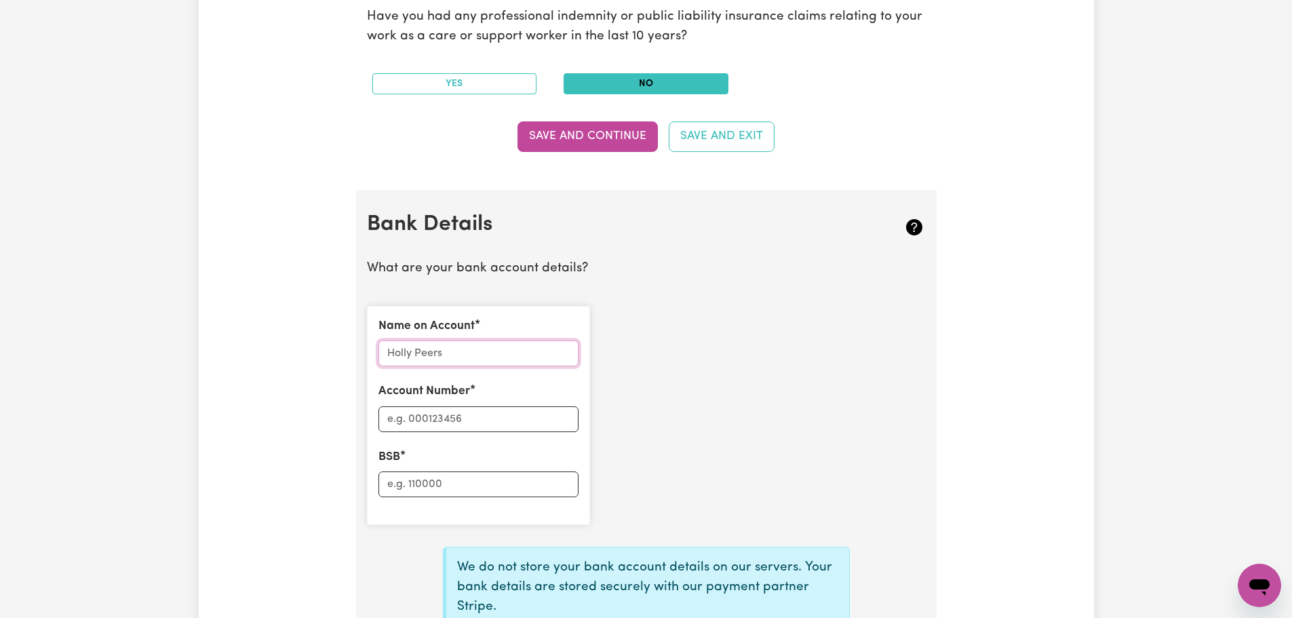
click at [470, 344] on input "Name on Account" at bounding box center [478, 353] width 200 height 26
click at [482, 411] on input "Account Number" at bounding box center [478, 419] width 200 height 26
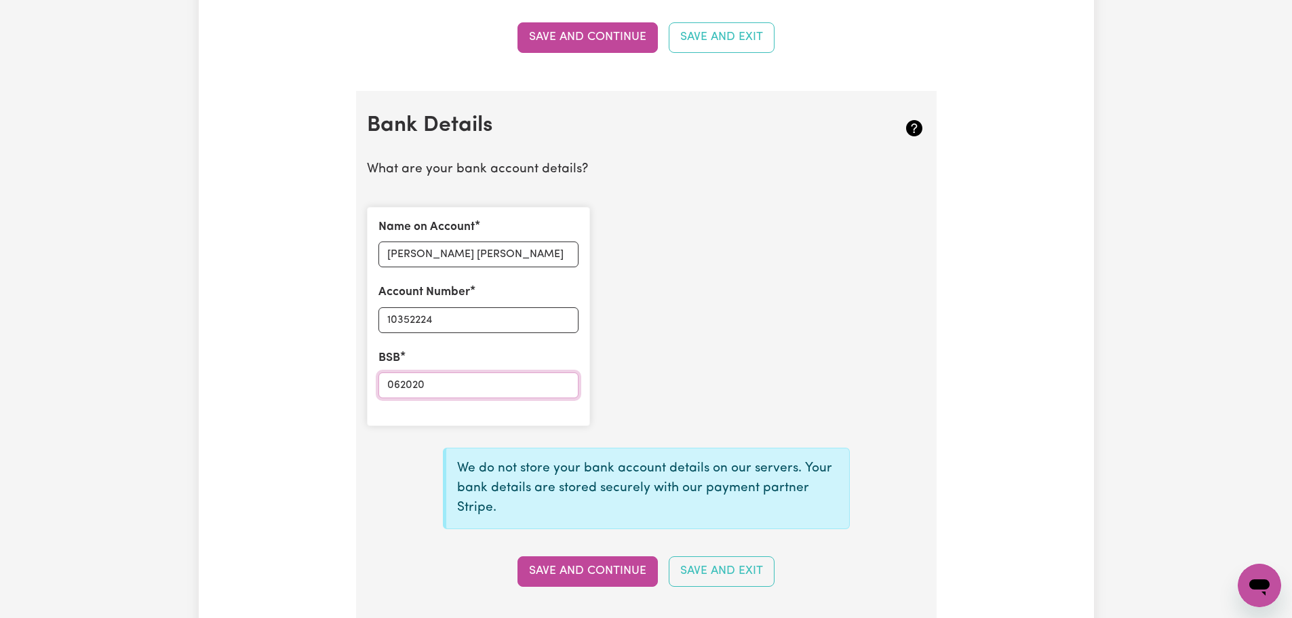
scroll to position [1017, 0]
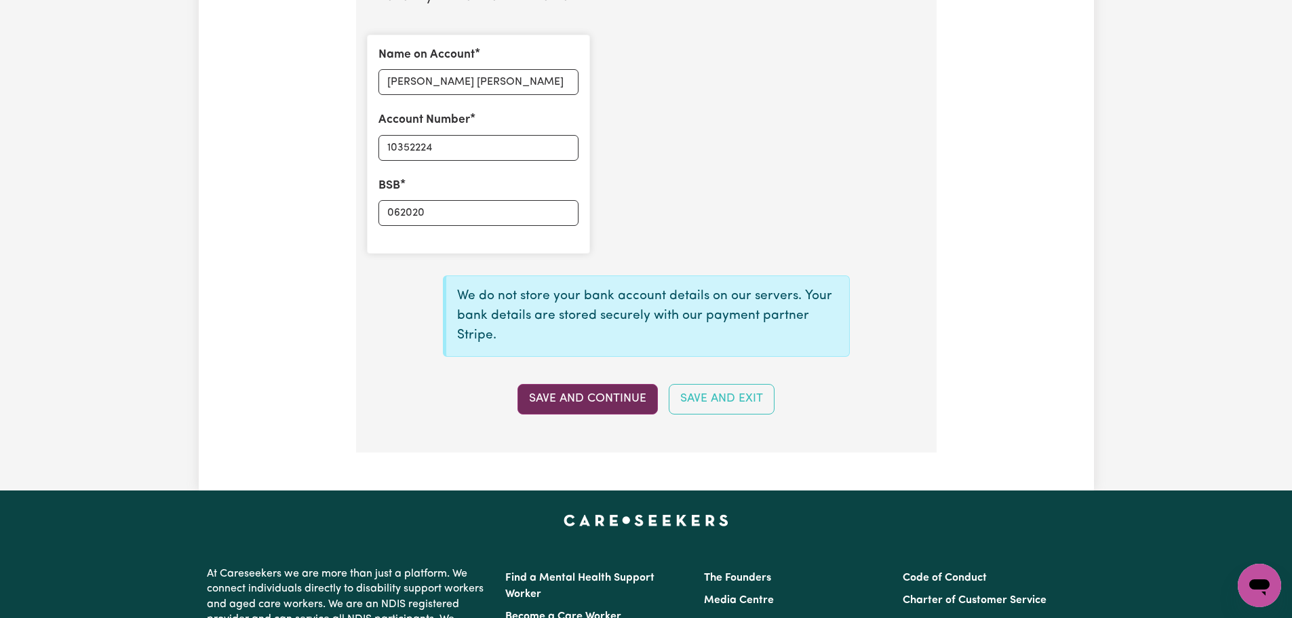
click at [614, 408] on button "Save and Continue" at bounding box center [587, 399] width 140 height 30
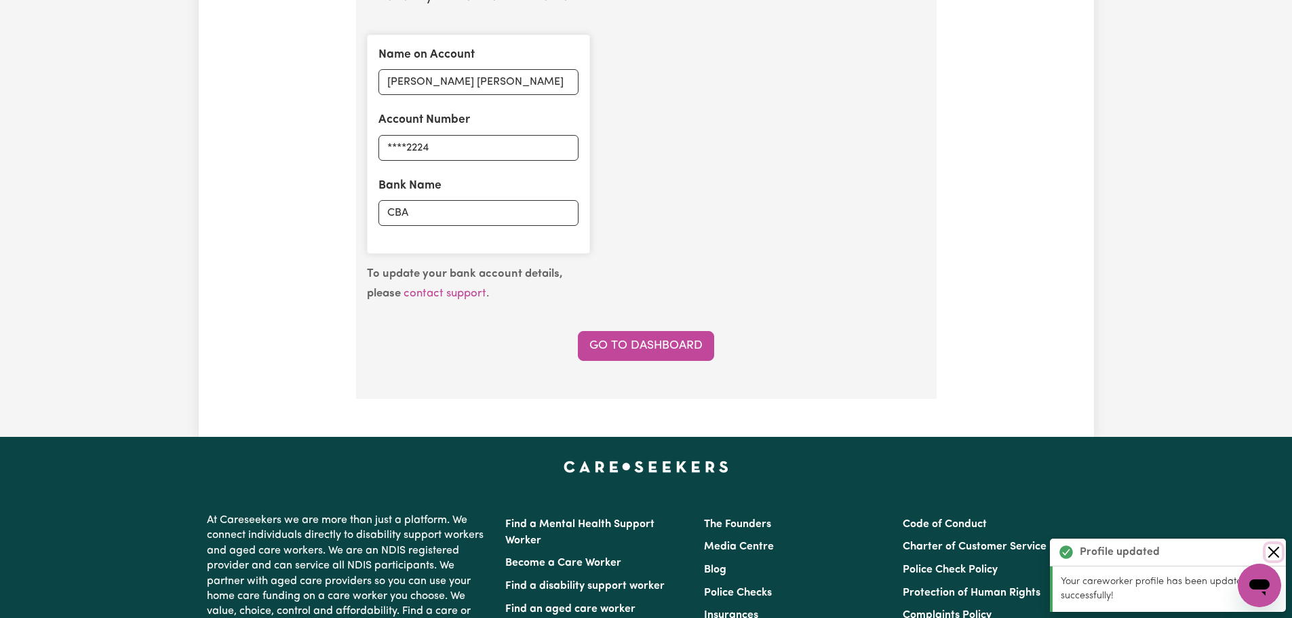
click at [1272, 546] on button "Close" at bounding box center [1273, 552] width 16 height 16
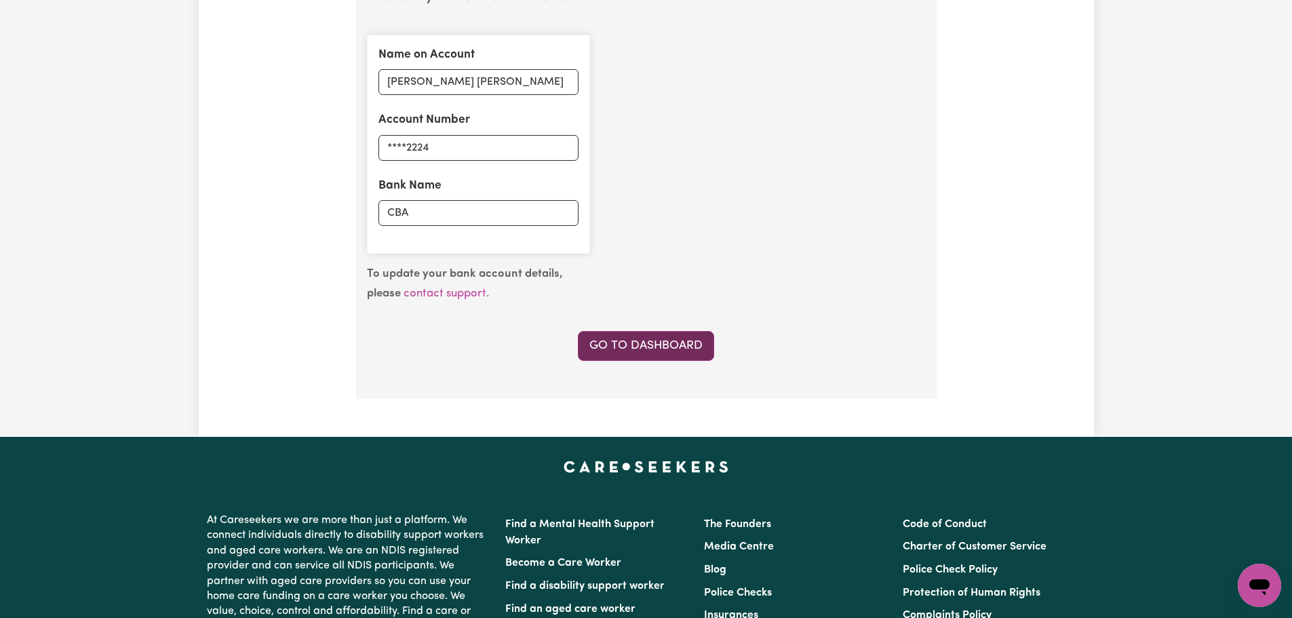
click at [654, 351] on link "Go to Dashboard" at bounding box center [646, 346] width 136 height 30
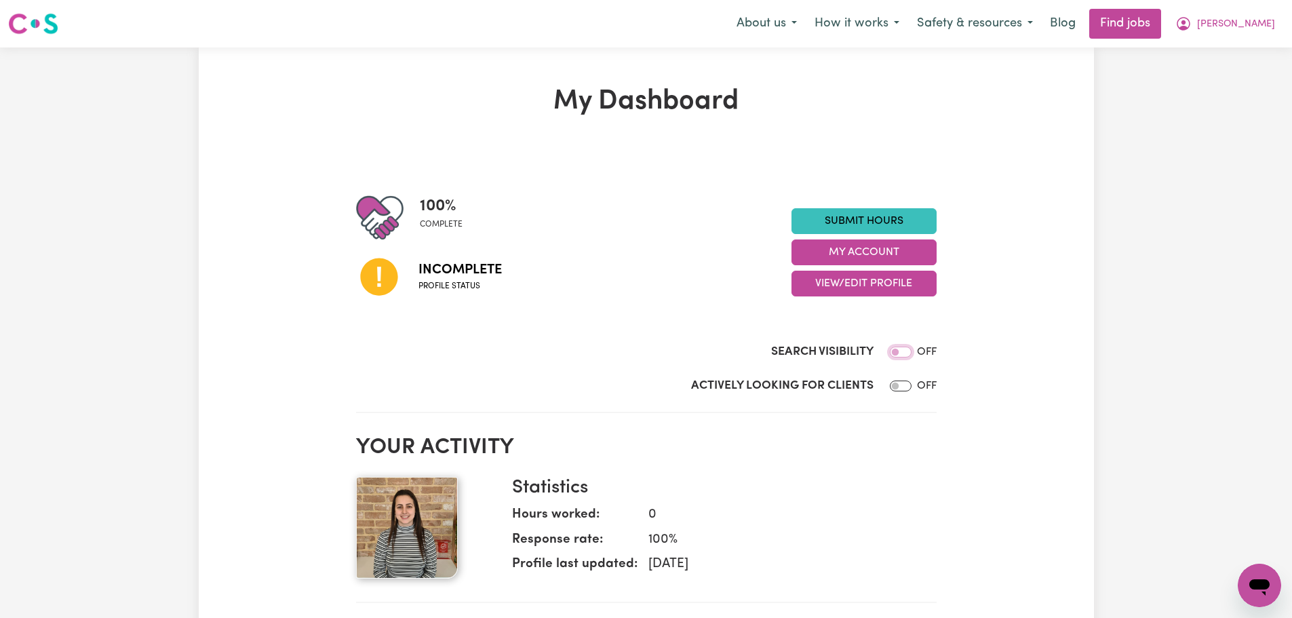
click at [898, 352] on input "Search Visibility" at bounding box center [901, 352] width 22 height 11
click at [900, 389] on input "Actively Looking for Clients" at bounding box center [901, 385] width 22 height 11
click at [990, 23] on button "Safety & resources" at bounding box center [975, 23] width 134 height 28
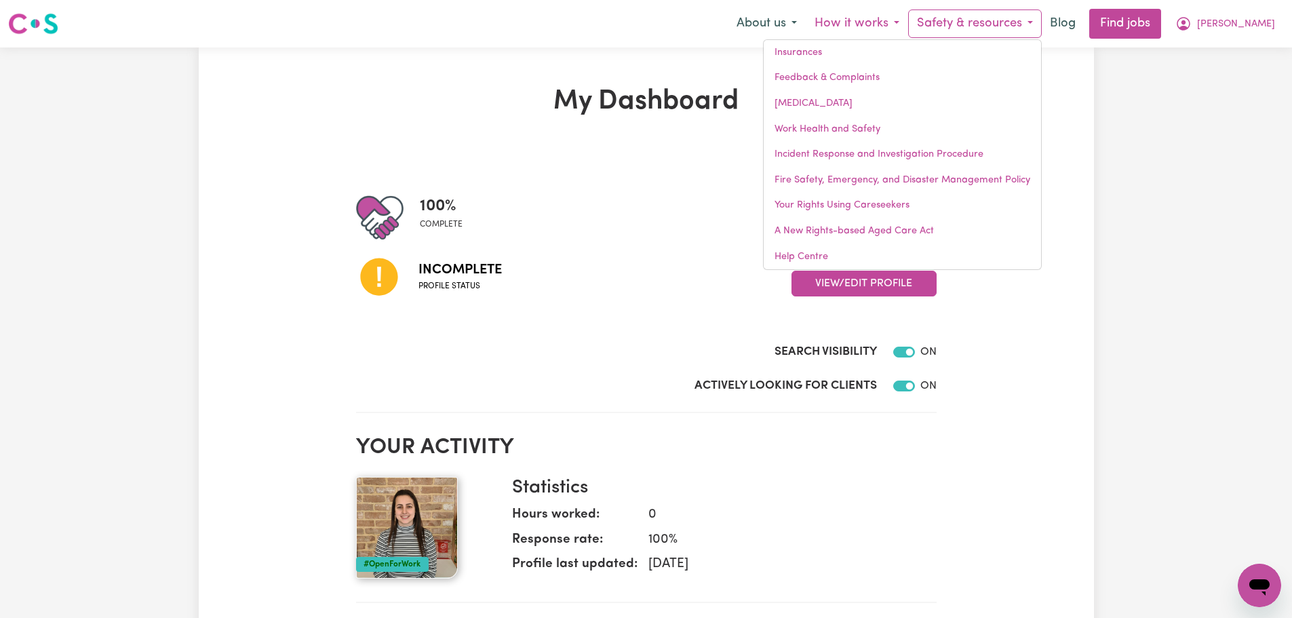
click at [861, 20] on button "How it works" at bounding box center [857, 23] width 102 height 28
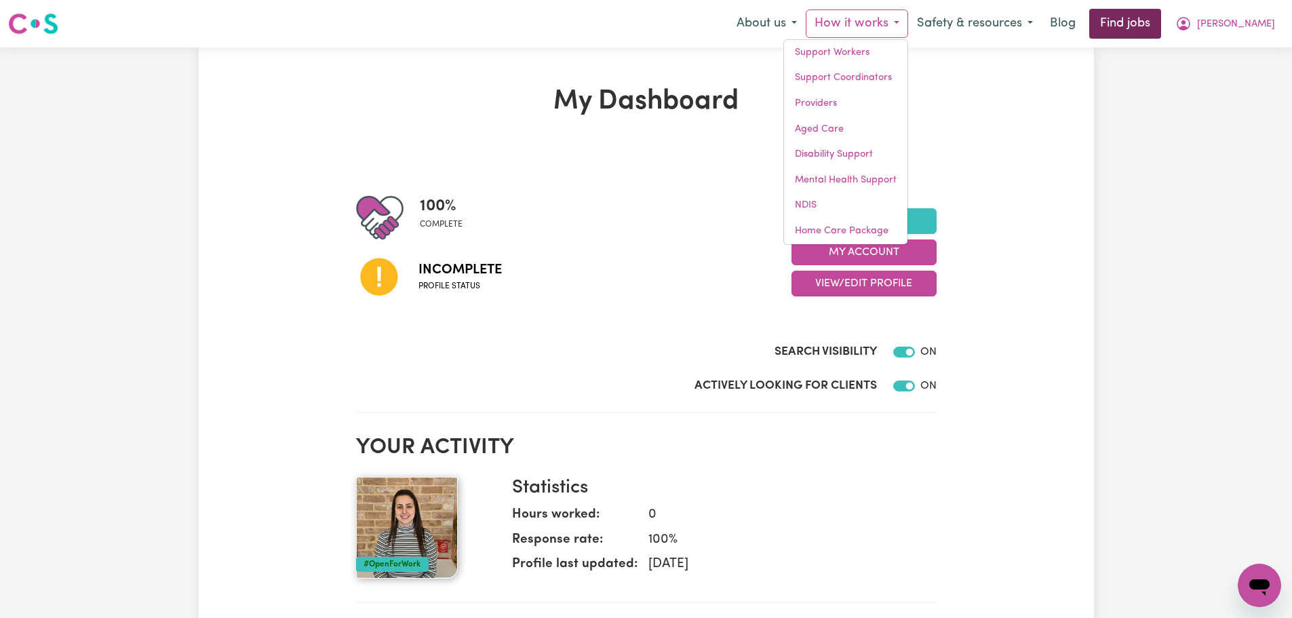
click at [1154, 28] on link "Find jobs" at bounding box center [1125, 24] width 72 height 30
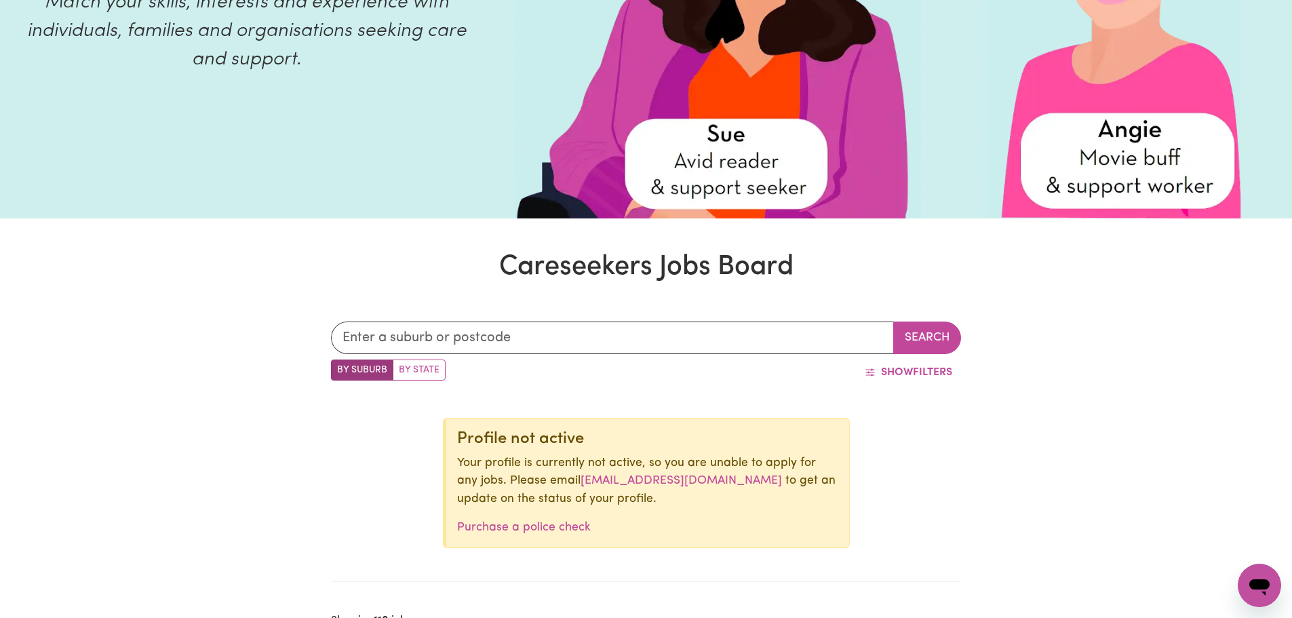
scroll to position [85, 0]
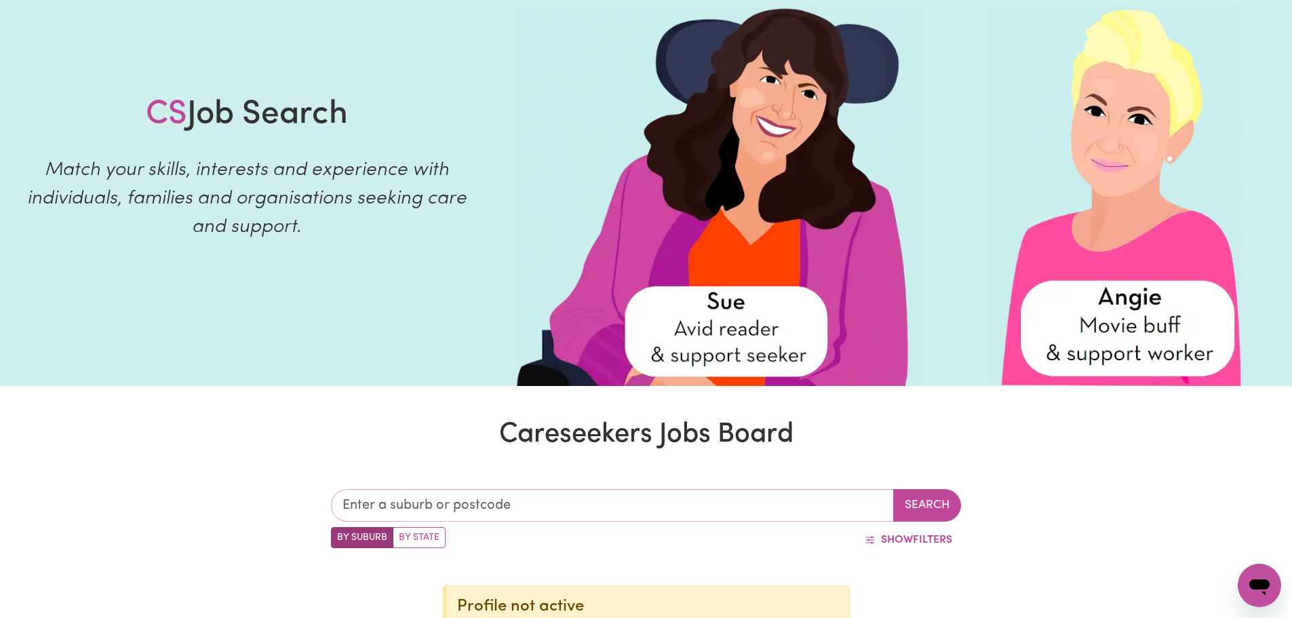
click at [465, 512] on input "text" at bounding box center [612, 505] width 563 height 33
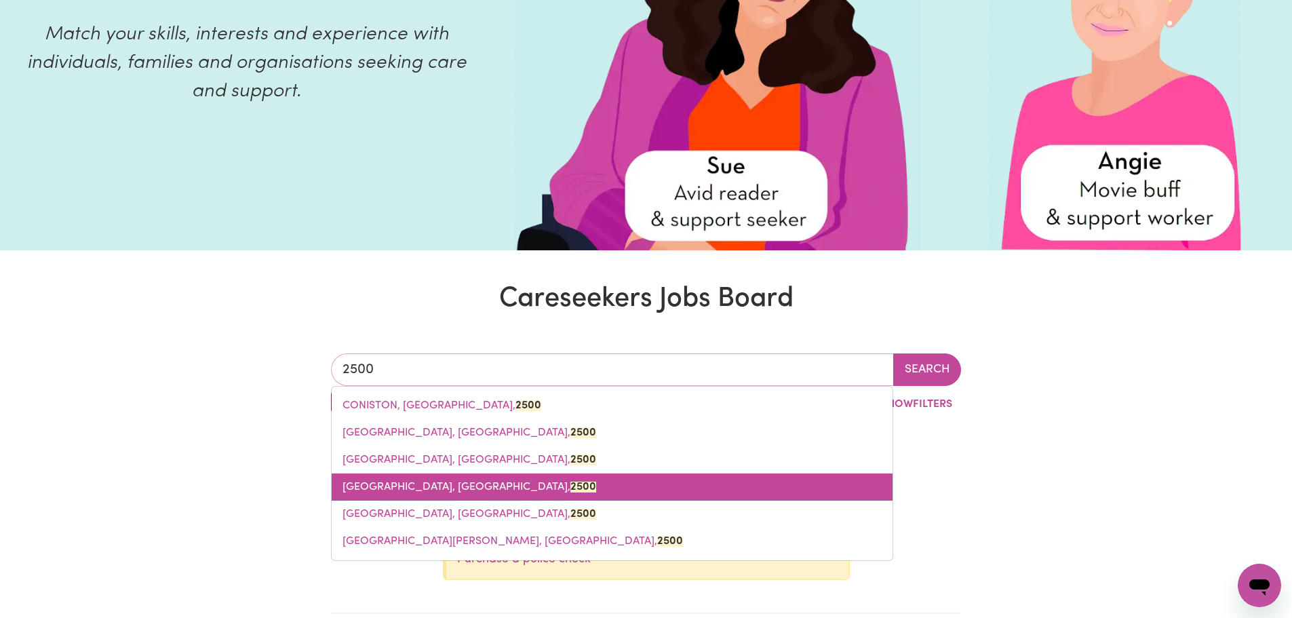
scroll to position [289, 0]
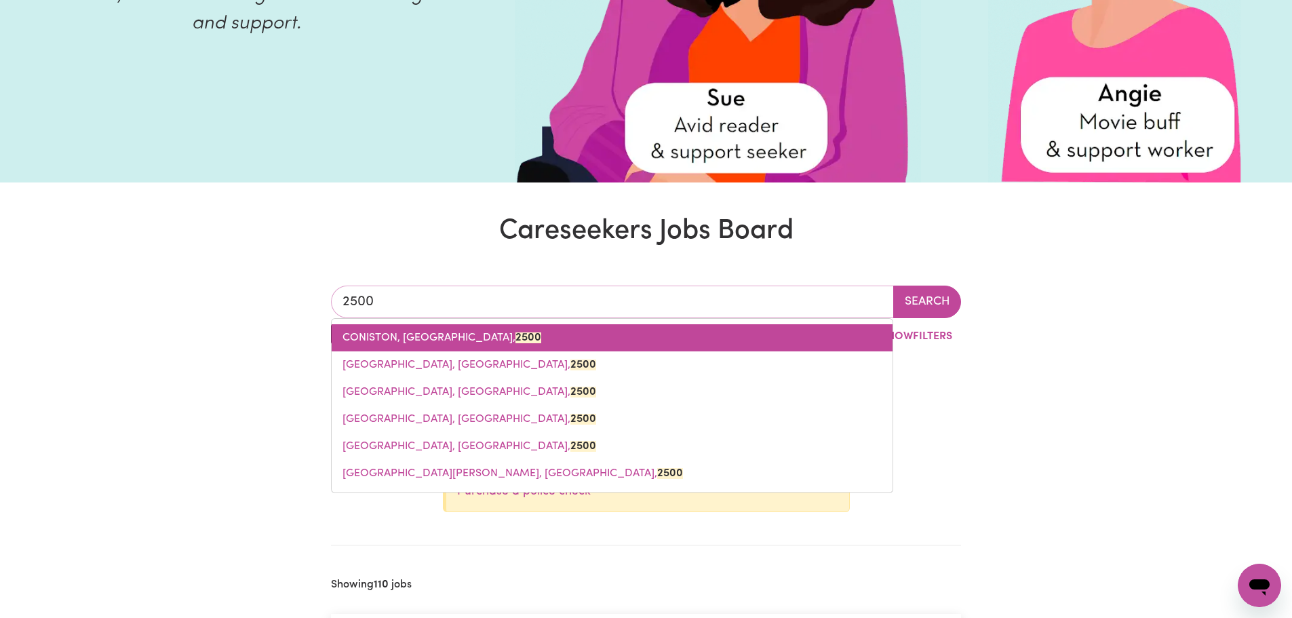
click at [491, 339] on span "CONISTON, New South Wales, 2500" at bounding box center [441, 337] width 199 height 11
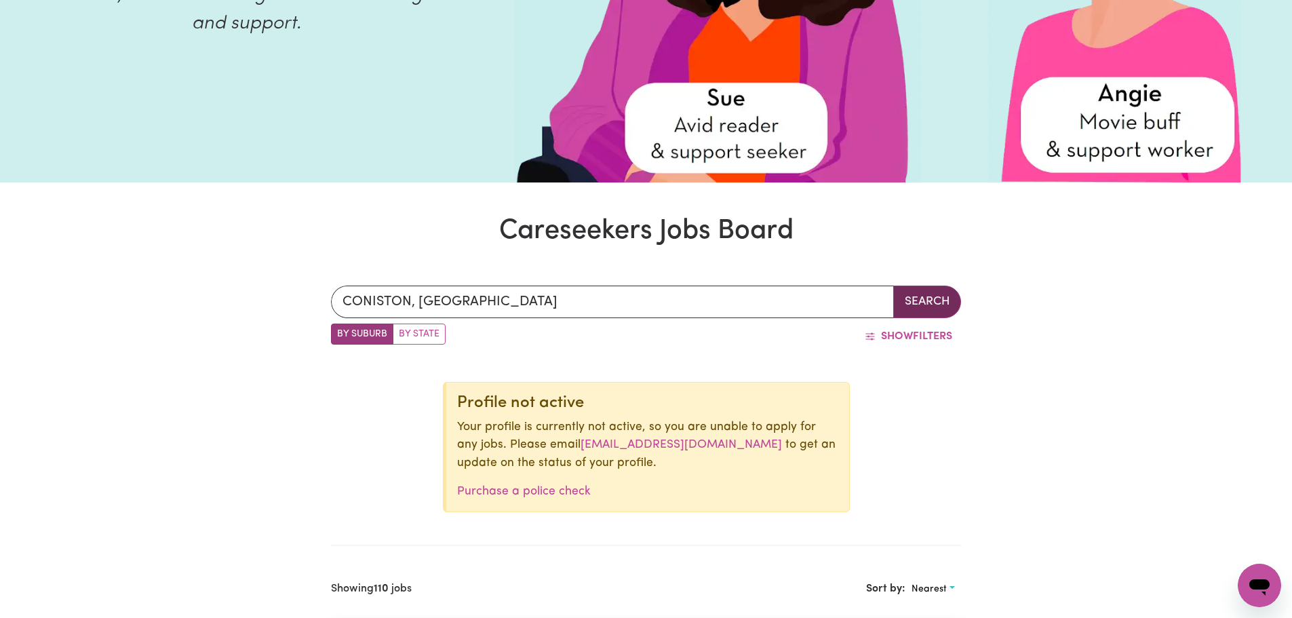
click at [932, 310] on button "Search" at bounding box center [927, 302] width 68 height 33
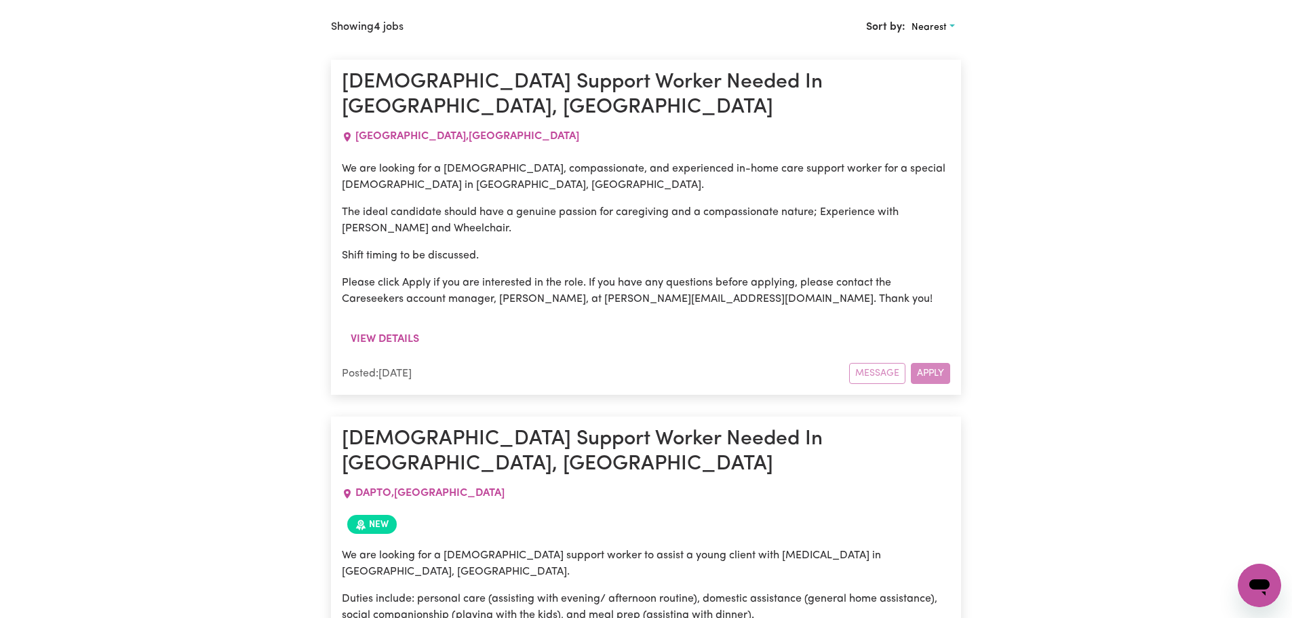
scroll to position [967, 0]
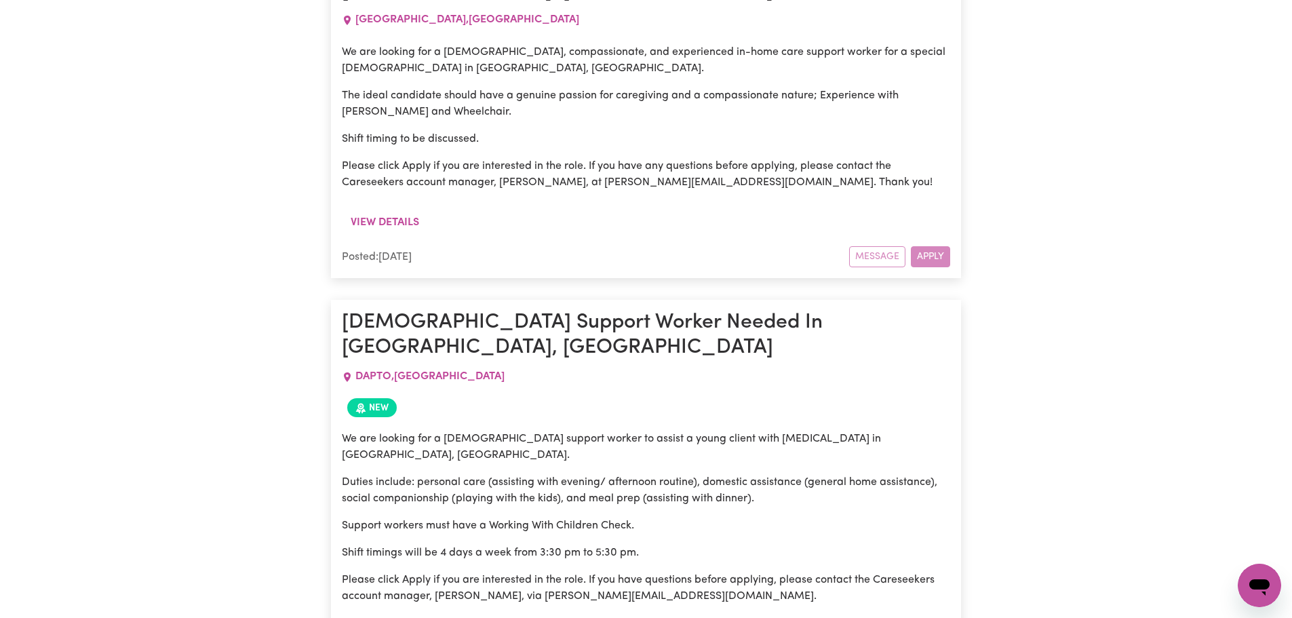
click at [448, 311] on h1 "Female Support Worker Needed In Dapto, NSW" at bounding box center [646, 336] width 608 height 50
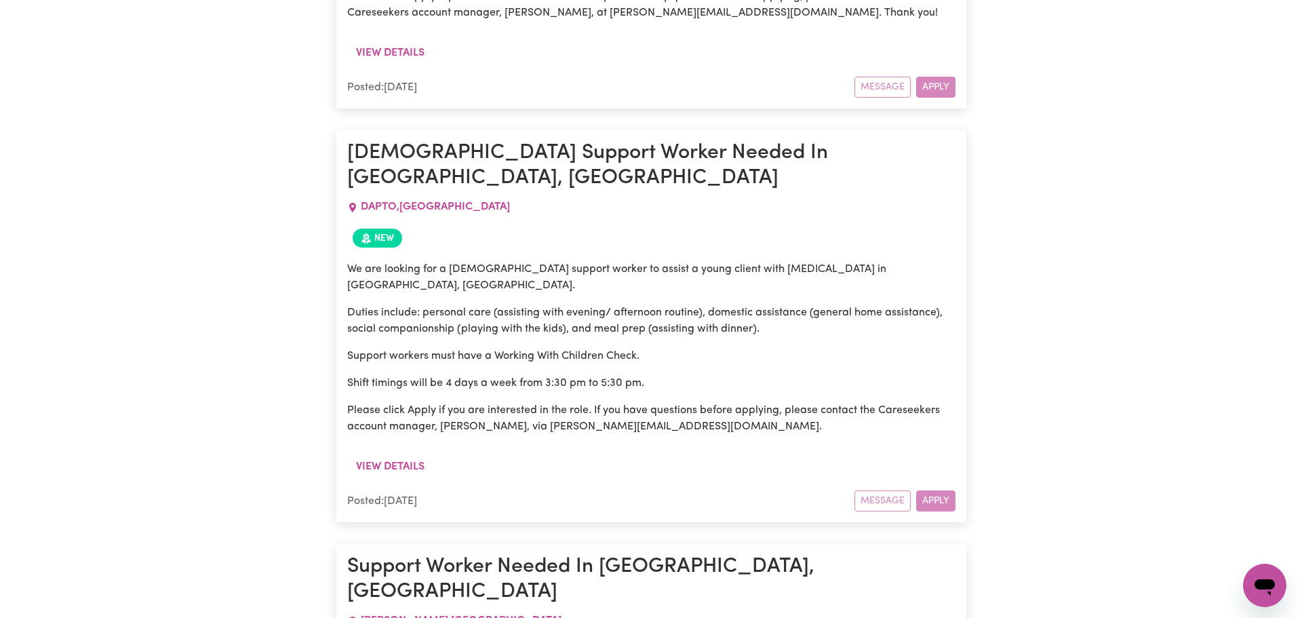
scroll to position [1170, 0]
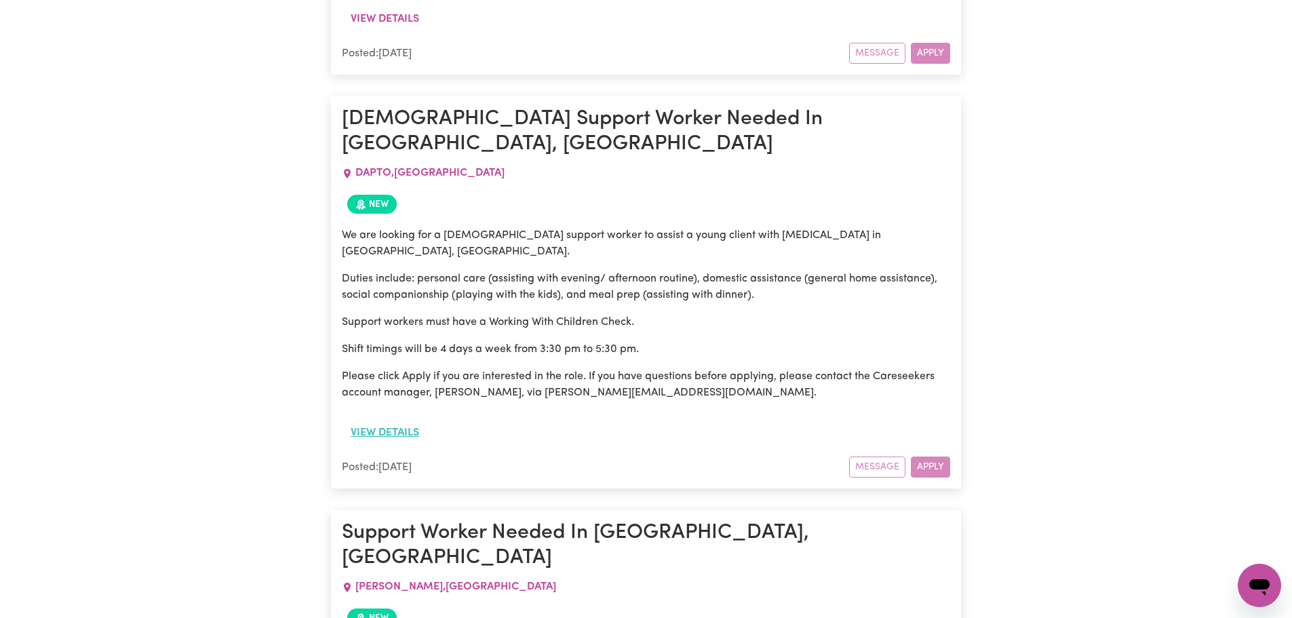
click at [400, 420] on button "View details" at bounding box center [385, 433] width 86 height 26
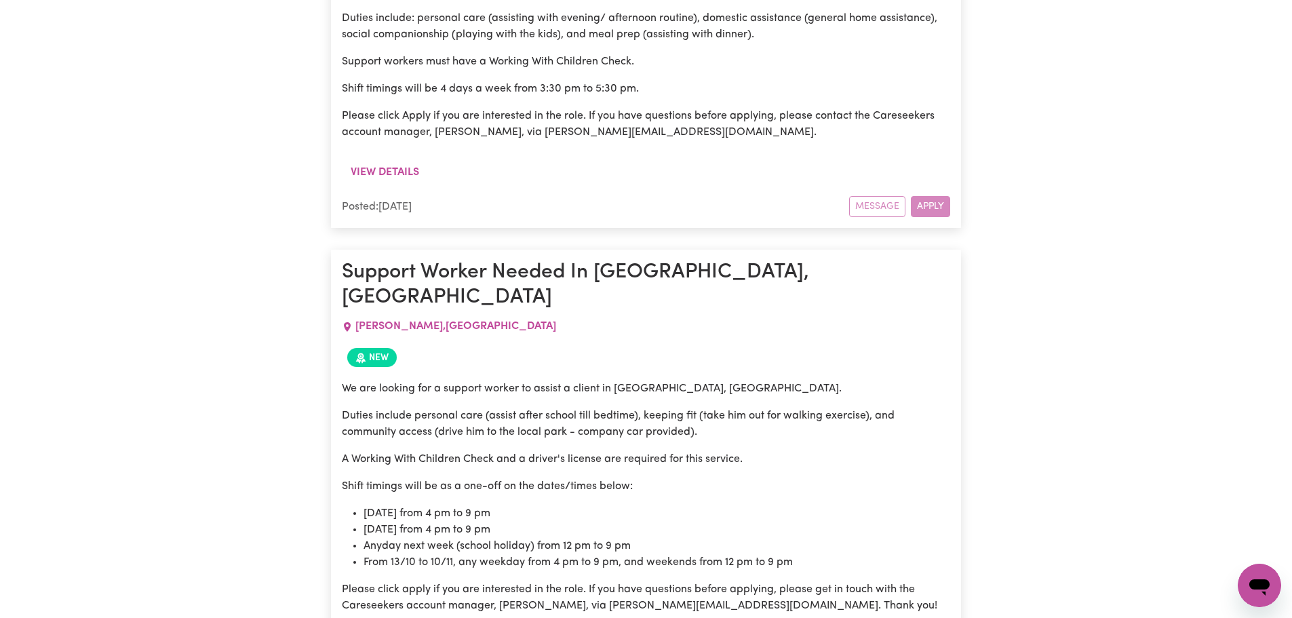
scroll to position [1306, 0]
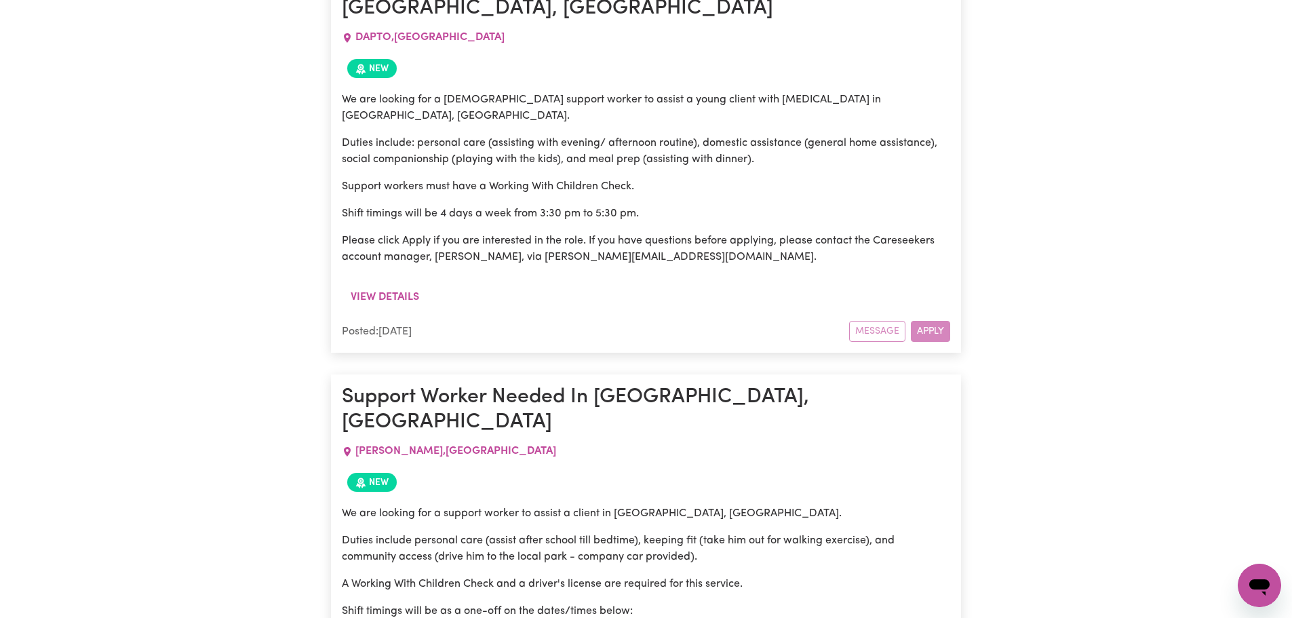
click at [538, 233] on p "Please click Apply if you are interested in the role. If you have questions bef…" at bounding box center [646, 249] width 608 height 33
drag, startPoint x: 487, startPoint y: 191, endPoint x: 622, endPoint y: 195, distance: 135.0
click at [622, 233] on p "Please click Apply if you are interested in the role. If you have questions bef…" at bounding box center [646, 249] width 608 height 33
copy p "annie@careseekers.com.au"
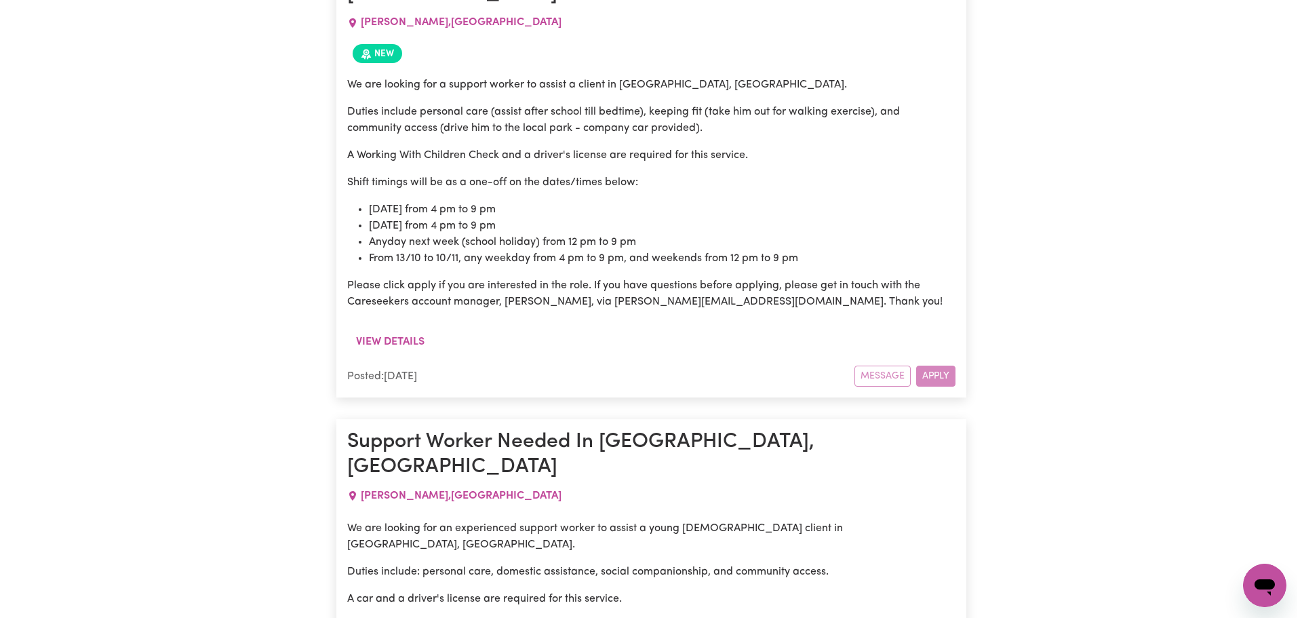
scroll to position [1916, 0]
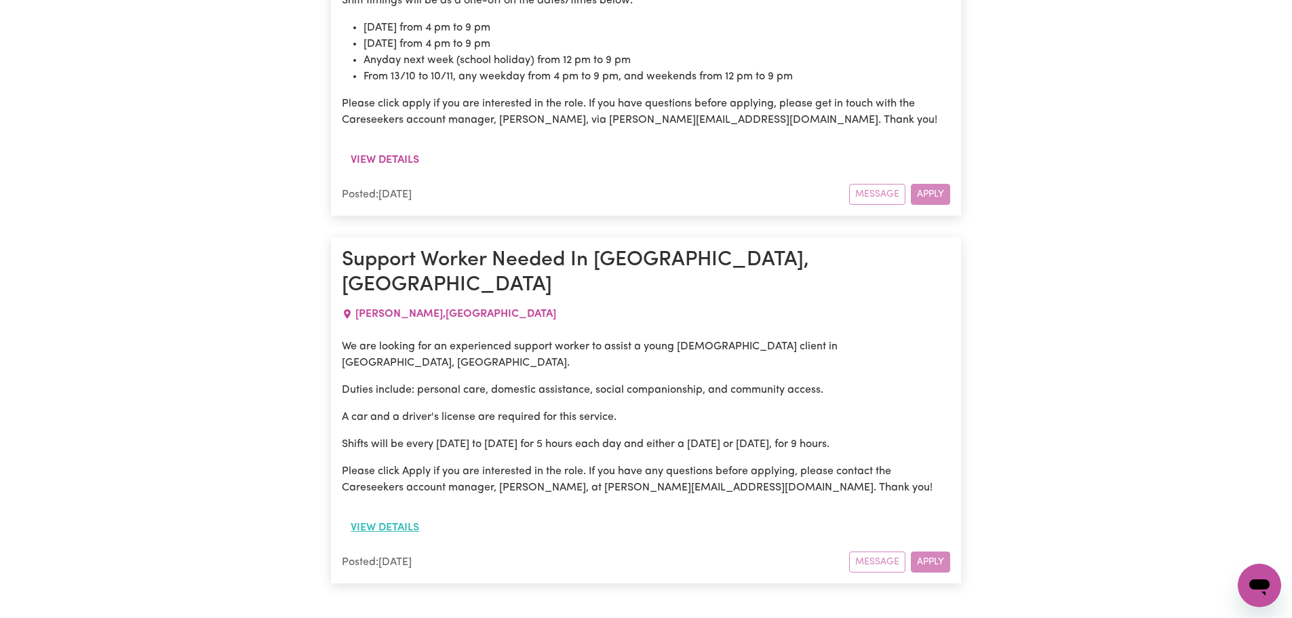
click at [405, 515] on button "View details" at bounding box center [385, 528] width 86 height 26
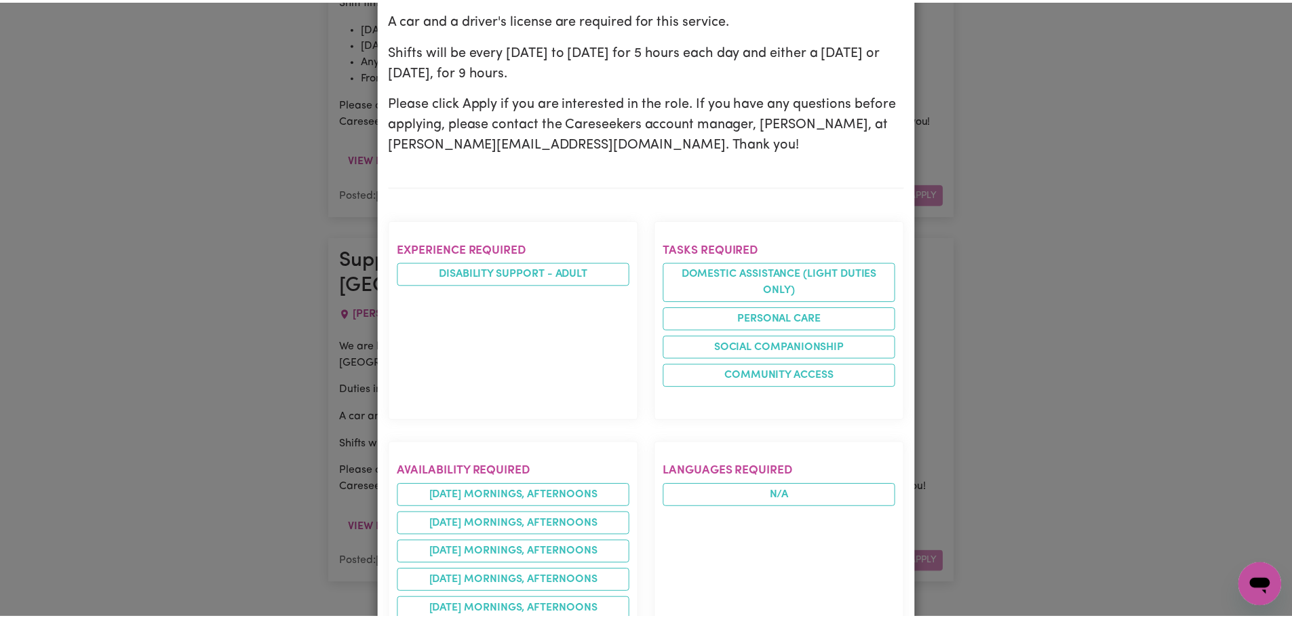
scroll to position [0, 0]
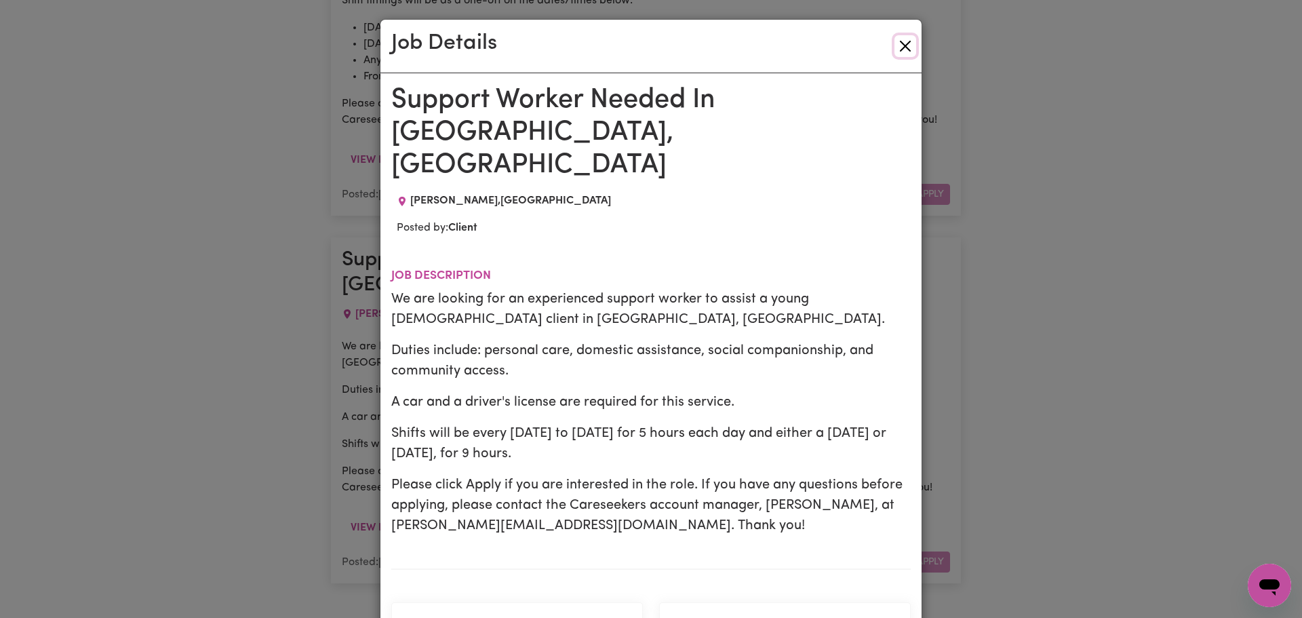
click at [899, 47] on button "Close" at bounding box center [905, 46] width 22 height 22
